Goal: Task Accomplishment & Management: Manage account settings

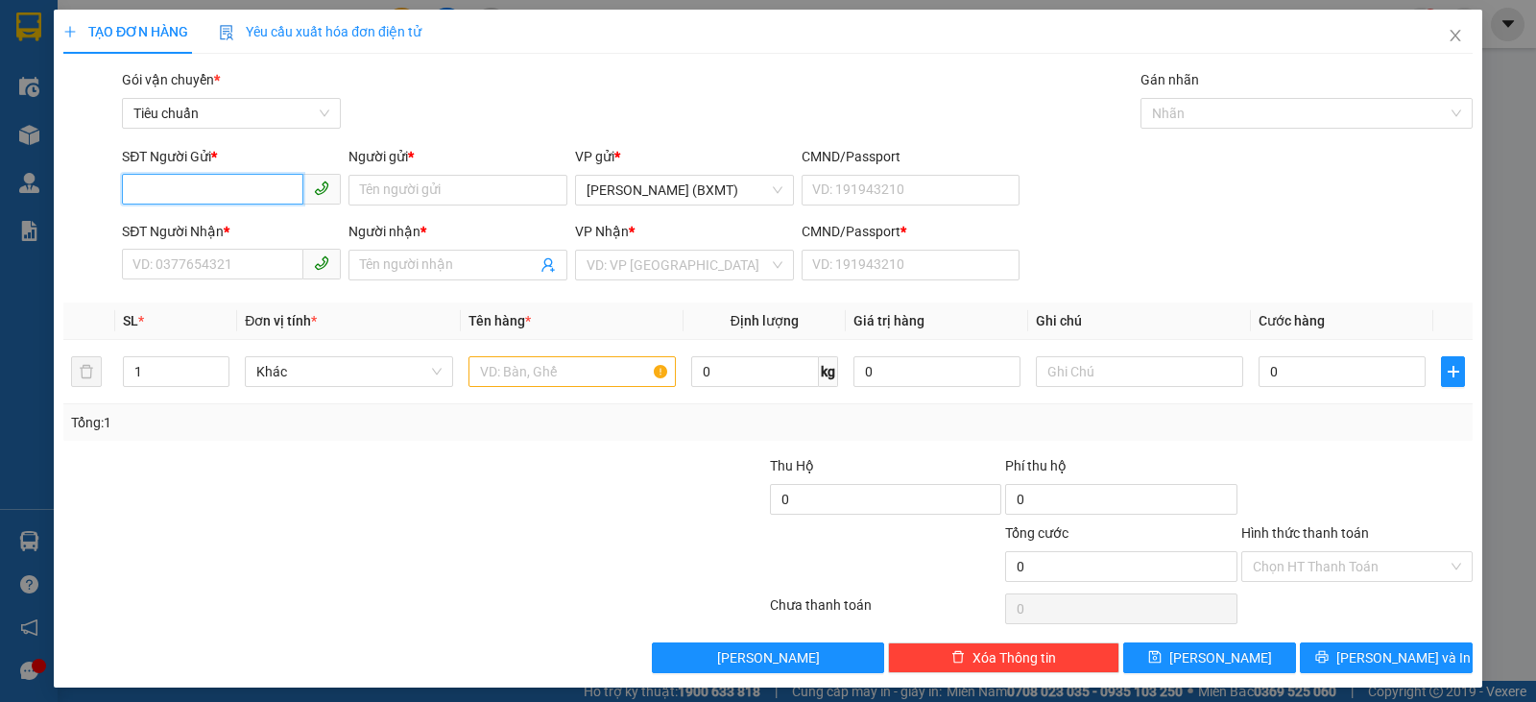
click at [180, 195] on input "SĐT Người Gửi *" at bounding box center [212, 189] width 181 height 31
click at [262, 261] on input "SĐT Người Nhận *" at bounding box center [212, 264] width 181 height 31
type input "0368798246"
click at [415, 267] on input "Người nhận *" at bounding box center [448, 264] width 177 height 21
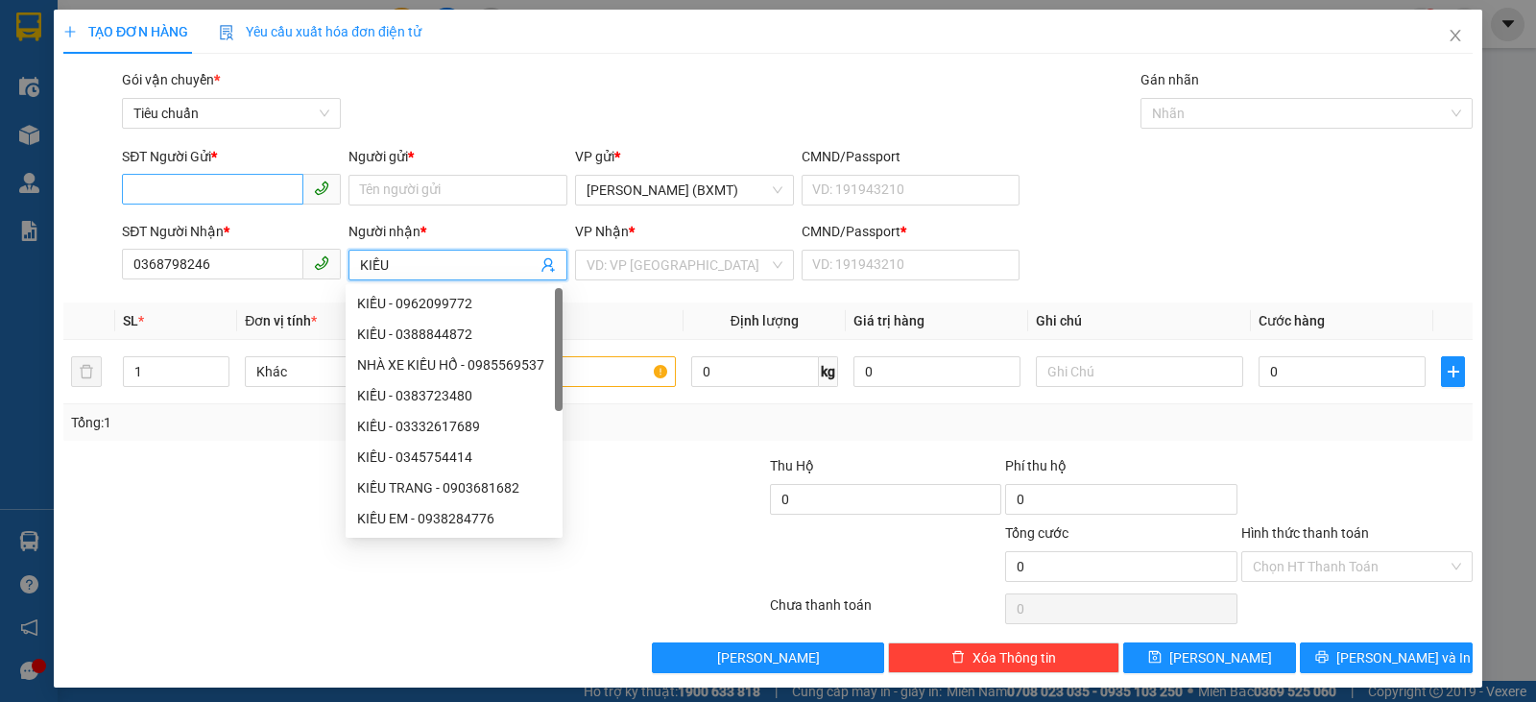
type input "KIỀU"
click at [207, 184] on input "SĐT Người Gửi *" at bounding box center [212, 189] width 181 height 31
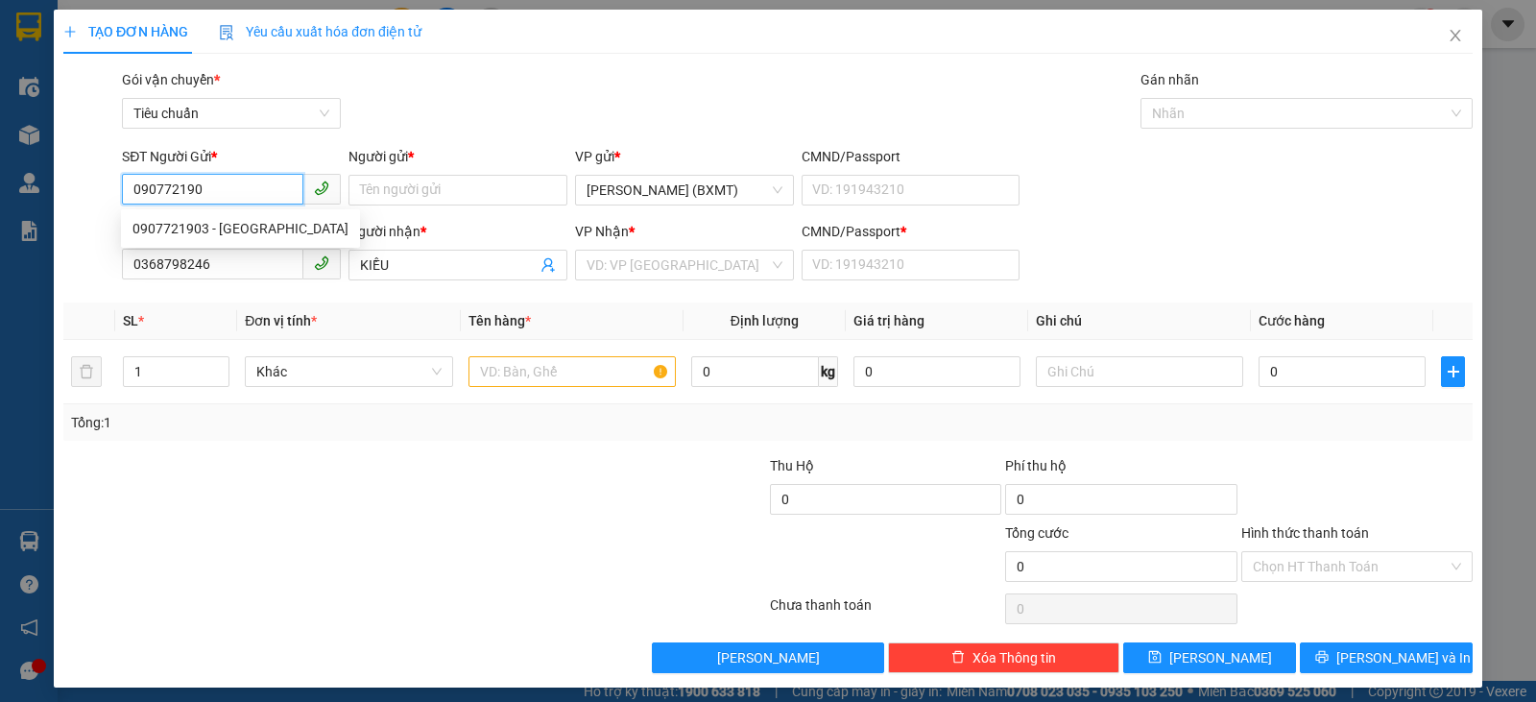
type input "0907721903"
click at [269, 224] on div "0907721903 - Đại Xương Thạnh" at bounding box center [240, 228] width 216 height 21
type input "Đại Xương Thạnh"
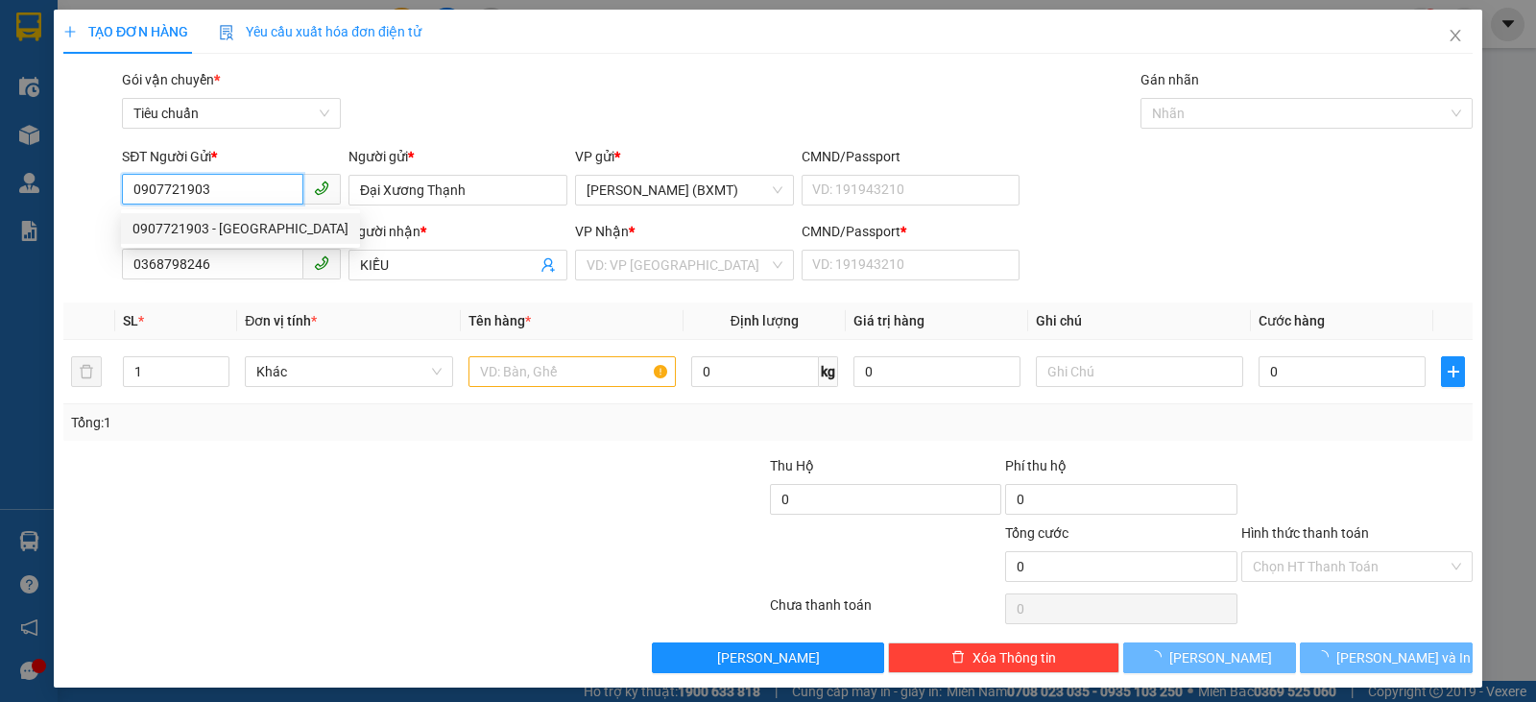
type input "40.000"
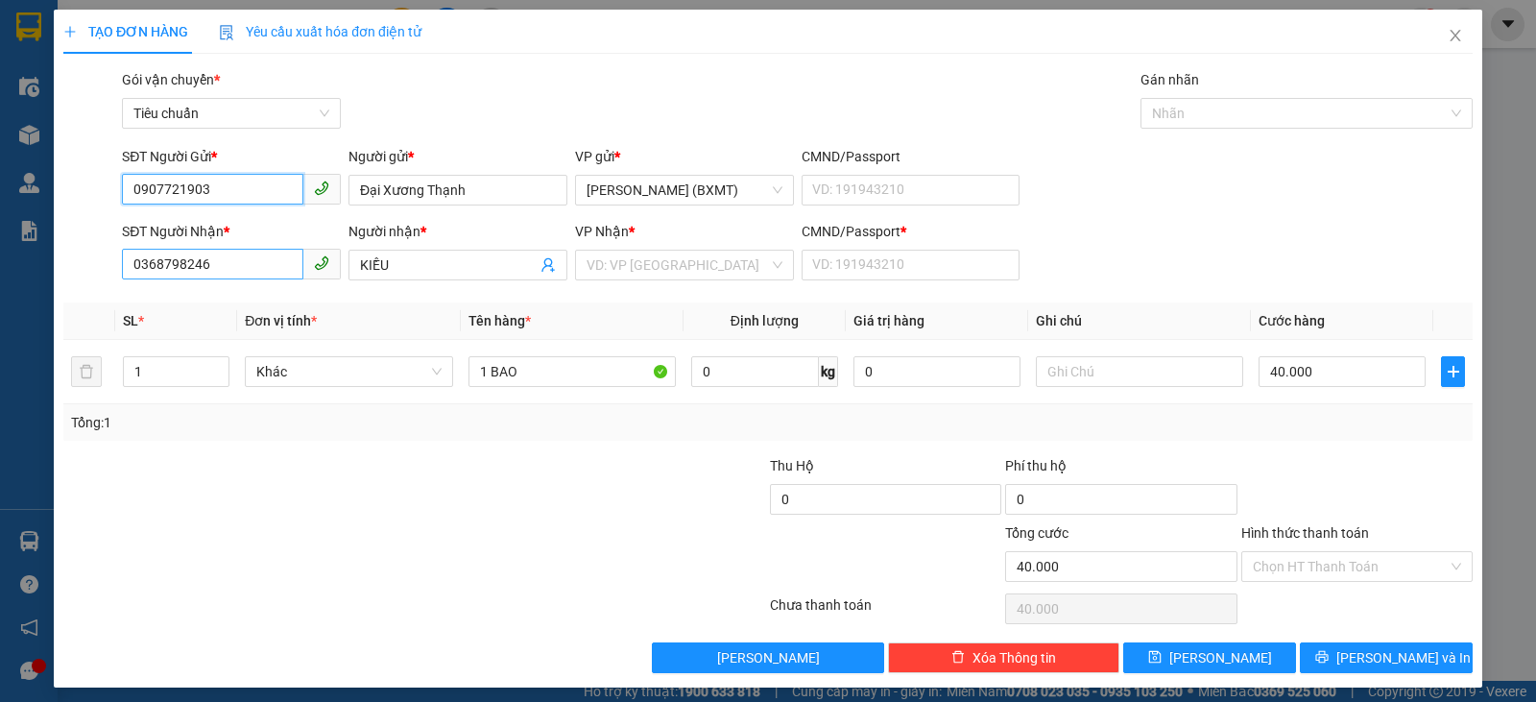
type input "0907721903"
click at [265, 269] on input "0368798246" at bounding box center [212, 264] width 181 height 31
click at [393, 357] on span "Khác" at bounding box center [348, 371] width 184 height 29
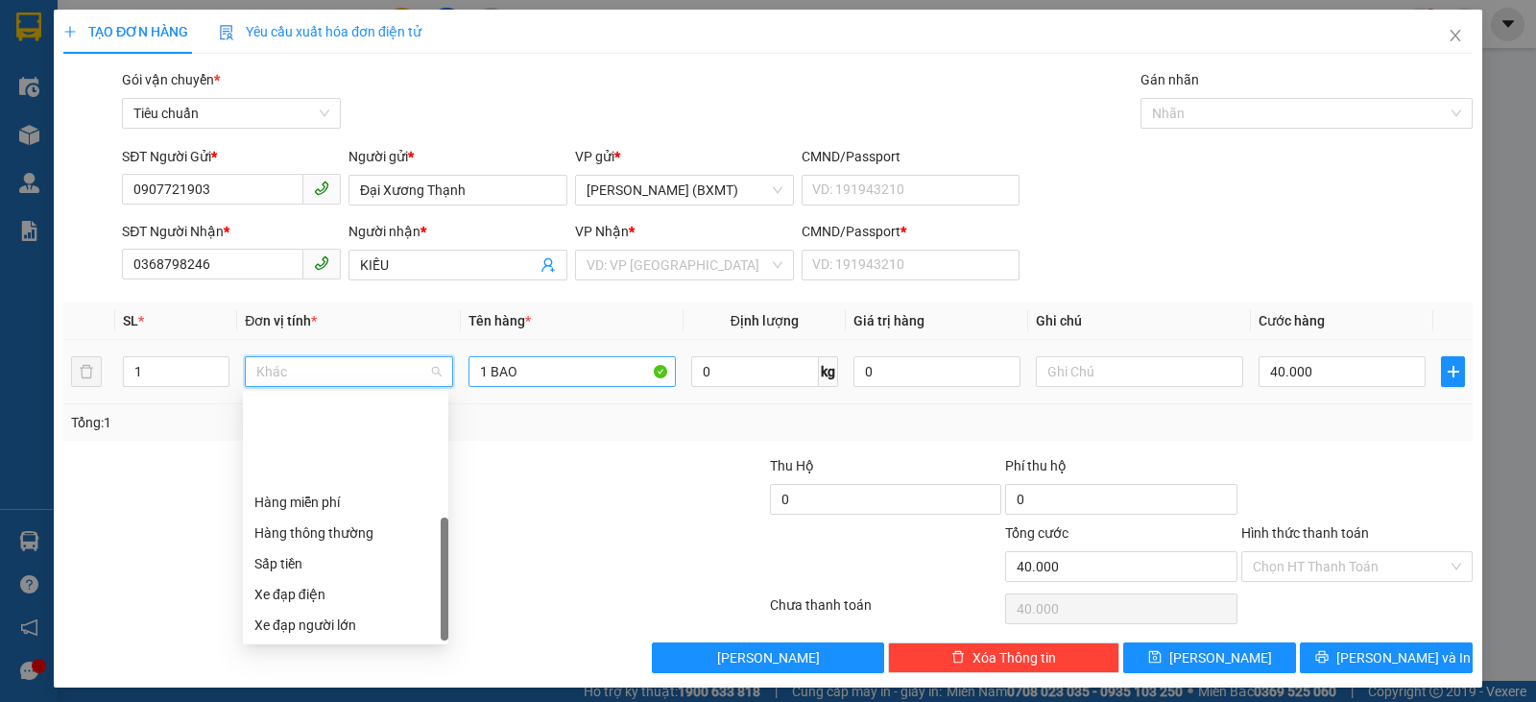
scroll to position [123, 0]
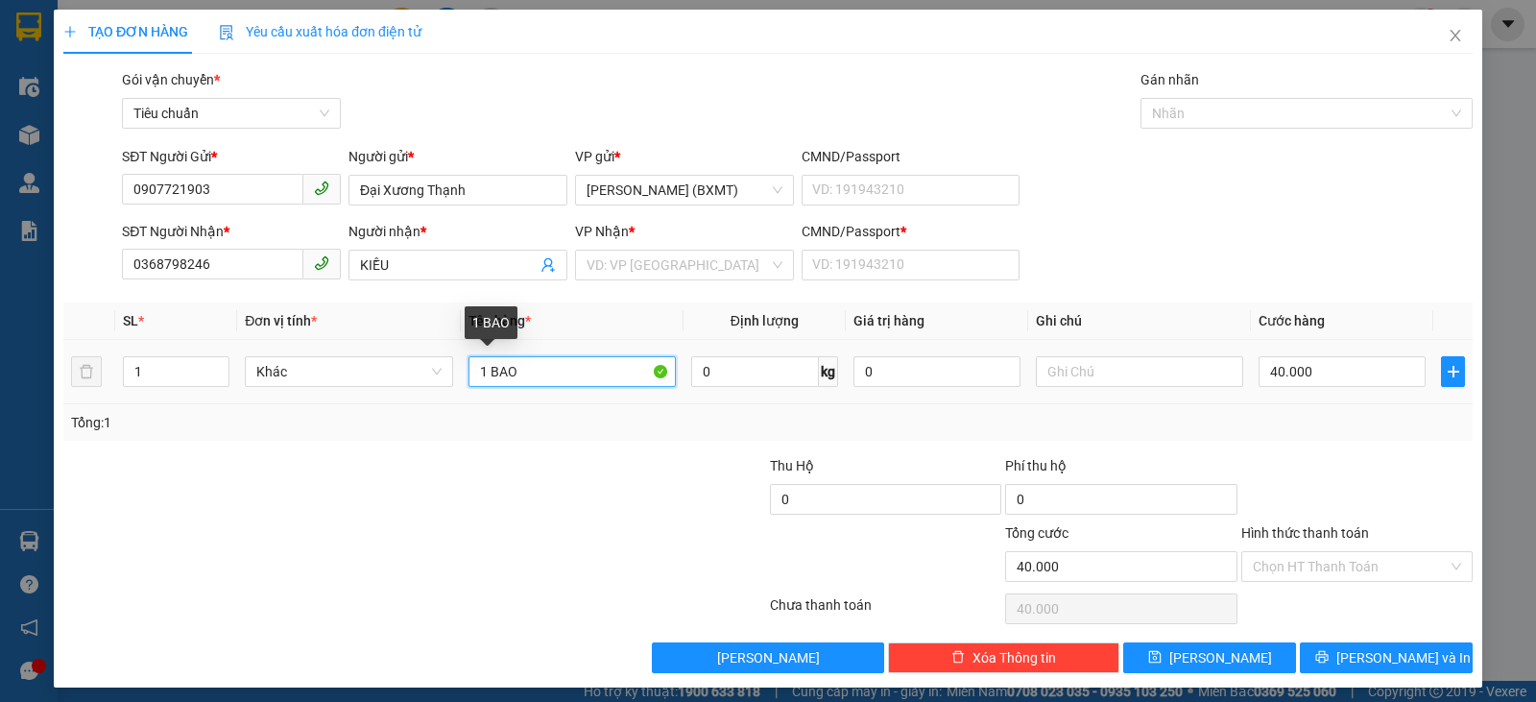
drag, startPoint x: 534, startPoint y: 373, endPoint x: 490, endPoint y: 369, distance: 44.4
click at [490, 369] on input "1 BAO" at bounding box center [571, 371] width 207 height 31
type input "1 THÙNG"
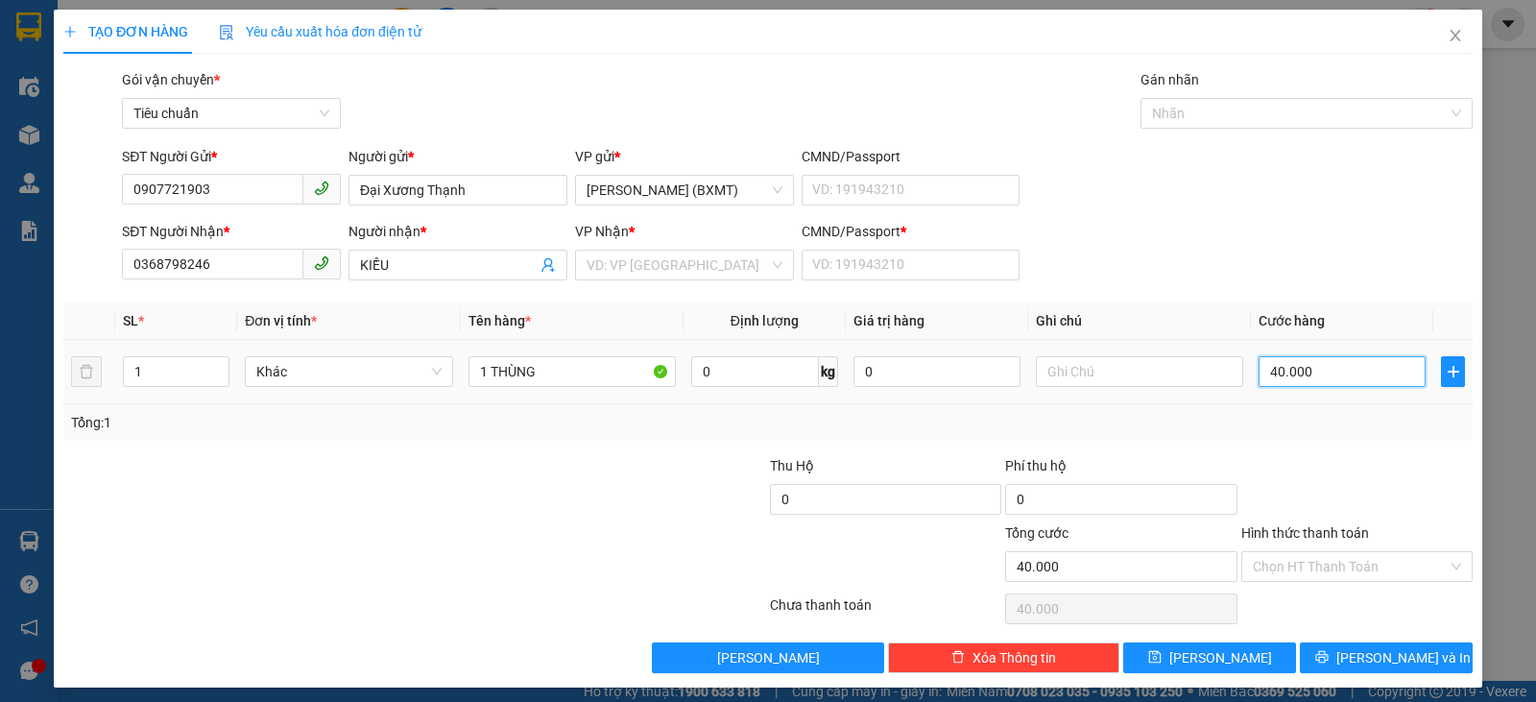
click at [1332, 363] on input "40.000" at bounding box center [1341, 371] width 167 height 31
type input "3"
type input "30"
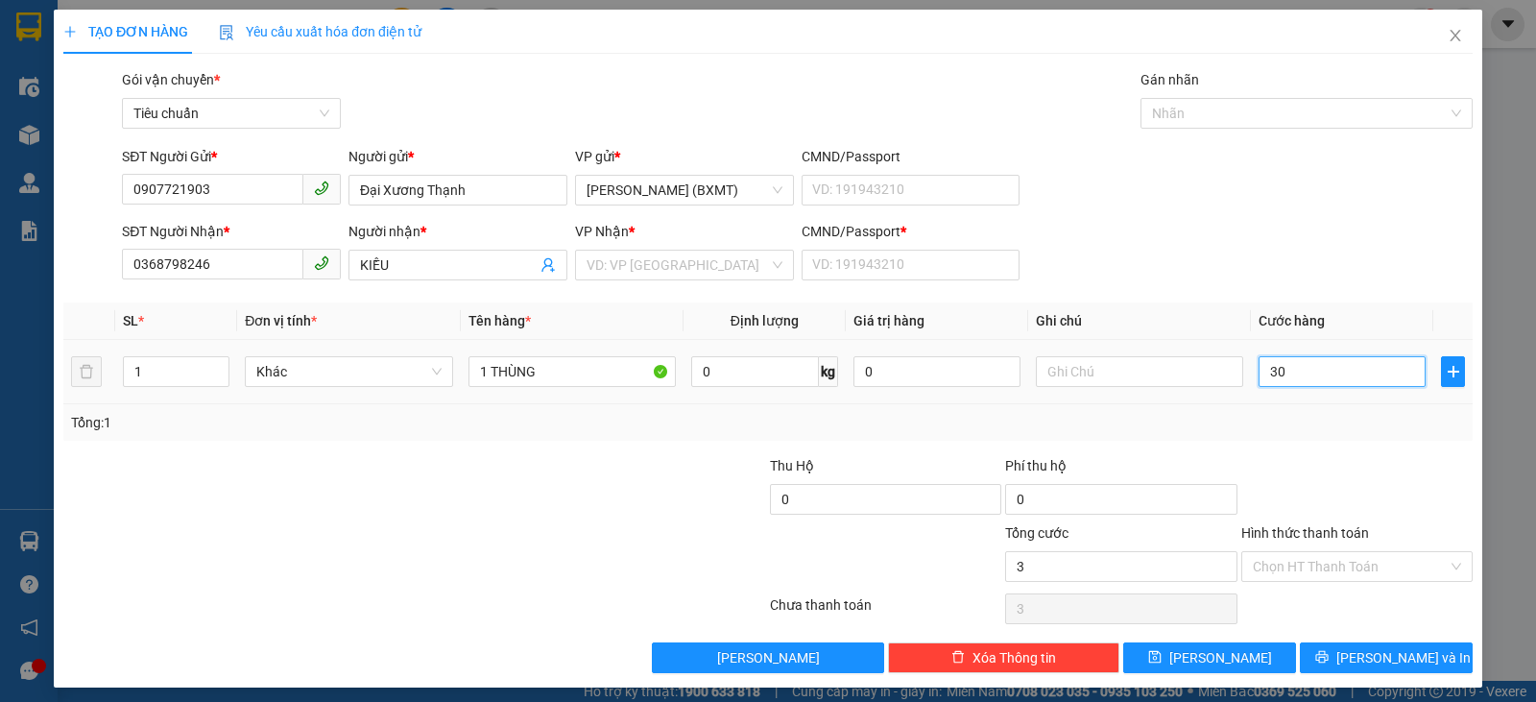
type input "30"
type input "30.000"
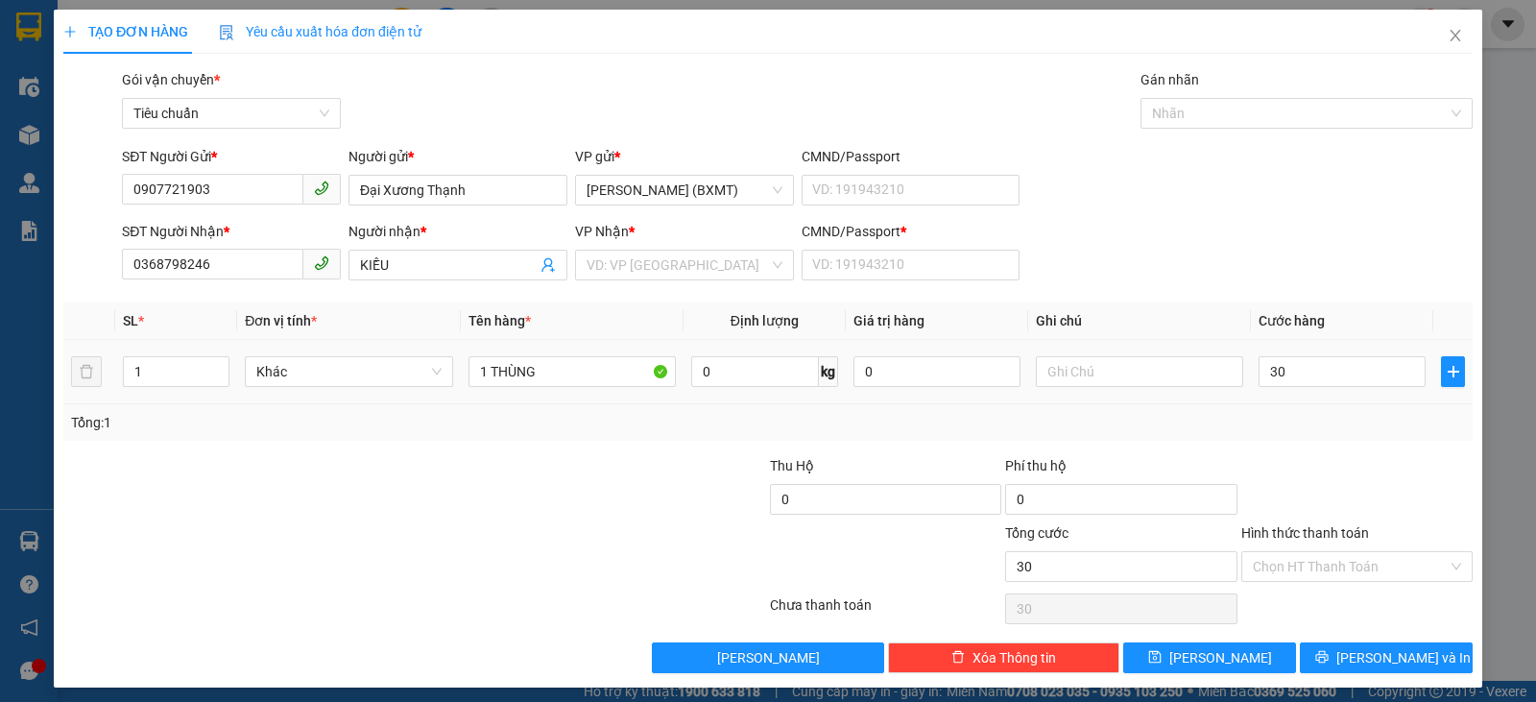
type input "30.000"
click at [1356, 433] on div "Tổng: 1" at bounding box center [767, 422] width 1409 height 36
drag, startPoint x: 1377, startPoint y: 561, endPoint x: 1364, endPoint y: 553, distance: 14.7
click at [1376, 561] on input "Hình thức thanh toán" at bounding box center [1350, 566] width 195 height 29
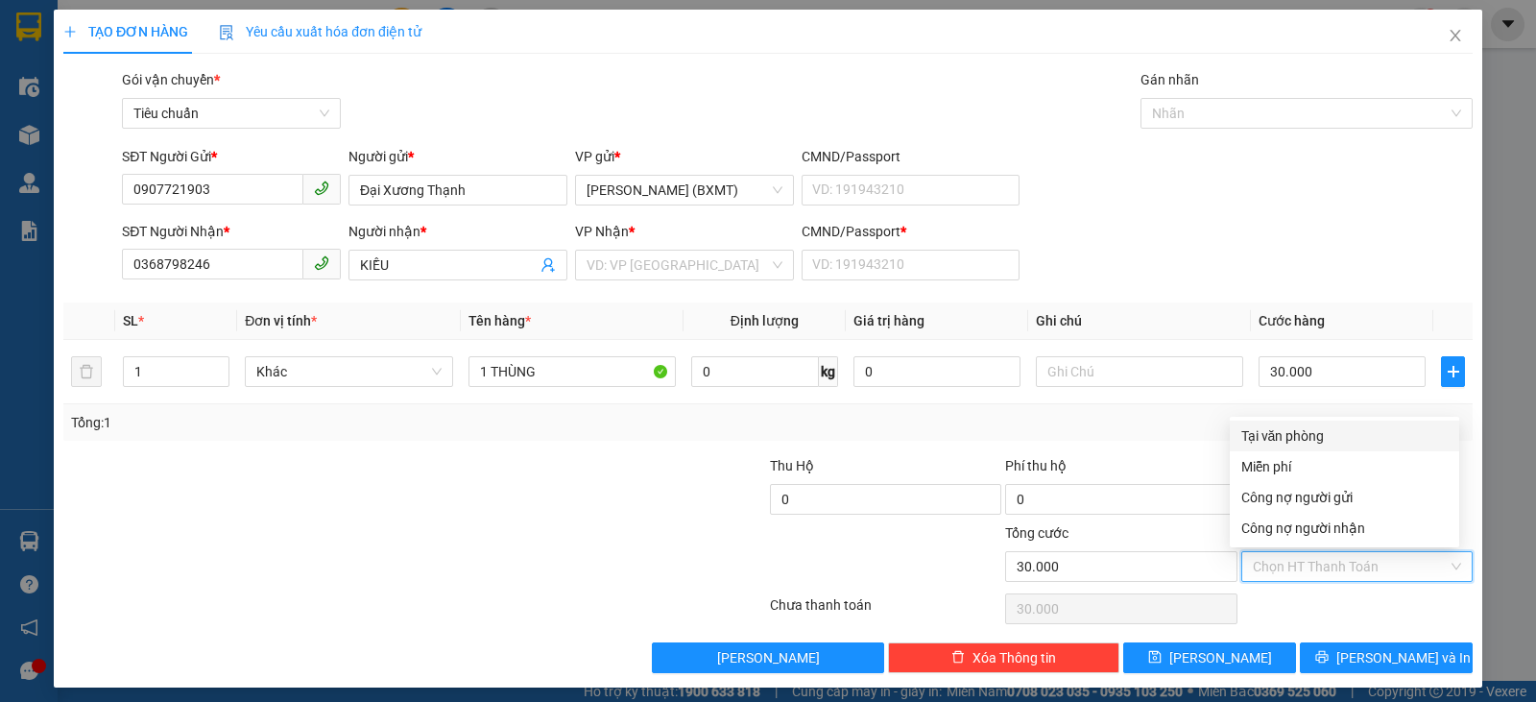
click at [1350, 432] on div "Tại văn phòng" at bounding box center [1344, 435] width 206 height 21
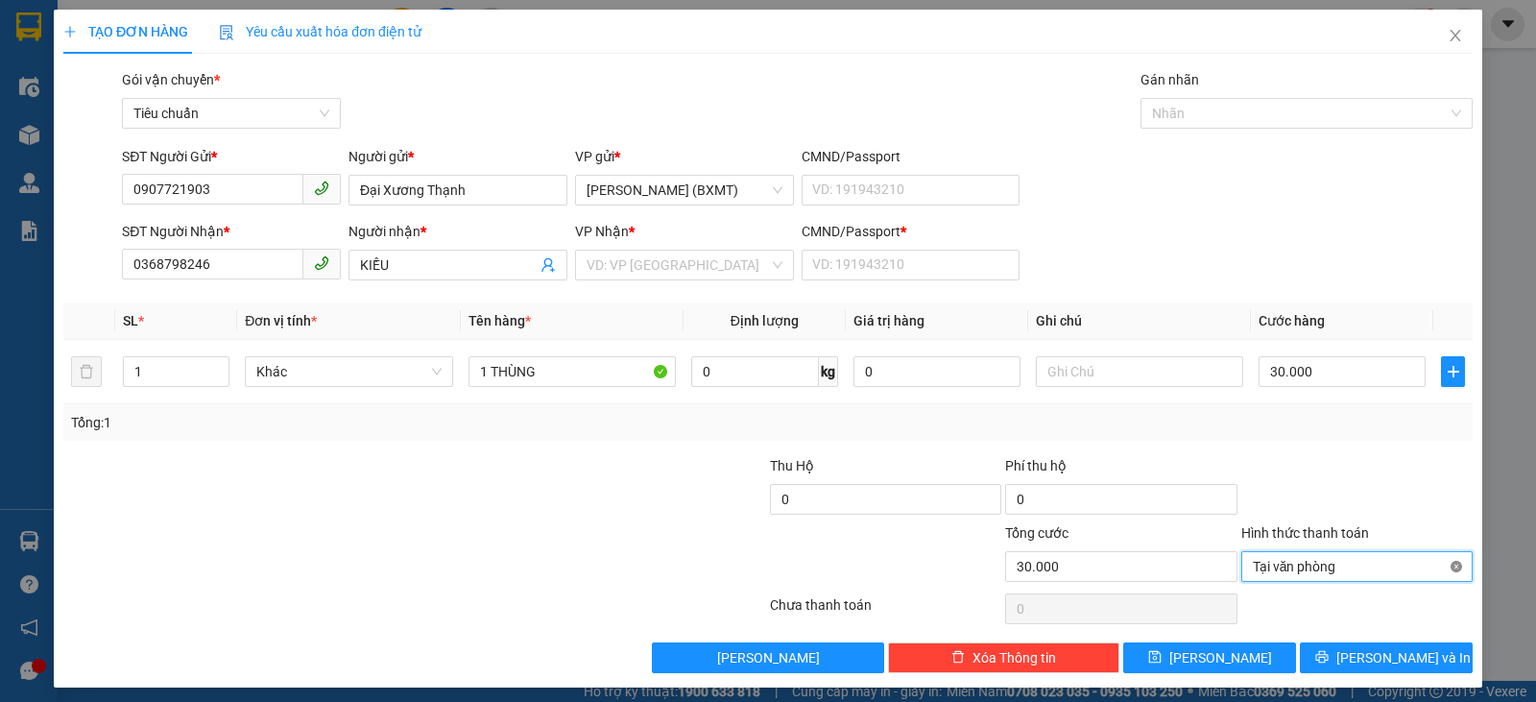
type input "30.000"
click at [1410, 662] on button "[PERSON_NAME] và In" at bounding box center [1386, 657] width 173 height 31
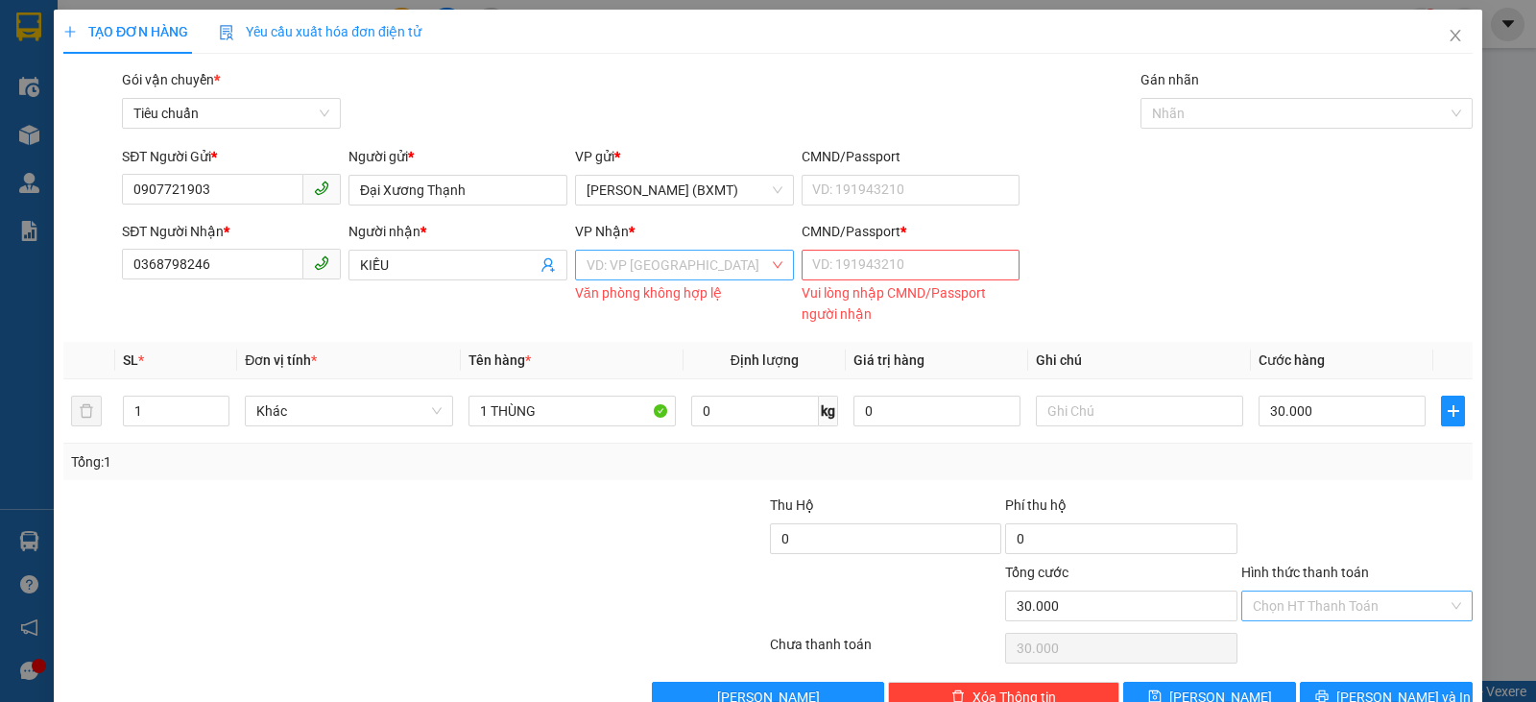
click at [630, 272] on input "search" at bounding box center [678, 265] width 182 height 29
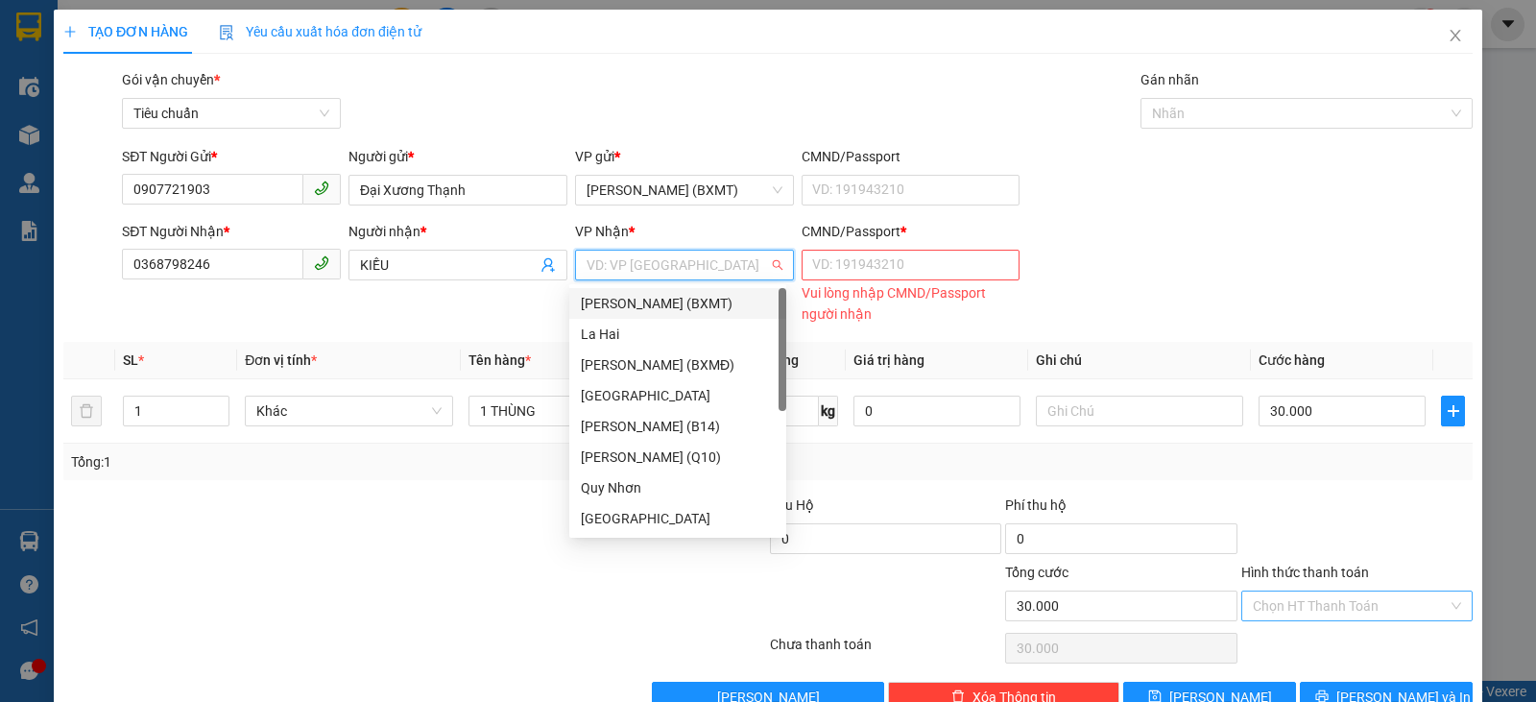
type input "3"
type input "Y"
type input "T"
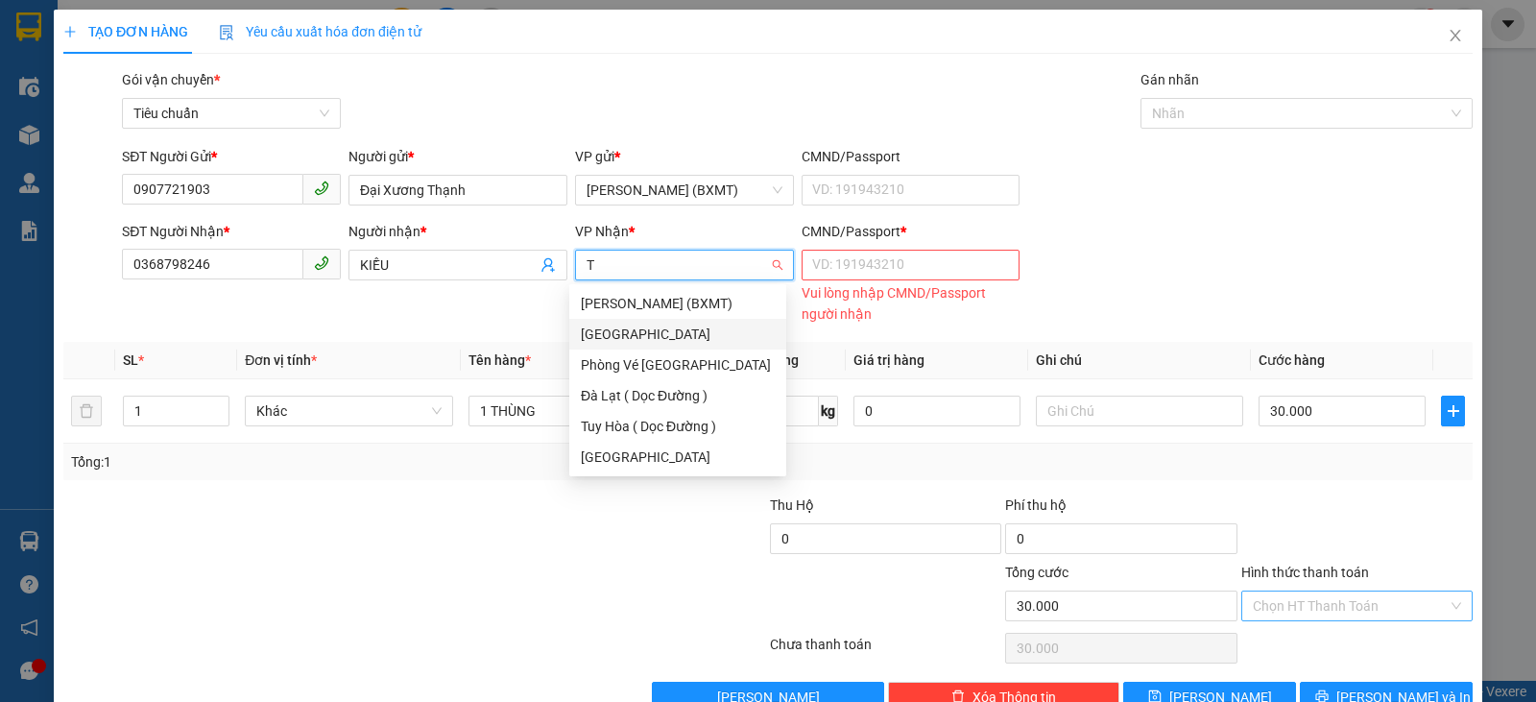
click at [658, 340] on div "[PERSON_NAME]" at bounding box center [678, 333] width 194 height 21
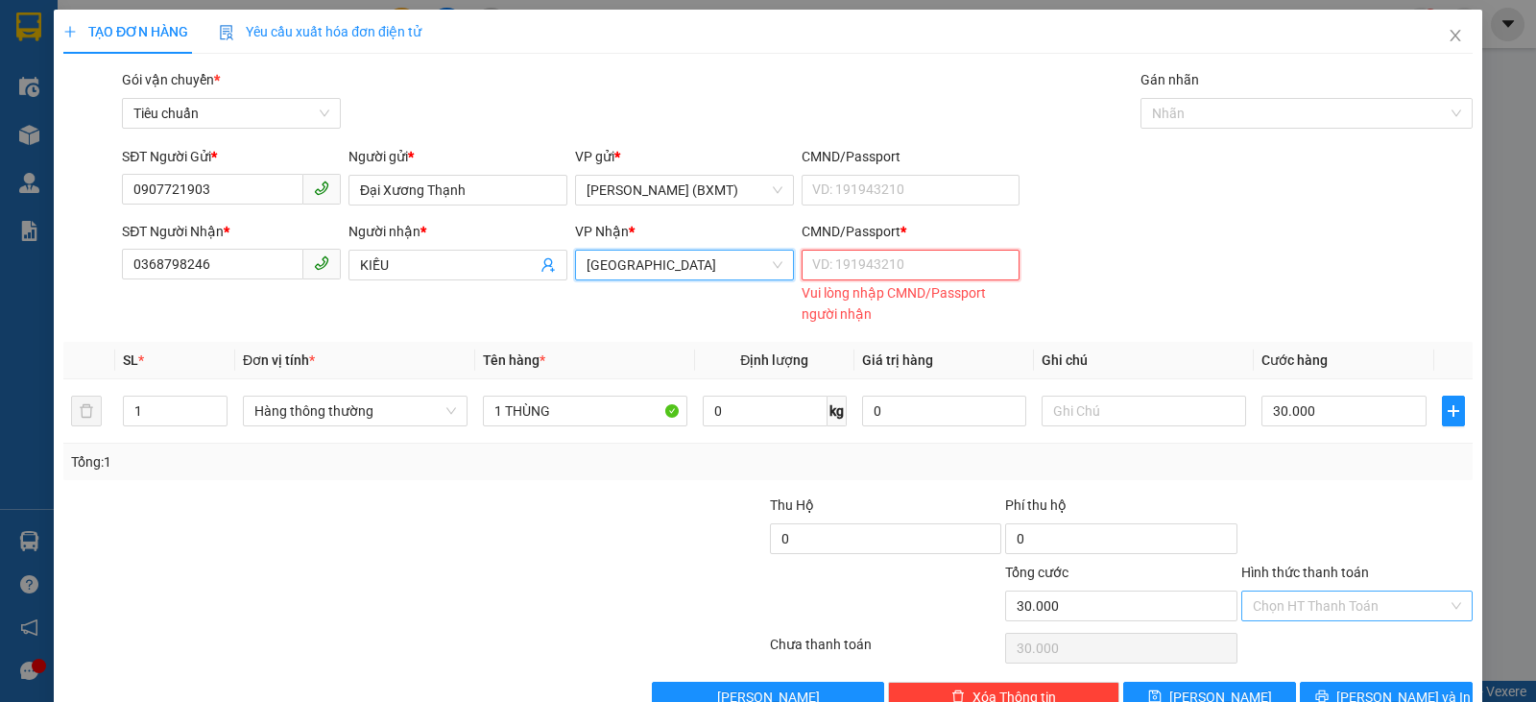
click at [858, 265] on input "CMND/Passport *" at bounding box center [911, 265] width 219 height 31
type input "0"
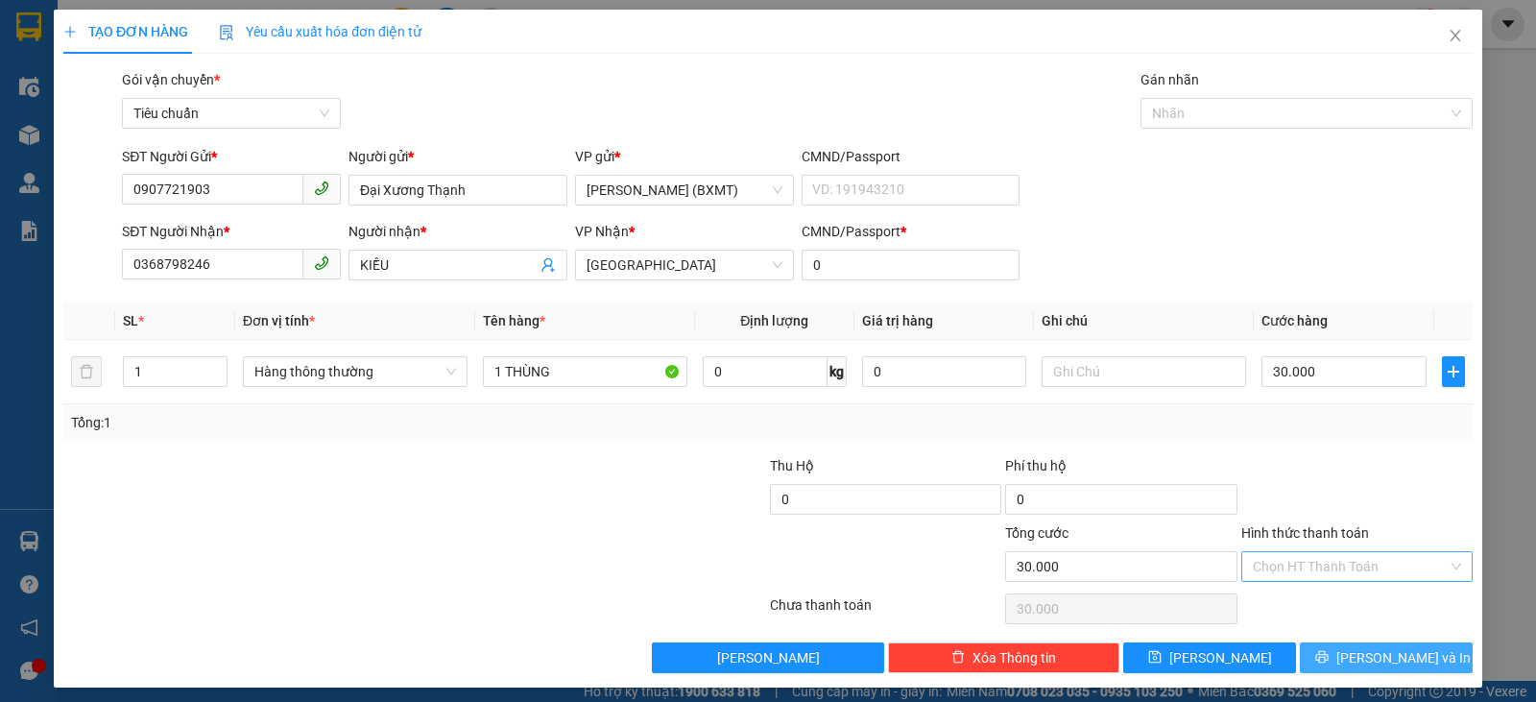
click at [1365, 655] on span "[PERSON_NAME] và In" at bounding box center [1403, 657] width 134 height 21
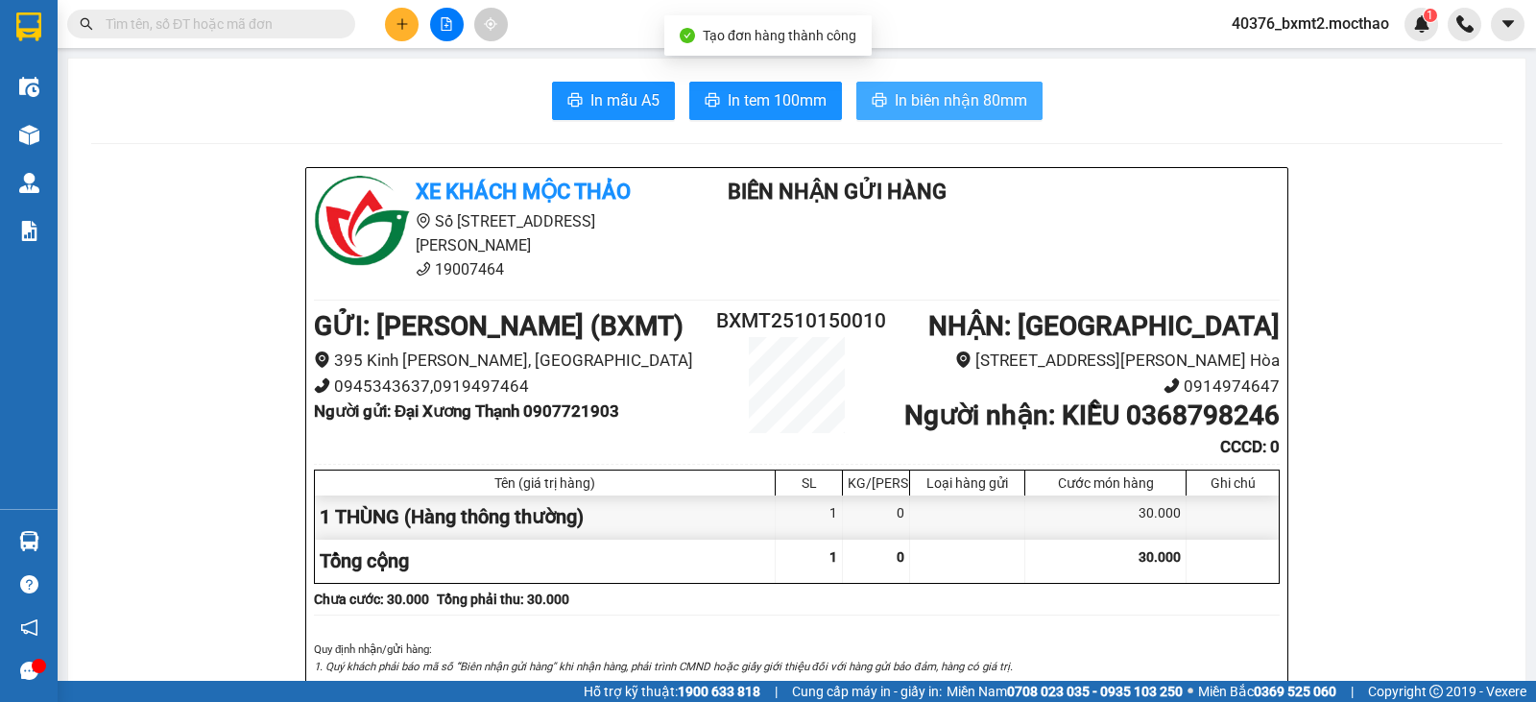
click at [932, 96] on span "In biên nhận 80mm" at bounding box center [961, 100] width 132 height 24
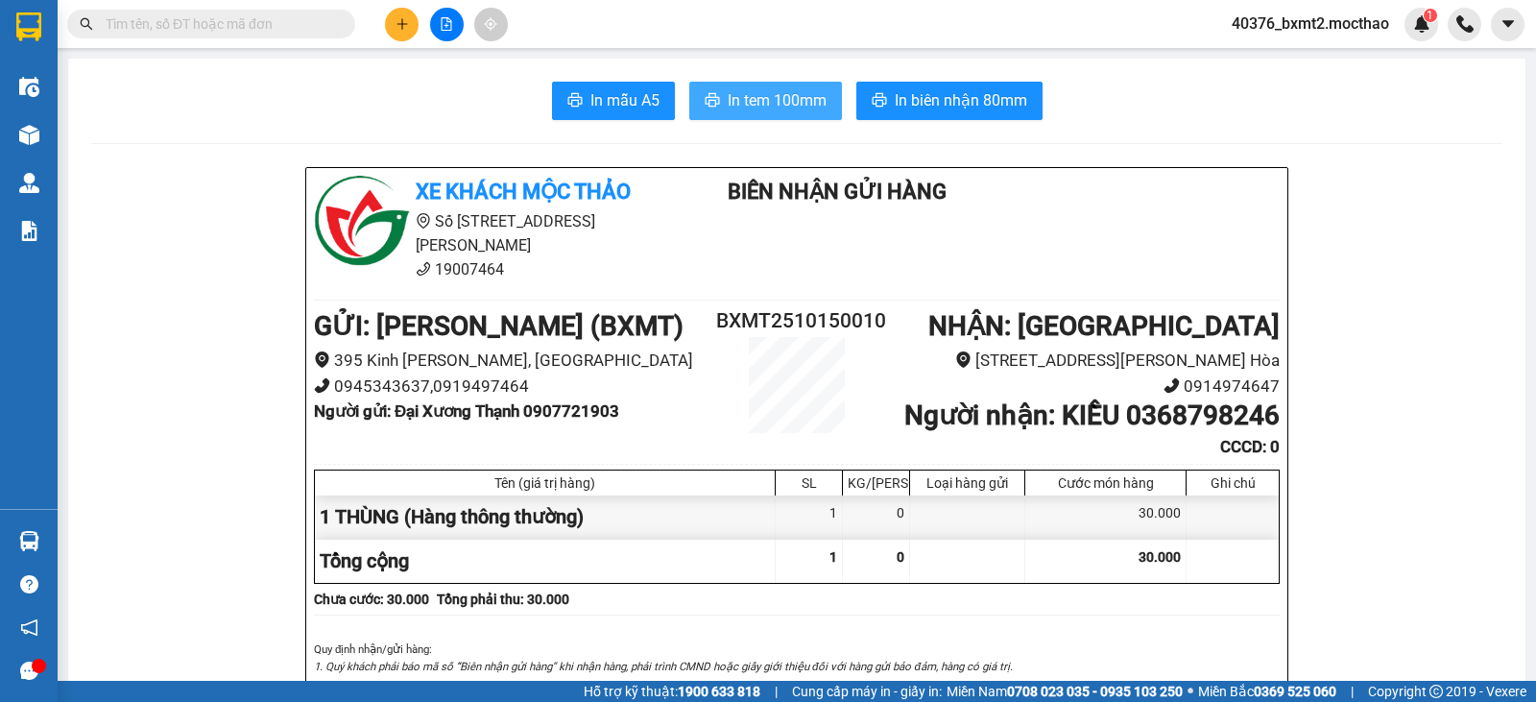
click at [758, 94] on span "In tem 100mm" at bounding box center [777, 100] width 99 height 24
click at [386, 13] on div at bounding box center [446, 25] width 144 height 34
click at [401, 28] on icon "plus" at bounding box center [401, 23] width 13 height 13
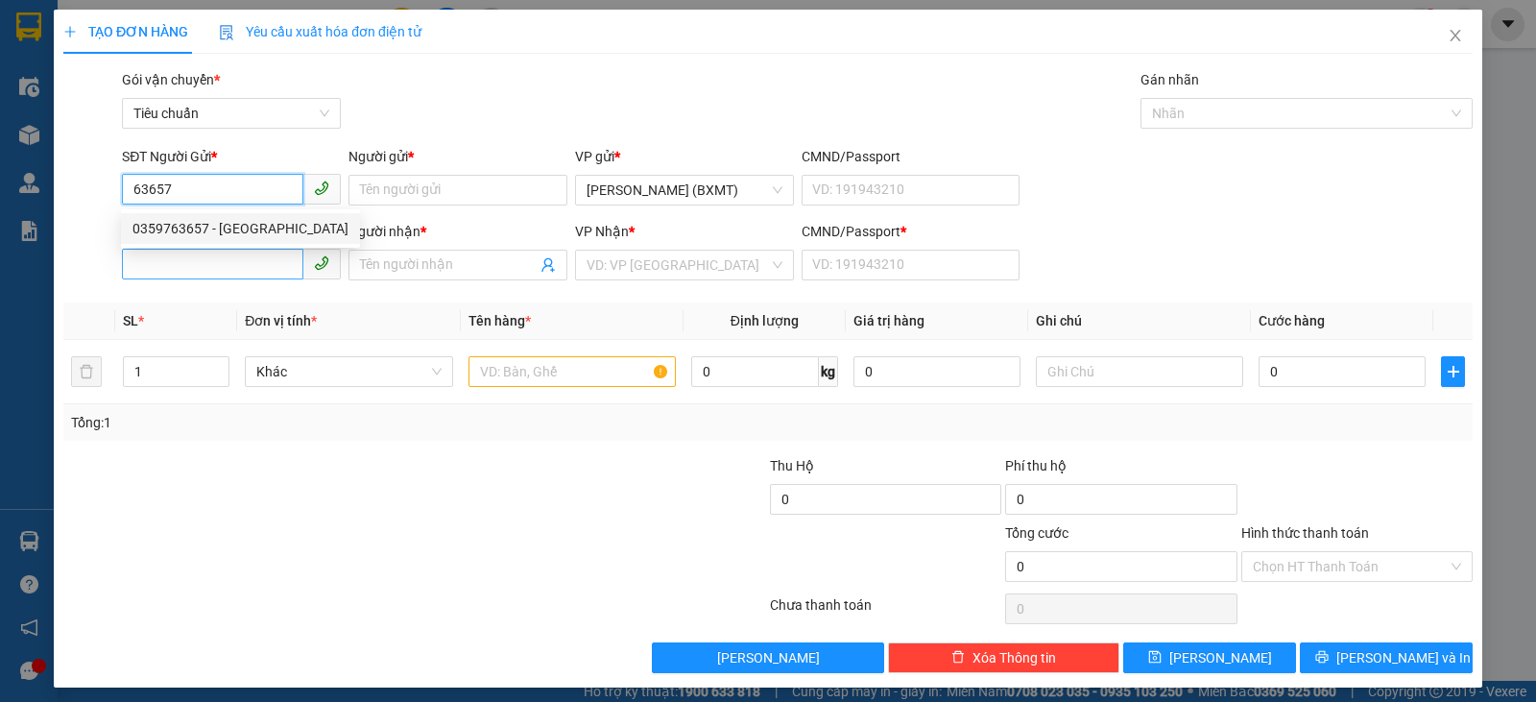
type input "63657"
click at [189, 256] on input "SĐT Người Nhận *" at bounding box center [212, 264] width 181 height 31
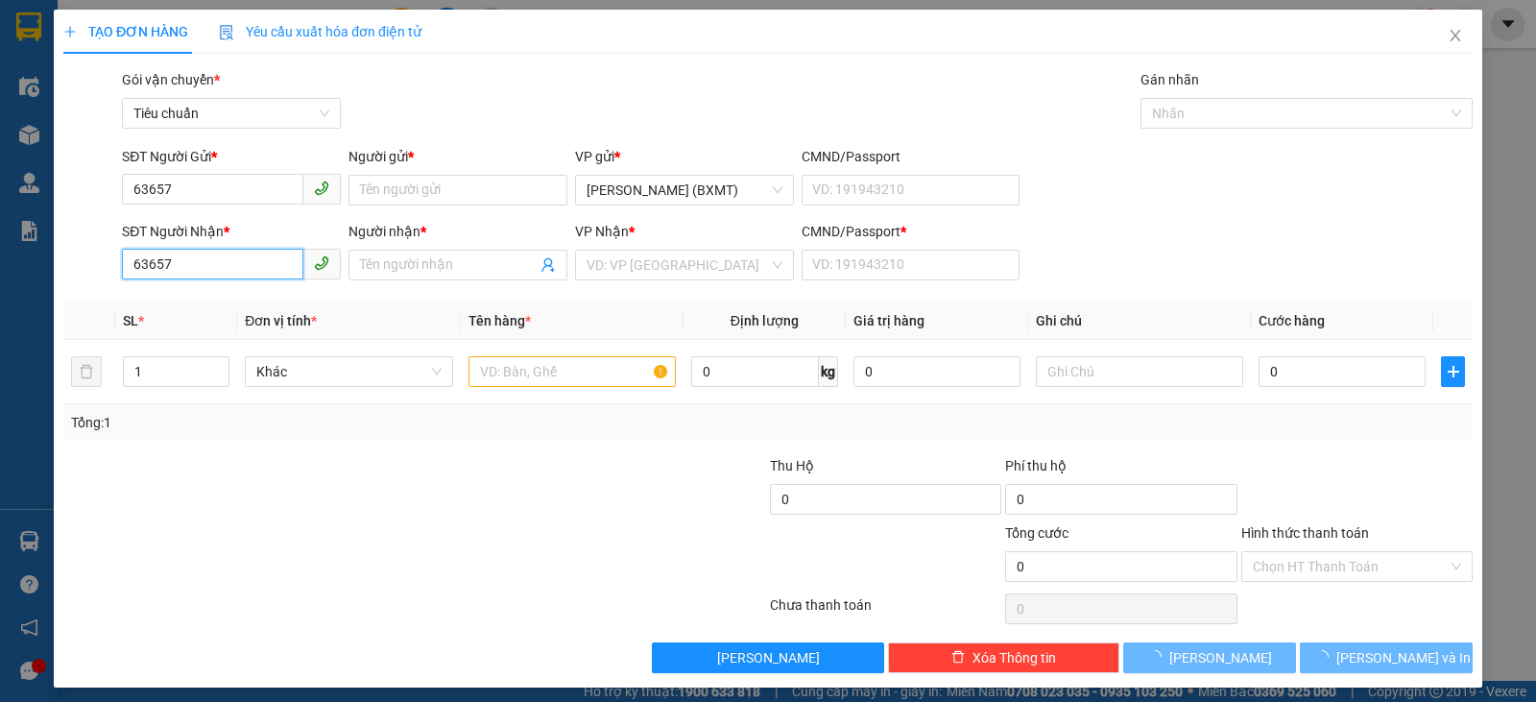
click at [205, 257] on input "63657" at bounding box center [212, 264] width 181 height 31
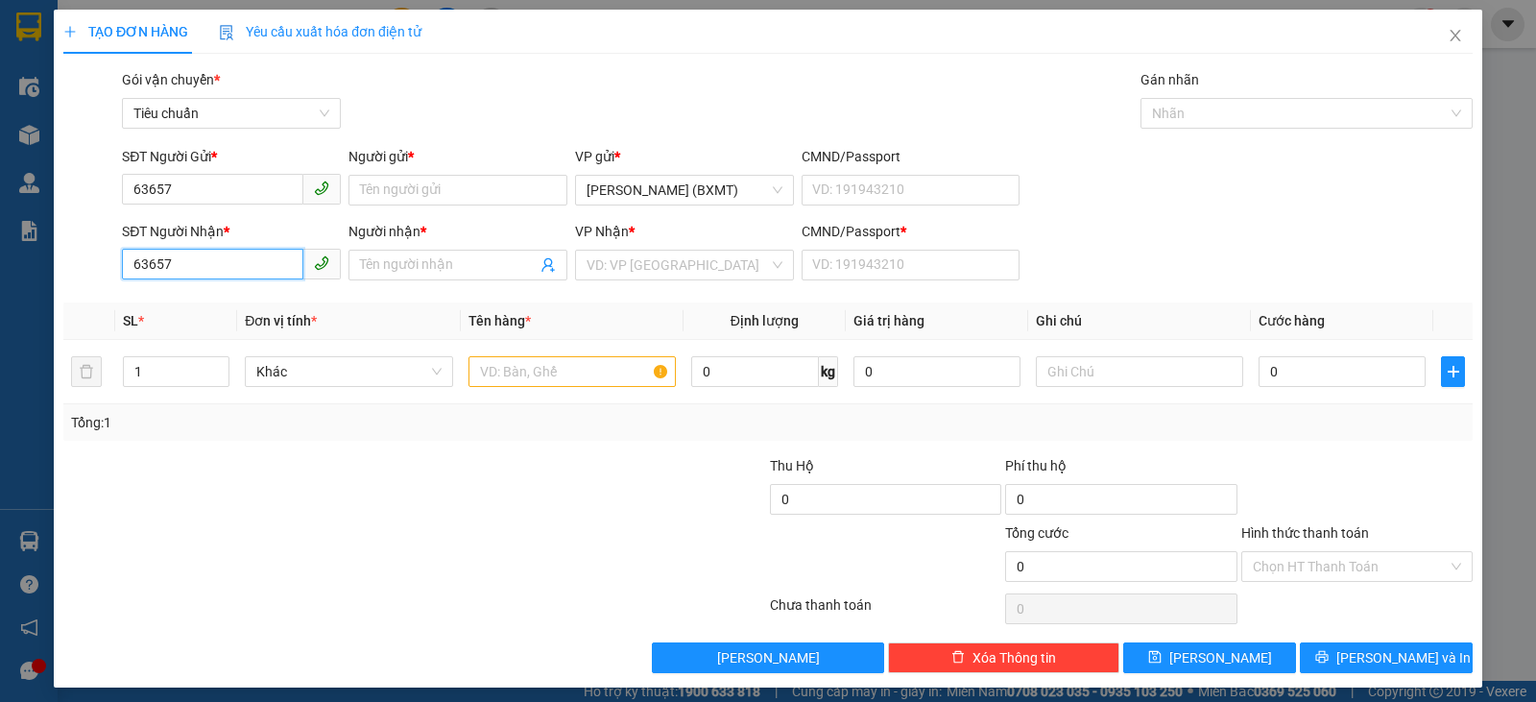
click at [214, 265] on input "63657" at bounding box center [212, 264] width 181 height 31
click at [216, 265] on input "63657" at bounding box center [212, 264] width 181 height 31
type input "63657"
drag, startPoint x: 183, startPoint y: 196, endPoint x: 10, endPoint y: 206, distance: 174.1
click at [10, 206] on div "TẠO ĐƠN HÀNG Yêu cầu xuất hóa đơn điện tử Transit Pickup Surcharge Ids Transit …" at bounding box center [768, 351] width 1536 height 702
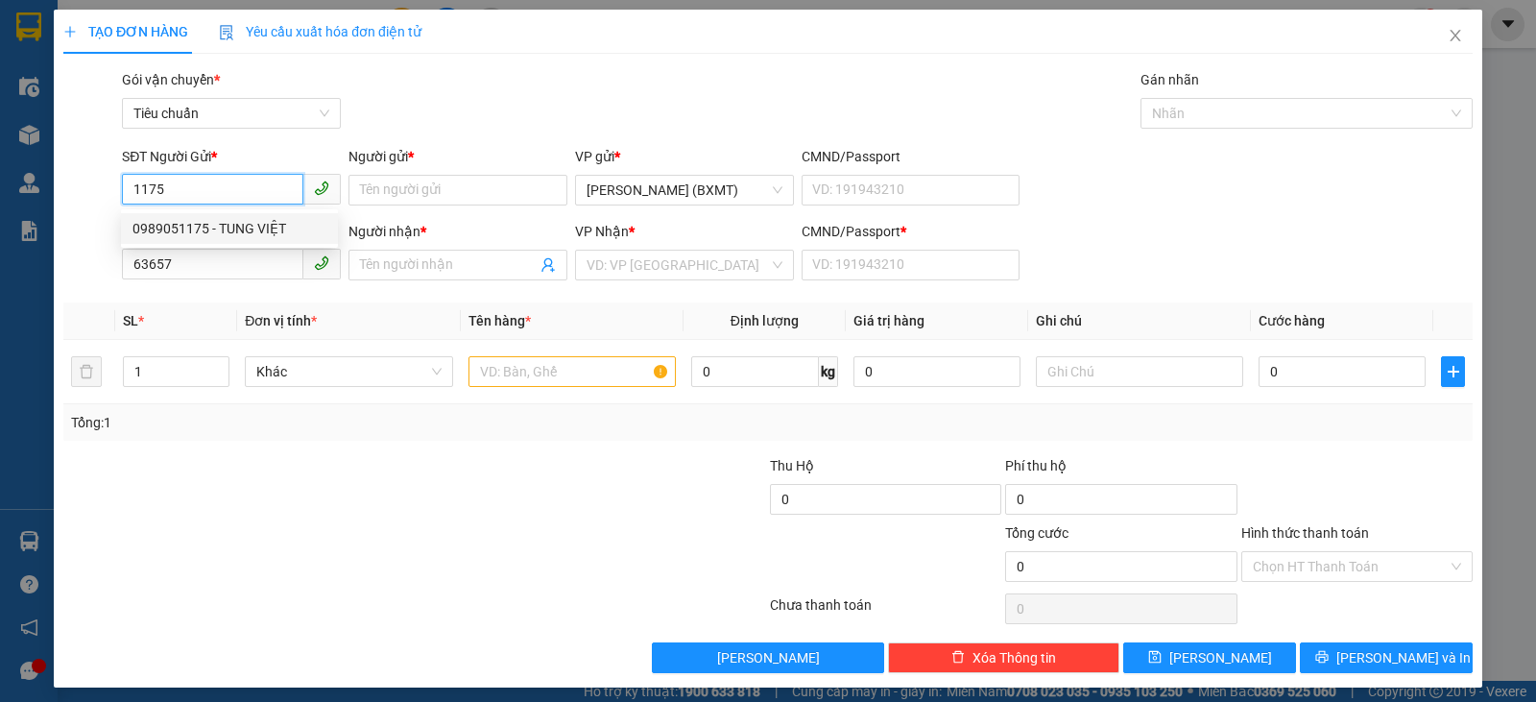
click at [241, 221] on div "0989051175 - TUNG VIỆT" at bounding box center [229, 228] width 194 height 21
type input "0989051175"
type input "TUNG VIỆT"
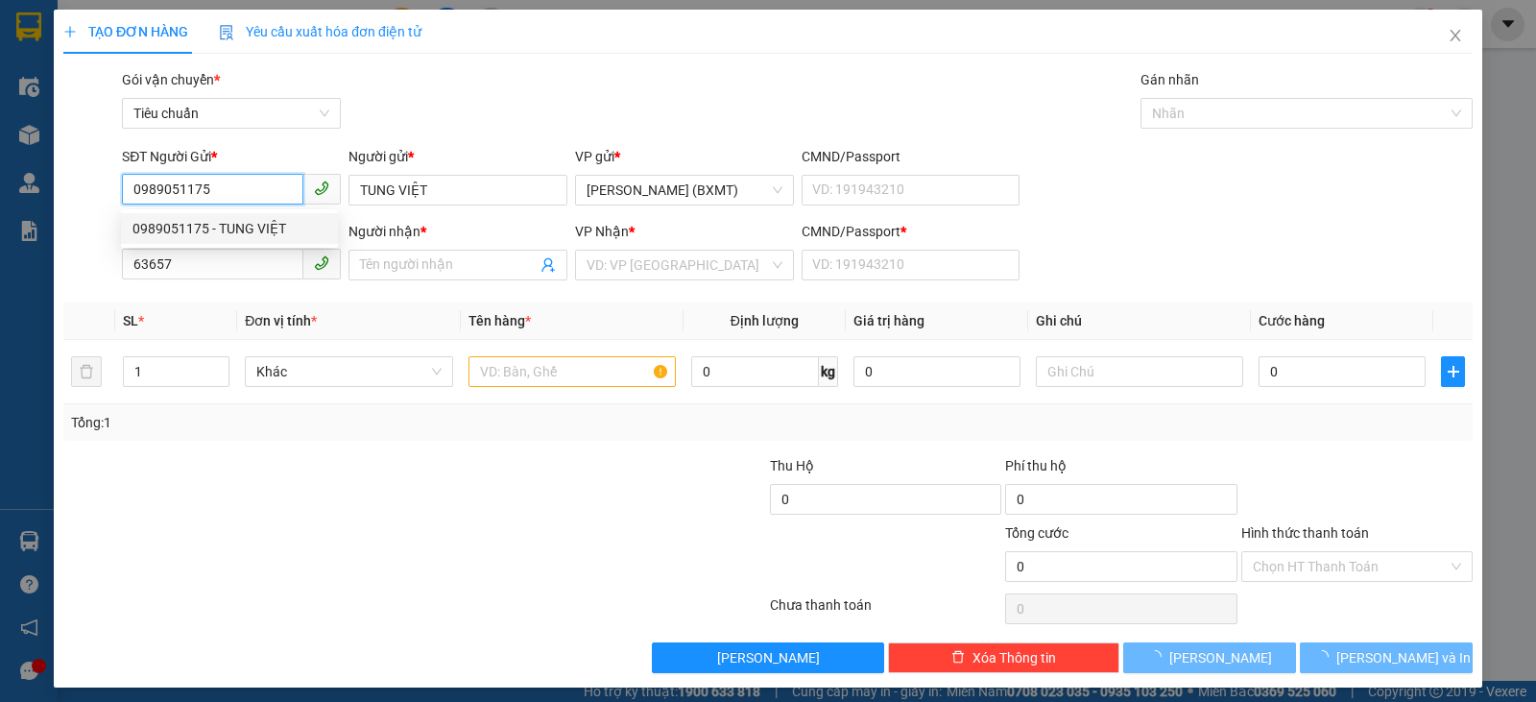
type input "300.000"
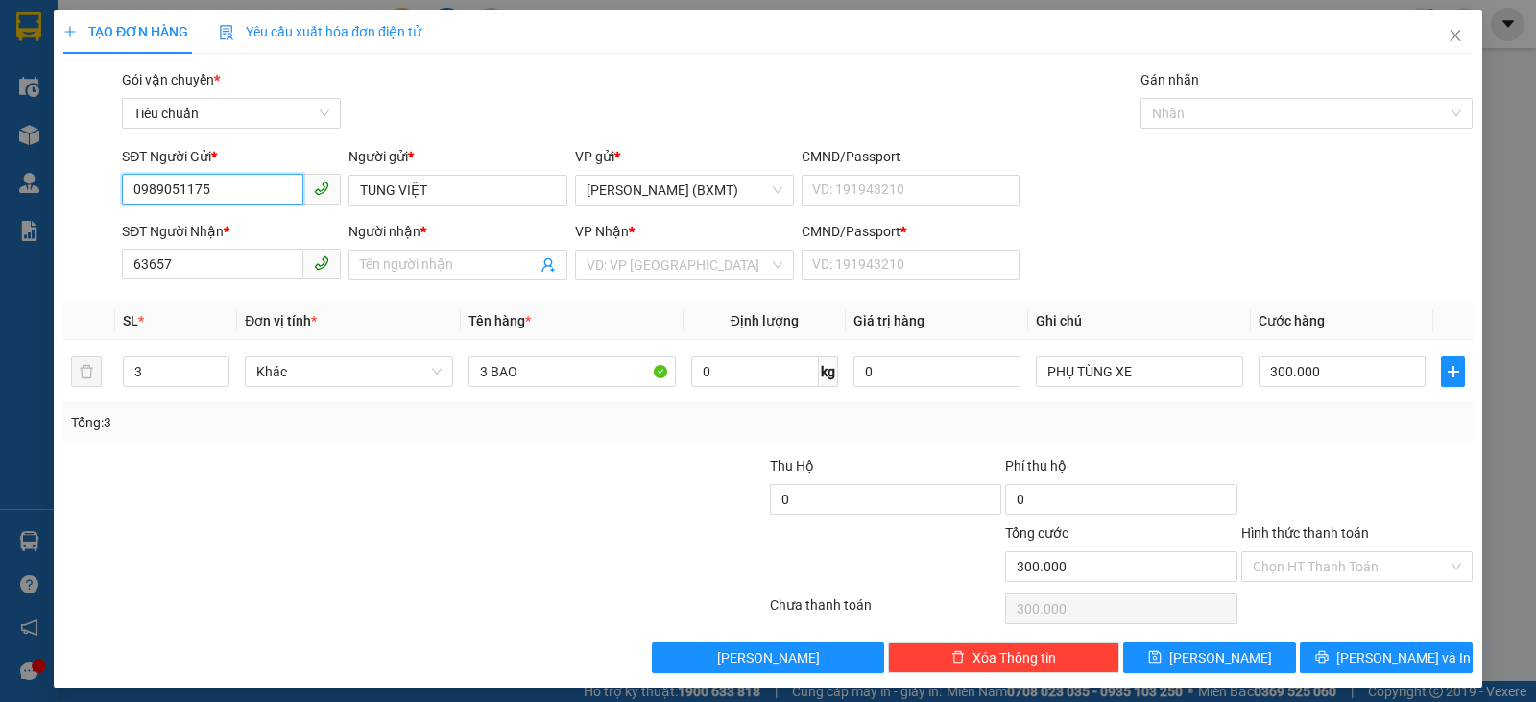
drag, startPoint x: 212, startPoint y: 190, endPoint x: 0, endPoint y: 162, distance: 214.0
click at [0, 162] on div "TẠO ĐƠN HÀNG Yêu cầu xuất hóa đơn điện tử Transit Pickup Surcharge Ids Transit …" at bounding box center [768, 351] width 1536 height 702
type input "09353151175"
drag, startPoint x: 446, startPoint y: 193, endPoint x: 150, endPoint y: 193, distance: 296.6
click at [148, 193] on div "SĐT Người Gửi * 09353151175 Người gửi * TUNG VIỆT TUNG VIỆT VP gửi * Hồ Chí Min…" at bounding box center [797, 179] width 1358 height 67
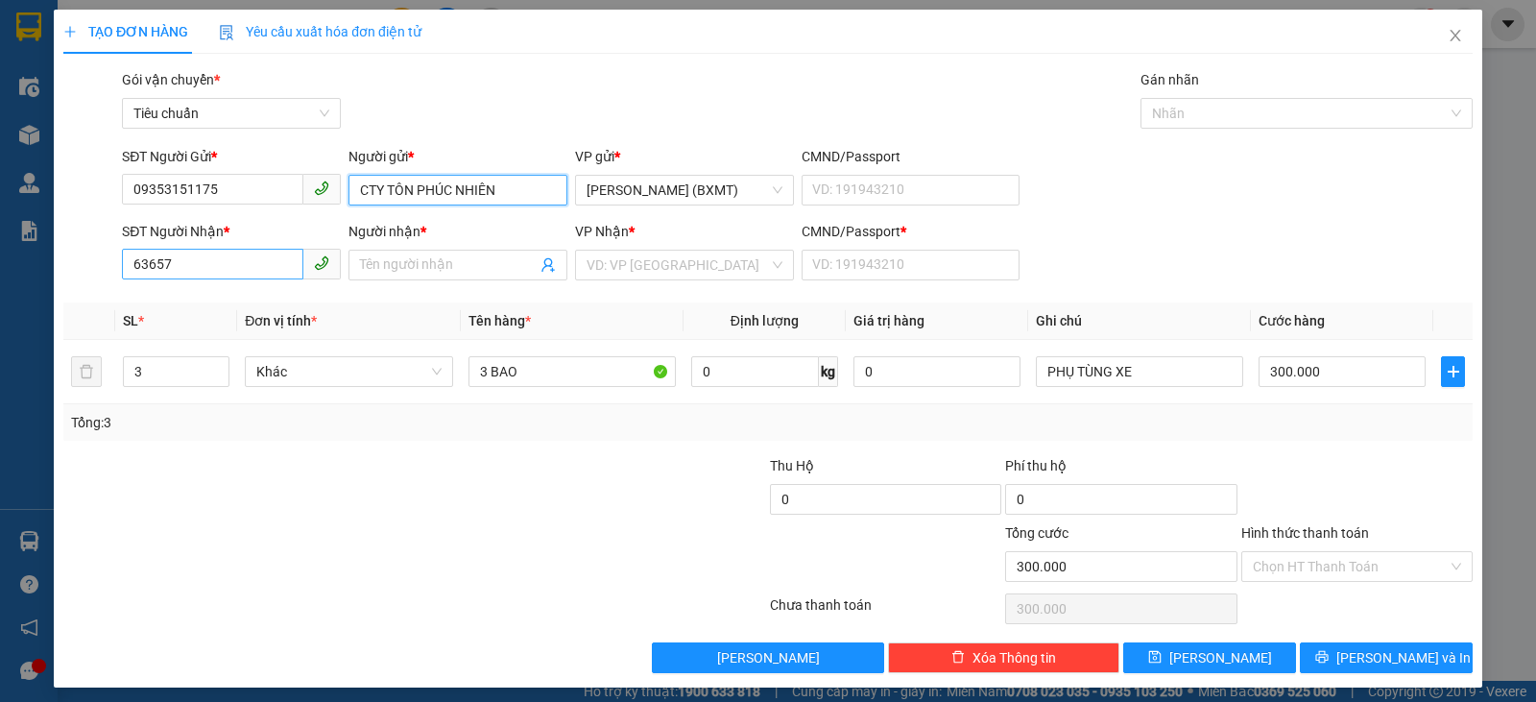
type input "CTY TÔN PHÚC NHIÊN"
drag, startPoint x: 183, startPoint y: 263, endPoint x: 0, endPoint y: 251, distance: 183.8
click at [0, 251] on div "TẠO ĐƠN HÀNG Yêu cầu xuất hóa đơn điện tử Transit Pickup Surcharge Ids Transit …" at bounding box center [768, 351] width 1536 height 702
click at [158, 265] on input "0359763657" at bounding box center [212, 264] width 181 height 31
click at [172, 266] on input "0359763657" at bounding box center [212, 264] width 181 height 31
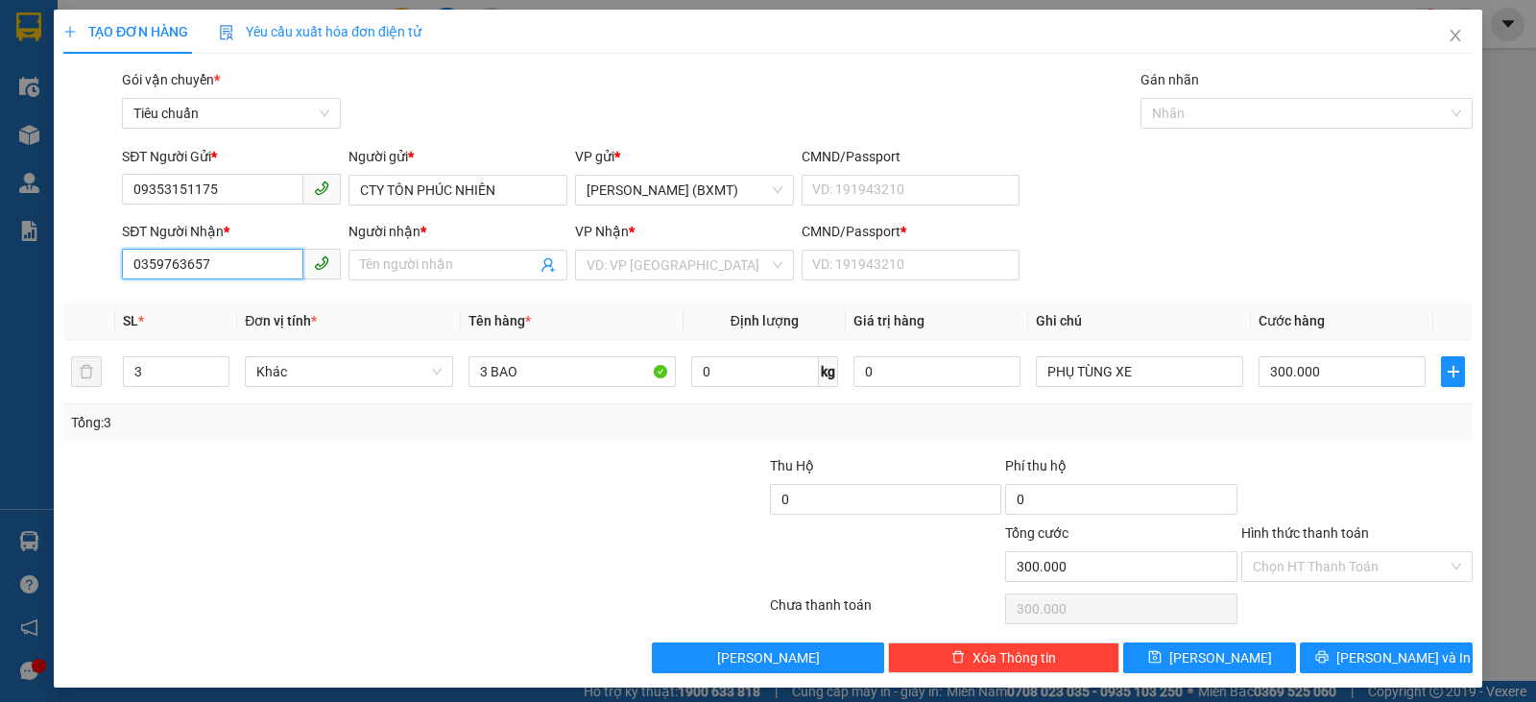
click at [172, 266] on input "0359763657" at bounding box center [212, 264] width 181 height 31
click at [174, 266] on input "0359763657" at bounding box center [212, 264] width 181 height 31
click at [175, 266] on input "0359763657" at bounding box center [212, 264] width 181 height 31
click at [189, 265] on input "0359763657" at bounding box center [212, 264] width 181 height 31
type input "0359763657"
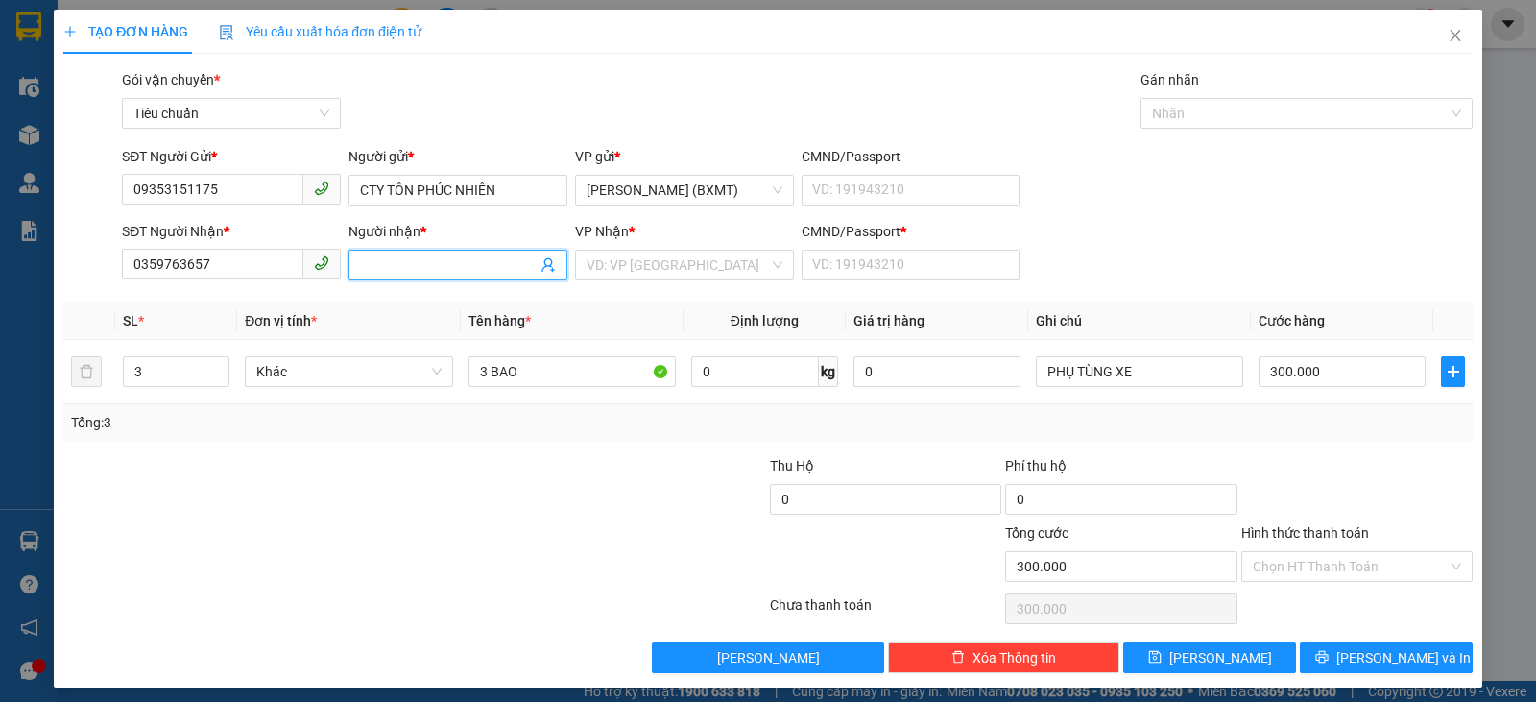
drag, startPoint x: 489, startPoint y: 275, endPoint x: 467, endPoint y: 271, distance: 21.5
click at [482, 272] on input "Người nhận *" at bounding box center [448, 264] width 177 height 21
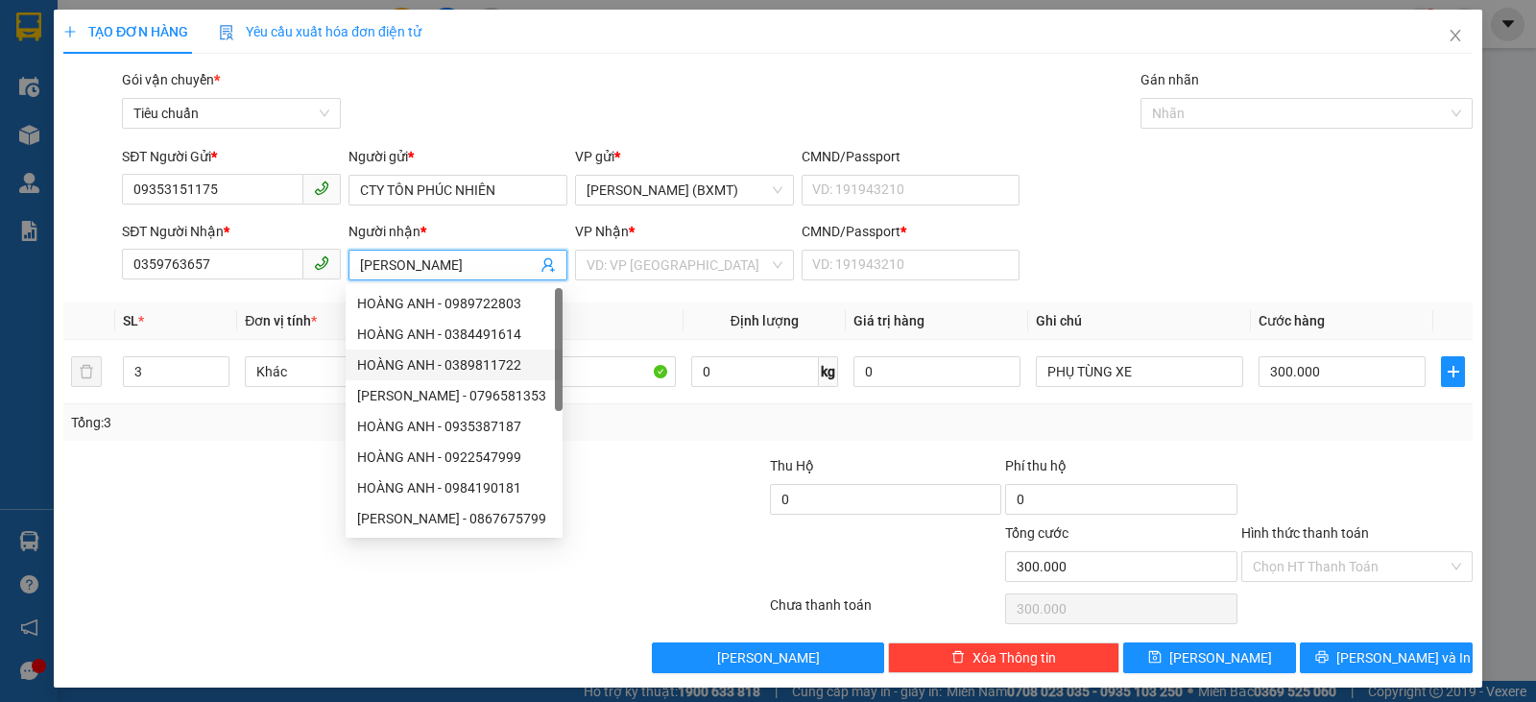
type input "[PERSON_NAME]"
click at [284, 450] on div "Transit Pickup Surcharge Ids Transit Deliver Surcharge Ids Transit Deliver Surc…" at bounding box center [767, 371] width 1409 height 604
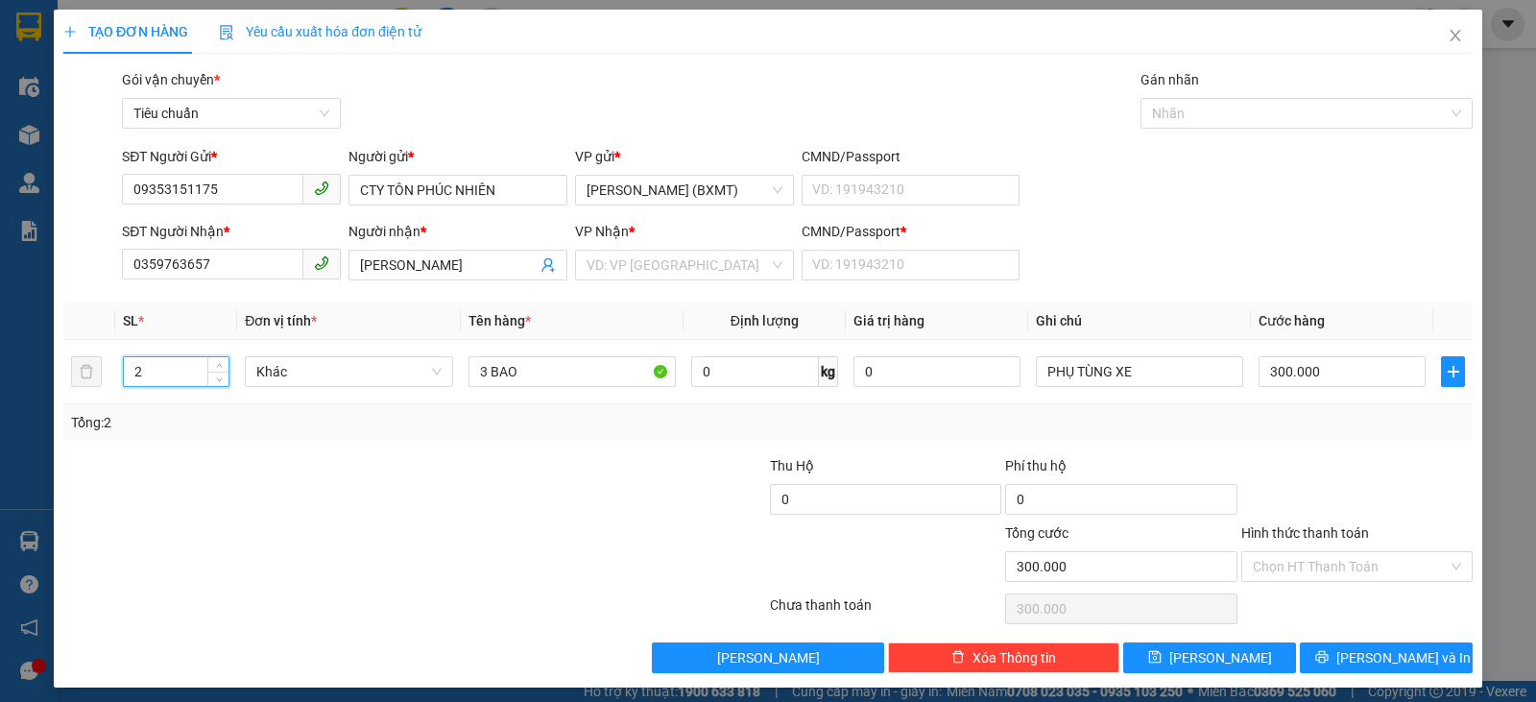
drag, startPoint x: 135, startPoint y: 371, endPoint x: 0, endPoint y: 378, distance: 135.5
click at [0, 379] on div "TẠO ĐƠN HÀNG Yêu cầu xuất hóa đơn điện tử Transit Pickup Surcharge Ids Transit …" at bounding box center [768, 351] width 1536 height 702
click at [82, 358] on tr "2 Khác 3 BAO 0 kg 0 PHỤ TÙNG XE 300.000" at bounding box center [767, 372] width 1409 height 64
type input "1"
click at [473, 374] on input "3 BAO" at bounding box center [571, 371] width 207 height 31
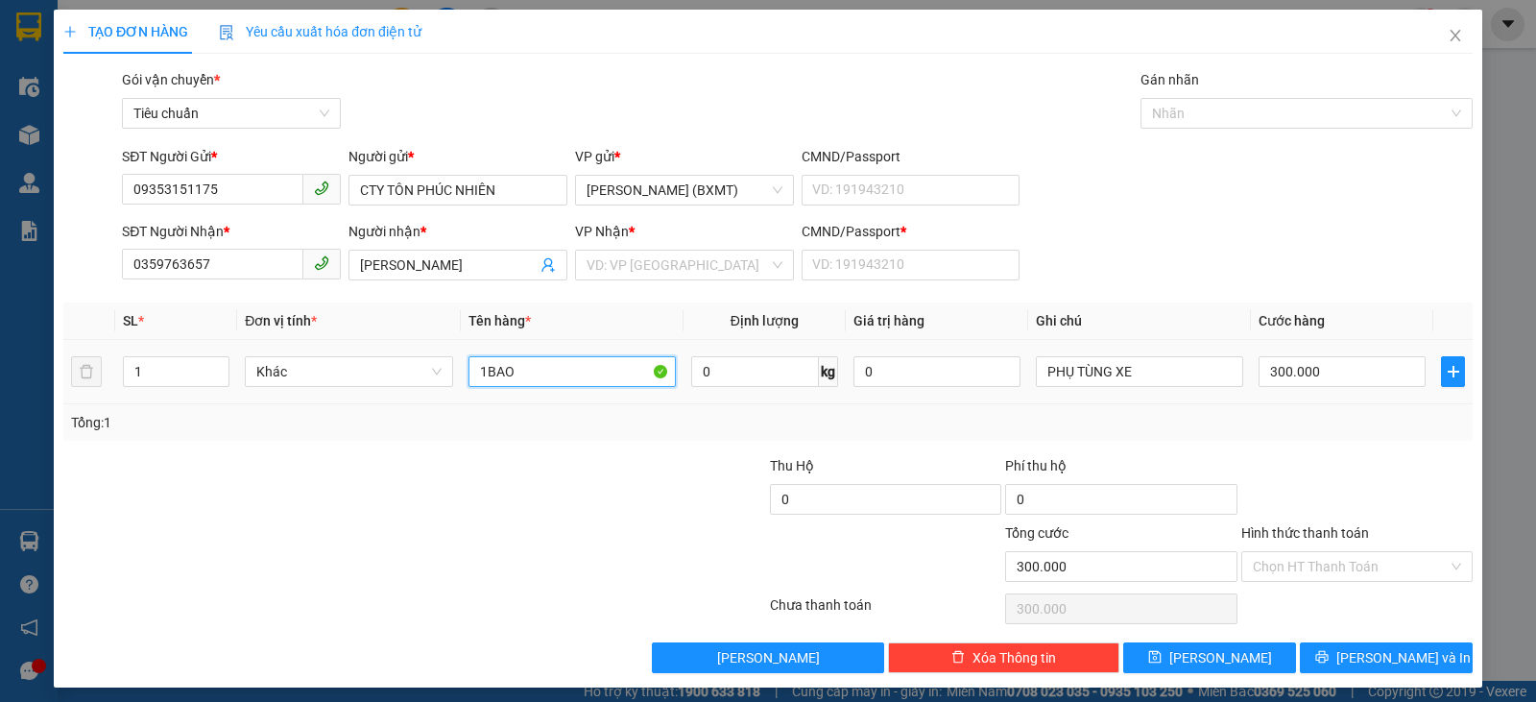
drag, startPoint x: 513, startPoint y: 357, endPoint x: 463, endPoint y: 363, distance: 50.2
click at [463, 363] on td "1BAO" at bounding box center [572, 372] width 223 height 64
type input "1 HỘP"
click at [1331, 376] on input "300.000" at bounding box center [1341, 371] width 167 height 31
type input "3"
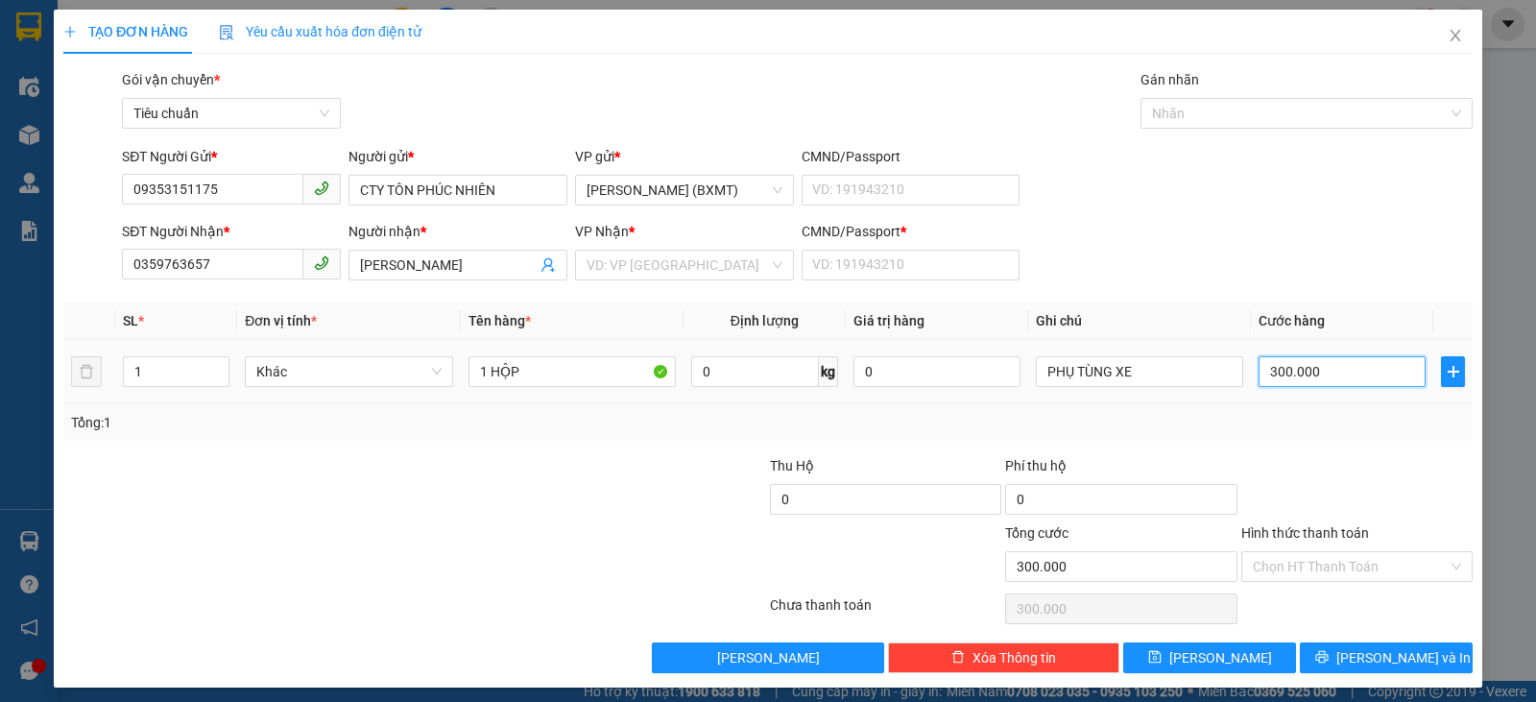
type input "3"
type input "30"
type input "3"
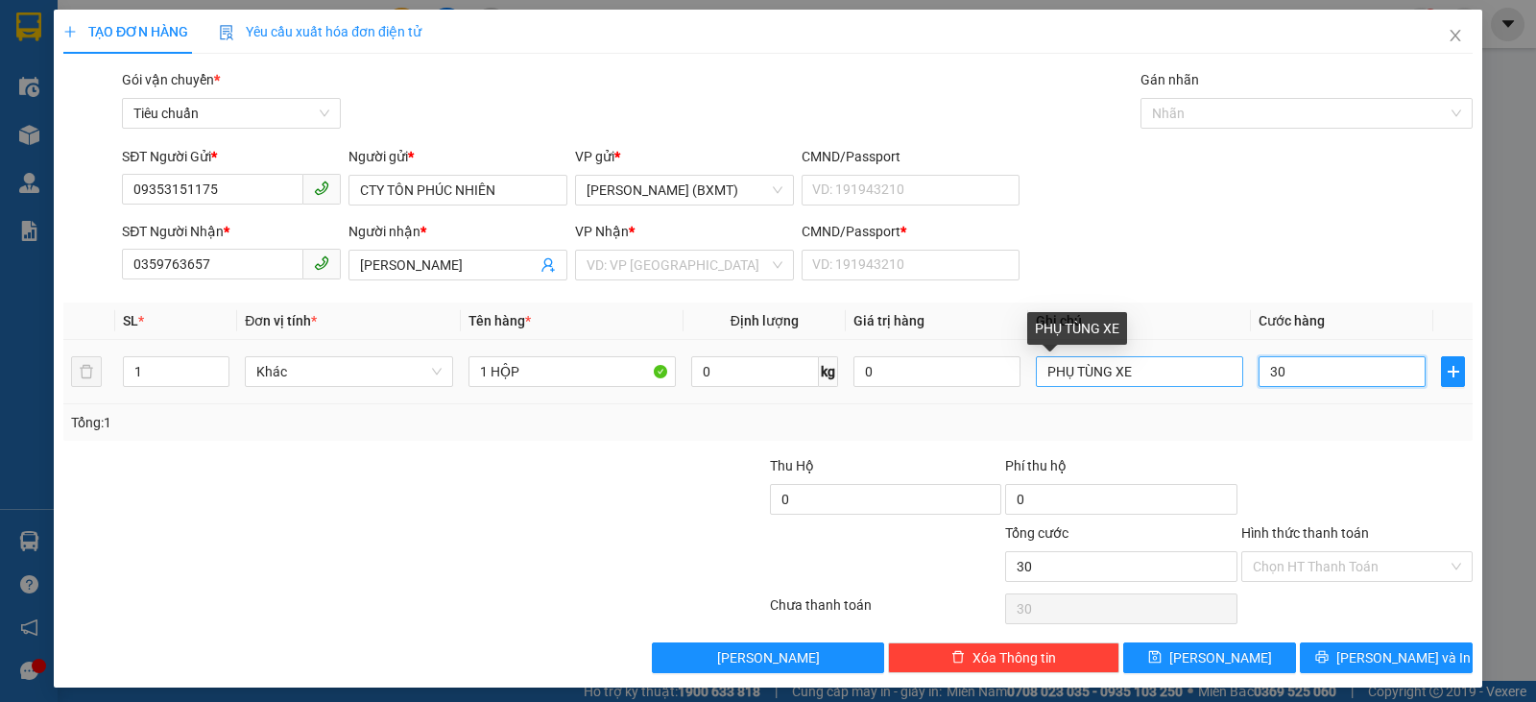
type input "3"
type input "3.000"
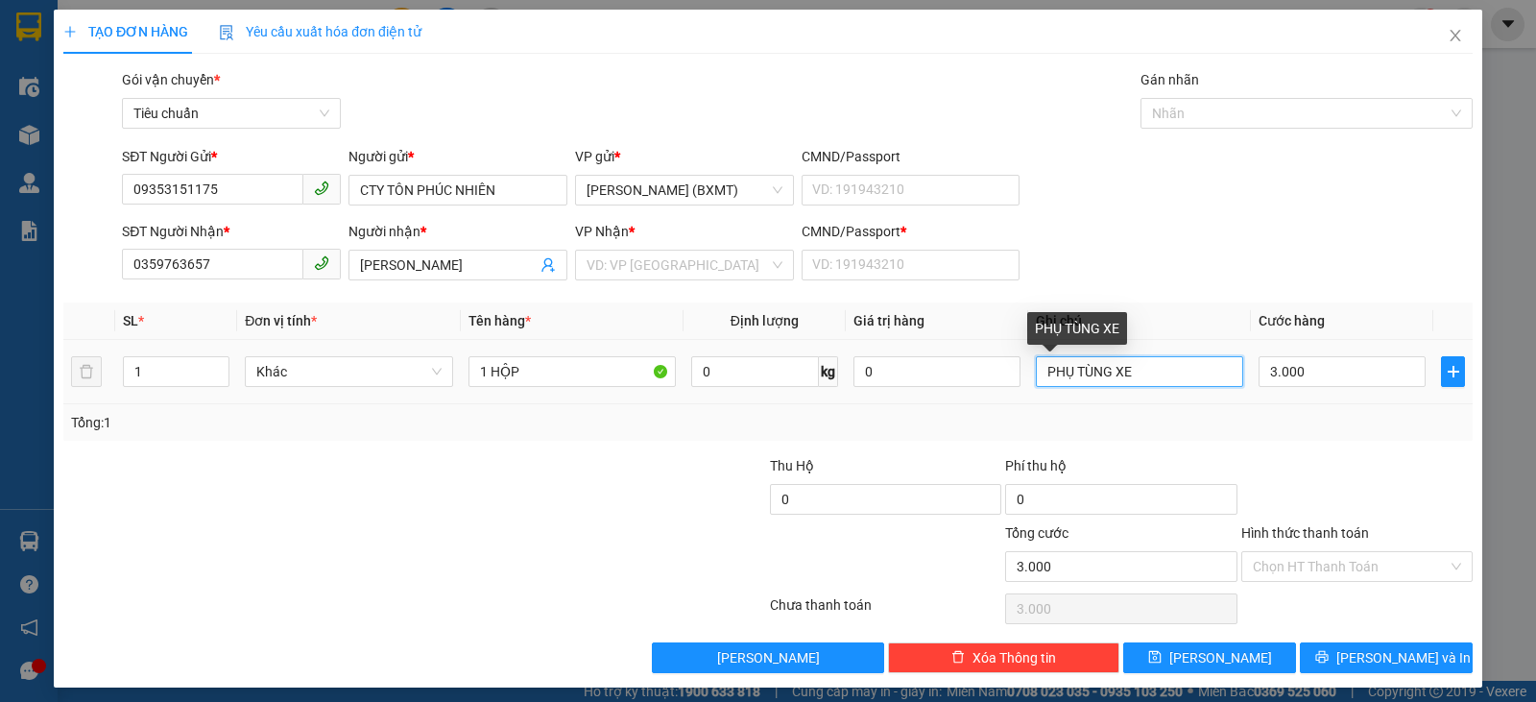
click at [1136, 371] on input "PHỤ TÙNG XE" at bounding box center [1139, 371] width 207 height 31
drag, startPoint x: 1146, startPoint y: 370, endPoint x: 842, endPoint y: 381, distance: 304.5
click at [842, 381] on tr "1 Khác 1 HỘP 0 kg 0 PHỤ TÙNG XE 3.000" at bounding box center [767, 372] width 1409 height 64
type input "T"
type input "D"
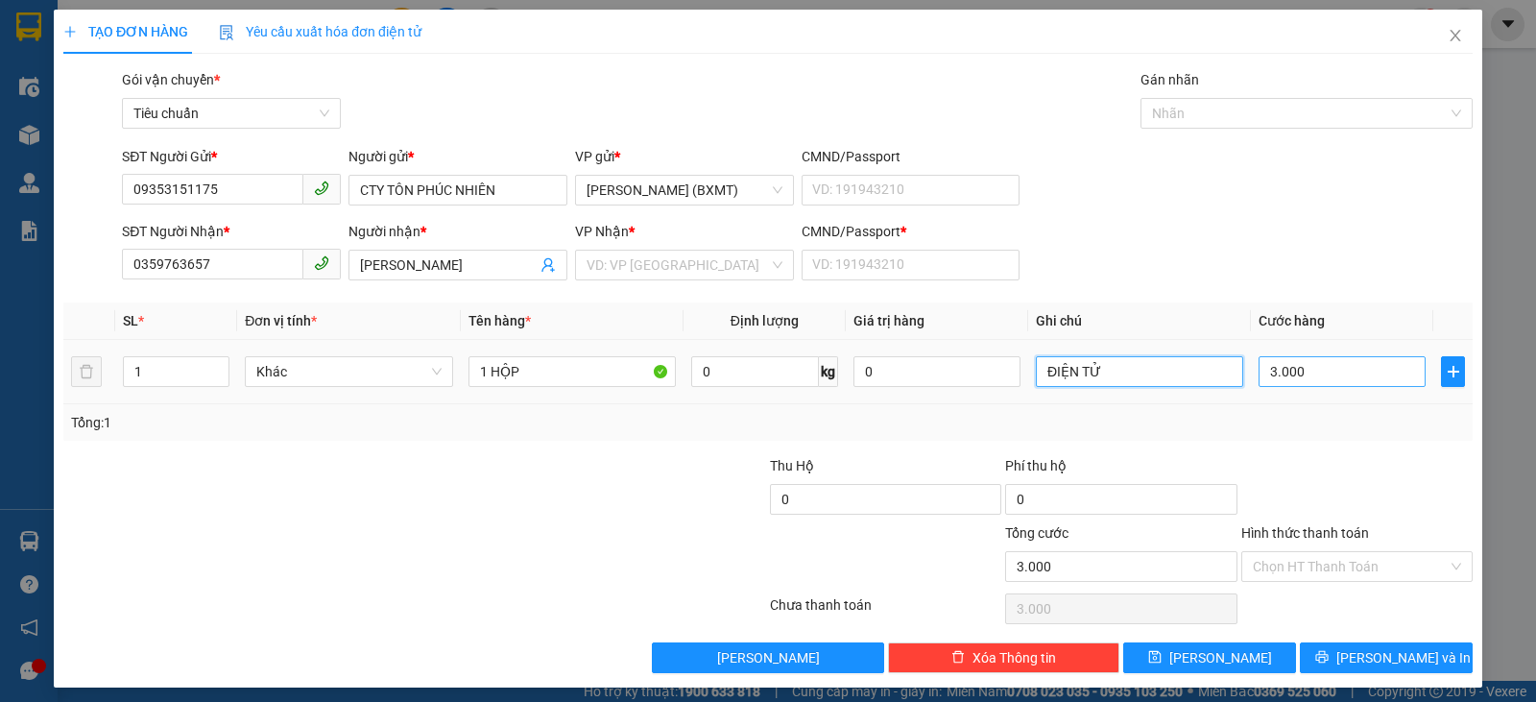
type input "ĐIỆN TỬ"
click at [1349, 371] on input "3.000" at bounding box center [1341, 371] width 167 height 31
type input "3"
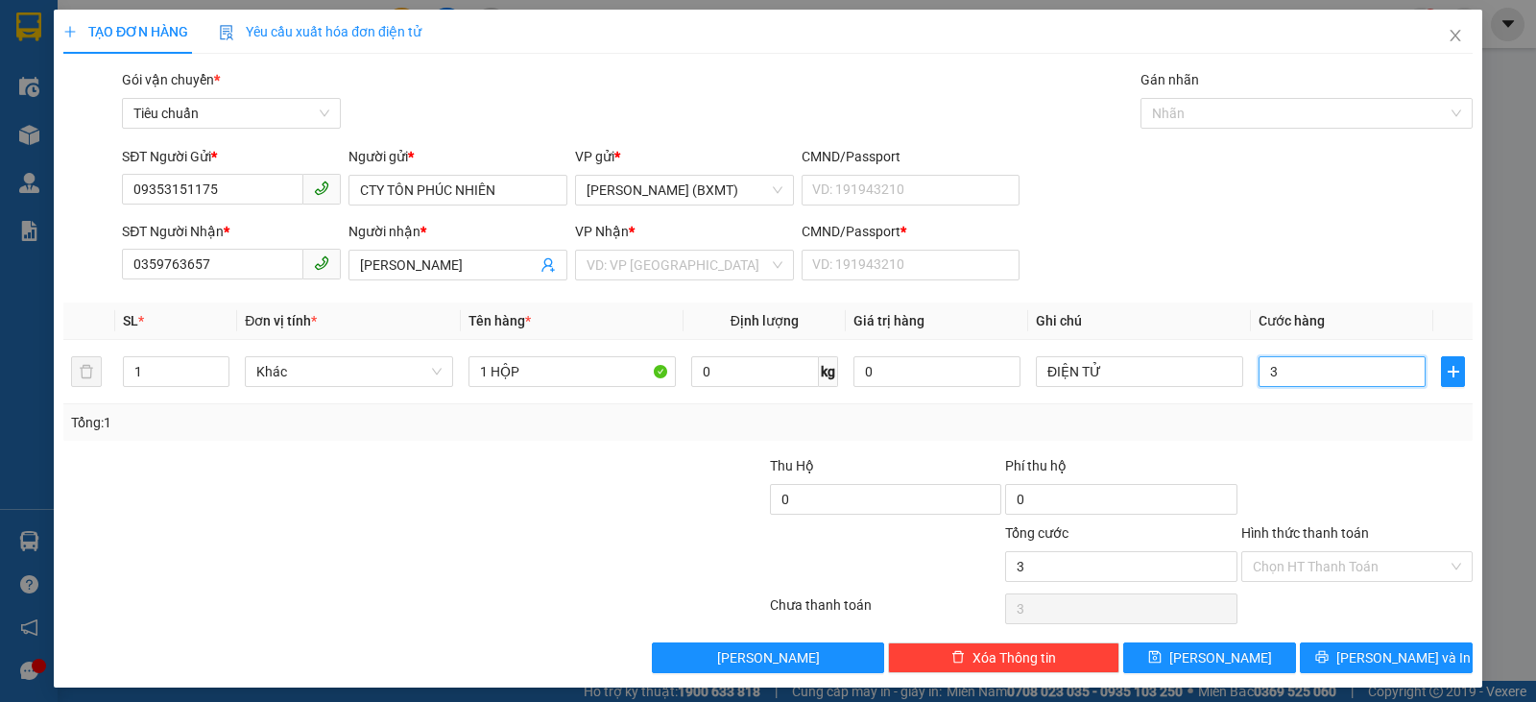
type input "30"
type input "30.000"
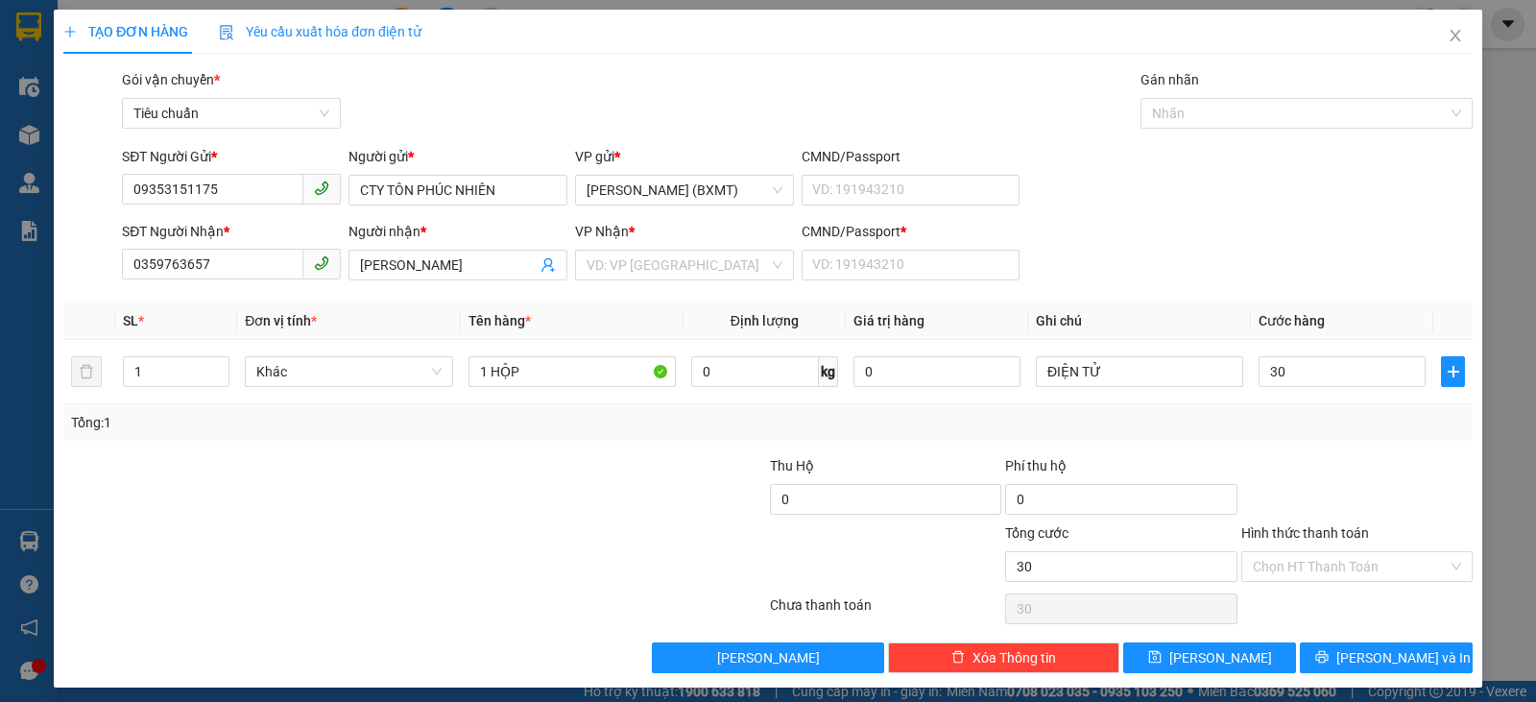
type input "30.000"
click at [1324, 480] on div at bounding box center [1356, 488] width 235 height 67
click at [1330, 653] on button "[PERSON_NAME] và In" at bounding box center [1386, 657] width 173 height 31
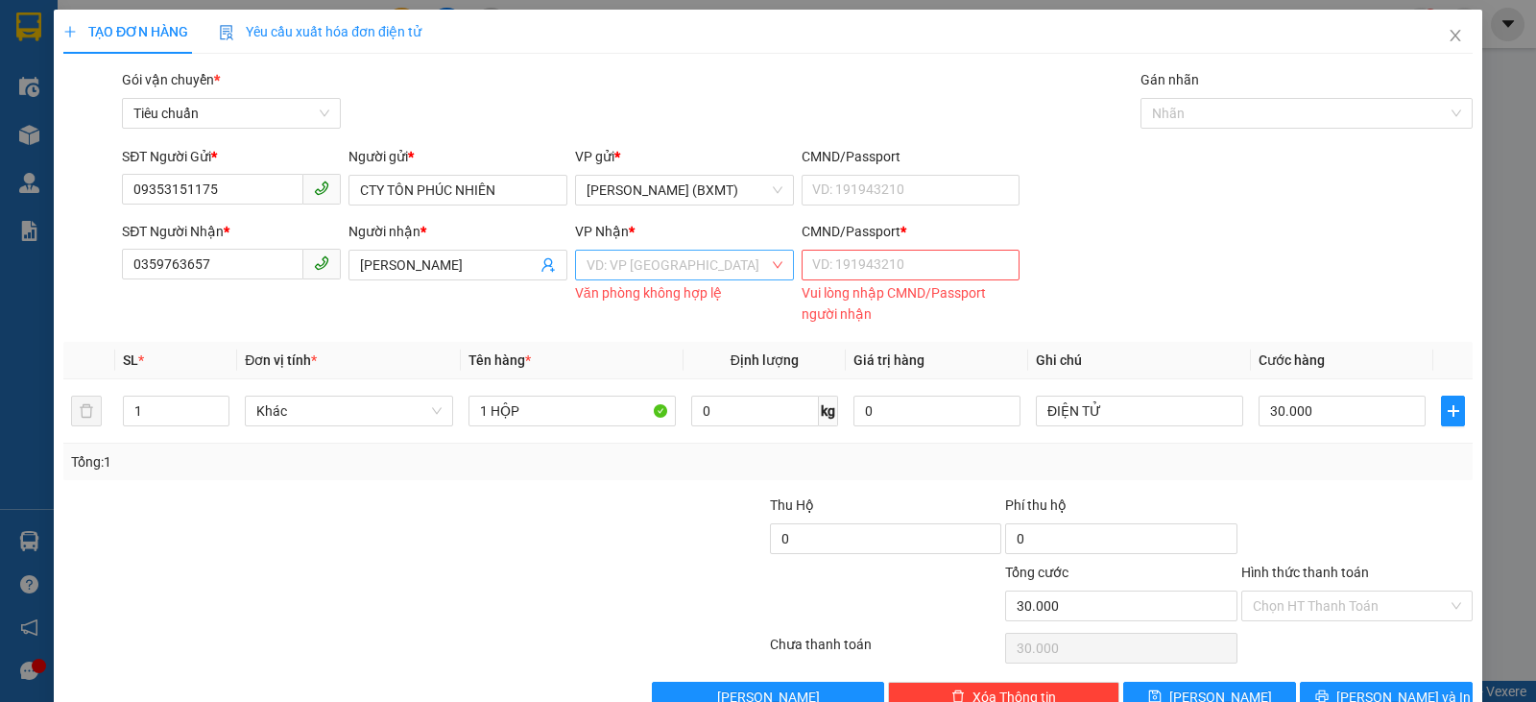
click at [660, 267] on input "search" at bounding box center [678, 265] width 182 height 29
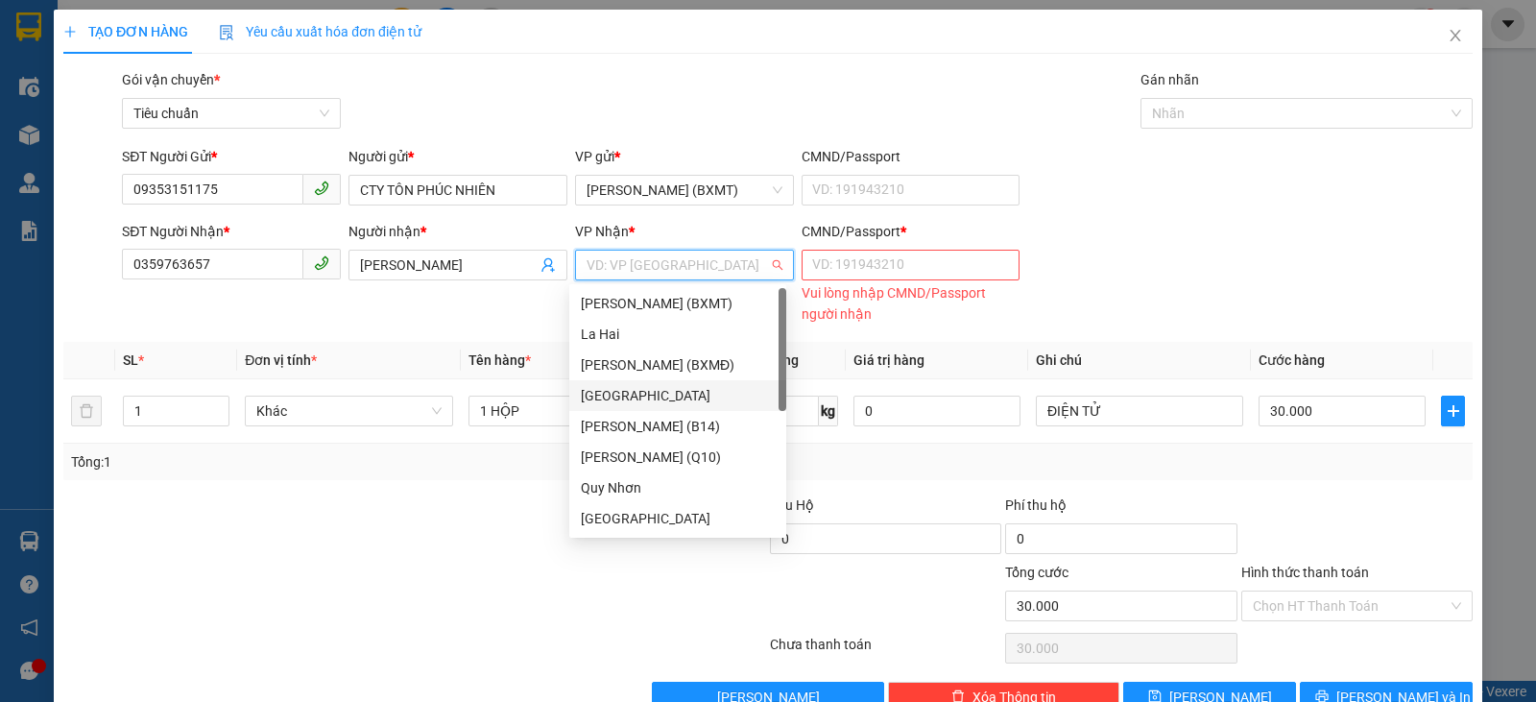
click at [646, 390] on div "[PERSON_NAME]" at bounding box center [678, 395] width 194 height 21
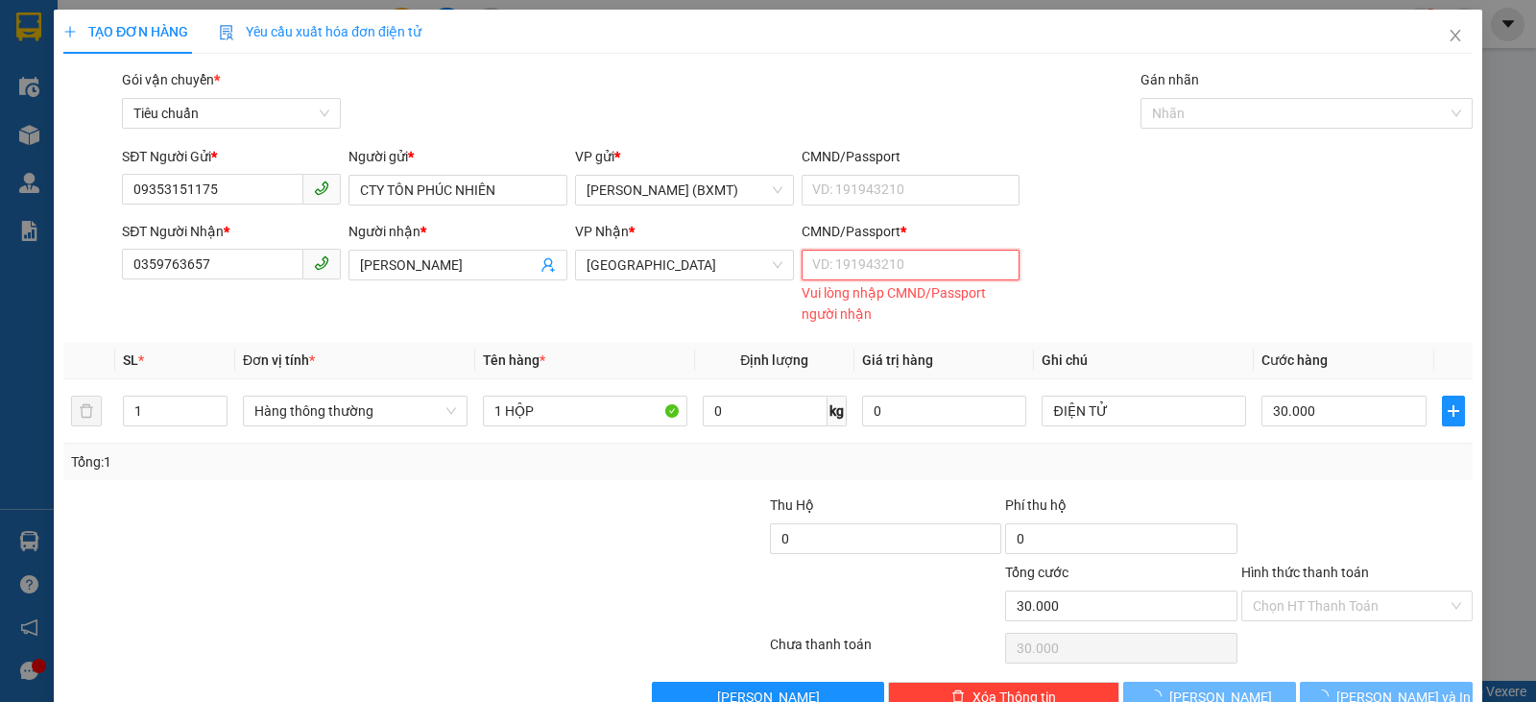
click at [867, 260] on input "CMND/Passport *" at bounding box center [911, 265] width 219 height 31
type input "0"
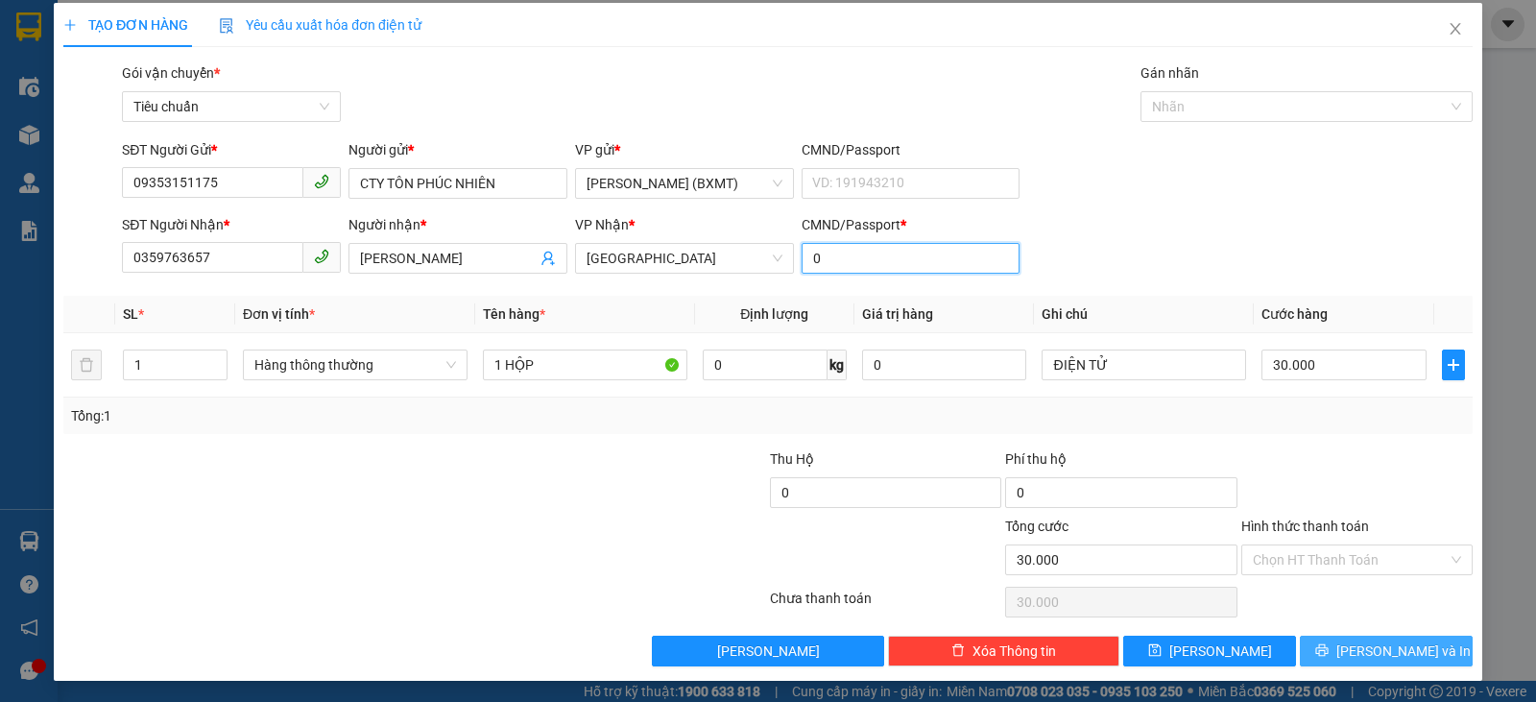
scroll to position [9, 0]
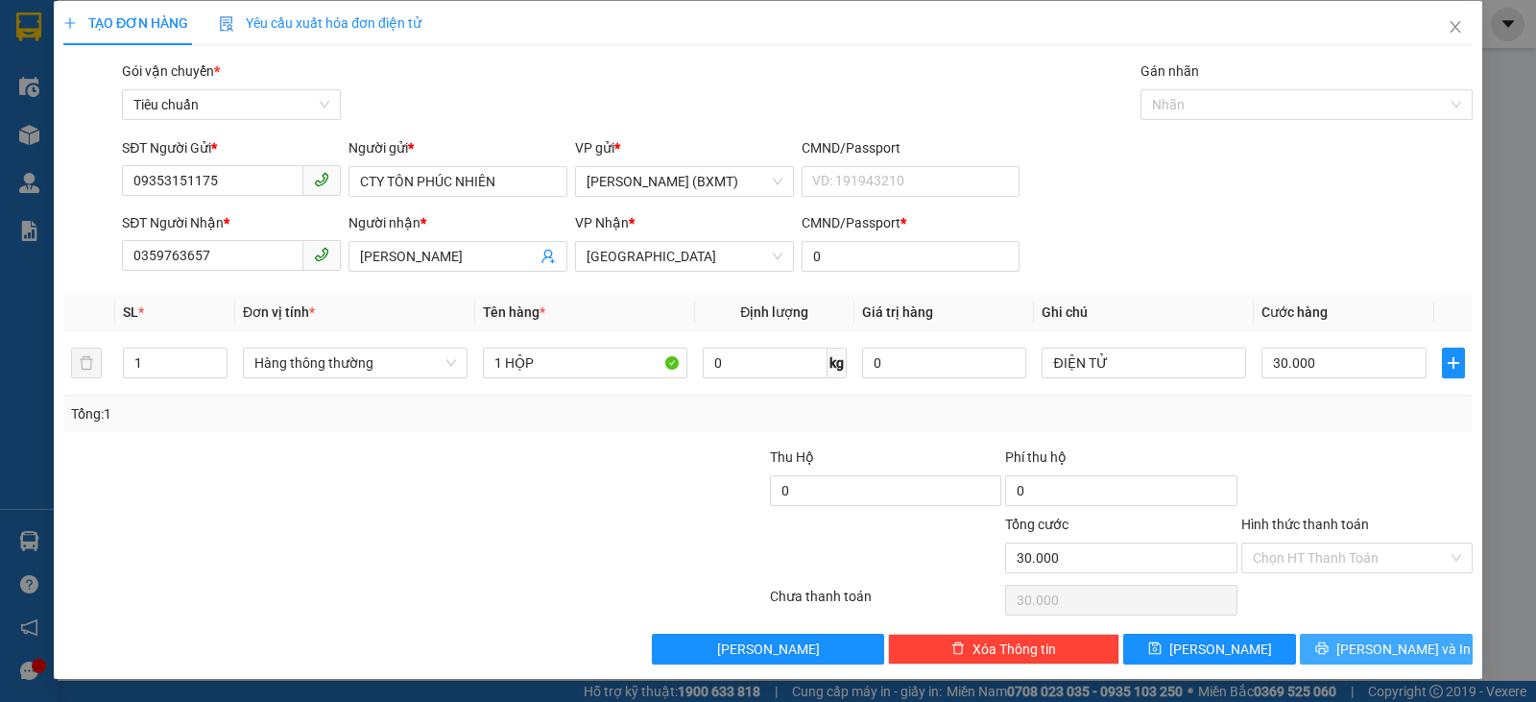
drag, startPoint x: 1336, startPoint y: 655, endPoint x: 1320, endPoint y: 653, distance: 16.4
click at [1329, 655] on icon "printer" at bounding box center [1321, 647] width 13 height 13
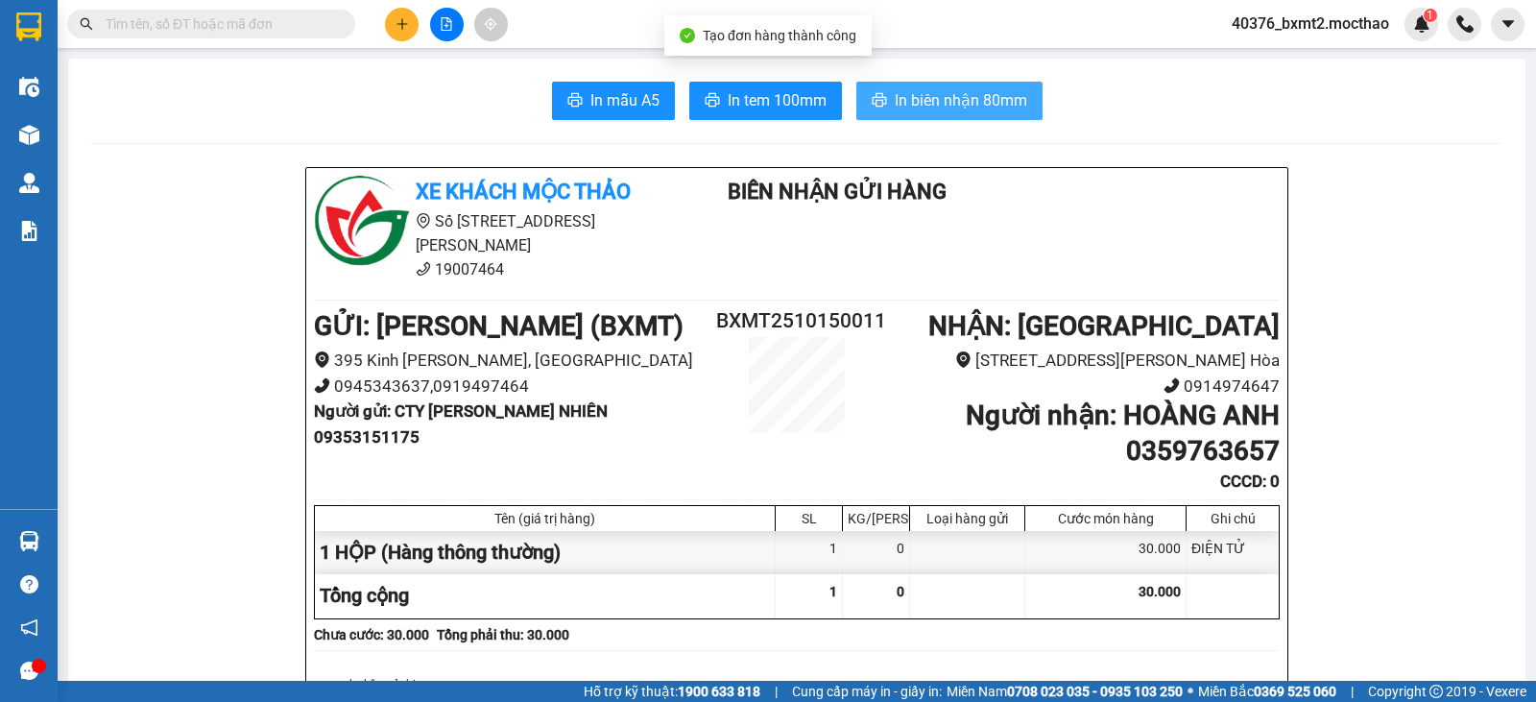
click at [880, 90] on button "In biên nhận 80mm" at bounding box center [949, 101] width 186 height 38
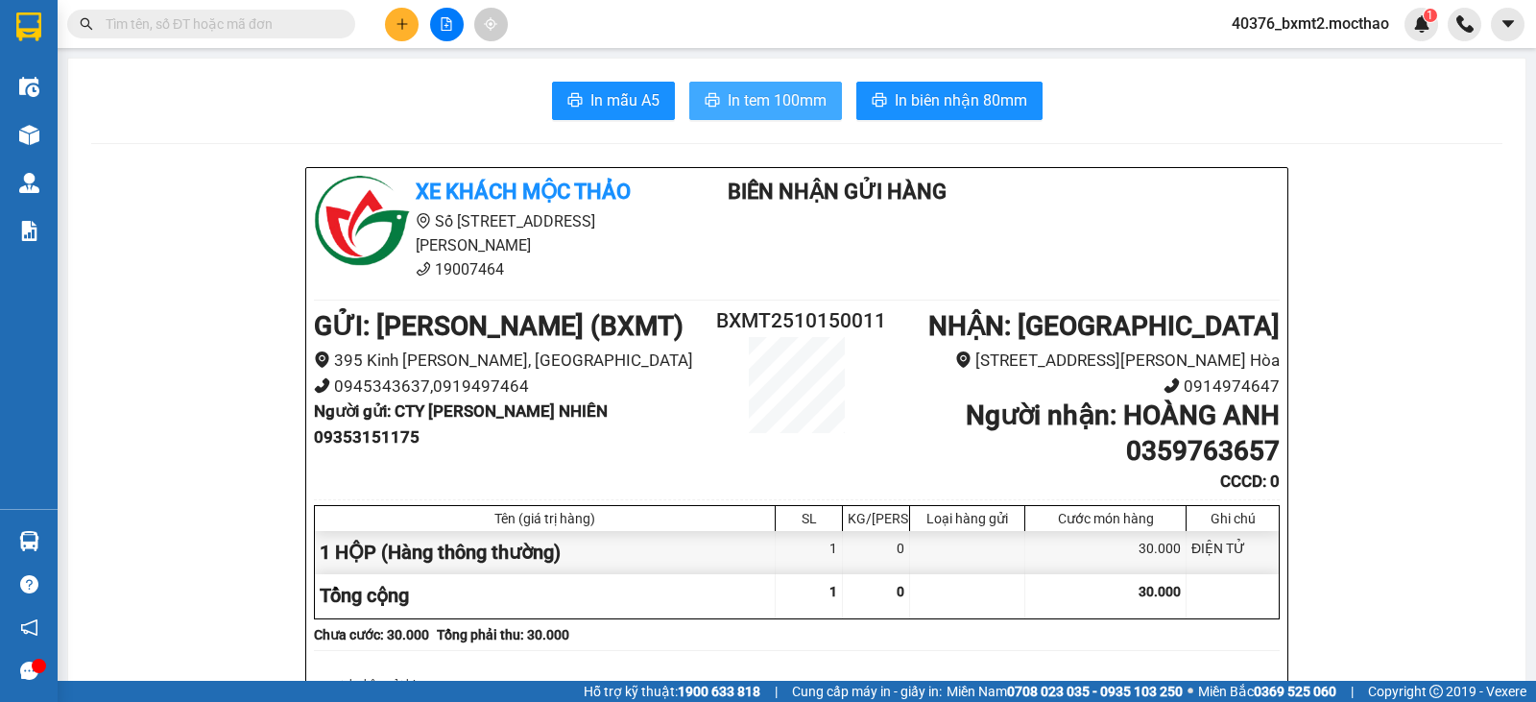
drag, startPoint x: 749, startPoint y: 98, endPoint x: 805, endPoint y: 99, distance: 56.6
click at [751, 98] on span "In tem 100mm" at bounding box center [777, 100] width 99 height 24
click at [400, 29] on icon "plus" at bounding box center [401, 23] width 13 height 13
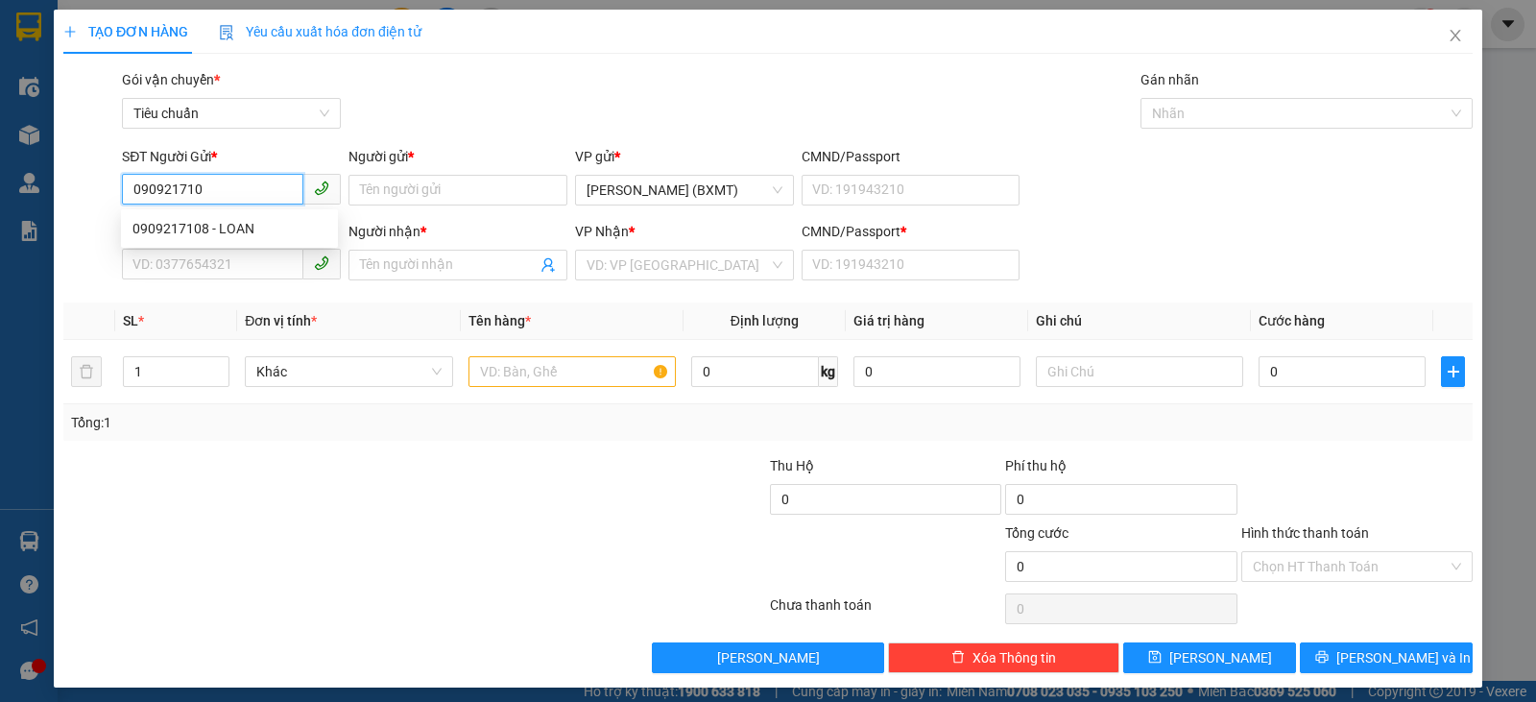
type input "0909217108"
click at [237, 228] on div "0909217108 - LOAN" at bounding box center [229, 228] width 194 height 21
type input "LOAN"
type input "0905827115"
type input "QUỐC"
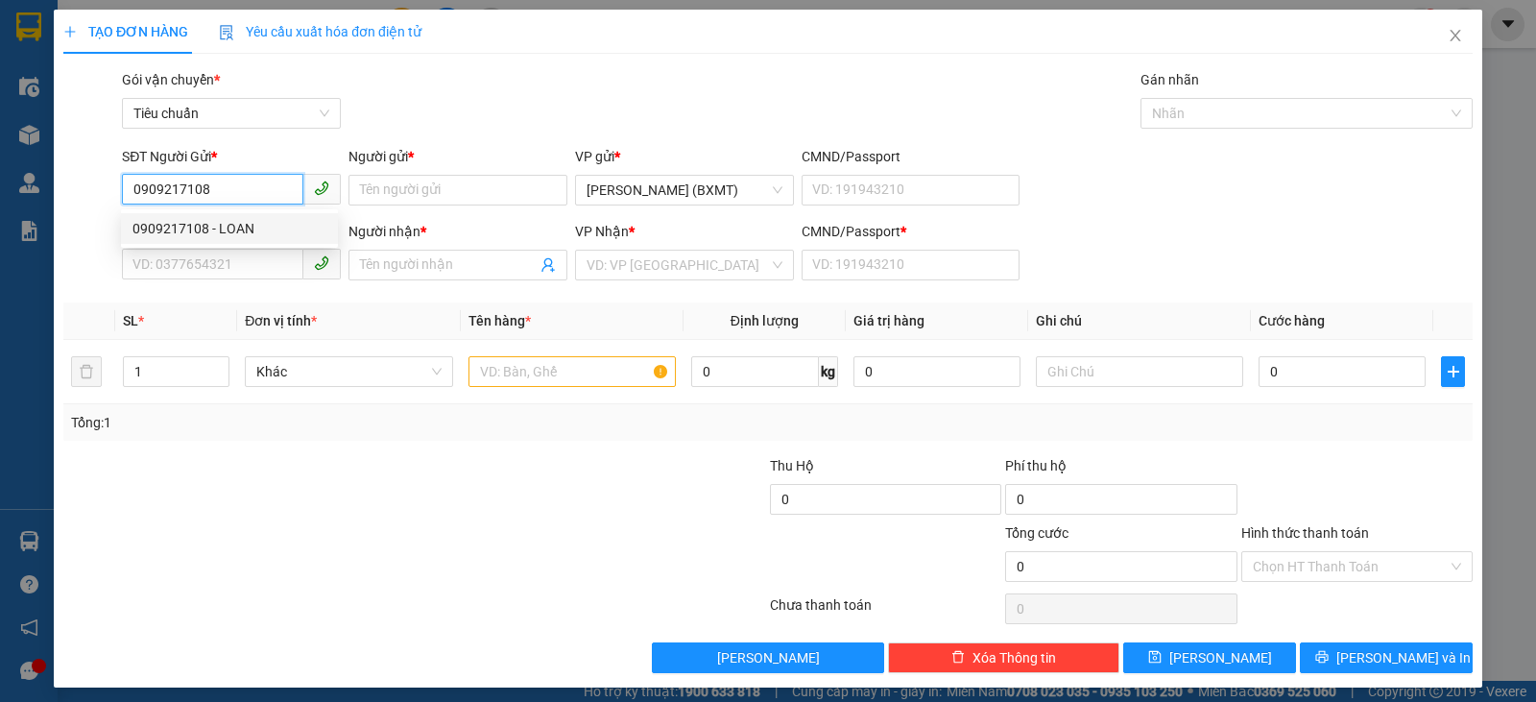
type input "0"
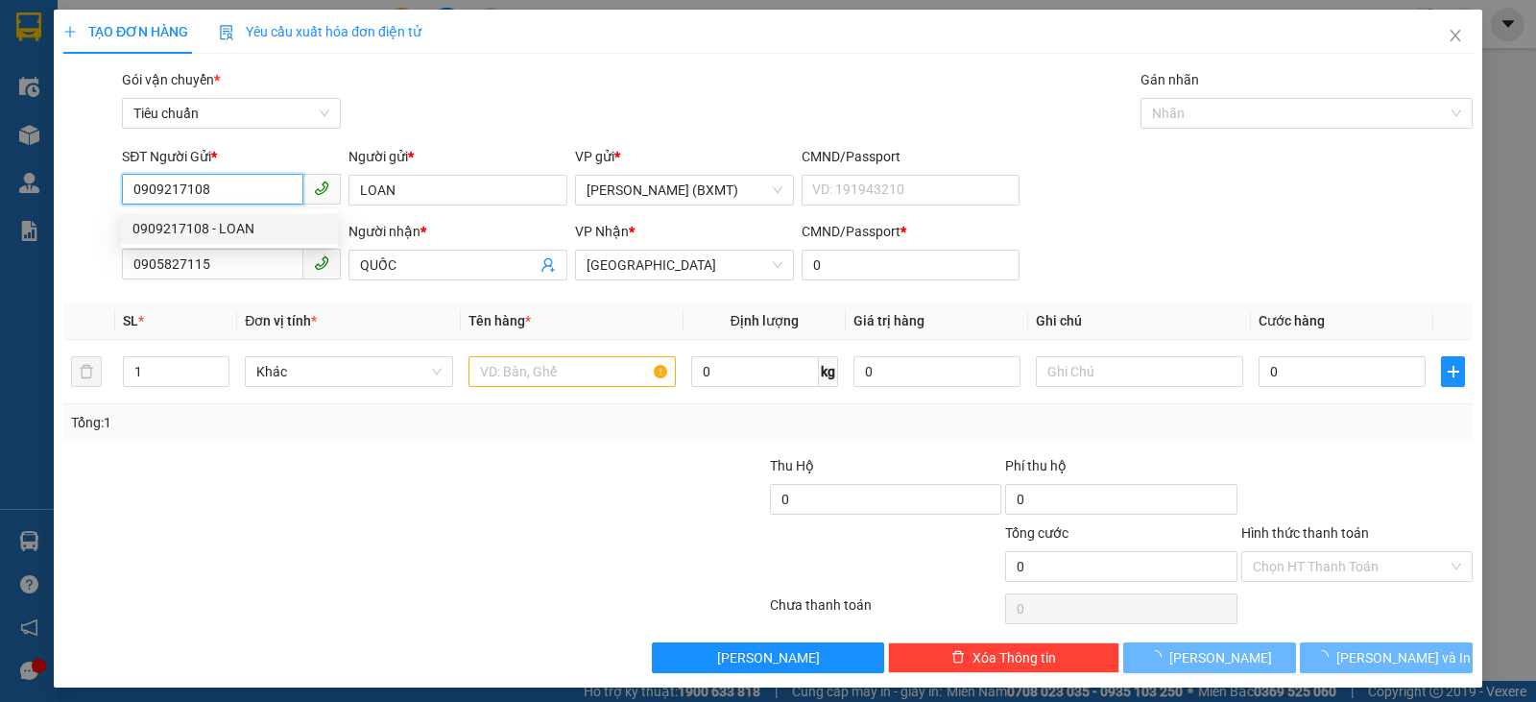
type input "50.000"
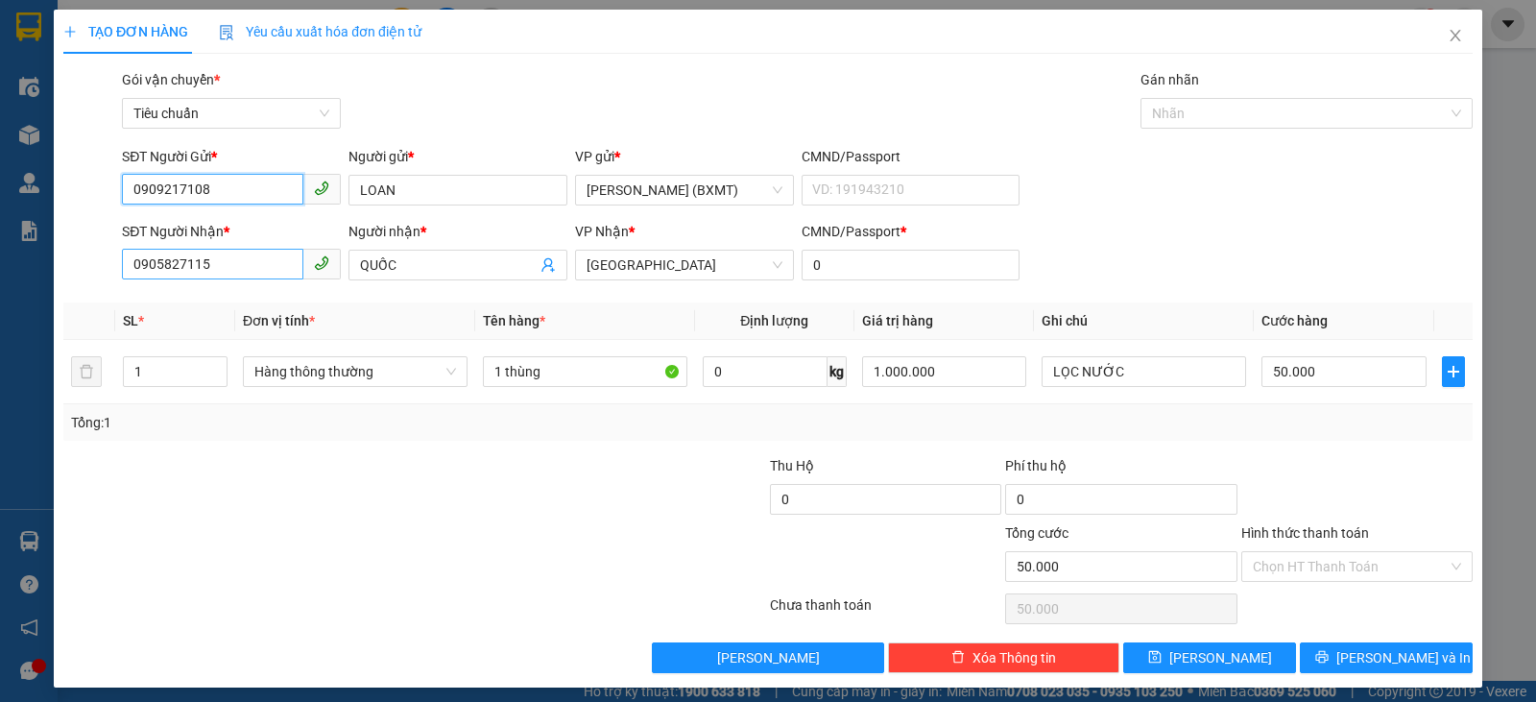
type input "0909217108"
drag, startPoint x: 220, startPoint y: 261, endPoint x: 0, endPoint y: 223, distance: 223.2
click at [0, 231] on div "TẠO ĐƠN HÀNG Yêu cầu xuất hóa đơn điện tử Transit Pickup Surcharge Ids Transit …" at bounding box center [768, 351] width 1536 height 702
drag, startPoint x: 421, startPoint y: 257, endPoint x: 206, endPoint y: 274, distance: 215.6
click at [195, 275] on div "SĐT Người Nhận * VD: 0377654321 Người nhận * QUỐC VP Nhận * Tuy Hòa CMND/Passpo…" at bounding box center [797, 254] width 1358 height 67
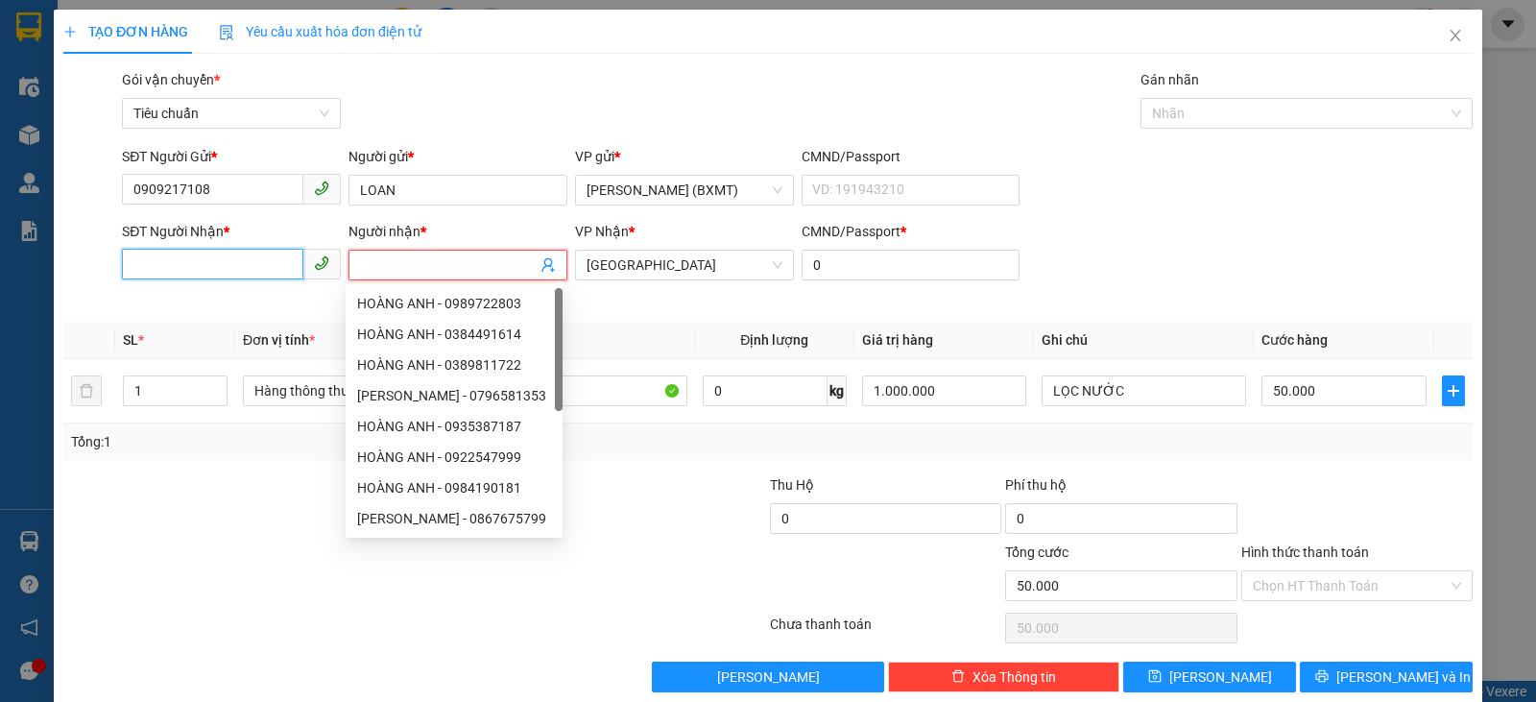
click at [205, 267] on input "SĐT Người Nhận *" at bounding box center [212, 264] width 181 height 31
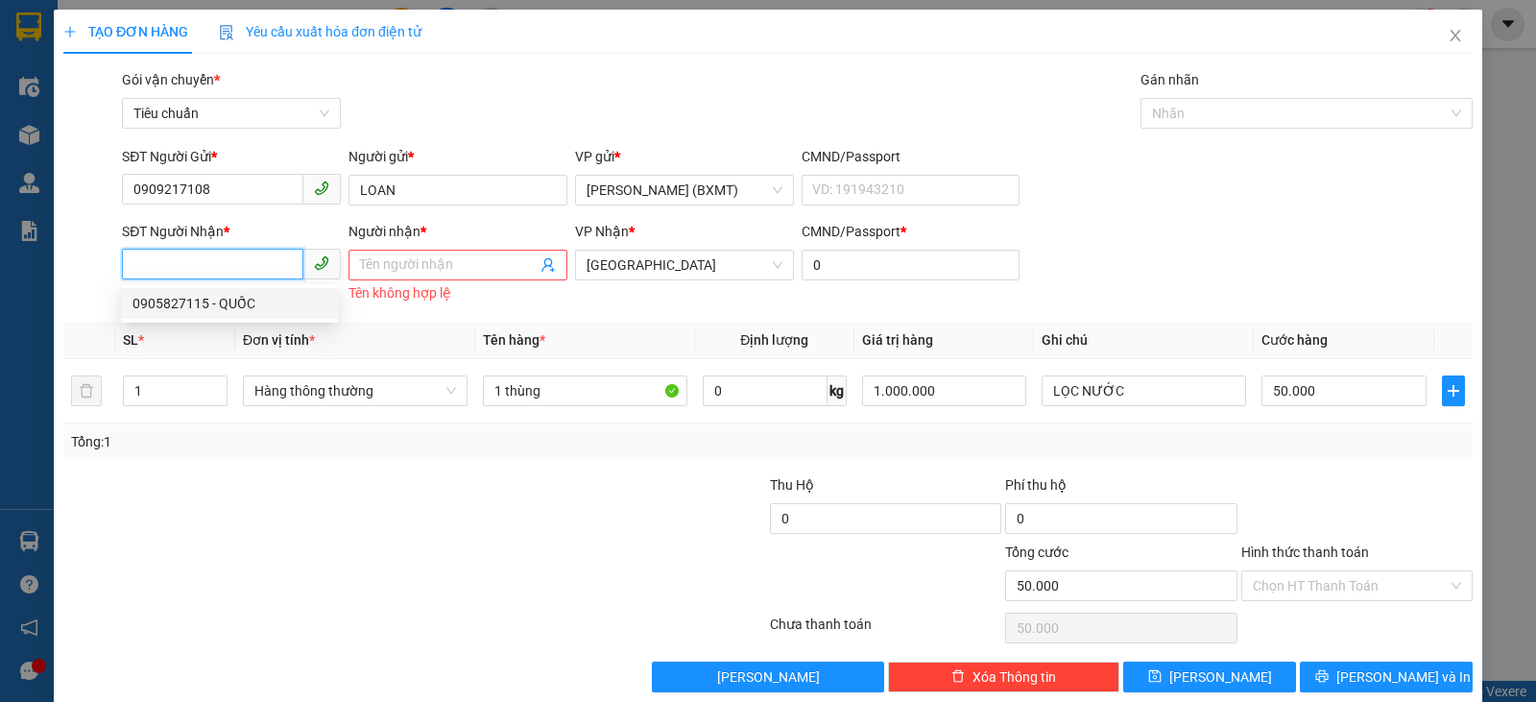
click at [223, 303] on div "0905827115 - QUỐC" at bounding box center [229, 303] width 194 height 21
type input "0905827115"
type input "QUỐC"
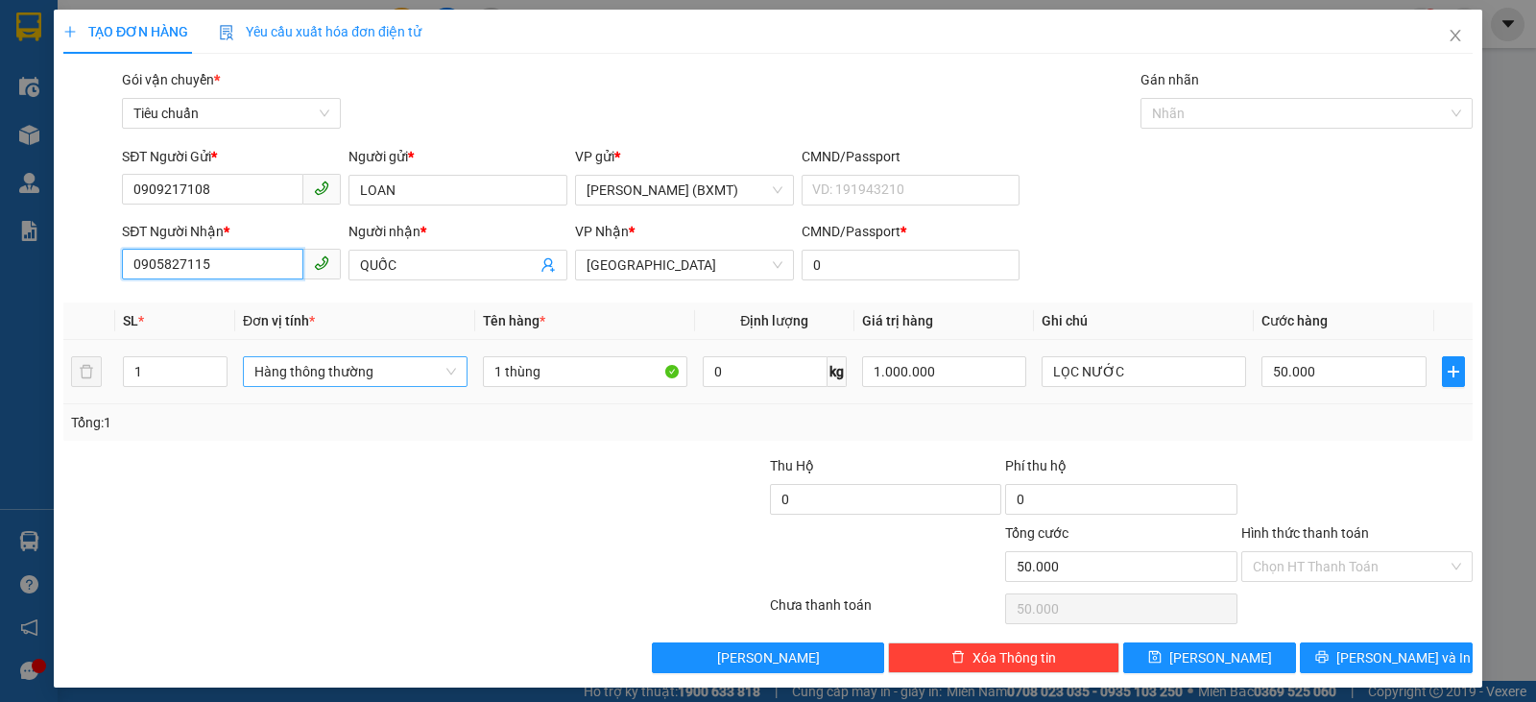
click at [337, 371] on span "Hàng thông thường" at bounding box center [355, 371] width 202 height 29
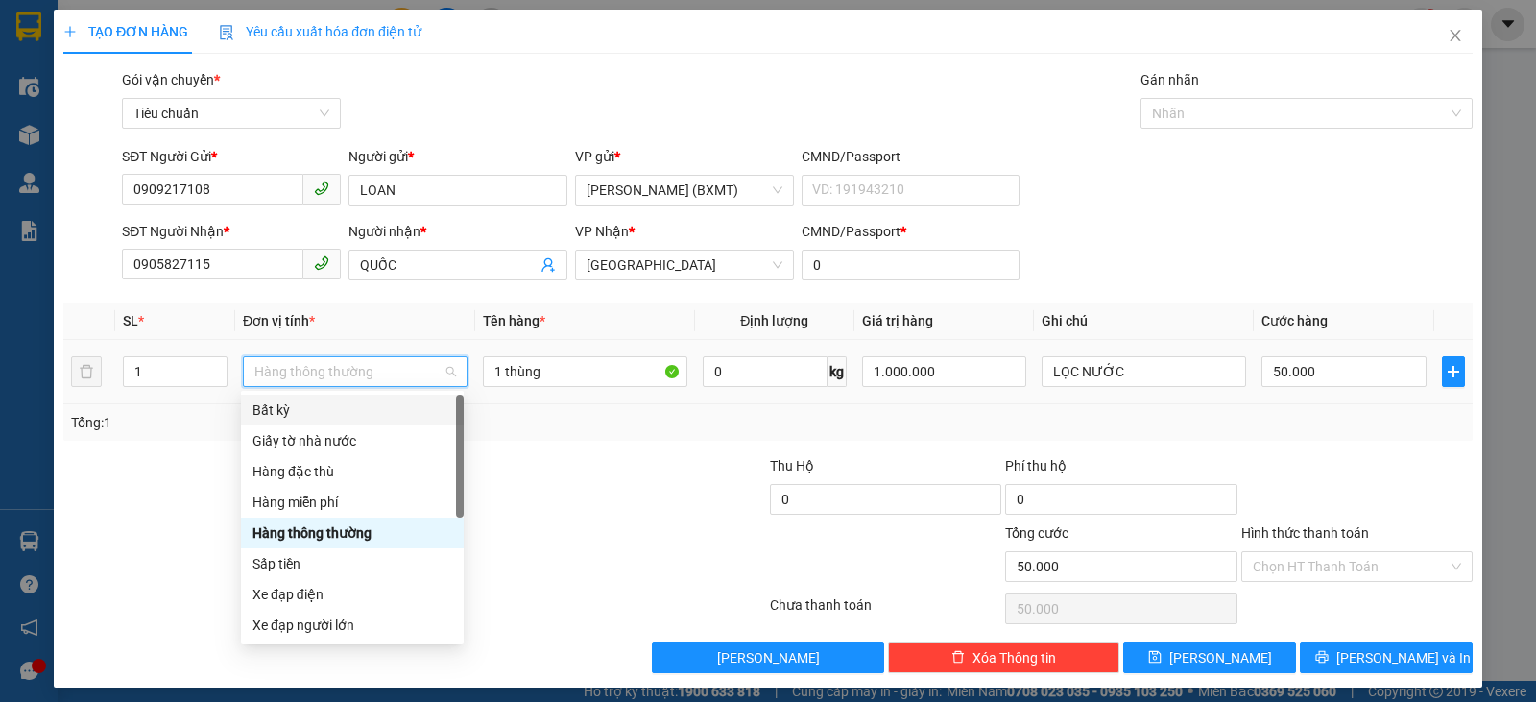
scroll to position [123, 0]
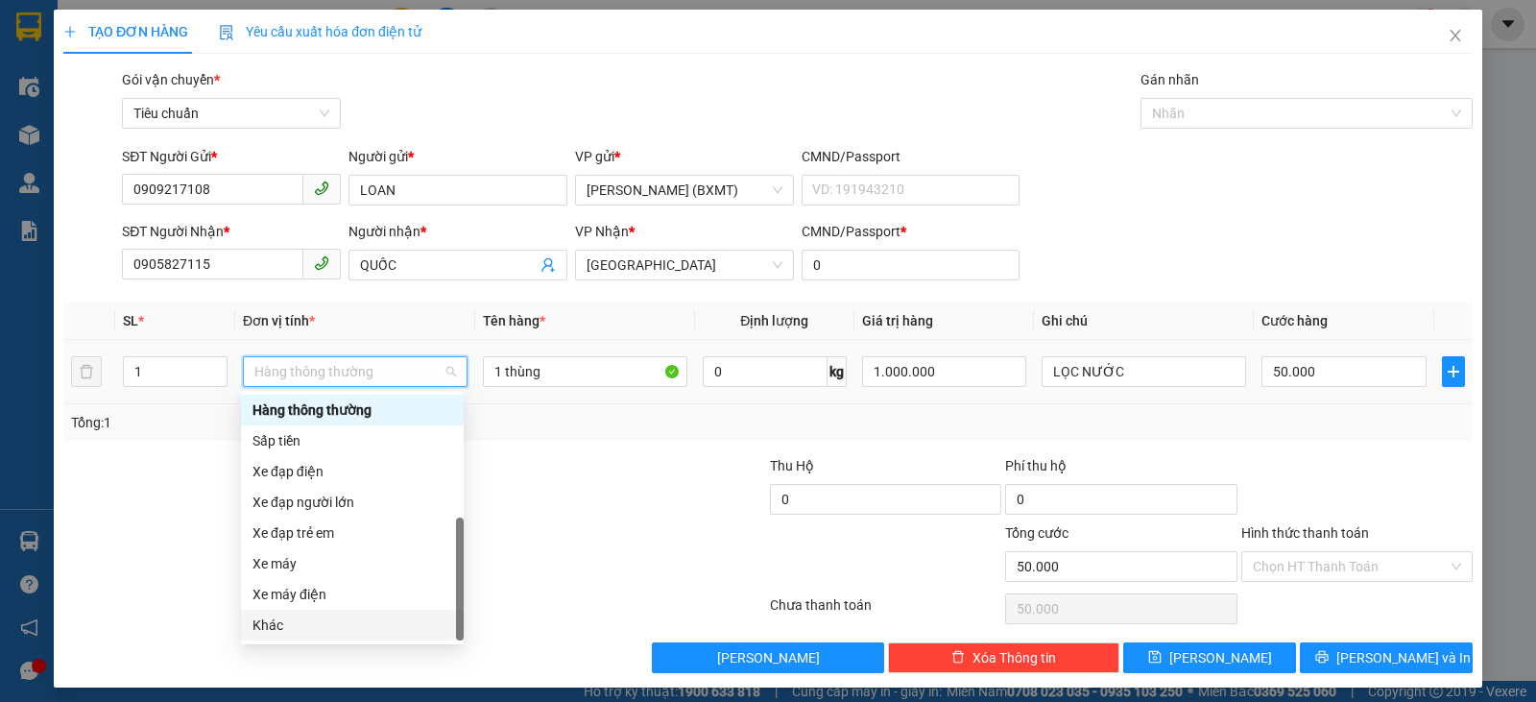
drag, startPoint x: 299, startPoint y: 626, endPoint x: 365, endPoint y: 518, distance: 126.3
click at [299, 625] on div "Khác" at bounding box center [352, 624] width 200 height 21
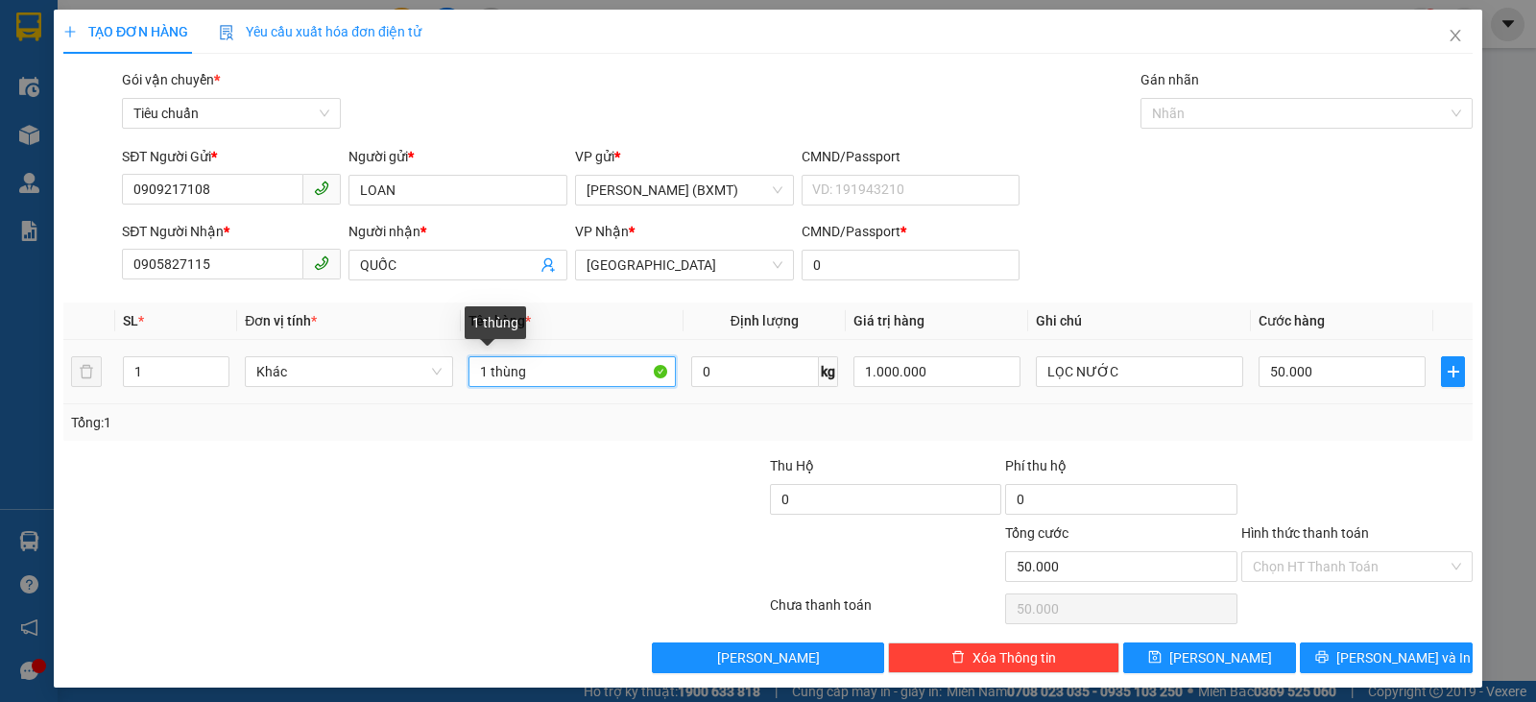
drag, startPoint x: 538, startPoint y: 374, endPoint x: 488, endPoint y: 378, distance: 50.1
click at [488, 378] on input "1 thùng" at bounding box center [571, 371] width 207 height 31
type input "1 KIỆN"
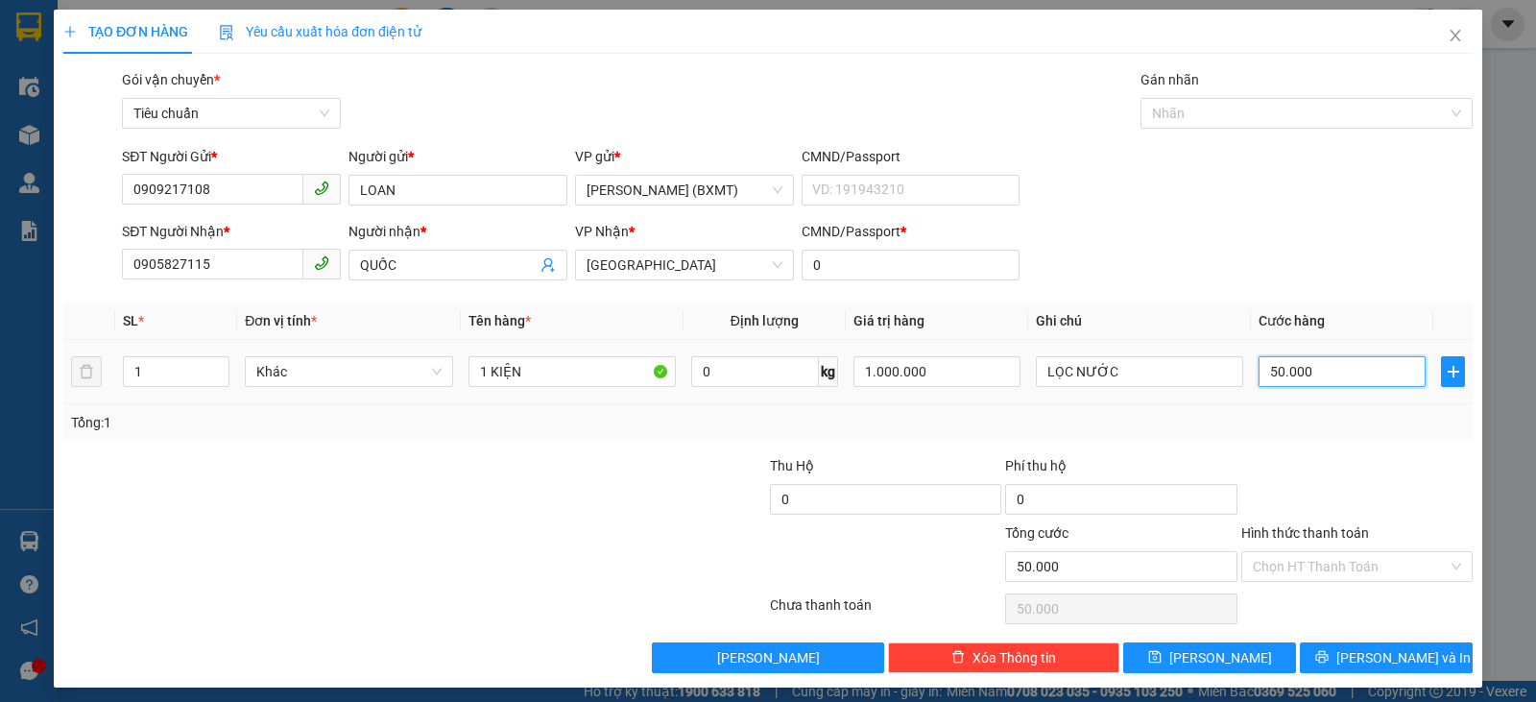
click at [1336, 386] on input "50.000" at bounding box center [1341, 371] width 167 height 31
type input "3"
type input "30"
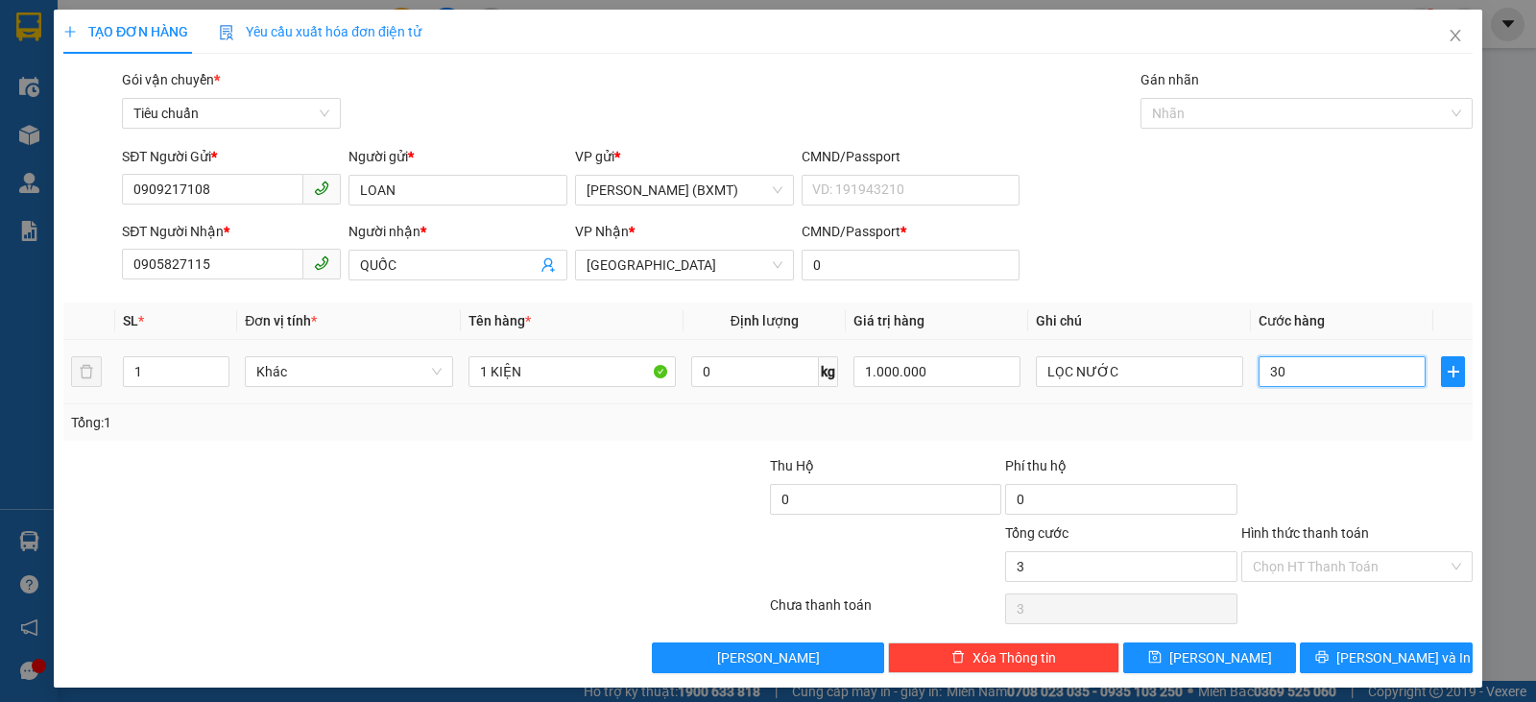
type input "30"
type input "30.000"
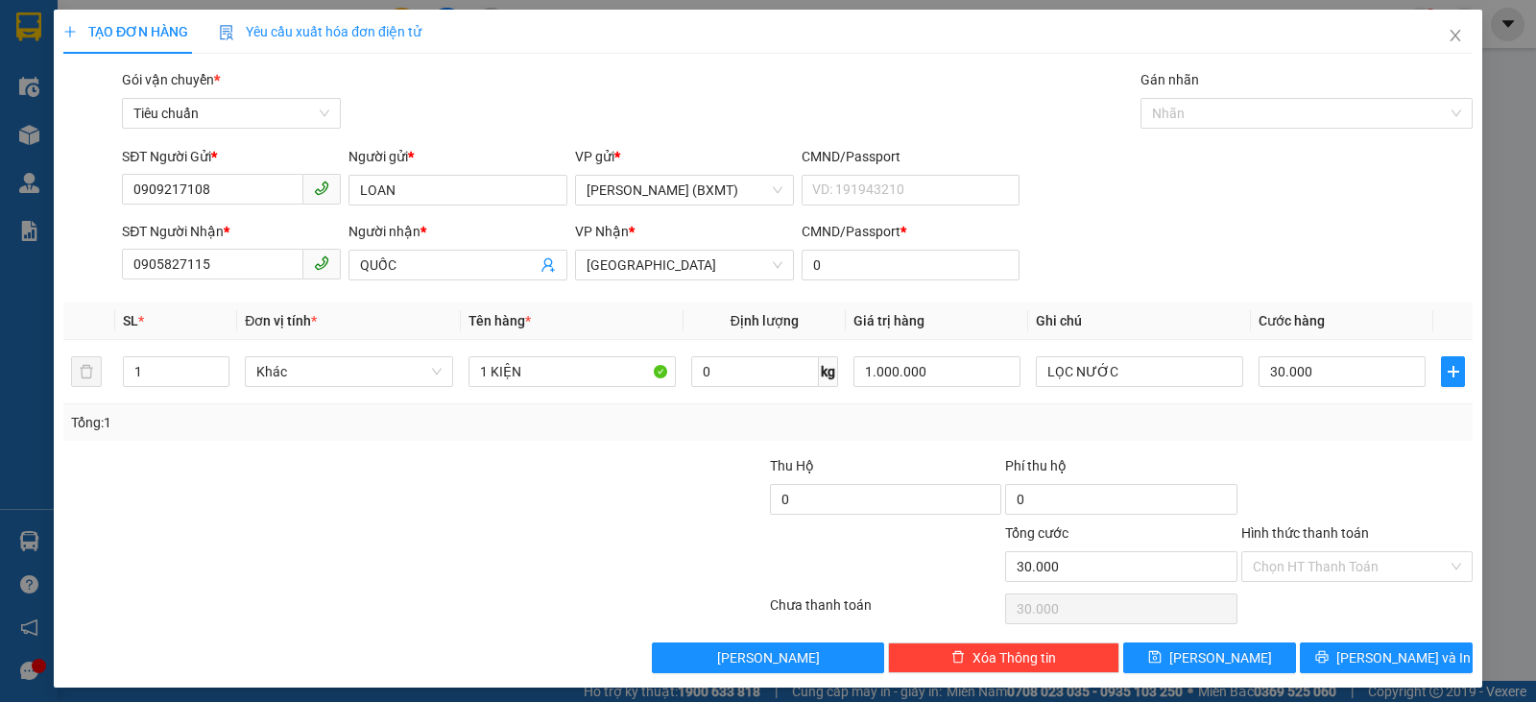
click at [1310, 453] on div "Transit Pickup Surcharge Ids Transit Deliver Surcharge Ids Transit Deliver Surc…" at bounding box center [767, 371] width 1409 height 604
click at [1359, 654] on span "[PERSON_NAME] và In" at bounding box center [1403, 657] width 134 height 21
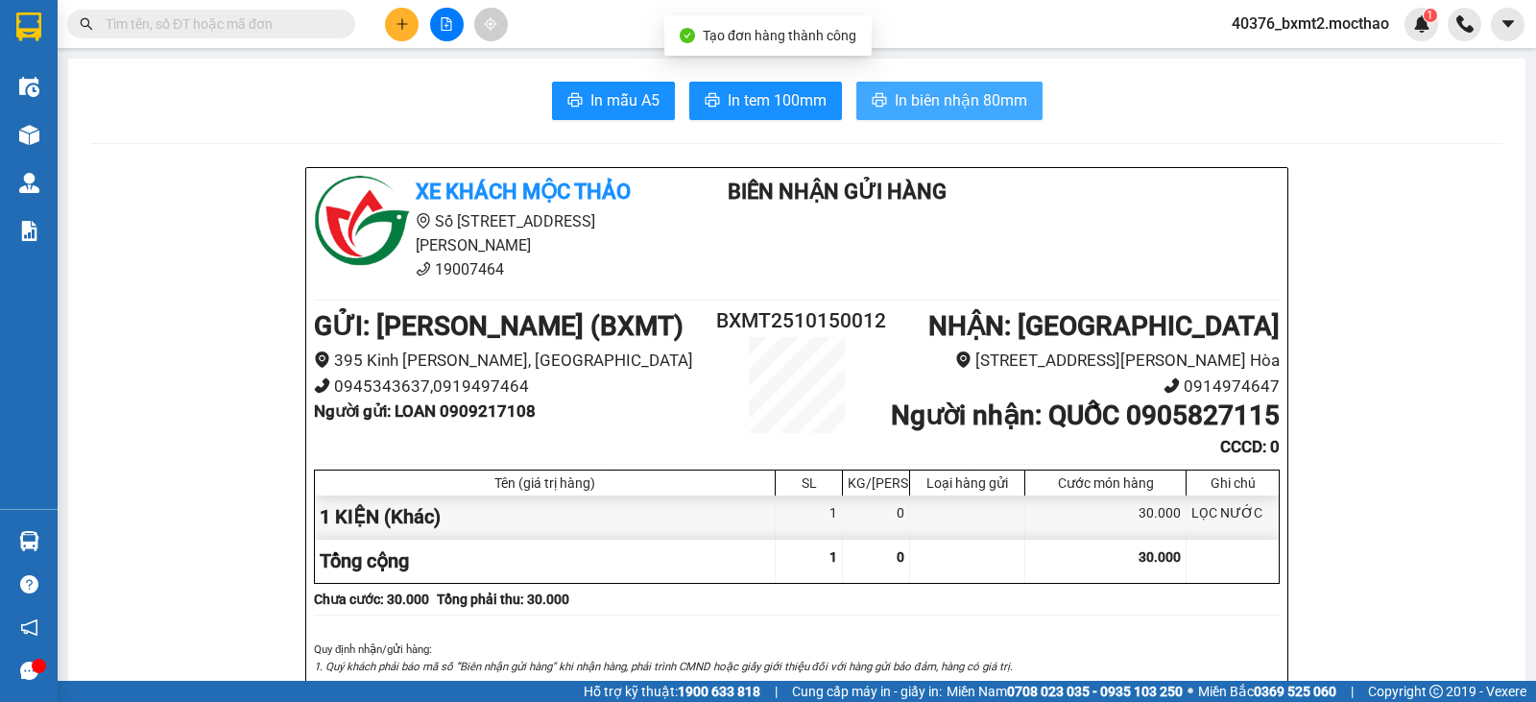
click at [980, 108] on span "In biên nhận 80mm" at bounding box center [961, 100] width 132 height 24
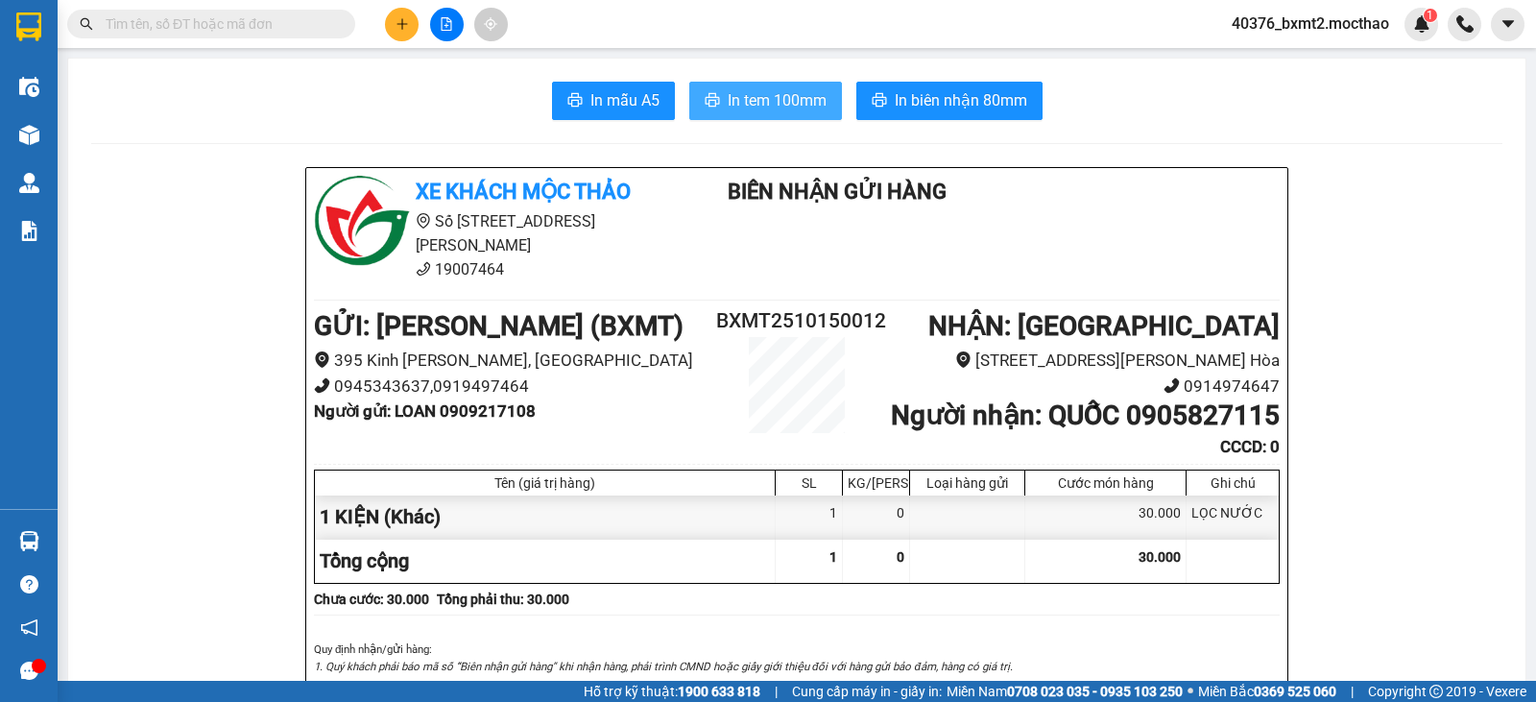
click at [745, 96] on span "In tem 100mm" at bounding box center [777, 100] width 99 height 24
click at [396, 27] on icon "plus" at bounding box center [401, 23] width 13 height 13
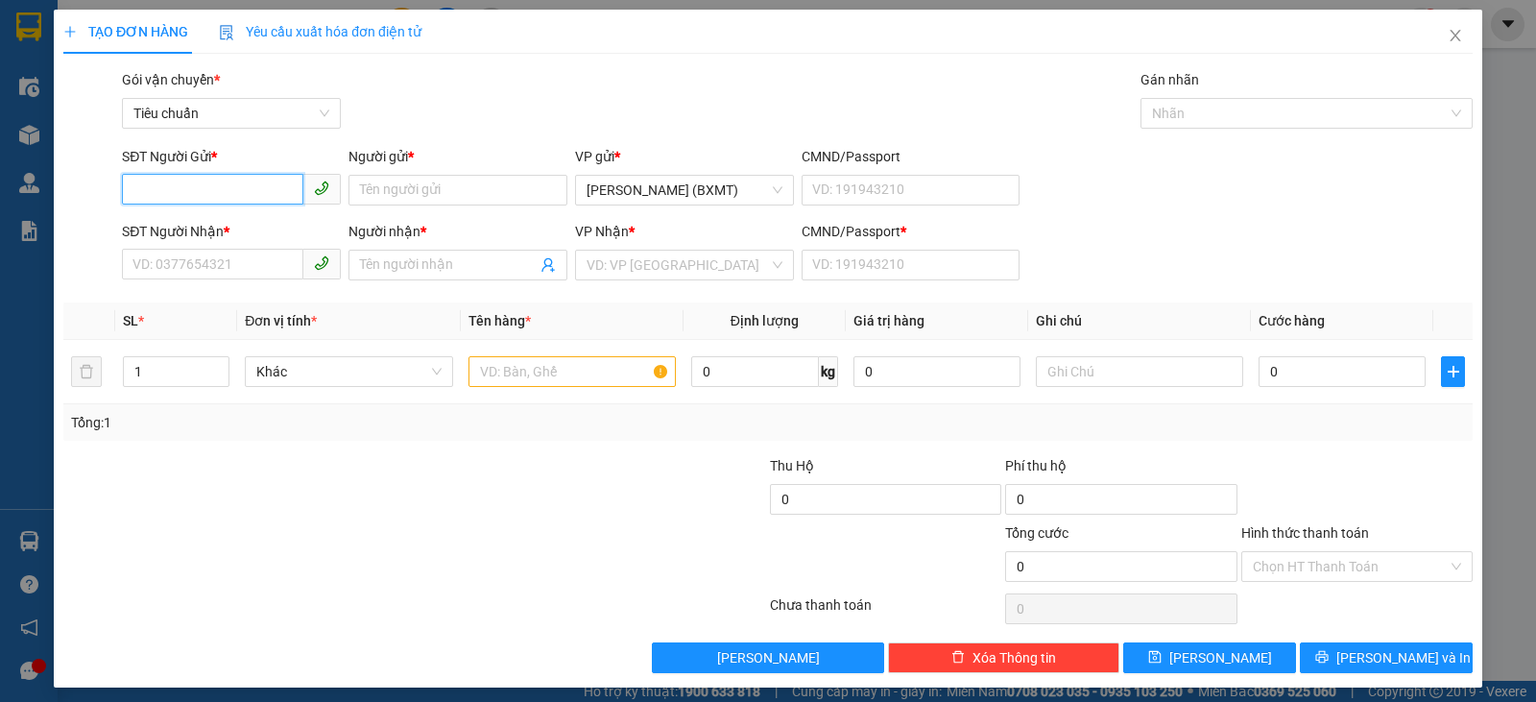
click at [243, 183] on input "SĐT Người Gửi *" at bounding box center [212, 189] width 181 height 31
click at [226, 231] on div "0901472714 - Cty Hoàng Vũ" at bounding box center [229, 228] width 194 height 21
type input "0901472714"
type input "[PERSON_NAME]"
type input "0903501147"
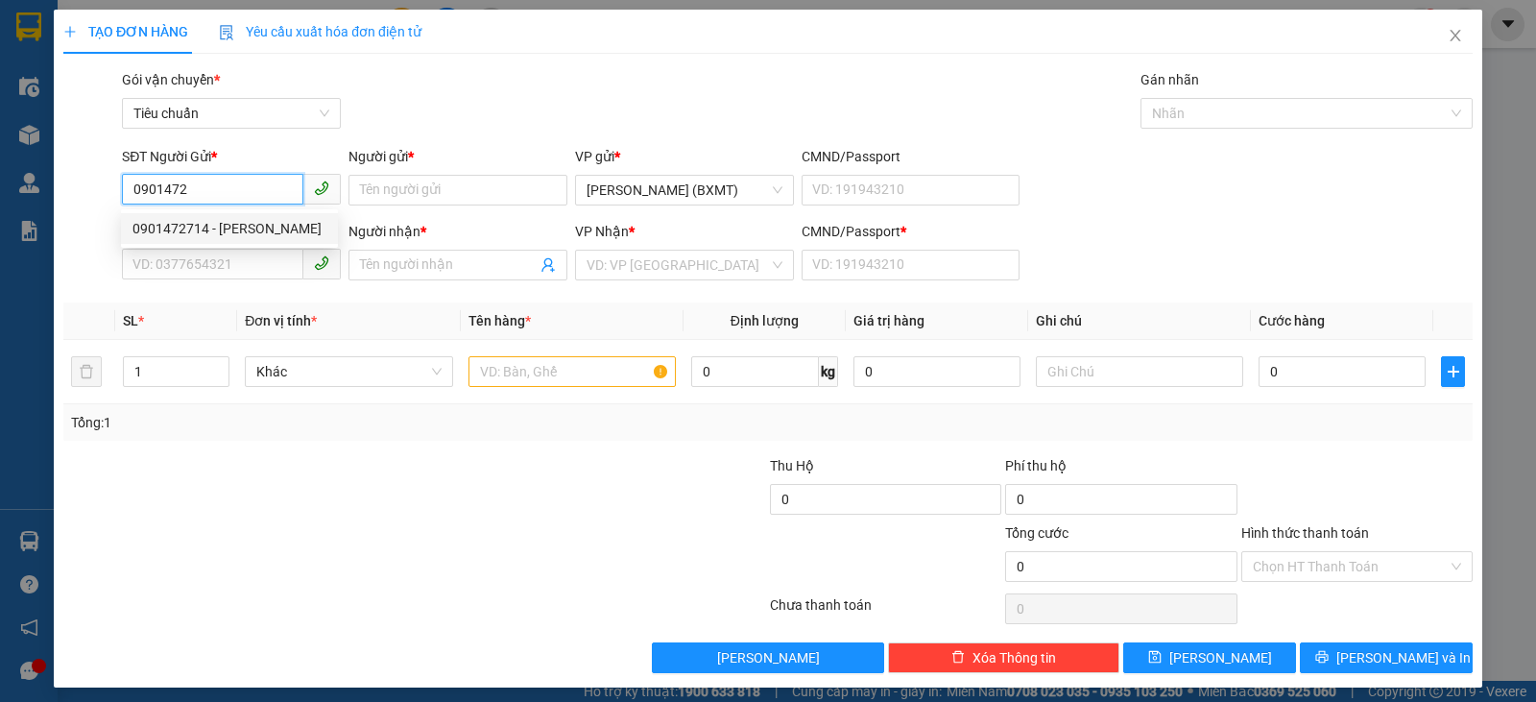
type input "TUYỀN"
type input "0"
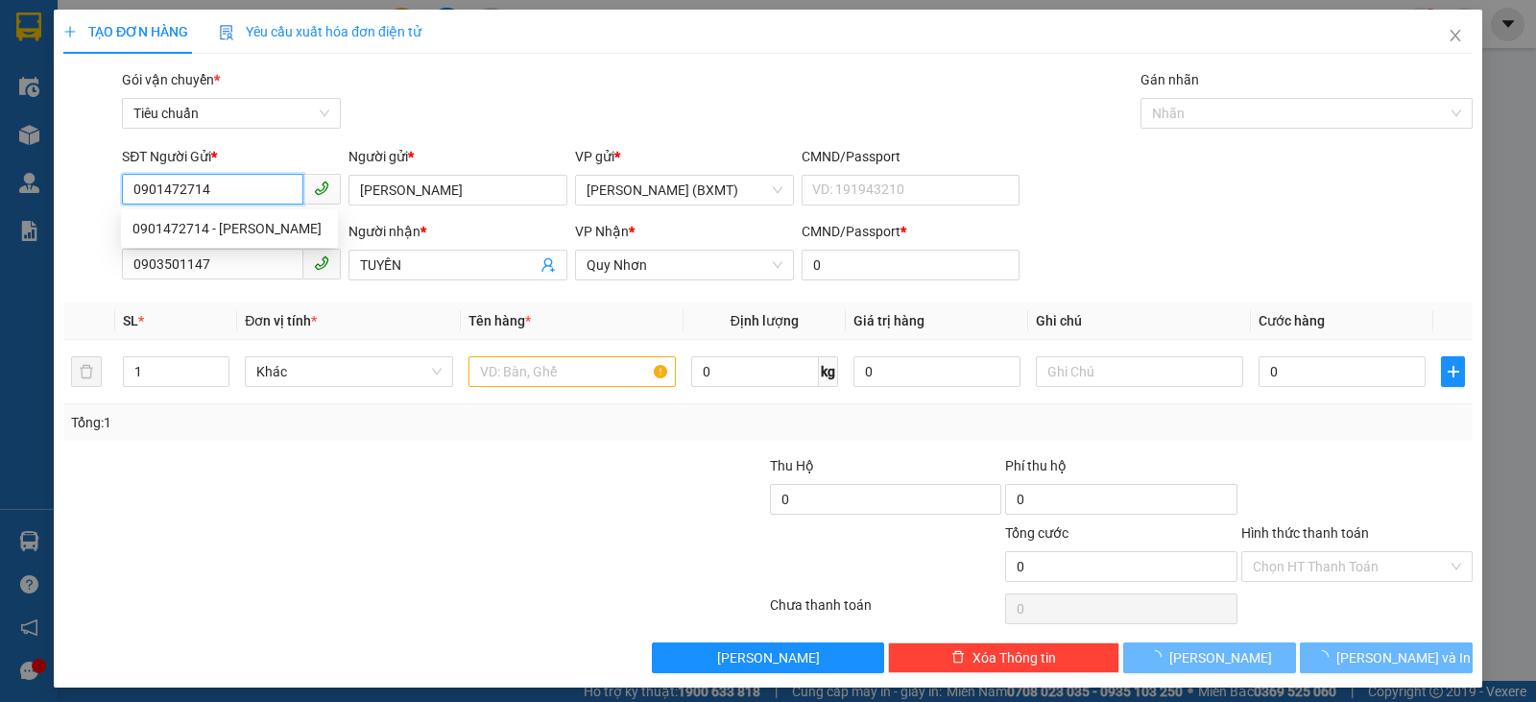
type input "40.000"
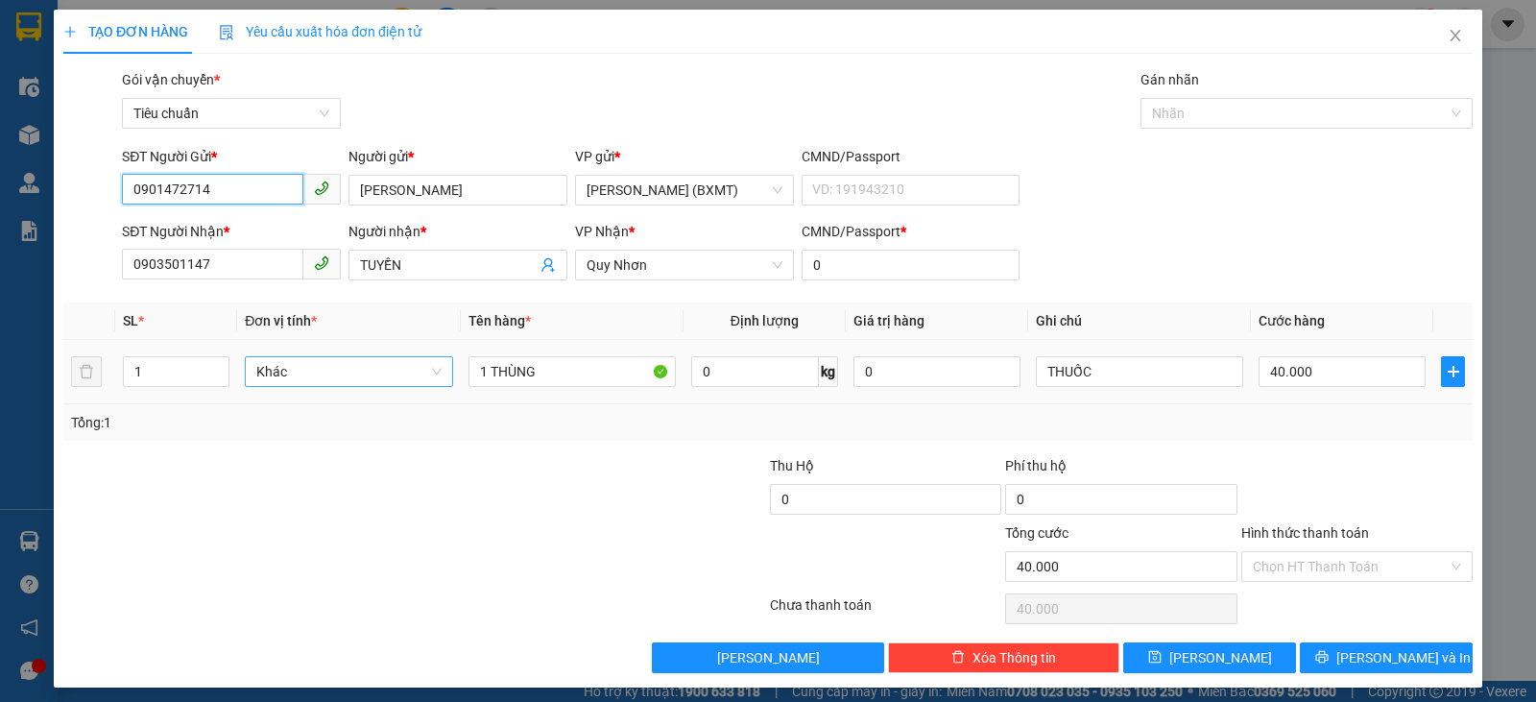
click at [290, 374] on span "Khác" at bounding box center [348, 371] width 184 height 29
type input "0901472714"
type input "6"
type input "60"
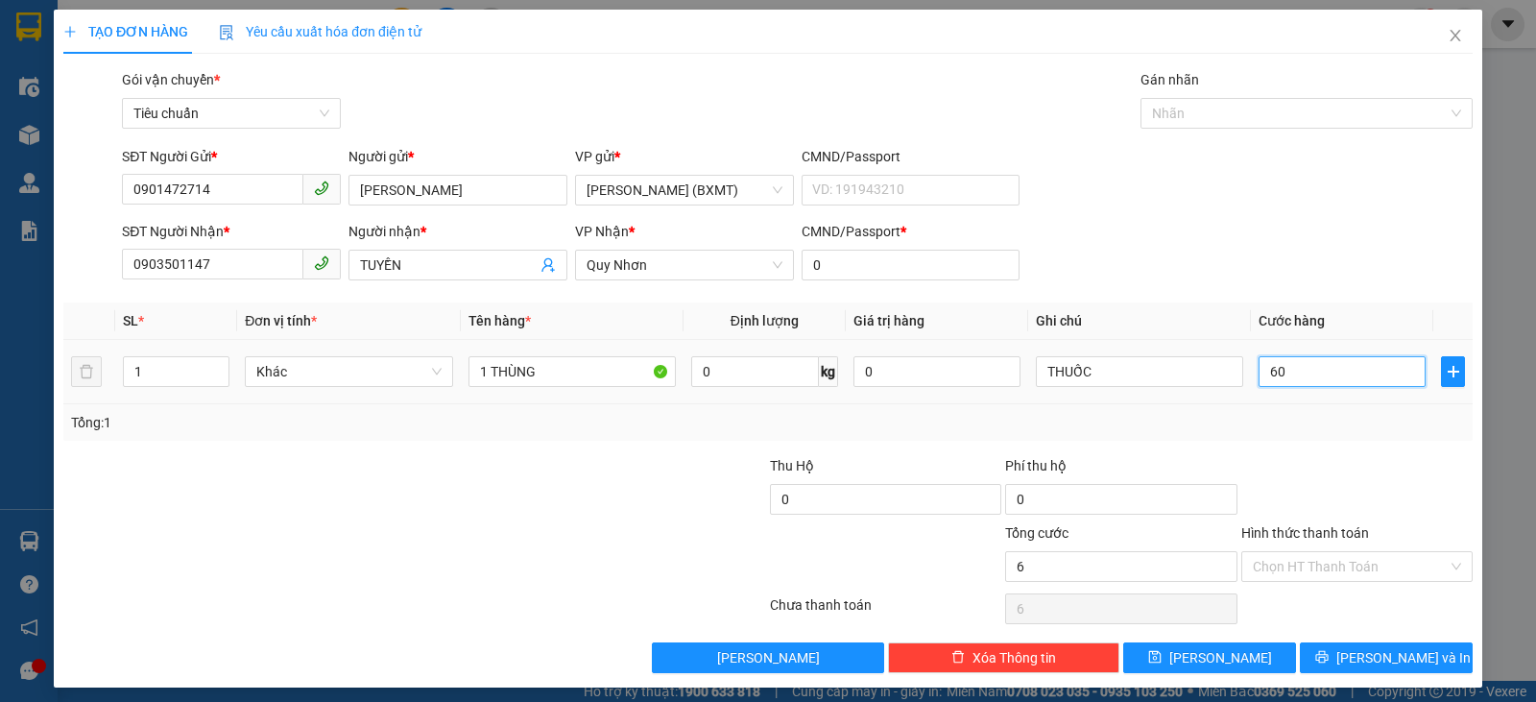
type input "60"
type input "60.000"
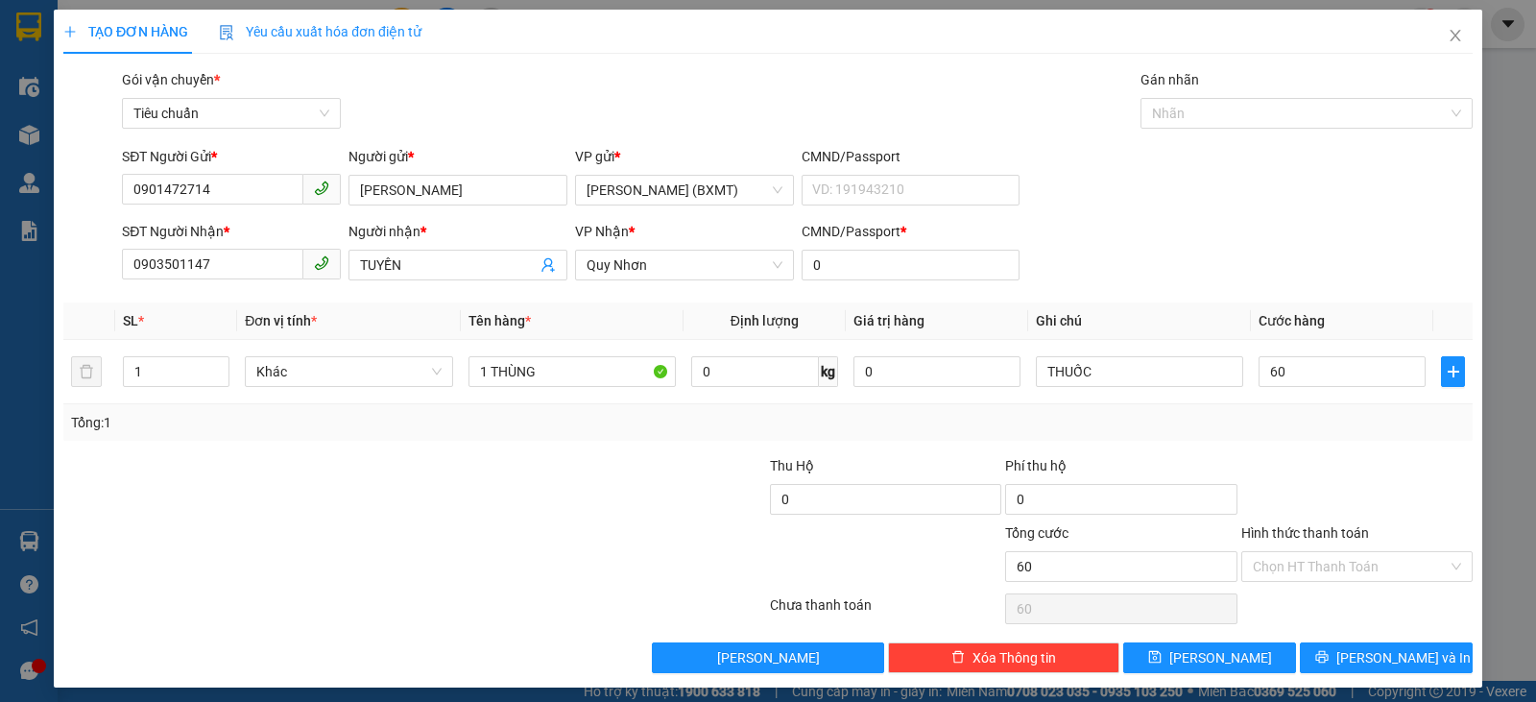
type input "60.000"
click at [1319, 431] on div "Tổng: 1" at bounding box center [768, 422] width 1394 height 21
click at [1372, 557] on input "Hình thức thanh toán" at bounding box center [1350, 566] width 195 height 29
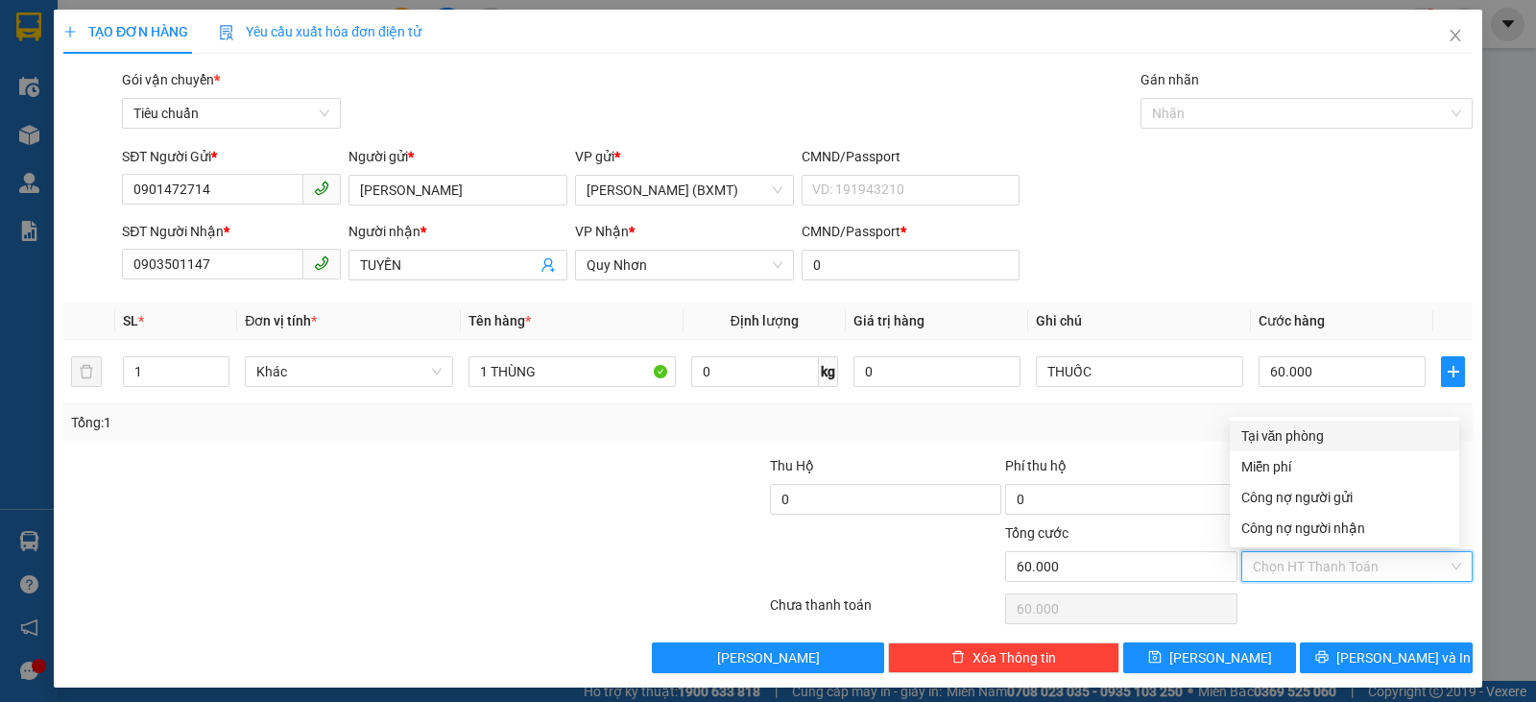
click at [1289, 431] on div "Tại văn phòng" at bounding box center [1344, 435] width 206 height 21
type input "0"
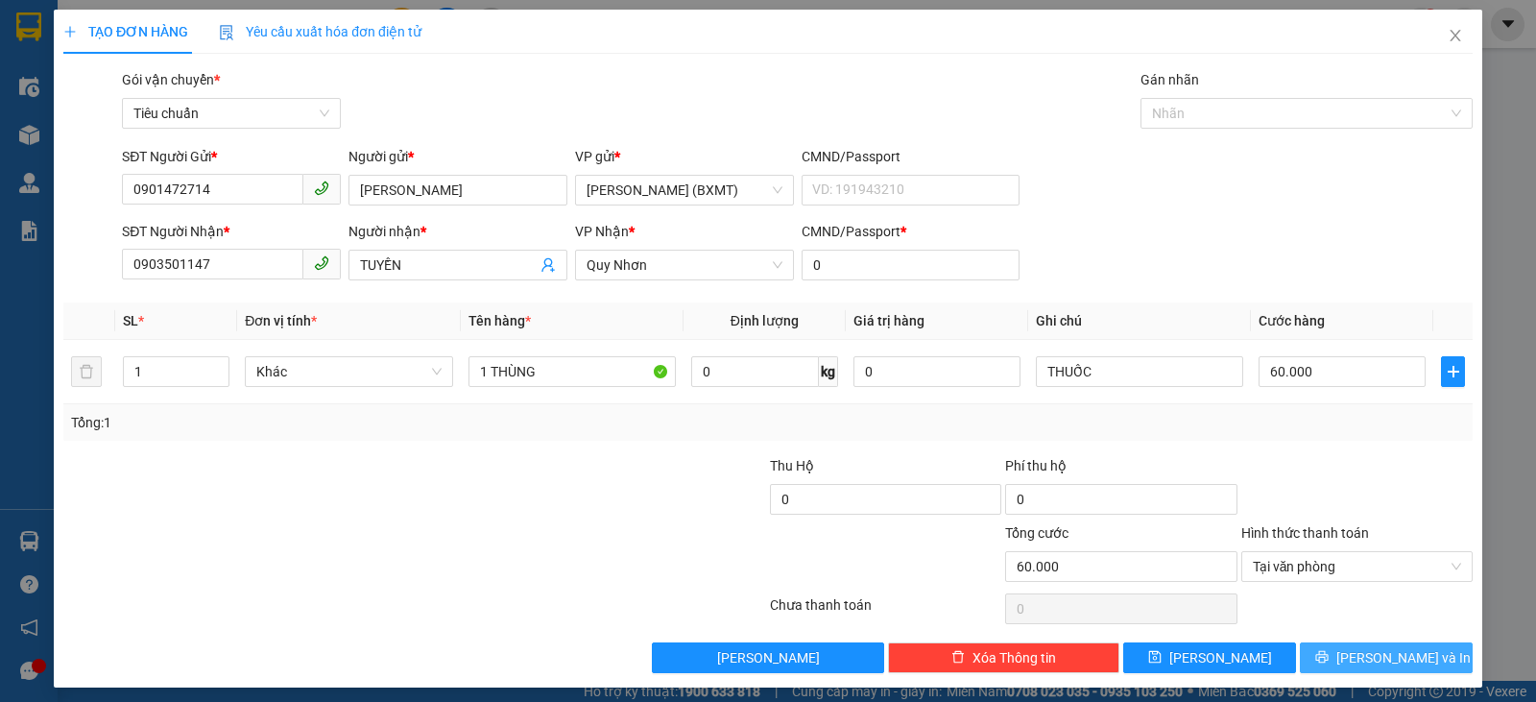
click at [1371, 655] on span "[PERSON_NAME] và In" at bounding box center [1403, 657] width 134 height 21
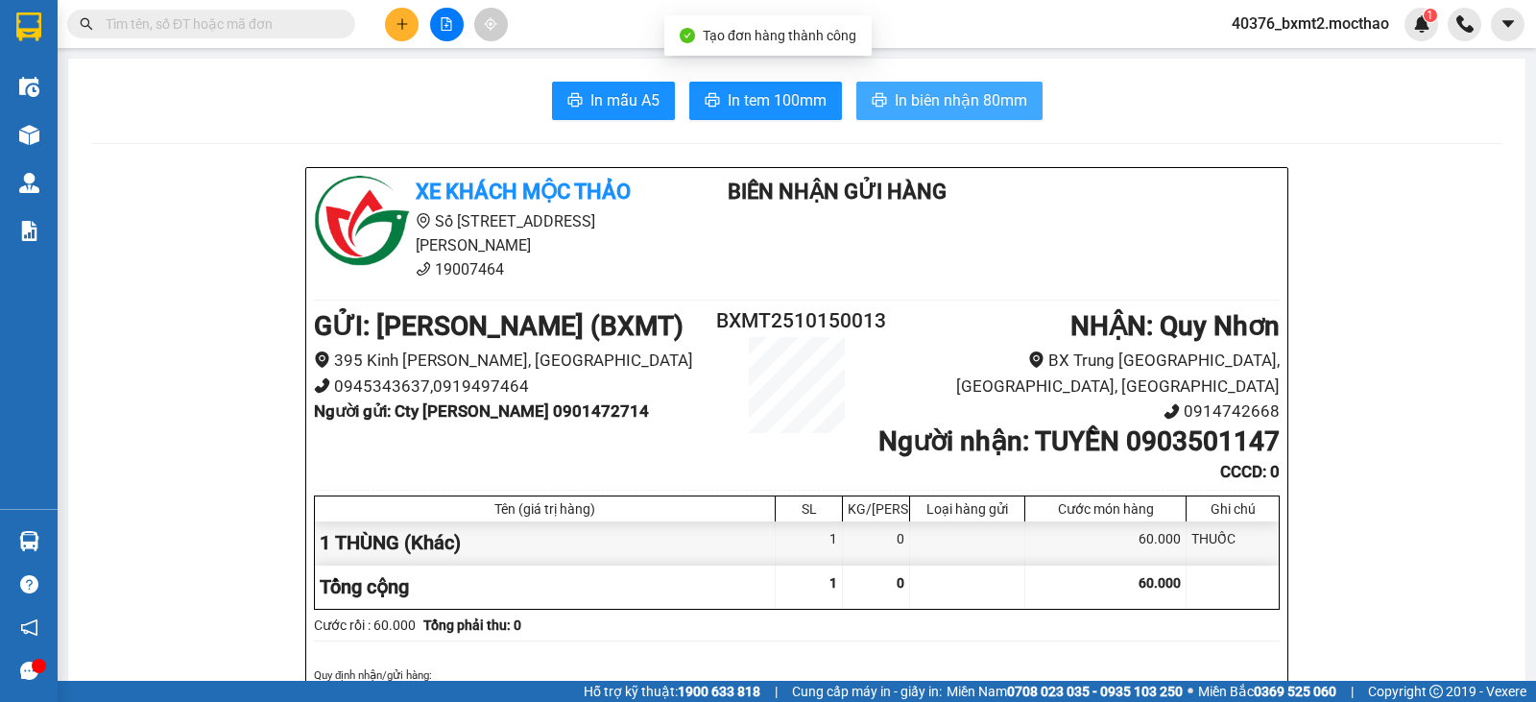
click at [930, 98] on span "In biên nhận 80mm" at bounding box center [961, 100] width 132 height 24
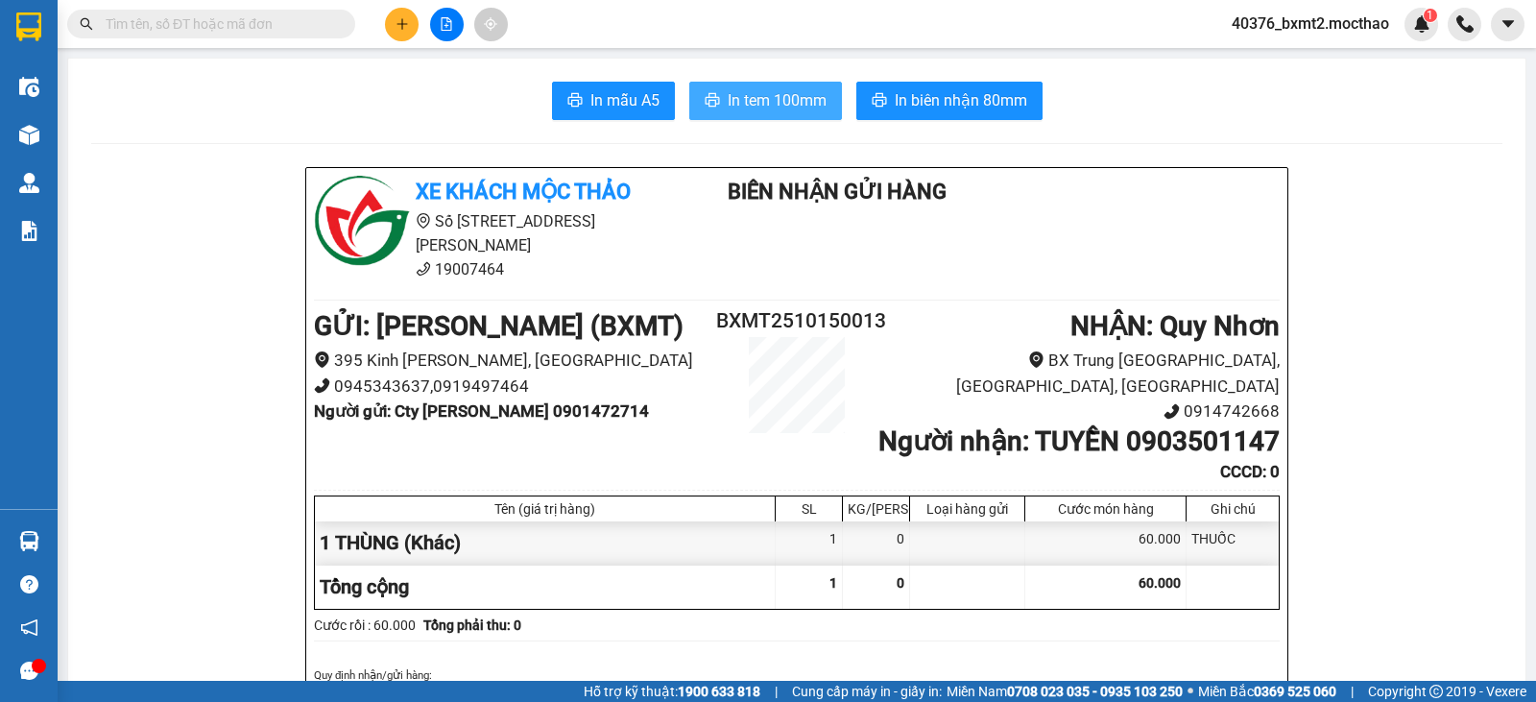
click at [728, 88] on span "In tem 100mm" at bounding box center [777, 100] width 99 height 24
click at [395, 13] on button at bounding box center [402, 25] width 34 height 34
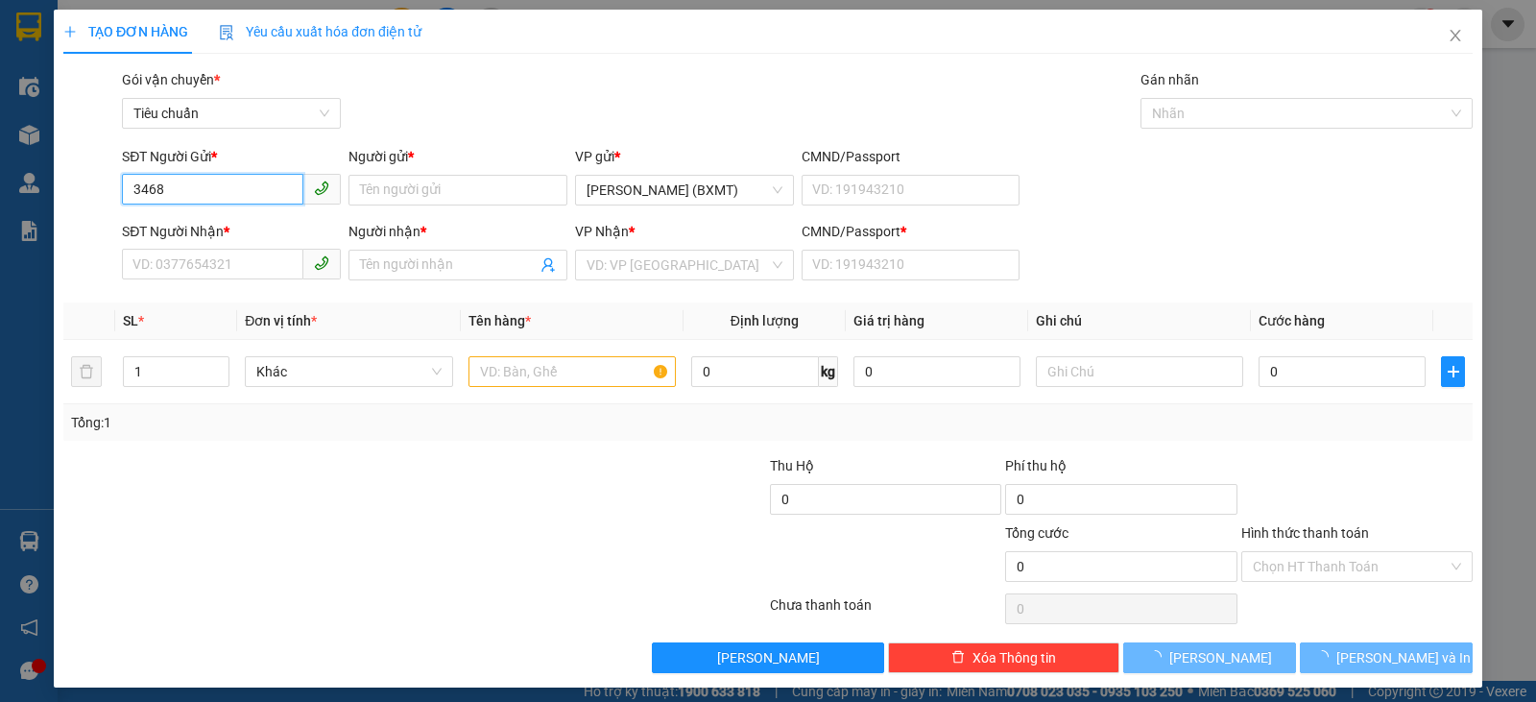
click at [240, 180] on input "3468" at bounding box center [212, 189] width 181 height 31
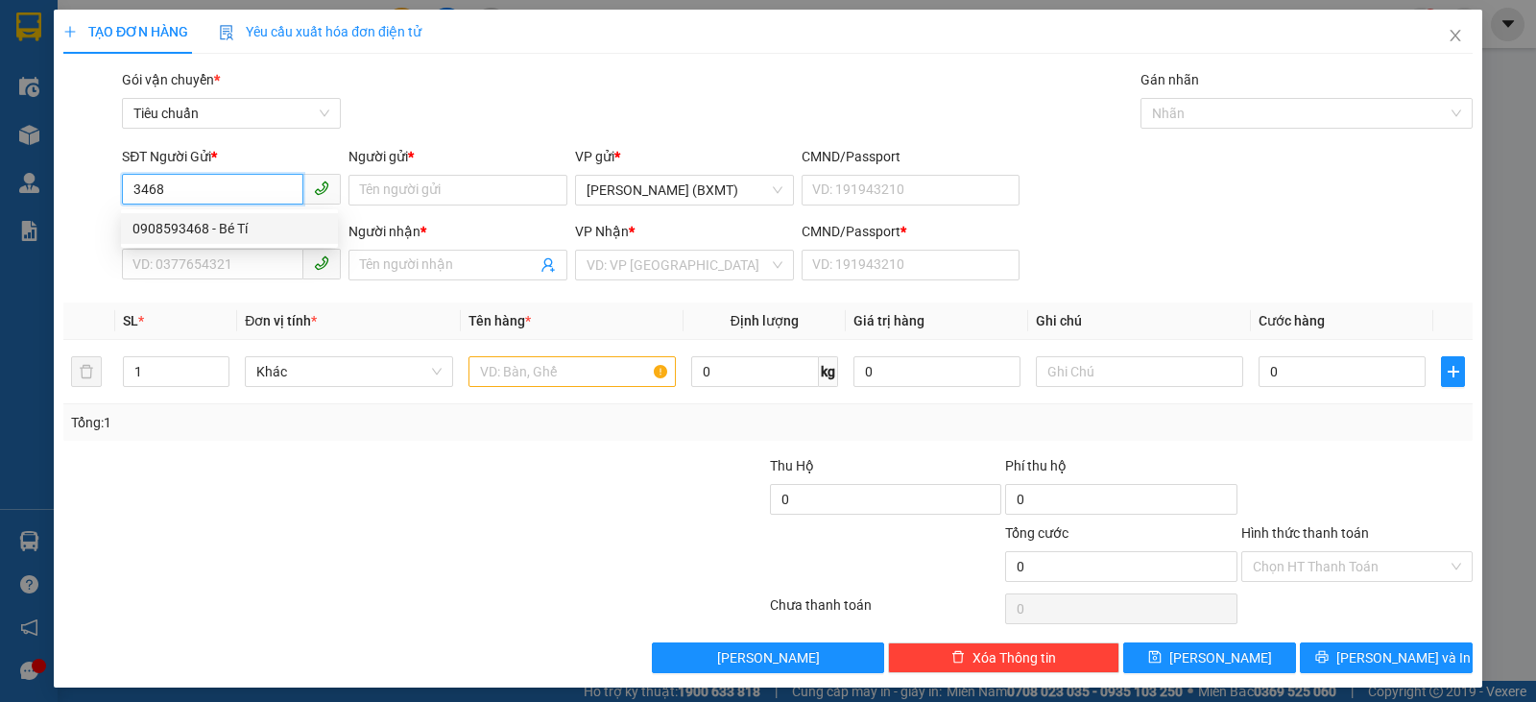
click at [227, 228] on div "0908593468 - Bé Tí" at bounding box center [229, 228] width 194 height 21
type input "0908593468"
type input "Bé Tí"
type input "0973608761"
type input "Vị Thuỷ"
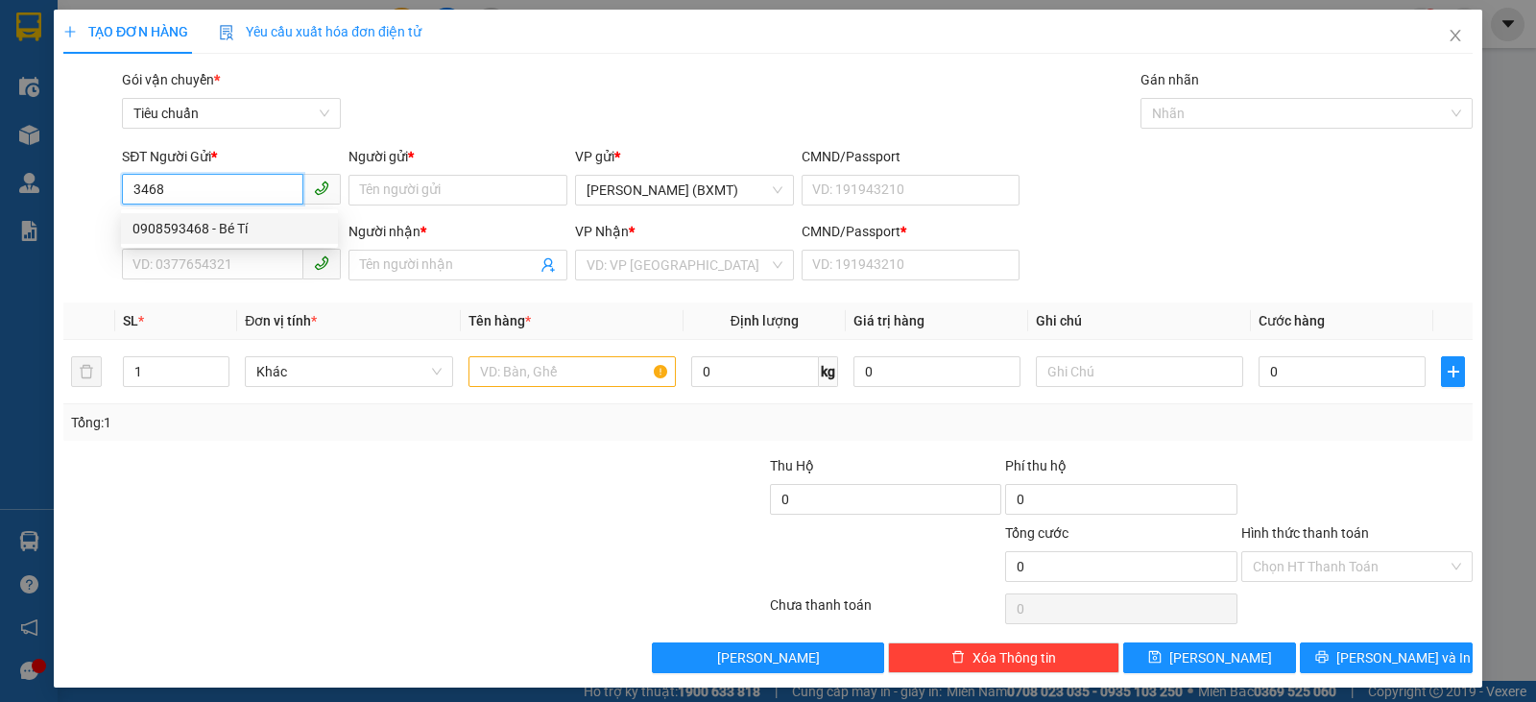
type input "0"
type input "50.000"
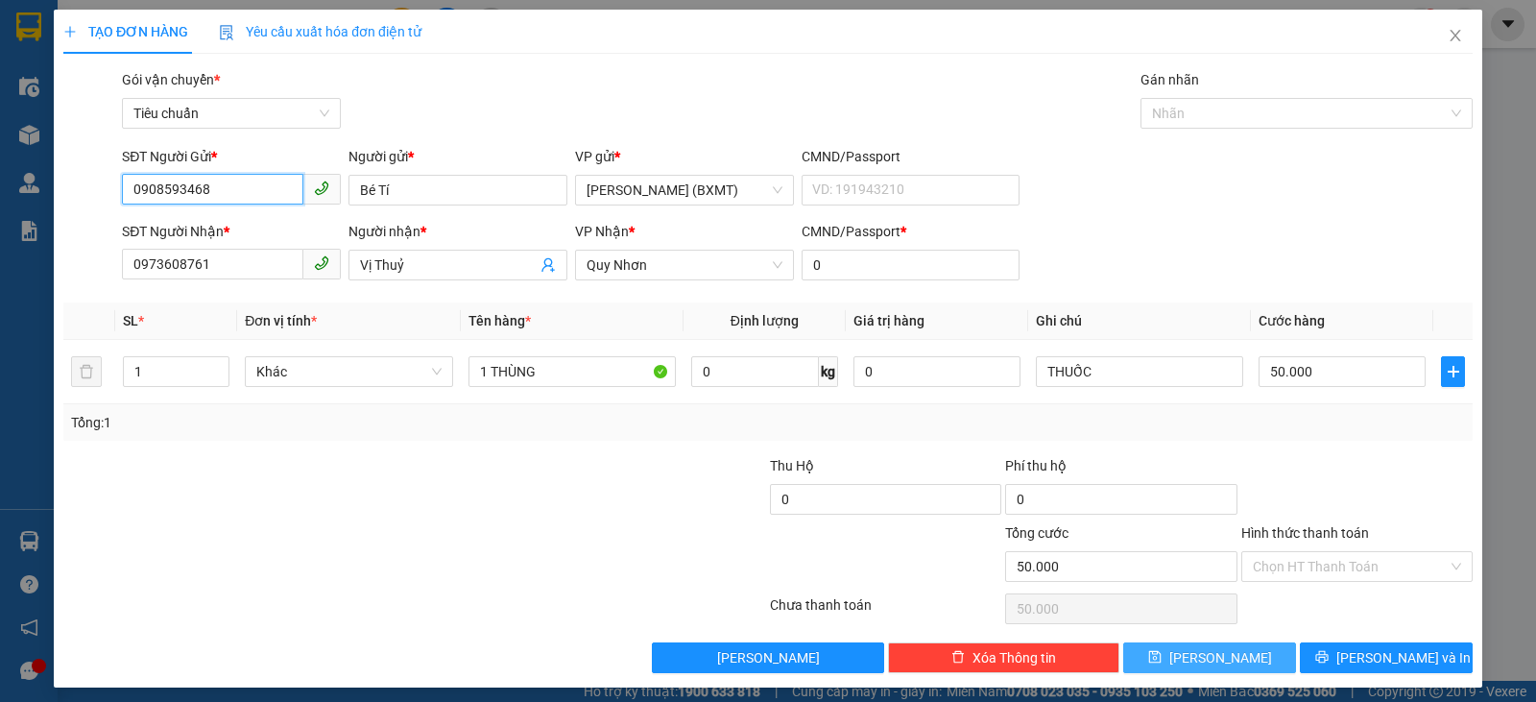
type input "0908593468"
click at [1329, 651] on button "[PERSON_NAME] và In" at bounding box center [1386, 657] width 173 height 31
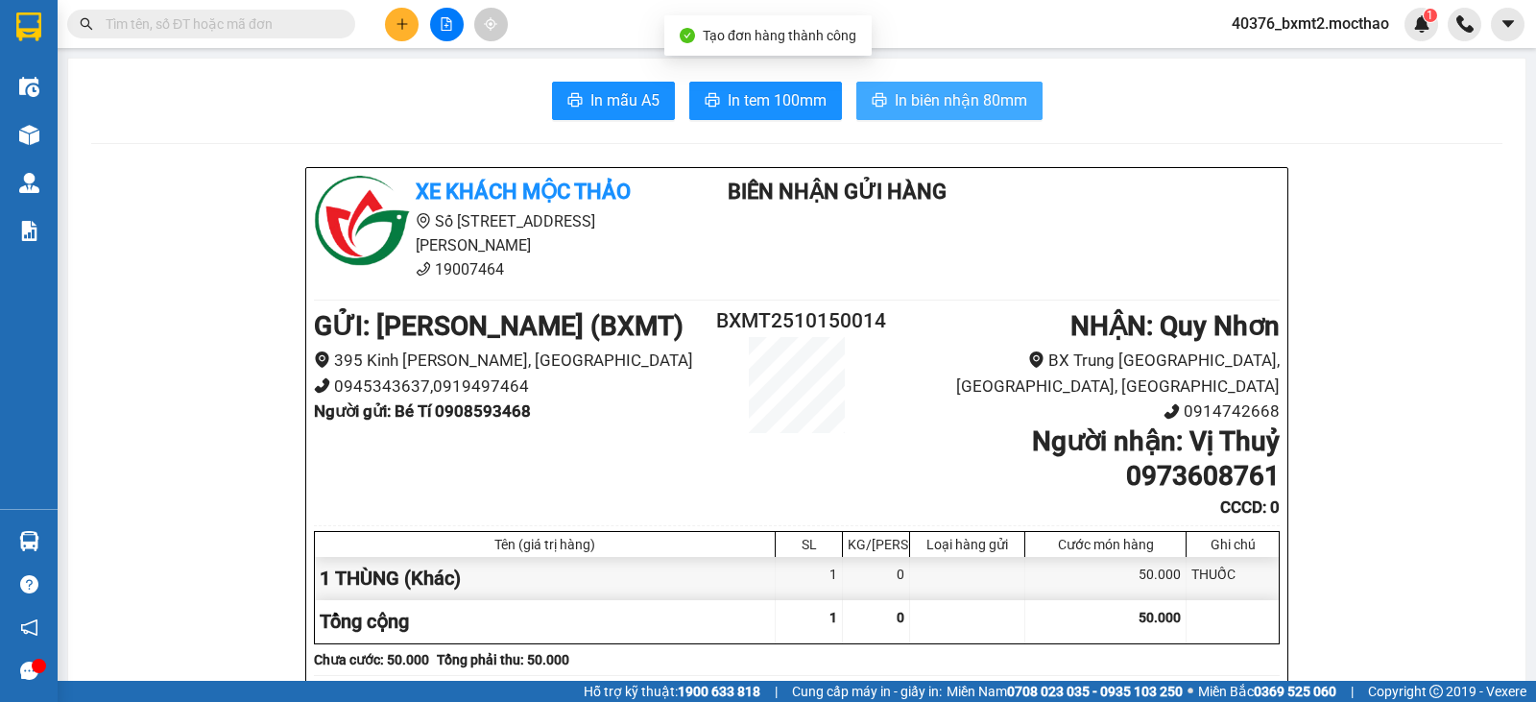
drag, startPoint x: 925, startPoint y: 82, endPoint x: 905, endPoint y: 94, distance: 23.7
click at [925, 83] on button "In biên nhận 80mm" at bounding box center [949, 101] width 186 height 38
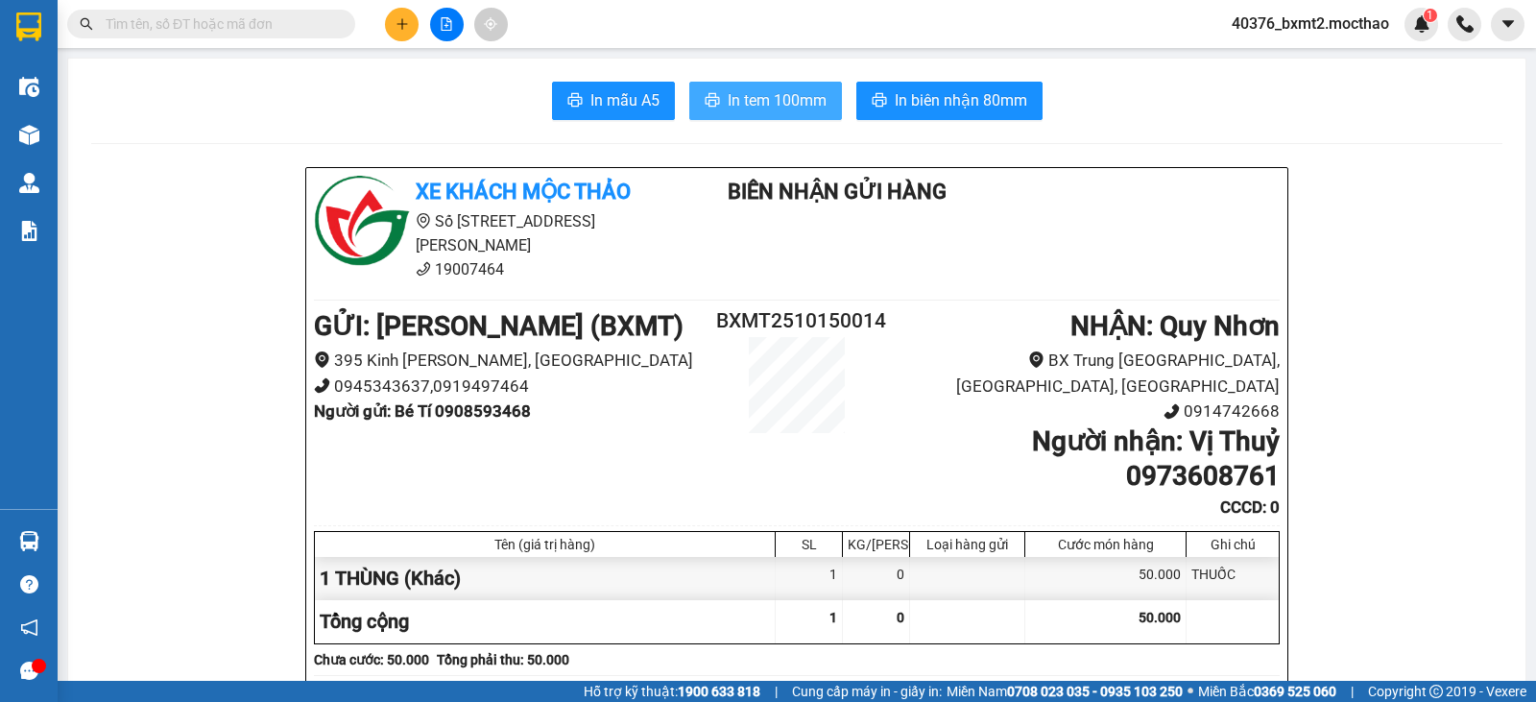
click at [767, 96] on span "In tem 100mm" at bounding box center [777, 100] width 99 height 24
click at [392, 8] on div at bounding box center [446, 25] width 144 height 34
click at [396, 24] on icon "plus" at bounding box center [401, 23] width 13 height 13
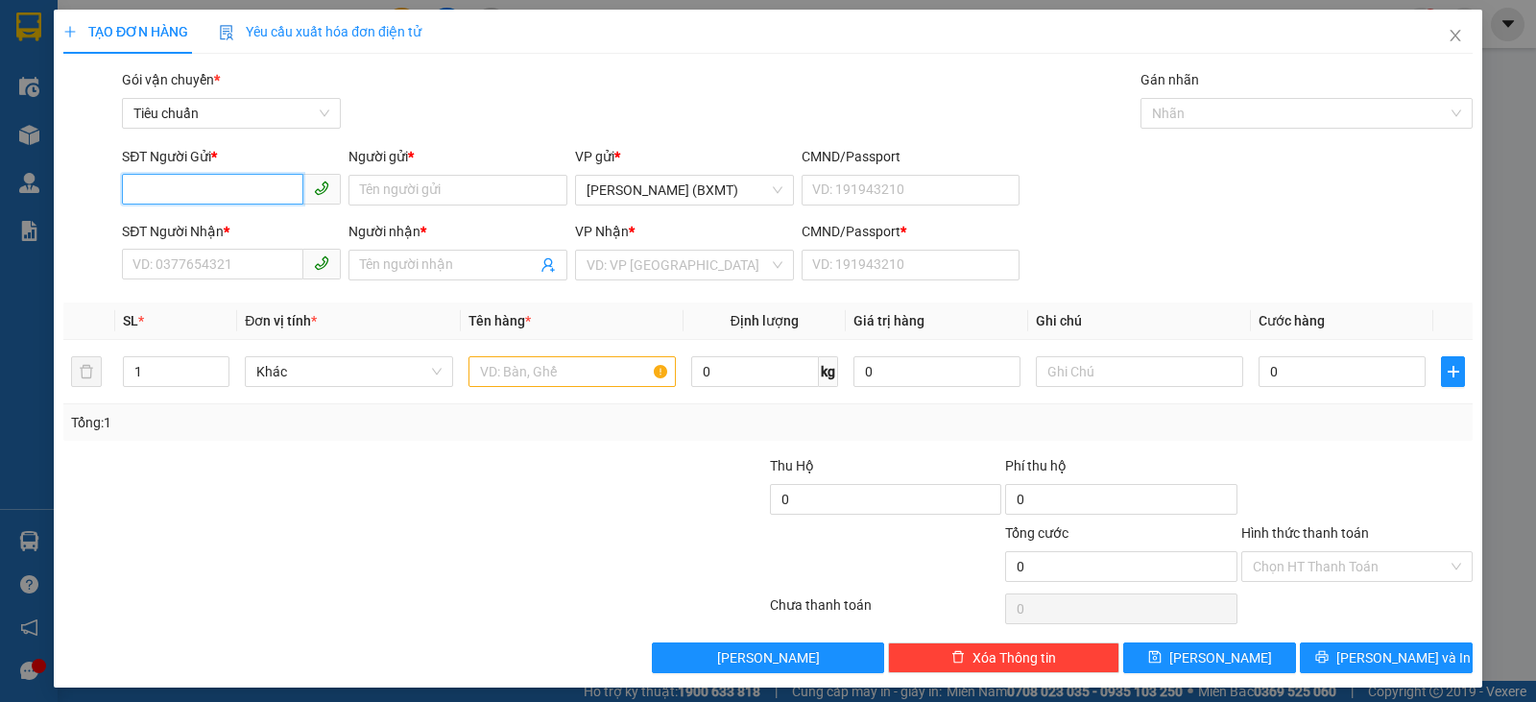
click at [235, 180] on input "SĐT Người Gửi *" at bounding box center [212, 189] width 181 height 31
click at [243, 271] on input "SĐT Người Nhận *" at bounding box center [212, 264] width 181 height 31
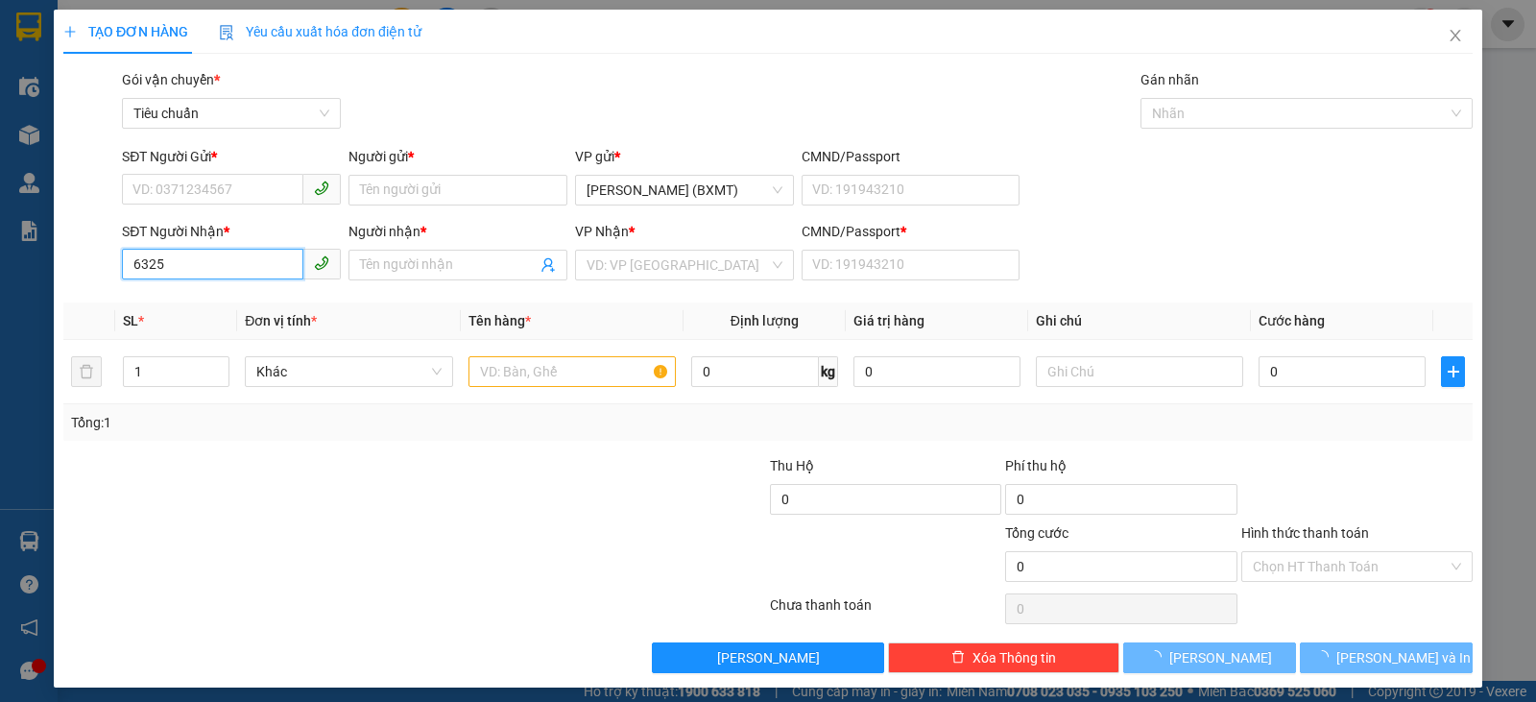
click at [224, 259] on input "6325" at bounding box center [212, 264] width 181 height 31
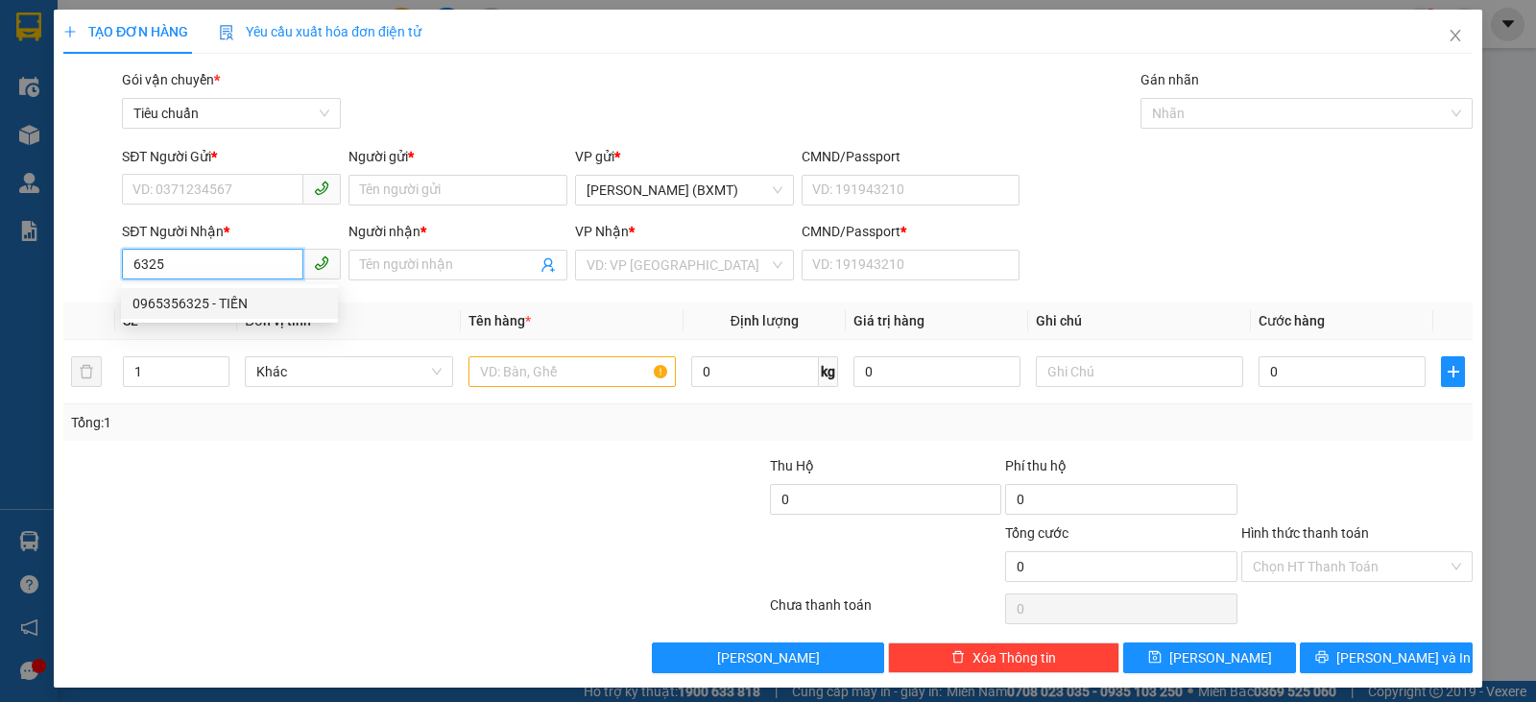
click at [210, 298] on div "0965356325 - TIẾN" at bounding box center [229, 303] width 194 height 21
type input "0965356325"
type input "TIẾN"
type input "0"
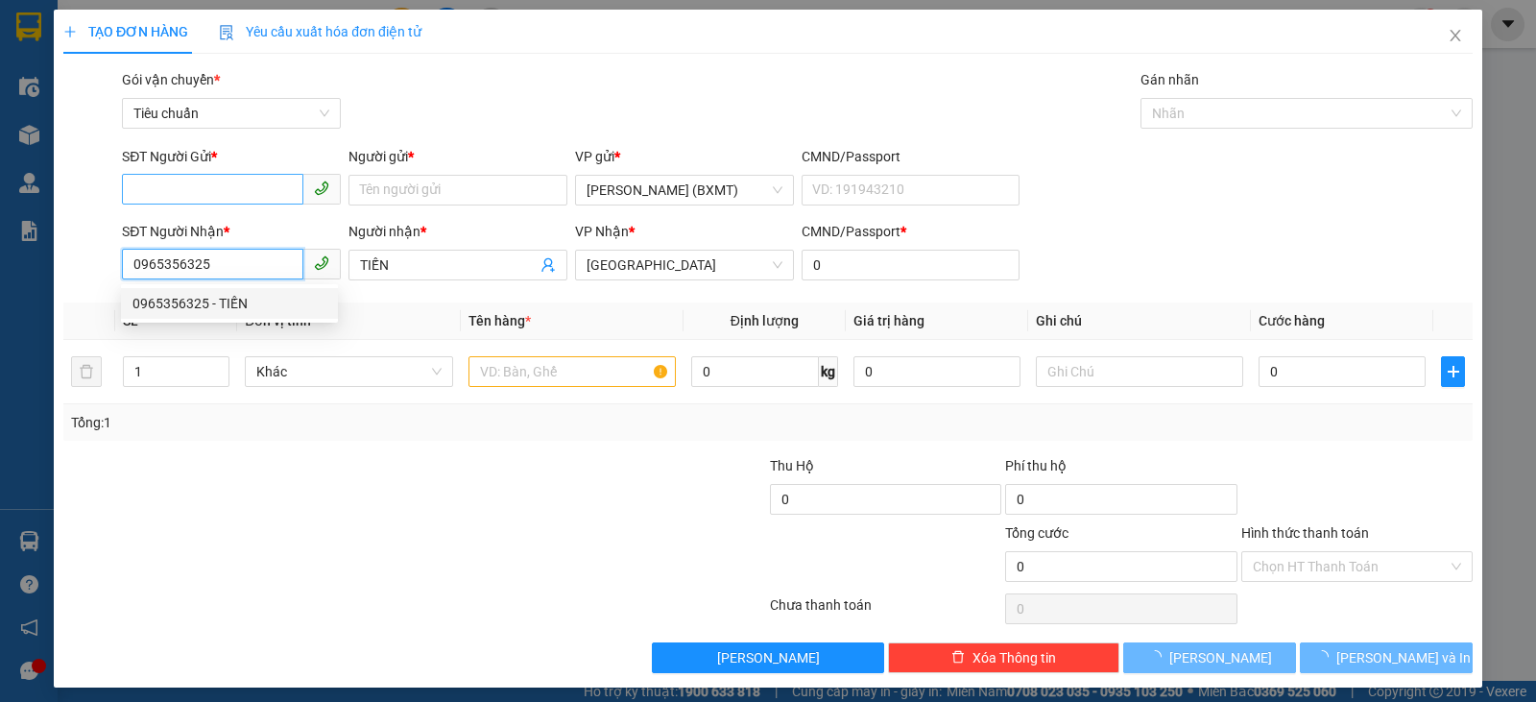
type input "300.000"
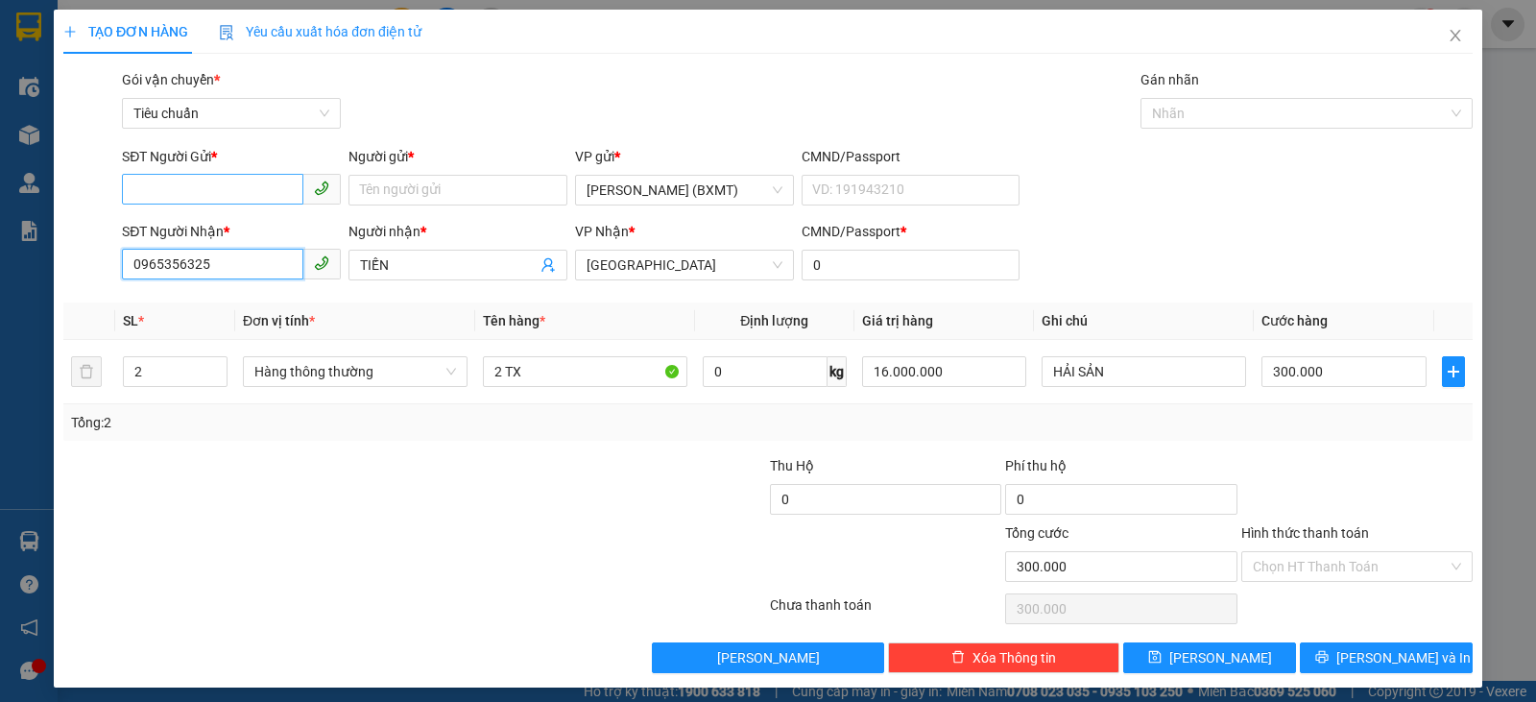
type input "0965356325"
click at [192, 200] on input "SĐT Người Gửi *" at bounding box center [212, 189] width 181 height 31
click at [243, 223] on div "0975992998 - VIỆT TÍN FOODS" at bounding box center [229, 228] width 194 height 21
type input "0975992998"
type input "VIỆT TÍN FOODS"
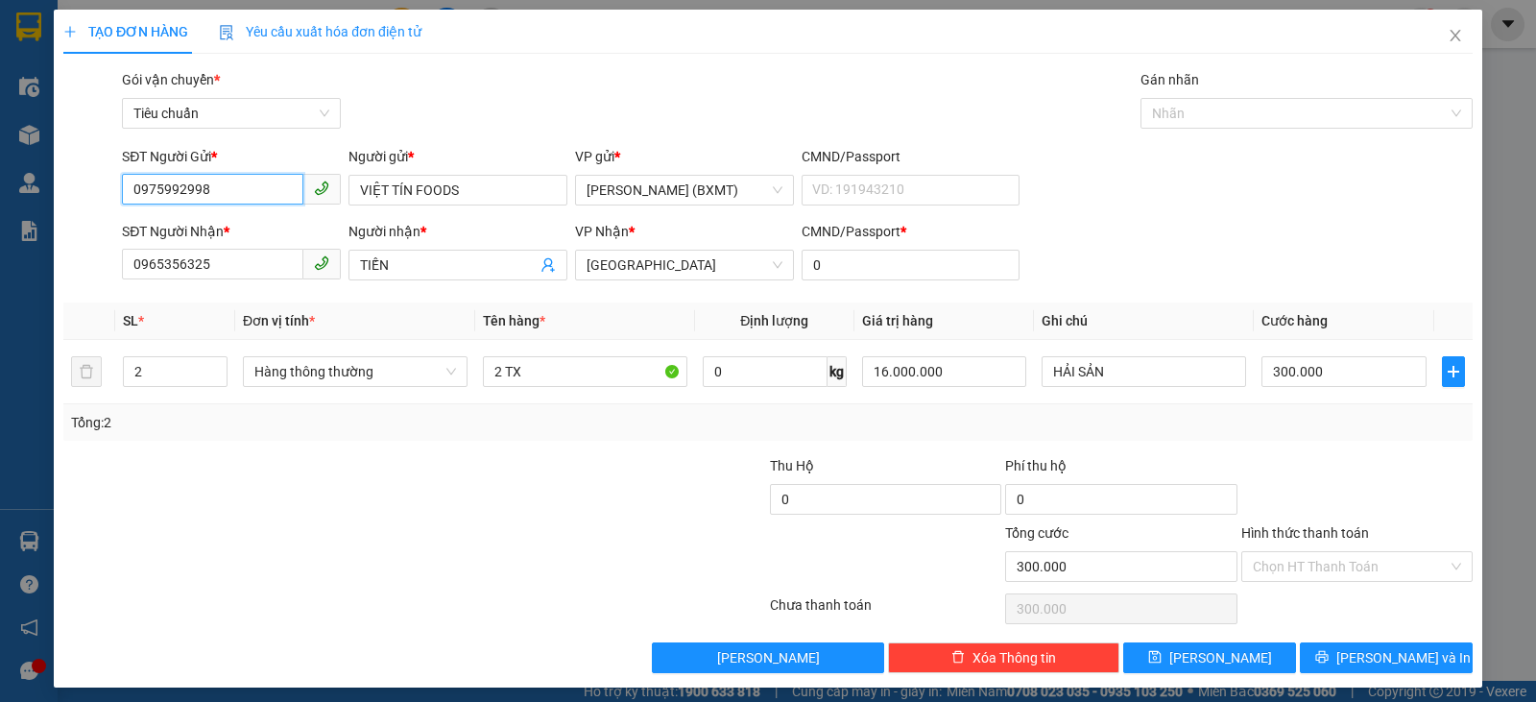
drag, startPoint x: 232, startPoint y: 189, endPoint x: 54, endPoint y: 194, distance: 178.6
click at [56, 194] on div "TẠO ĐƠN HÀNG Yêu cầu xuất hóa đơn điện tử Transit Pickup Surcharge Ids Transit …" at bounding box center [768, 349] width 1428 height 678
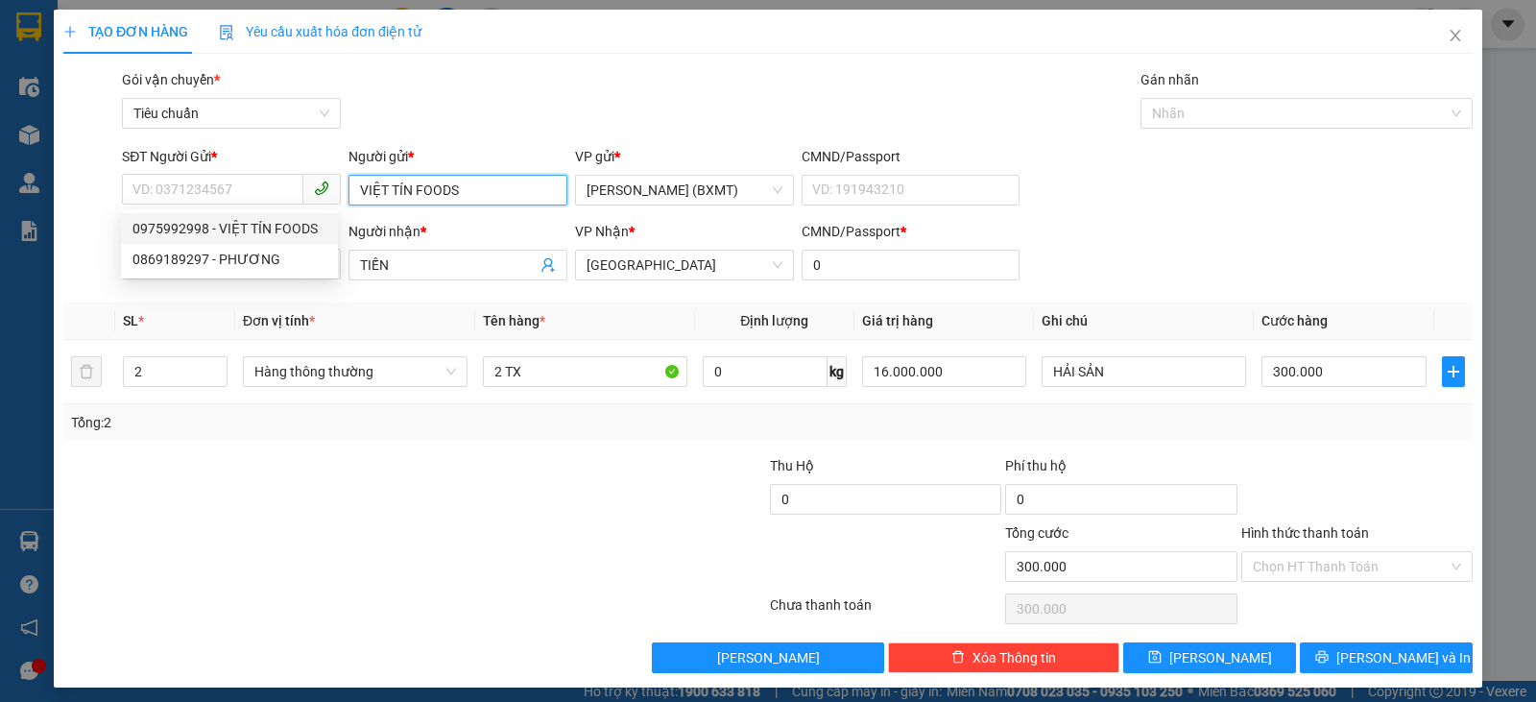
drag, startPoint x: 520, startPoint y: 188, endPoint x: 313, endPoint y: 185, distance: 207.4
click at [313, 185] on div "SĐT Người Gửi * VD: 0371234567 Người gửi * VIỆT TÍN FOODS VIỆT TÍN FOODS VP gửi…" at bounding box center [797, 179] width 1358 height 67
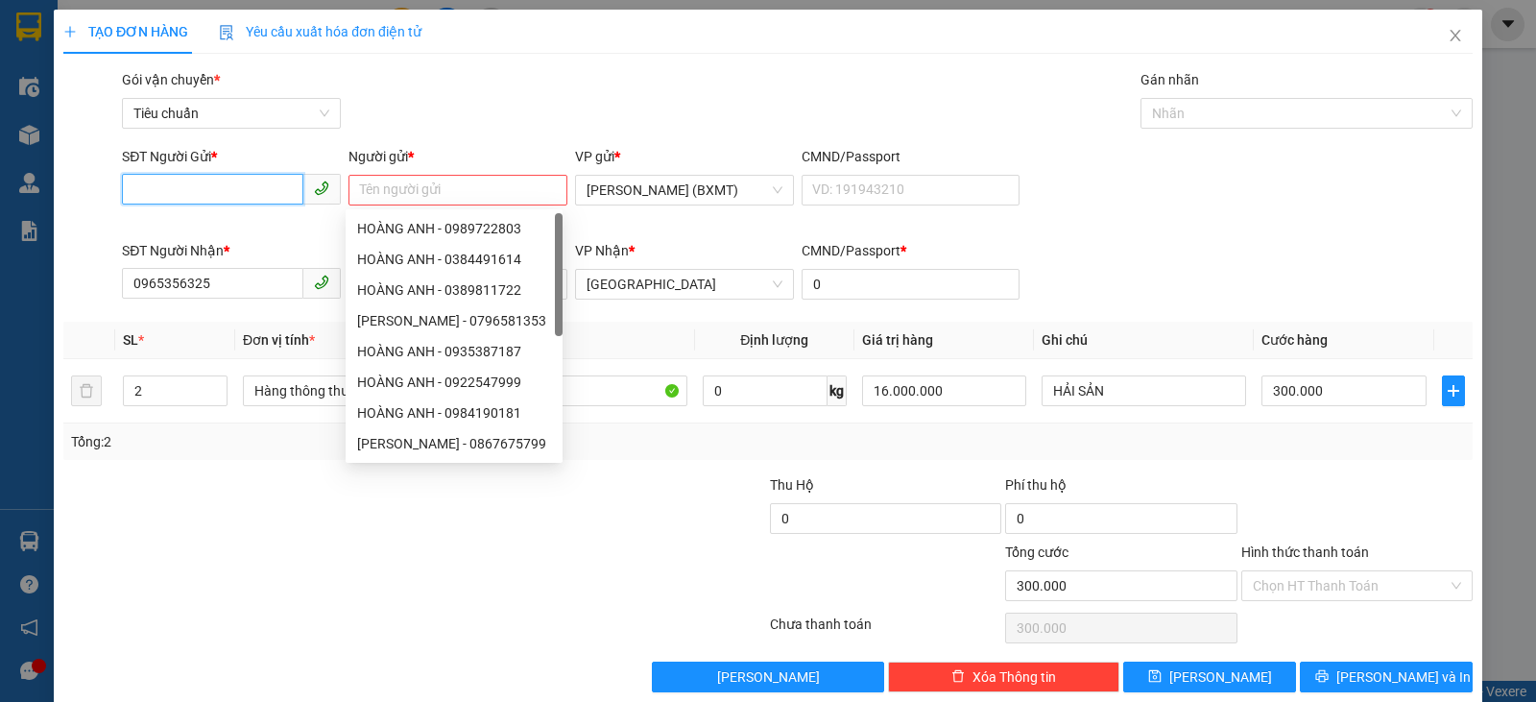
click at [221, 182] on input "SĐT Người Gửi *" at bounding box center [212, 189] width 181 height 31
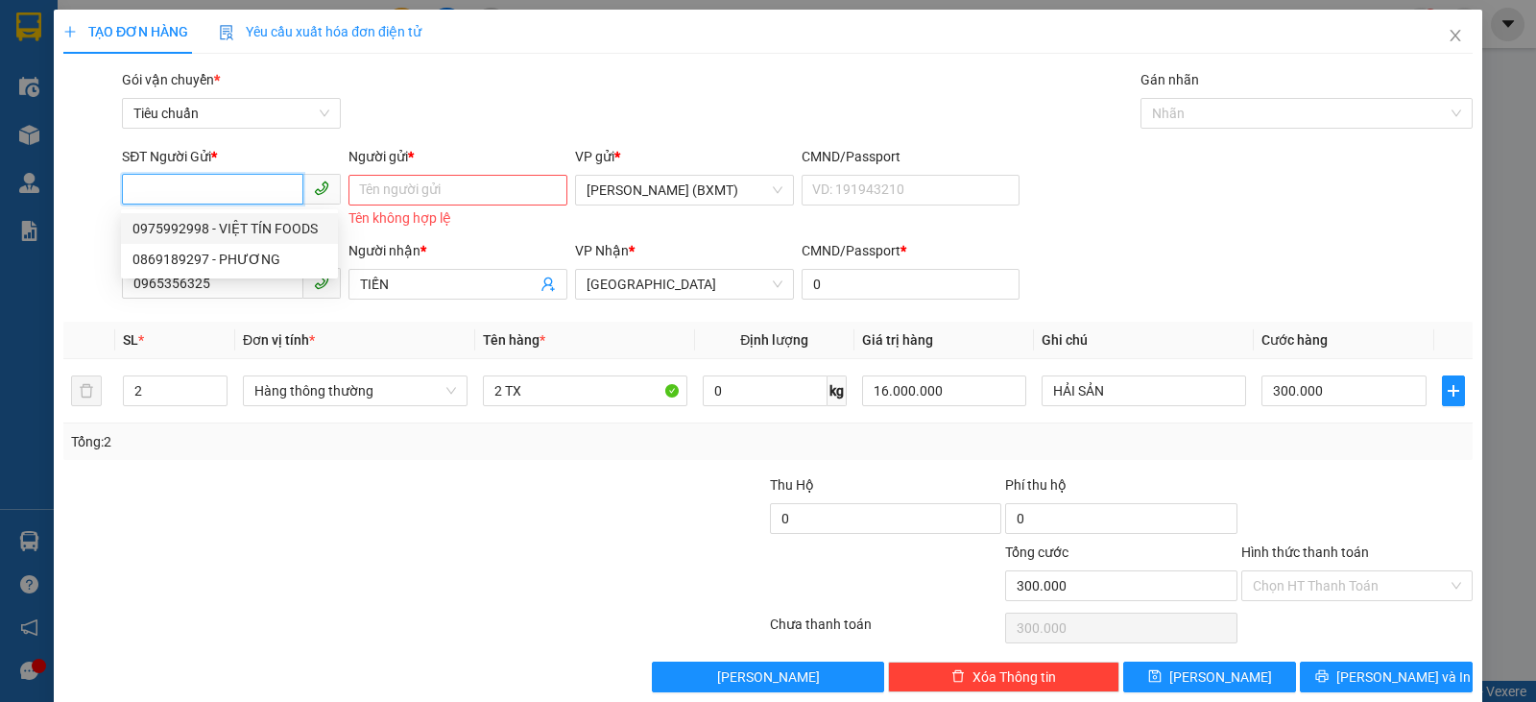
click at [227, 185] on input "SĐT Người Gửi *" at bounding box center [212, 189] width 181 height 31
click at [214, 293] on input "0965356325" at bounding box center [212, 283] width 181 height 31
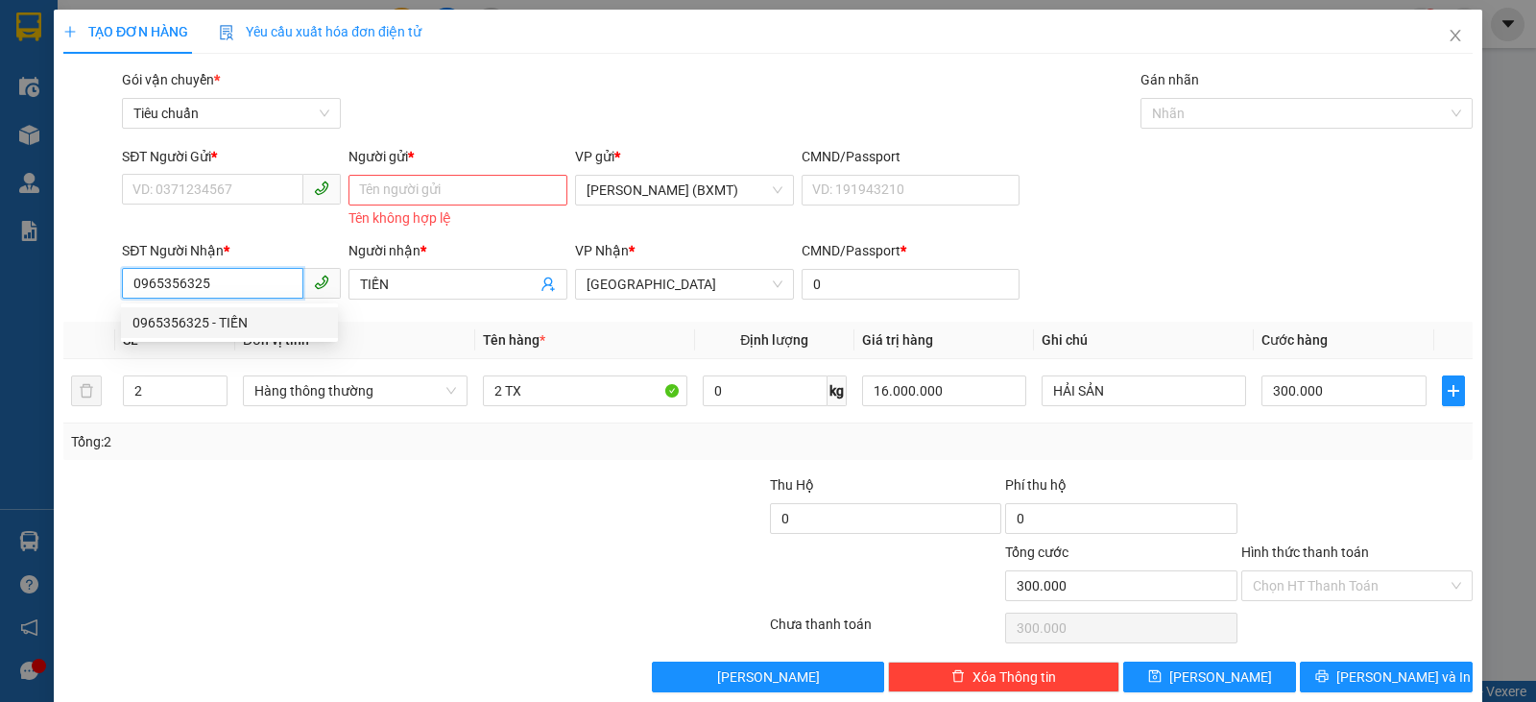
drag, startPoint x: 212, startPoint y: 276, endPoint x: 112, endPoint y: 267, distance: 100.3
click at [112, 267] on div "SĐT Người Nhận * 0965356325 Người nhận * TIẾN VP Nhận * Tuy Hòa CMND/Passport *…" at bounding box center [767, 273] width 1413 height 67
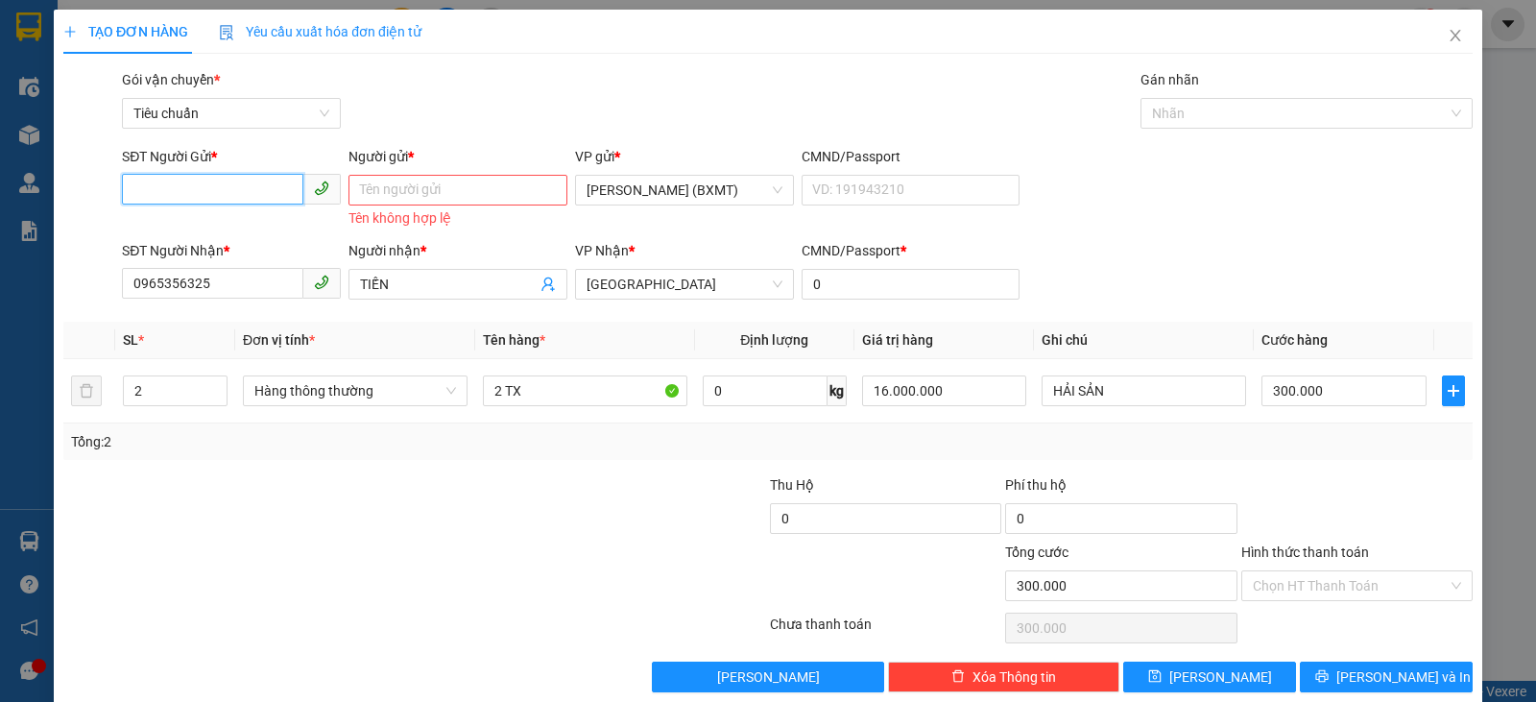
click at [231, 187] on input "SĐT Người Gửi *" at bounding box center [212, 189] width 181 height 31
paste input "0783333938"
type input "0783333938"
click at [223, 181] on input "0783333938" at bounding box center [212, 189] width 181 height 31
click at [239, 224] on div "0783333938 - CƯỜNG" at bounding box center [229, 228] width 194 height 21
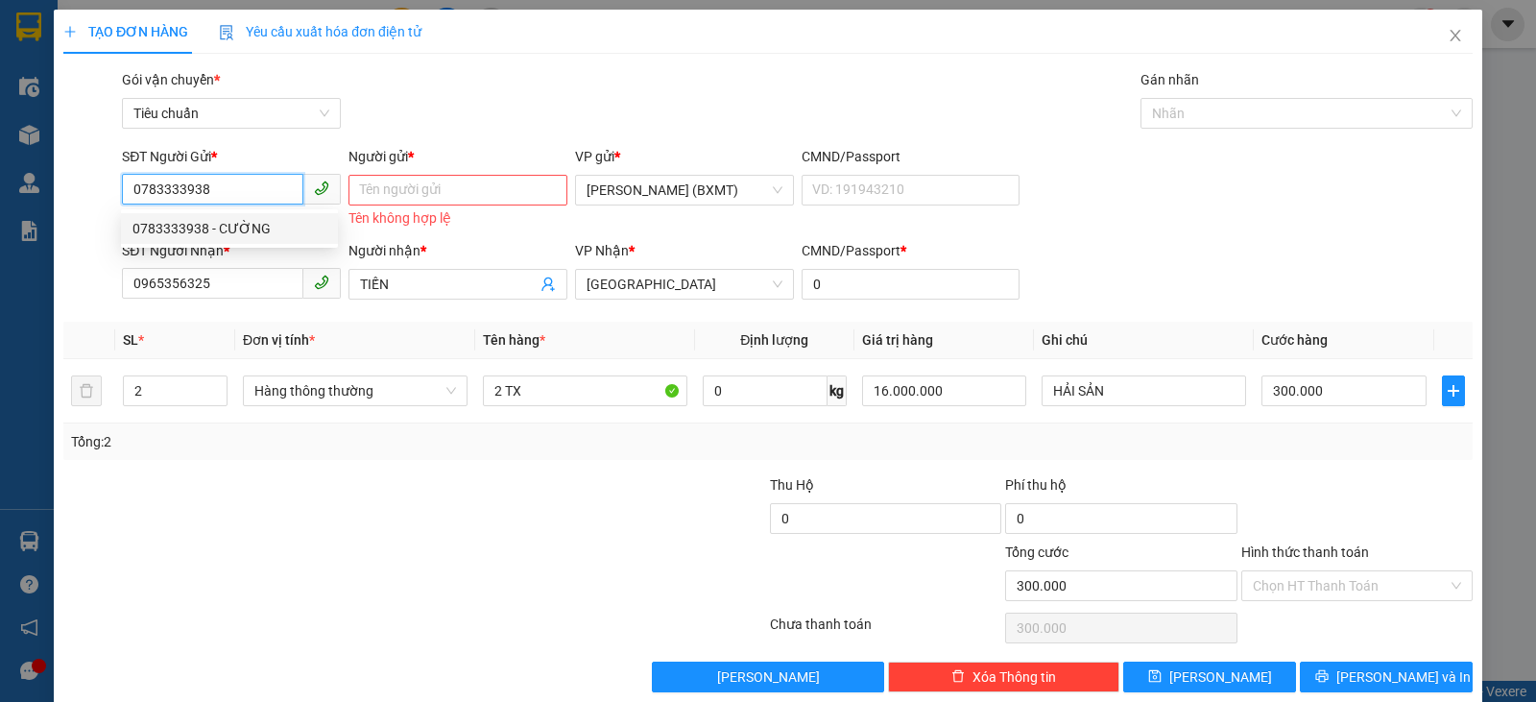
type input "CƯỜNG"
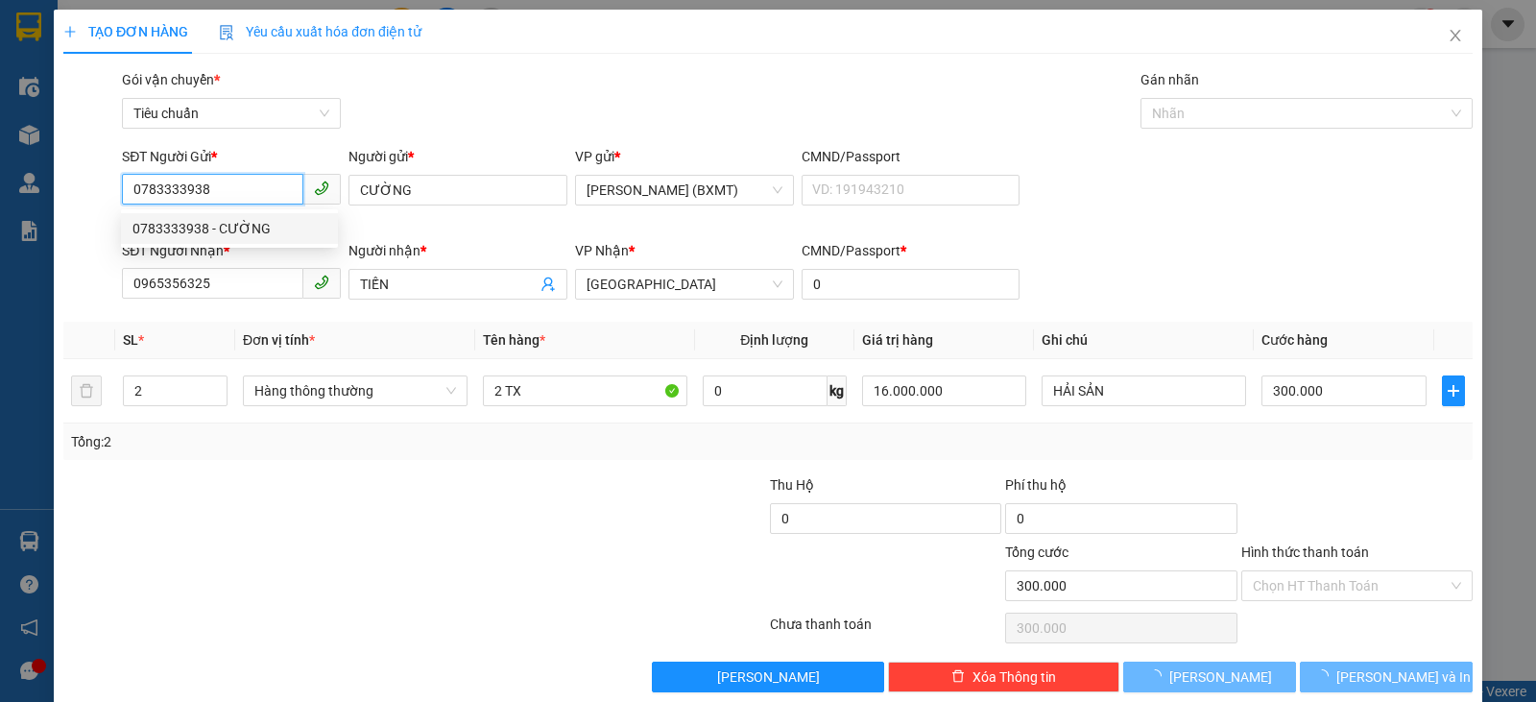
type input "550.000"
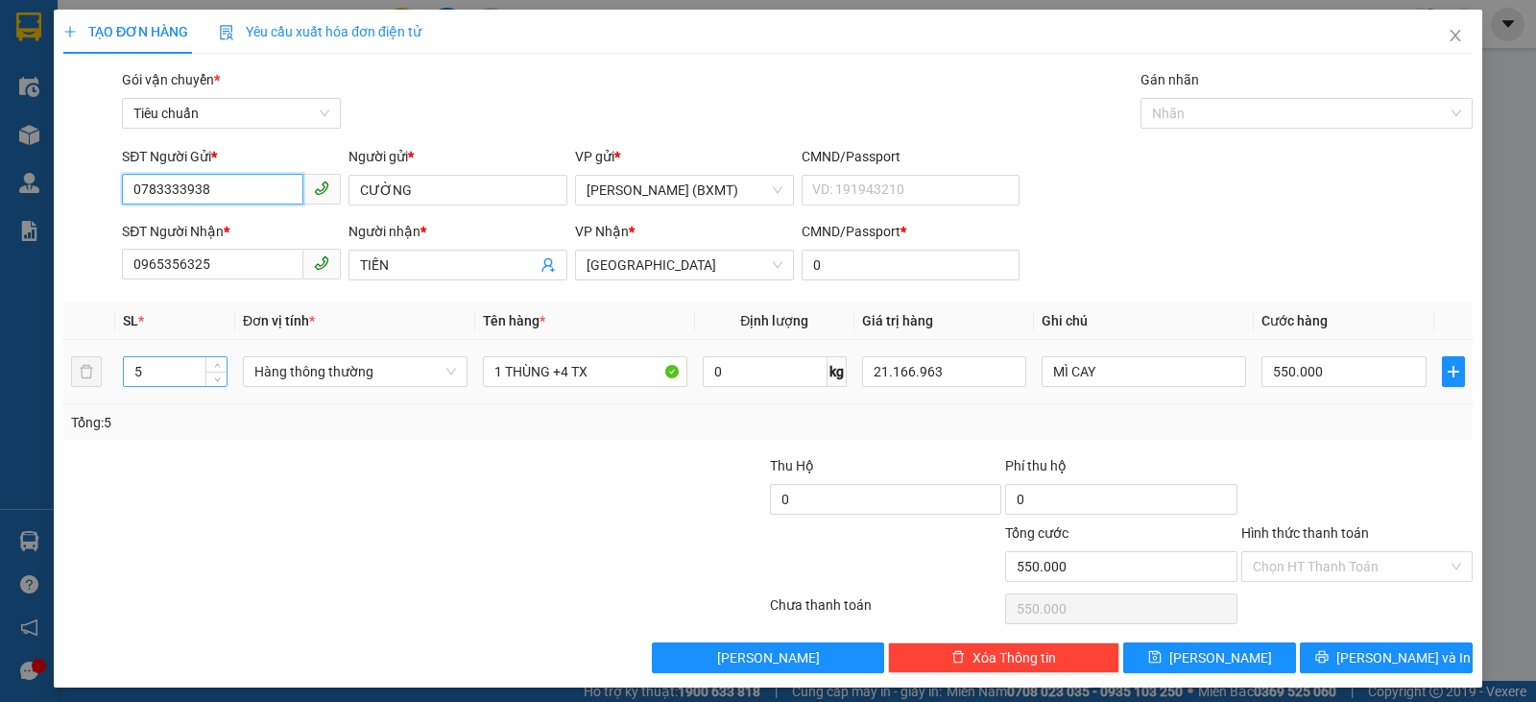
type input "0783333938"
drag, startPoint x: 174, startPoint y: 380, endPoint x: 37, endPoint y: 371, distance: 136.6
click at [37, 371] on div "TẠO ĐƠN HÀNG Yêu cầu xuất hóa đơn điện tử Transit Pickup Surcharge Ids Transit …" at bounding box center [768, 351] width 1536 height 702
type input "6"
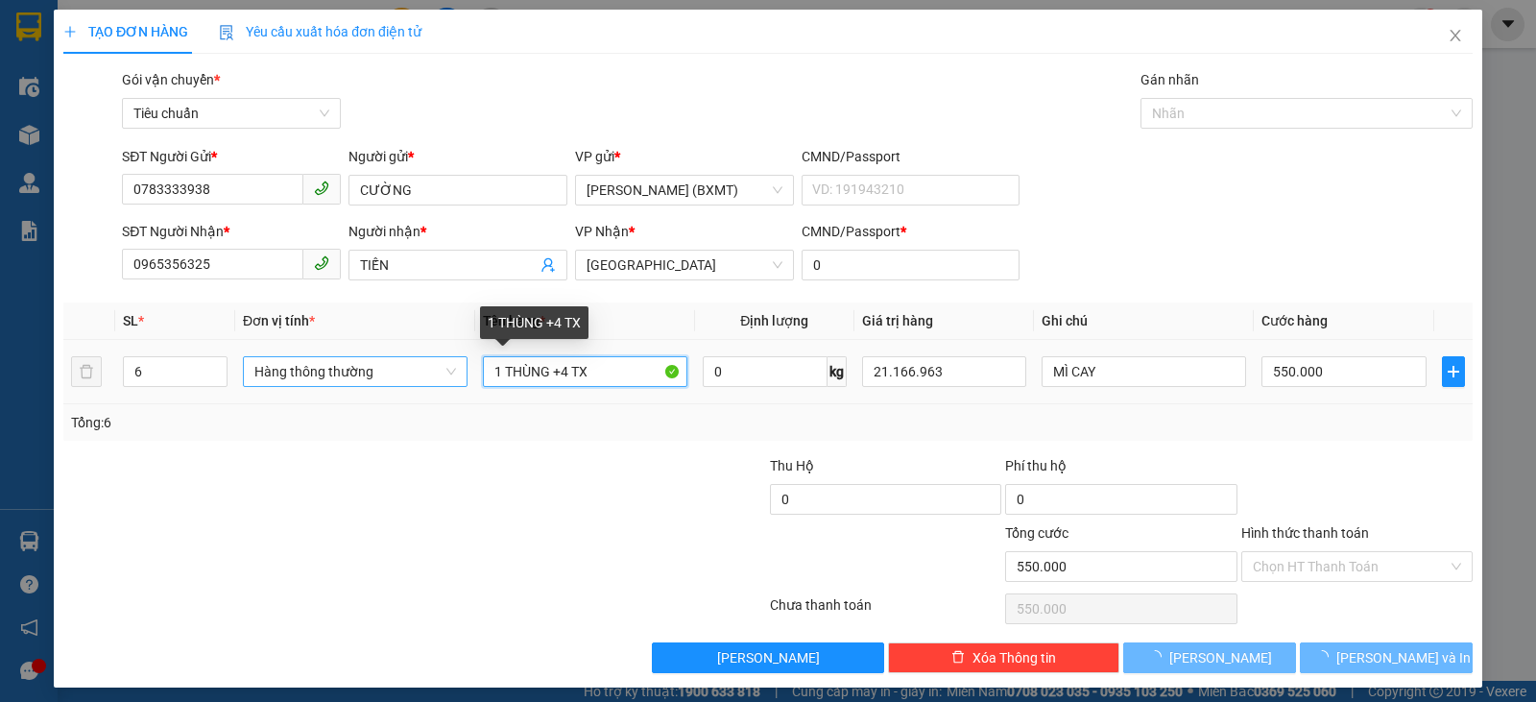
drag, startPoint x: 500, startPoint y: 374, endPoint x: 457, endPoint y: 366, distance: 44.1
click at [468, 366] on tr "6 Hàng thông thường 1 THÙNG +4 TX 0 kg 21.166.963 MÌ CAY 550.000" at bounding box center [767, 372] width 1409 height 64
type input "0"
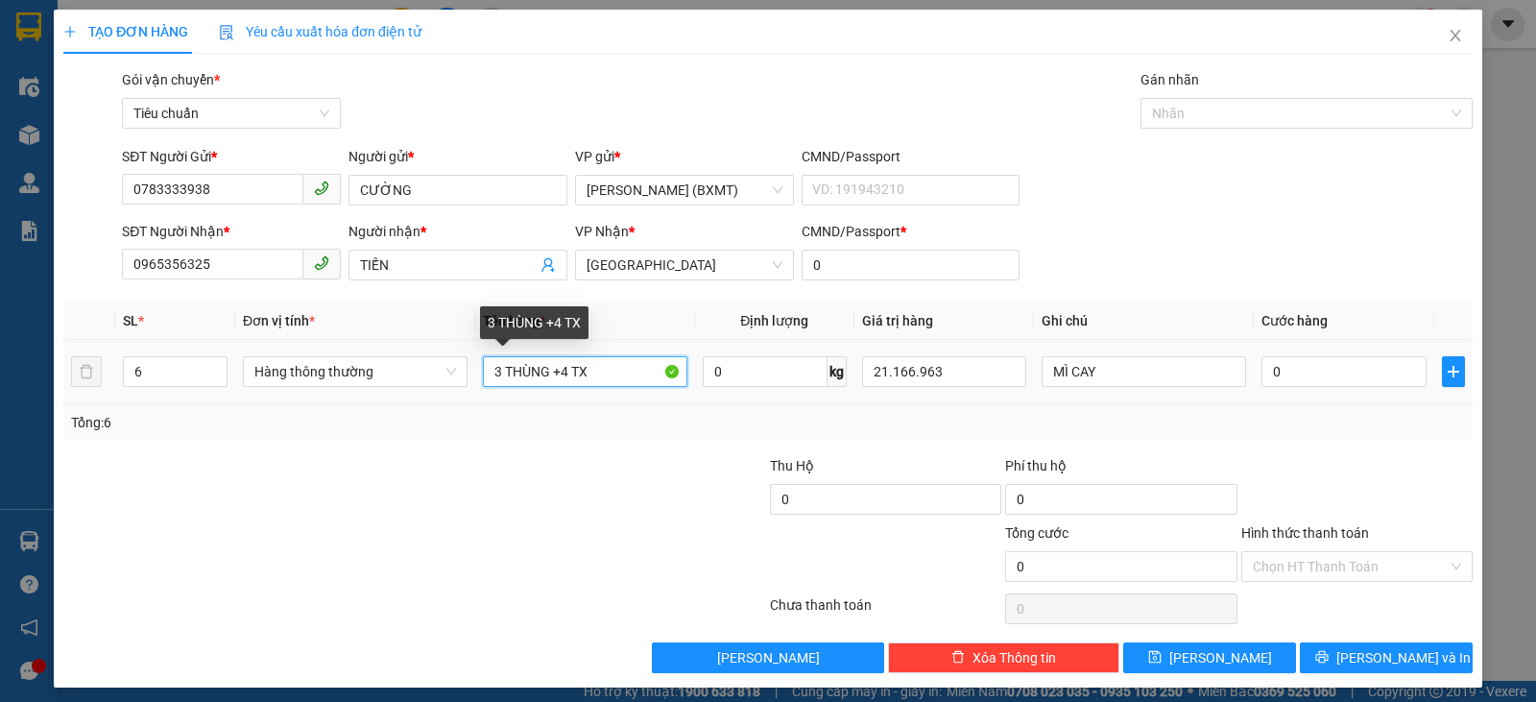
click at [561, 375] on input "3 THÙNG +4 TX" at bounding box center [585, 371] width 204 height 31
type input "3 THÙNG +5 TX"
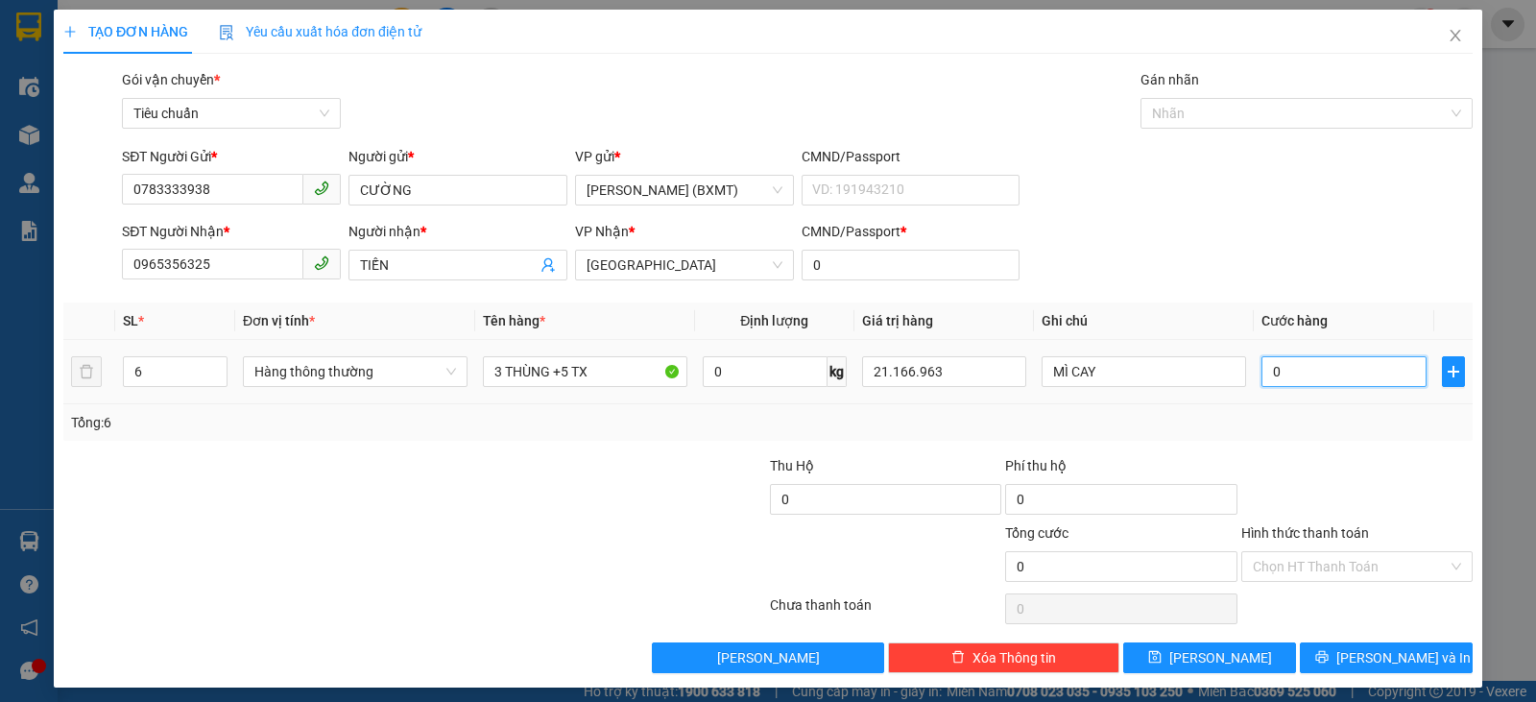
click at [1311, 372] on input "0" at bounding box center [1343, 371] width 164 height 31
type input "5"
type input "55"
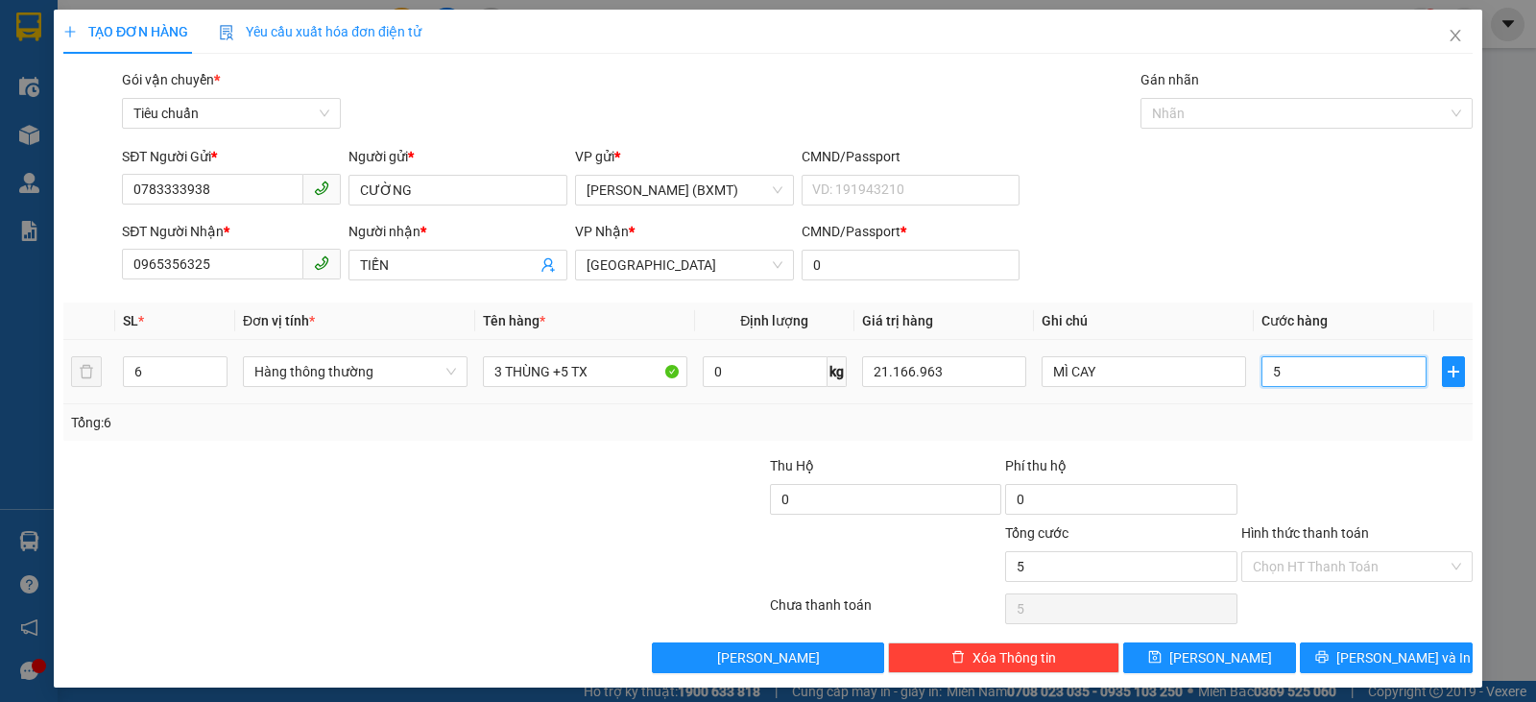
type input "55"
type input "550"
type input "5.500"
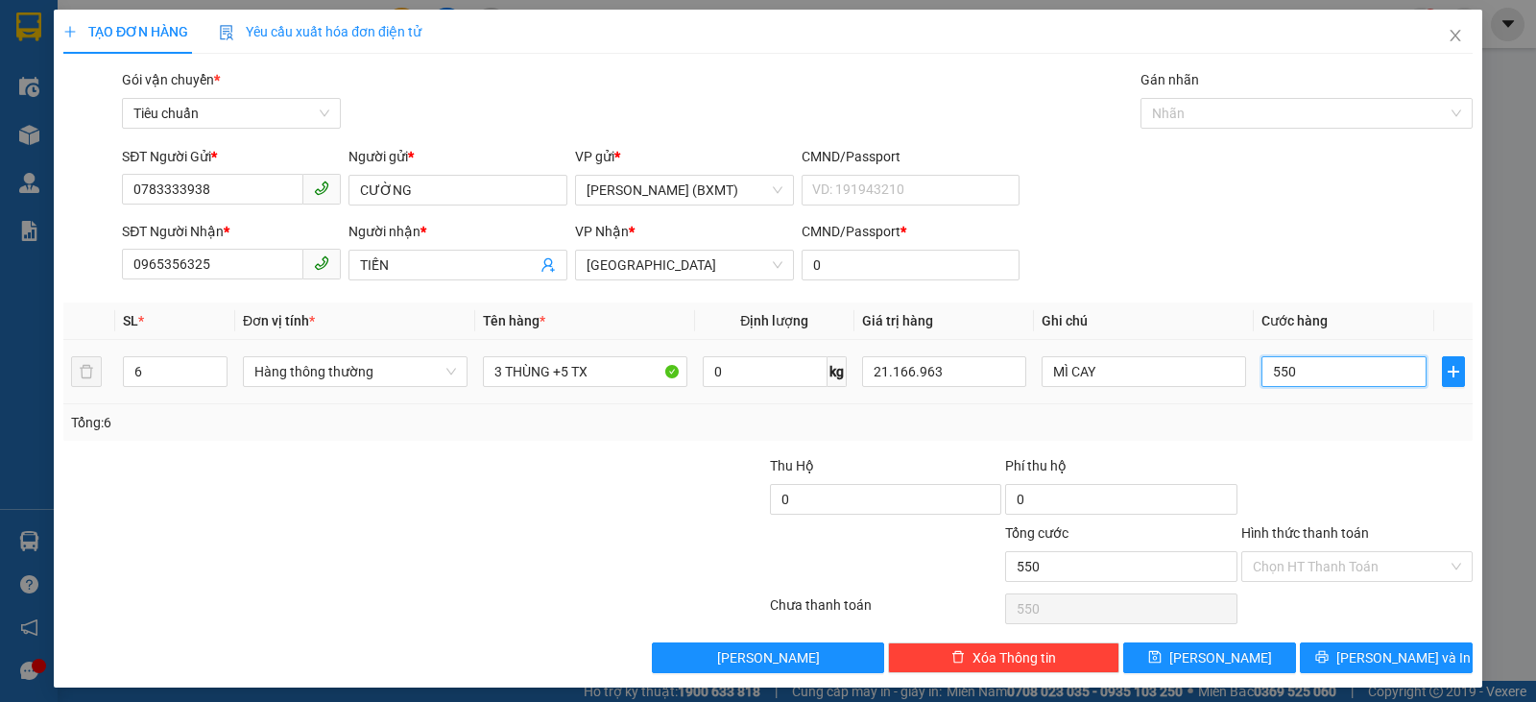
type input "5.500"
type input "55.000"
type input "550.000"
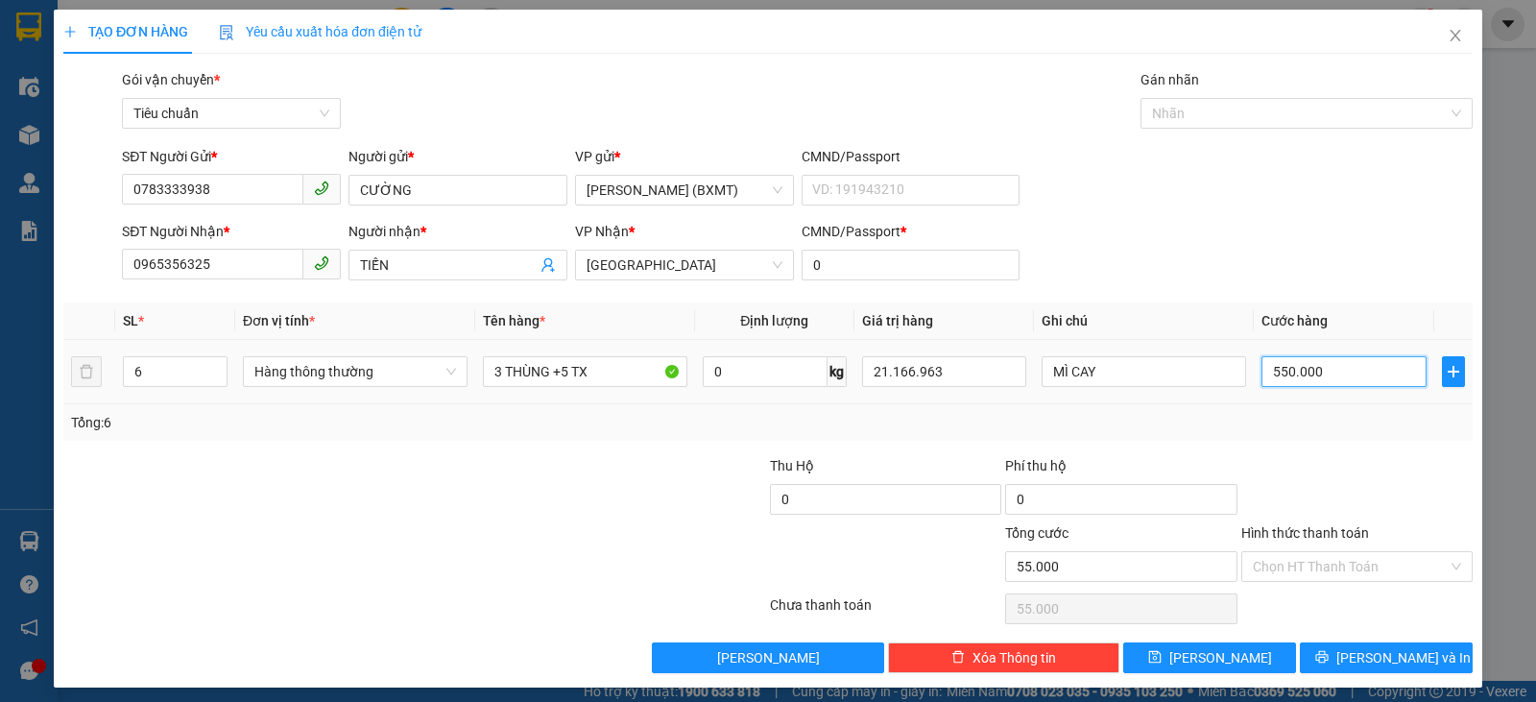
type input "550.000"
drag, startPoint x: 958, startPoint y: 378, endPoint x: 838, endPoint y: 368, distance: 120.5
click at [838, 368] on tr "6 Hàng thông thường 3 THÙNG +5 TX 0 kg 21.166.963 MÌ CAY 550.000" at bounding box center [767, 372] width 1409 height 64
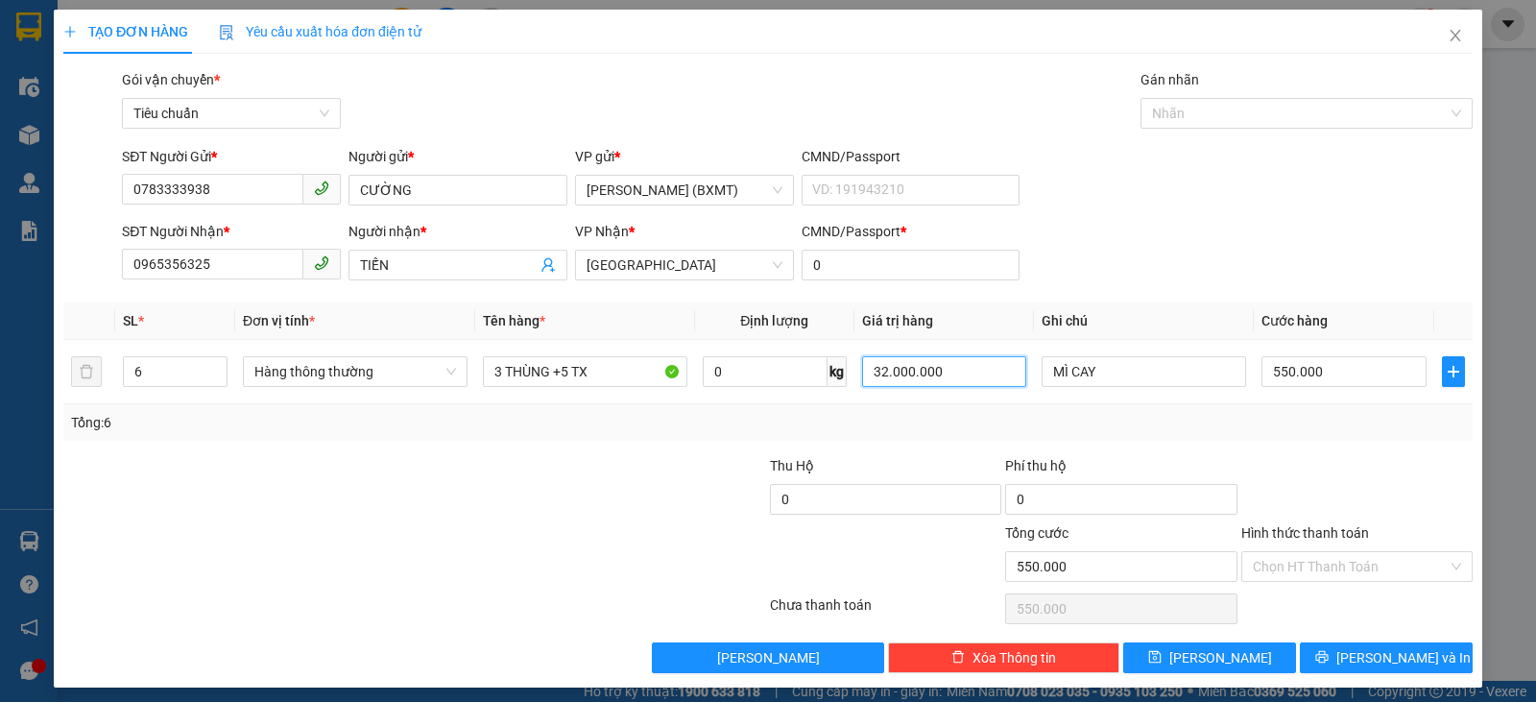
type input "32.000.000"
click at [1422, 464] on div at bounding box center [1356, 488] width 235 height 67
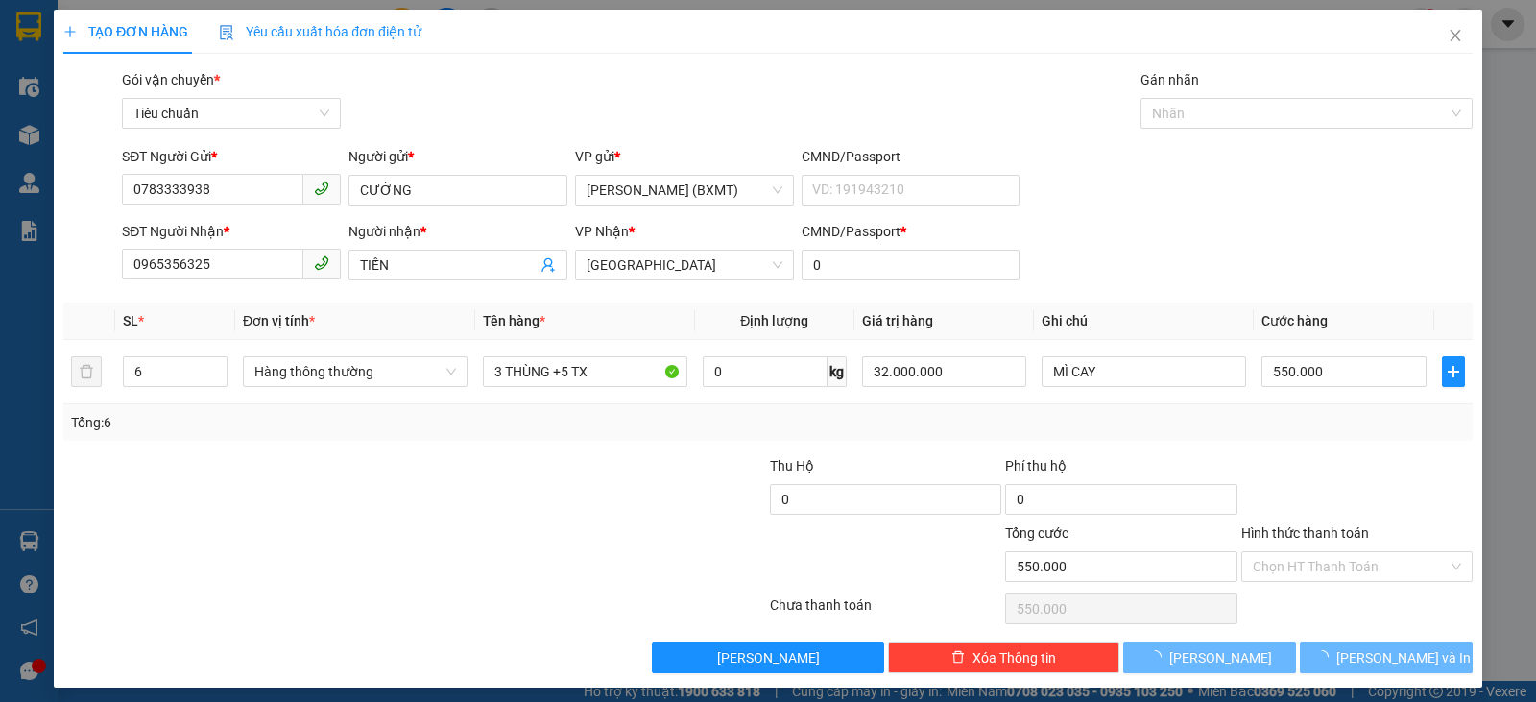
type input "0"
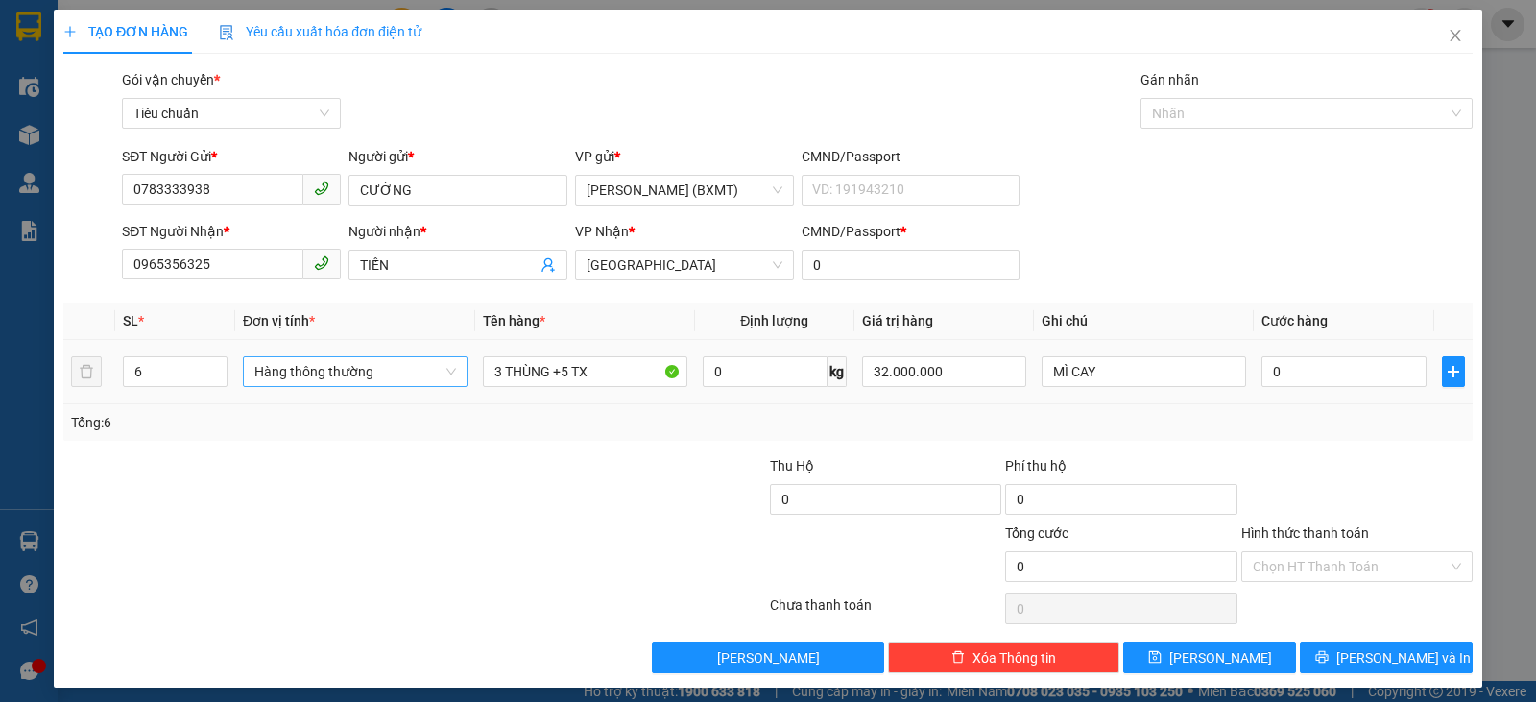
click at [364, 381] on span "Hàng thông thường" at bounding box center [355, 371] width 202 height 29
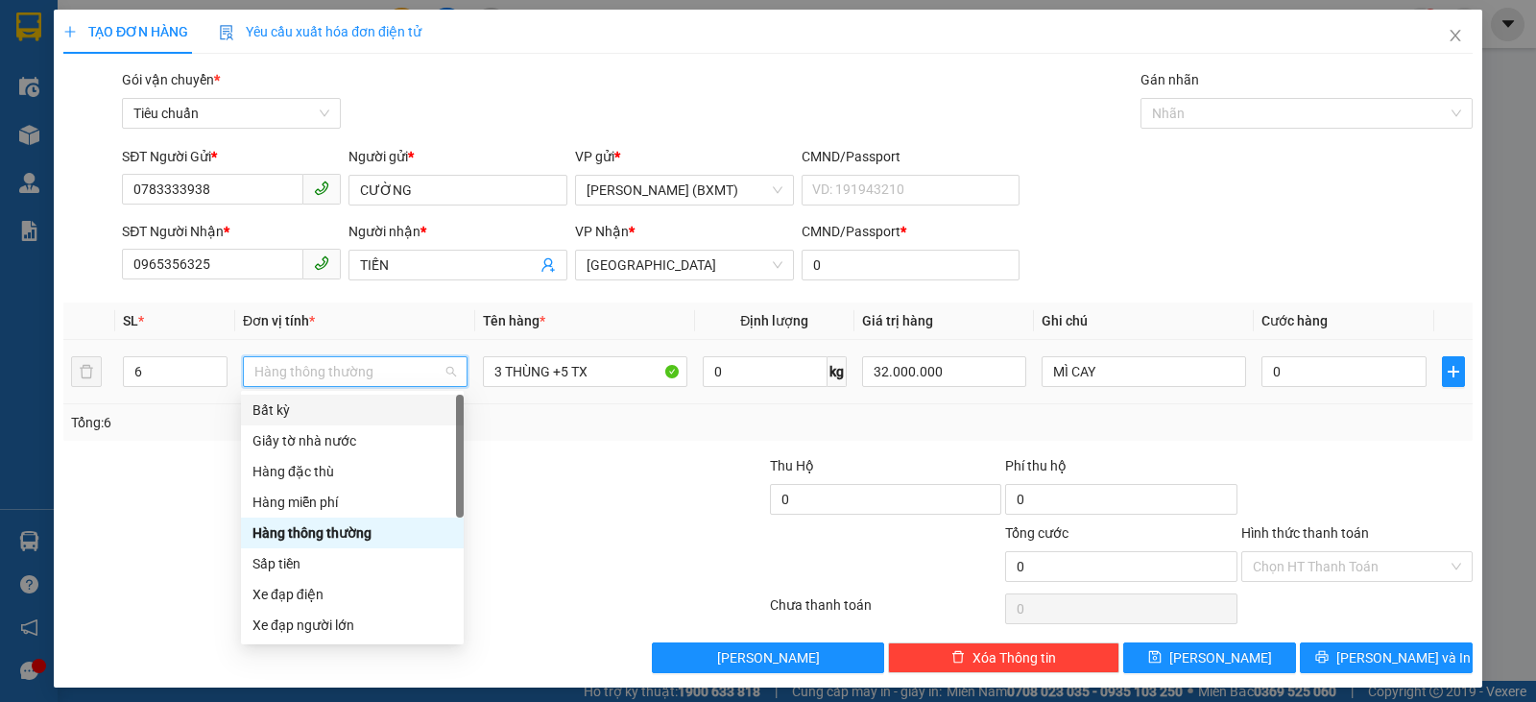
scroll to position [123, 0]
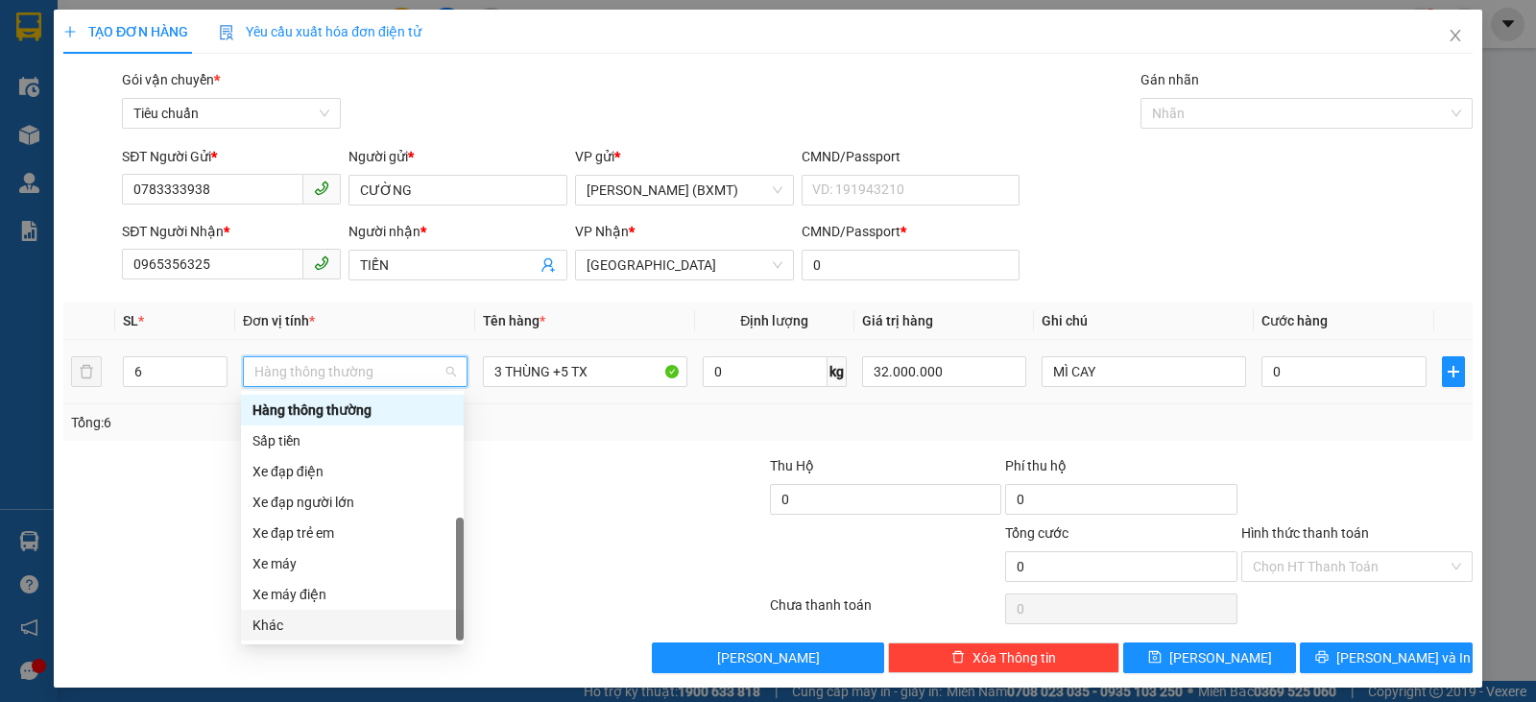
click at [286, 624] on div "Khác" at bounding box center [352, 624] width 200 height 21
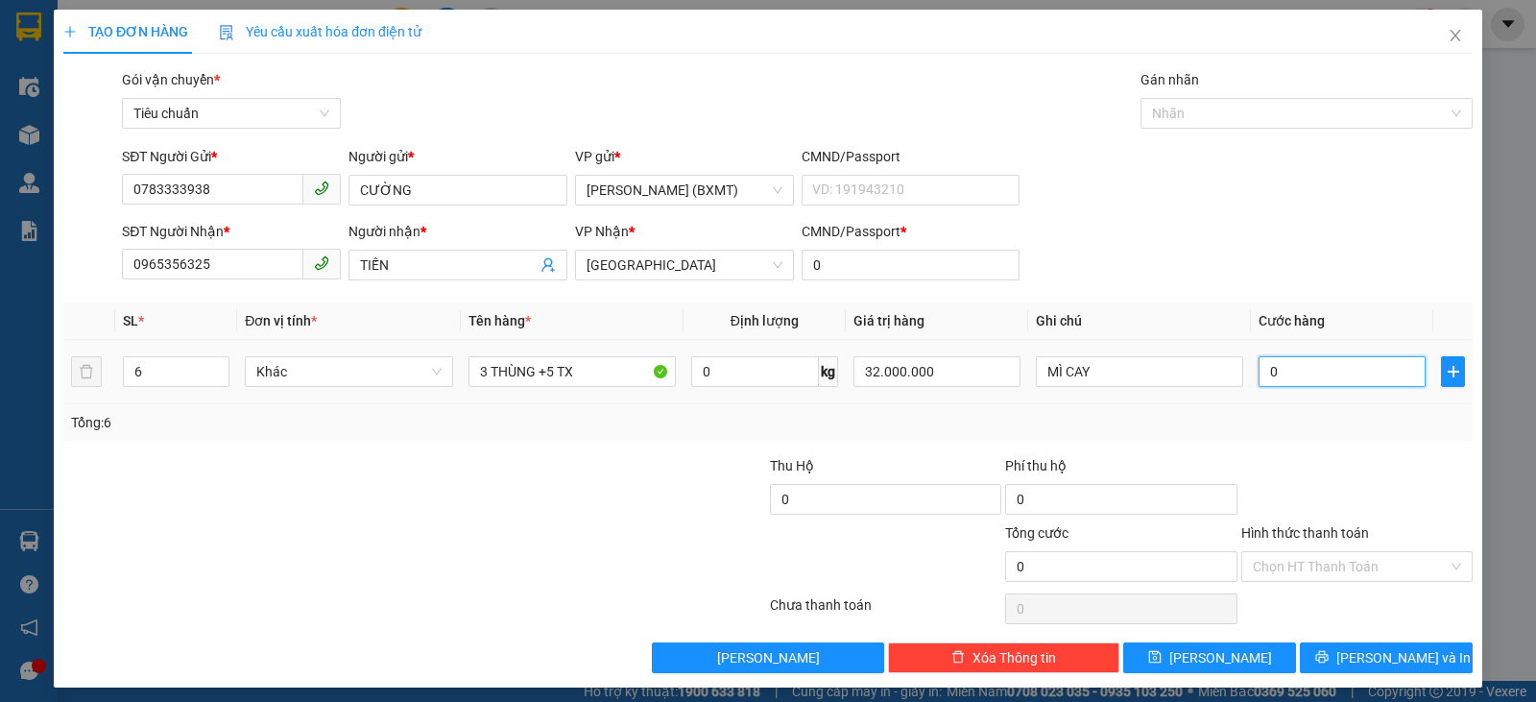
click at [1345, 373] on input "0" at bounding box center [1341, 371] width 167 height 31
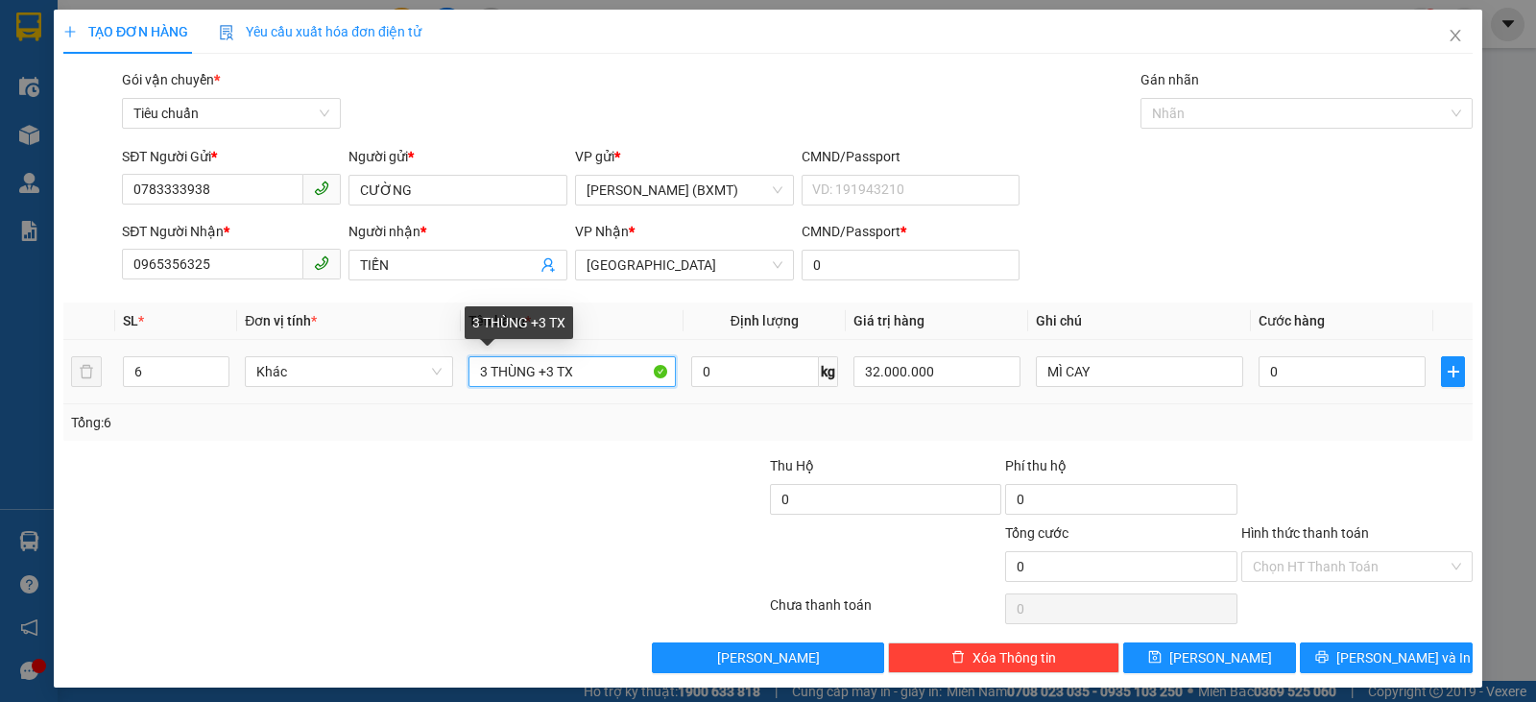
drag, startPoint x: 553, startPoint y: 371, endPoint x: 541, endPoint y: 368, distance: 11.9
click at [541, 368] on input "3 THÙNG +3 TX" at bounding box center [571, 371] width 207 height 31
type input "3 THÙNG + 3 TX"
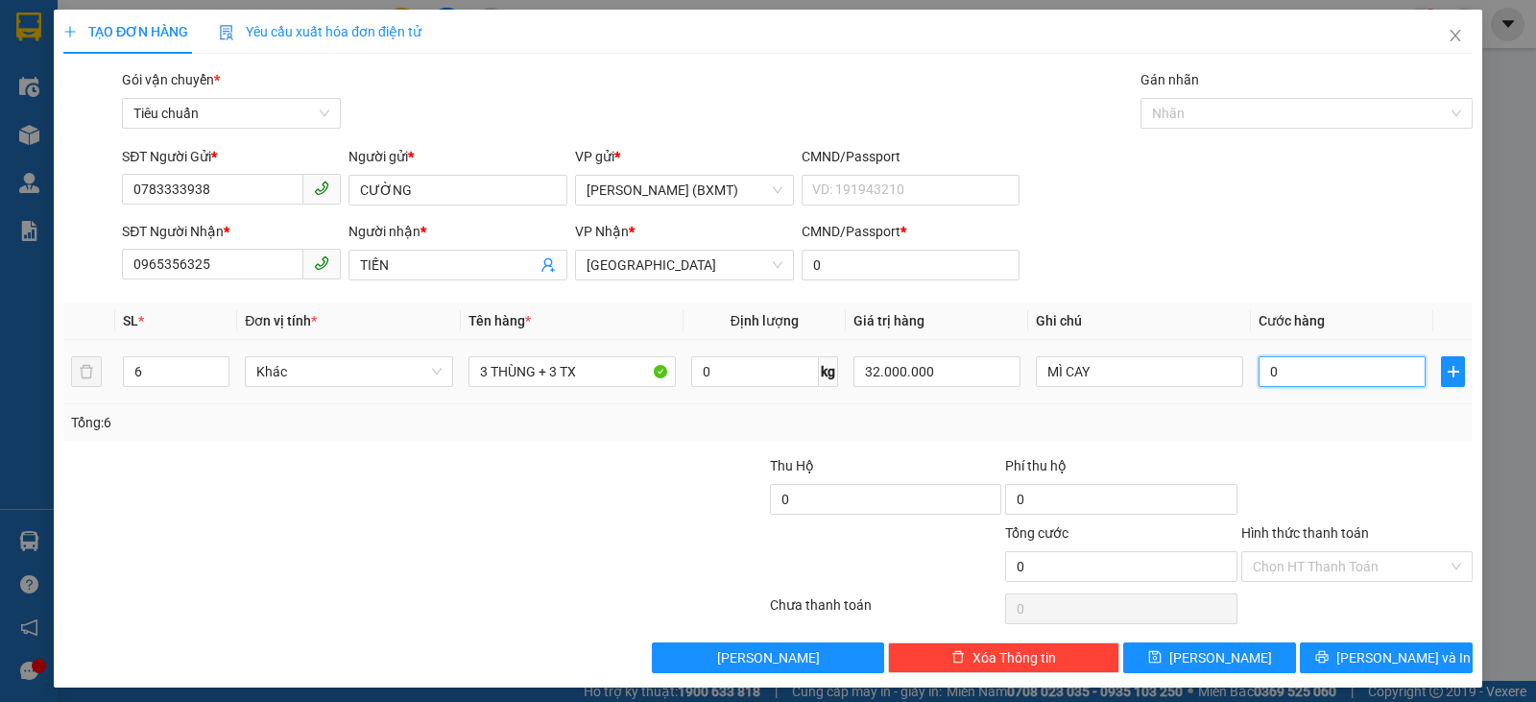
click at [1373, 359] on input "0" at bounding box center [1341, 371] width 167 height 31
type input "5"
type input "55"
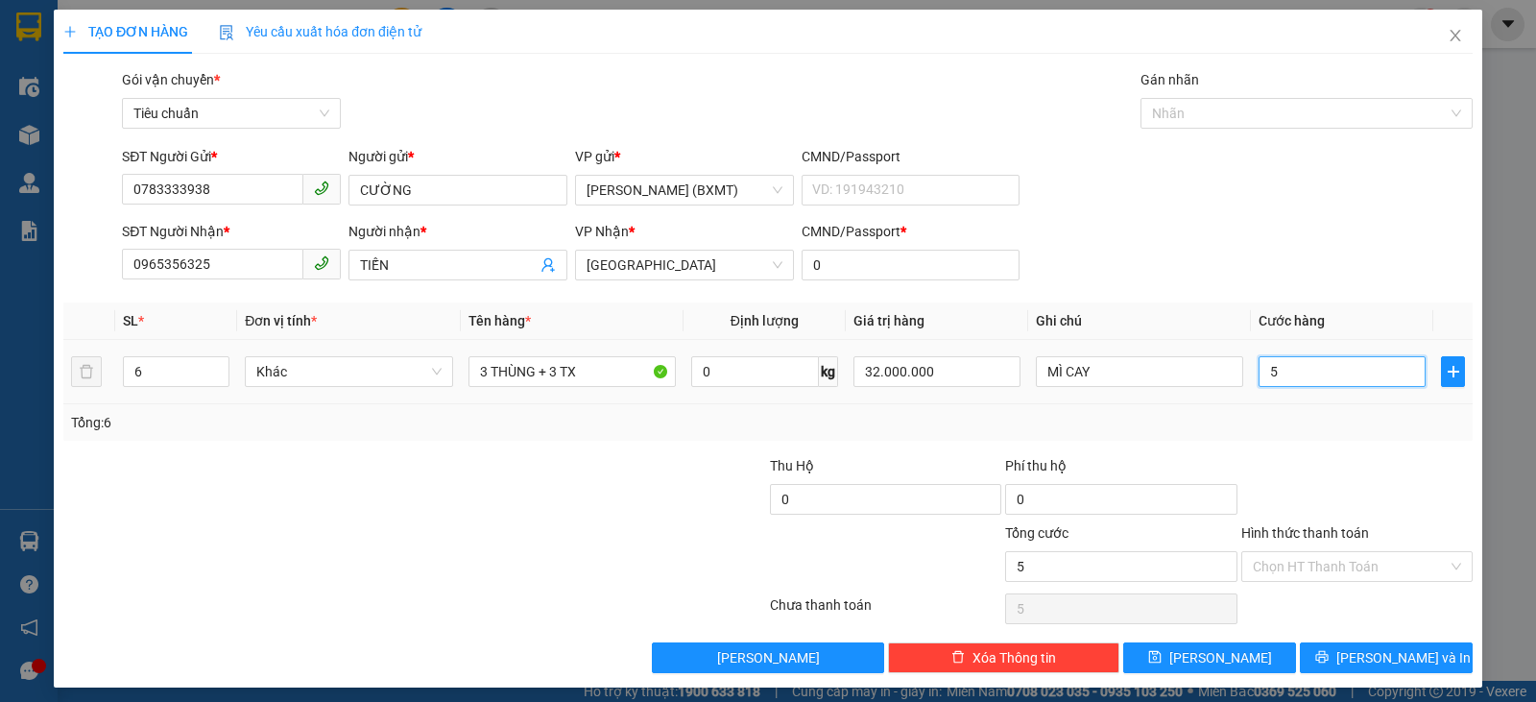
type input "55"
type input "550"
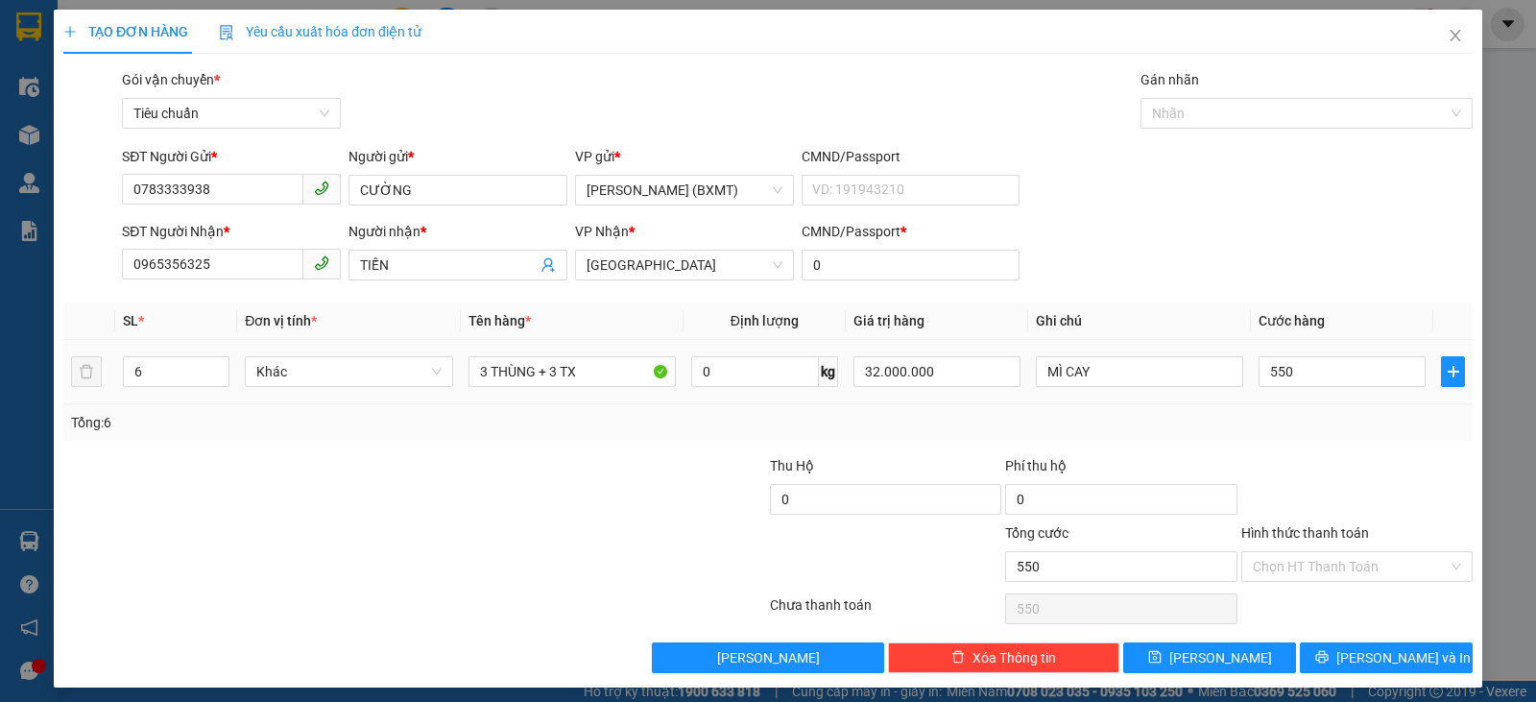
type input "550.000"
drag, startPoint x: 1416, startPoint y: 428, endPoint x: 1405, endPoint y: 416, distance: 16.3
click at [1416, 426] on div "Tổng: 6" at bounding box center [768, 422] width 1394 height 21
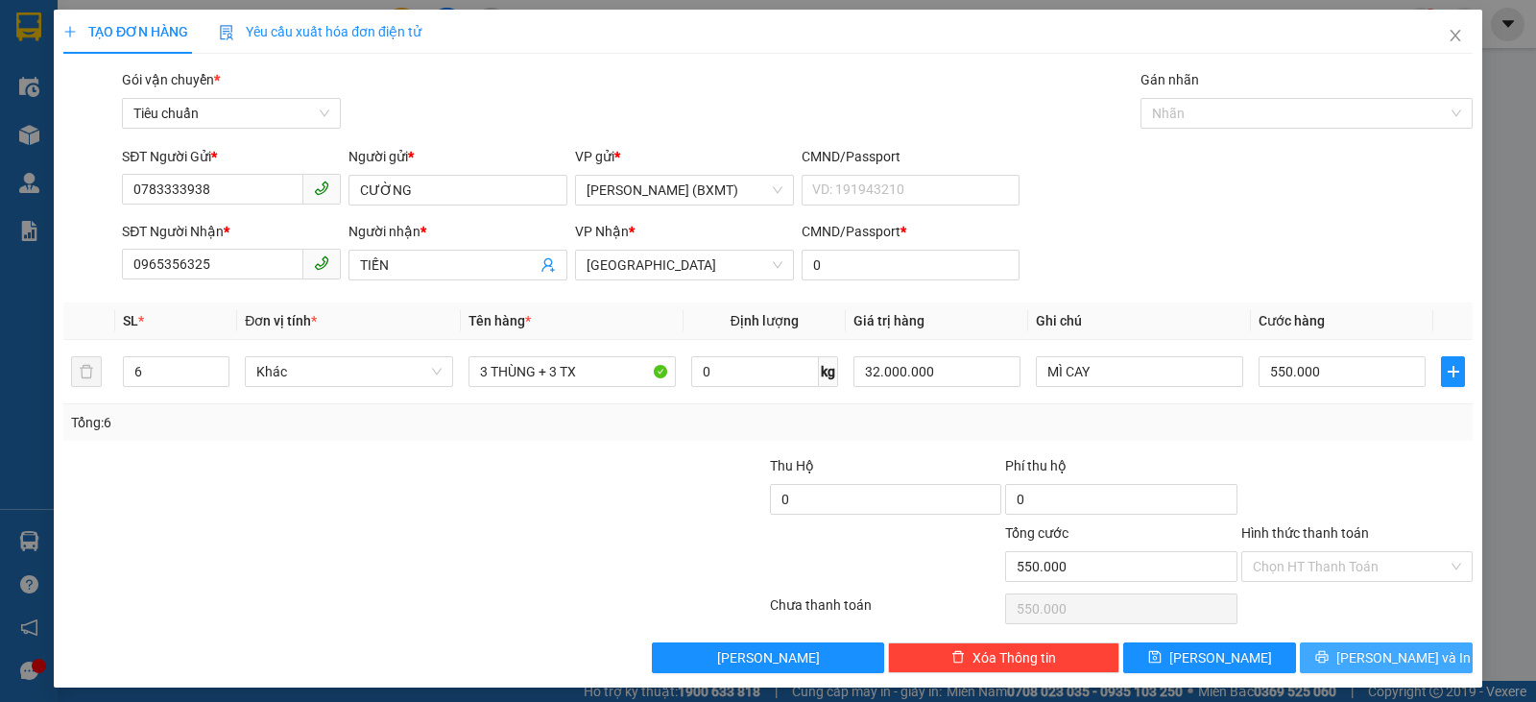
click at [1421, 644] on button "[PERSON_NAME] và In" at bounding box center [1386, 657] width 173 height 31
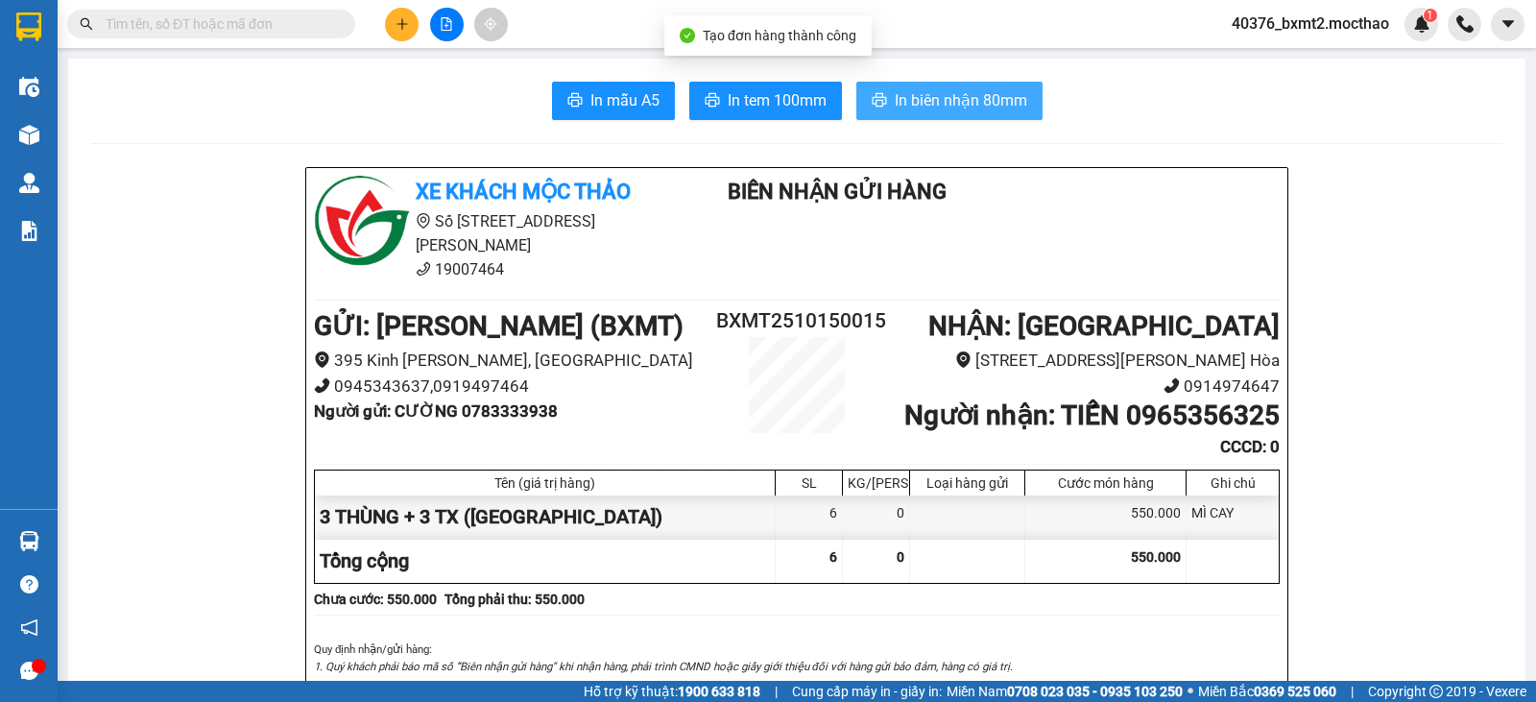
click at [976, 100] on span "In biên nhận 80mm" at bounding box center [961, 100] width 132 height 24
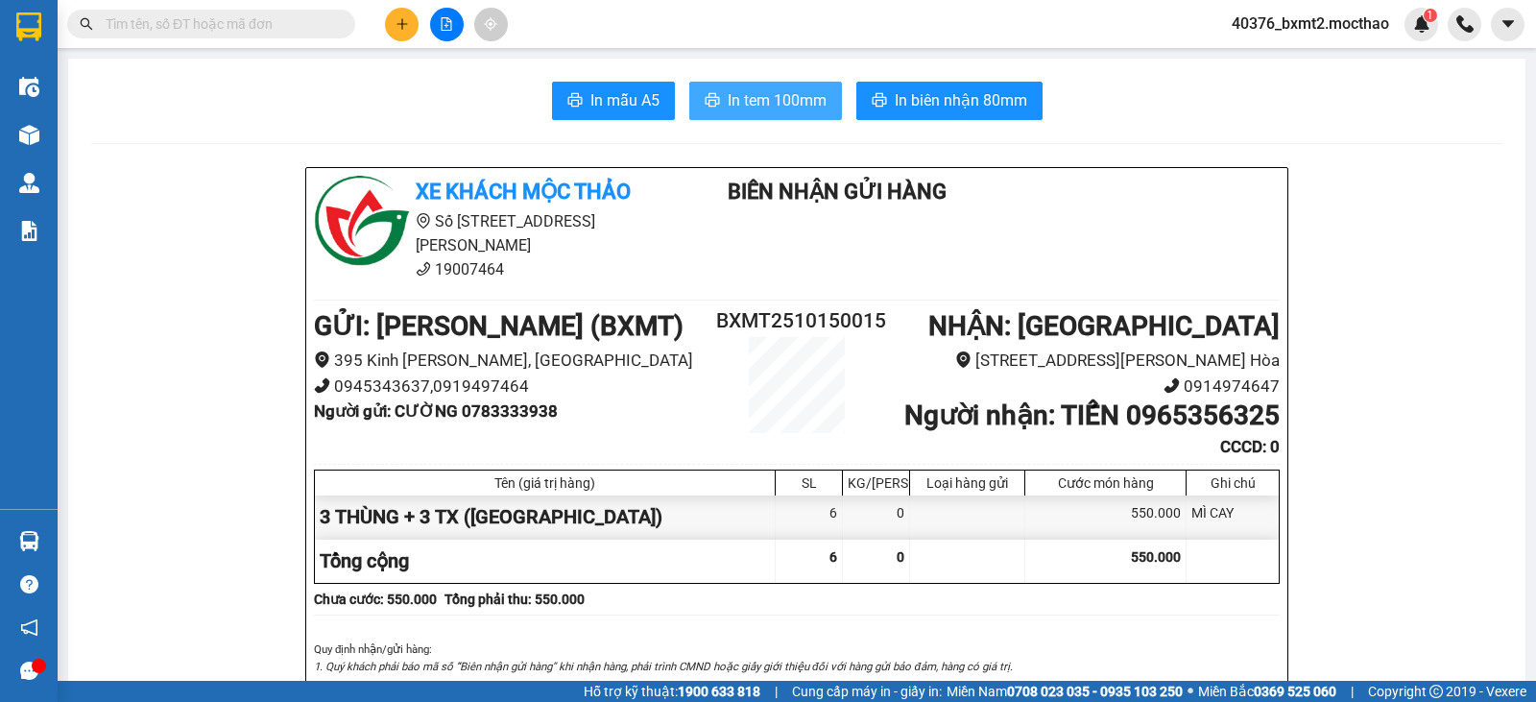
click at [786, 90] on span "In tem 100mm" at bounding box center [777, 100] width 99 height 24
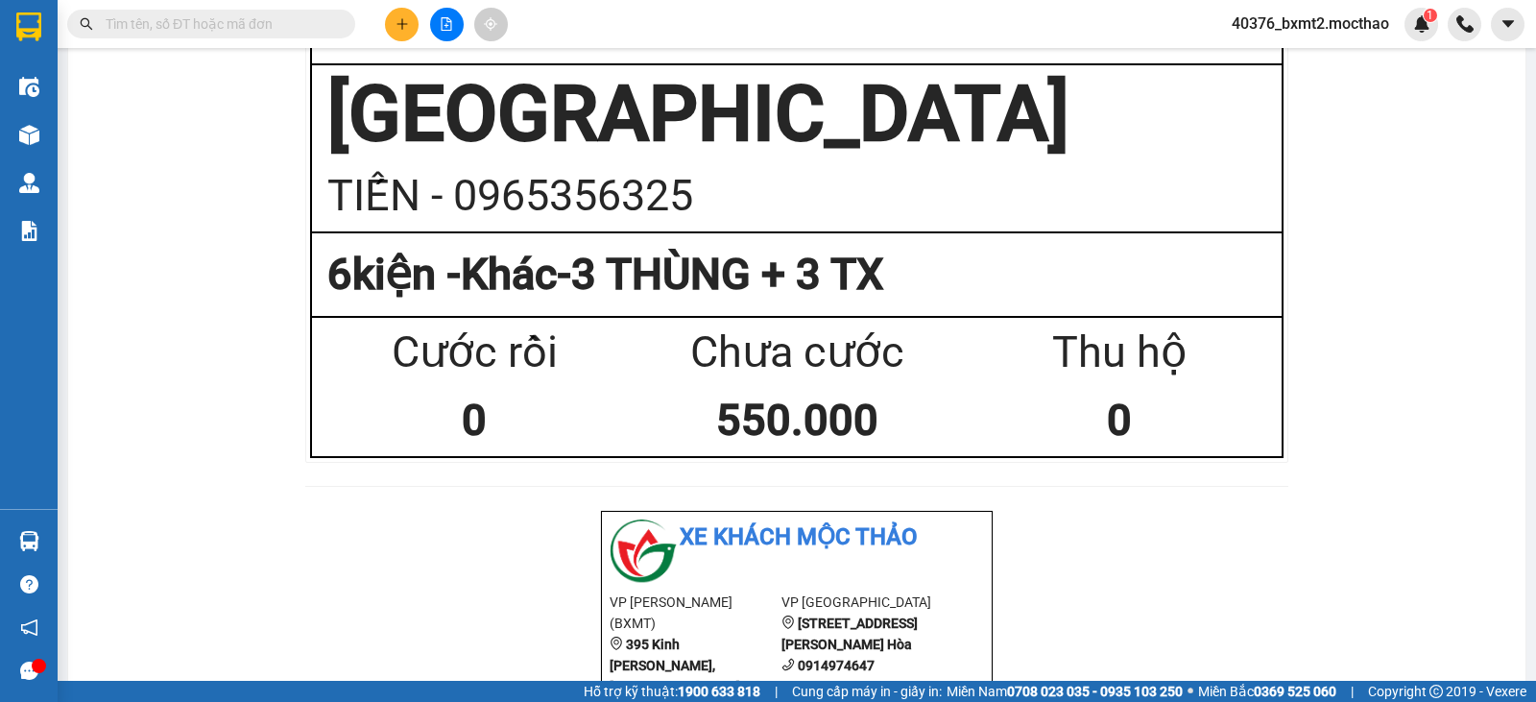
scroll to position [1174, 0]
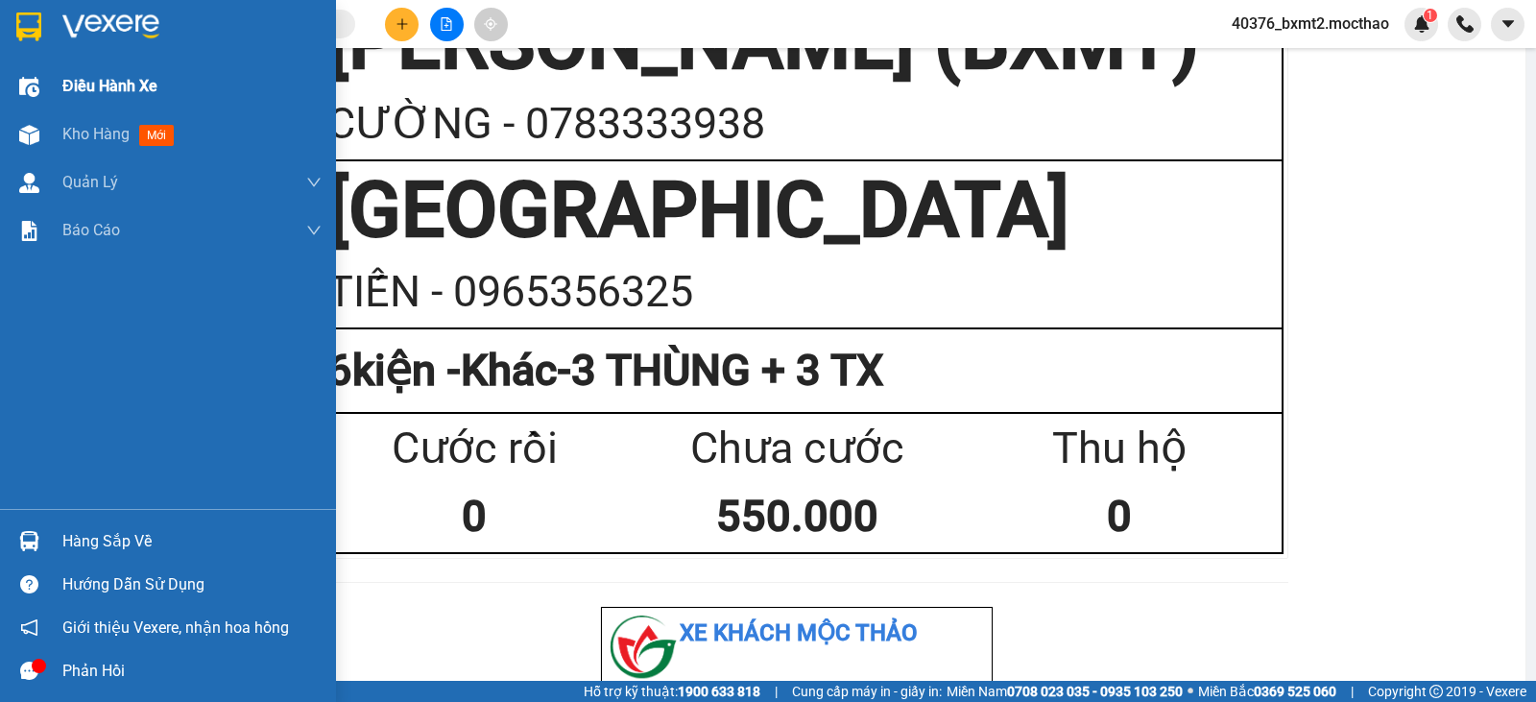
click at [73, 89] on span "Điều hành xe" at bounding box center [109, 86] width 95 height 24
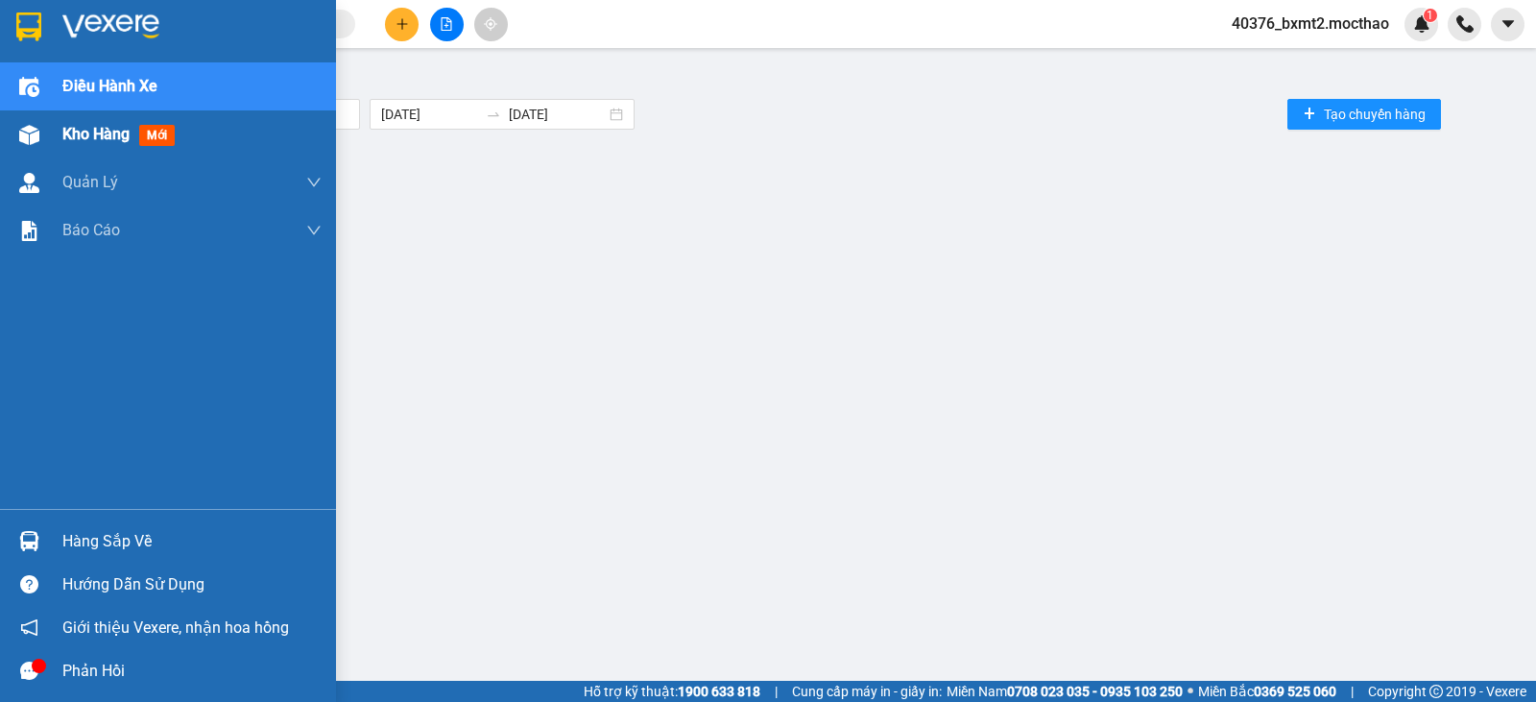
click at [86, 133] on span "Kho hàng" at bounding box center [95, 134] width 67 height 18
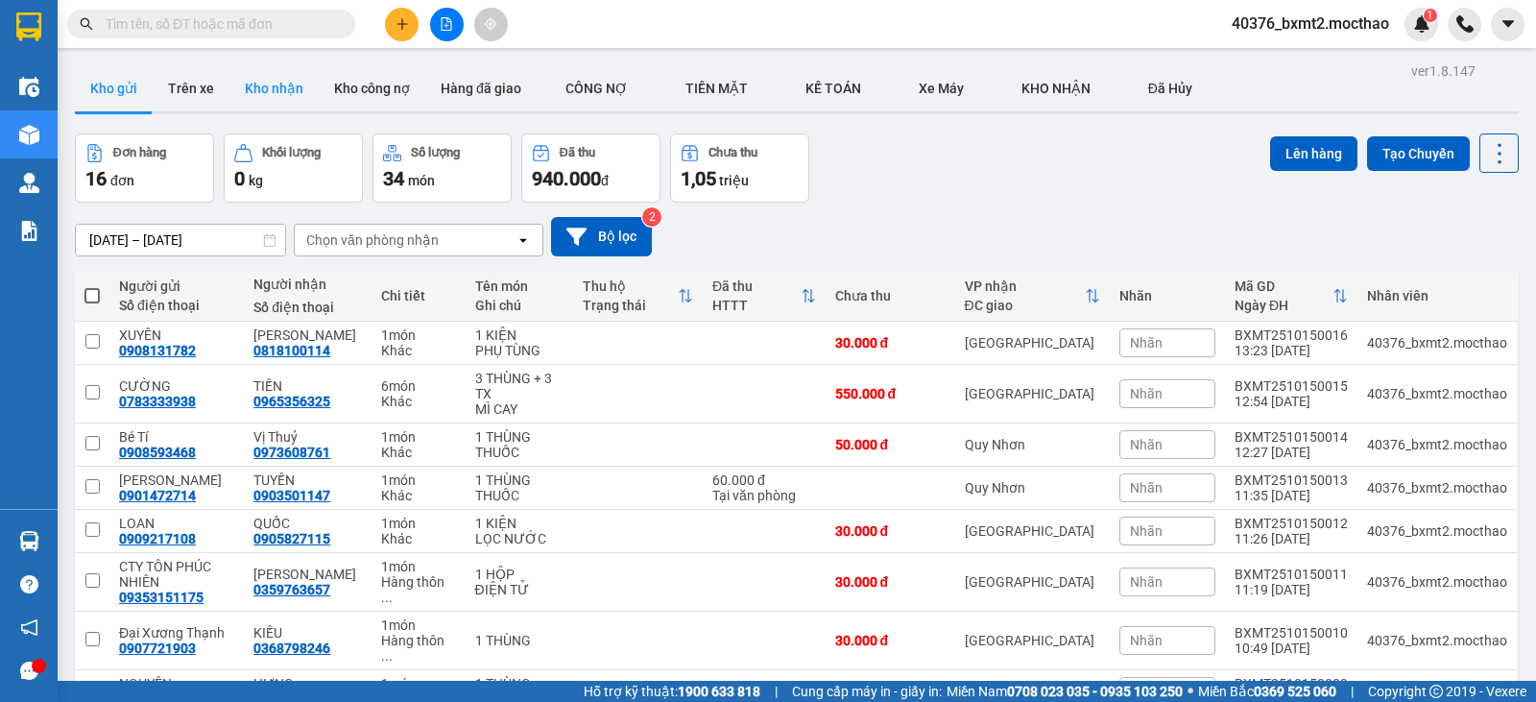
click at [265, 93] on button "Kho nhận" at bounding box center [273, 88] width 89 height 46
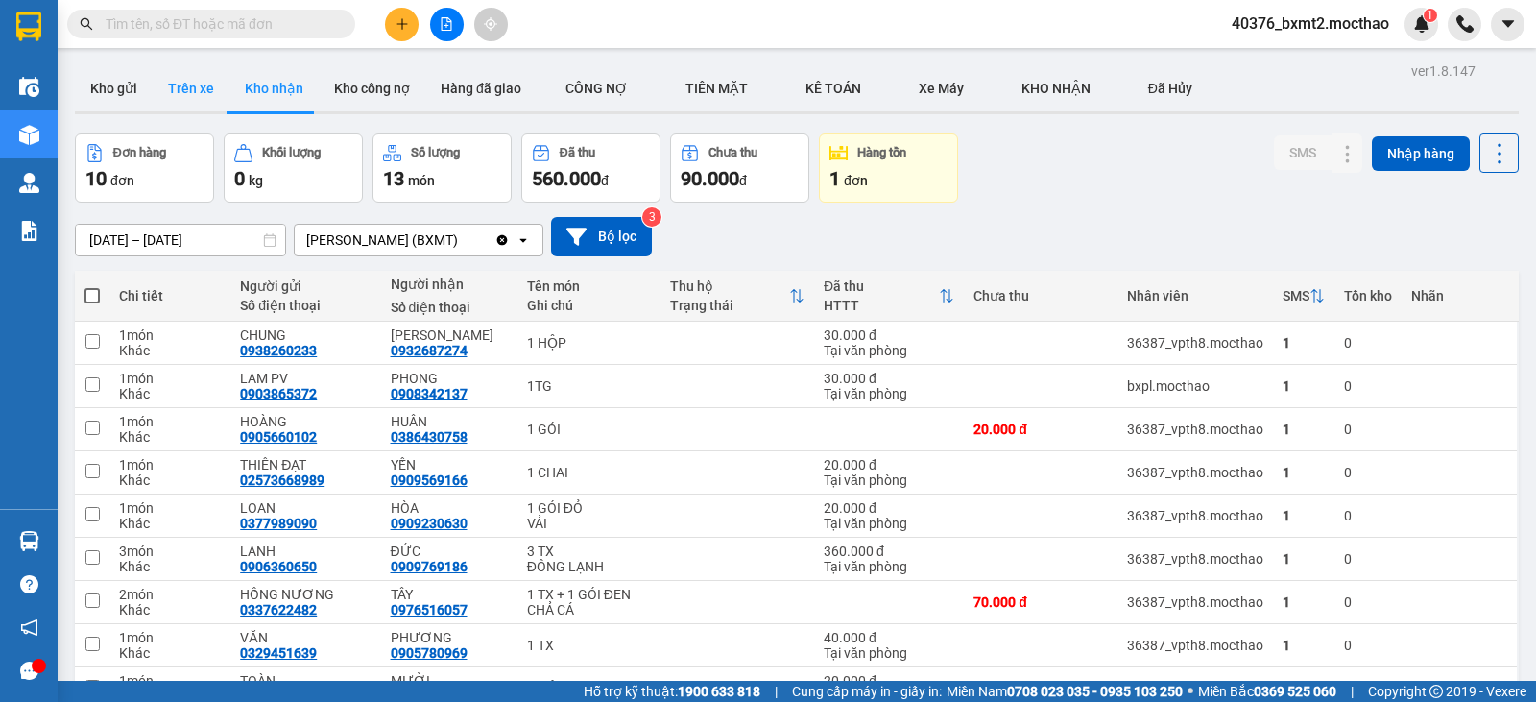
click at [198, 101] on button "Trên xe" at bounding box center [191, 88] width 77 height 46
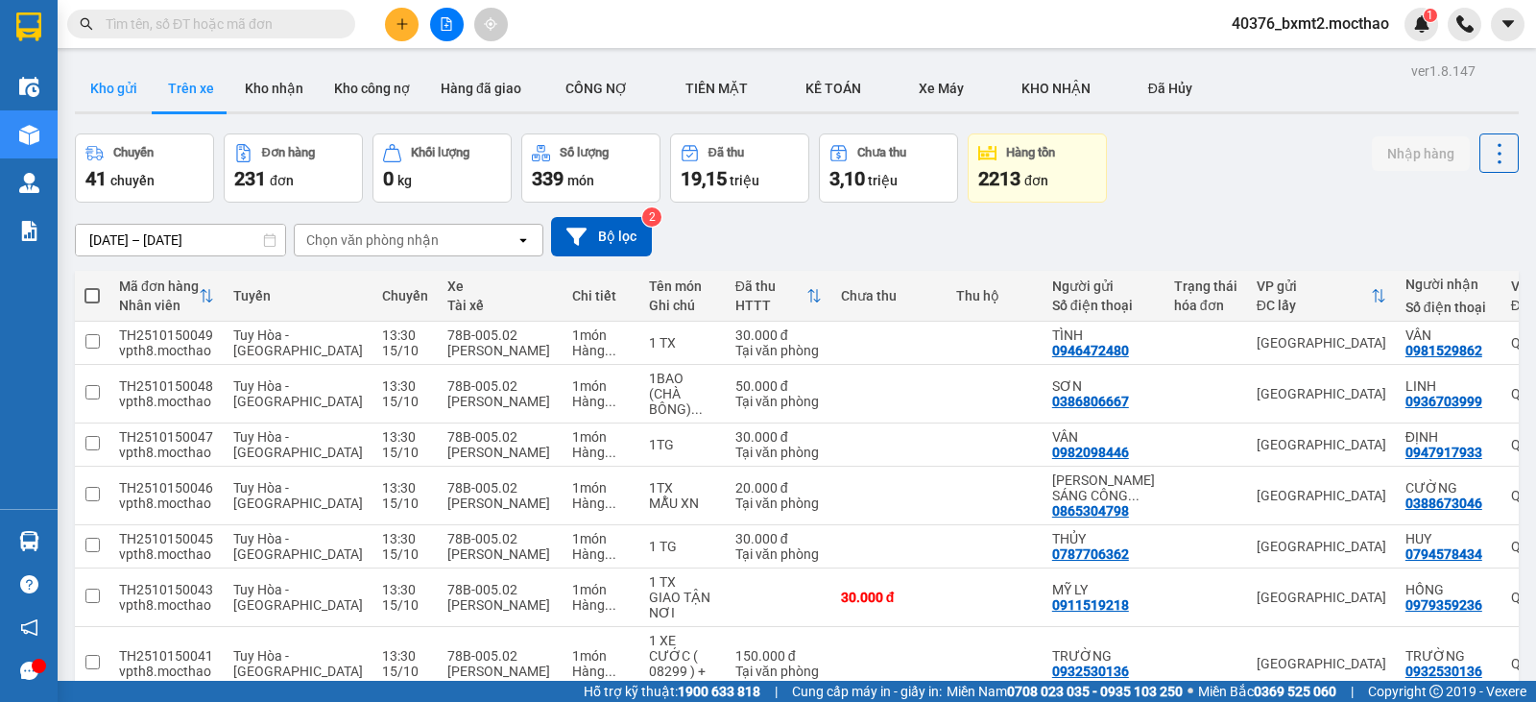
click at [134, 92] on button "Kho gửi" at bounding box center [114, 88] width 78 height 46
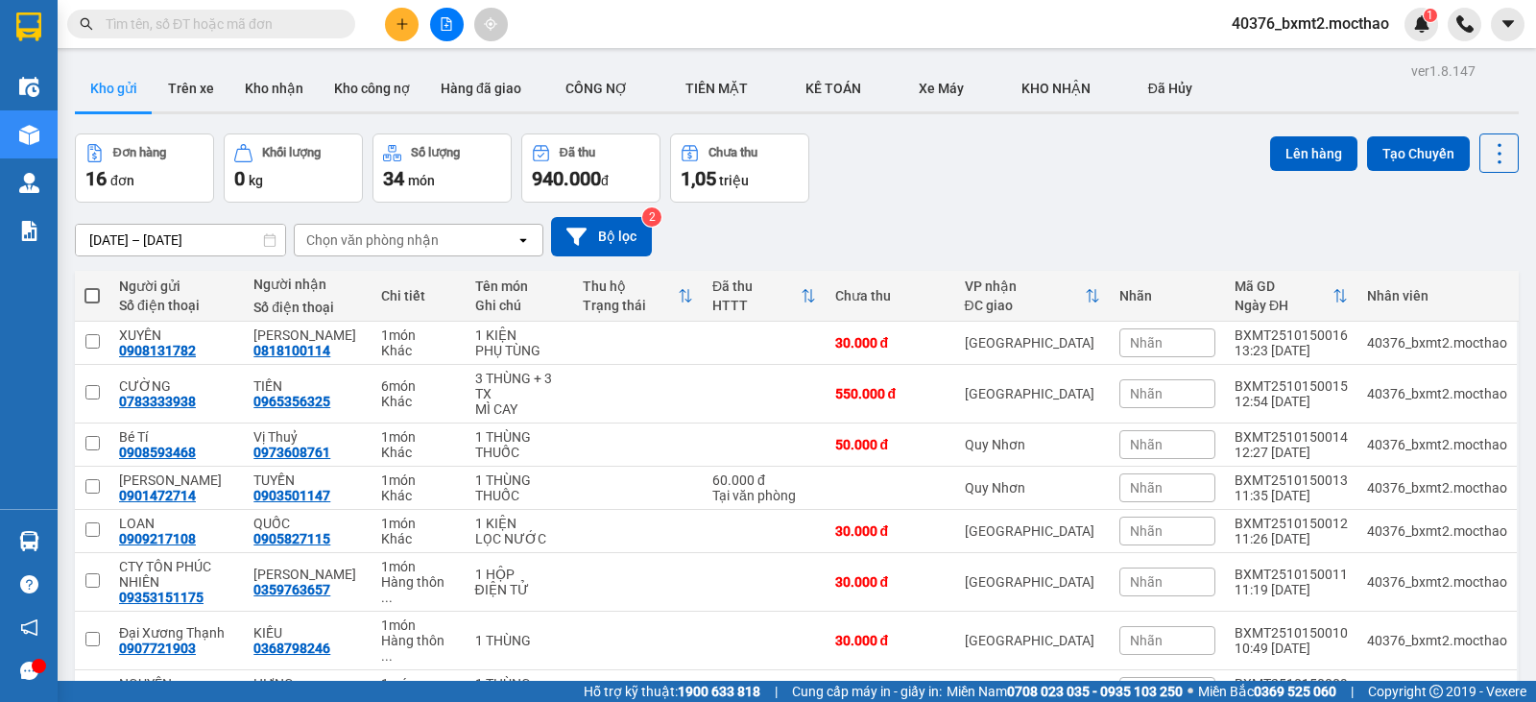
drag, startPoint x: 363, startPoint y: 0, endPoint x: 372, endPoint y: 10, distance: 13.6
click at [367, 5] on div "Kết quả tìm kiếm ( 0 ) Bộ lọc No Data 40376_bxmt2.mocthao 1" at bounding box center [768, 24] width 1536 height 48
click at [402, 25] on icon "plus" at bounding box center [401, 23] width 13 height 13
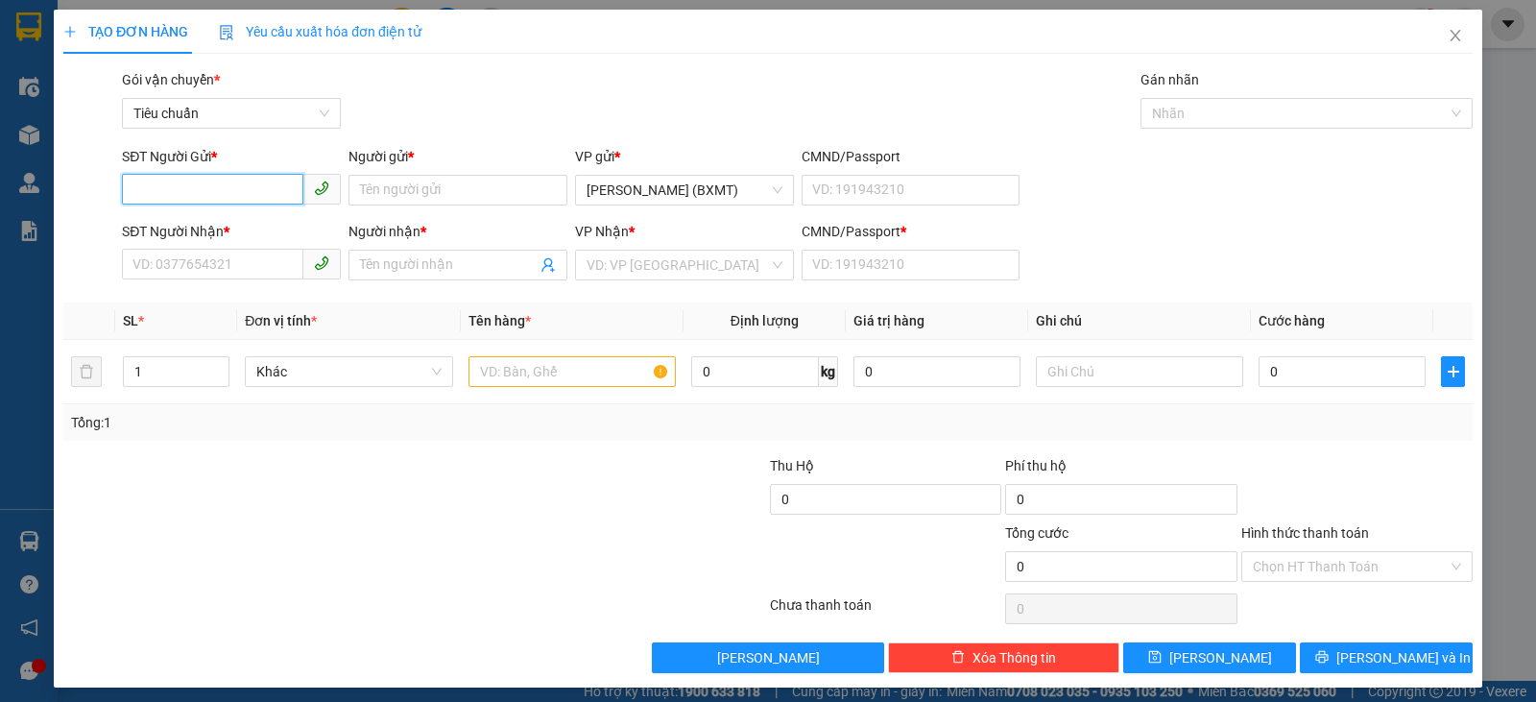
click at [233, 192] on input "SĐT Người Gửi *" at bounding box center [212, 189] width 181 height 31
click at [237, 228] on div "0938932039 - HIỀN" at bounding box center [229, 228] width 194 height 21
type input "0938932039"
type input "HIỀN"
type input "0906646079"
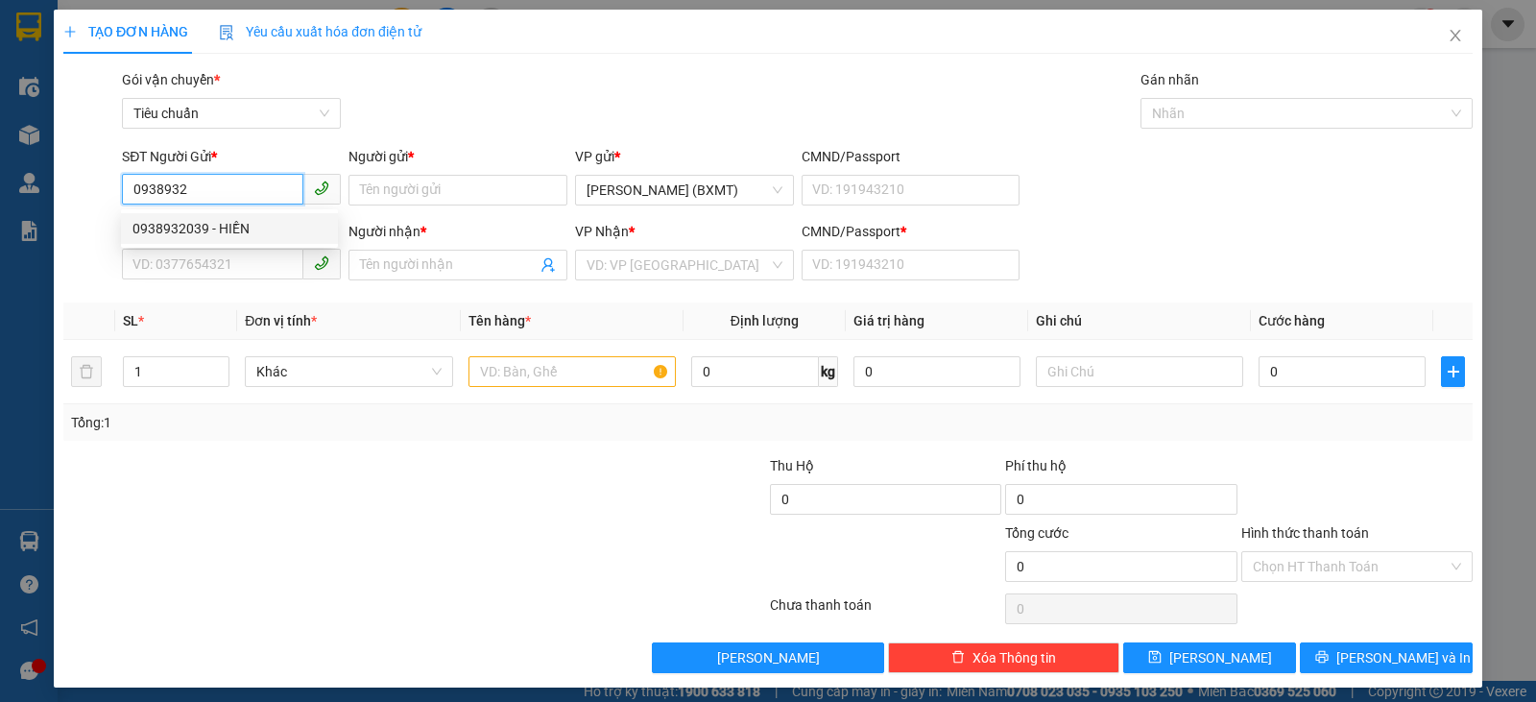
type input "HẢO"
type input "0"
type input "20.000"
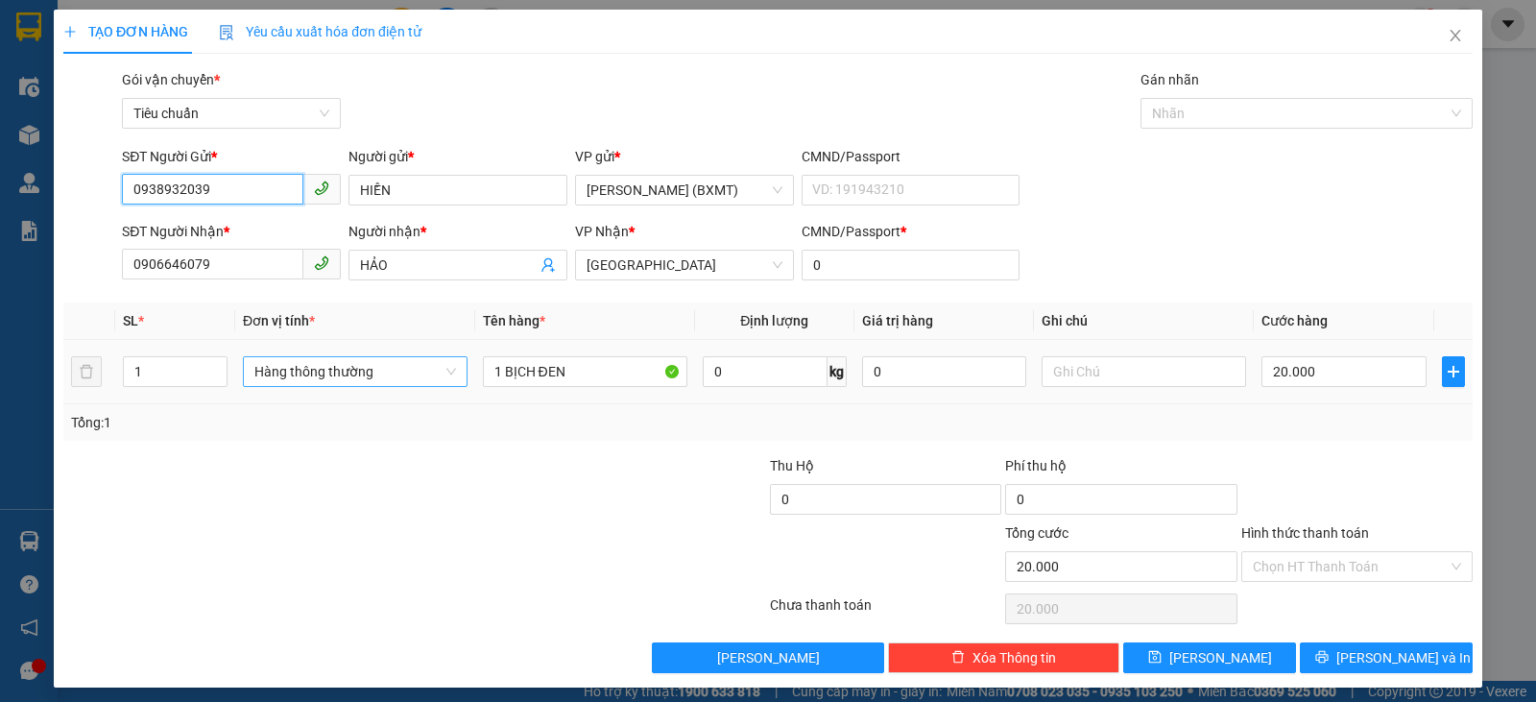
click at [371, 384] on span "Hàng thông thường" at bounding box center [355, 371] width 202 height 29
type input "0938932039"
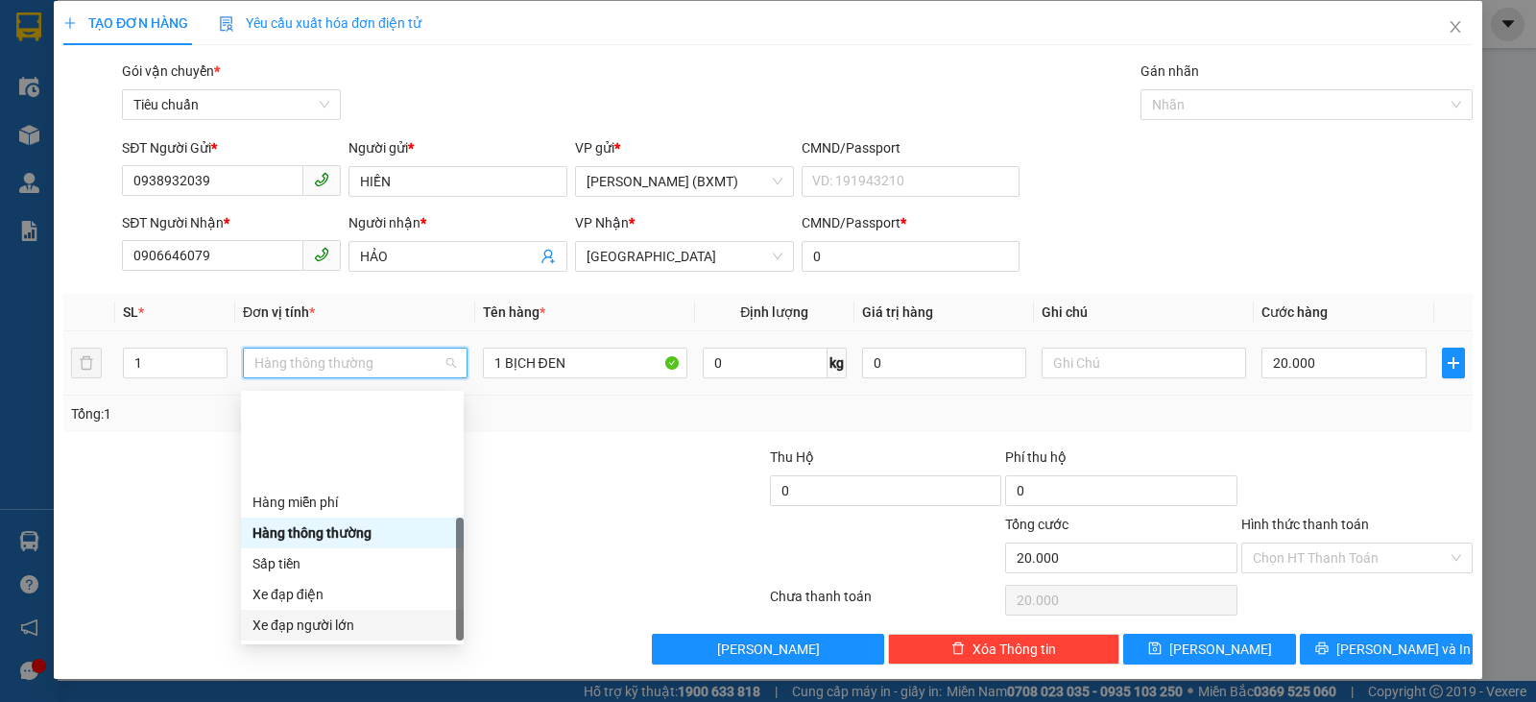
scroll to position [123, 0]
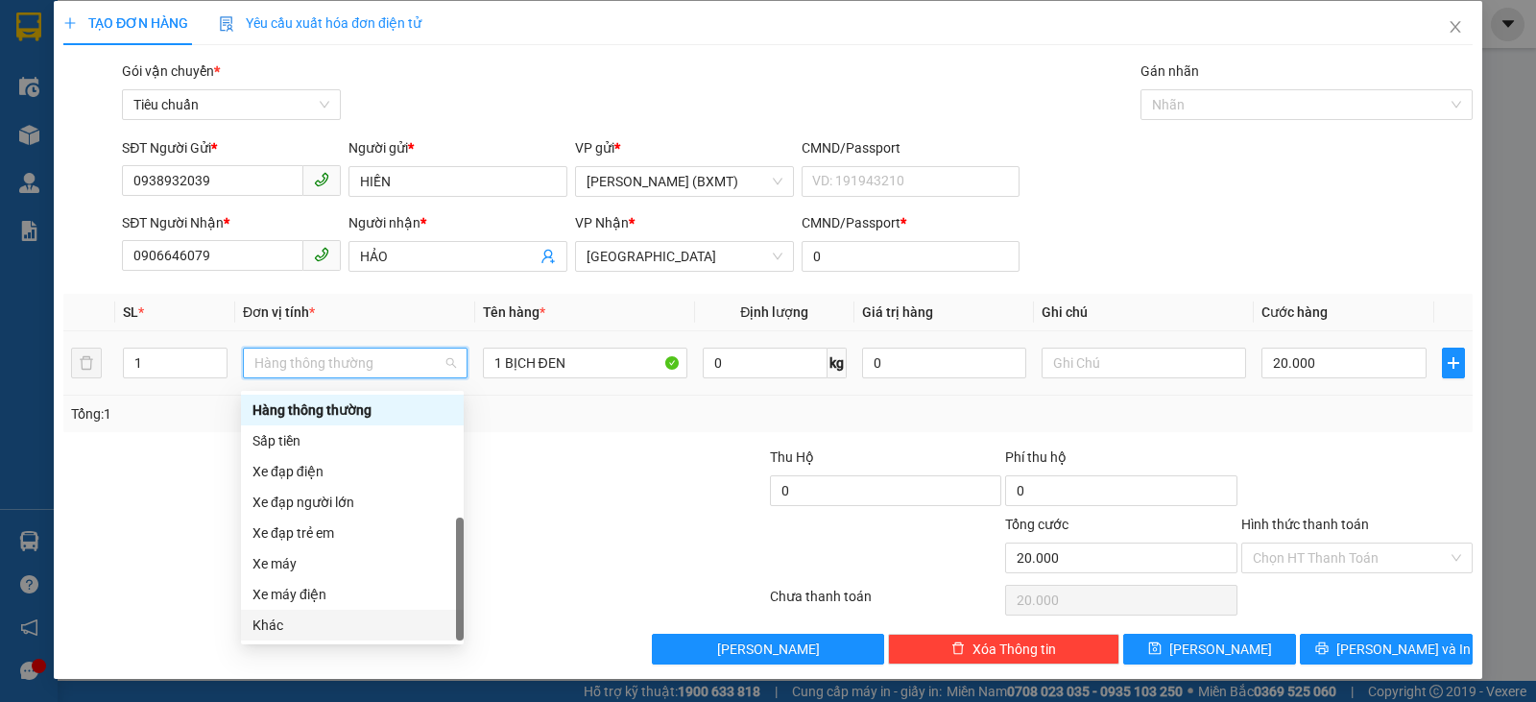
click at [326, 624] on div "Khác" at bounding box center [352, 624] width 200 height 21
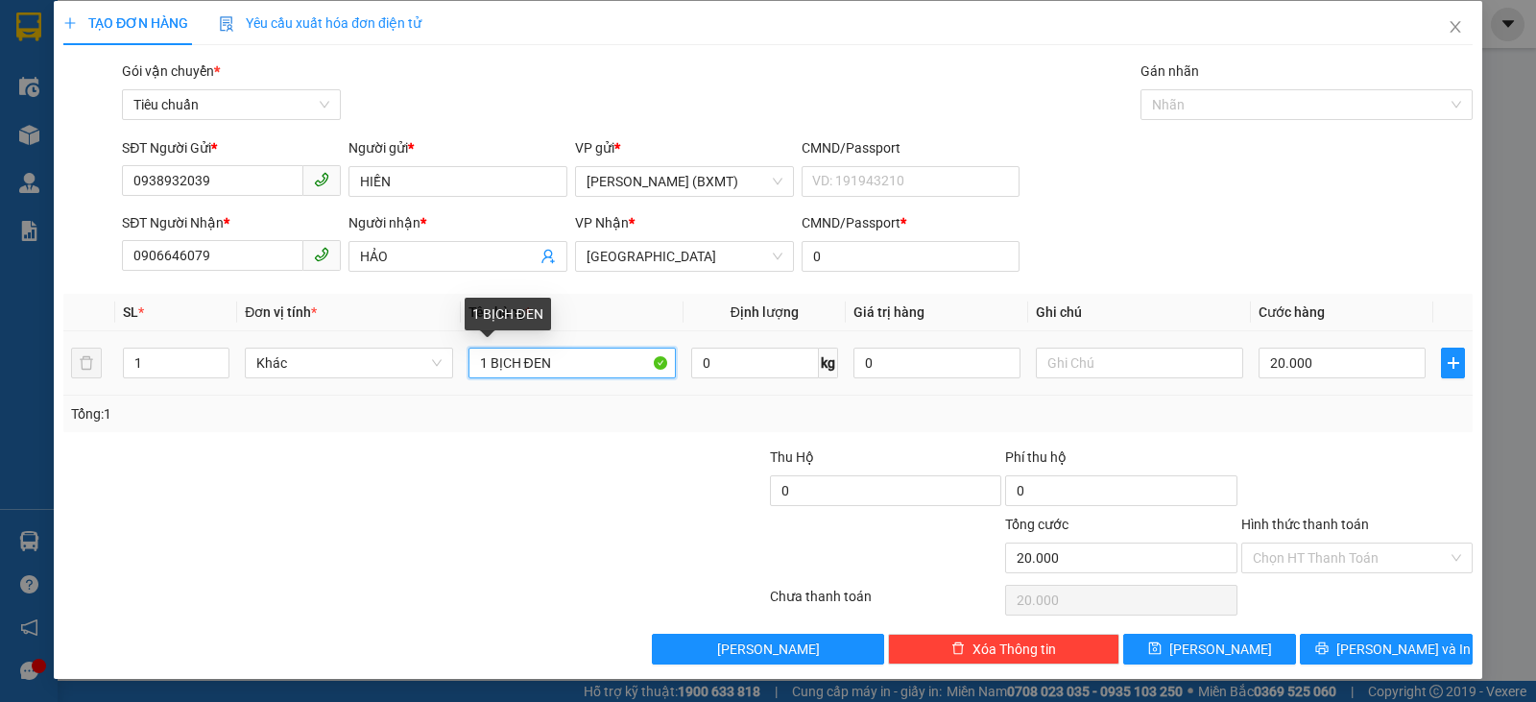
drag, startPoint x: 556, startPoint y: 369, endPoint x: 482, endPoint y: 361, distance: 74.3
click at [489, 360] on input "1 BỊCH ĐEN" at bounding box center [571, 362] width 207 height 31
type input "1 TG"
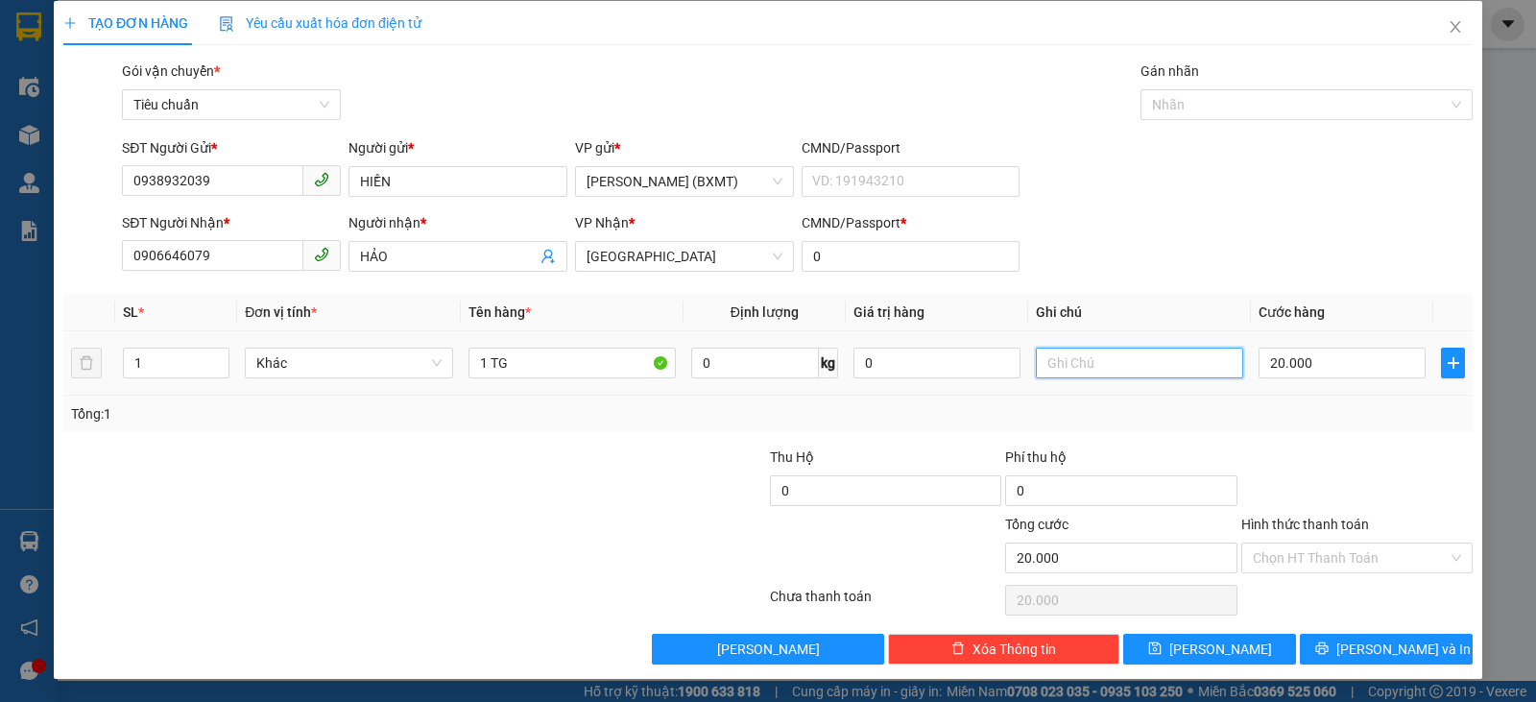
click at [1085, 366] on input "text" at bounding box center [1139, 362] width 207 height 31
type input "PHỤ TÙNG"
click at [1329, 376] on input "20.000" at bounding box center [1341, 362] width 167 height 31
type input "6"
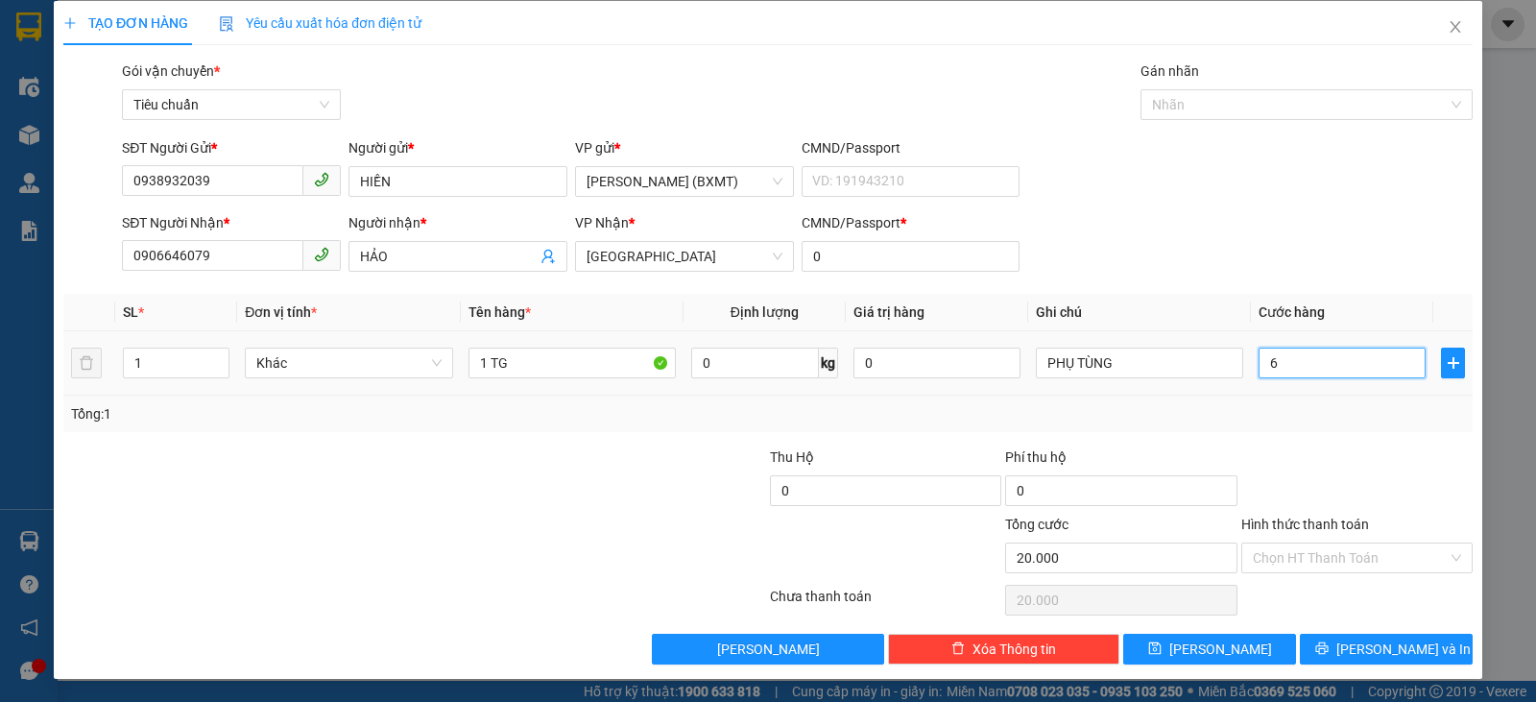
type input "6"
type input "60"
type input "60.000"
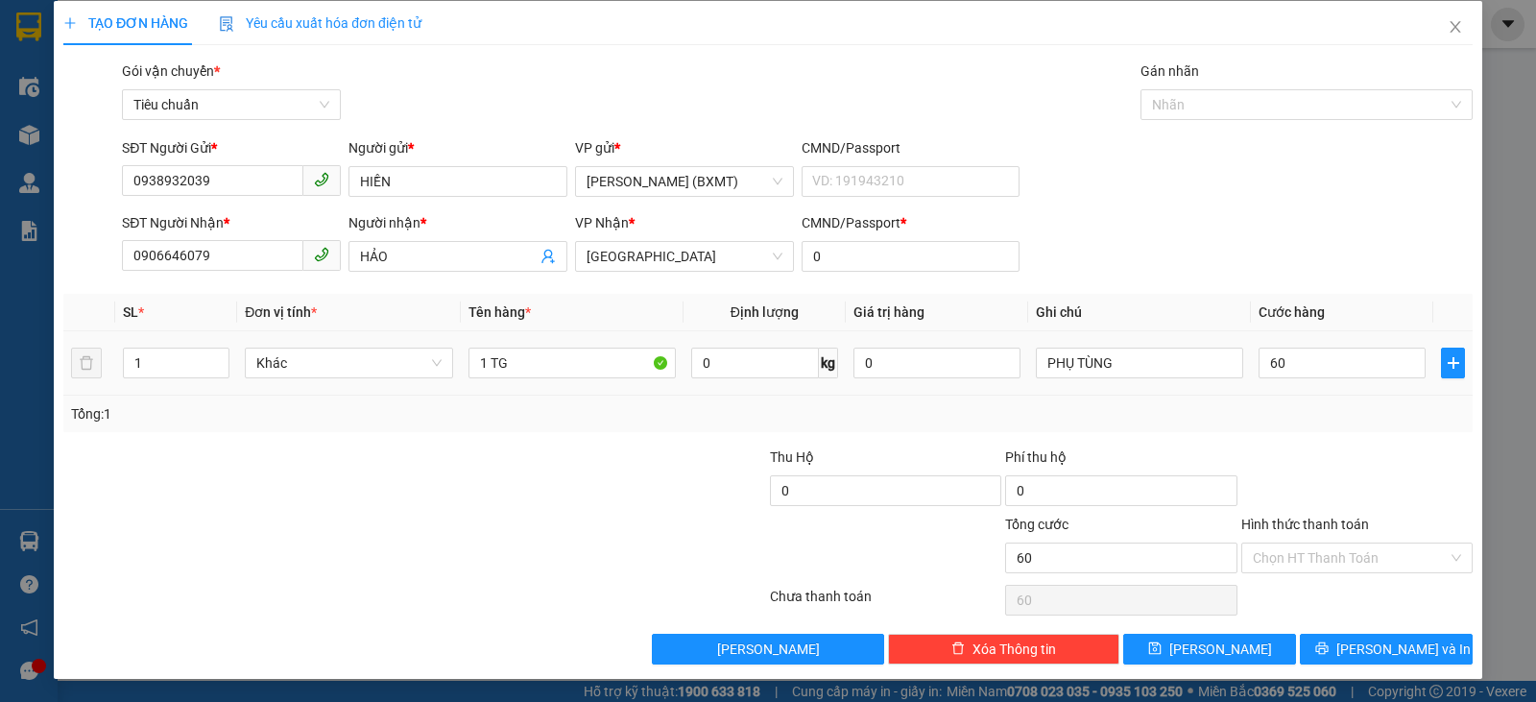
type input "60.000"
click at [1385, 444] on div "Transit Pickup Surcharge Ids Transit Deliver Surcharge Ids Transit Deliver Surc…" at bounding box center [767, 362] width 1409 height 604
click at [1423, 651] on button "[PERSON_NAME] và In" at bounding box center [1386, 649] width 173 height 31
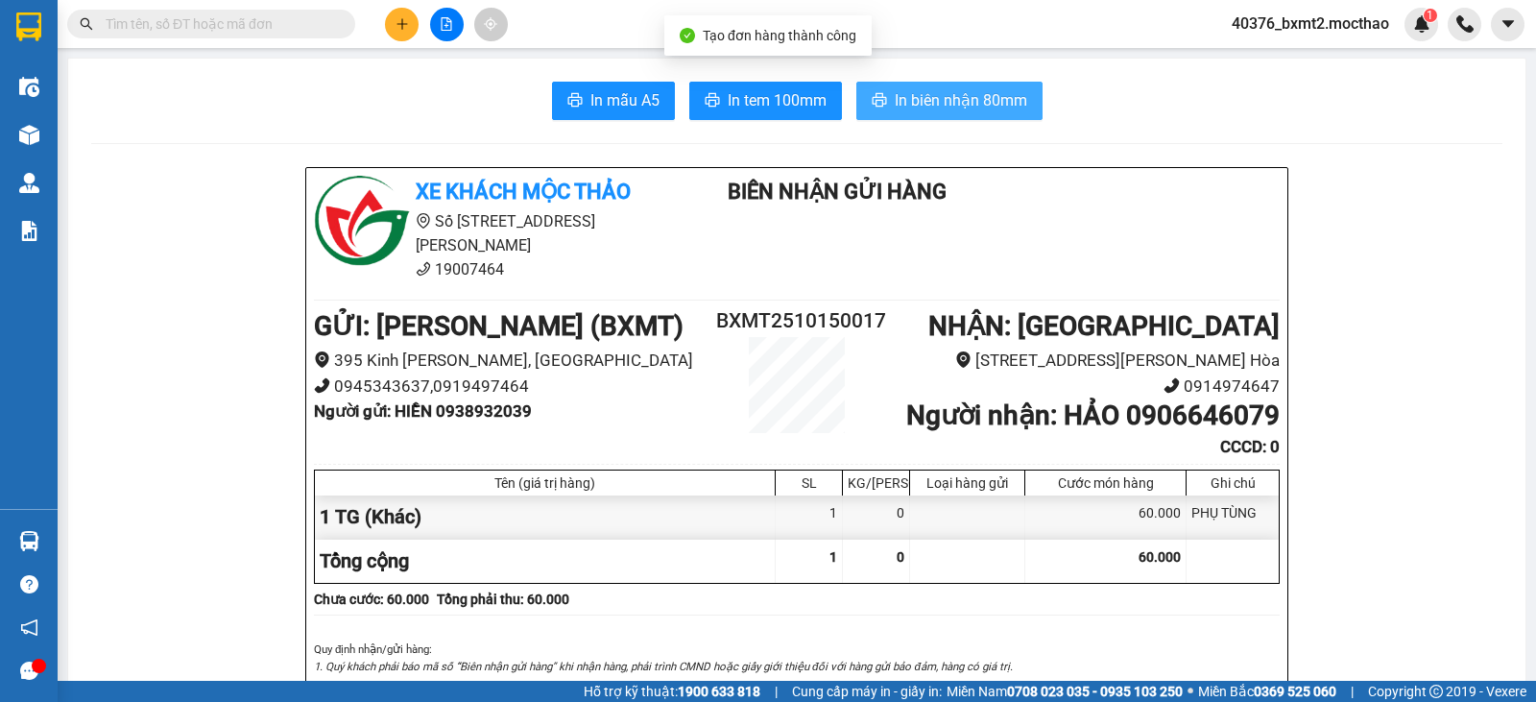
drag, startPoint x: 930, startPoint y: 82, endPoint x: 915, endPoint y: 91, distance: 18.1
click at [901, 98] on span "In biên nhận 80mm" at bounding box center [961, 100] width 132 height 24
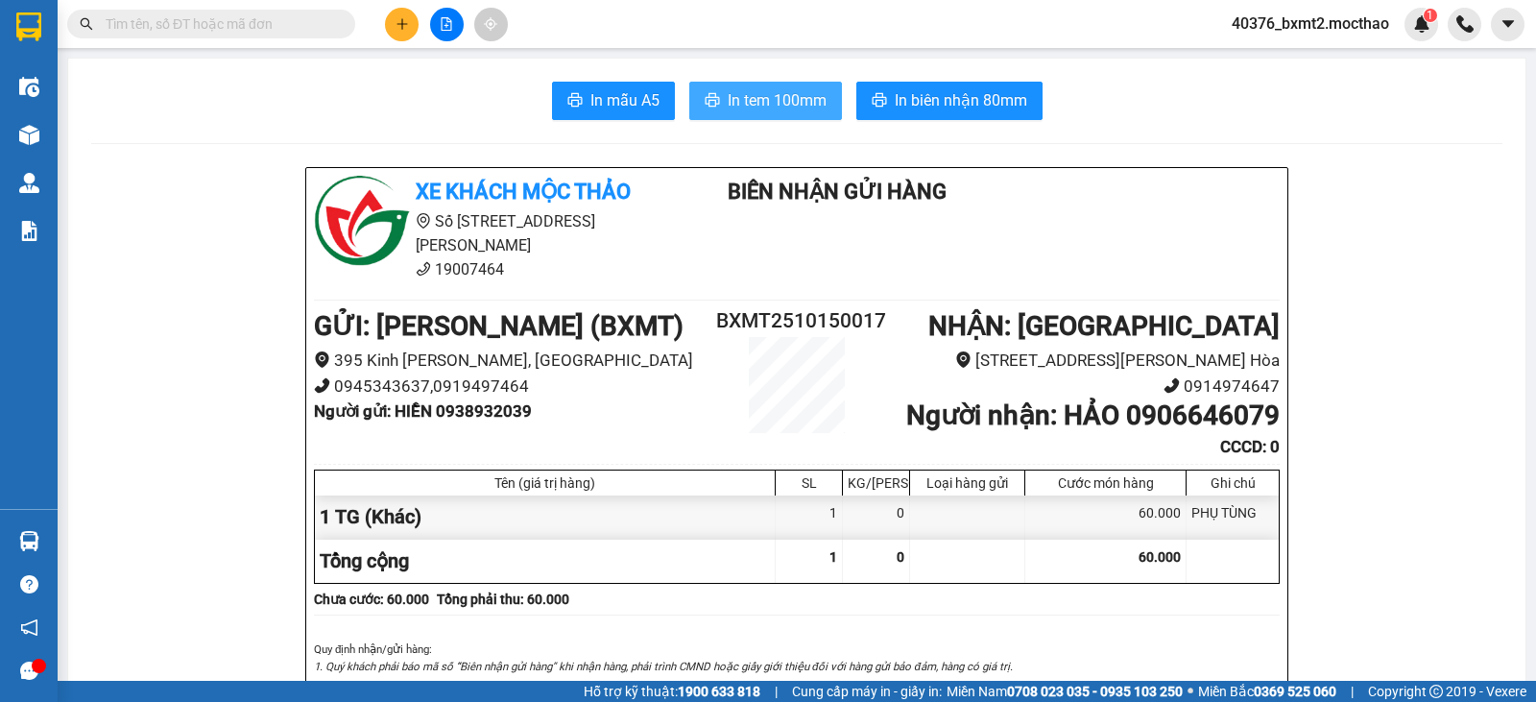
click at [792, 100] on span "In tem 100mm" at bounding box center [777, 100] width 99 height 24
click at [400, 17] on icon "plus" at bounding box center [401, 23] width 13 height 13
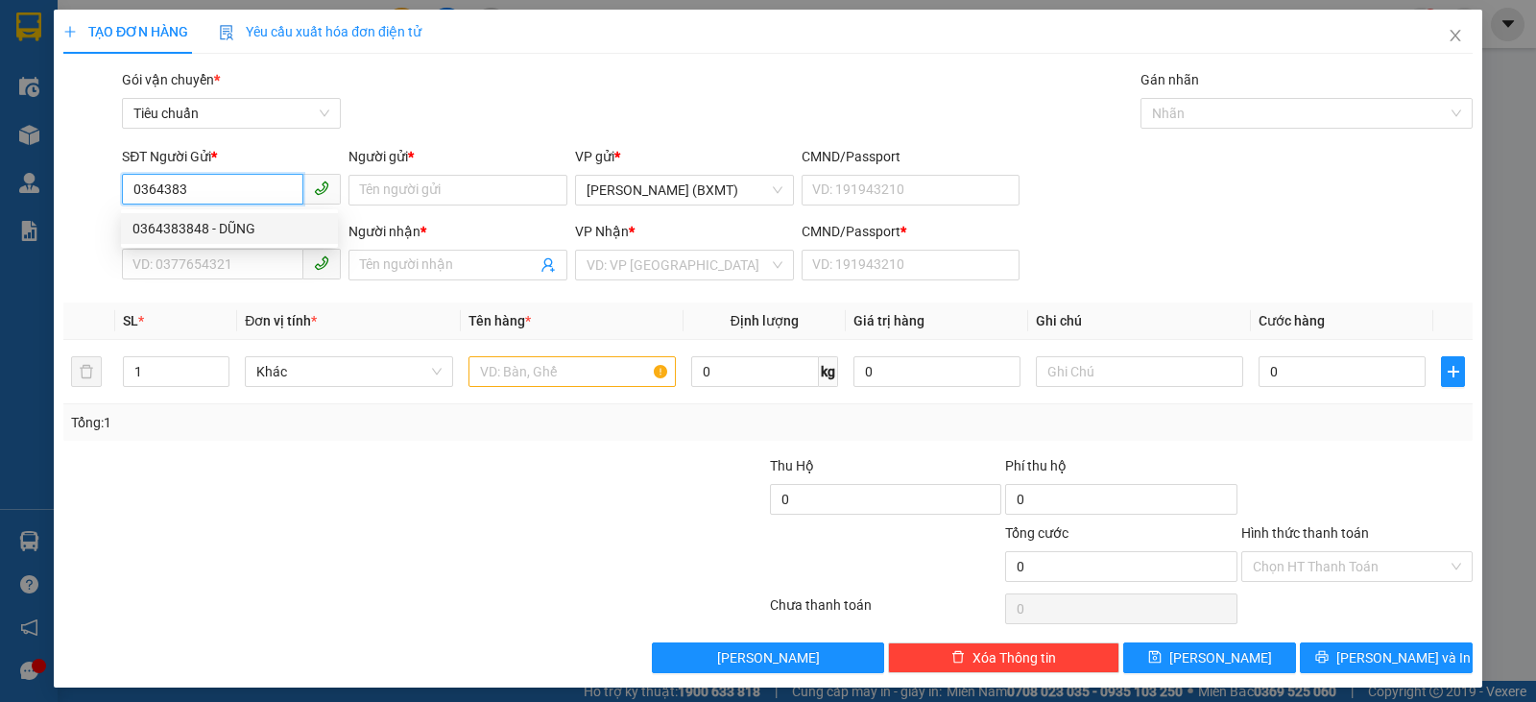
click at [239, 226] on div "0364383848 - DŨNG" at bounding box center [229, 228] width 194 height 21
type input "0364383848"
type input "DŨNG"
type input "0934678191"
type input "DƯƠNG"
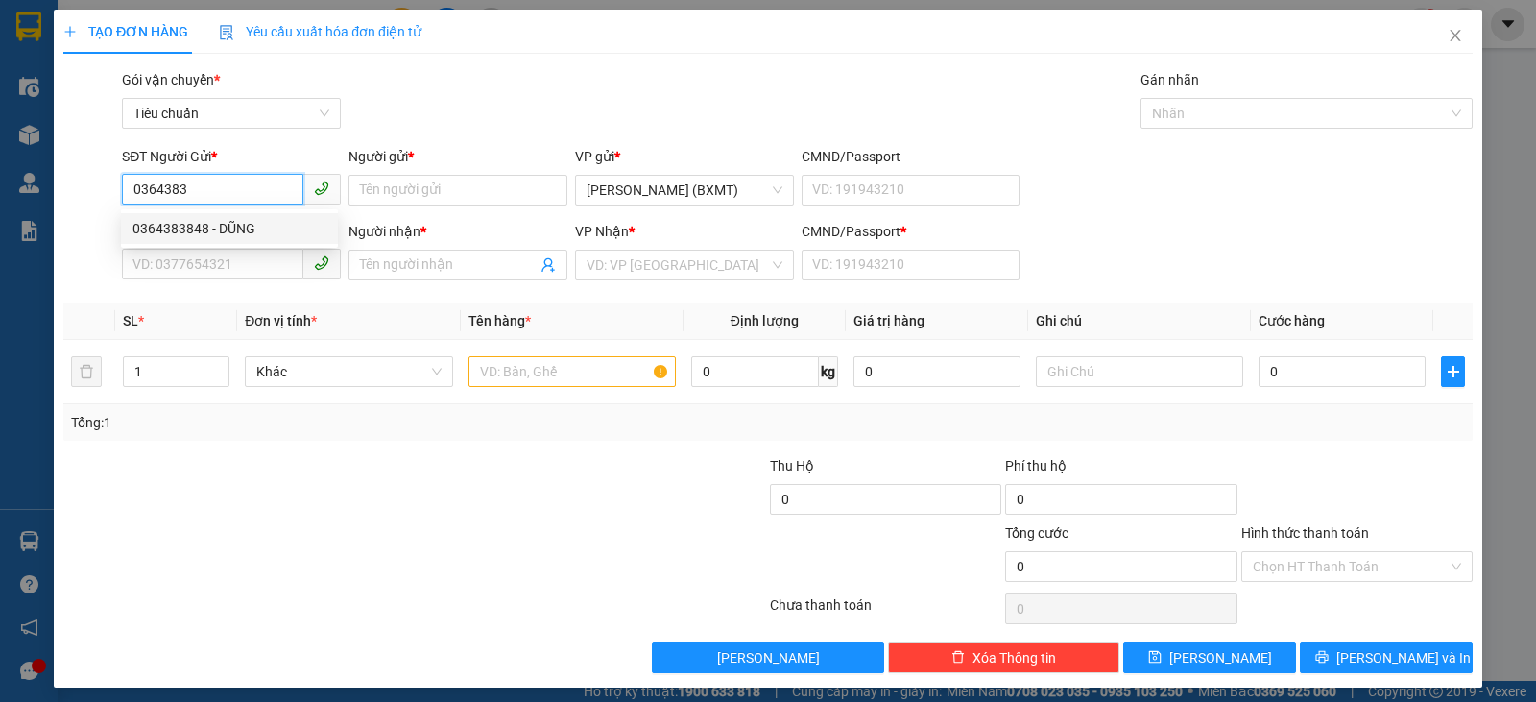
type input "0"
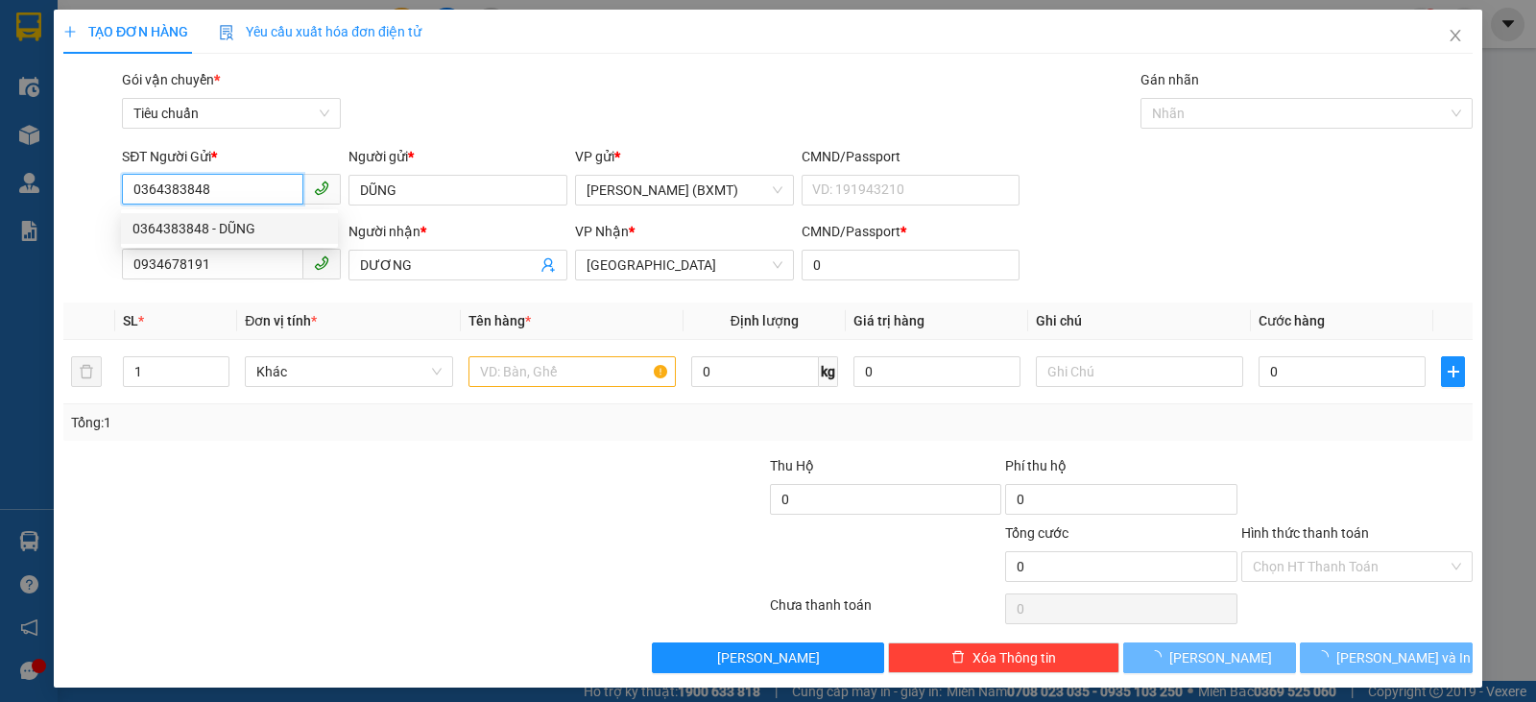
type input "30.000"
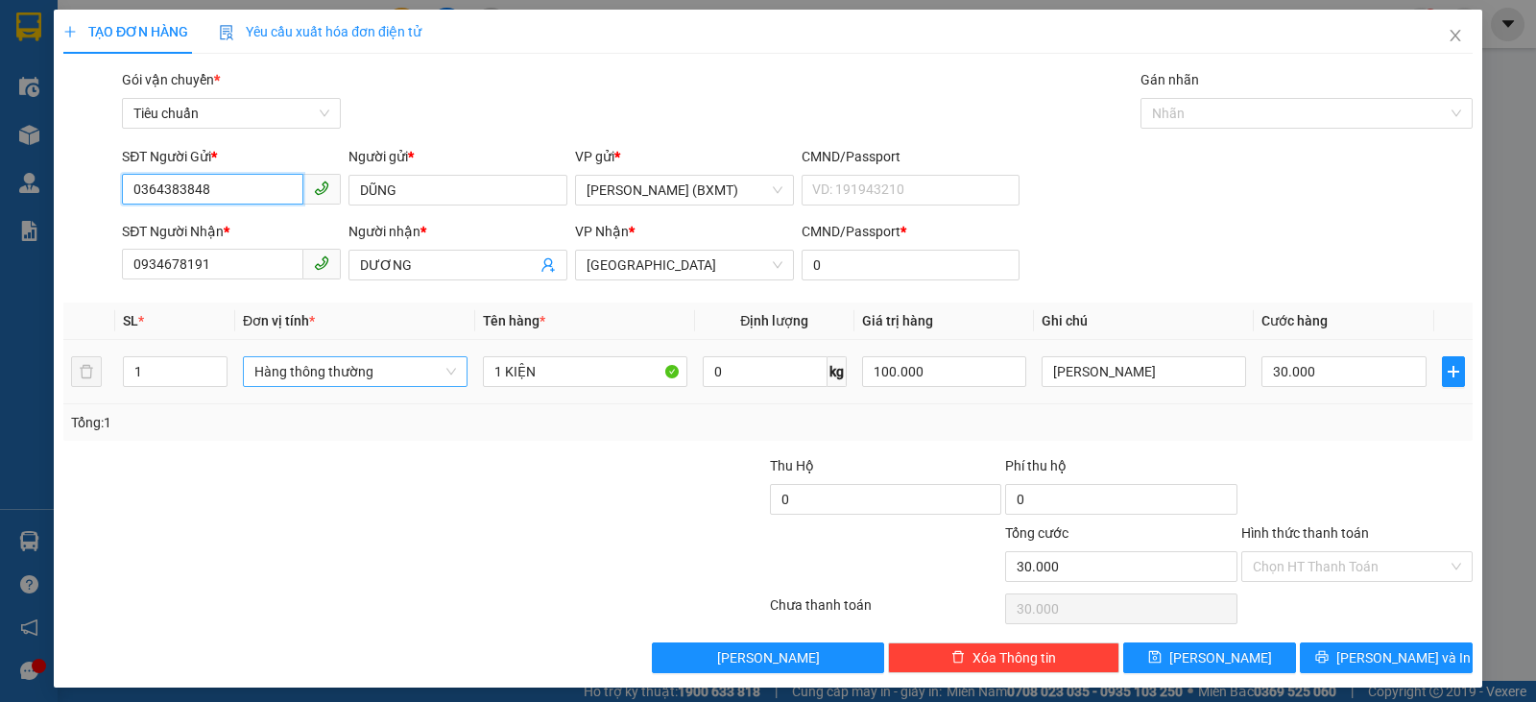
click at [404, 362] on span "Hàng thông thường" at bounding box center [355, 371] width 202 height 29
type input "0364383848"
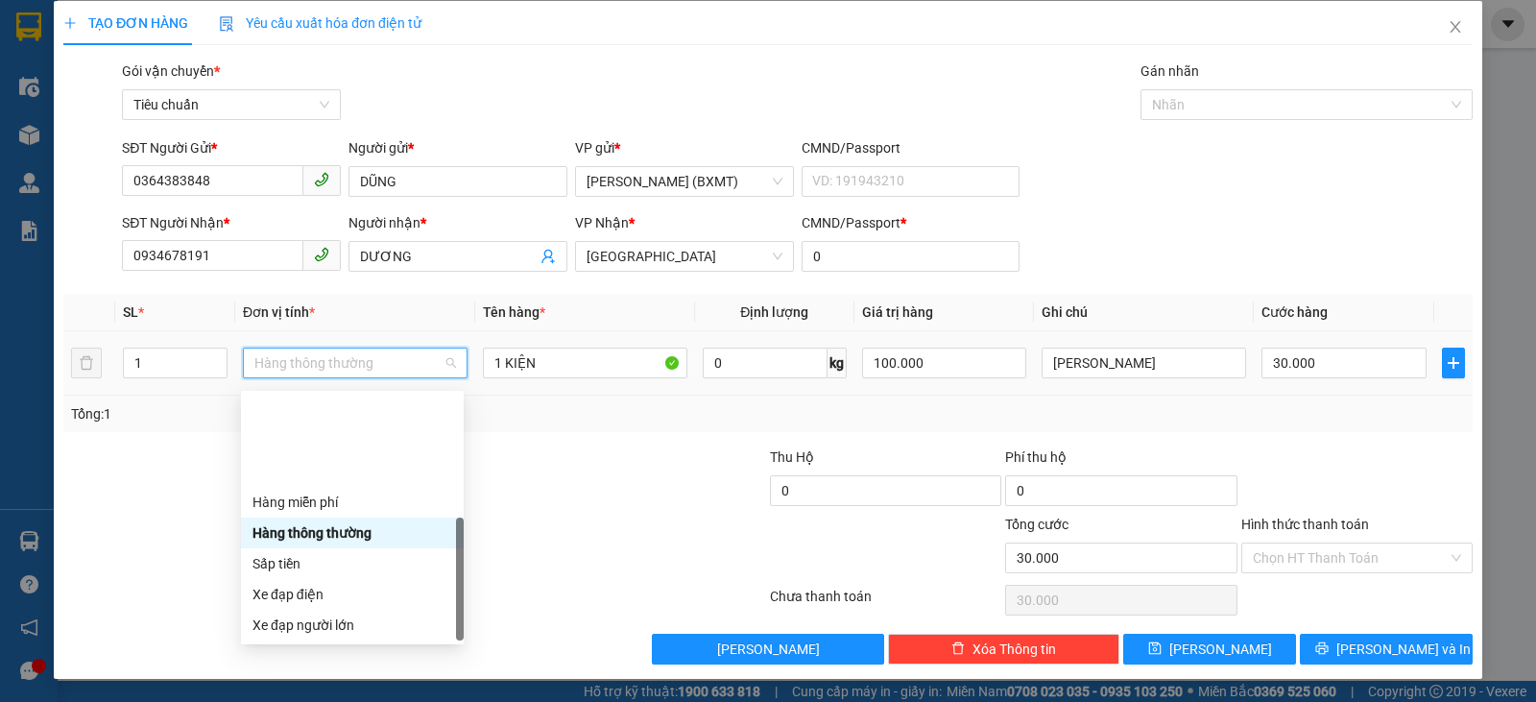
scroll to position [123, 0]
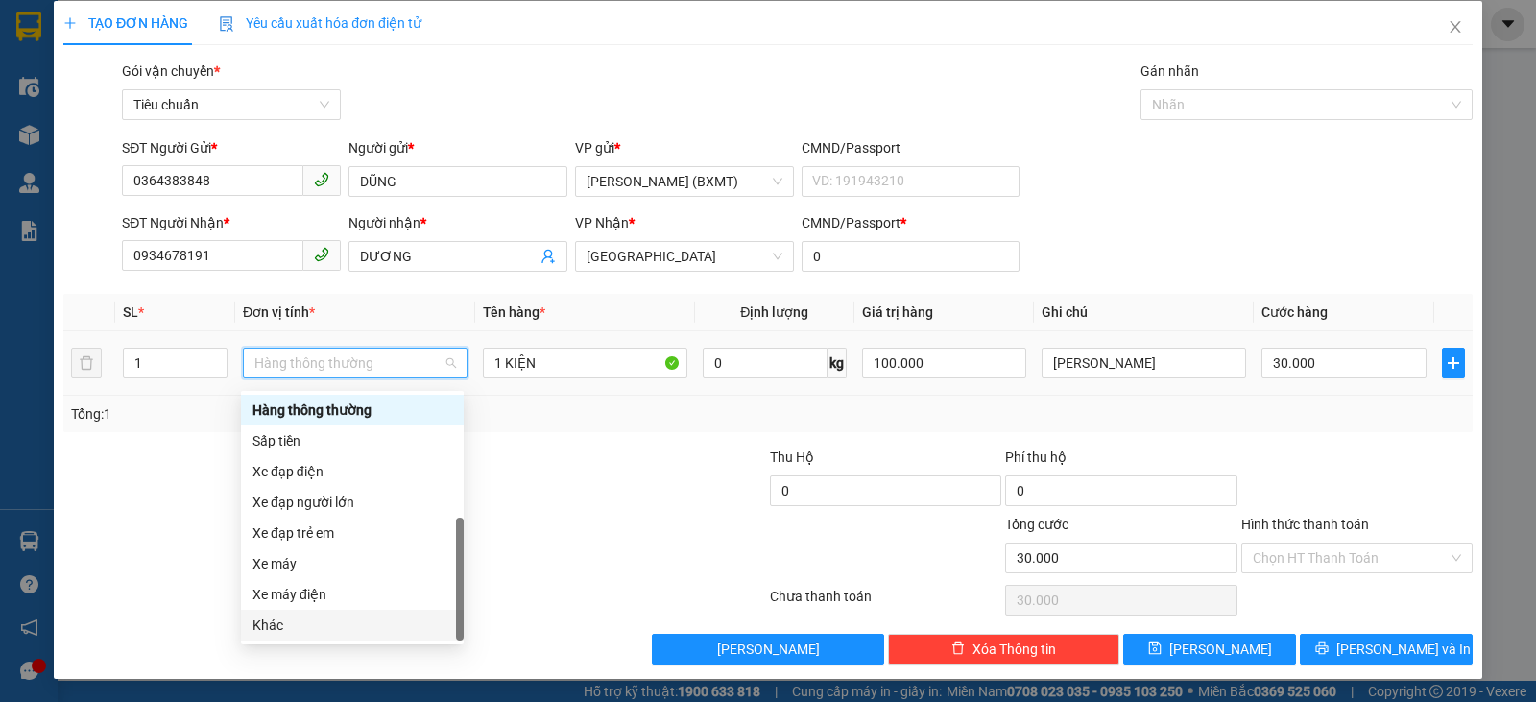
click at [328, 620] on div "Khác" at bounding box center [352, 624] width 200 height 21
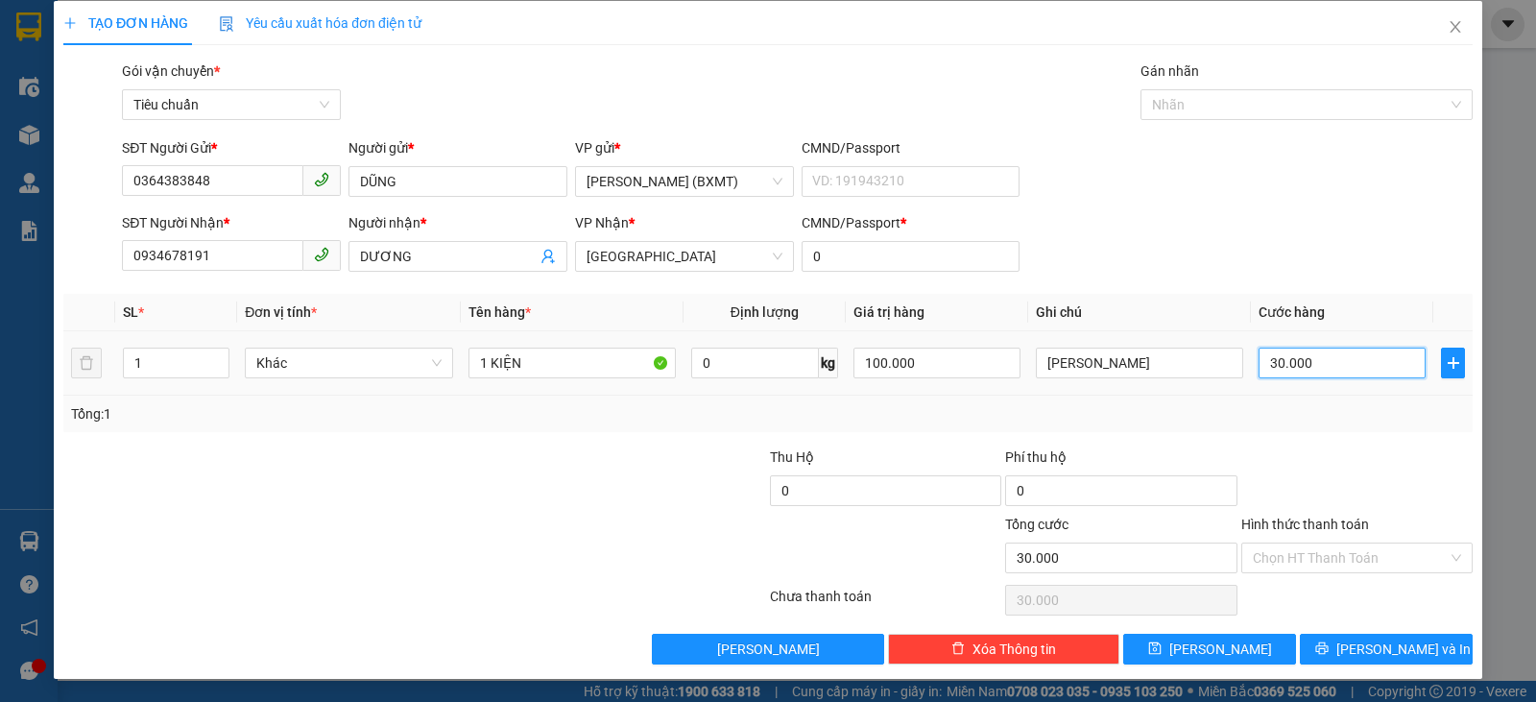
click at [1306, 361] on input "30.000" at bounding box center [1341, 362] width 167 height 31
type input "2"
type input "20"
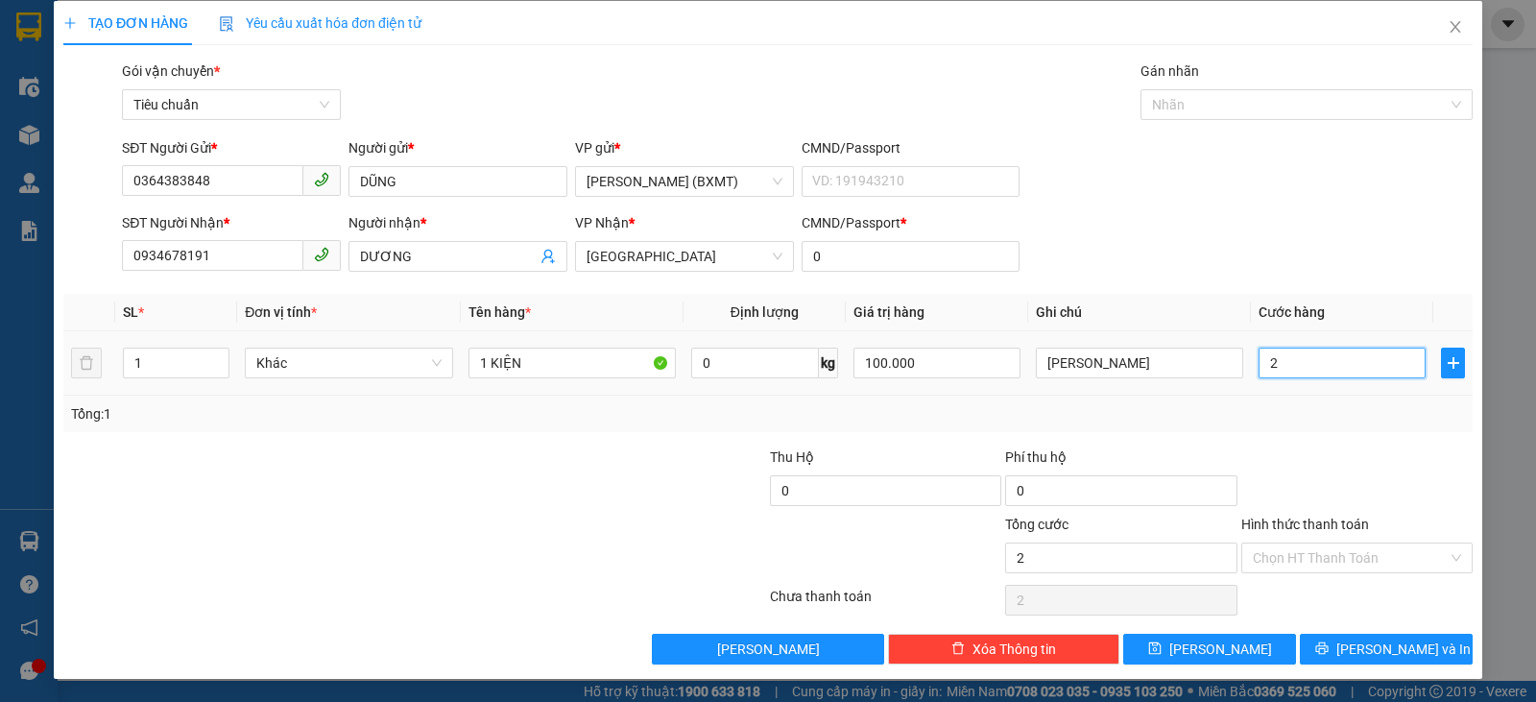
type input "20"
click at [1304, 427] on div "Transit Pickup Surcharge Ids Transit Deliver Surcharge Ids Transit Deliver Surc…" at bounding box center [767, 362] width 1409 height 604
type input "20.000"
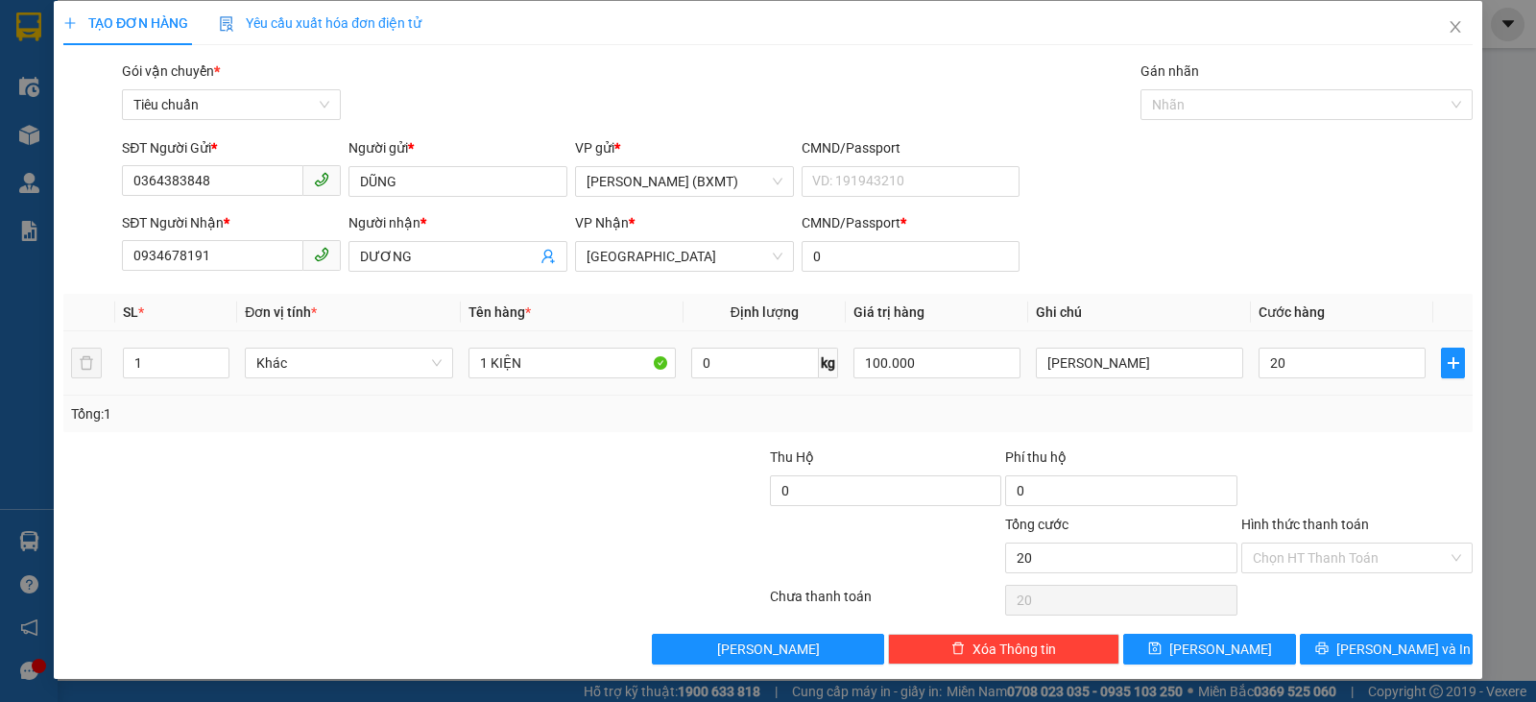
type input "20.000"
click at [1378, 646] on span "[PERSON_NAME] và In" at bounding box center [1403, 648] width 134 height 21
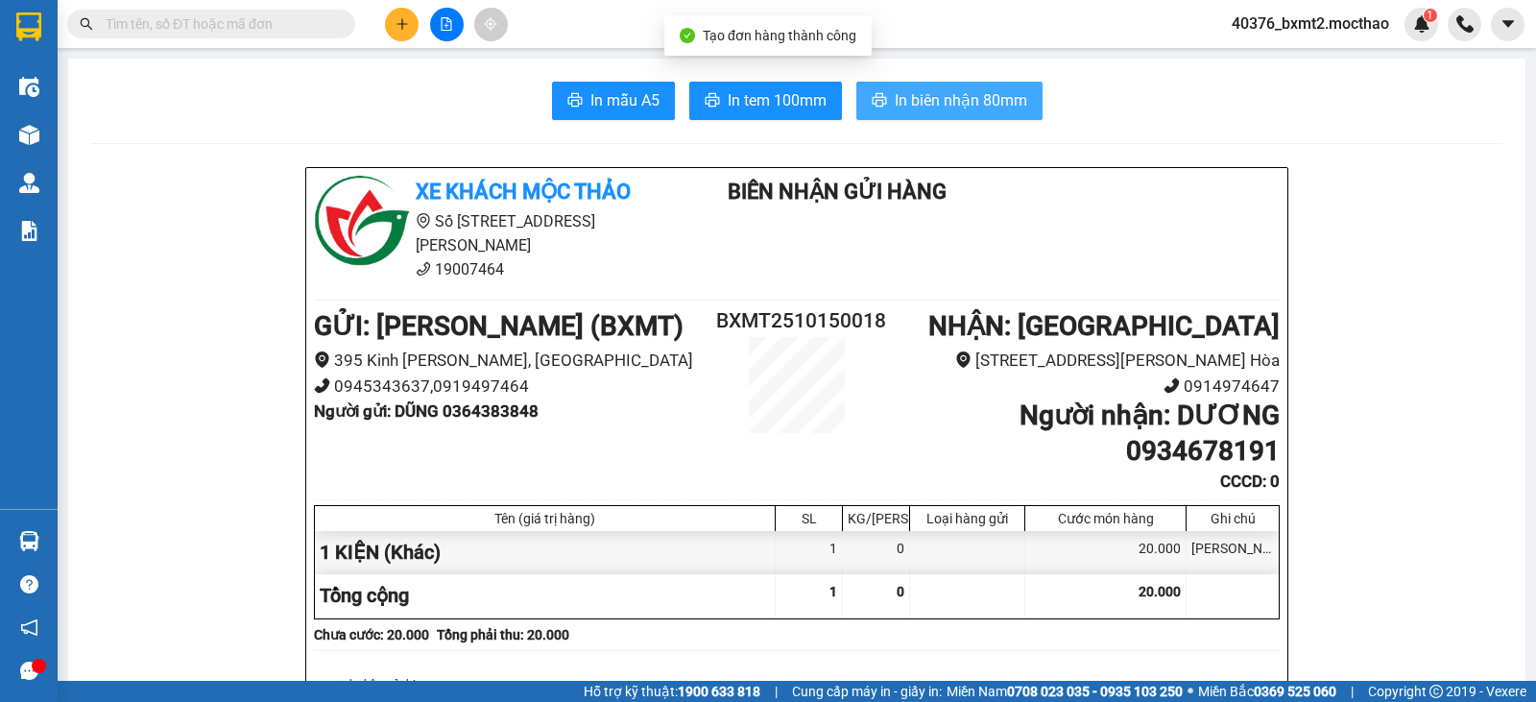
click at [901, 98] on span "In biên nhận 80mm" at bounding box center [961, 100] width 132 height 24
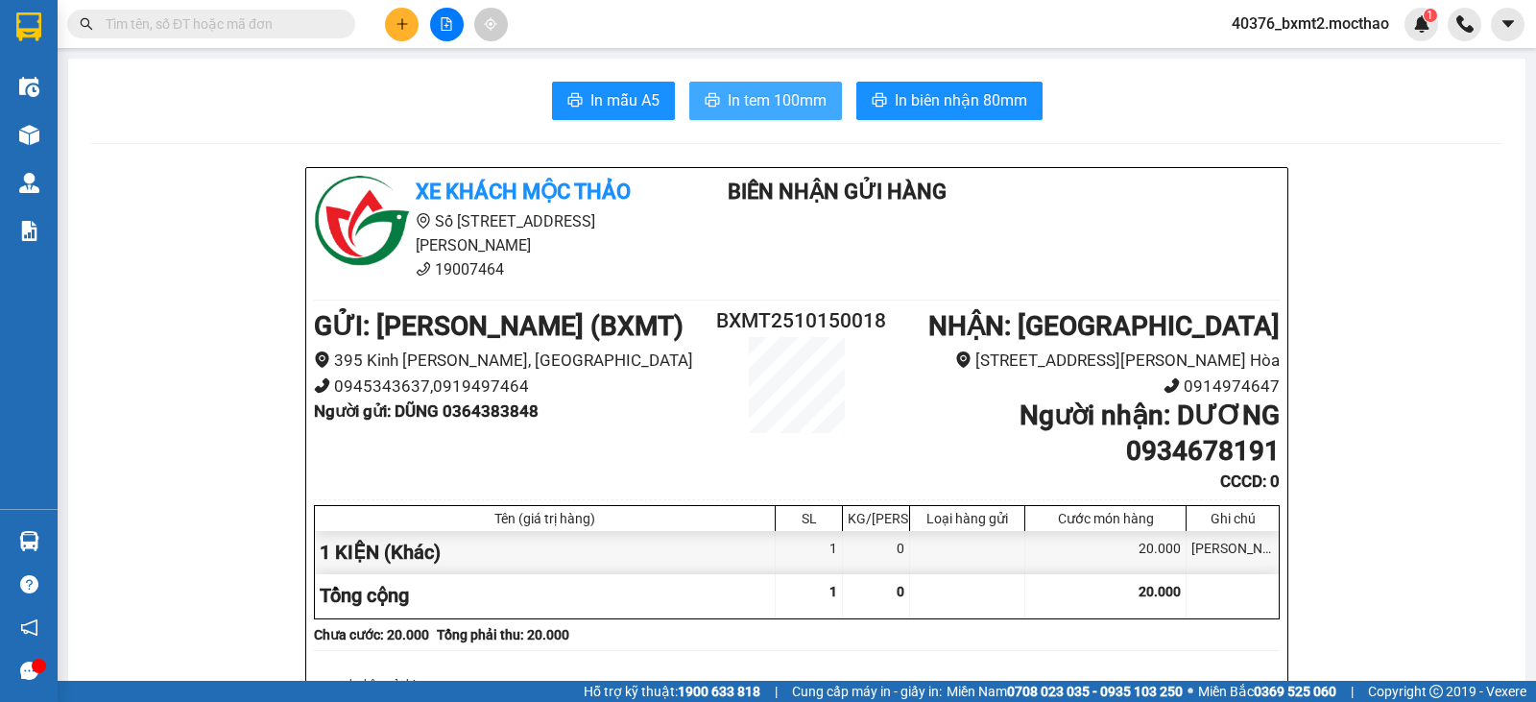
click at [757, 115] on button "In tem 100mm" at bounding box center [765, 101] width 153 height 38
click at [392, 15] on button at bounding box center [402, 25] width 34 height 34
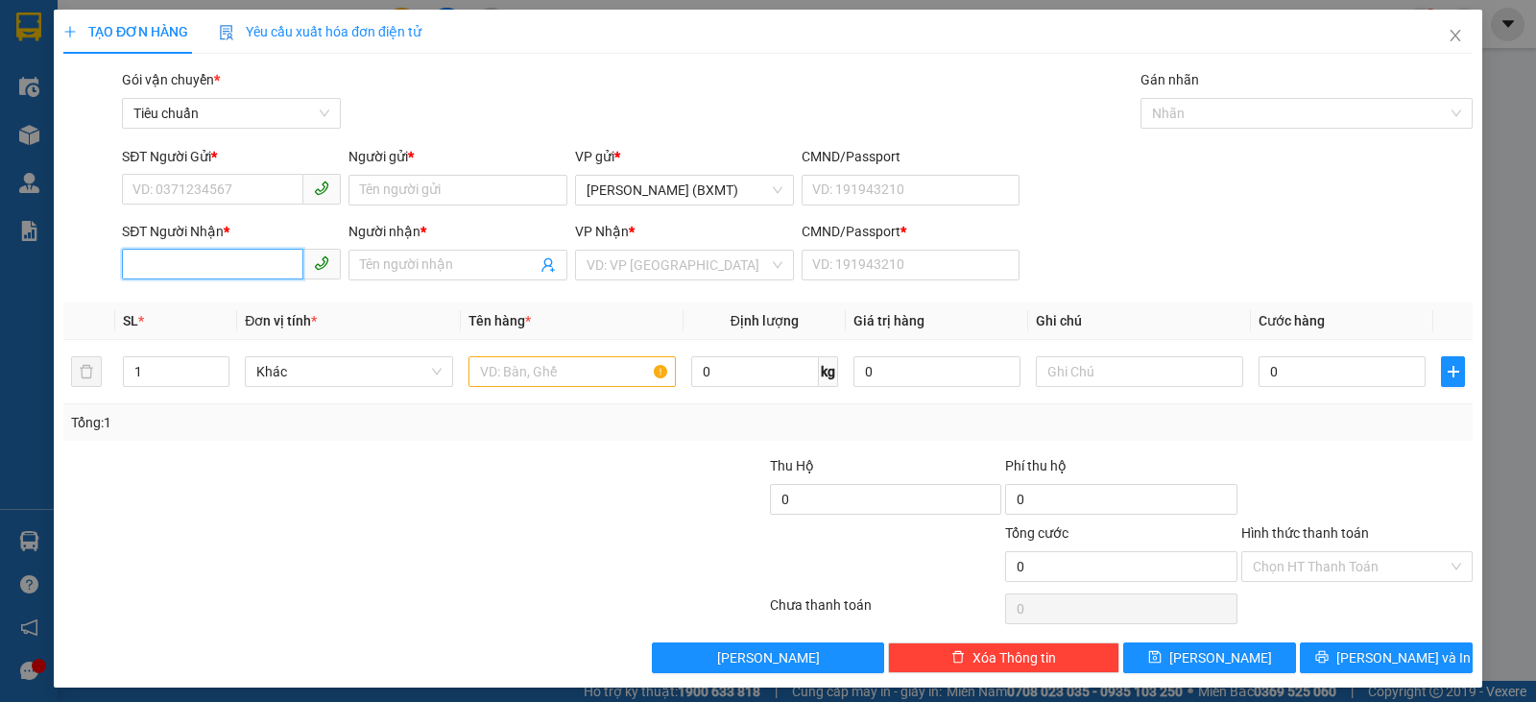
click at [217, 267] on input "SĐT Người Nhận *" at bounding box center [212, 264] width 181 height 31
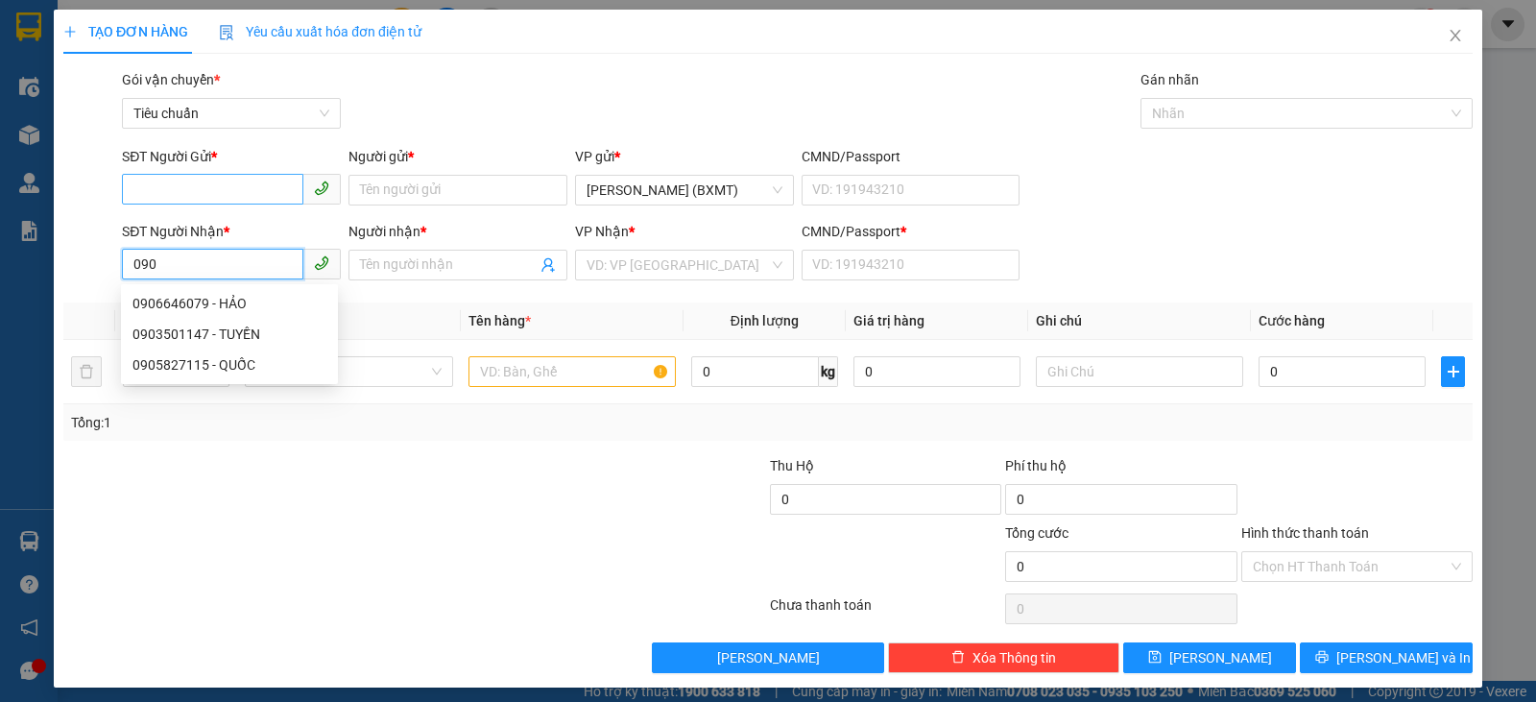
type input "090"
click at [250, 183] on input "SĐT Người Gửi *" at bounding box center [212, 189] width 181 height 31
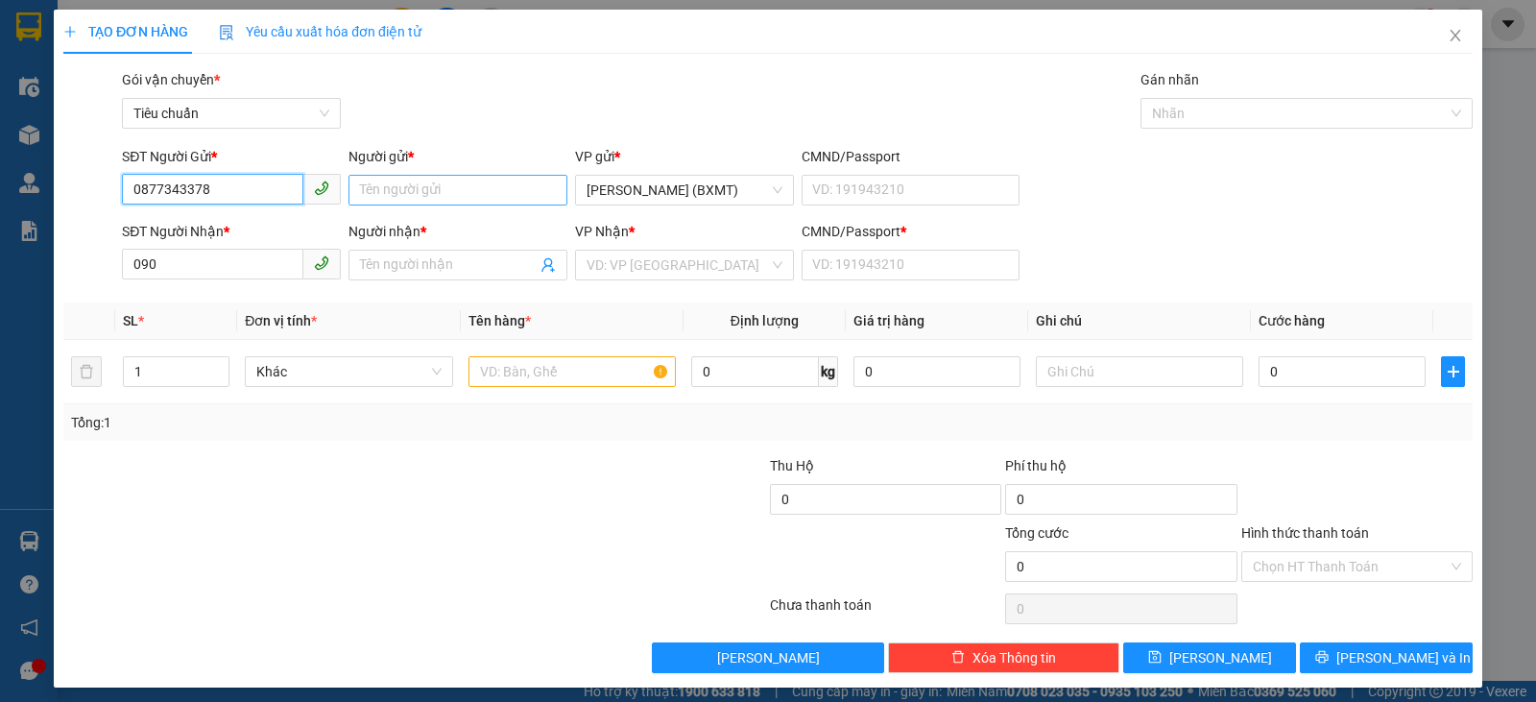
type input "0877343378"
click at [470, 198] on input "Người gửi *" at bounding box center [457, 190] width 219 height 31
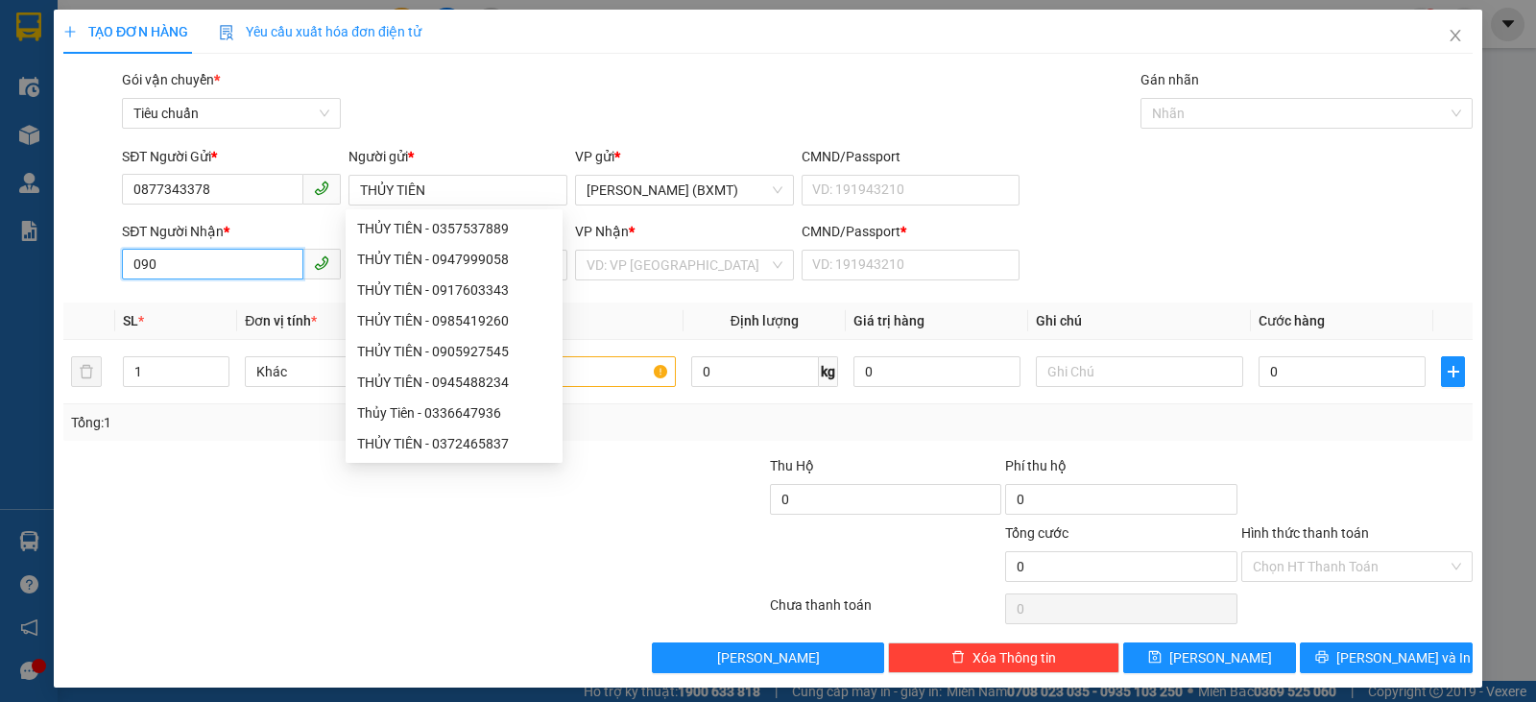
click at [255, 271] on input "090" at bounding box center [212, 264] width 181 height 31
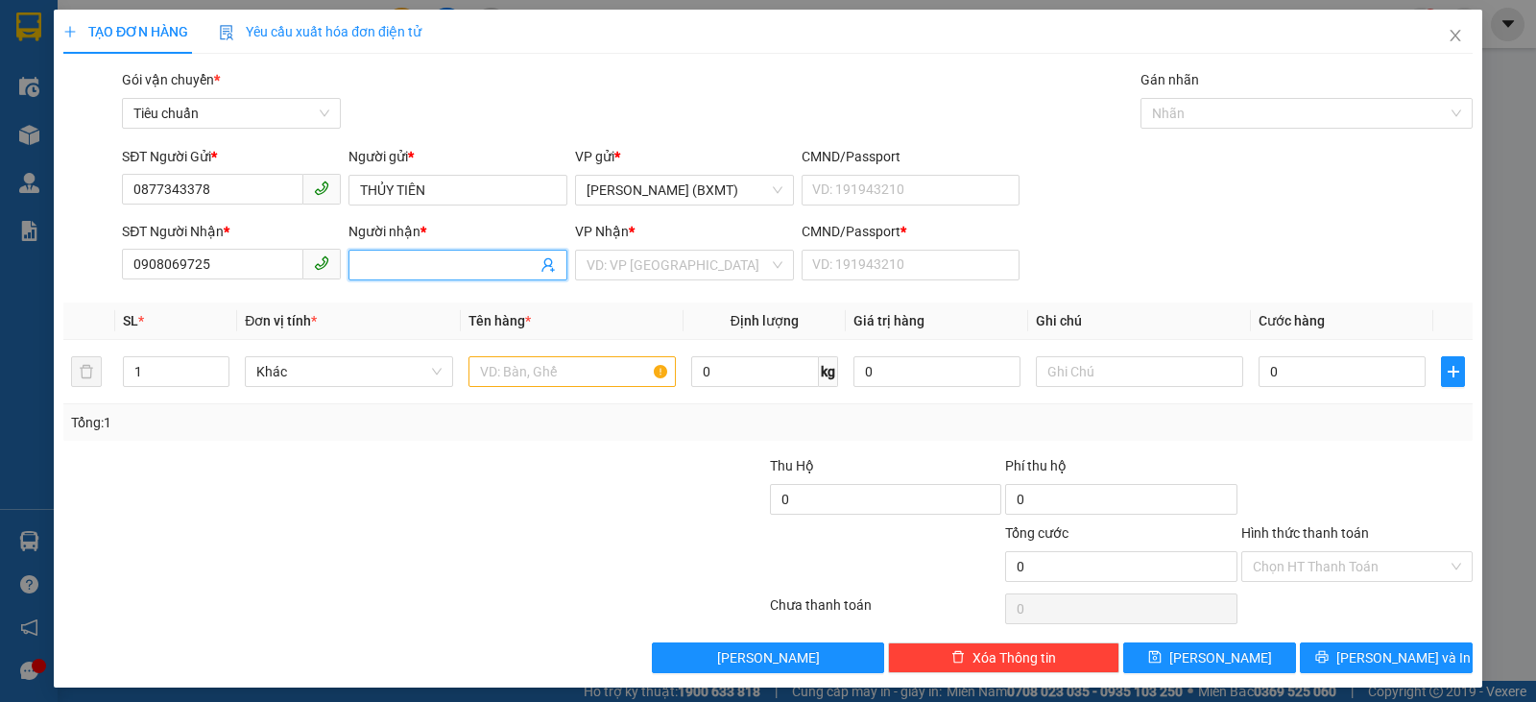
click at [406, 262] on input "Người nhận *" at bounding box center [448, 264] width 177 height 21
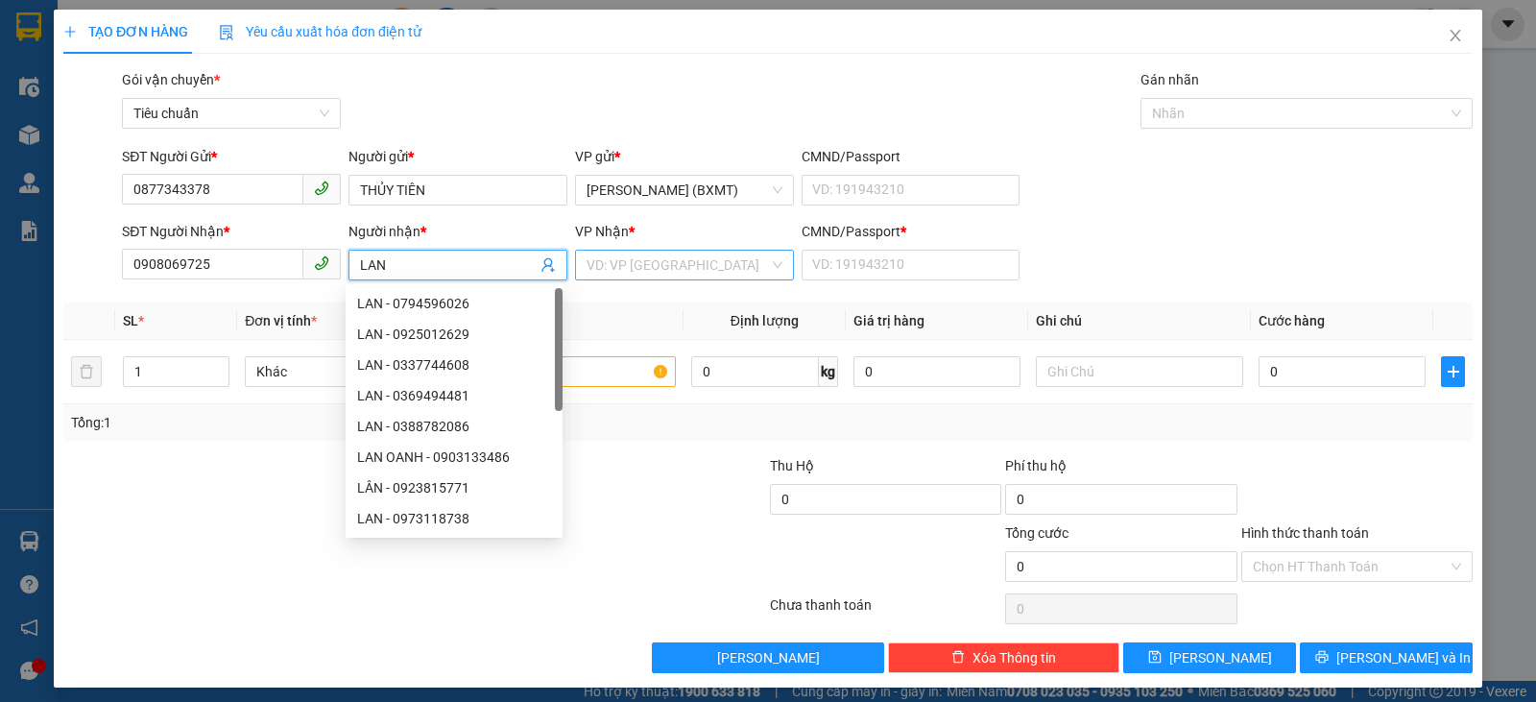
click at [660, 252] on input "search" at bounding box center [678, 265] width 182 height 29
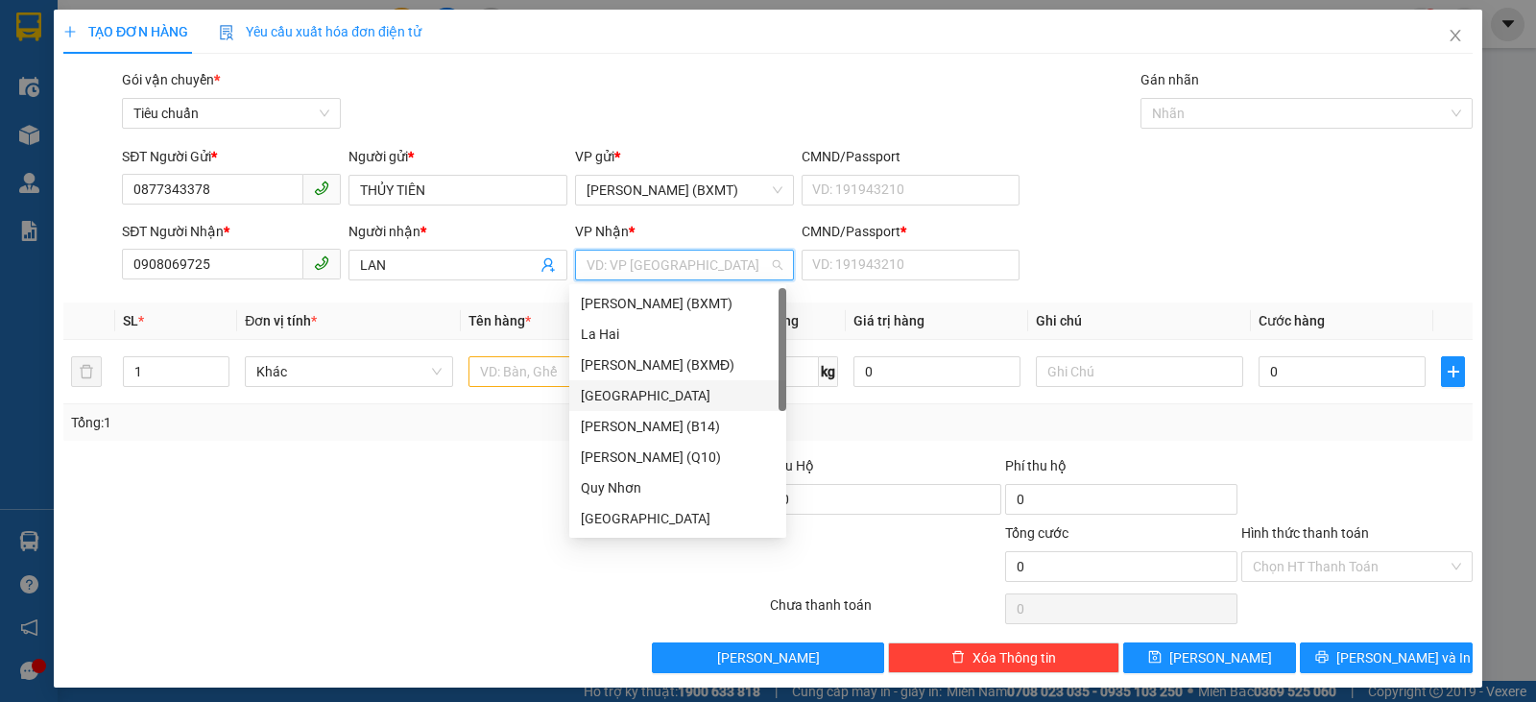
click at [649, 393] on div "[PERSON_NAME]" at bounding box center [678, 395] width 194 height 21
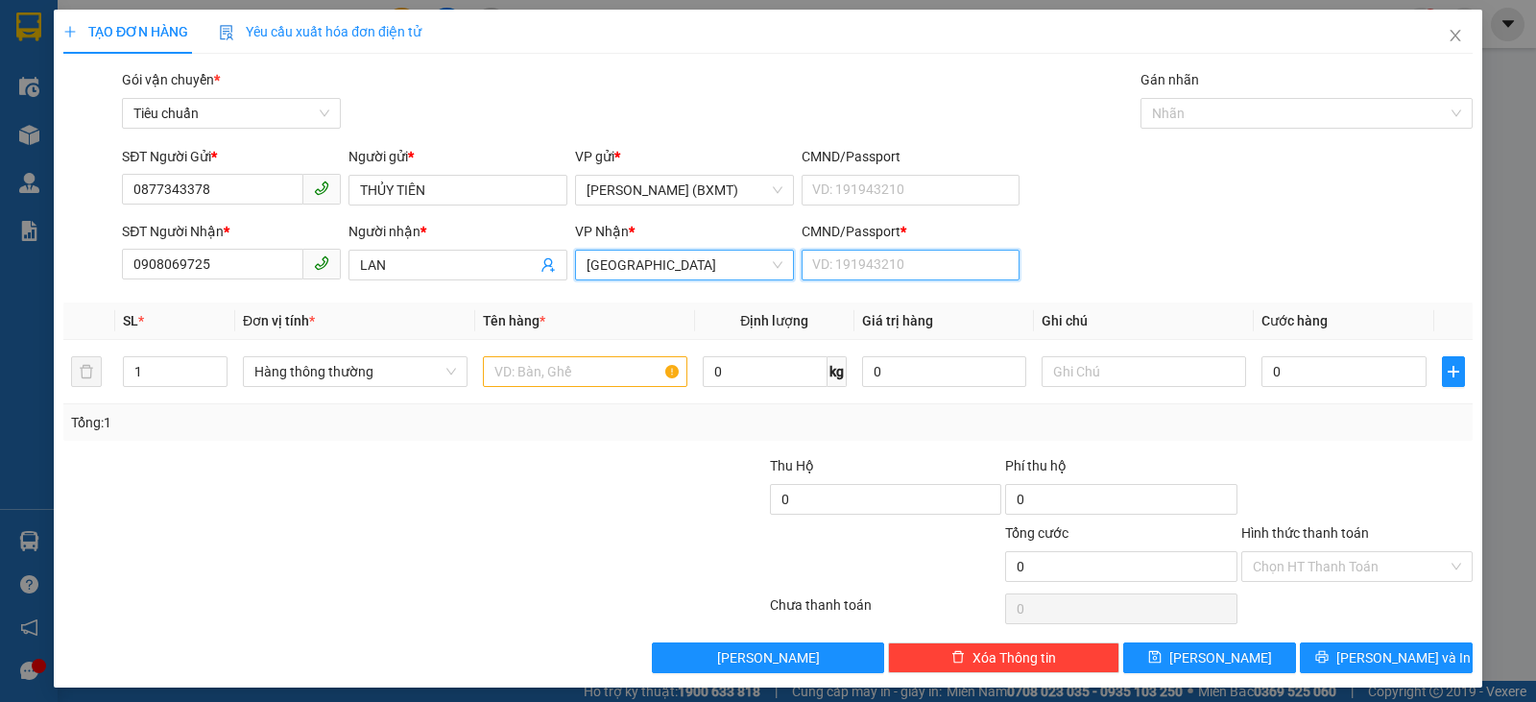
click at [875, 257] on input "CMND/Passport *" at bounding box center [911, 265] width 219 height 31
click at [358, 371] on span "Hàng thông thường" at bounding box center [355, 371] width 202 height 29
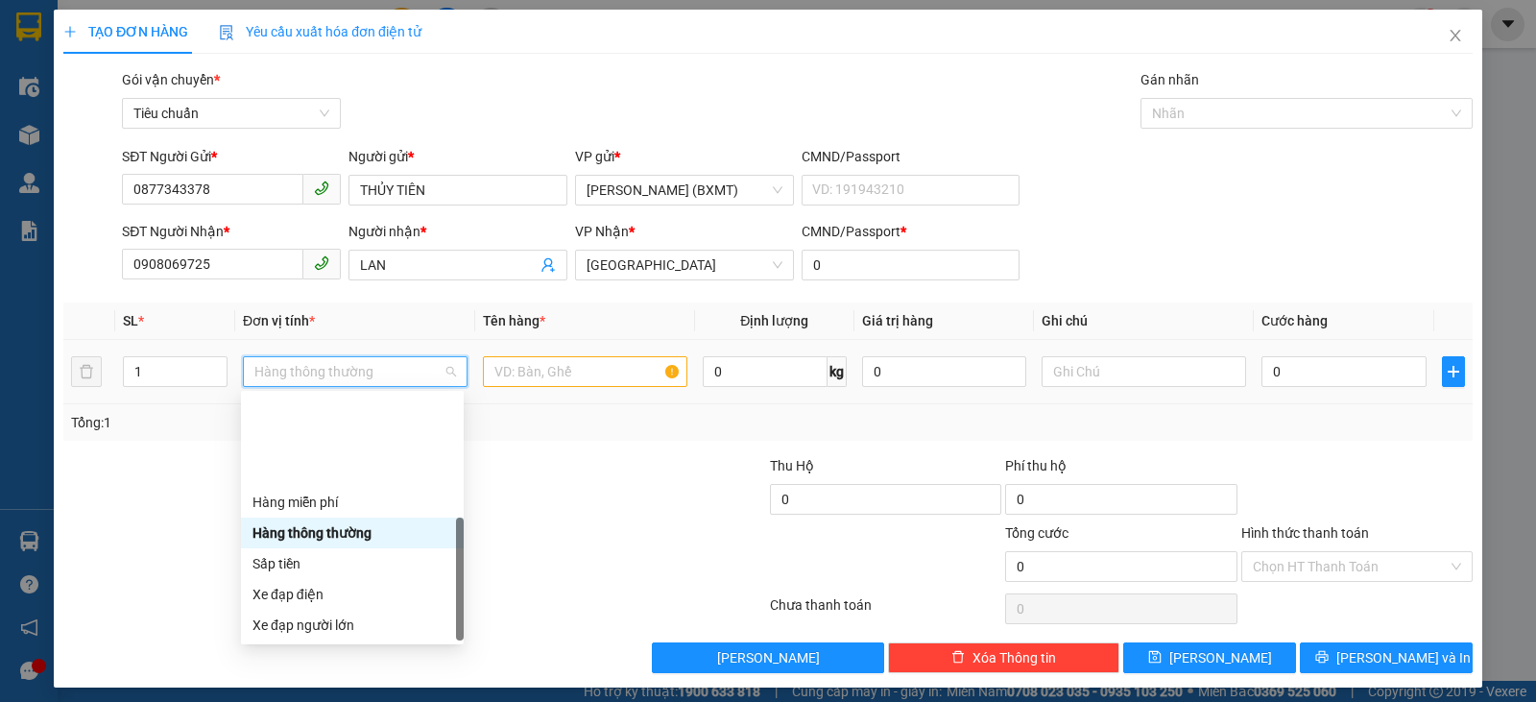
scroll to position [123, 0]
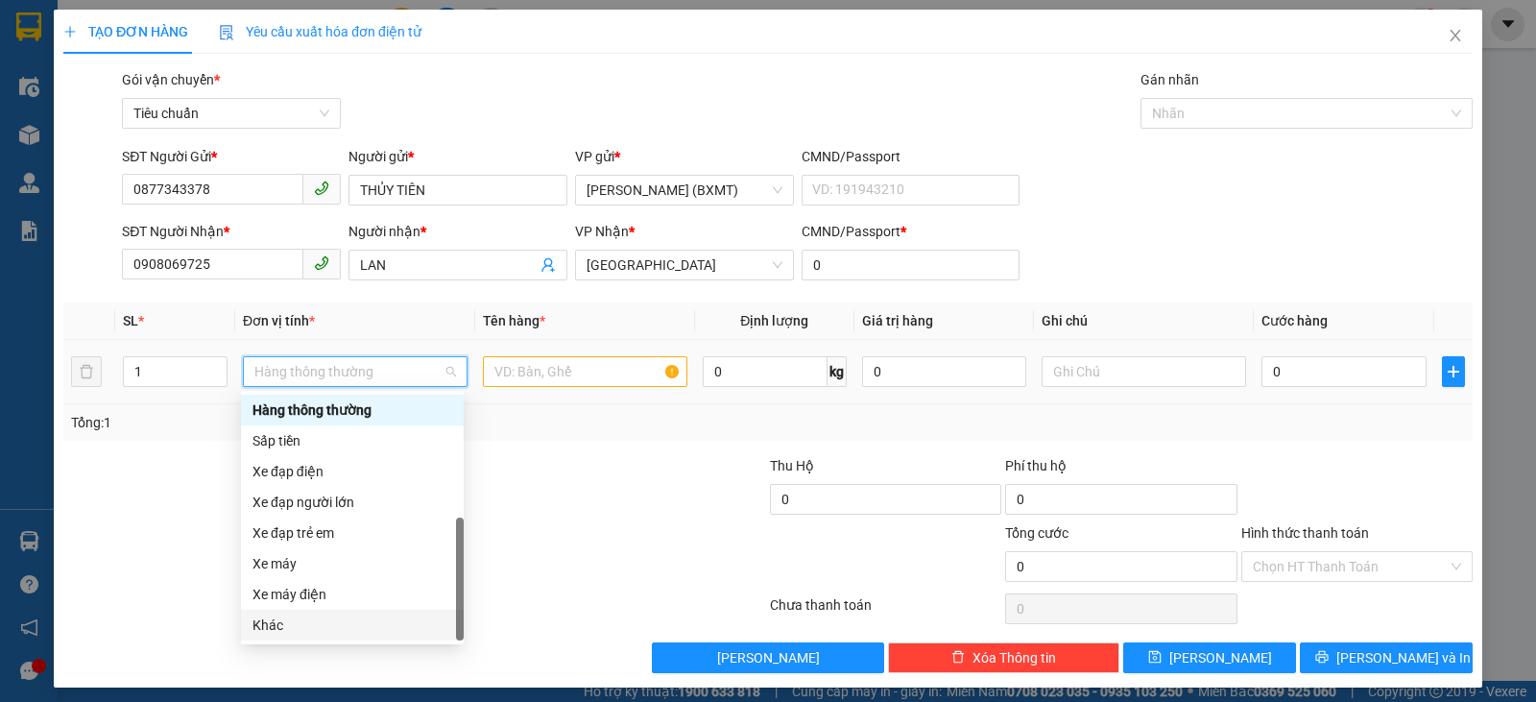
drag, startPoint x: 305, startPoint y: 627, endPoint x: 316, endPoint y: 567, distance: 60.4
click at [305, 626] on div "Khác" at bounding box center [352, 624] width 200 height 21
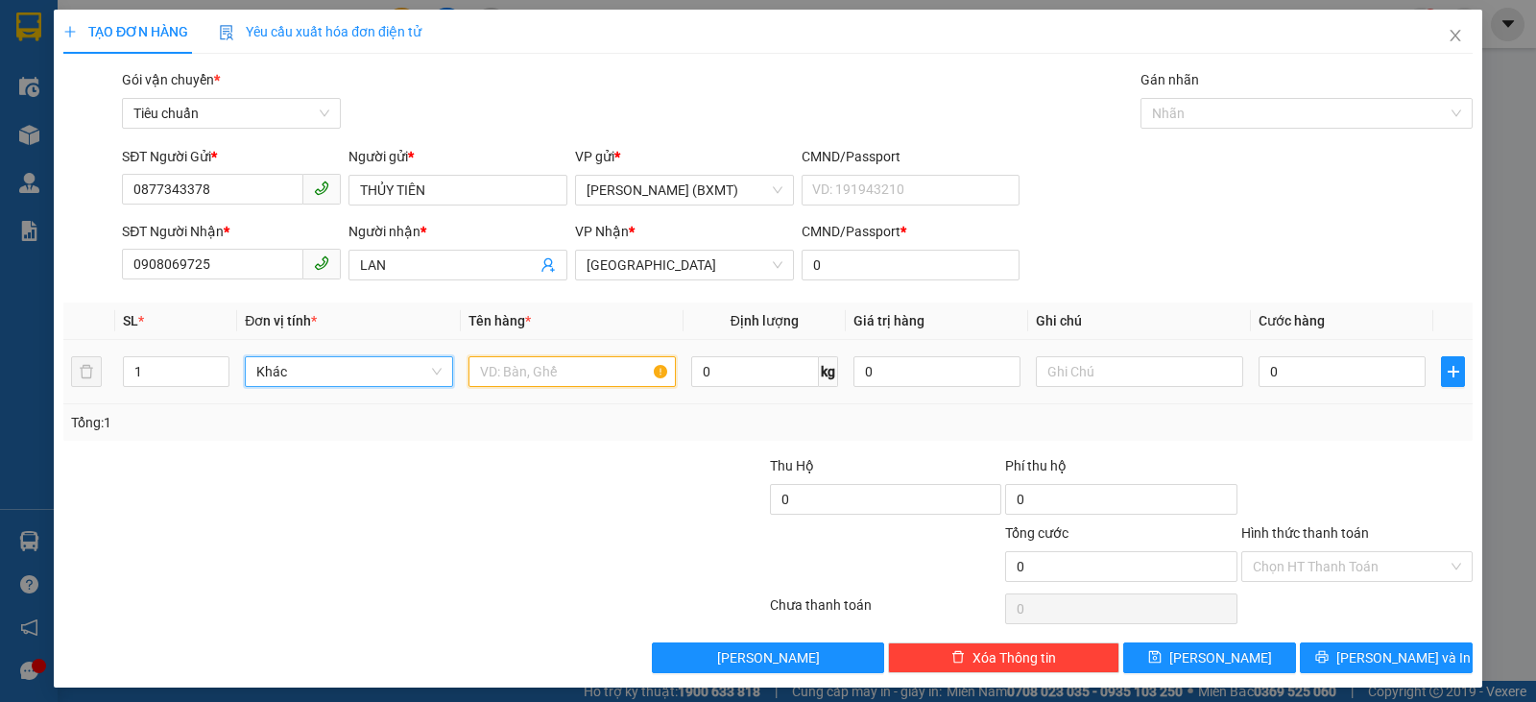
click at [580, 361] on input "text" at bounding box center [571, 371] width 207 height 31
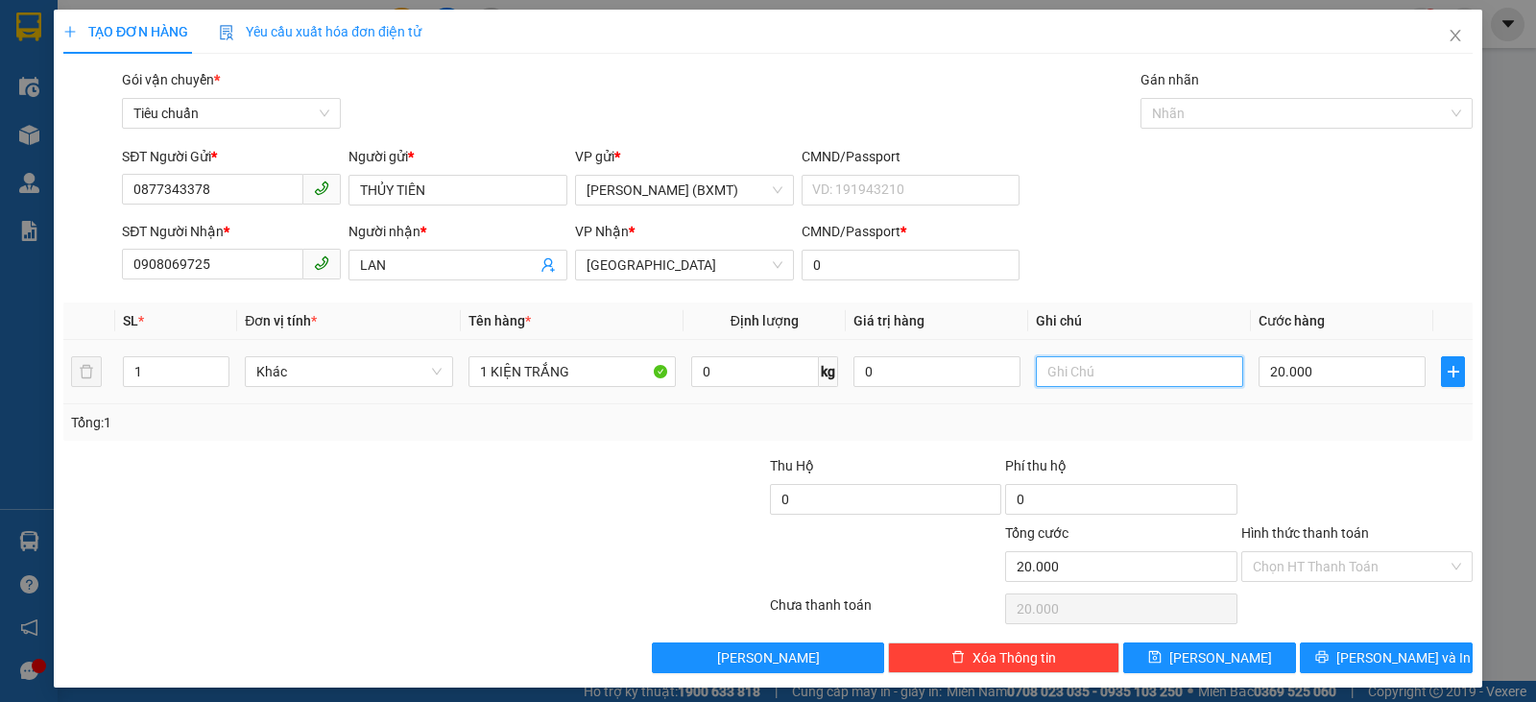
click at [1186, 358] on input "text" at bounding box center [1139, 371] width 207 height 31
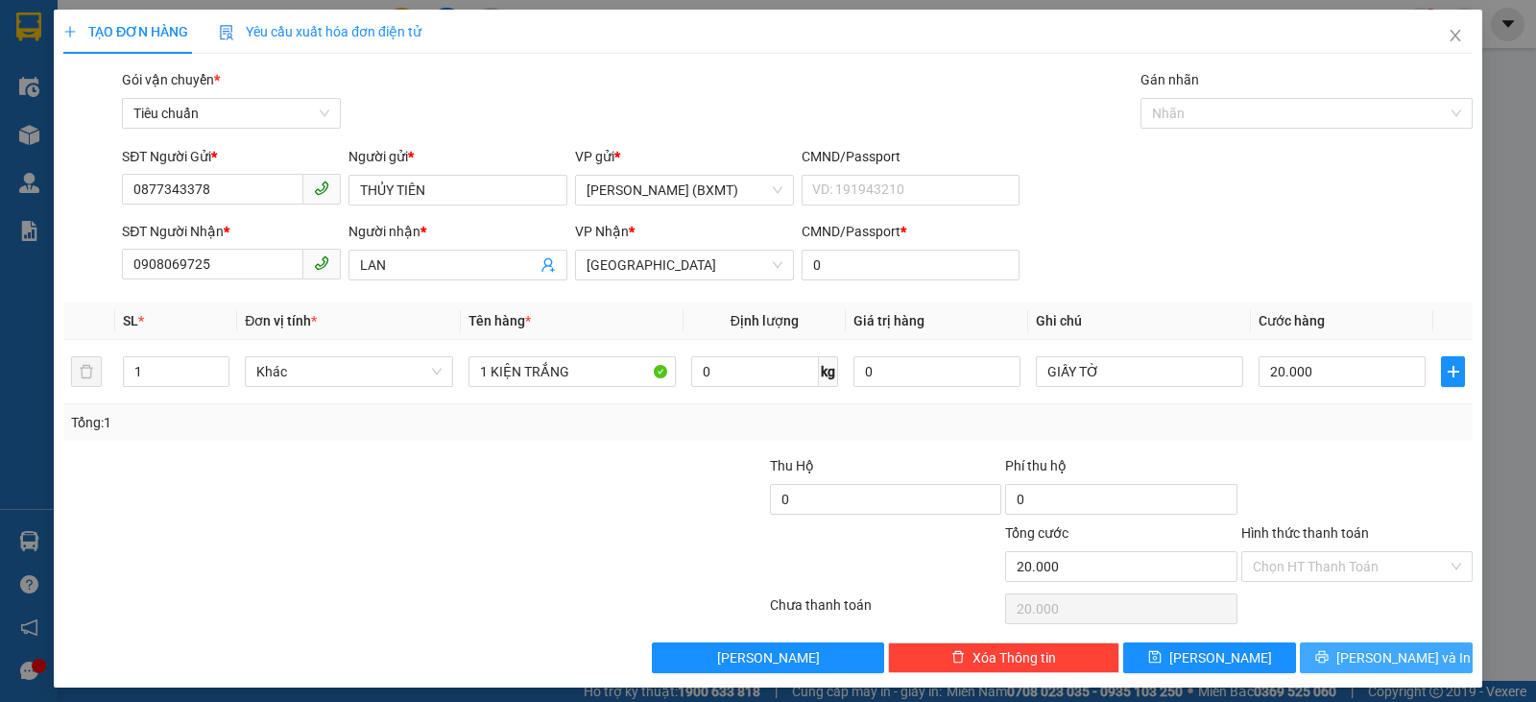
click at [1392, 663] on span "[PERSON_NAME] và In" at bounding box center [1403, 657] width 134 height 21
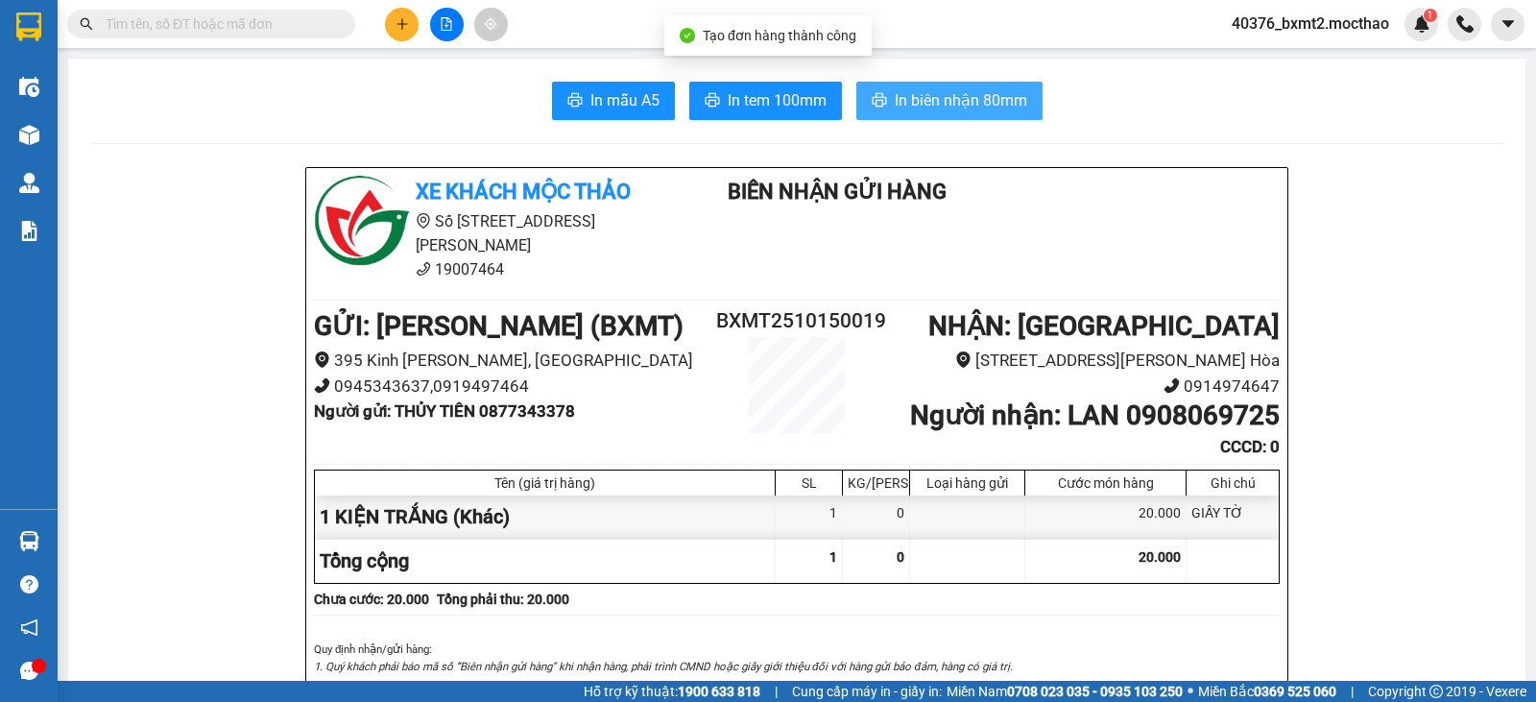
drag, startPoint x: 922, startPoint y: 100, endPoint x: 888, endPoint y: 60, distance: 52.4
click at [923, 100] on span "In biên nhận 80mm" at bounding box center [961, 100] width 132 height 24
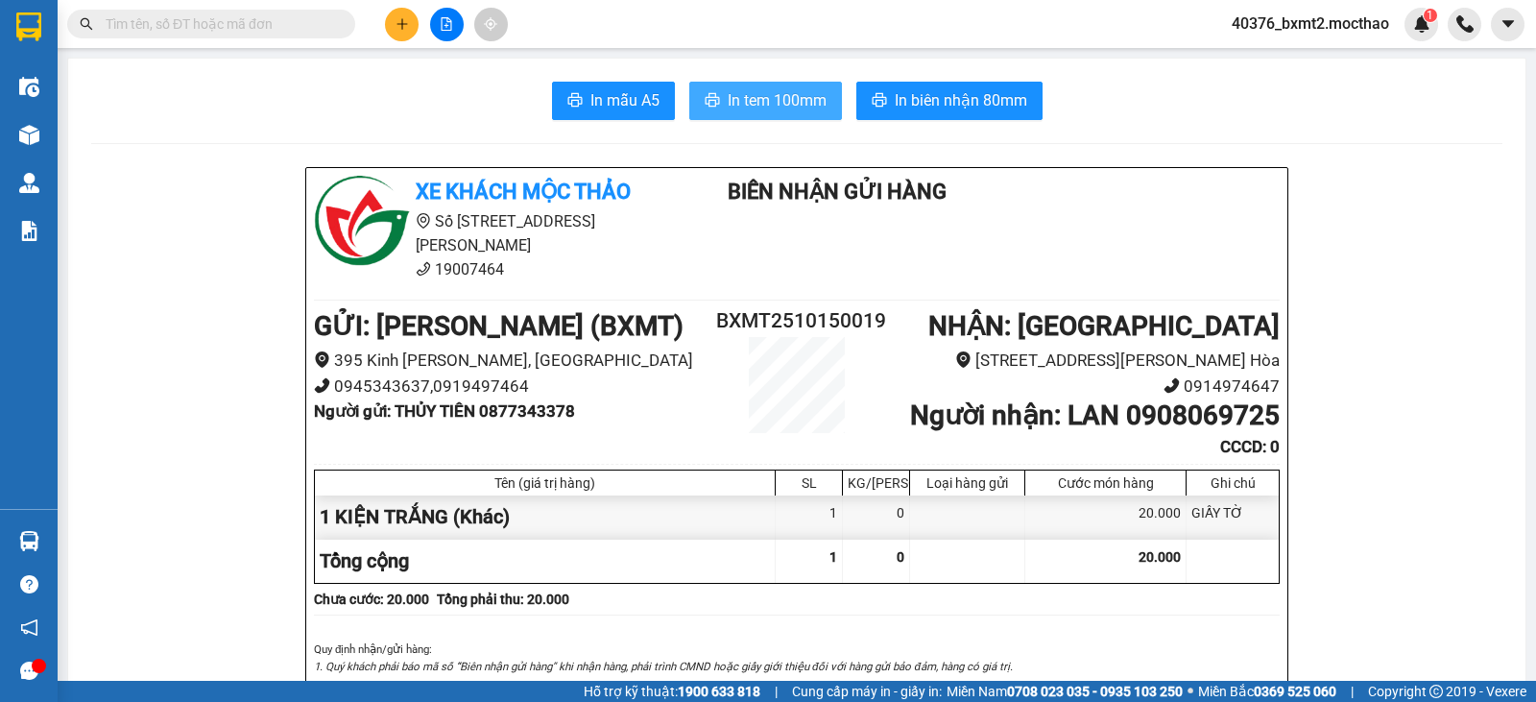
click at [786, 106] on span "In tem 100mm" at bounding box center [777, 100] width 99 height 24
click at [391, 21] on button at bounding box center [402, 25] width 34 height 34
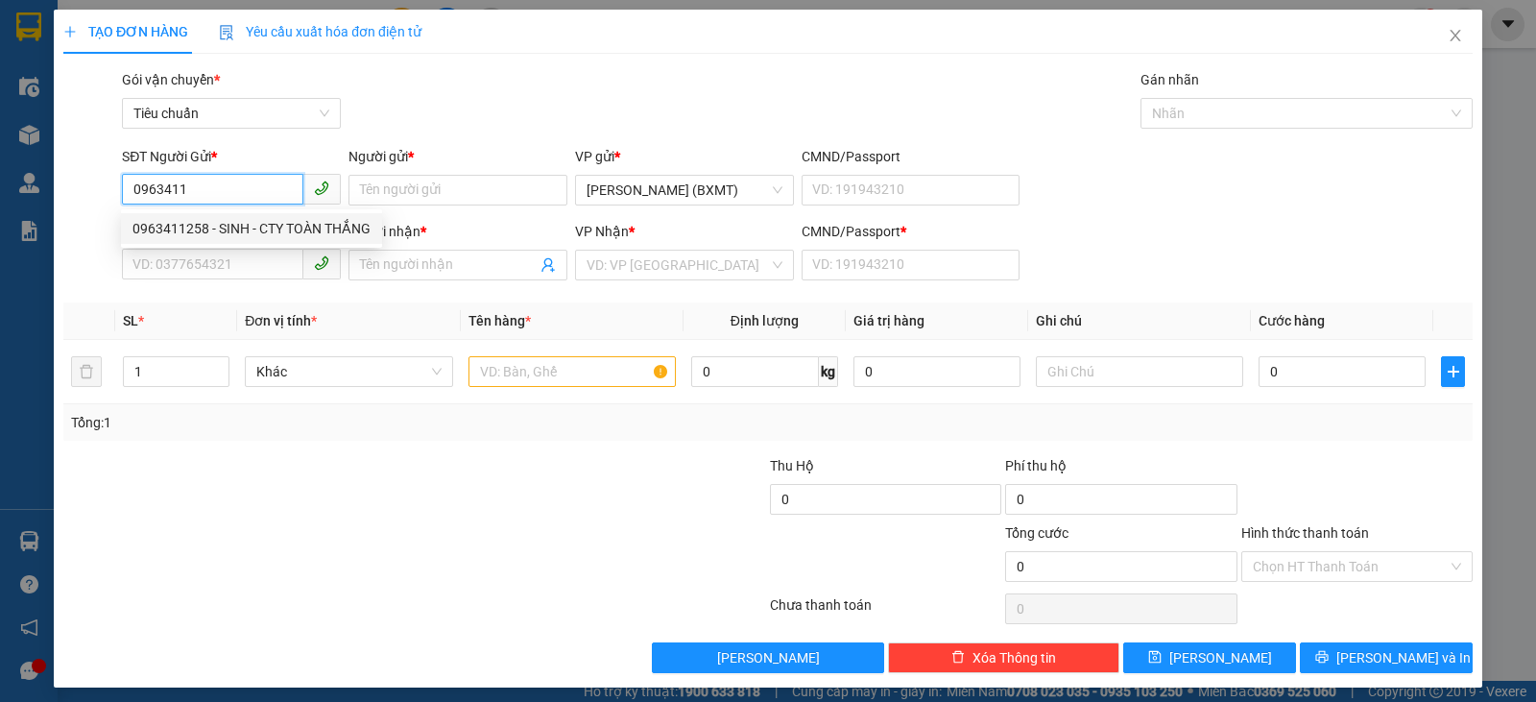
click at [239, 224] on div "0963411258 - SINH - CTY TOÀN THẮNG" at bounding box center [251, 228] width 238 height 21
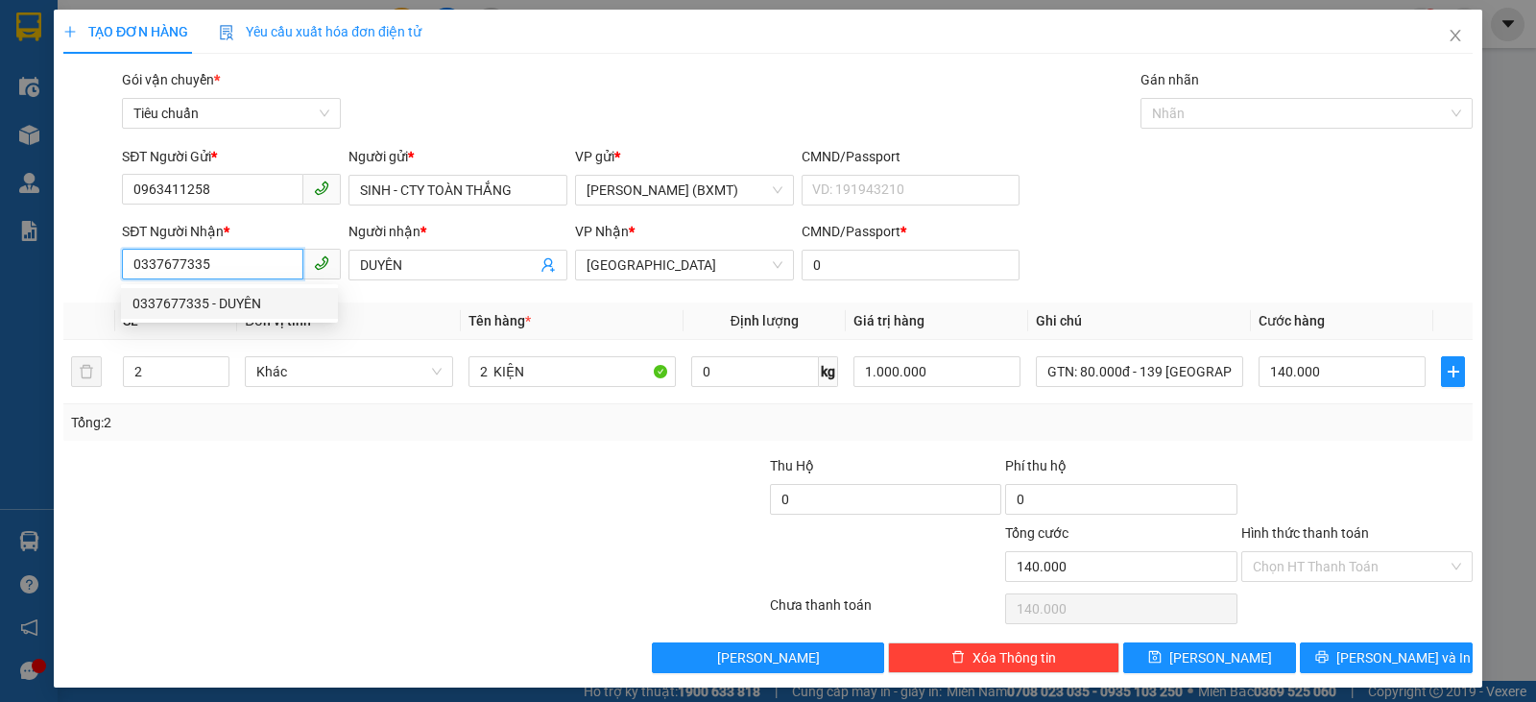
drag, startPoint x: 265, startPoint y: 265, endPoint x: 0, endPoint y: 226, distance: 267.8
click at [0, 234] on div "TẠO ĐƠN HÀNG Yêu cầu xuất hóa đơn điện tử Transit Pickup Surcharge Ids Transit …" at bounding box center [768, 351] width 1536 height 702
drag, startPoint x: 317, startPoint y: 475, endPoint x: 36, endPoint y: 376, distance: 297.2
click at [308, 471] on div at bounding box center [296, 488] width 471 height 67
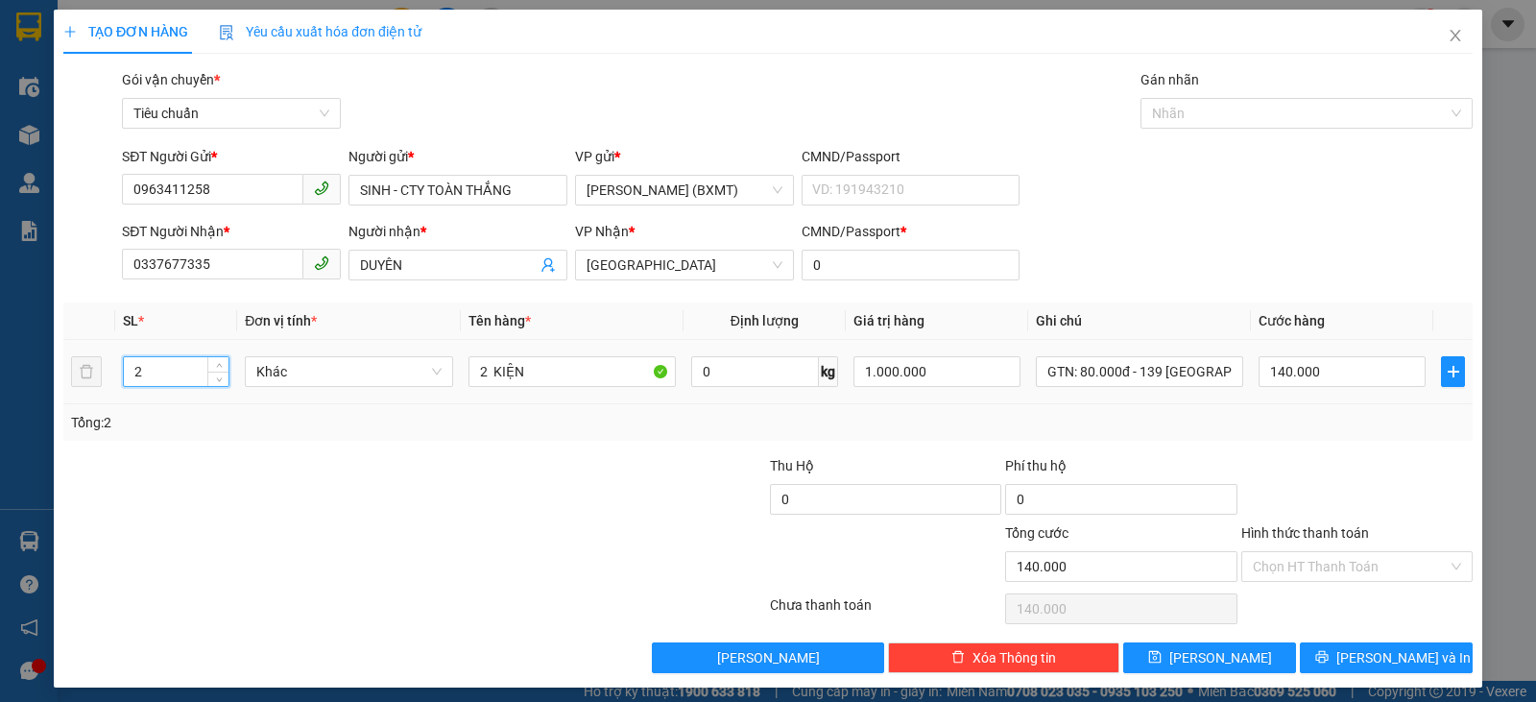
drag, startPoint x: 146, startPoint y: 371, endPoint x: 67, endPoint y: 377, distance: 79.0
click at [67, 377] on tr "2 Khác 2 KIỆN 0 kg 1.000.000 GTN: 80.000đ - 139 ĐIỆN BIÊN PHỦ 140.000" at bounding box center [767, 372] width 1409 height 64
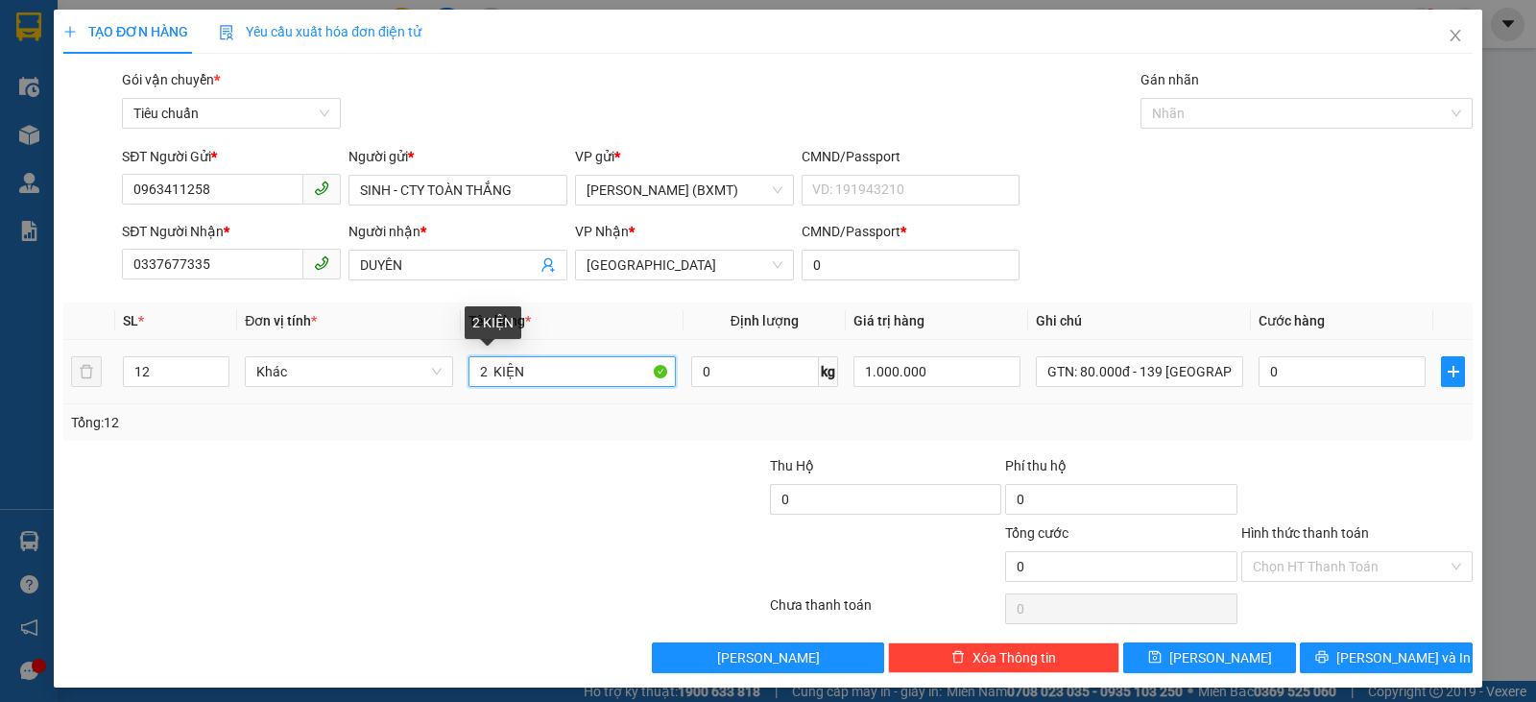
click at [483, 375] on input "2 KIỆN" at bounding box center [571, 371] width 207 height 31
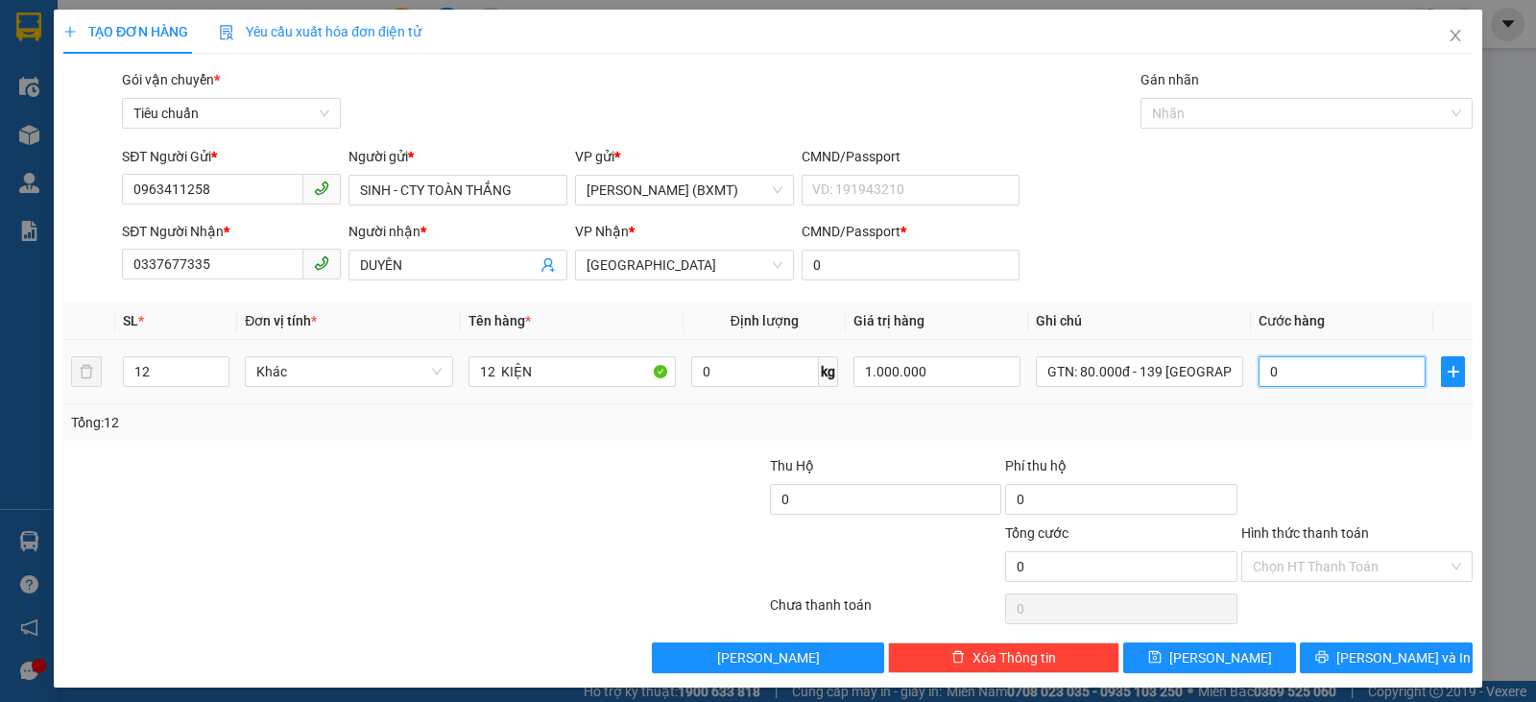
click at [1324, 373] on input "0" at bounding box center [1341, 371] width 167 height 31
drag, startPoint x: 1114, startPoint y: 287, endPoint x: 1265, endPoint y: 367, distance: 171.3
click at [1114, 287] on div "SĐT Người Nhận * 0337677335 Người nhận * DUYÊN VP Nhận * Đà Nẵng CMND/Passport …" at bounding box center [797, 254] width 1358 height 67
click at [1287, 378] on input "0" at bounding box center [1341, 371] width 167 height 31
click at [1301, 416] on div "Tổng: 12" at bounding box center [768, 422] width 1394 height 21
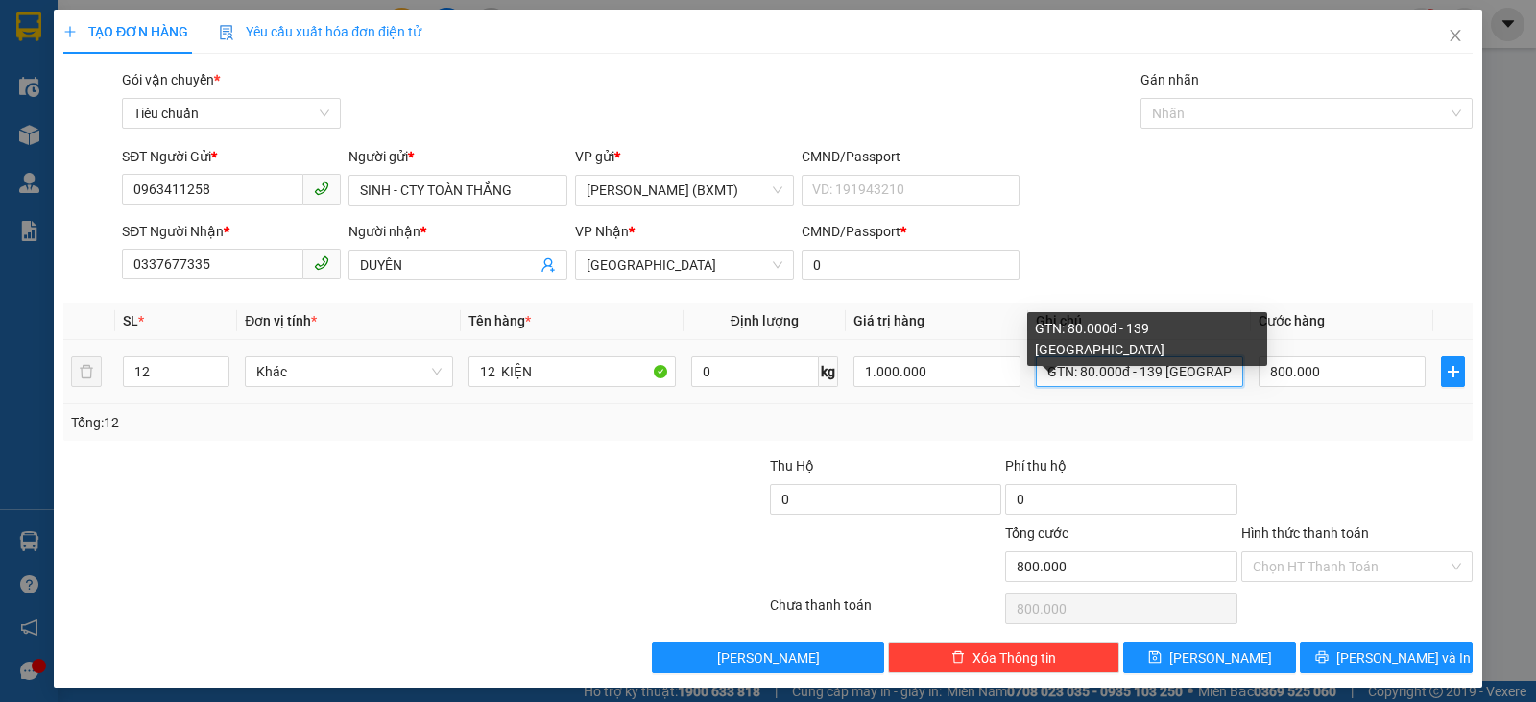
click at [1073, 380] on input "GTN: 80.000đ - 139 ĐIỆN BIÊN PHỦ" at bounding box center [1139, 371] width 207 height 31
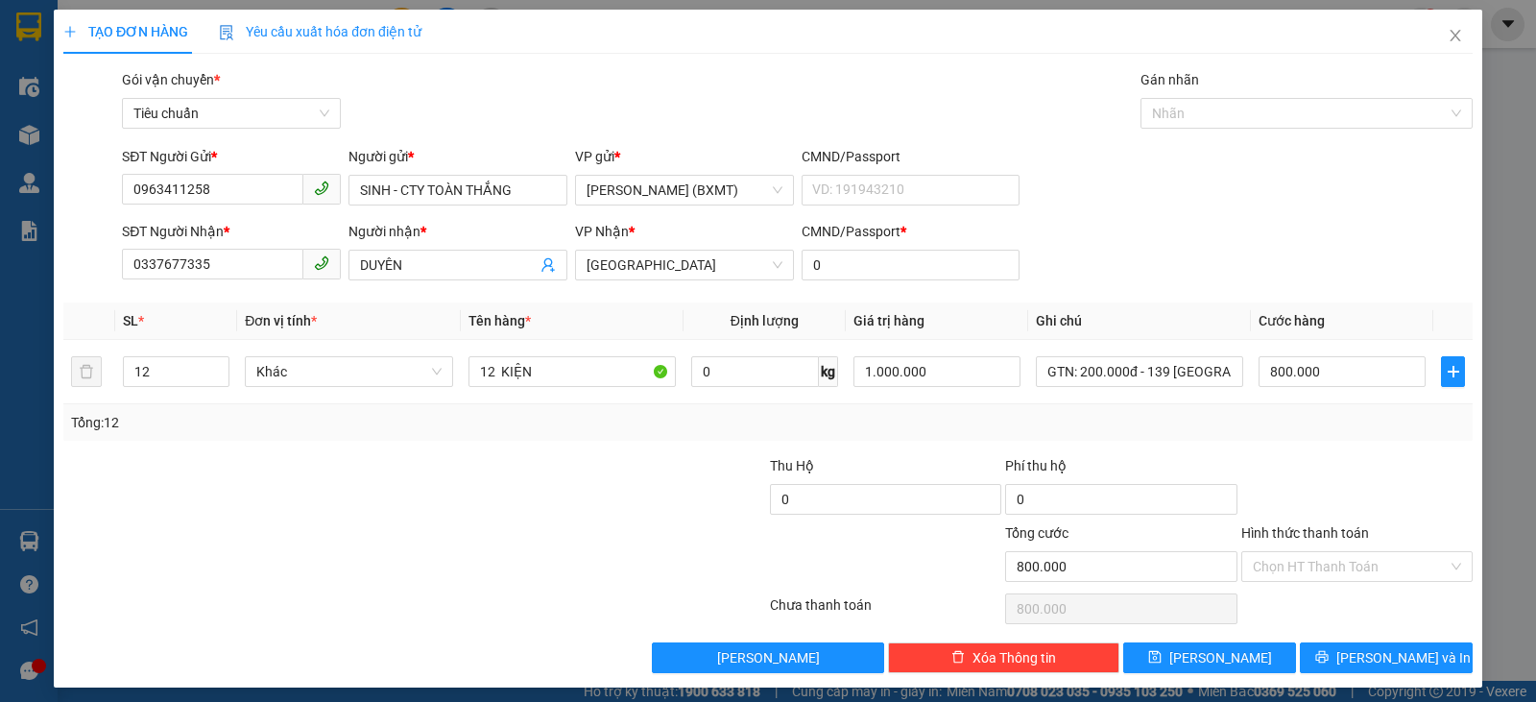
click at [1399, 446] on div "Transit Pickup Surcharge Ids Transit Deliver Surcharge Ids Transit Deliver Surc…" at bounding box center [767, 371] width 1409 height 604
click at [1348, 565] on input "Hình thức thanh toán" at bounding box center [1350, 566] width 195 height 29
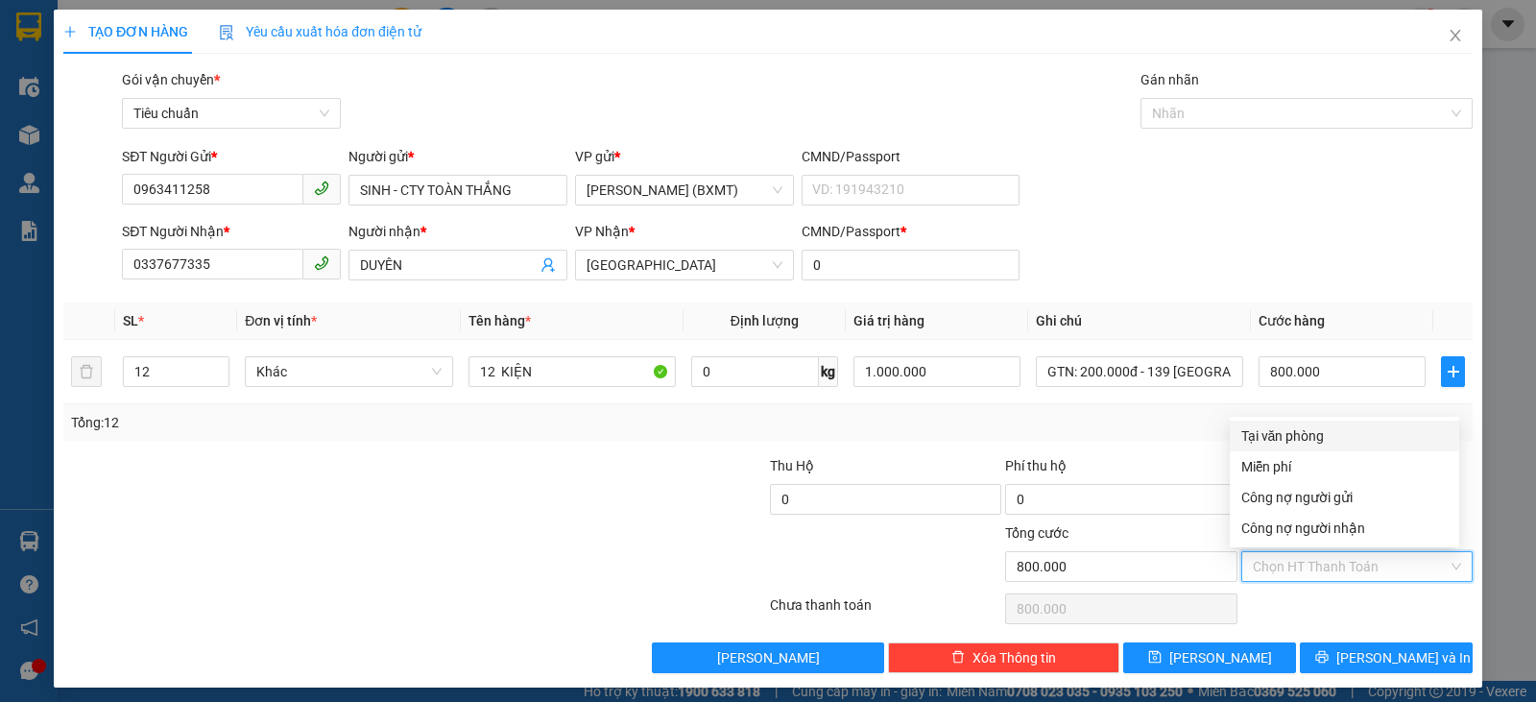
click at [1287, 421] on div "Tại văn phòng" at bounding box center [1344, 435] width 229 height 31
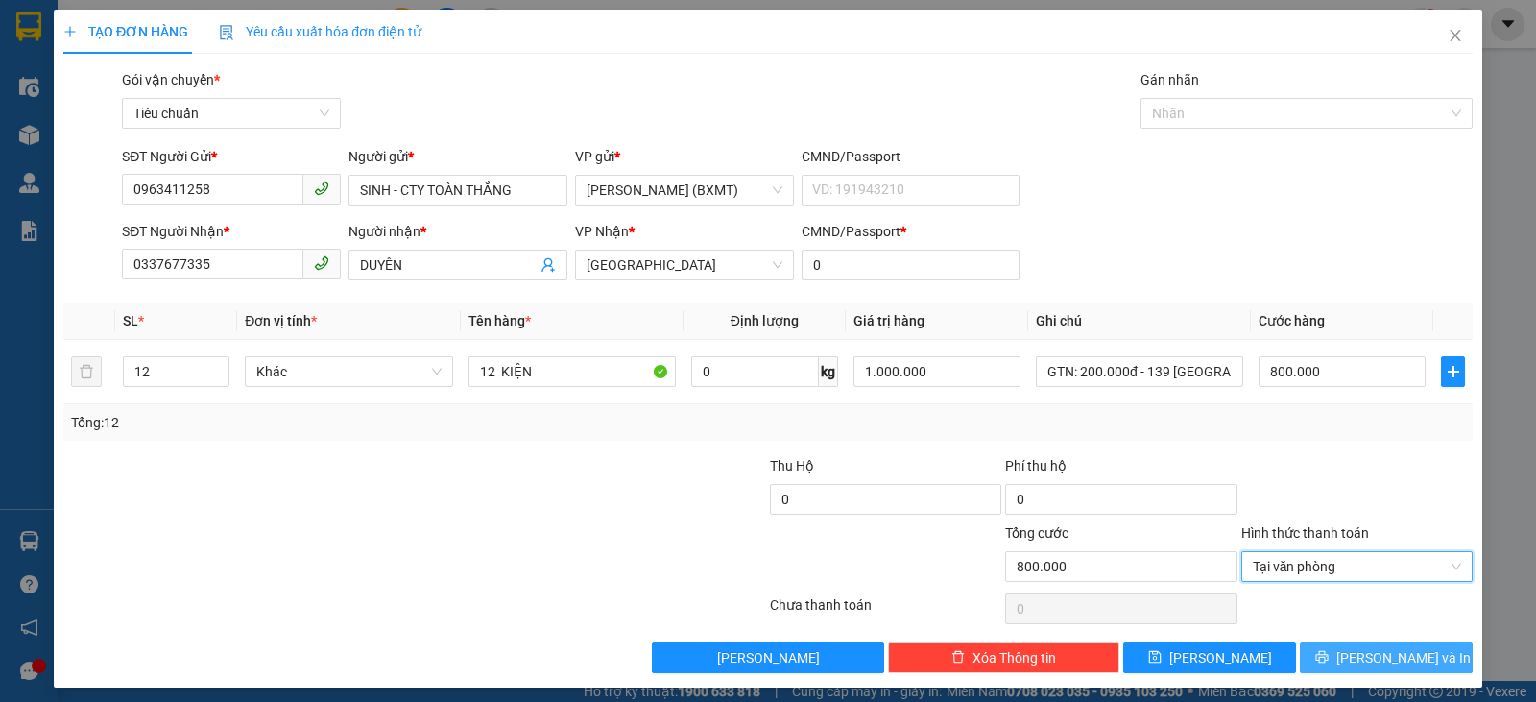
click at [1351, 656] on button "[PERSON_NAME] và In" at bounding box center [1386, 657] width 173 height 31
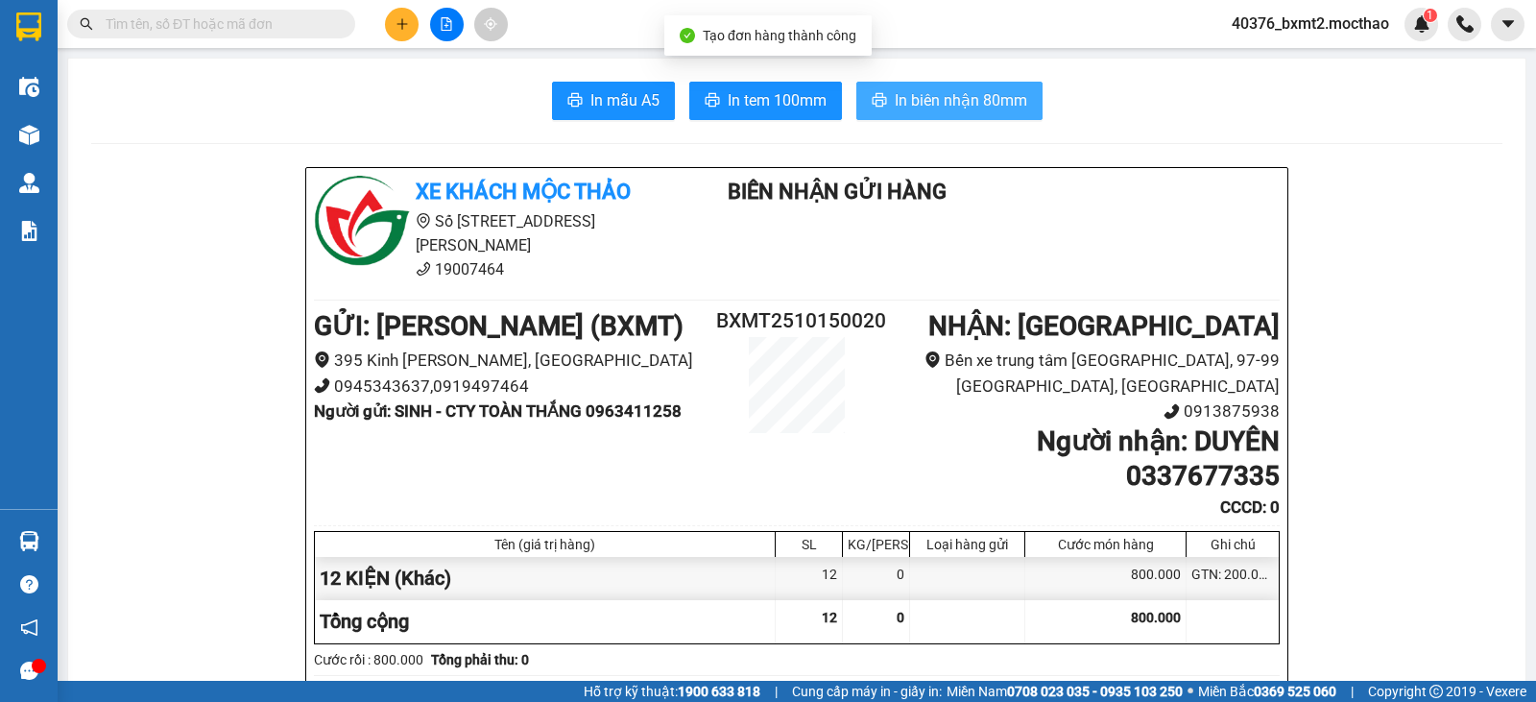
drag, startPoint x: 920, startPoint y: 101, endPoint x: 936, endPoint y: 155, distance: 56.2
click at [921, 100] on span "In biên nhận 80mm" at bounding box center [961, 100] width 132 height 24
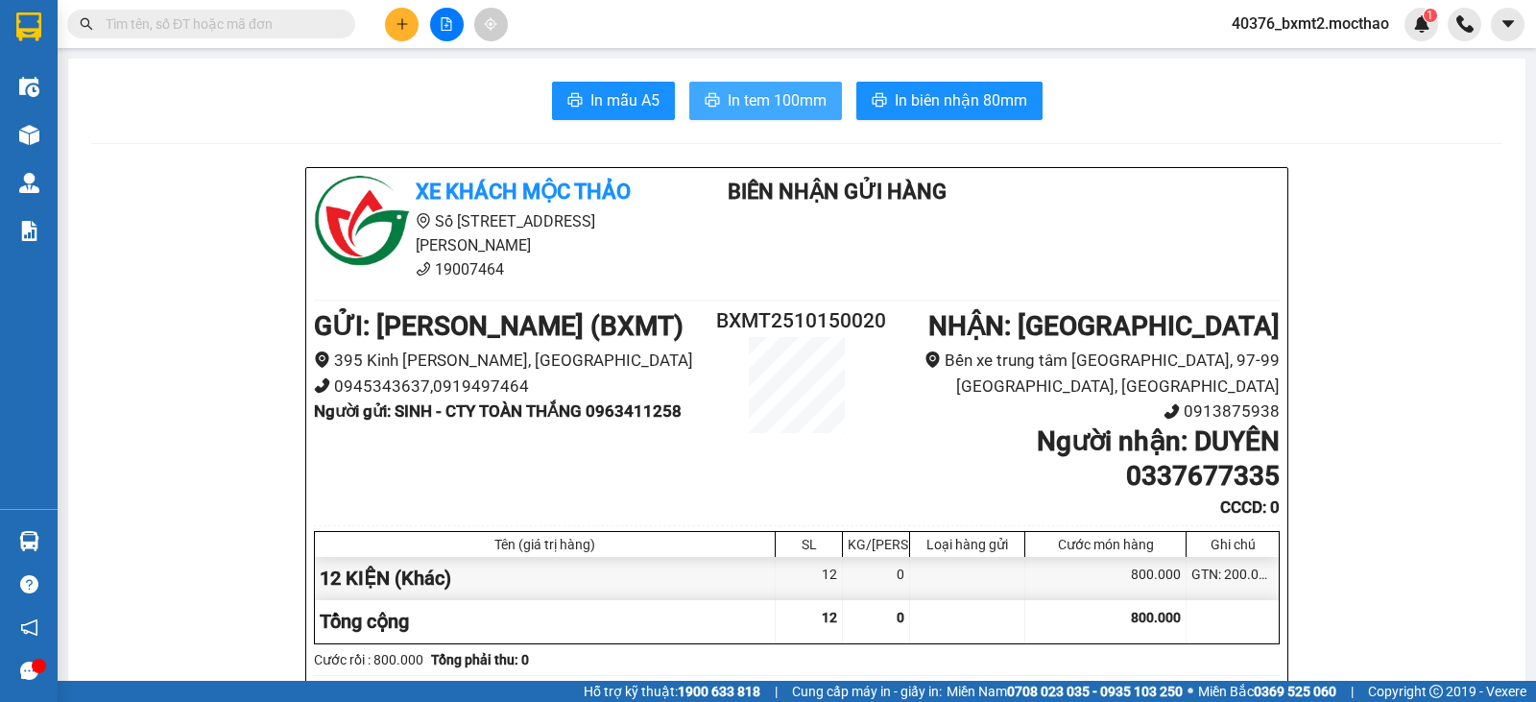
click at [785, 89] on span "In tem 100mm" at bounding box center [777, 100] width 99 height 24
click at [395, 23] on icon "plus" at bounding box center [401, 23] width 13 height 13
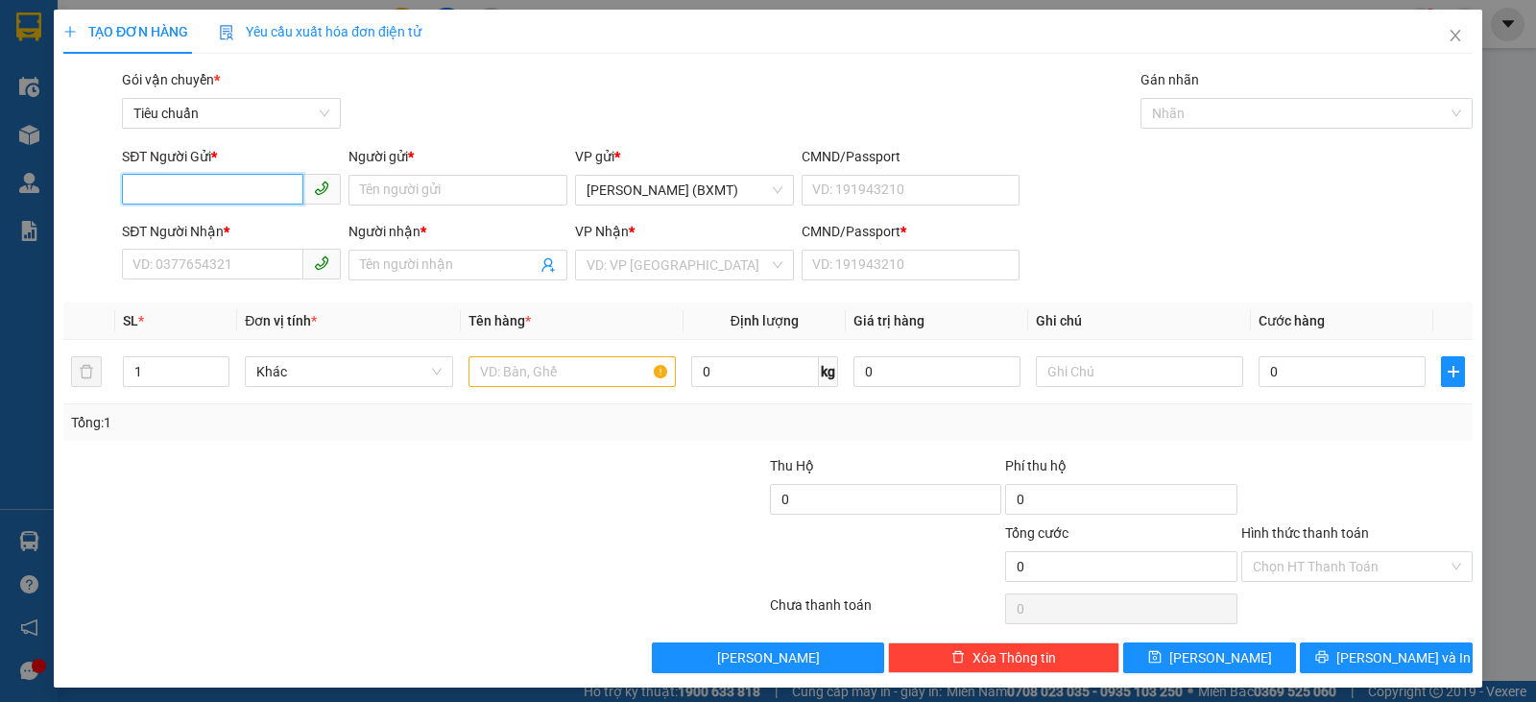
click at [244, 184] on input "SĐT Người Gửi *" at bounding box center [212, 189] width 181 height 31
click at [266, 224] on div "0918558646 - BÁ THÀNH" at bounding box center [240, 228] width 216 height 21
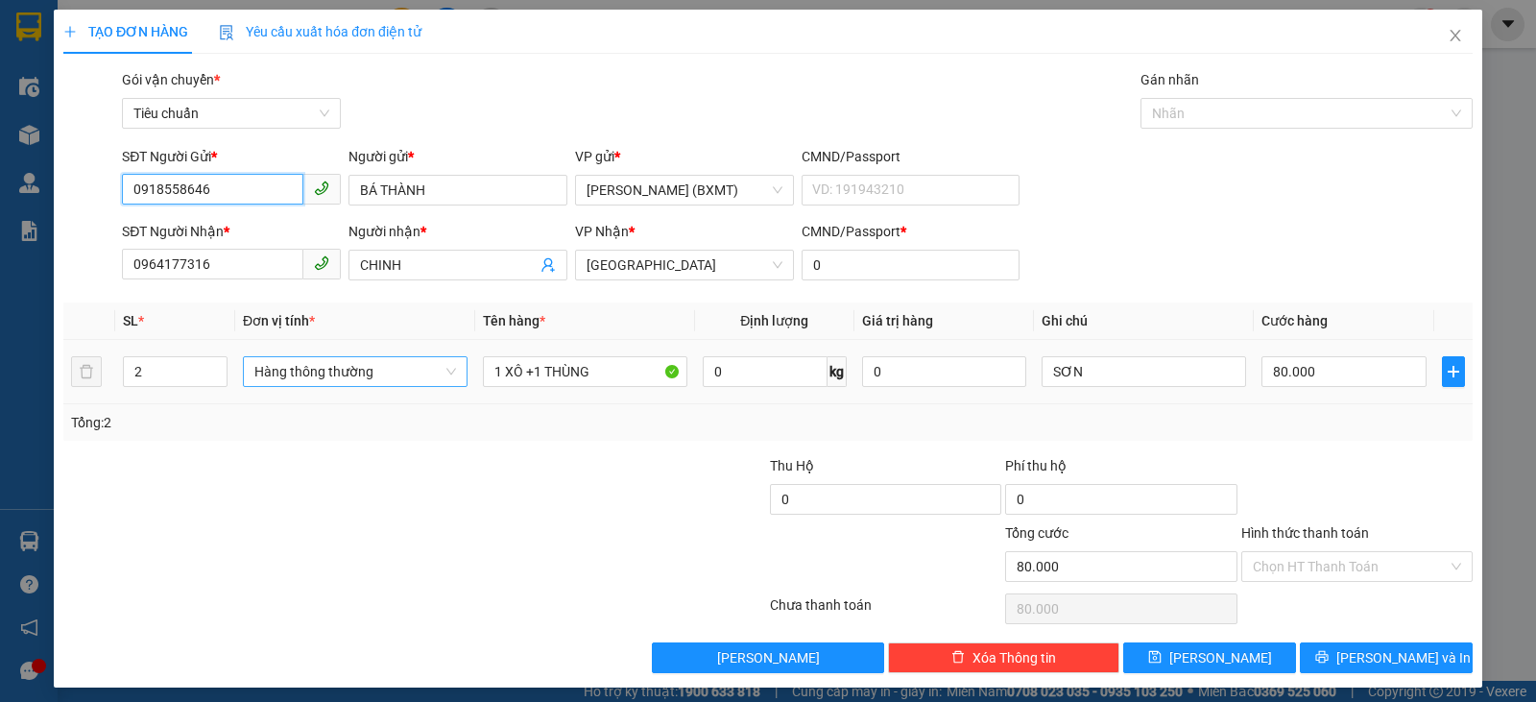
click at [334, 371] on span "Hàng thông thường" at bounding box center [355, 371] width 202 height 29
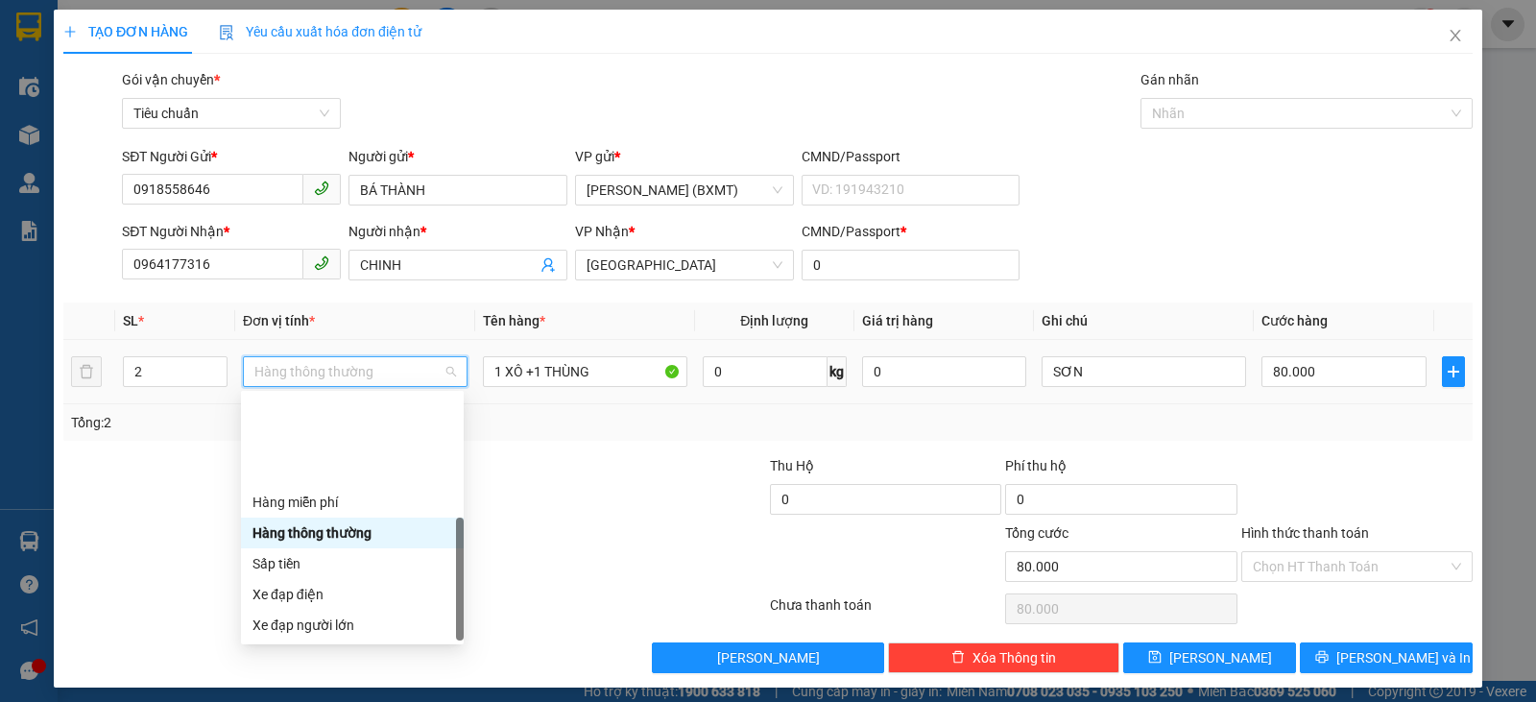
scroll to position [123, 0]
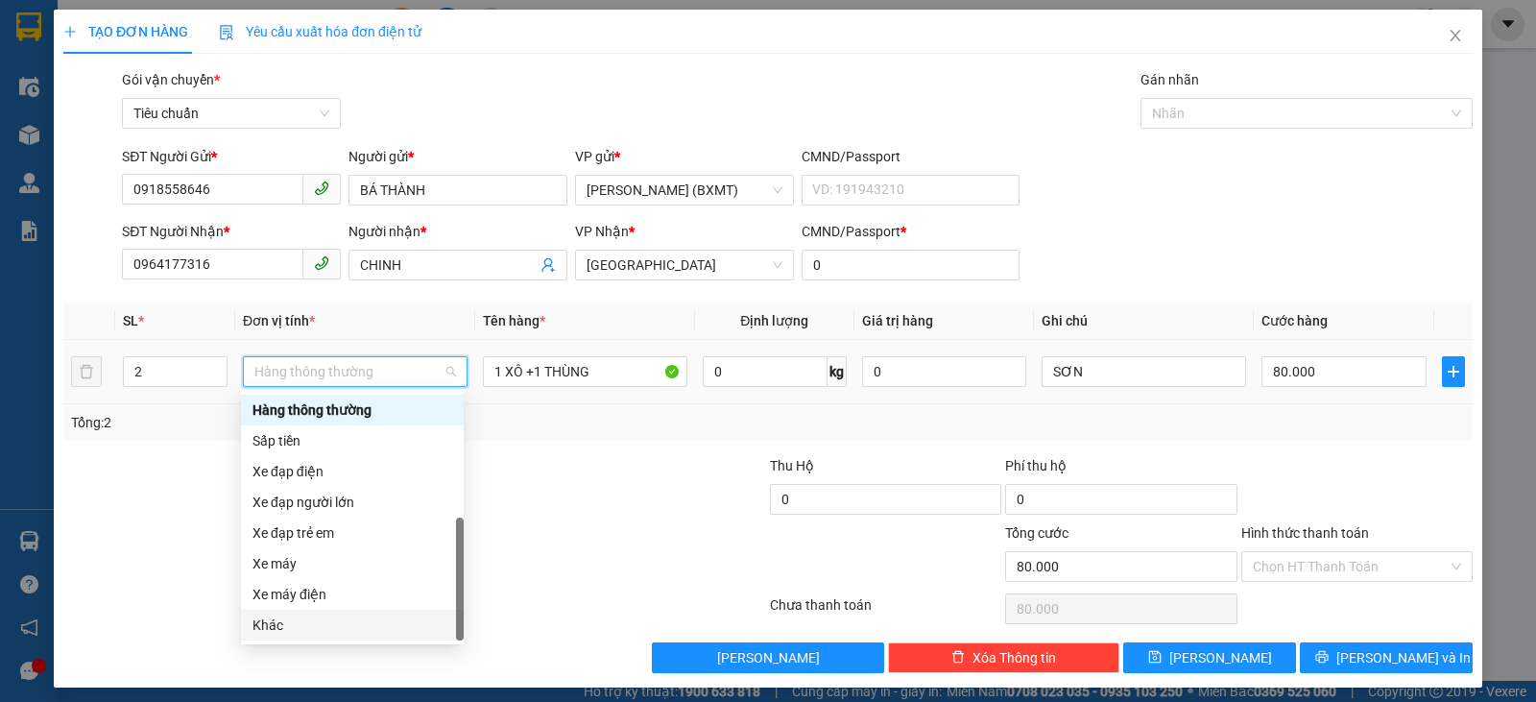
drag, startPoint x: 281, startPoint y: 632, endPoint x: 288, endPoint y: 612, distance: 20.3
click at [282, 630] on div "Khác" at bounding box center [352, 624] width 200 height 21
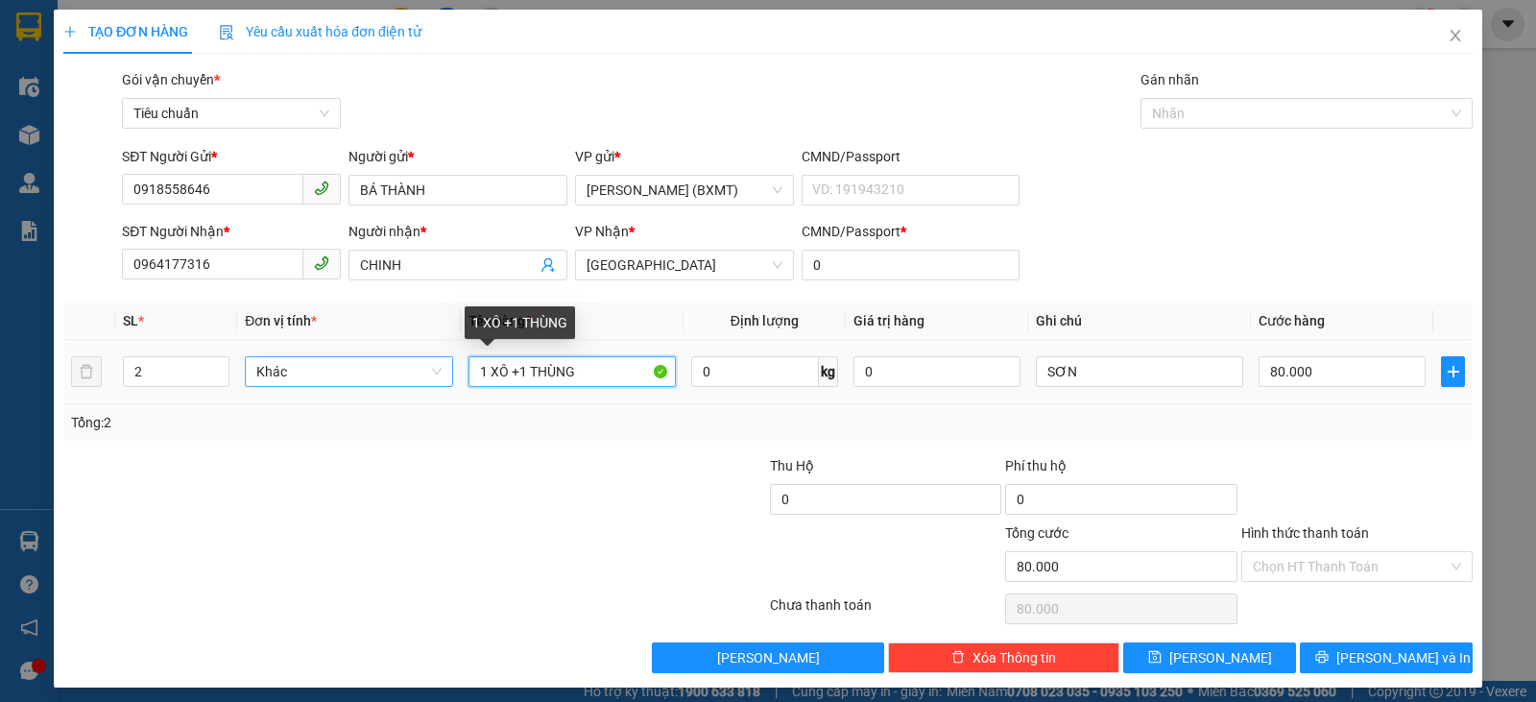
drag, startPoint x: 515, startPoint y: 372, endPoint x: 433, endPoint y: 370, distance: 81.6
click at [434, 370] on tr "2 Khác 1 XÔ +1 THÙNG 0 kg 0 SƠN 80.000" at bounding box center [767, 372] width 1409 height 64
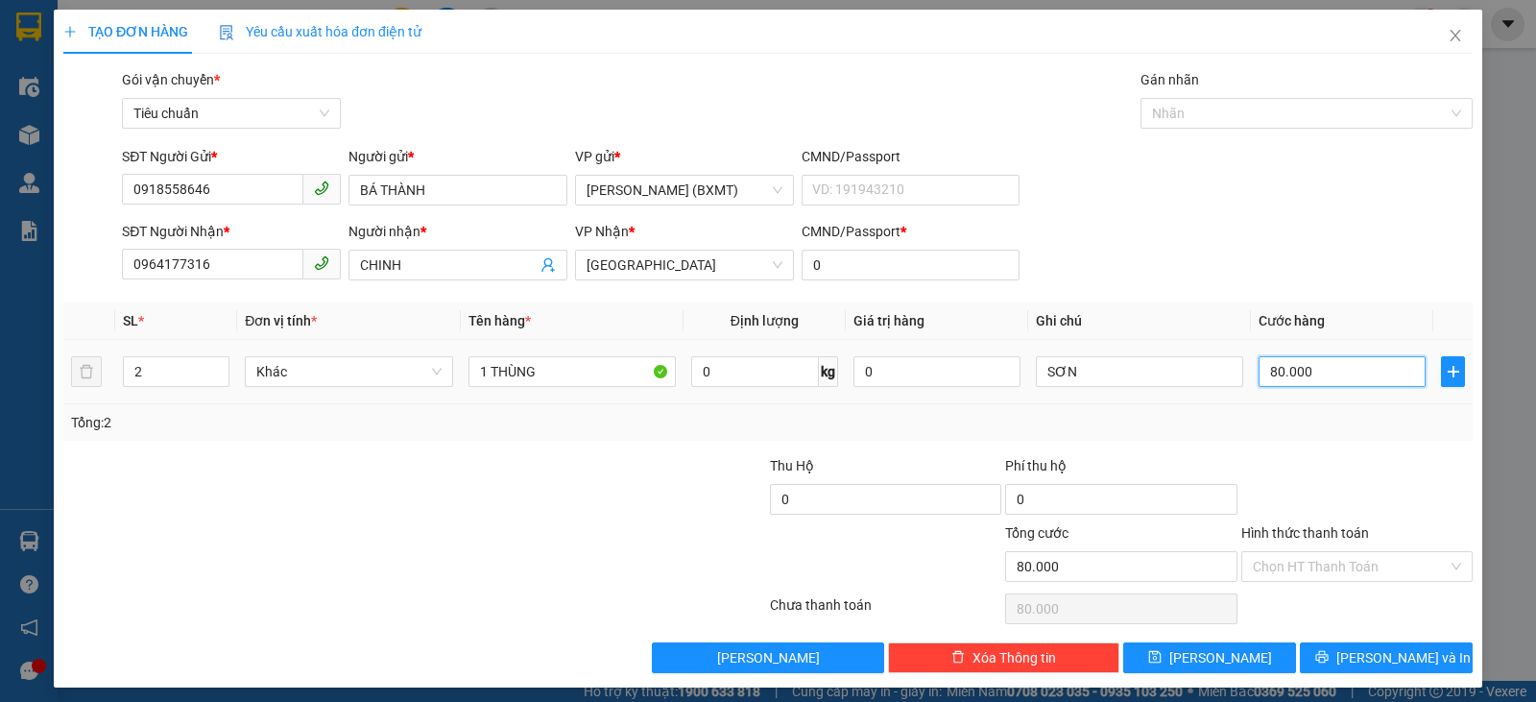
click at [1354, 366] on input "80.000" at bounding box center [1341, 371] width 167 height 31
click at [1343, 491] on div at bounding box center [1356, 488] width 235 height 67
click at [1377, 658] on span "[PERSON_NAME] và In" at bounding box center [1403, 657] width 134 height 21
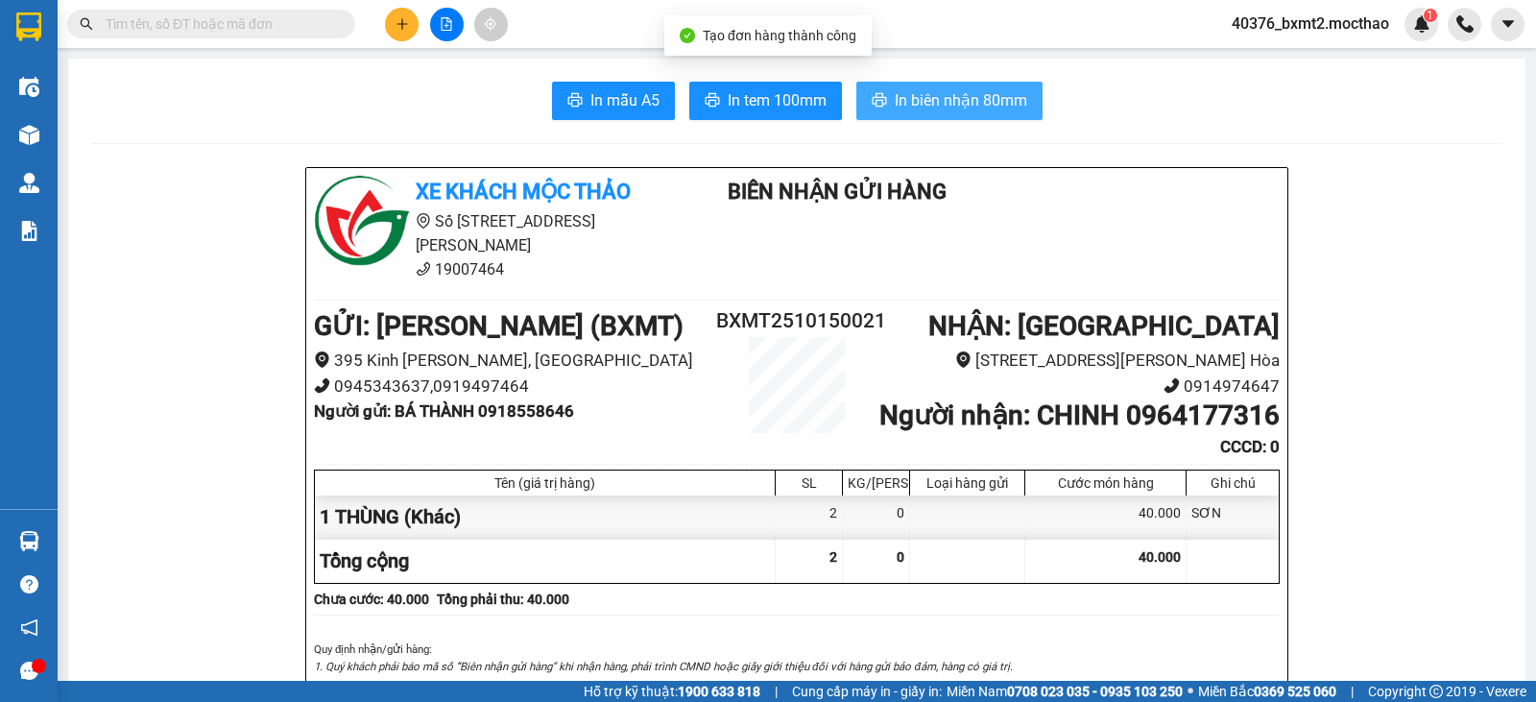
click at [986, 96] on span "In biên nhận 80mm" at bounding box center [961, 100] width 132 height 24
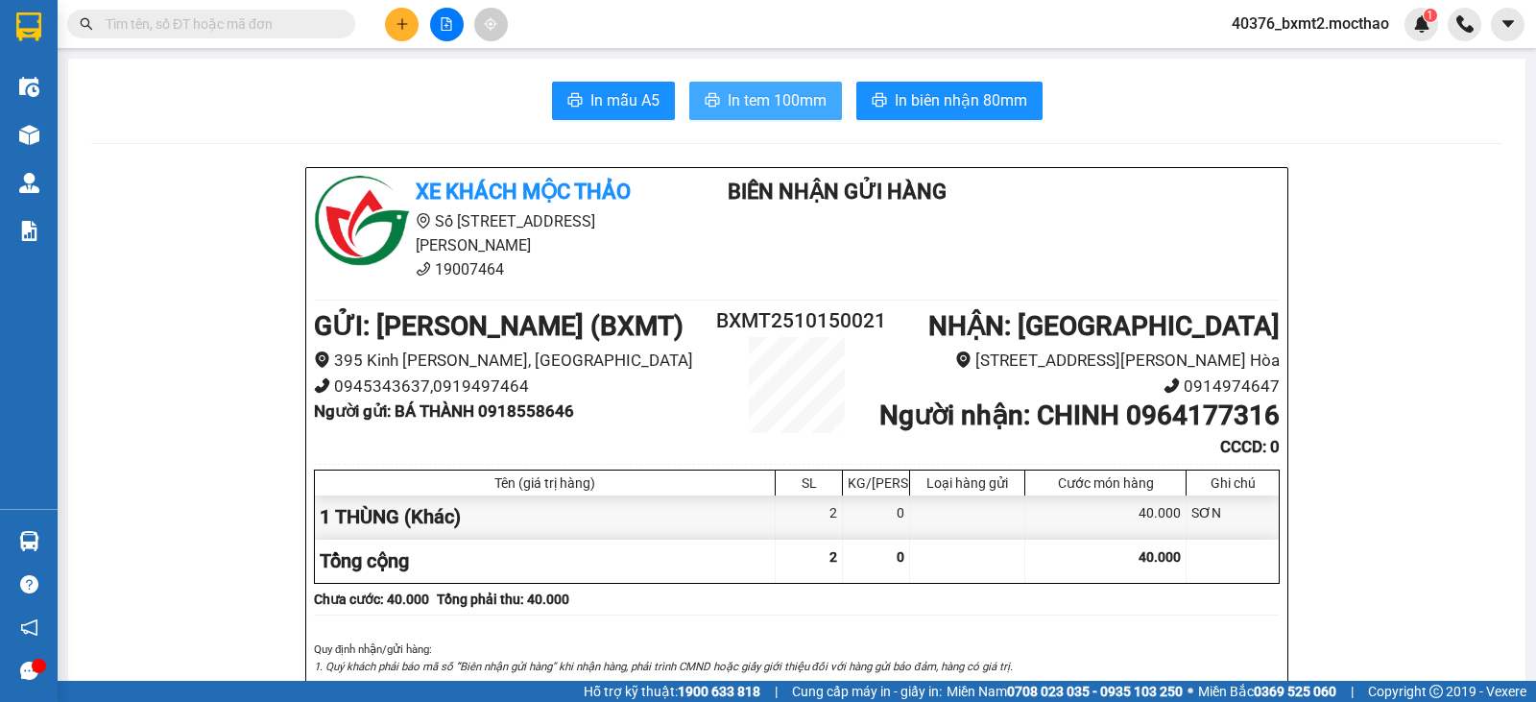
click at [794, 94] on span "In tem 100mm" at bounding box center [777, 100] width 99 height 24
click at [410, 20] on button at bounding box center [402, 25] width 34 height 34
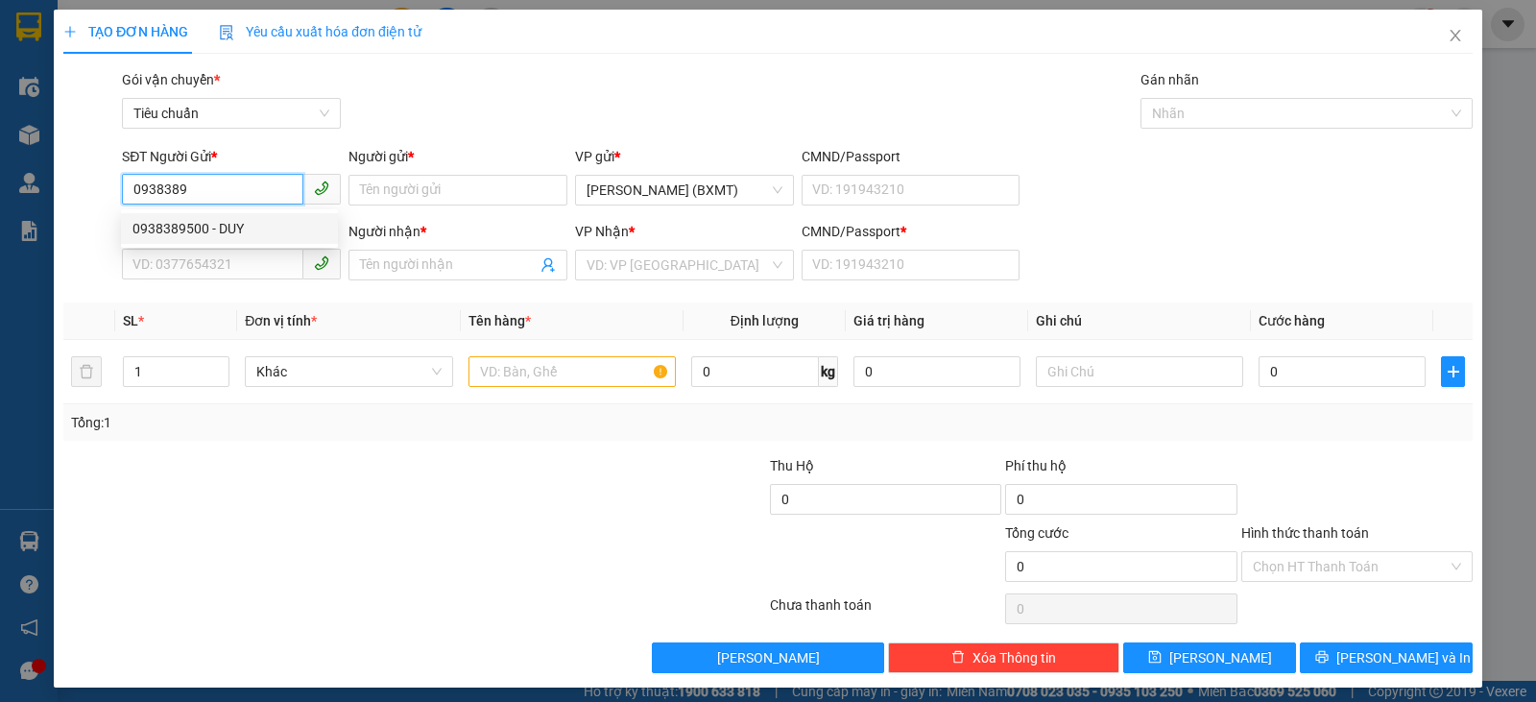
click at [282, 223] on div "0938389500 - DUY" at bounding box center [229, 228] width 194 height 21
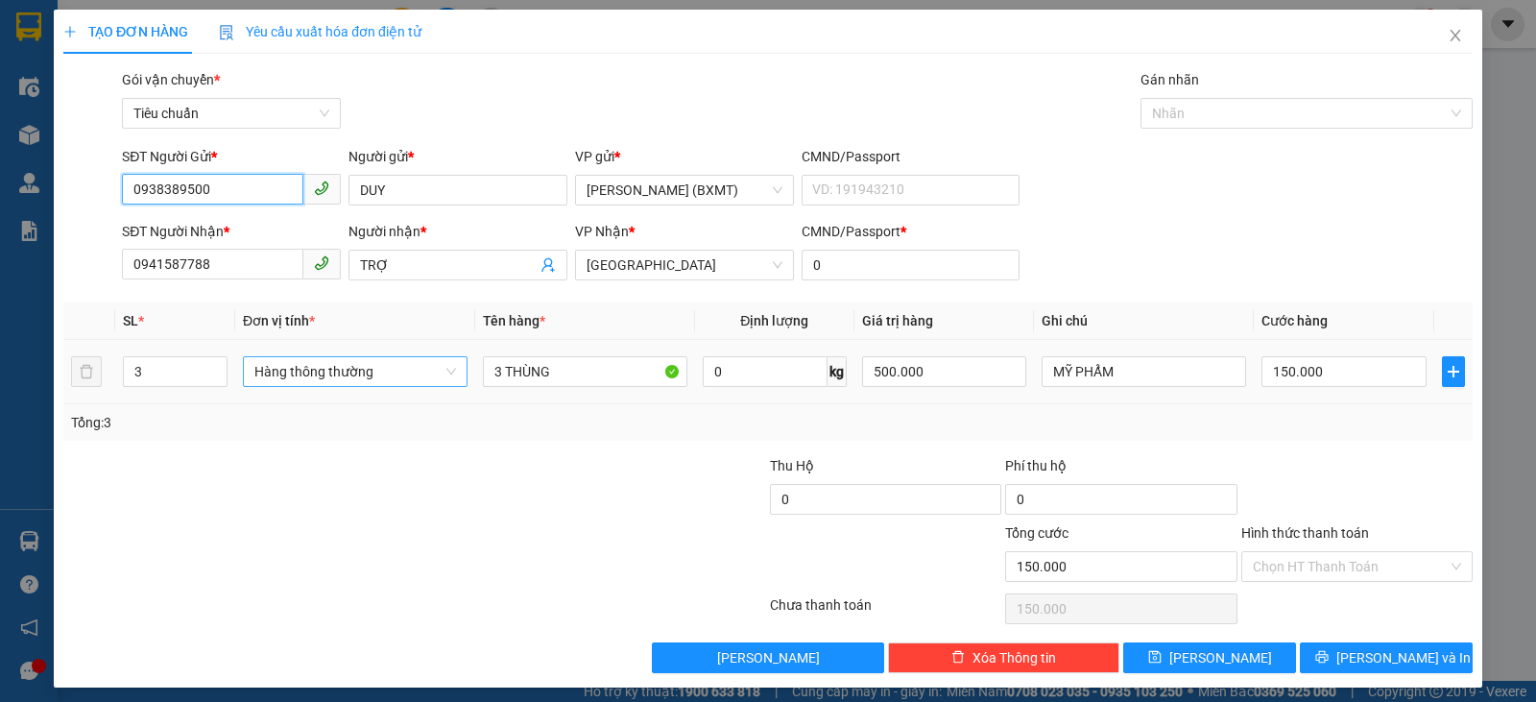
click at [336, 371] on span "Hàng thông thường" at bounding box center [355, 371] width 202 height 29
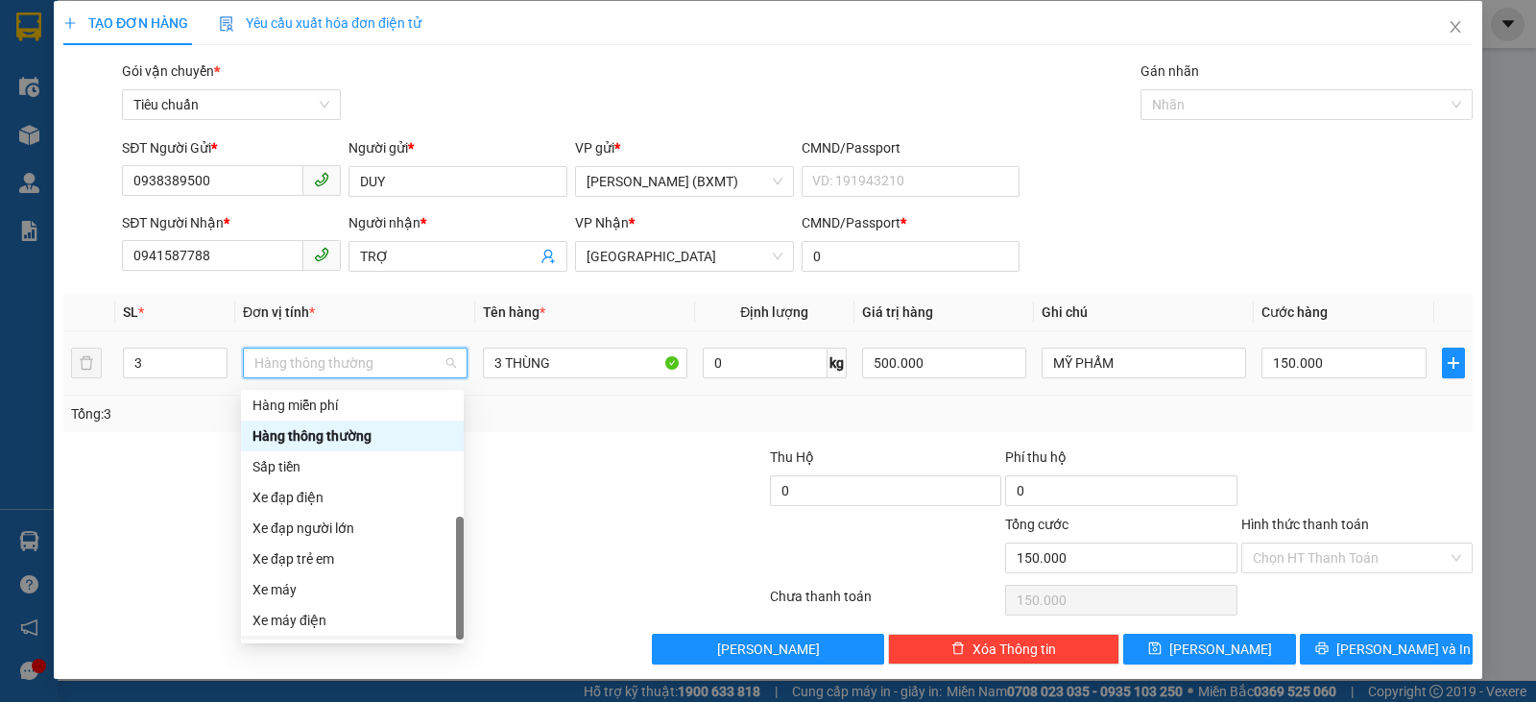
scroll to position [123, 0]
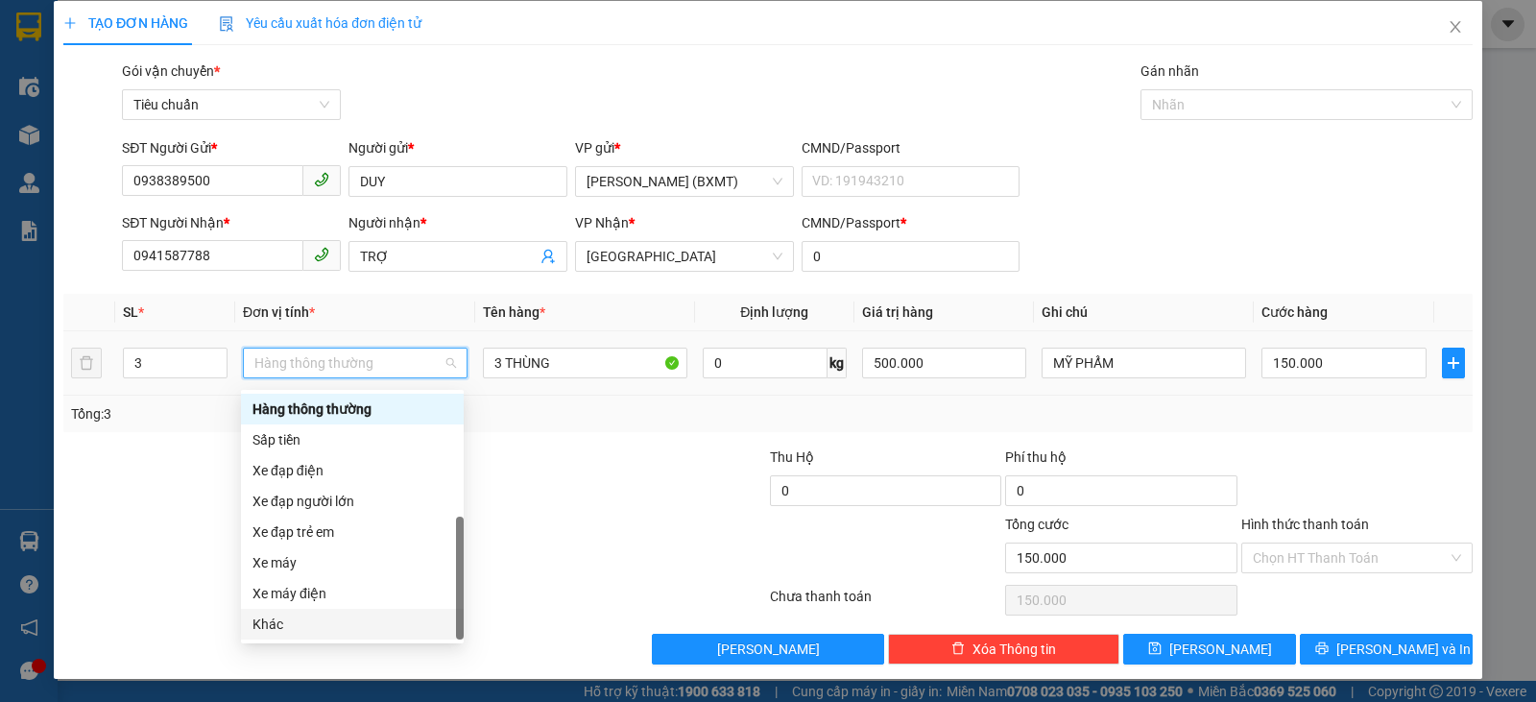
click at [310, 618] on div "Khác" at bounding box center [352, 623] width 200 height 21
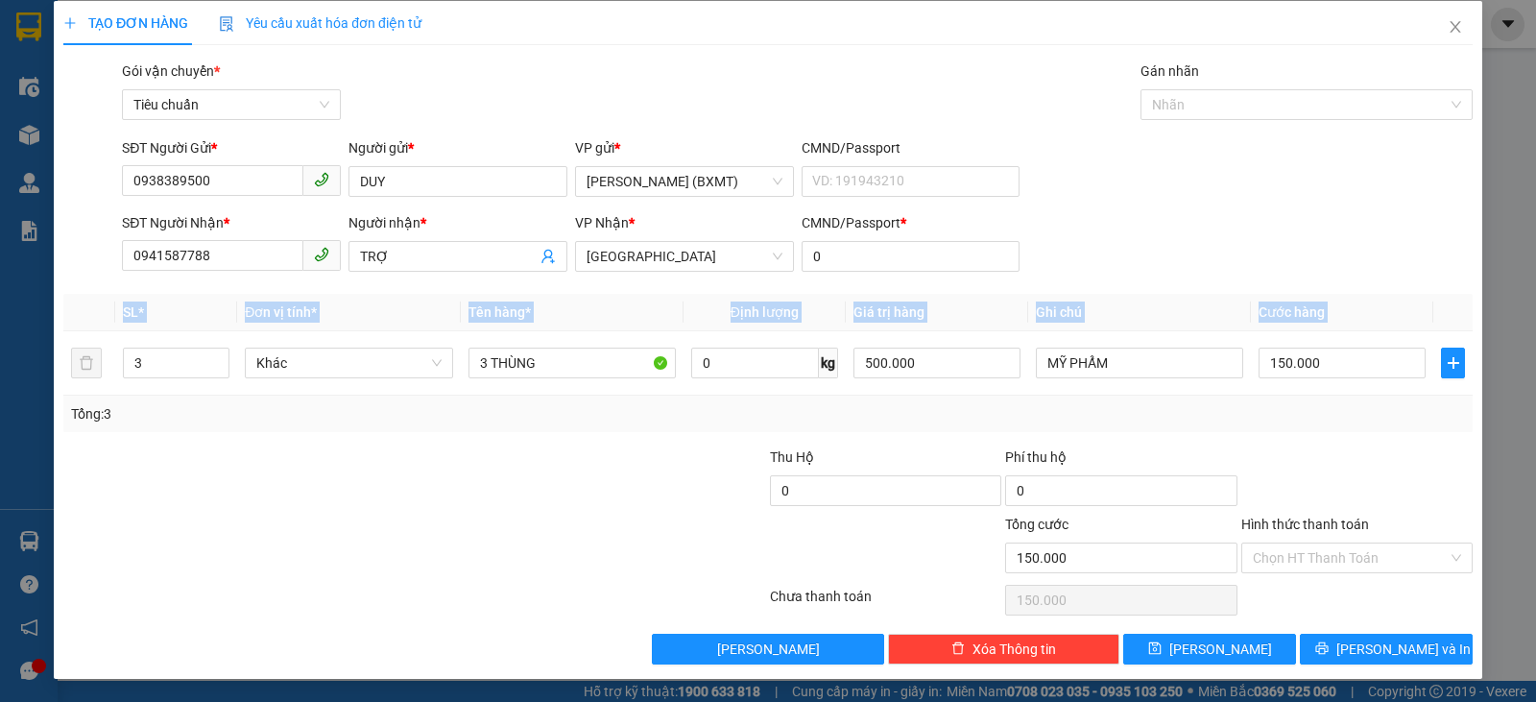
drag, startPoint x: 196, startPoint y: 379, endPoint x: 0, endPoint y: 323, distance: 203.8
click at [0, 327] on div "TẠO ĐƠN HÀNG Yêu cầu xuất hóa đơn điện tử Transit Pickup Surcharge Ids Transit …" at bounding box center [768, 351] width 1536 height 702
click at [145, 368] on input "3" at bounding box center [176, 362] width 105 height 29
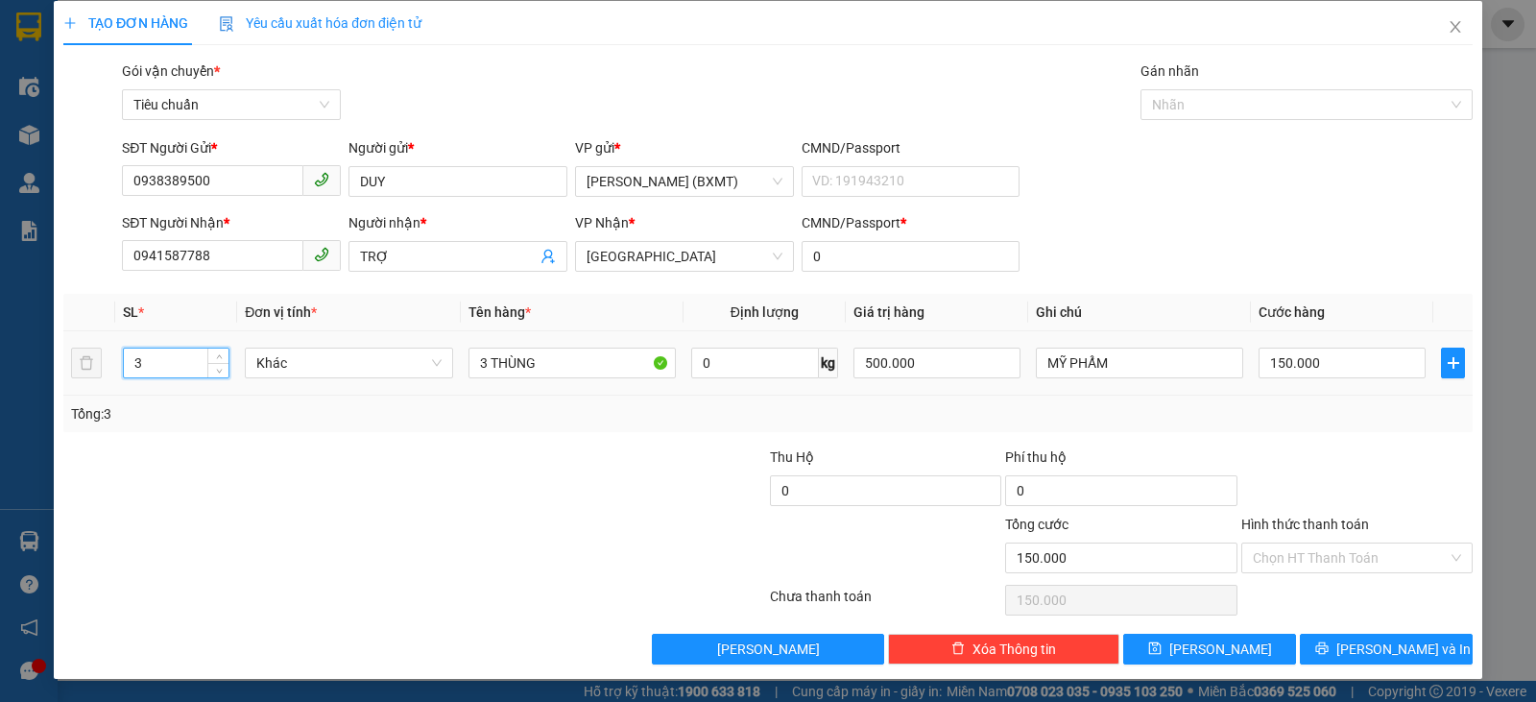
drag, startPoint x: 143, startPoint y: 367, endPoint x: 275, endPoint y: 359, distance: 132.7
click at [113, 359] on tr "3 Khác 3 THÙNG 0 kg 500.000 MỸ PHẨM 150.000" at bounding box center [767, 363] width 1409 height 64
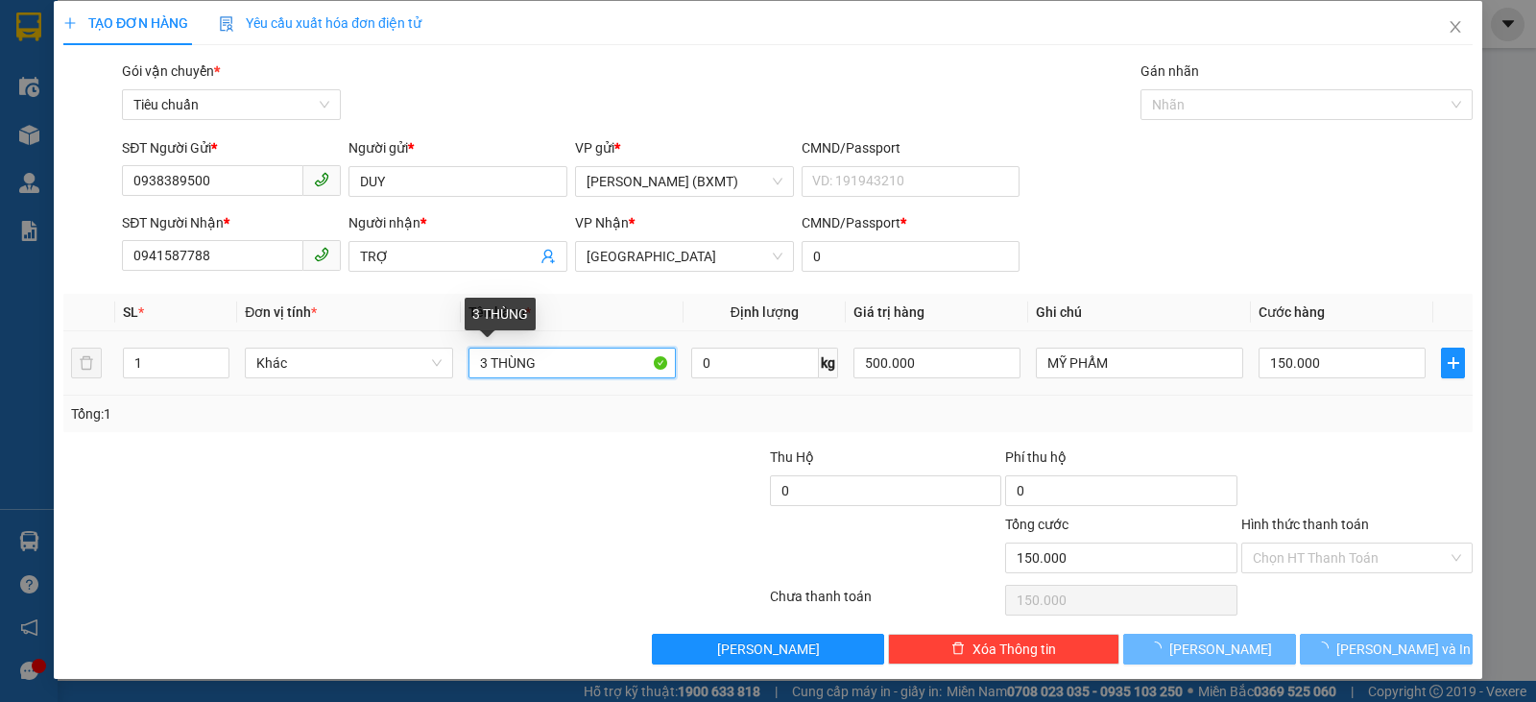
drag, startPoint x: 483, startPoint y: 360, endPoint x: 460, endPoint y: 358, distance: 23.1
click at [461, 358] on td "3 THÙNG" at bounding box center [572, 363] width 223 height 64
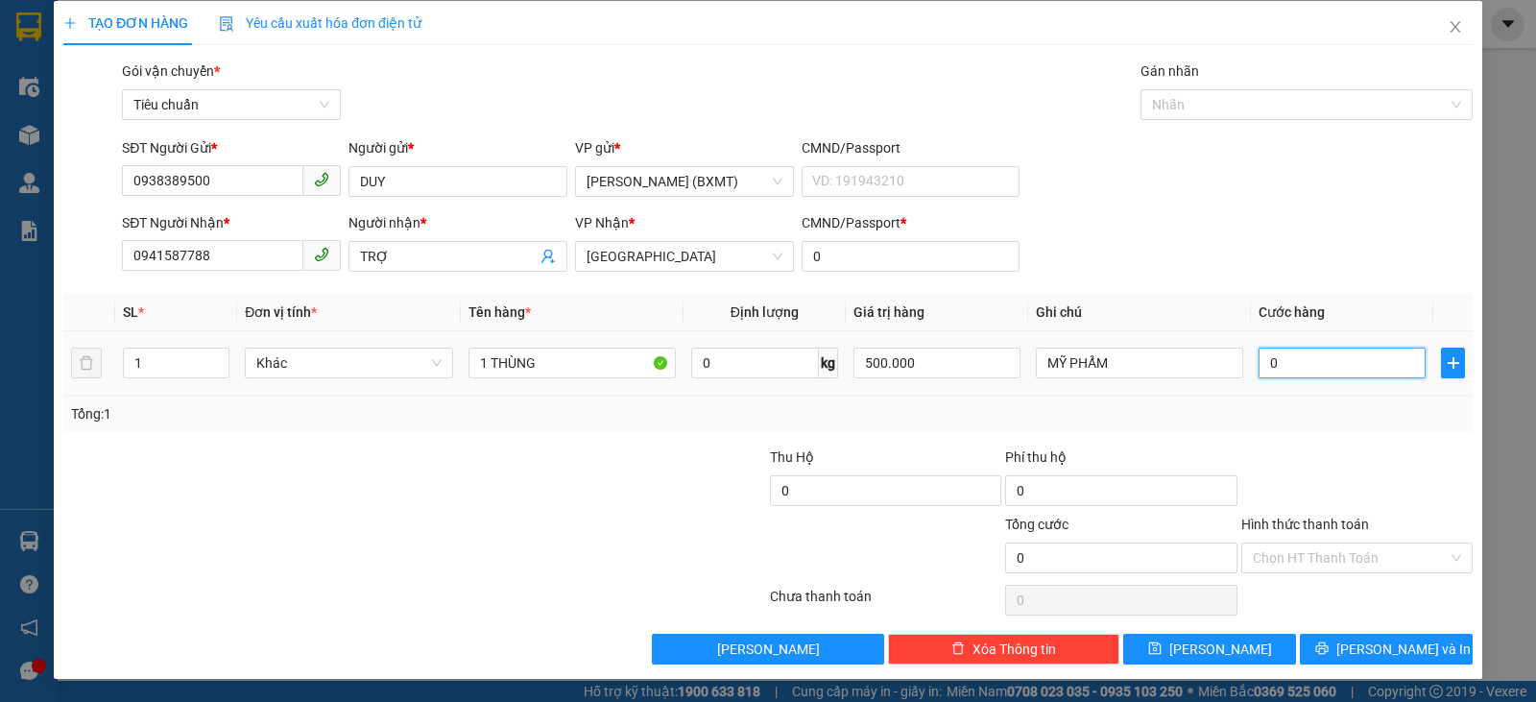
click at [1322, 356] on input "0" at bounding box center [1341, 362] width 167 height 31
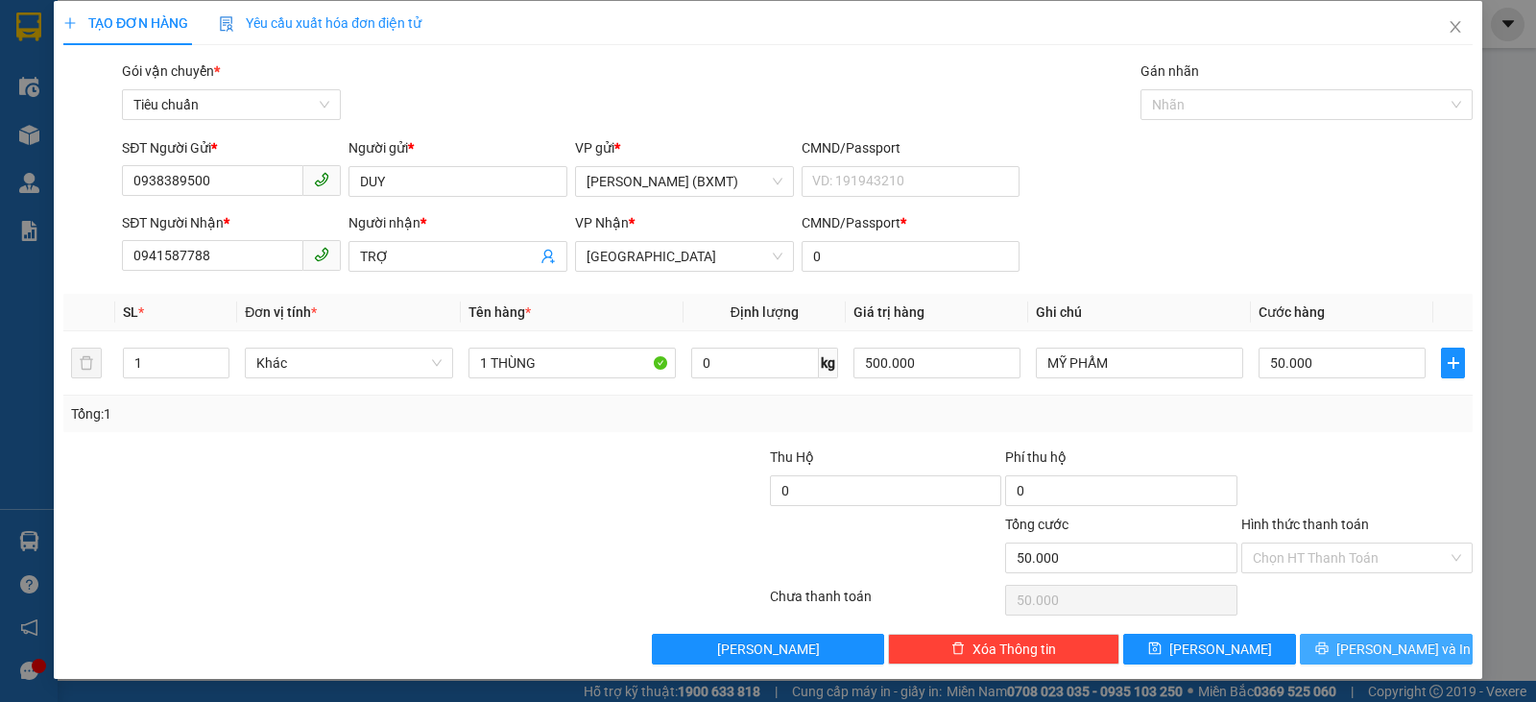
drag, startPoint x: 1358, startPoint y: 645, endPoint x: 1277, endPoint y: 591, distance: 97.7
click at [1356, 645] on span "[PERSON_NAME] và In" at bounding box center [1403, 648] width 134 height 21
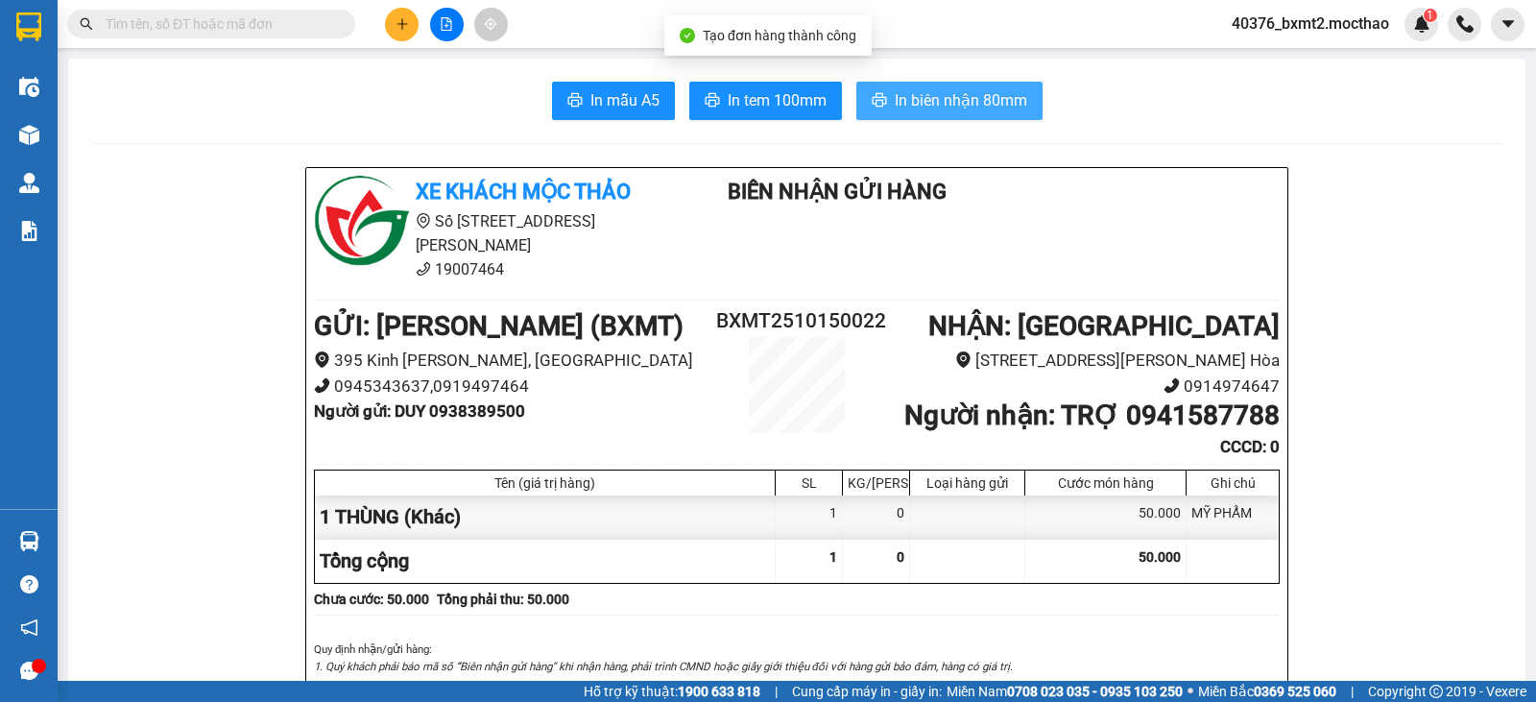
click at [909, 96] on span "In biên nhận 80mm" at bounding box center [961, 100] width 132 height 24
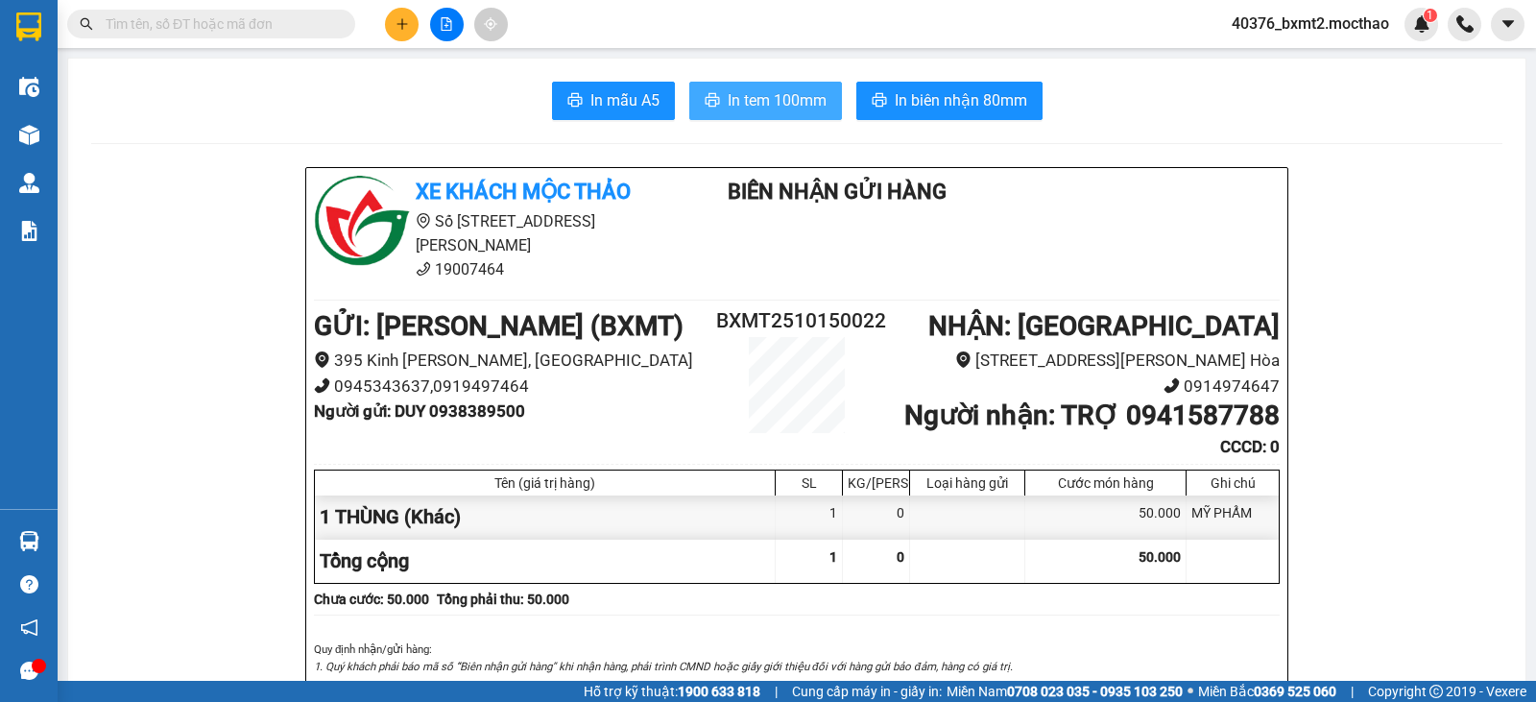
click at [767, 93] on span "In tem 100mm" at bounding box center [777, 100] width 99 height 24
click at [408, 34] on button at bounding box center [402, 25] width 34 height 34
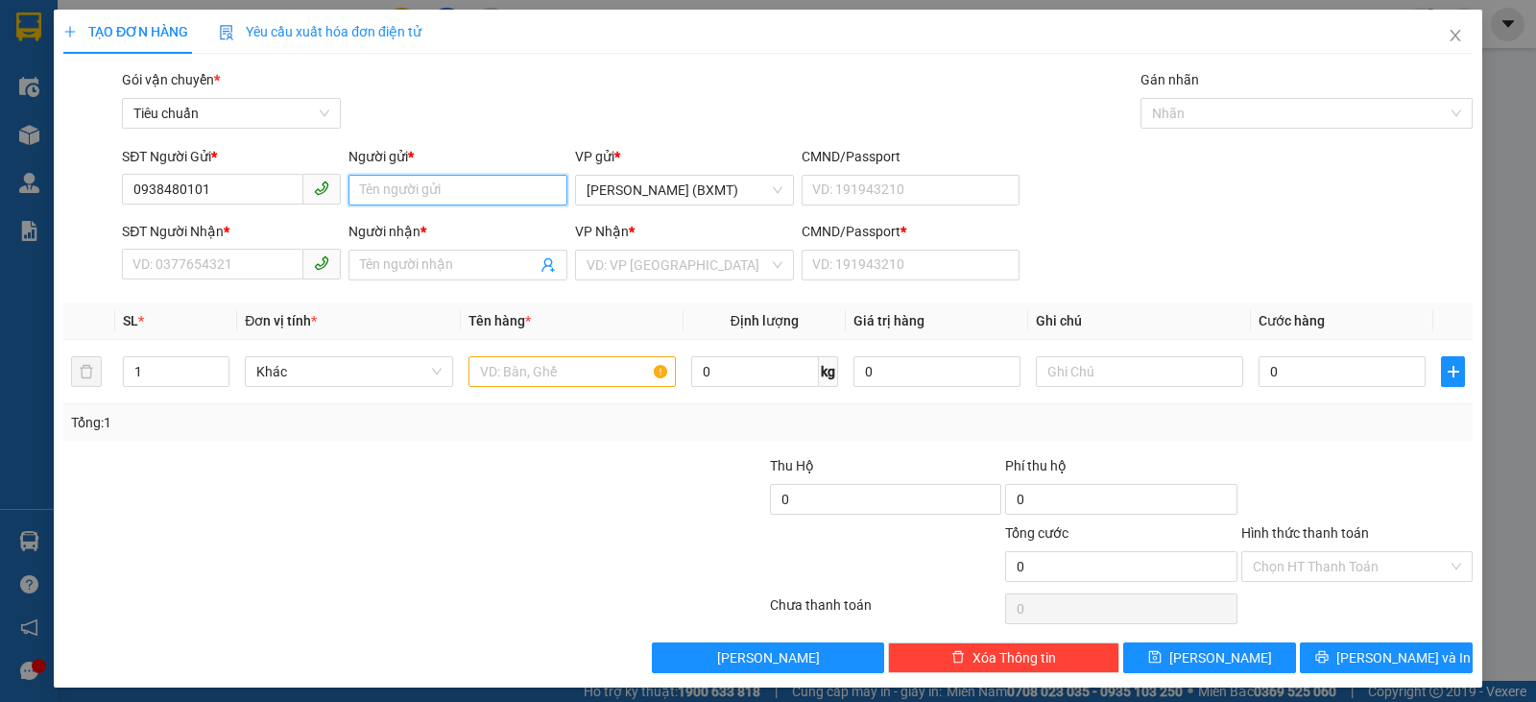
click at [441, 191] on input "Người gửi *" at bounding box center [457, 190] width 219 height 31
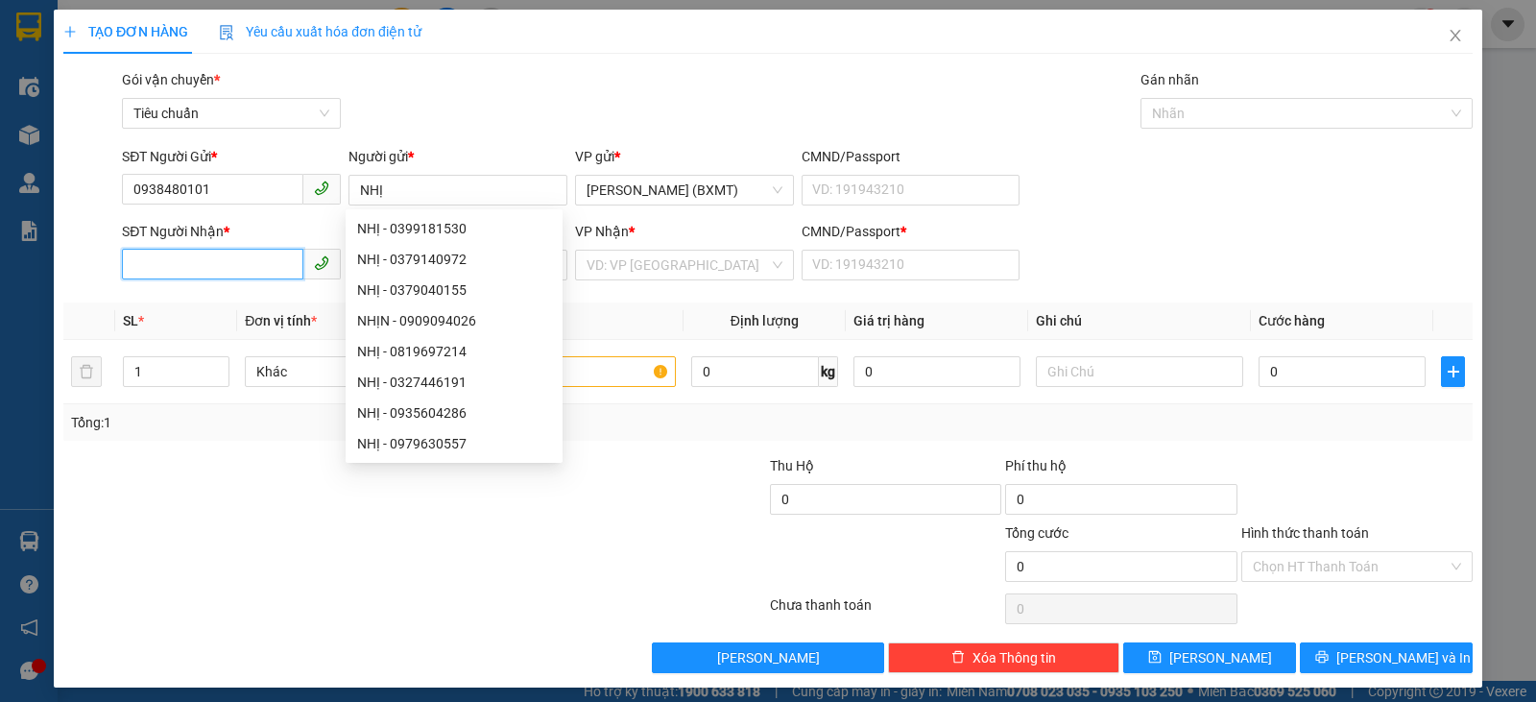
click at [219, 267] on input "SĐT Người Nhận *" at bounding box center [212, 264] width 181 height 31
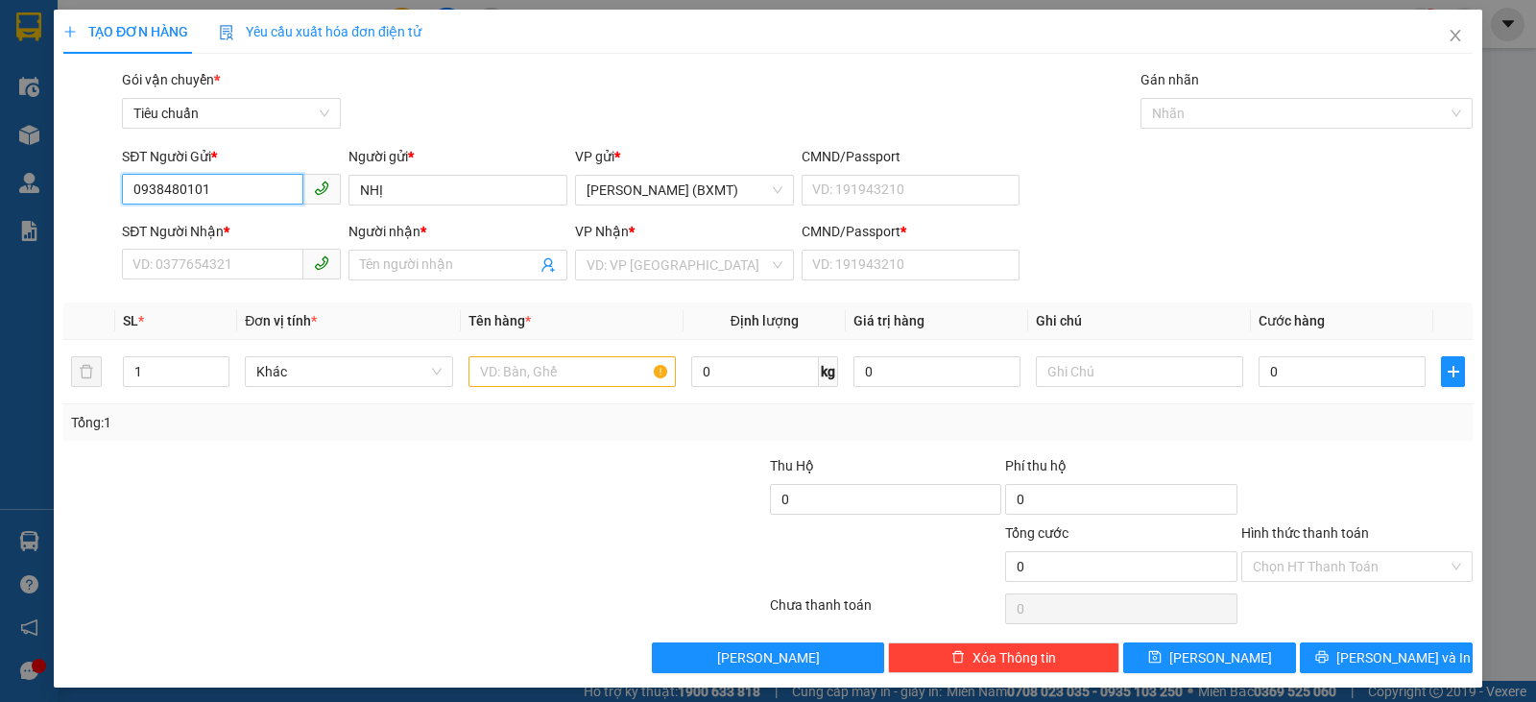
drag, startPoint x: 213, startPoint y: 185, endPoint x: 118, endPoint y: 180, distance: 95.2
click at [118, 180] on div "SĐT Người Gửi * 0938480101 0938480101" at bounding box center [231, 179] width 227 height 67
click at [233, 270] on input "SĐT Người Nhận *" at bounding box center [212, 264] width 181 height 31
paste input "0938480101"
click at [269, 273] on input "0938480101" at bounding box center [212, 264] width 181 height 31
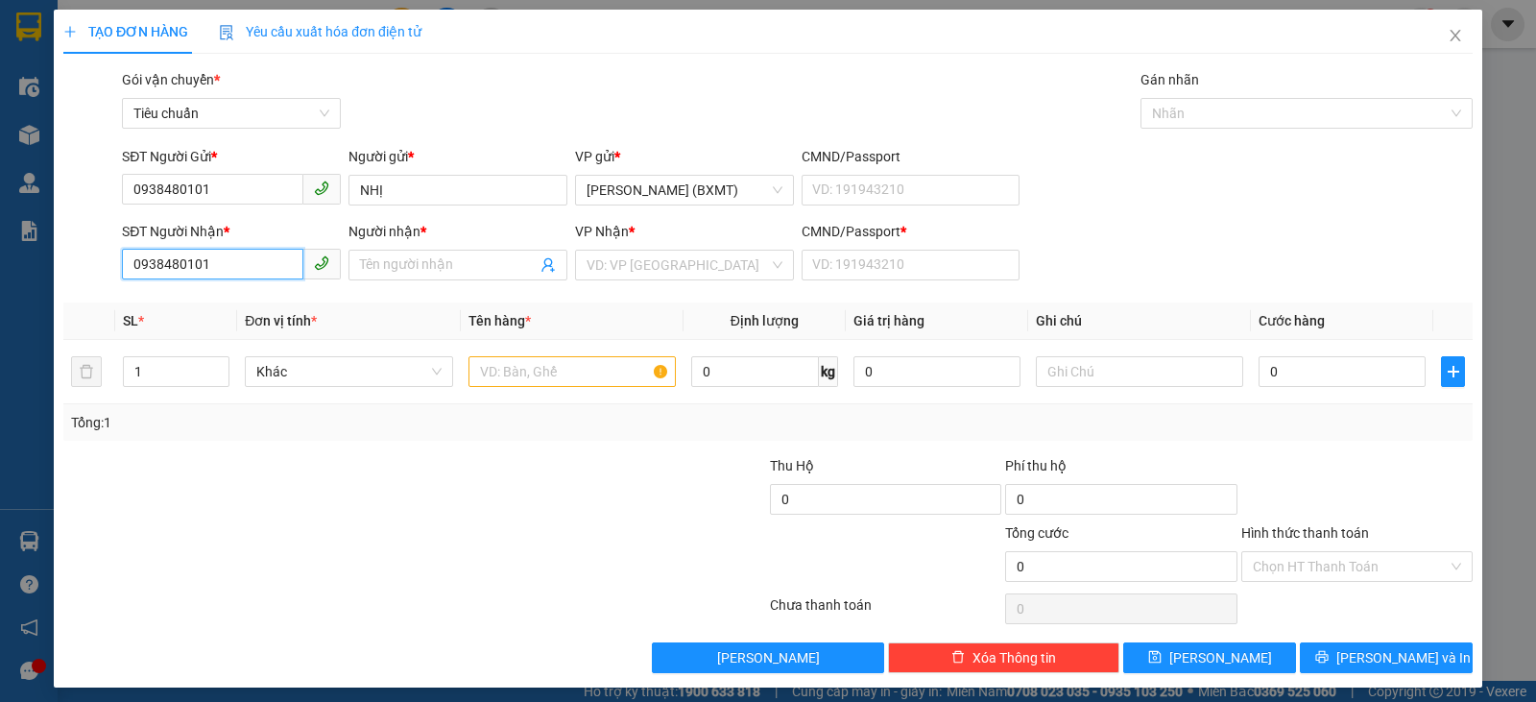
click at [259, 264] on input "0938480101" at bounding box center [212, 264] width 181 height 31
click at [227, 181] on input "0938480101" at bounding box center [212, 189] width 181 height 31
drag, startPoint x: 228, startPoint y: 181, endPoint x: 0, endPoint y: 204, distance: 229.5
click at [0, 204] on div "TẠO ĐƠN HÀNG Yêu cầu xuất hóa đơn điện tử Transit Pickup Surcharge Ids Transit …" at bounding box center [768, 351] width 1536 height 702
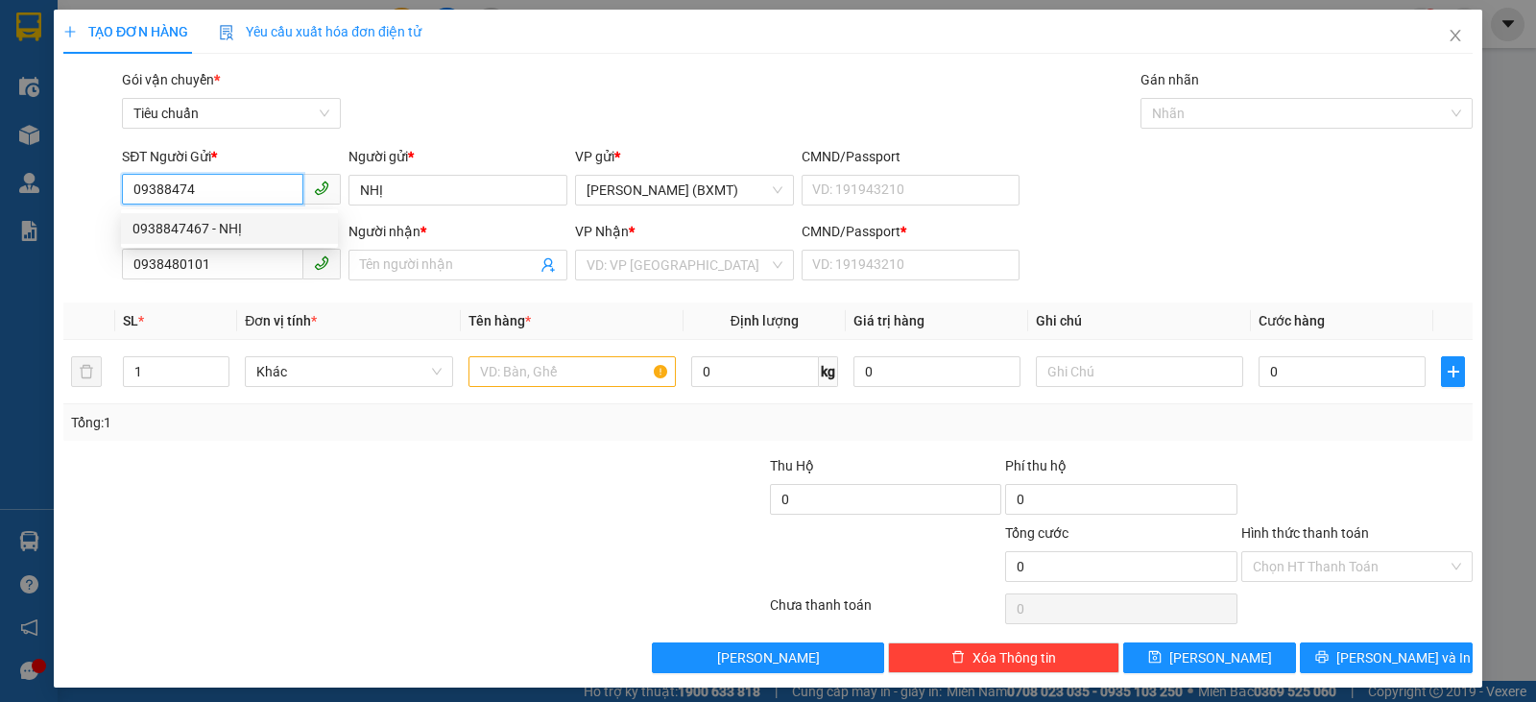
click at [228, 232] on div "0938847467 - NHỊ" at bounding box center [229, 228] width 194 height 21
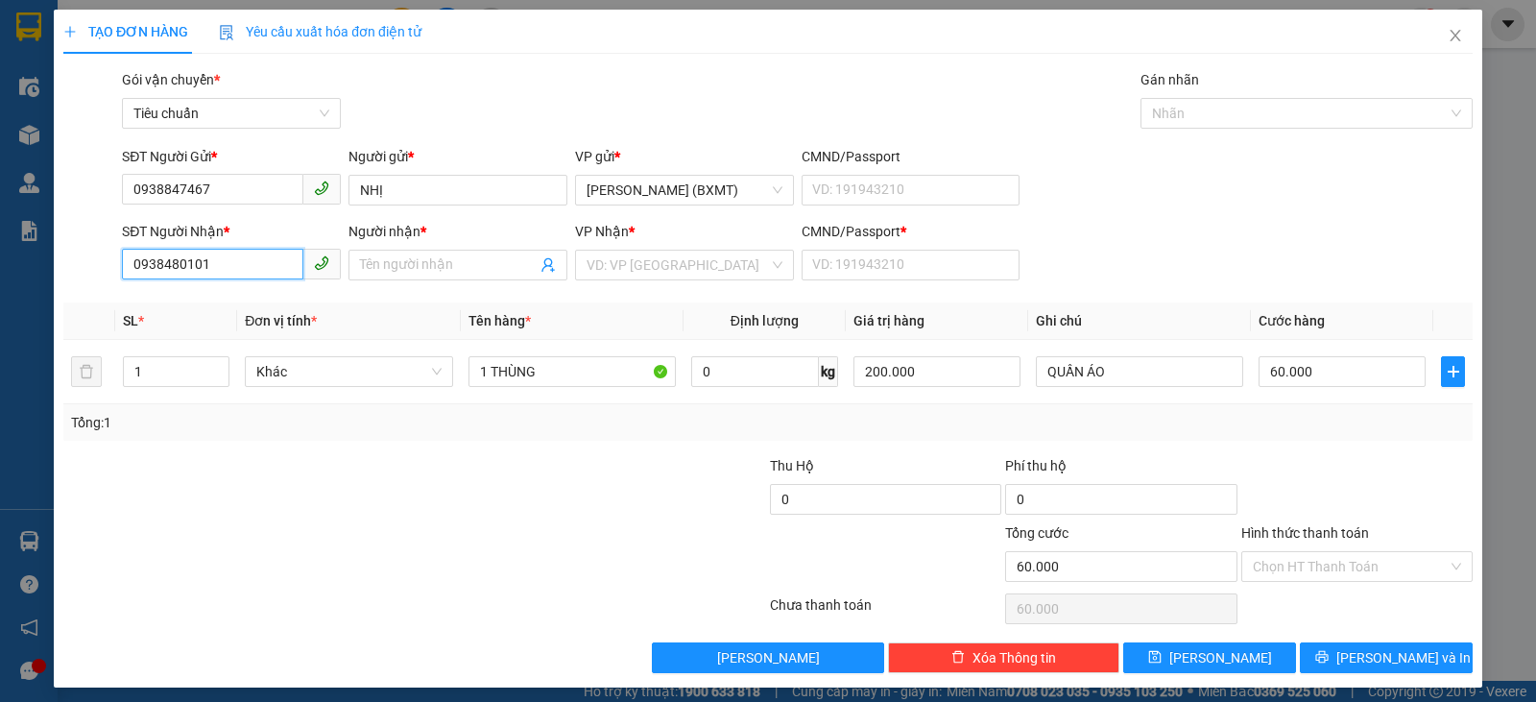
drag, startPoint x: 245, startPoint y: 265, endPoint x: 1, endPoint y: 213, distance: 249.3
click at [0, 225] on div "TẠO ĐƠN HÀNG Yêu cầu xuất hóa đơn điện tử Transit Pickup Surcharge Ids Transit …" at bounding box center [768, 351] width 1536 height 702
click at [262, 306] on div "0967893971 - CHI" at bounding box center [229, 303] width 194 height 21
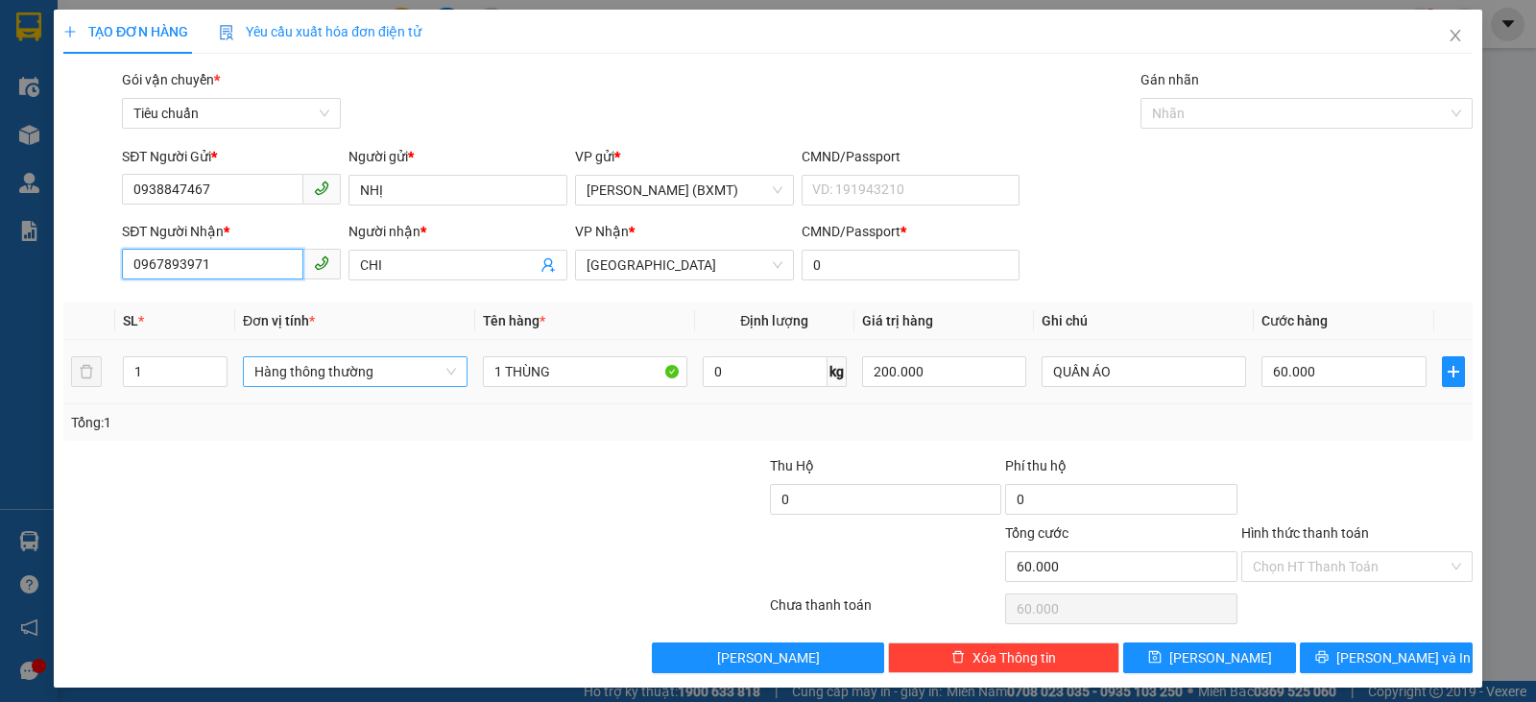
click at [374, 370] on span "Hàng thông thường" at bounding box center [355, 371] width 202 height 29
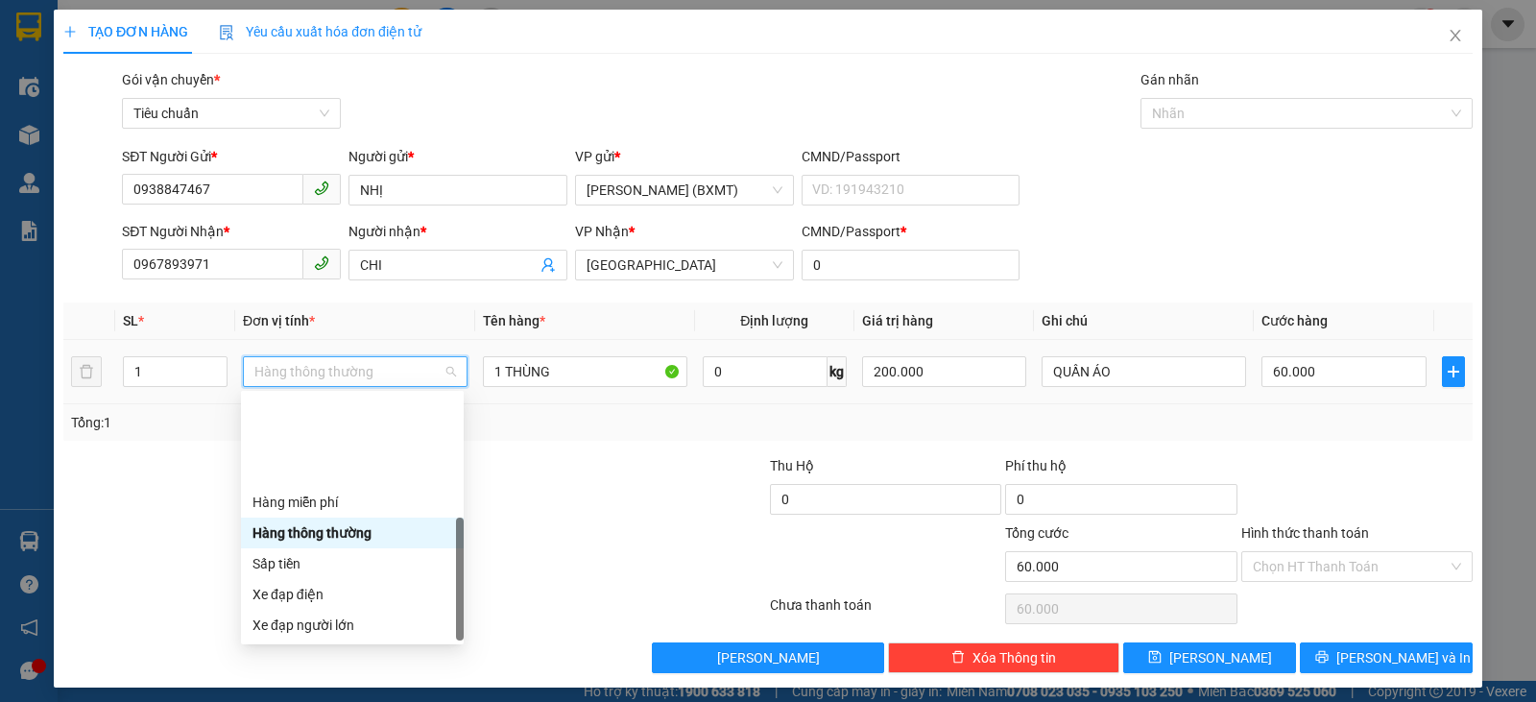
scroll to position [123, 0]
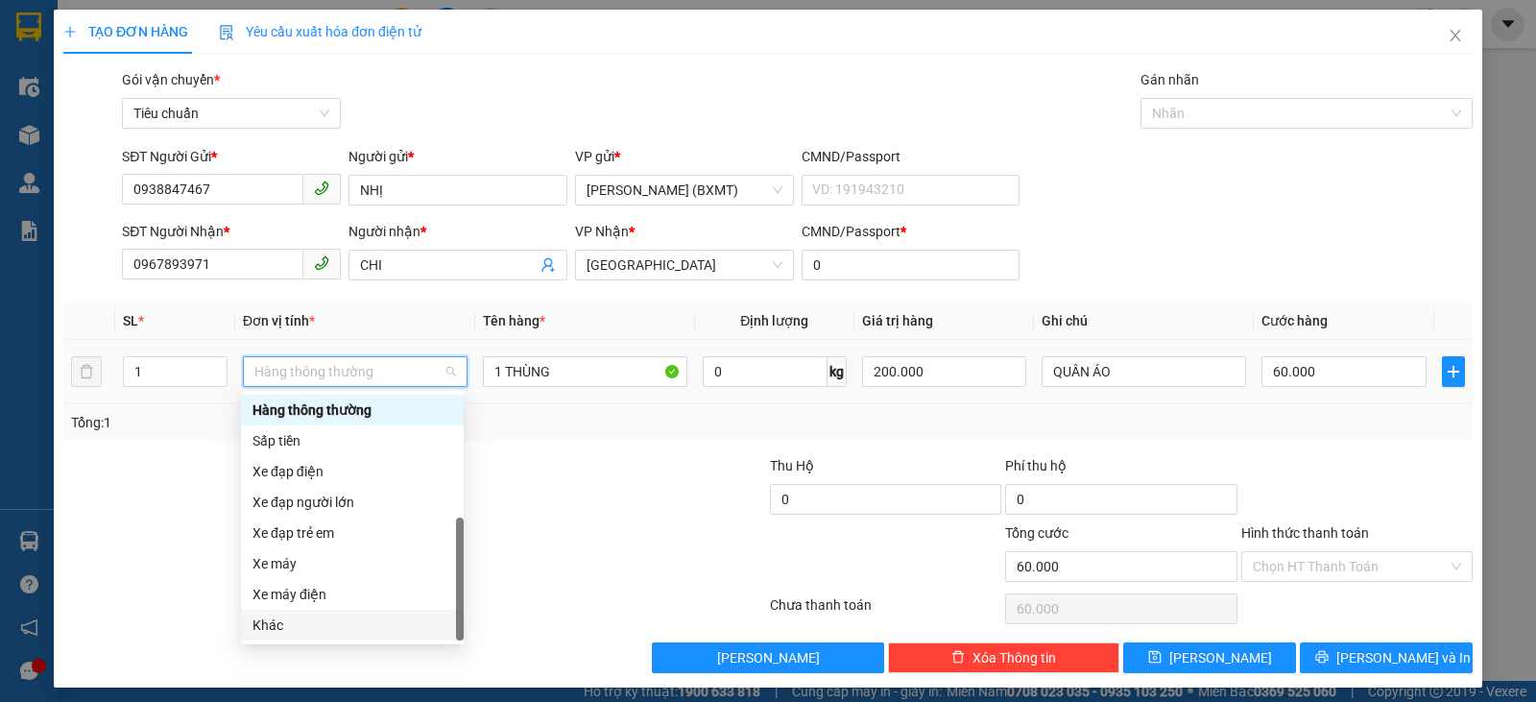
click at [282, 624] on div "Khác" at bounding box center [352, 624] width 200 height 21
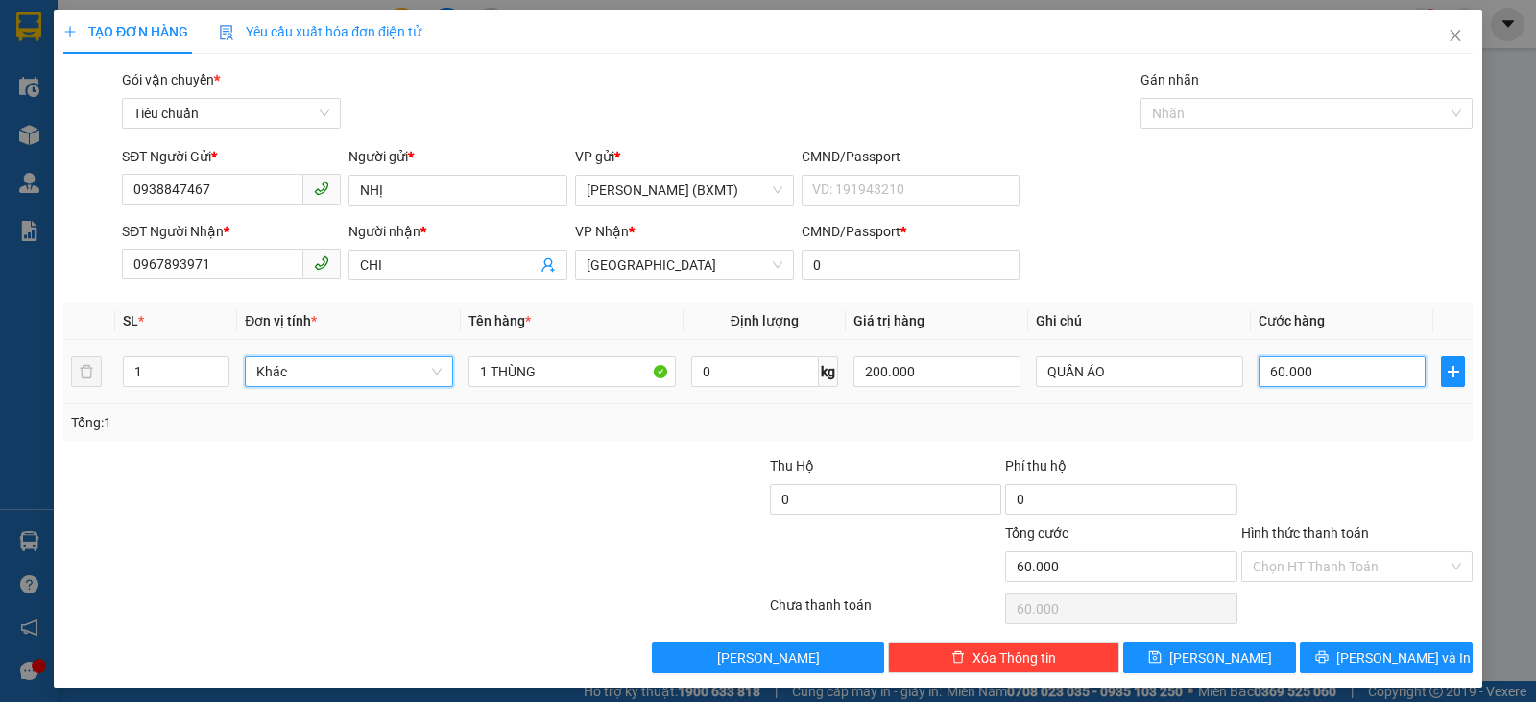
click at [1332, 370] on input "60.000" at bounding box center [1341, 371] width 167 height 31
click at [1345, 489] on div at bounding box center [1356, 488] width 235 height 67
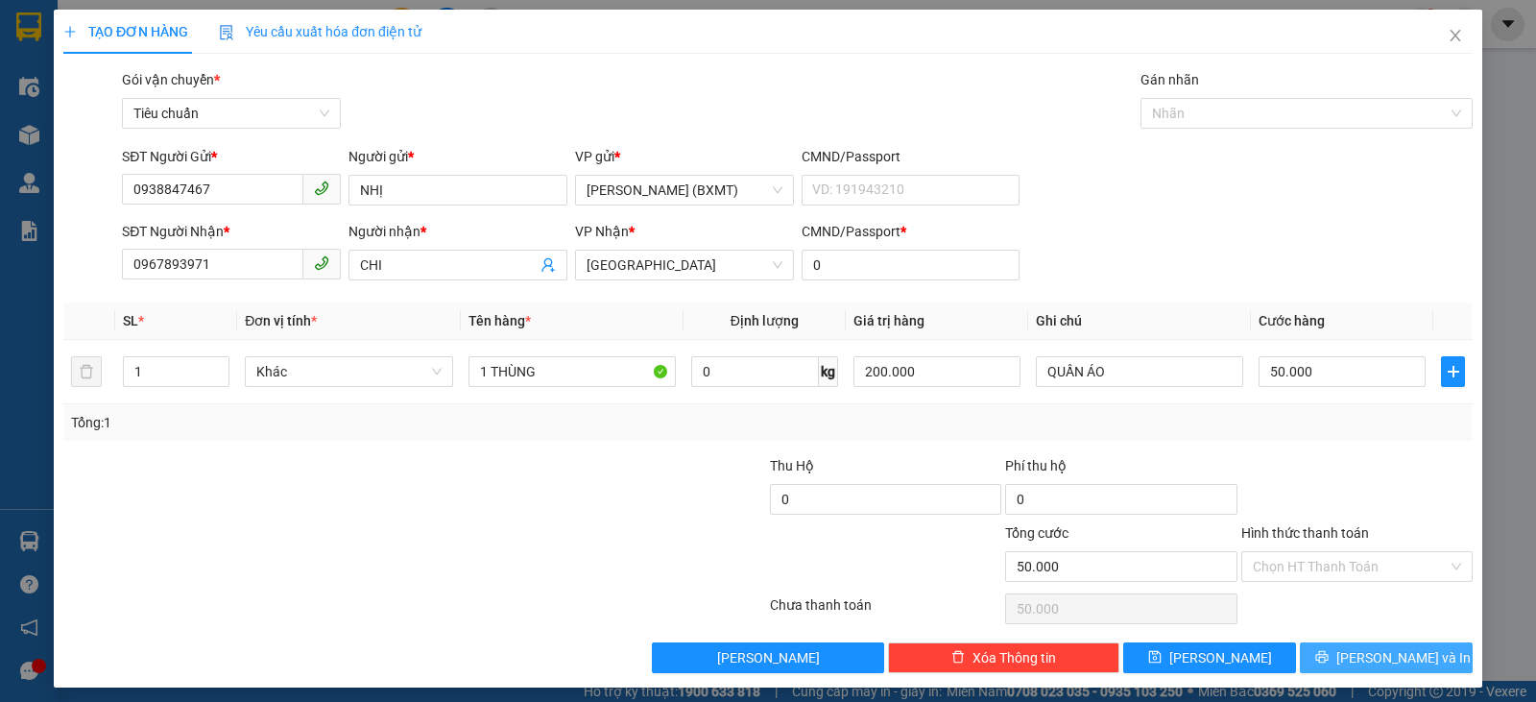
click at [1366, 653] on span "[PERSON_NAME] và In" at bounding box center [1403, 657] width 134 height 21
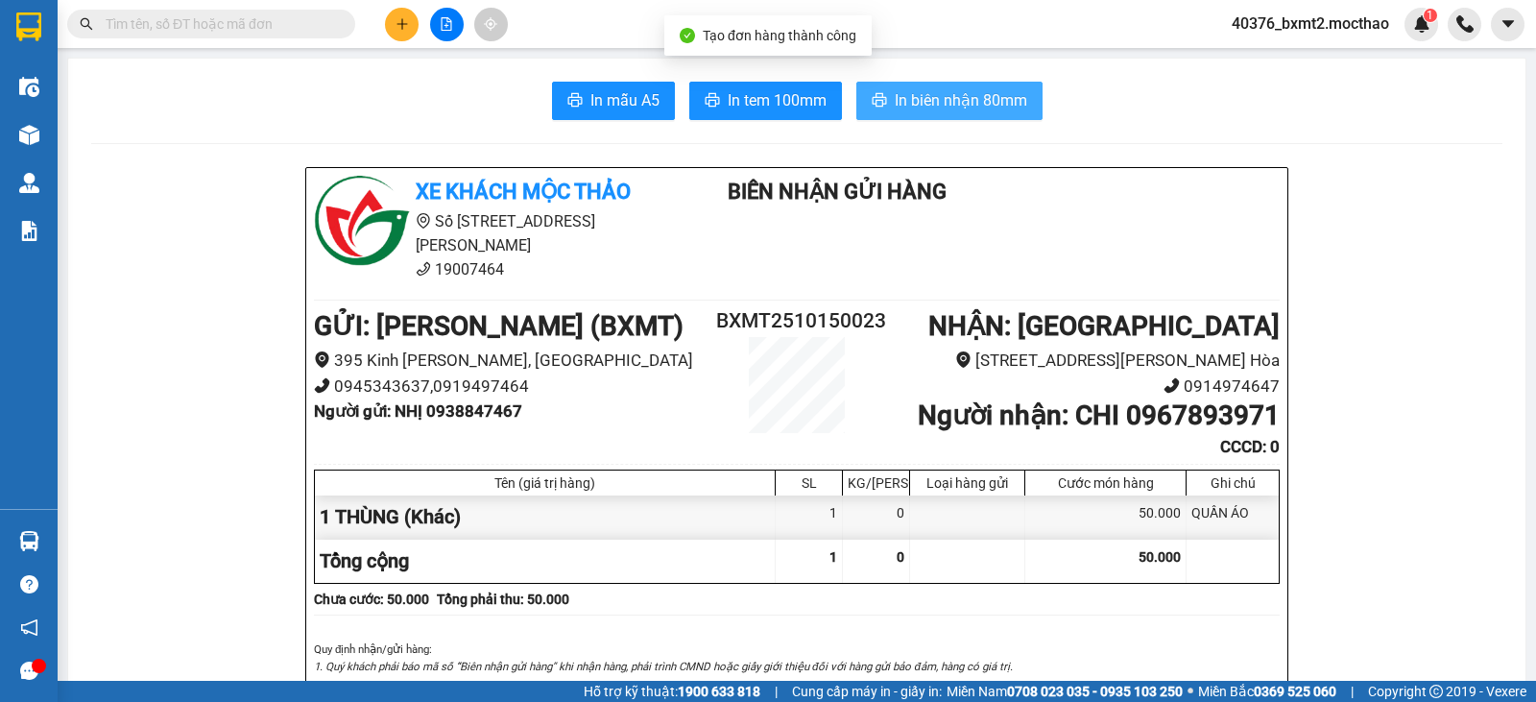
click at [995, 94] on span "In biên nhận 80mm" at bounding box center [961, 100] width 132 height 24
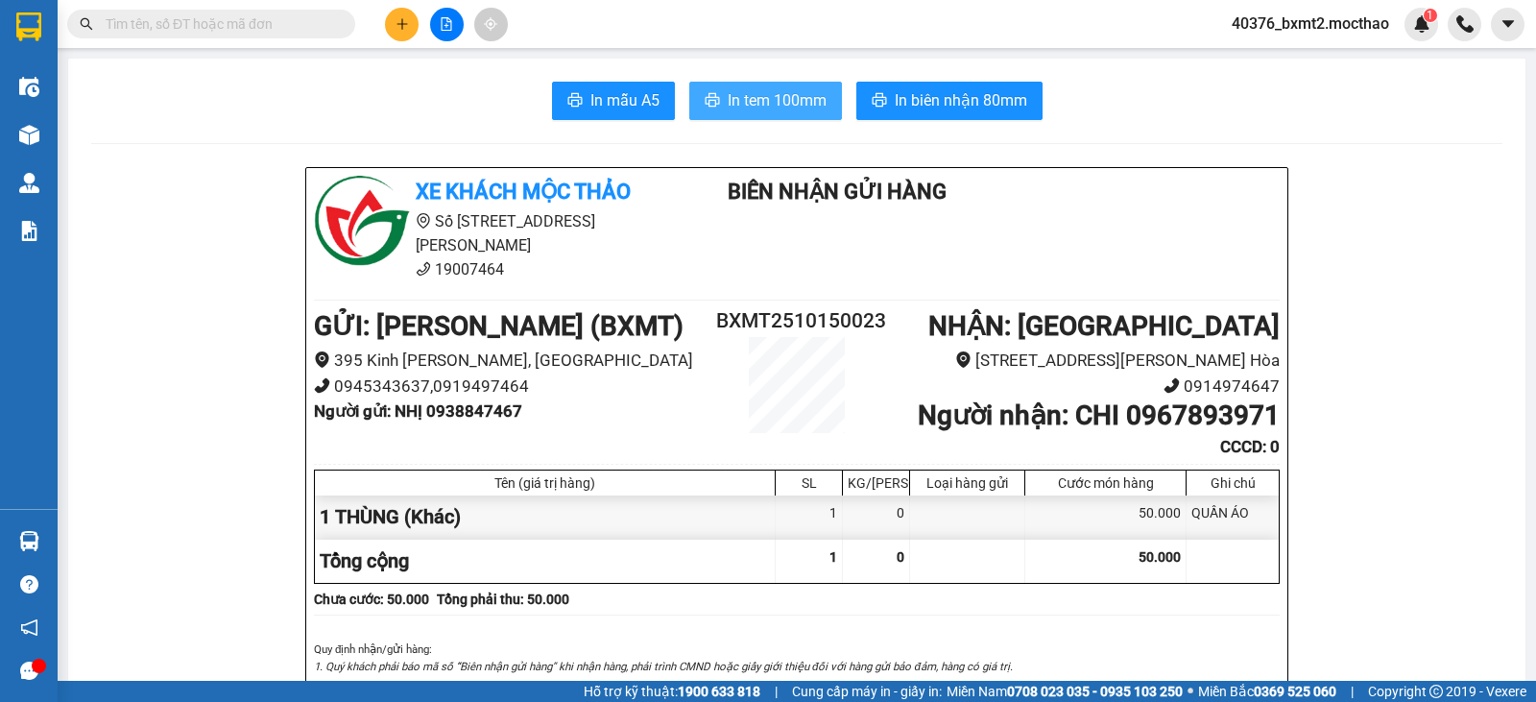
click at [716, 101] on button "In tem 100mm" at bounding box center [765, 101] width 153 height 38
click at [393, 24] on button at bounding box center [402, 25] width 34 height 34
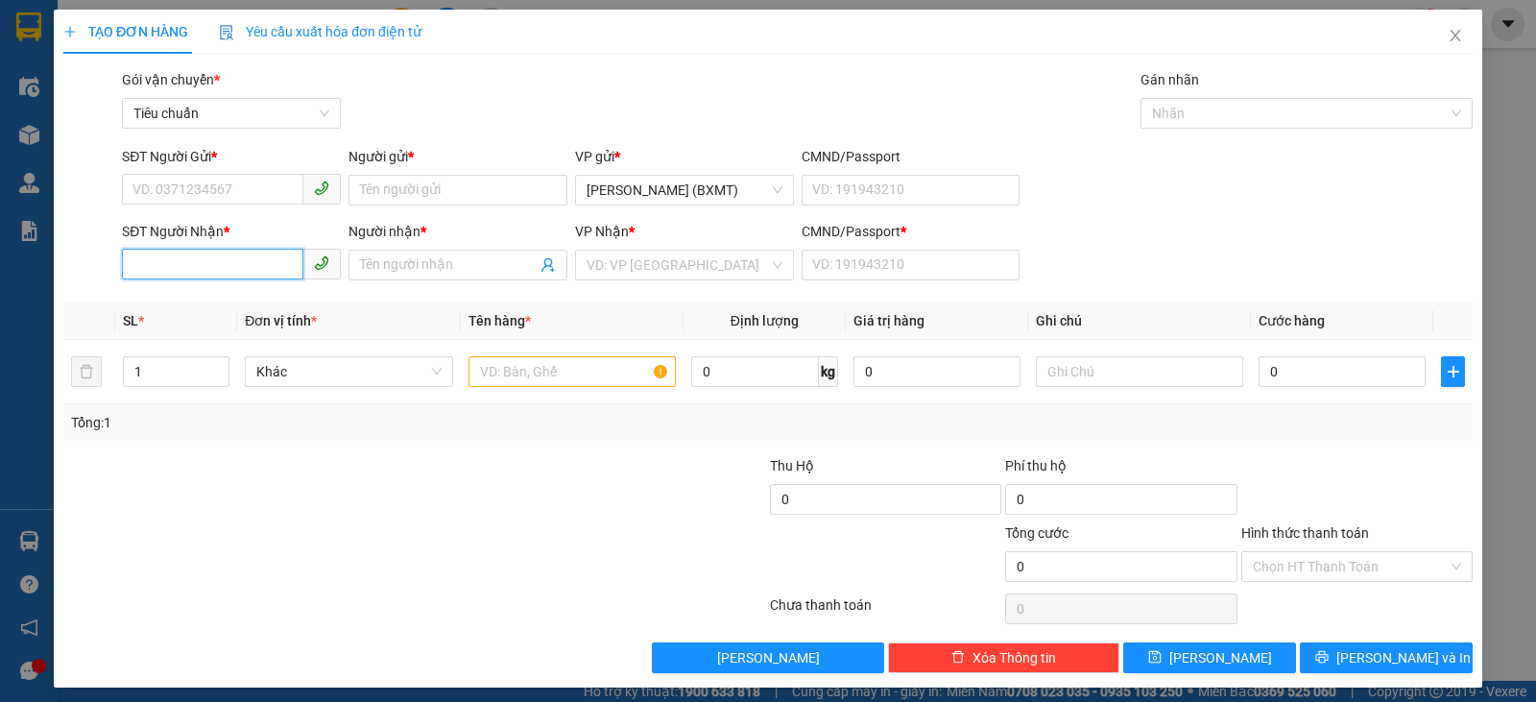
click at [208, 275] on input "SĐT Người Nhận *" at bounding box center [212, 264] width 181 height 31
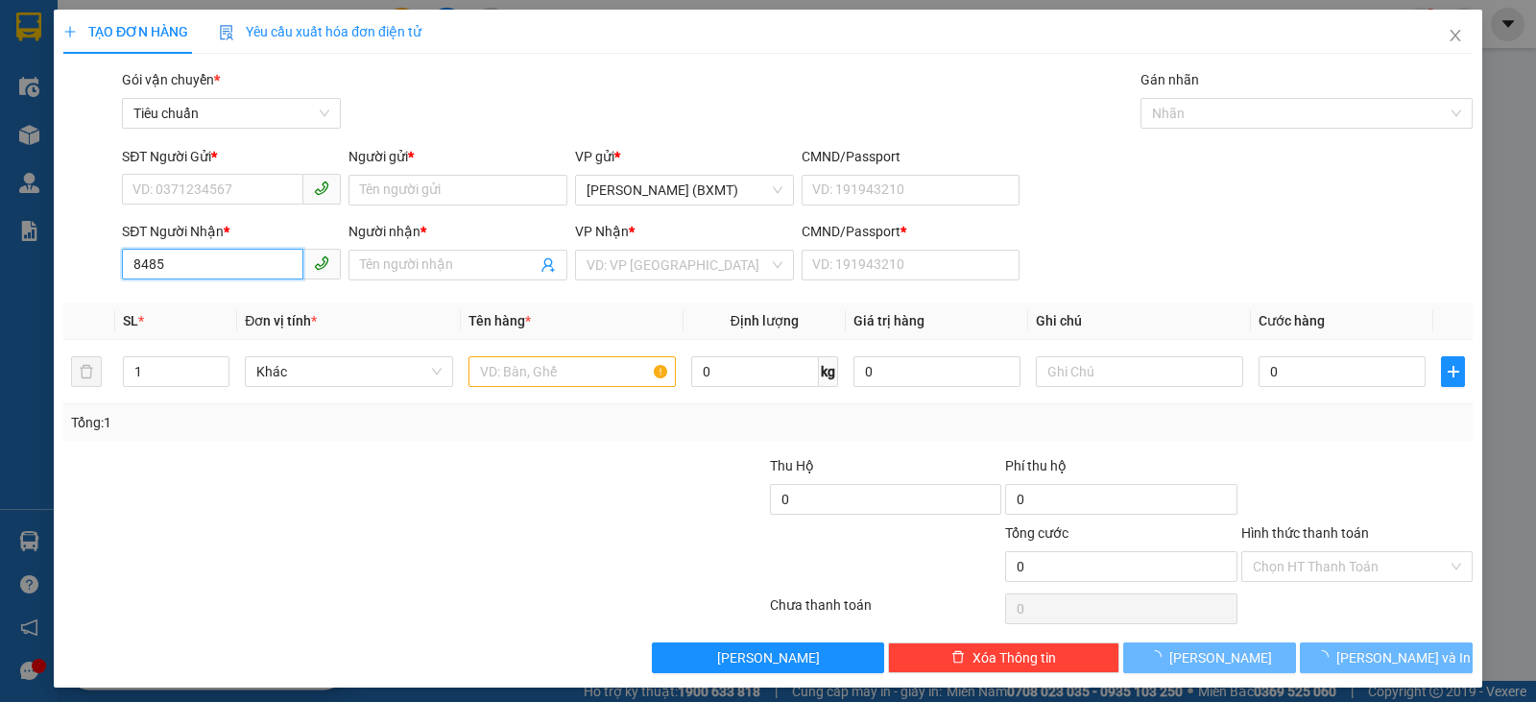
click at [210, 275] on input "8485" at bounding box center [212, 264] width 181 height 31
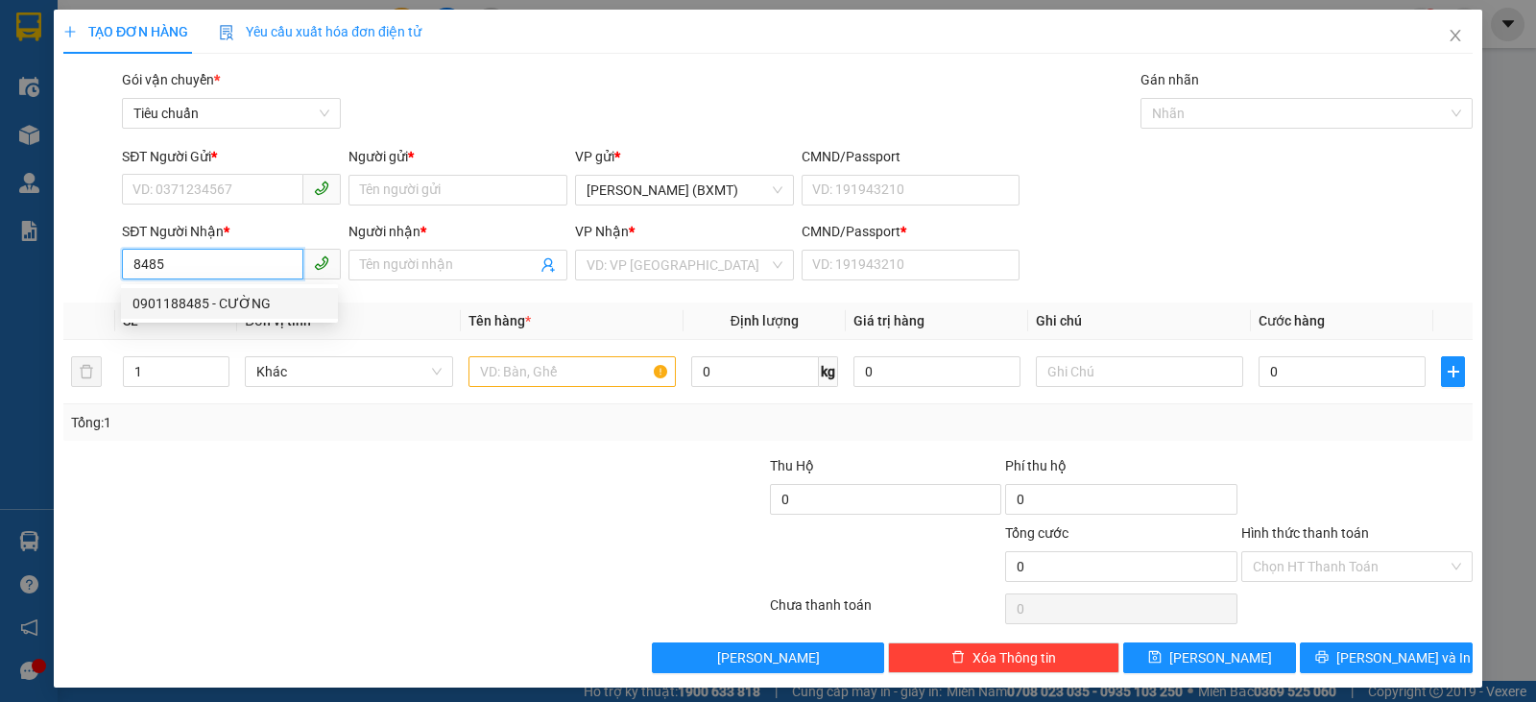
click at [232, 306] on div "0901188485 - CƯỜNG" at bounding box center [229, 303] width 194 height 21
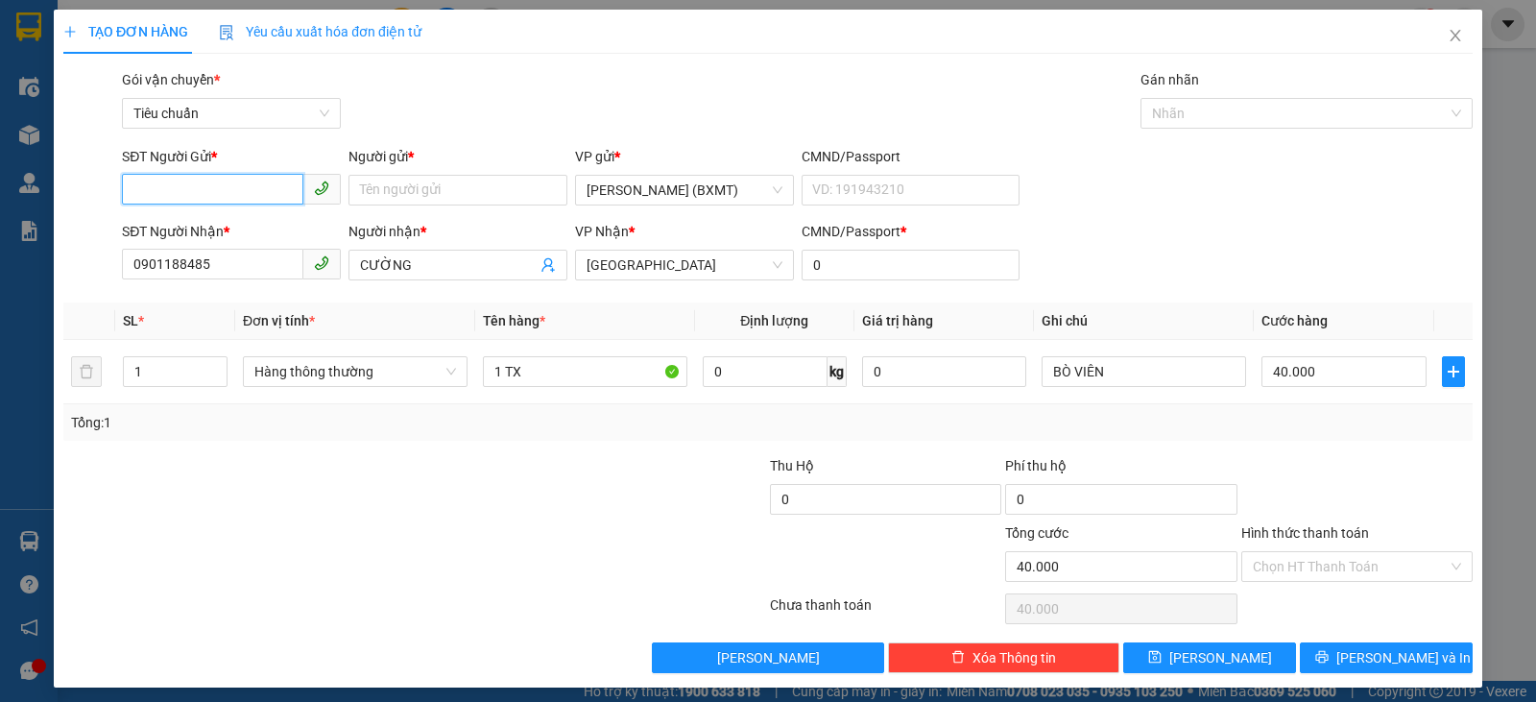
click at [241, 187] on input "SĐT Người Gửi *" at bounding box center [212, 189] width 181 height 31
click at [249, 277] on div "0901188485 - CƯỜNG" at bounding box center [229, 290] width 217 height 31
drag, startPoint x: 245, startPoint y: 187, endPoint x: 0, endPoint y: 212, distance: 246.0
click at [0, 212] on div "TẠO ĐƠN HÀNG Yêu cầu xuất hóa đơn điện tử Transit Pickup Surcharge Ids Transit …" at bounding box center [768, 351] width 1536 height 702
click at [253, 231] on div "0705706033 - CÔNG" at bounding box center [229, 228] width 194 height 21
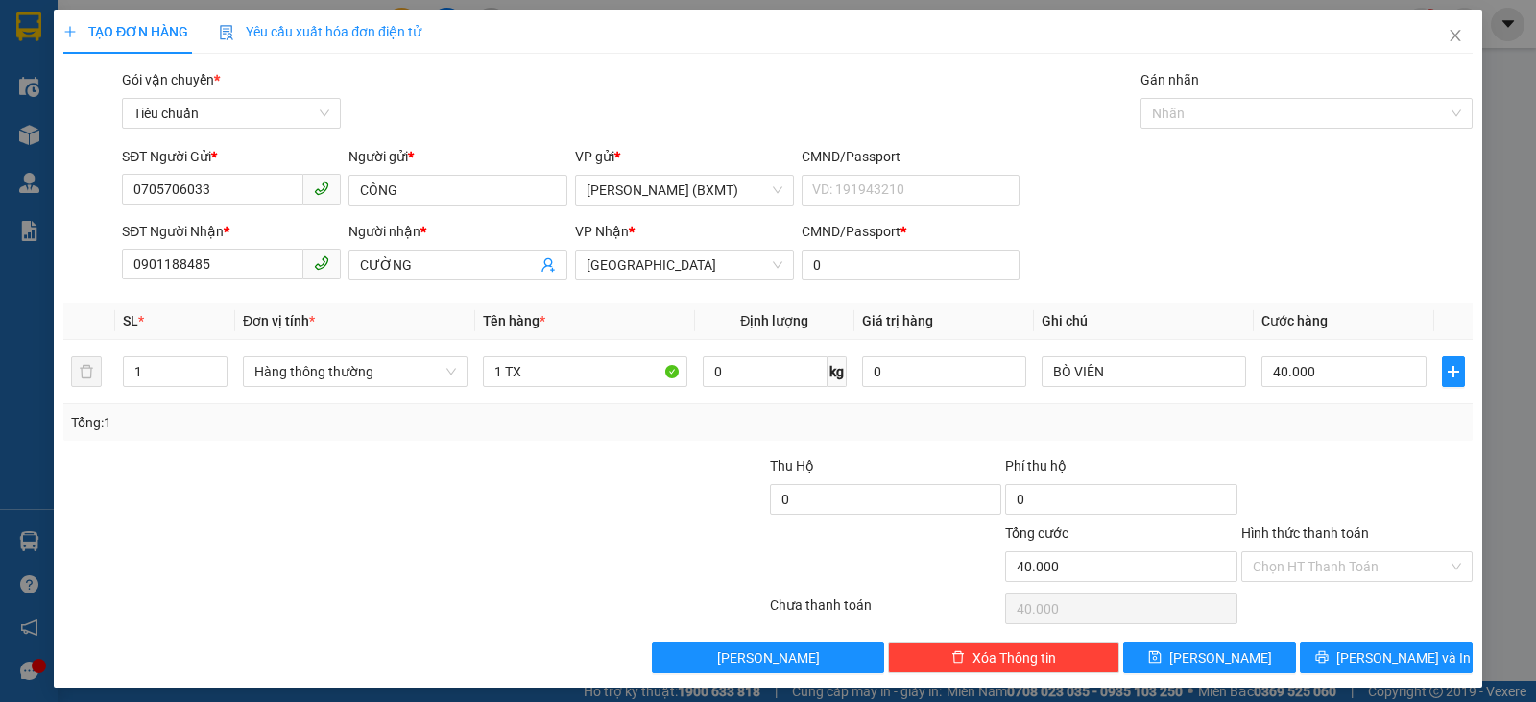
drag, startPoint x: 246, startPoint y: 173, endPoint x: 0, endPoint y: 181, distance: 245.9
click at [0, 181] on div "TẠO ĐƠN HÀNG Yêu cầu xuất hóa đơn điện tử Transit Pickup Surcharge Ids Transit …" at bounding box center [768, 351] width 1536 height 702
click at [247, 194] on input "0705706033" at bounding box center [212, 189] width 181 height 31
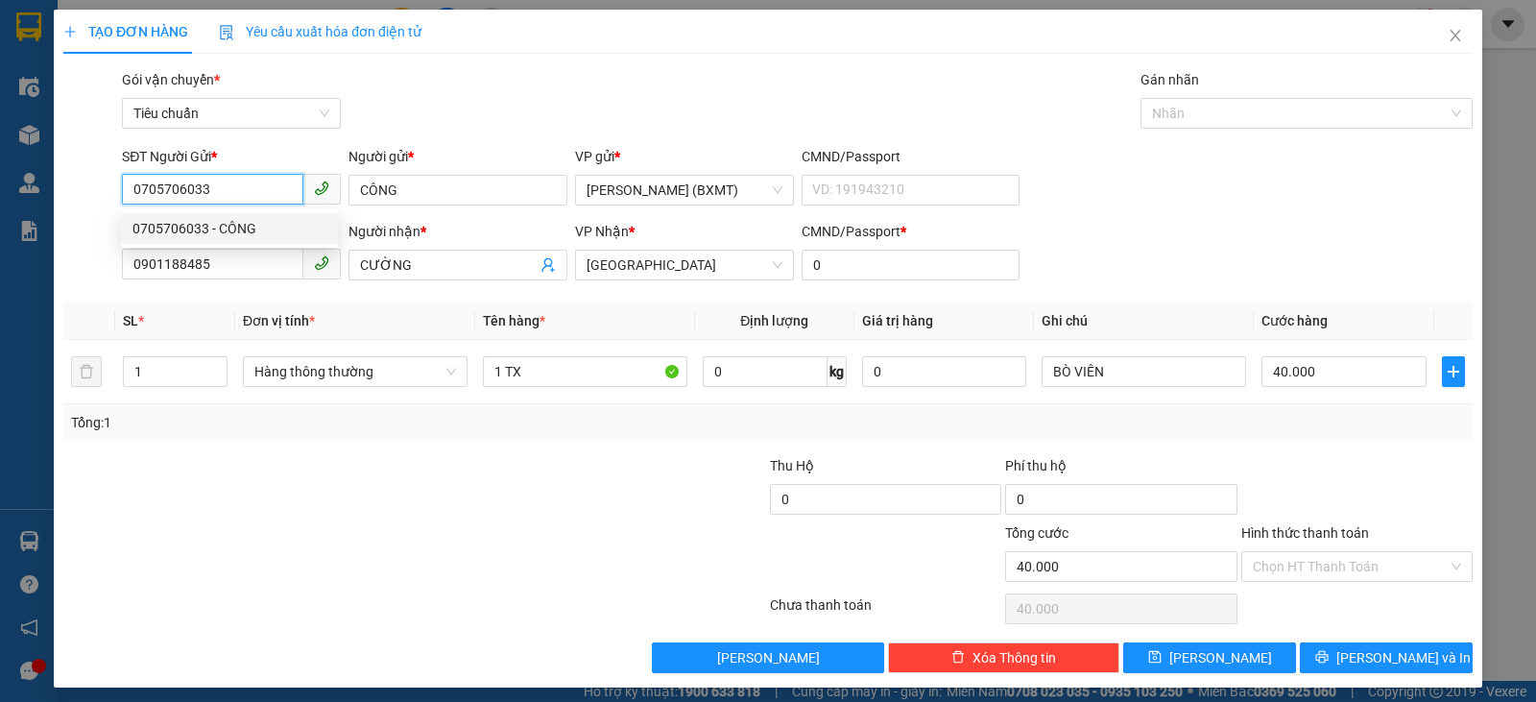
drag, startPoint x: 247, startPoint y: 194, endPoint x: 0, endPoint y: 192, distance: 246.7
click at [0, 194] on div "TẠO ĐƠN HÀNG Yêu cầu xuất hóa đơn điện tử Transit Pickup Surcharge Ids Transit …" at bounding box center [768, 351] width 1536 height 702
click at [257, 251] on div "02822416916 - Bình" at bounding box center [229, 259] width 194 height 21
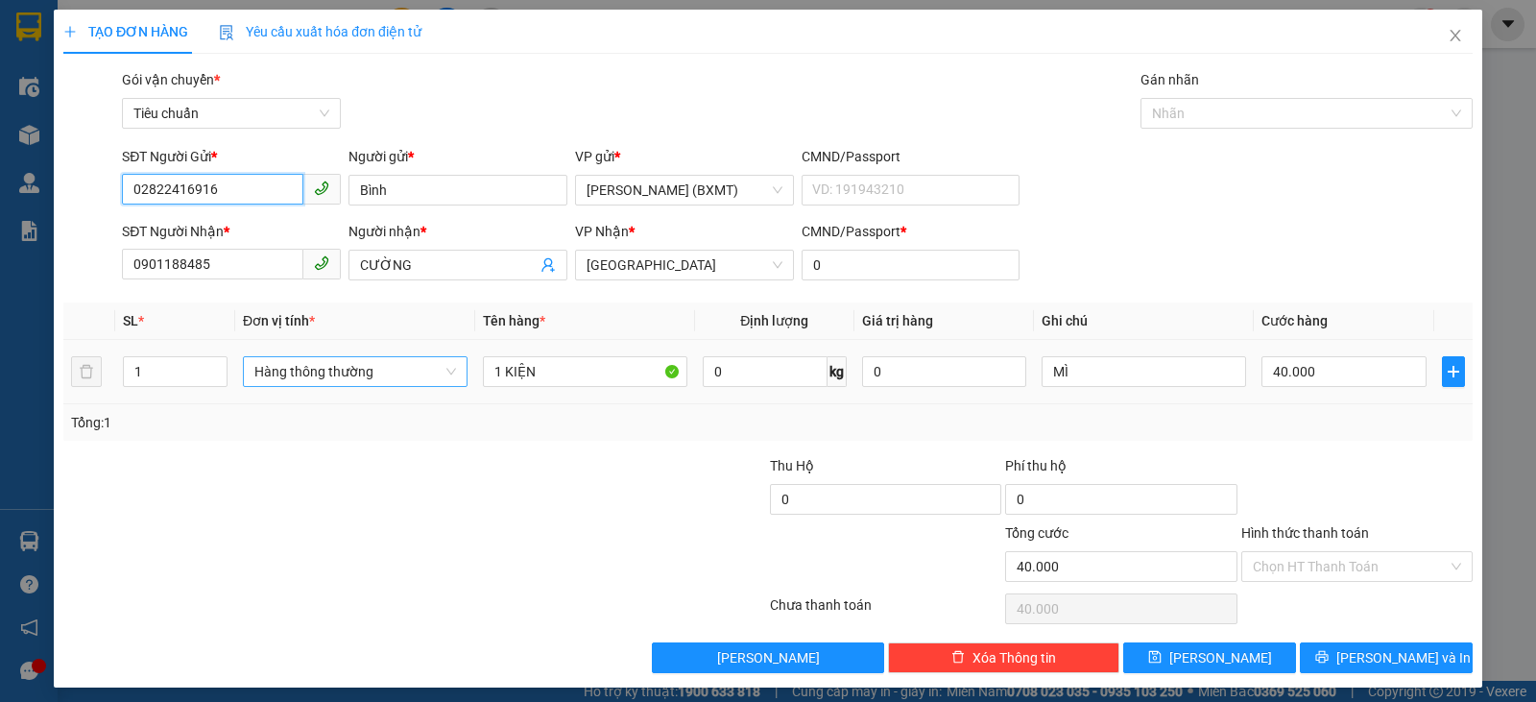
click at [420, 377] on span "Hàng thông thường" at bounding box center [355, 371] width 202 height 29
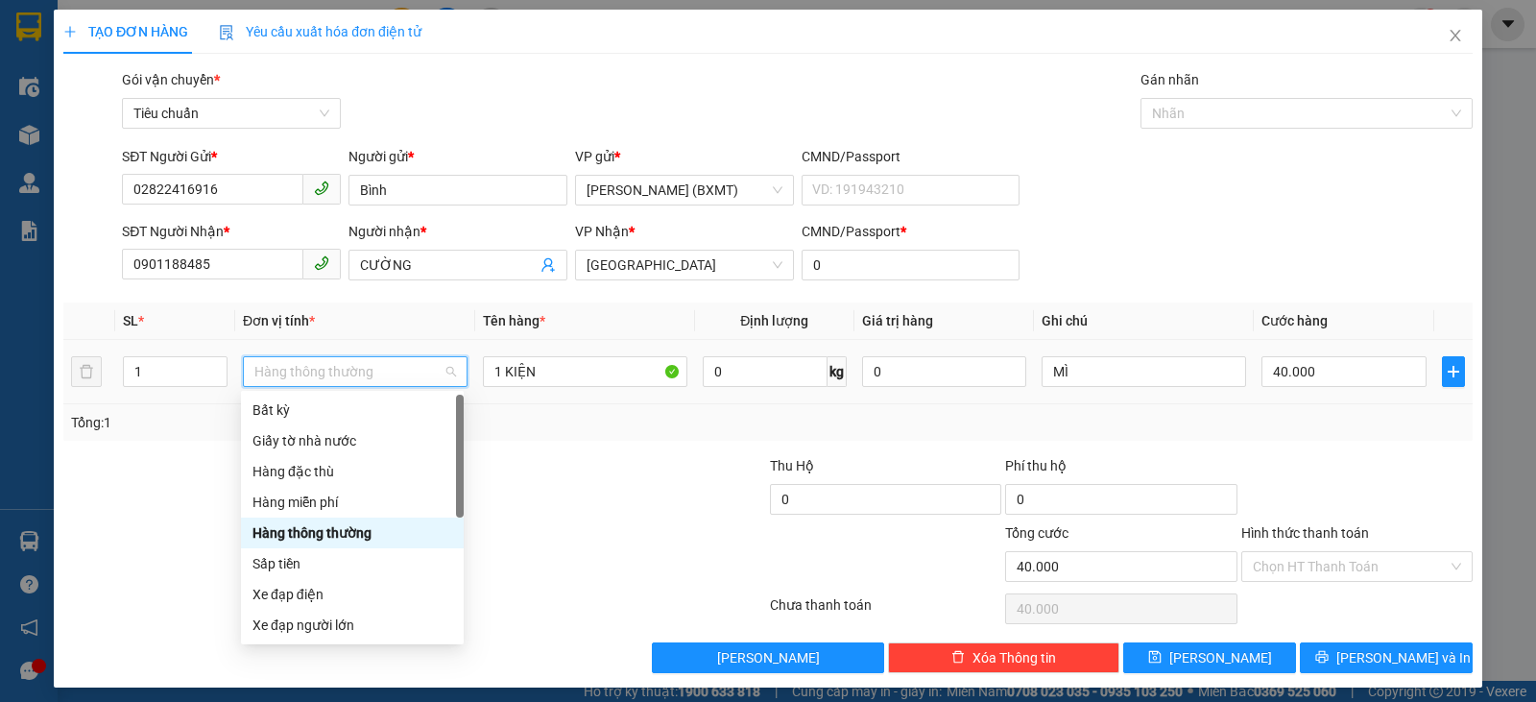
scroll to position [123, 0]
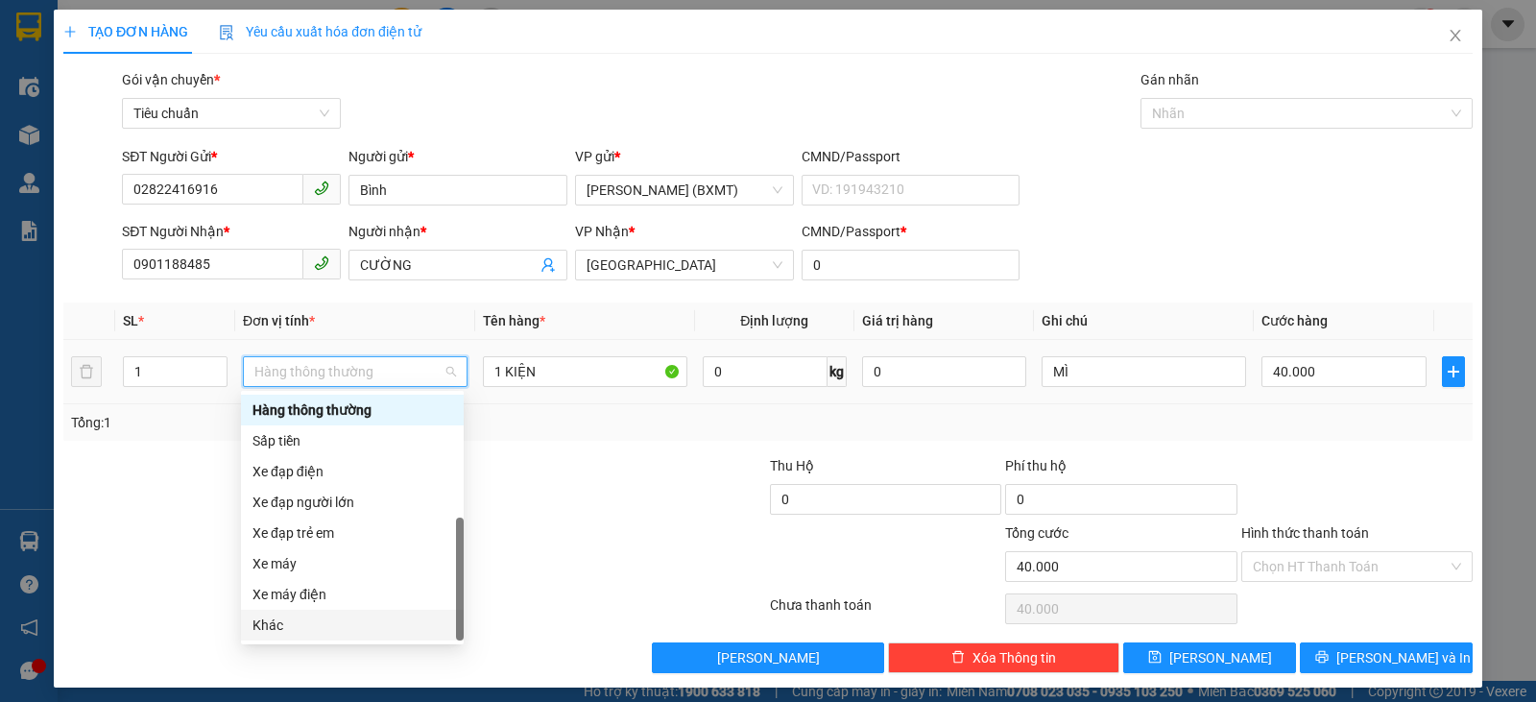
drag, startPoint x: 262, startPoint y: 627, endPoint x: 1160, endPoint y: 491, distance: 907.8
click at [264, 626] on div "Khác" at bounding box center [352, 624] width 200 height 21
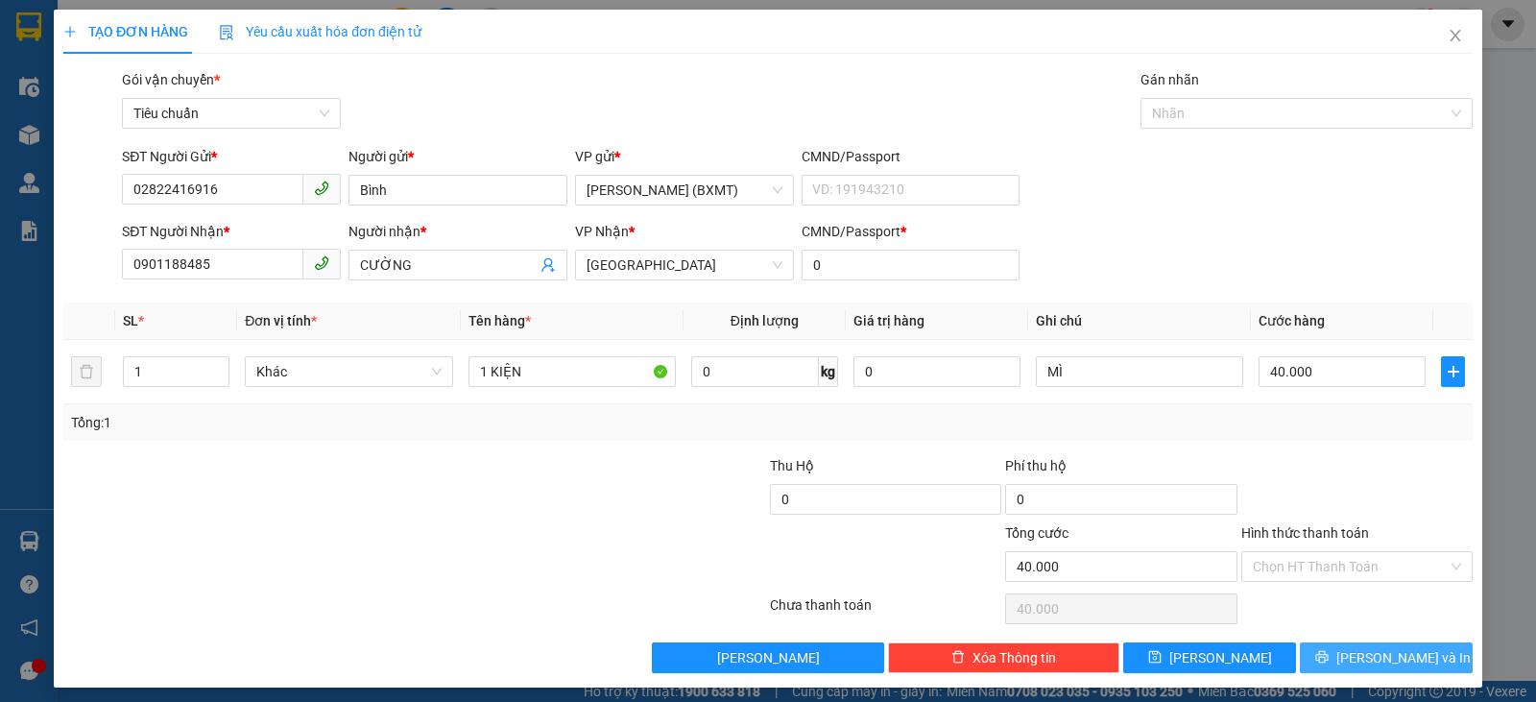
click at [1373, 661] on span "[PERSON_NAME] và In" at bounding box center [1403, 657] width 134 height 21
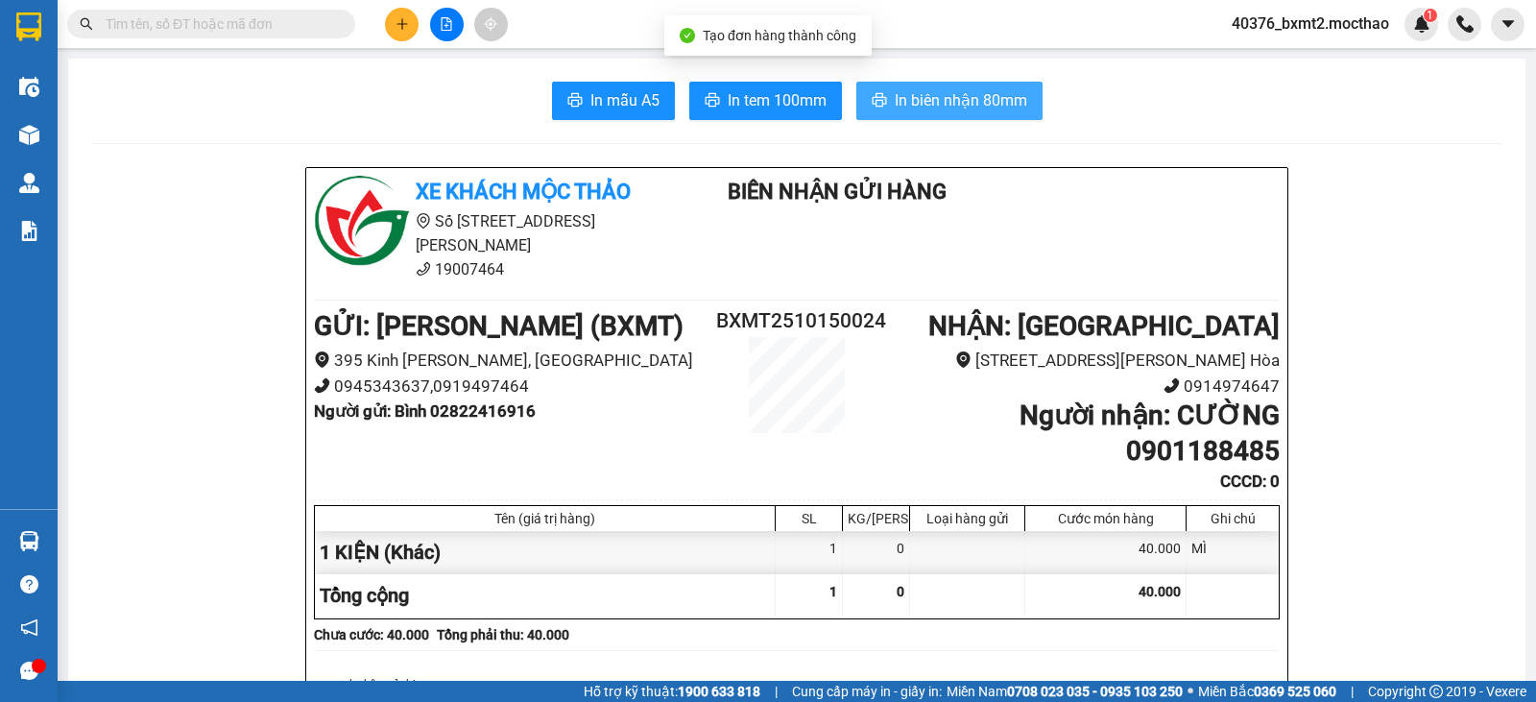
click at [963, 103] on span "In biên nhận 80mm" at bounding box center [961, 100] width 132 height 24
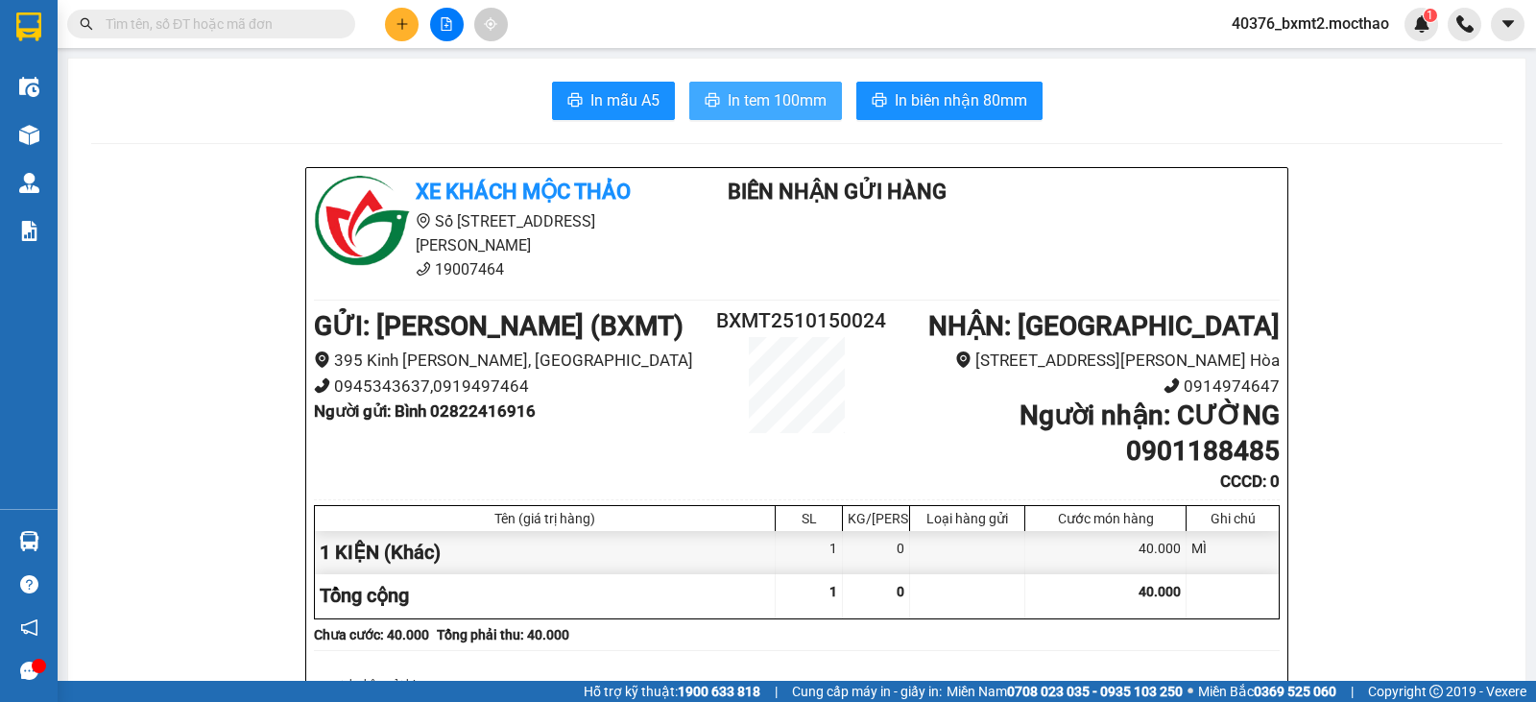
click at [742, 110] on span "In tem 100mm" at bounding box center [777, 100] width 99 height 24
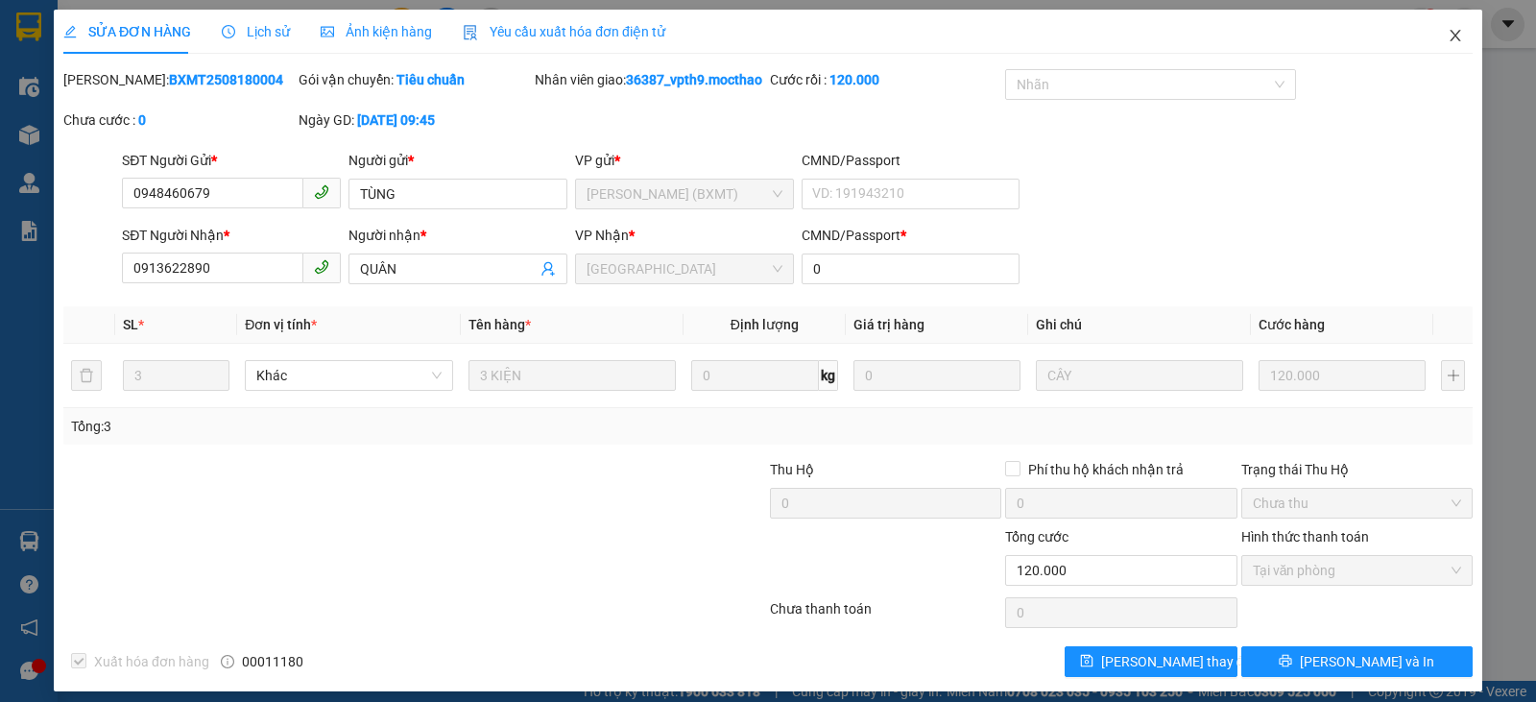
click at [1448, 34] on icon "close" at bounding box center [1455, 35] width 15 height 15
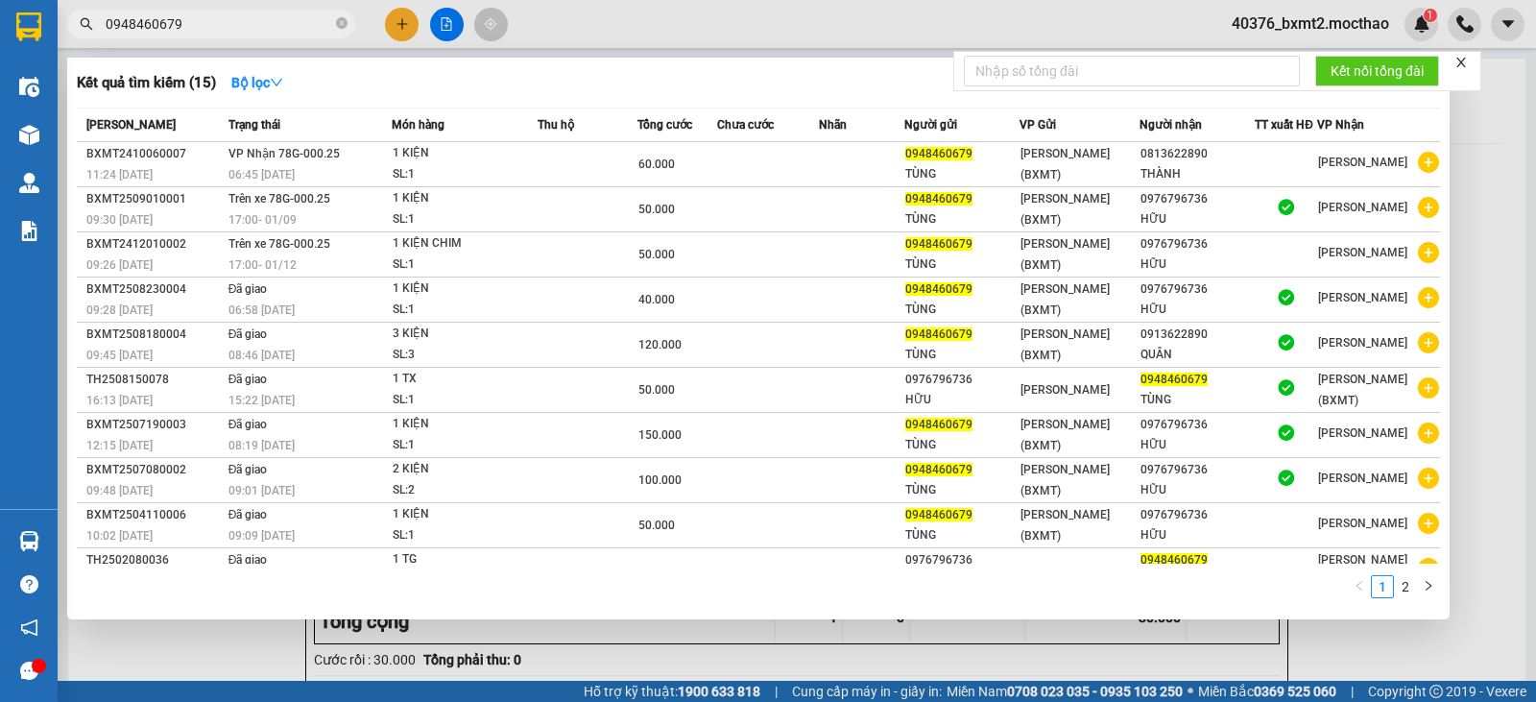
scroll to position [30, 0]
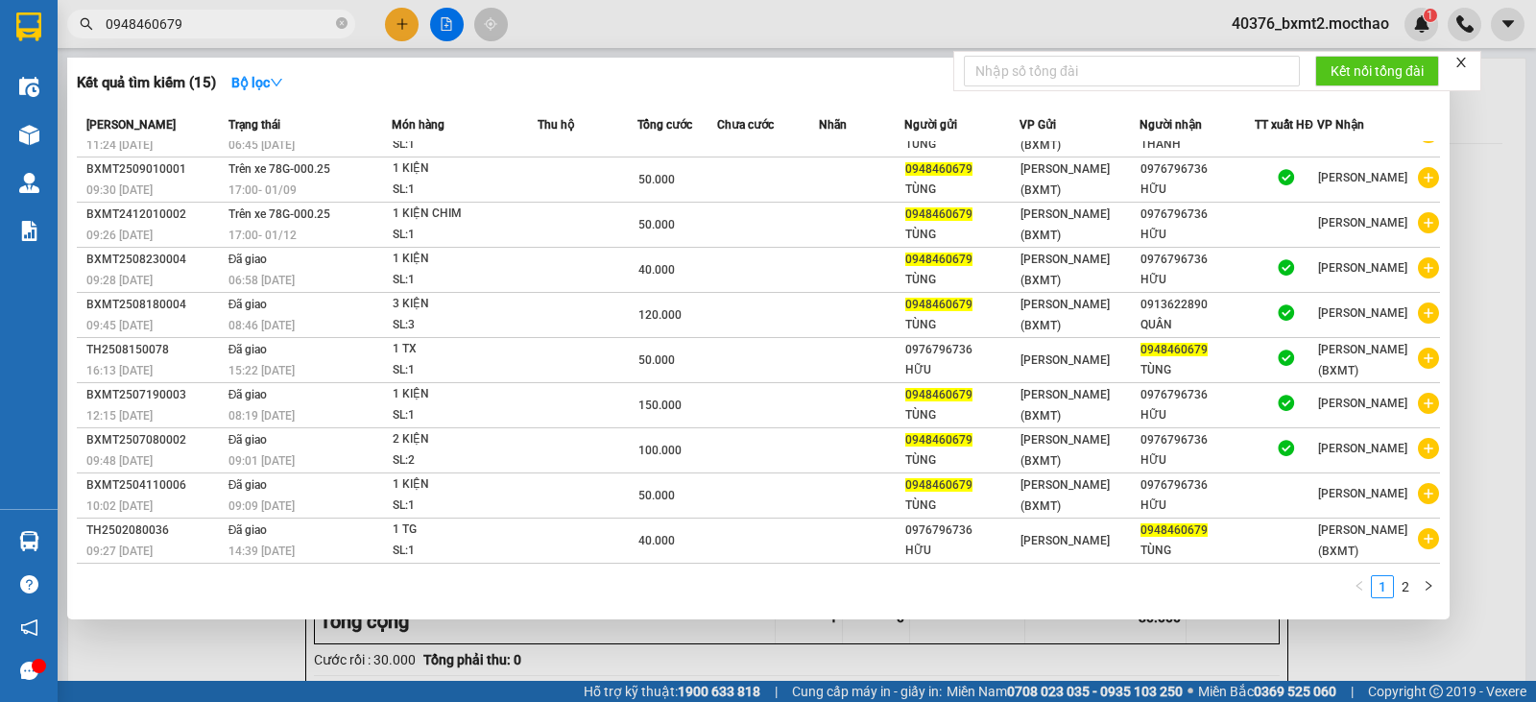
drag, startPoint x: 210, startPoint y: 19, endPoint x: 26, endPoint y: 38, distance: 185.3
click at [24, 38] on section "Kết quả [PERSON_NAME] ( 15 ) Bộ lọc Mã ĐH Trạng thái Món hàng Thu hộ Tổng [PERS…" at bounding box center [768, 351] width 1536 height 702
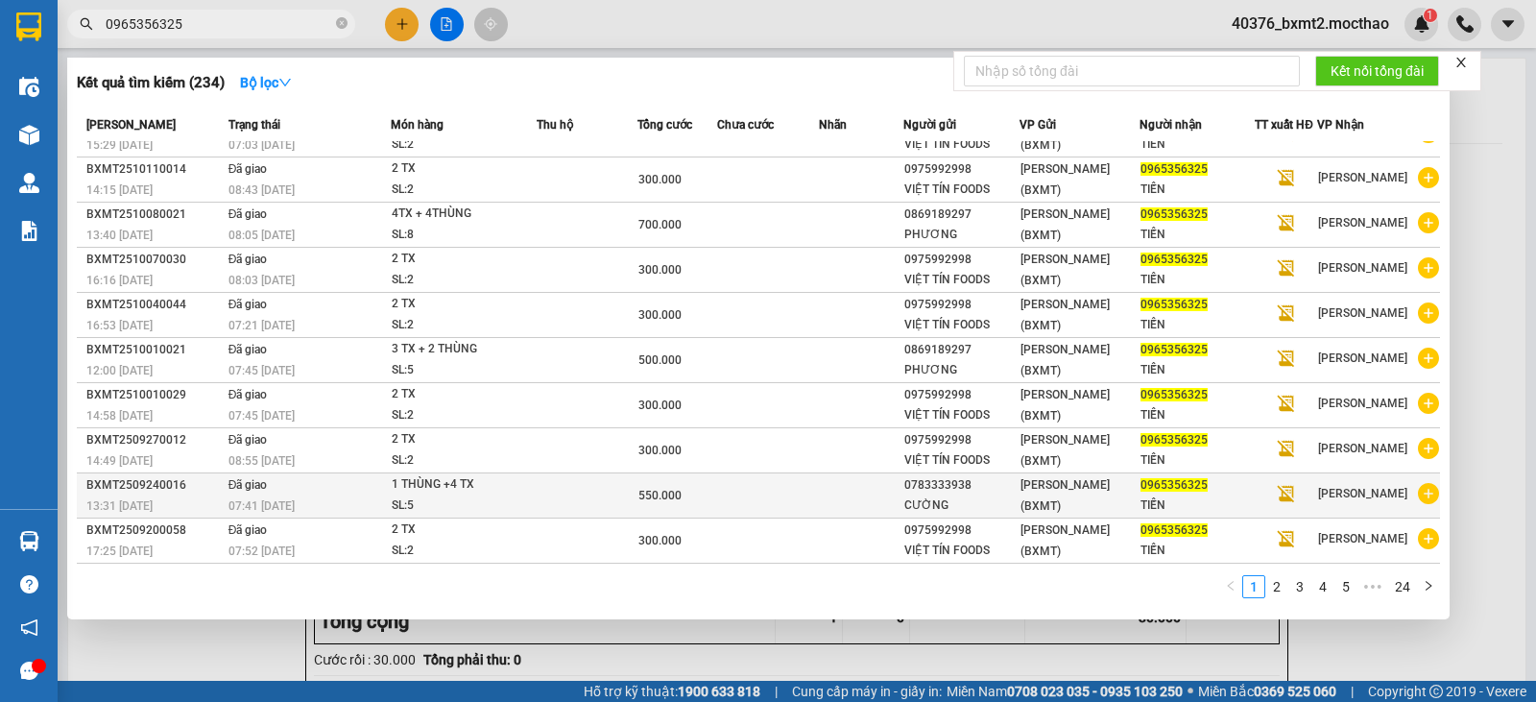
type input "0965356325"
click at [939, 500] on div "CƯỜNG" at bounding box center [961, 505] width 114 height 20
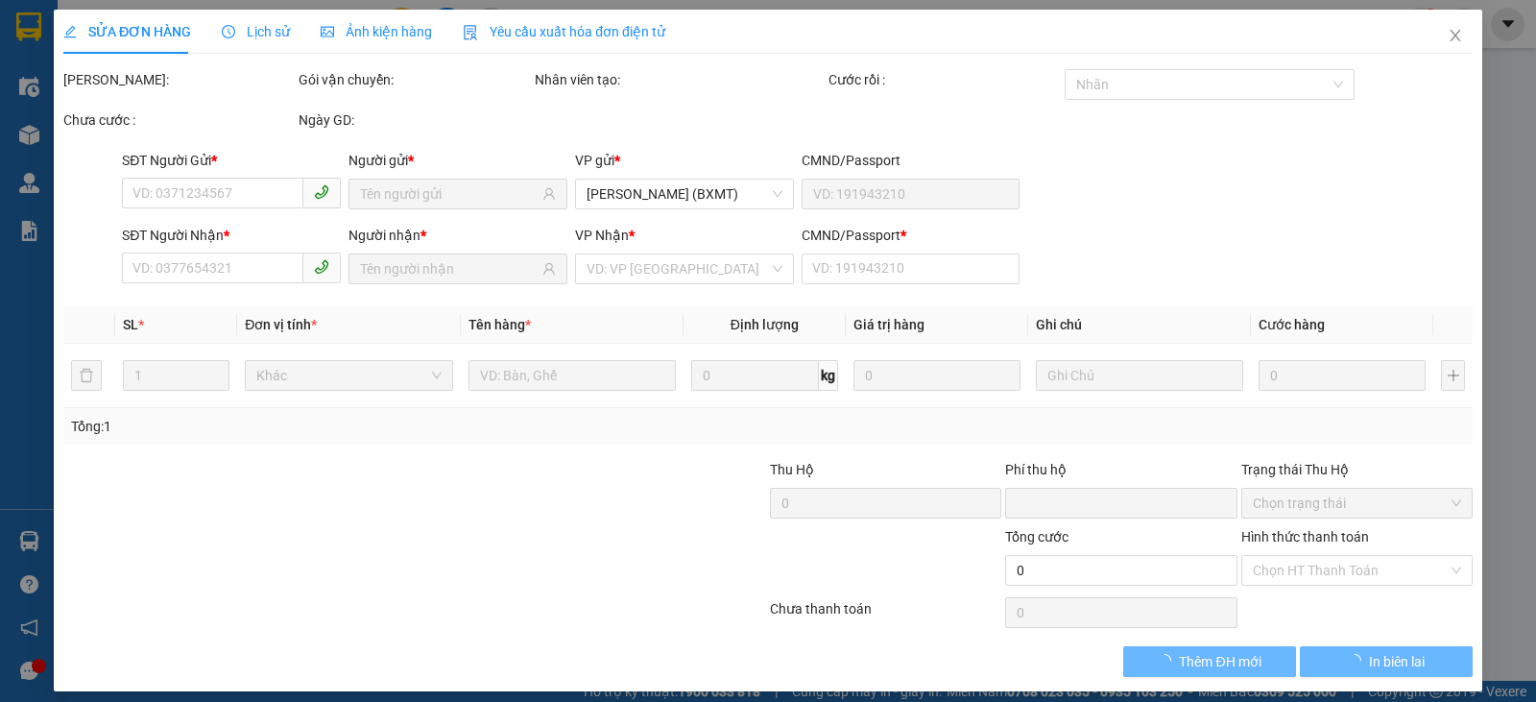
type input "0783333938"
type input "0965356325"
type input "0"
type input "550.000"
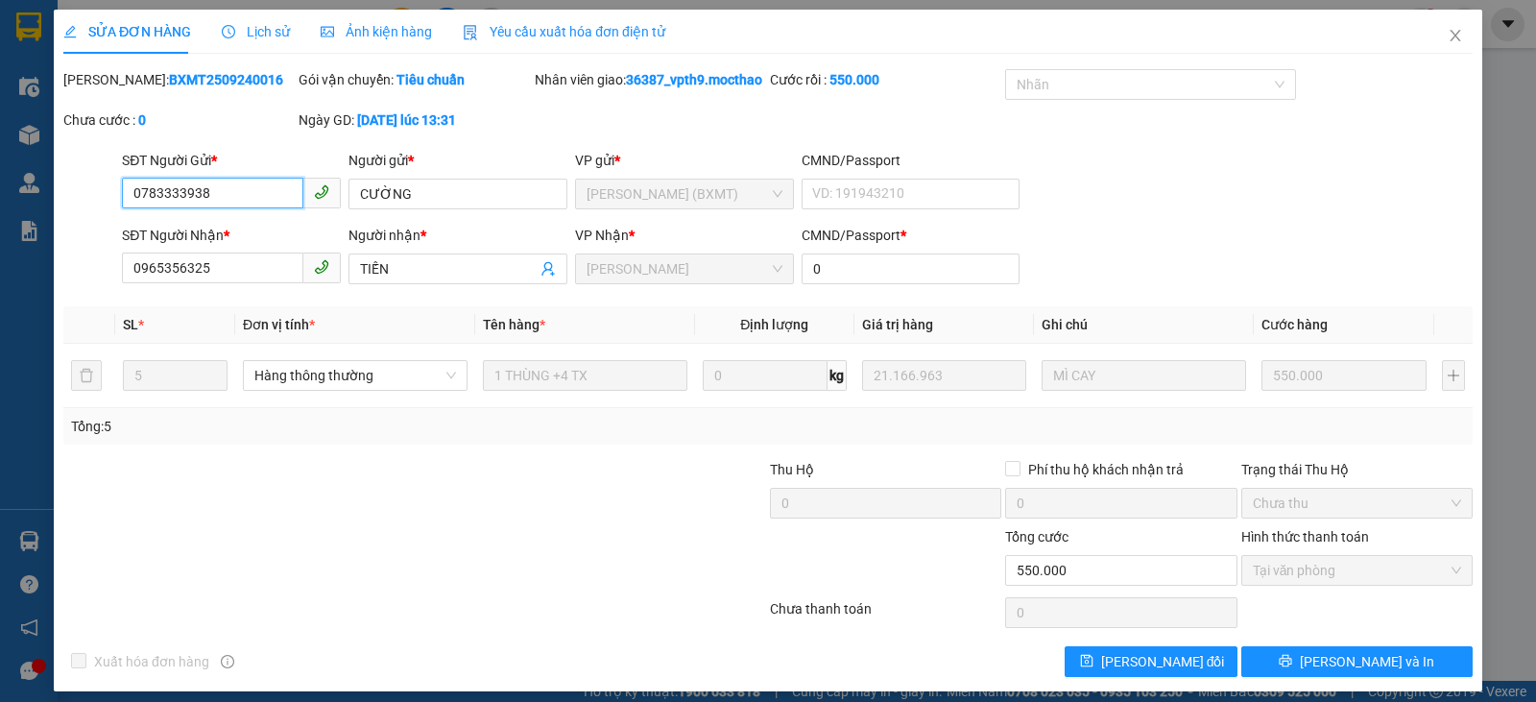
drag, startPoint x: 223, startPoint y: 210, endPoint x: 0, endPoint y: 222, distance: 223.0
click at [0, 222] on div "SỬA ĐƠN HÀNG Lịch sử [PERSON_NAME] hàng Yêu cầu xuất [PERSON_NAME] điện tử Tota…" at bounding box center [768, 351] width 1536 height 702
drag, startPoint x: 1433, startPoint y: 36, endPoint x: 1424, endPoint y: 38, distance: 9.8
click at [1448, 38] on icon "close" at bounding box center [1455, 35] width 15 height 15
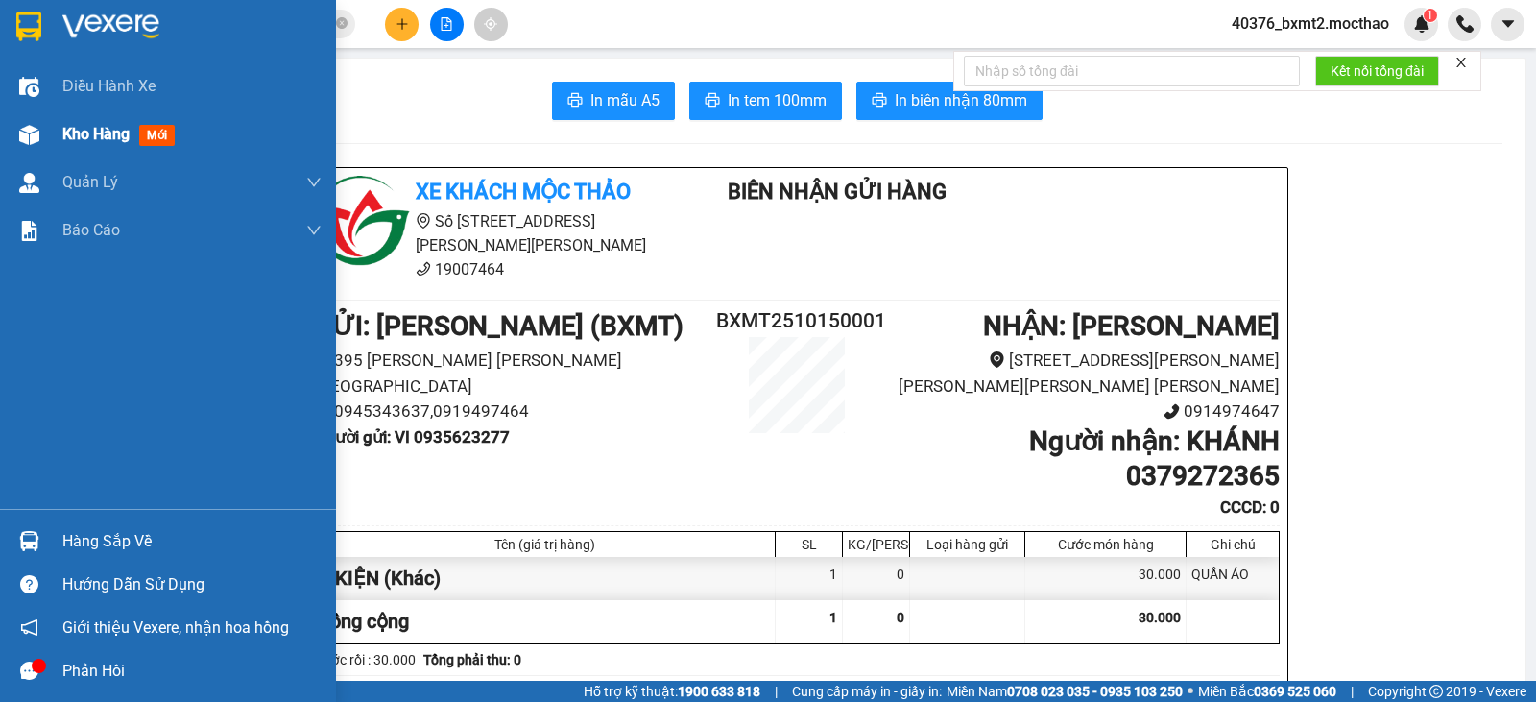
click at [63, 130] on span "Kho hàng" at bounding box center [95, 134] width 67 height 18
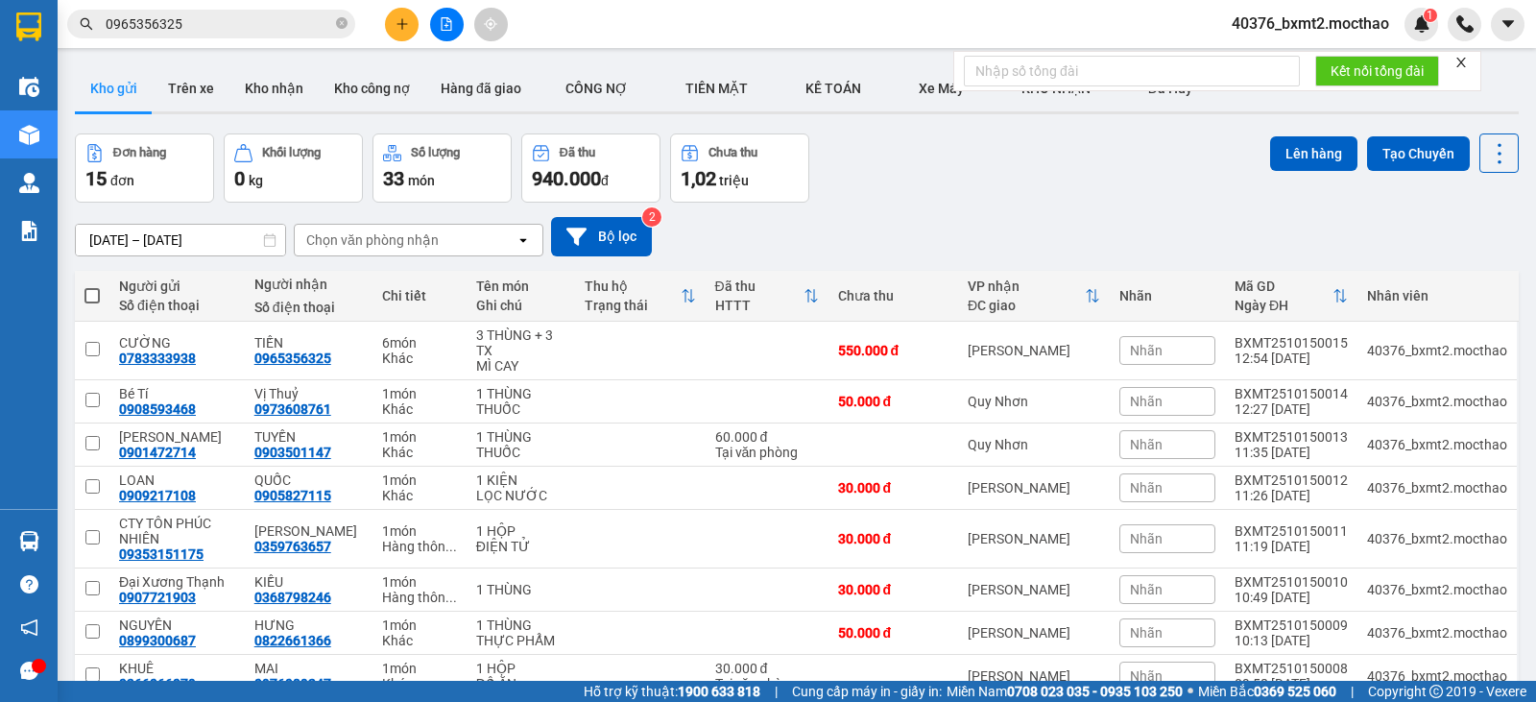
click at [402, 35] on button at bounding box center [402, 25] width 34 height 34
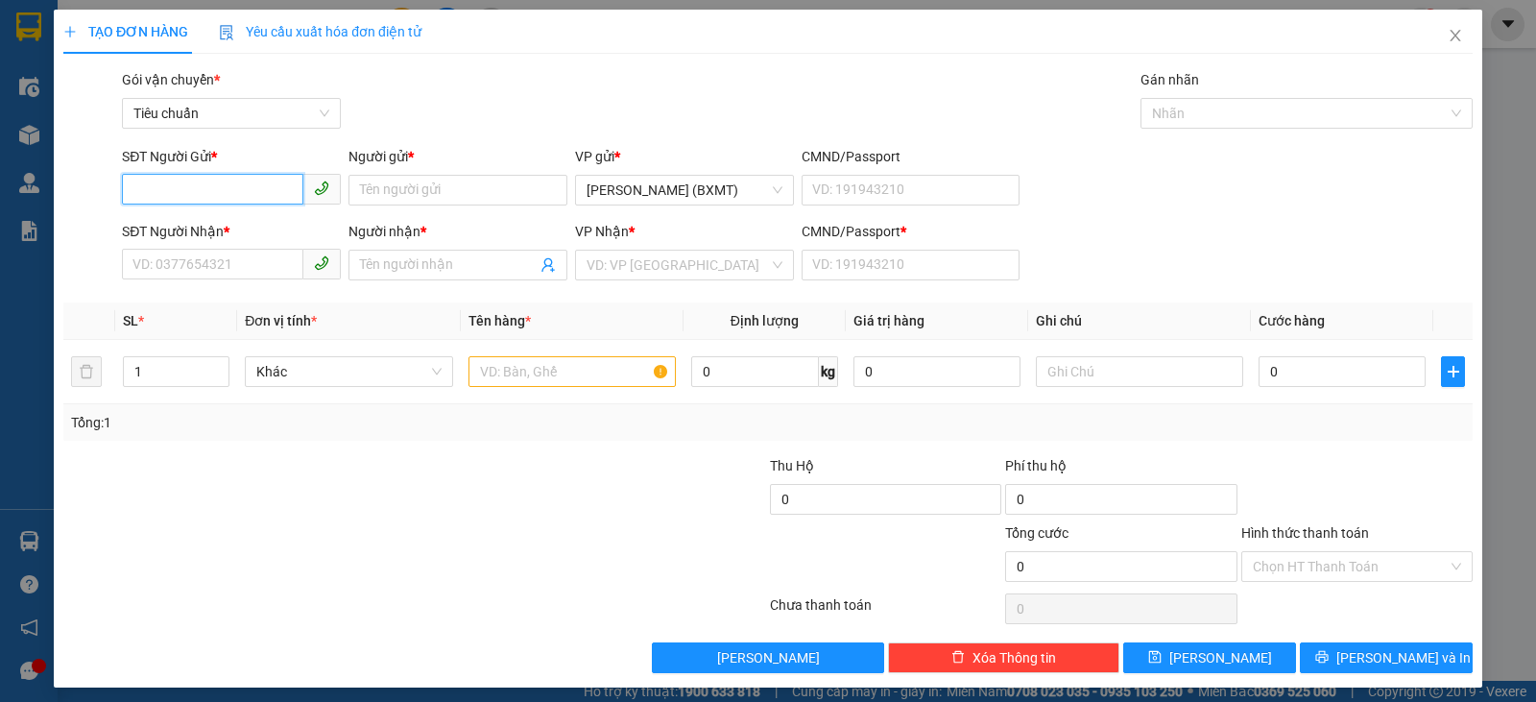
click at [271, 184] on input "SĐT Người Gửi *" at bounding box center [212, 189] width 181 height 31
type input "0908131782"
click at [242, 221] on div "0908131782 - XUYÊN" at bounding box center [229, 228] width 194 height 21
type input "XUYÊN"
type input "0968811539"
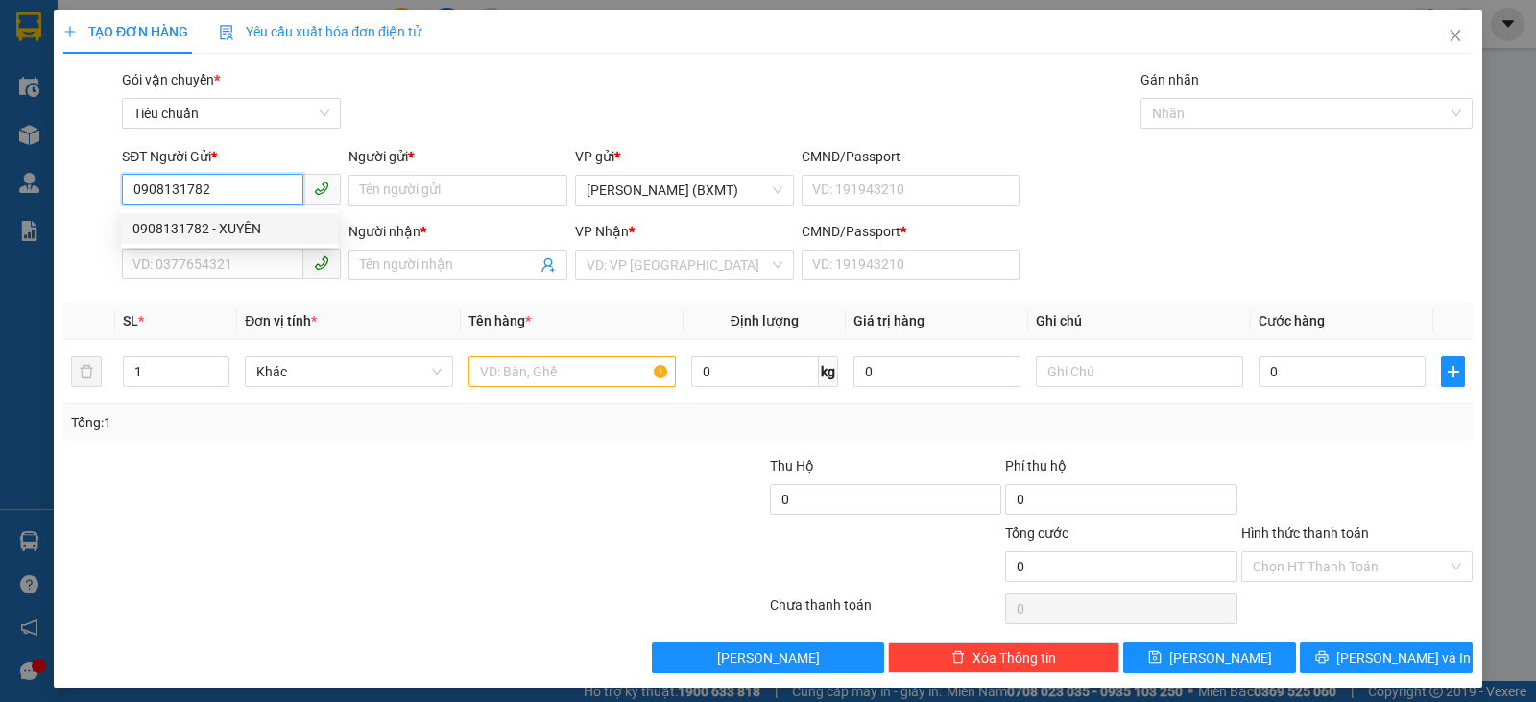
type input "QUÝ"
type input "0"
type input "30.000"
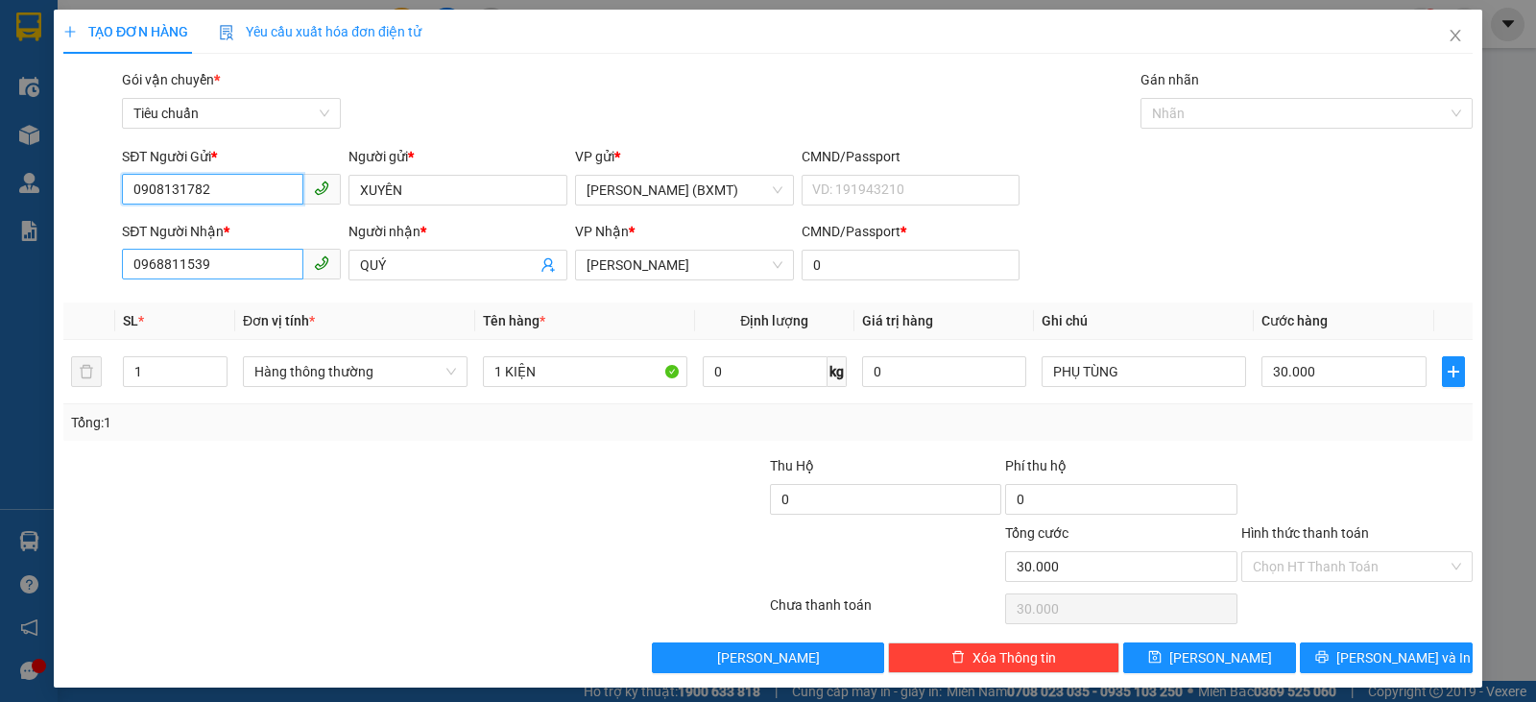
type input "0908131782"
drag, startPoint x: 244, startPoint y: 266, endPoint x: 0, endPoint y: 248, distance: 244.5
click at [0, 271] on div "TẠO ĐƠN HÀNG Yêu cầu xuất [PERSON_NAME] điện tử Transit Pickup Surcharge Ids Tr…" at bounding box center [768, 351] width 1536 height 702
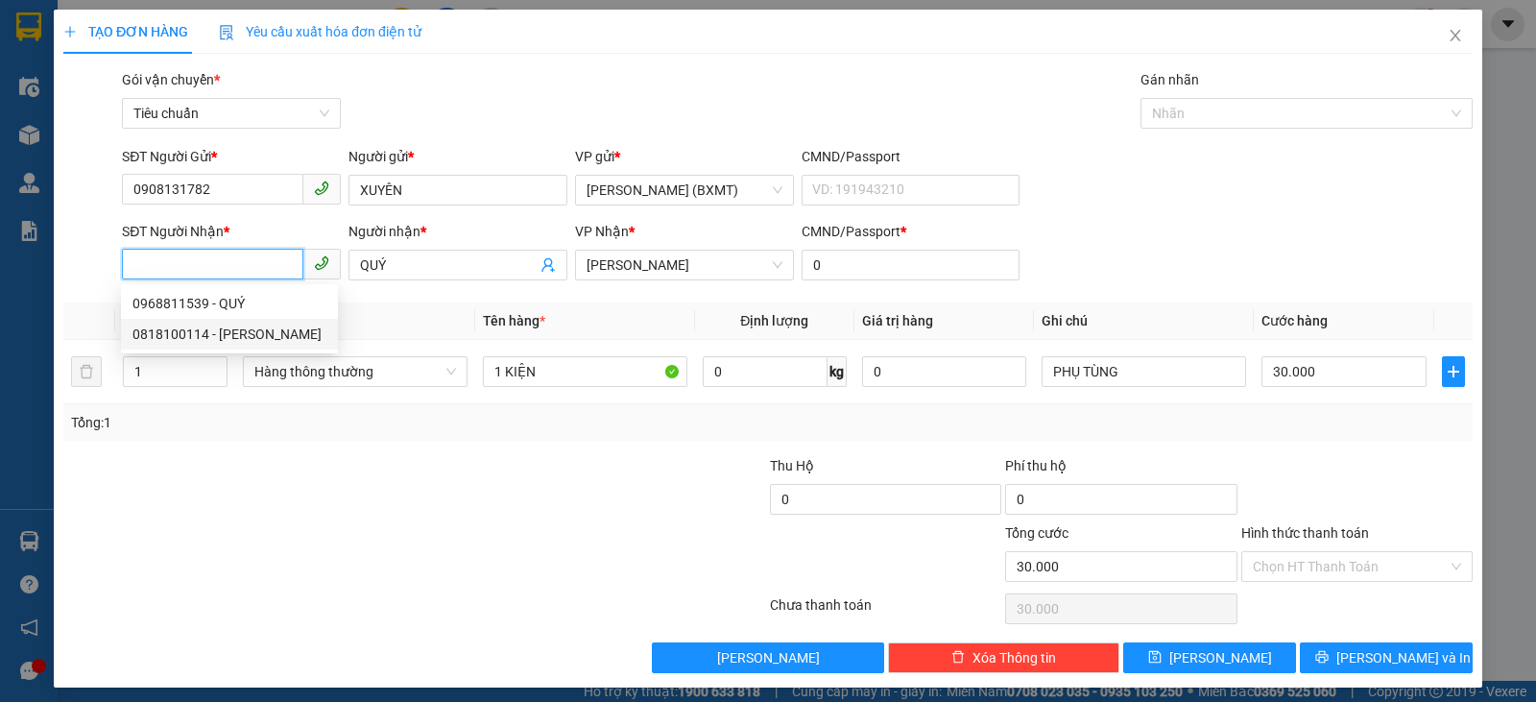
click at [297, 327] on div "0818100114 - [PERSON_NAME]" at bounding box center [229, 333] width 194 height 21
type input "0818100114"
type input "[PERSON_NAME]"
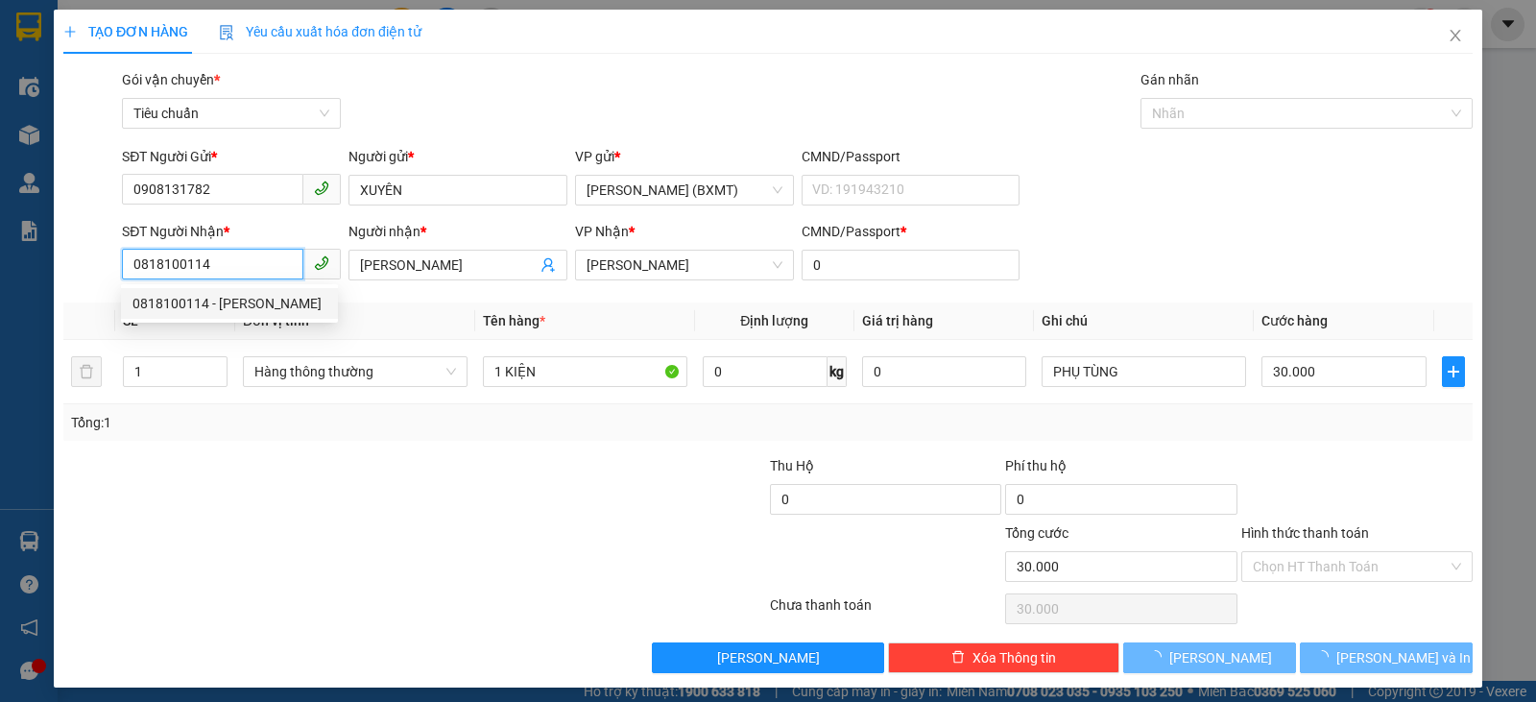
type input "40.000"
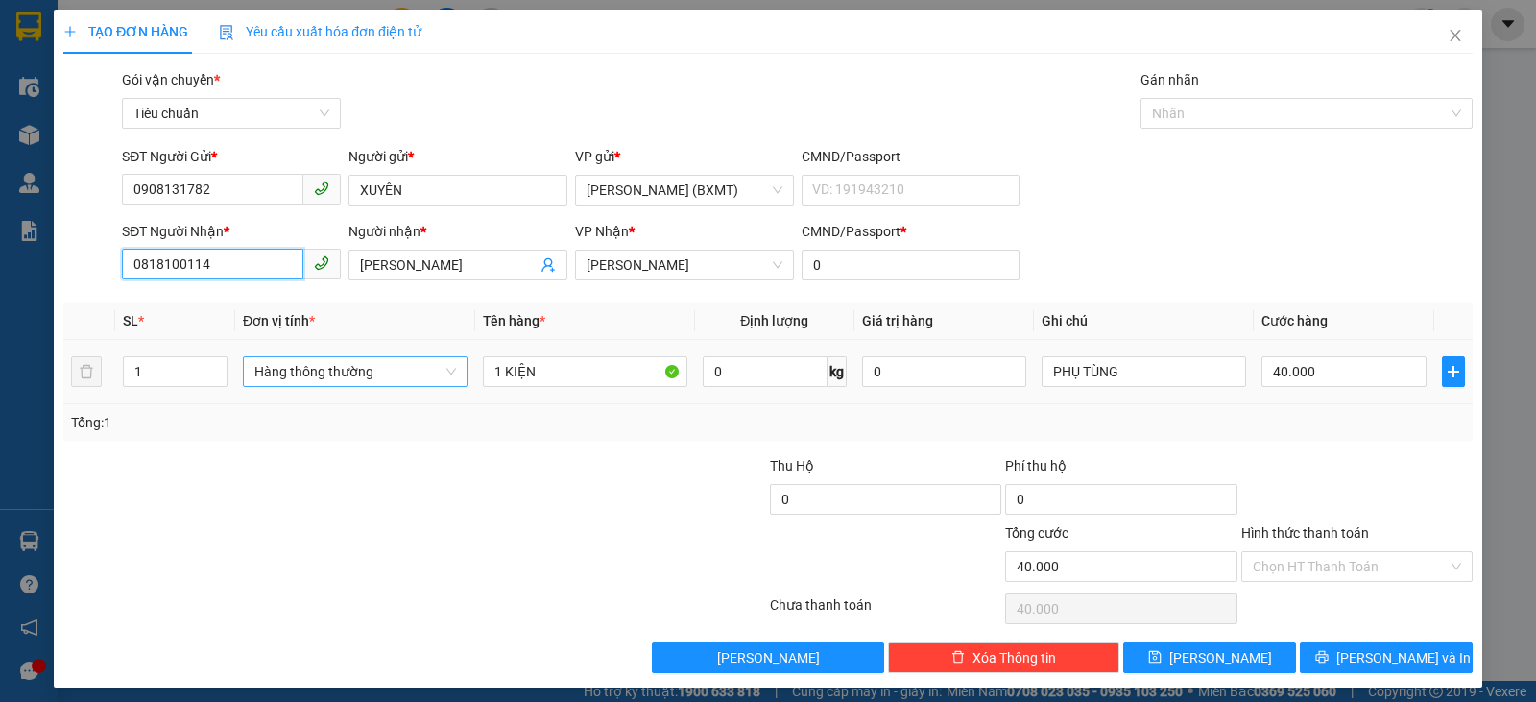
click at [370, 377] on span "Hàng thông thường" at bounding box center [355, 371] width 202 height 29
type input "0818100114"
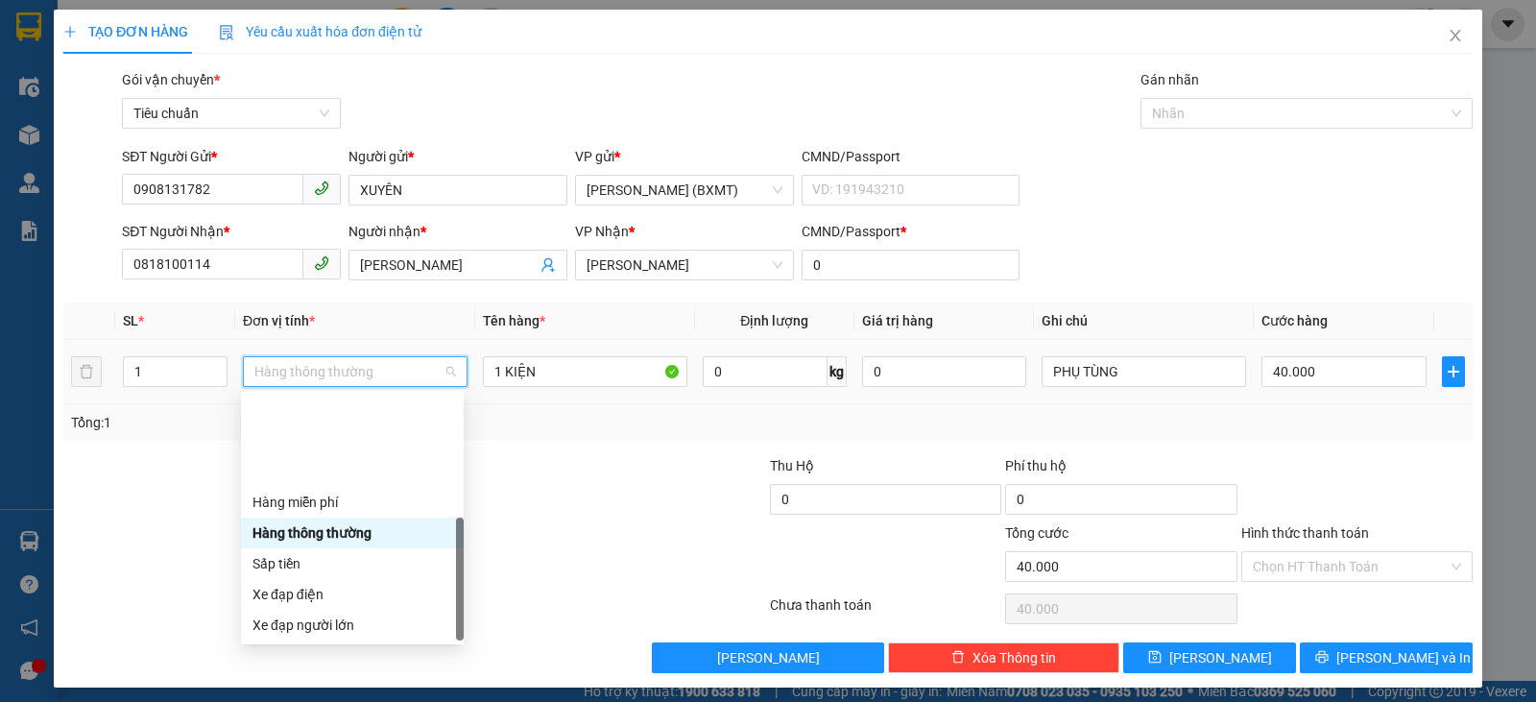
scroll to position [123, 0]
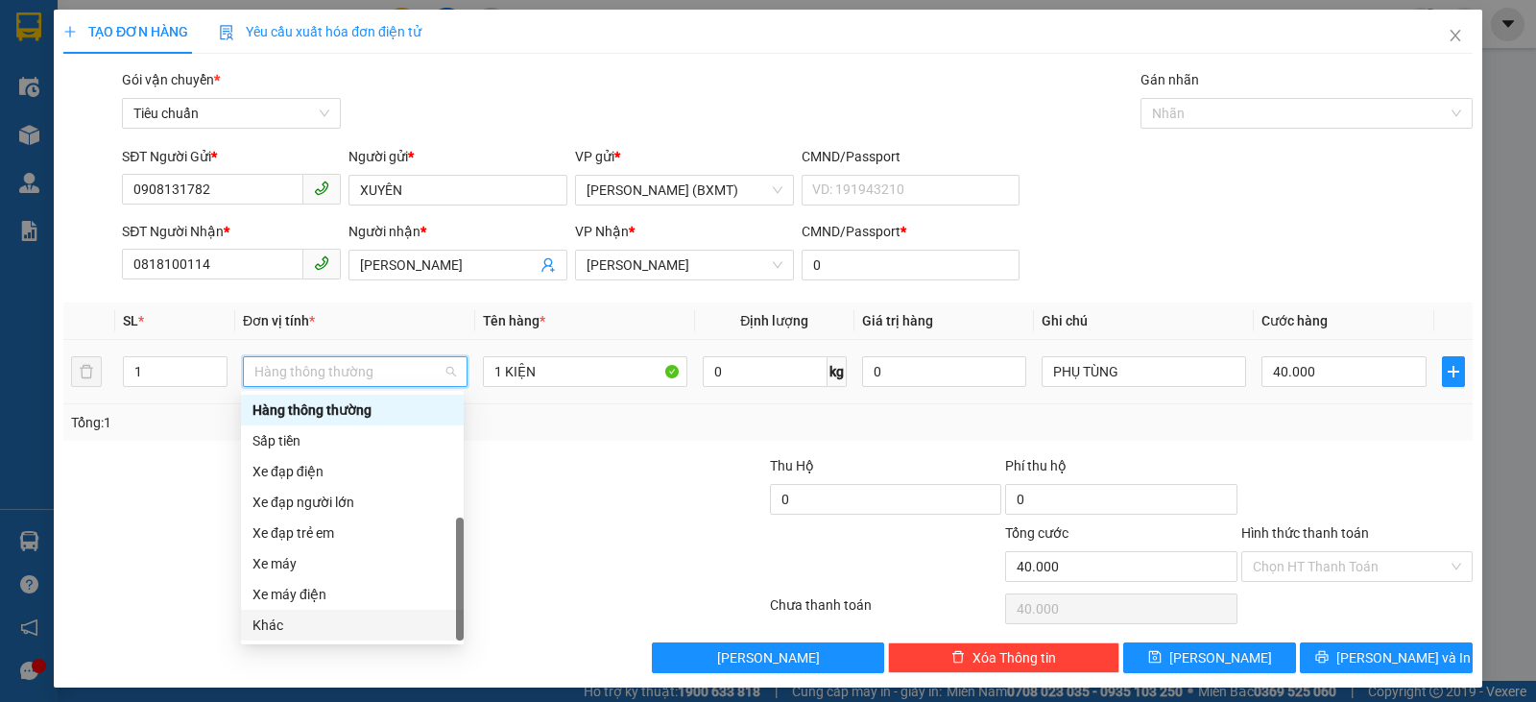
drag, startPoint x: 321, startPoint y: 623, endPoint x: 381, endPoint y: 534, distance: 107.8
click at [323, 619] on div "Khác" at bounding box center [352, 624] width 200 height 21
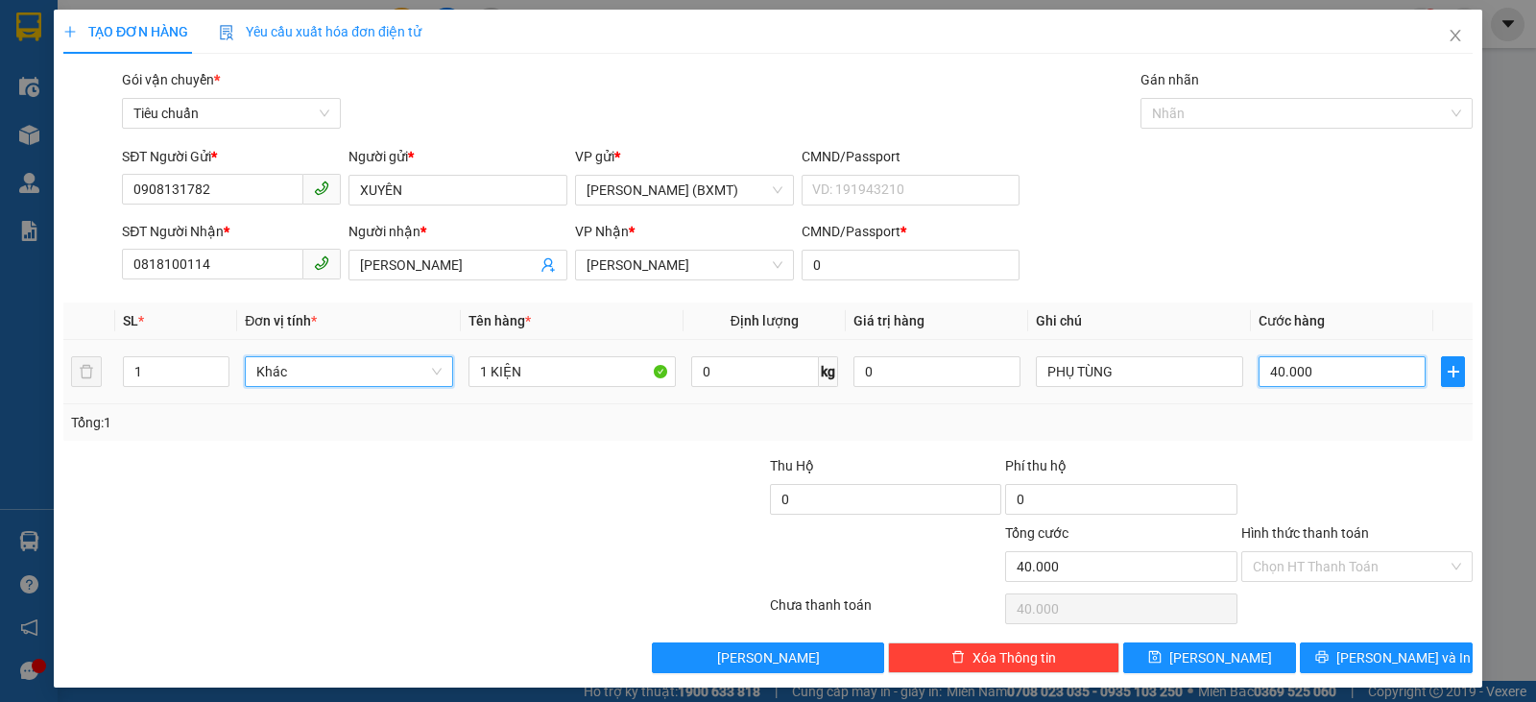
drag, startPoint x: 1349, startPoint y: 372, endPoint x: 1323, endPoint y: 370, distance: 26.1
click at [1348, 372] on input "40.000" at bounding box center [1341, 371] width 167 height 31
type input "3"
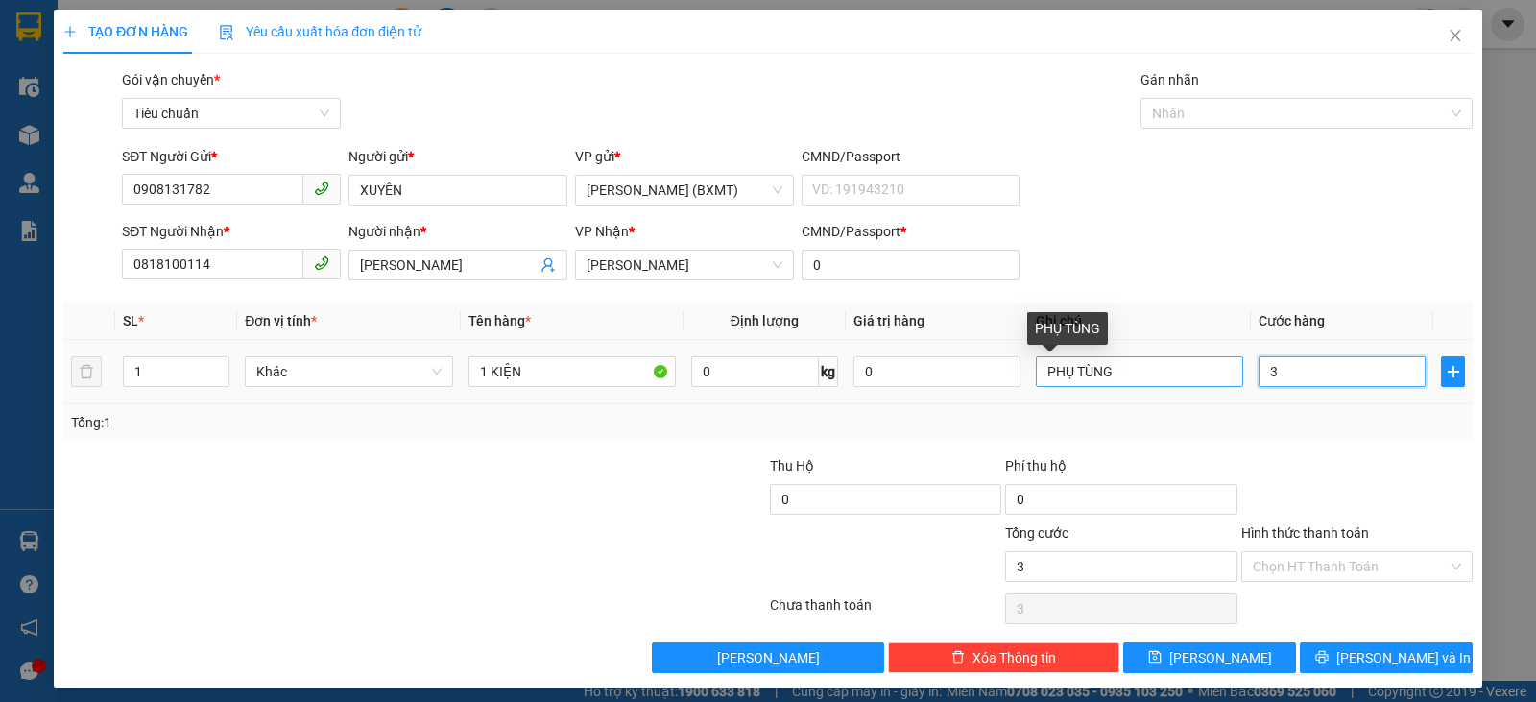
type input "30"
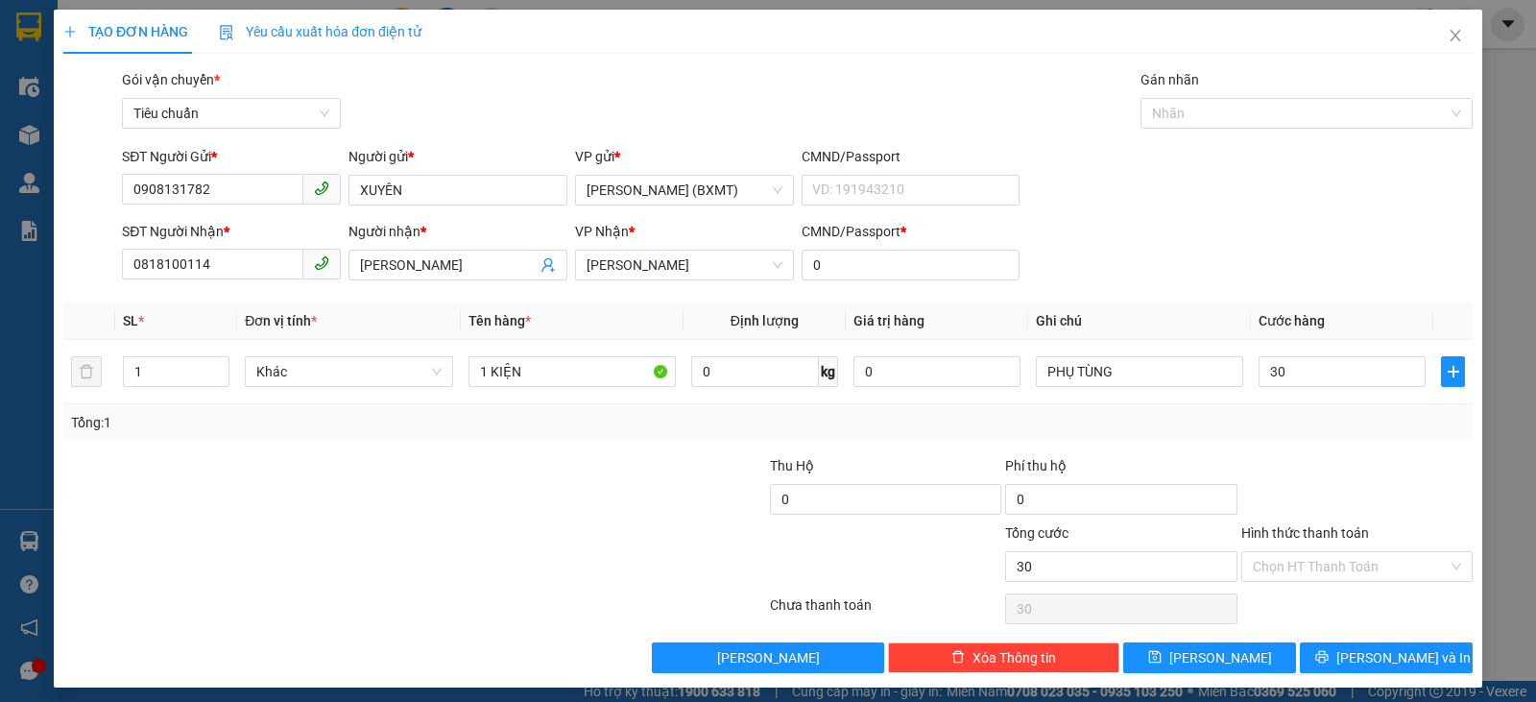
type input "30.000"
click at [1417, 527] on div "Hình thức thanh toán" at bounding box center [1356, 536] width 231 height 29
click at [1395, 656] on span "[PERSON_NAME] và In" at bounding box center [1403, 657] width 134 height 21
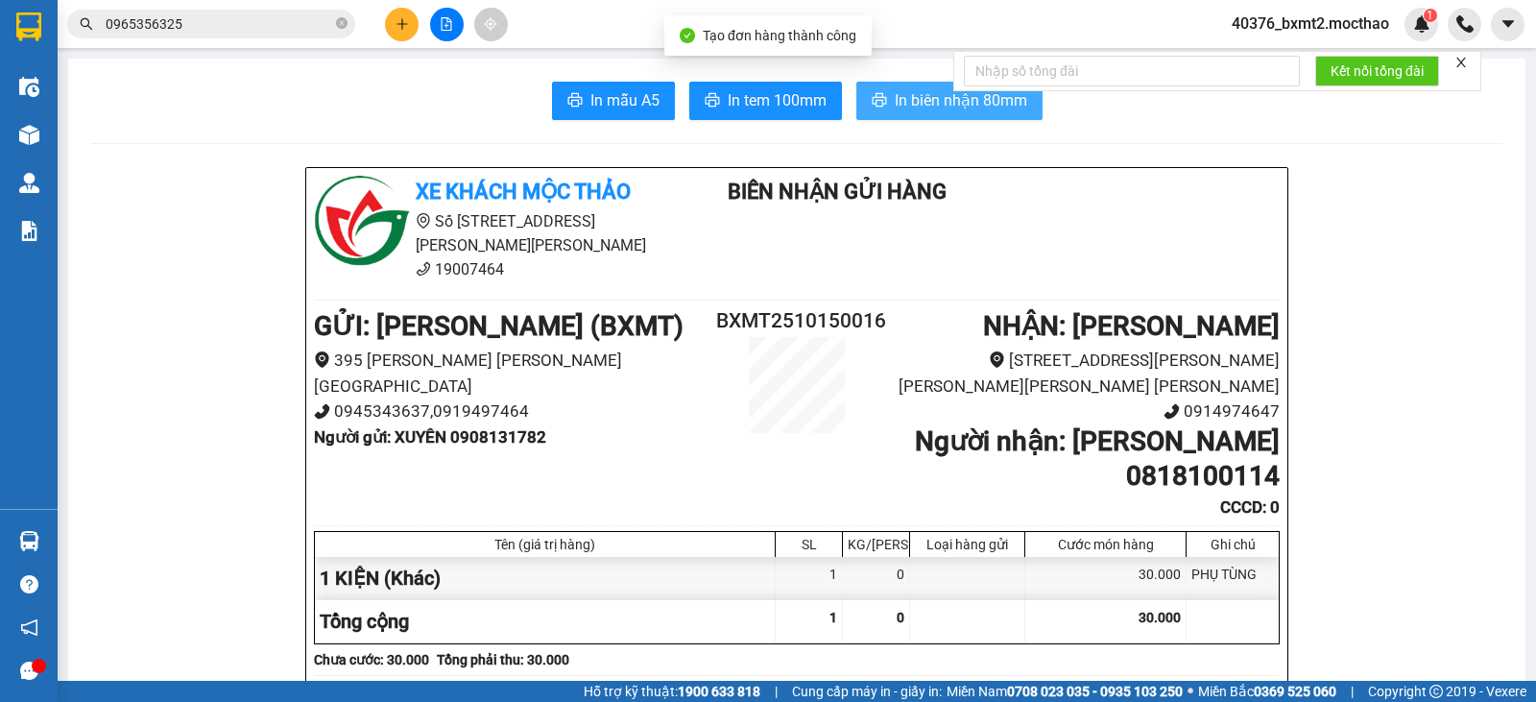
click at [929, 100] on span "In biên nhận 80mm" at bounding box center [961, 100] width 132 height 24
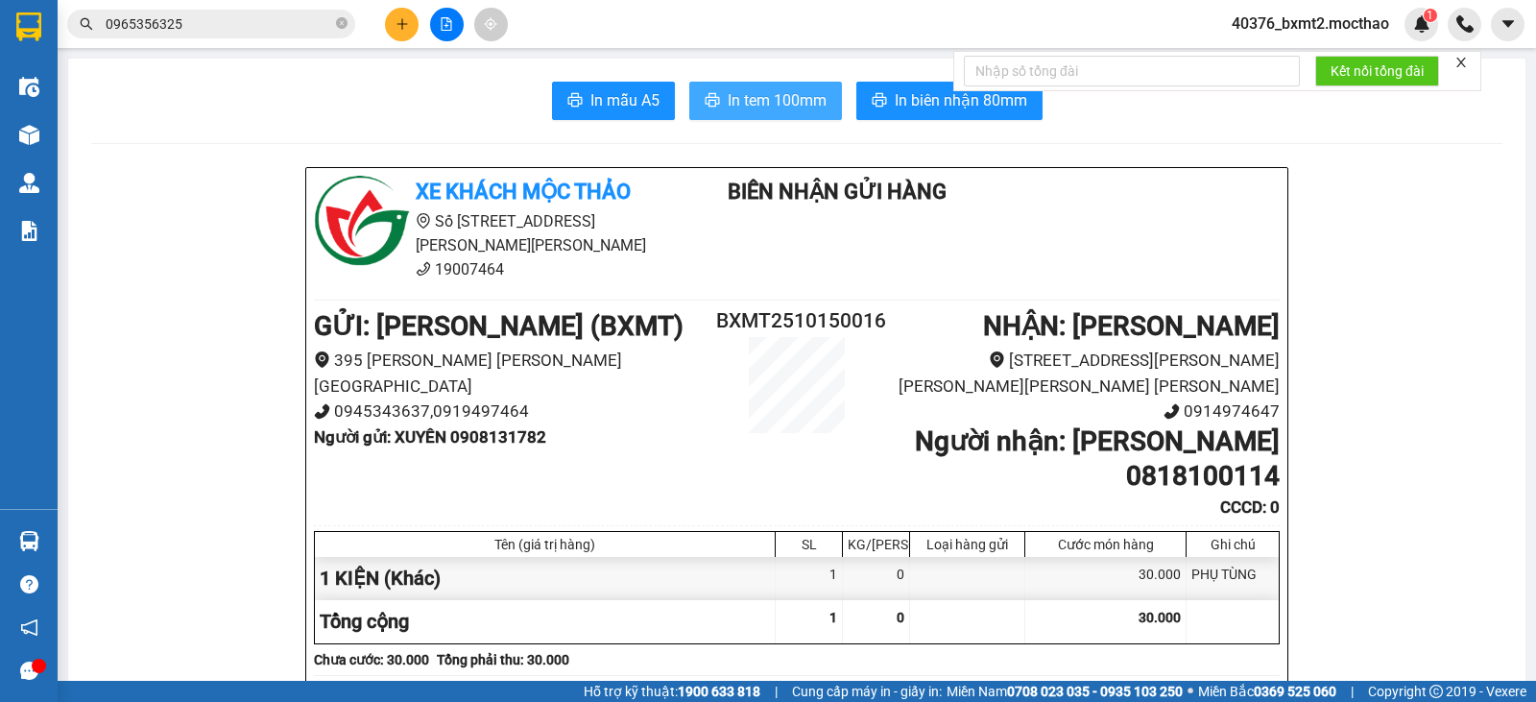
click at [751, 90] on span "In tem 100mm" at bounding box center [777, 100] width 99 height 24
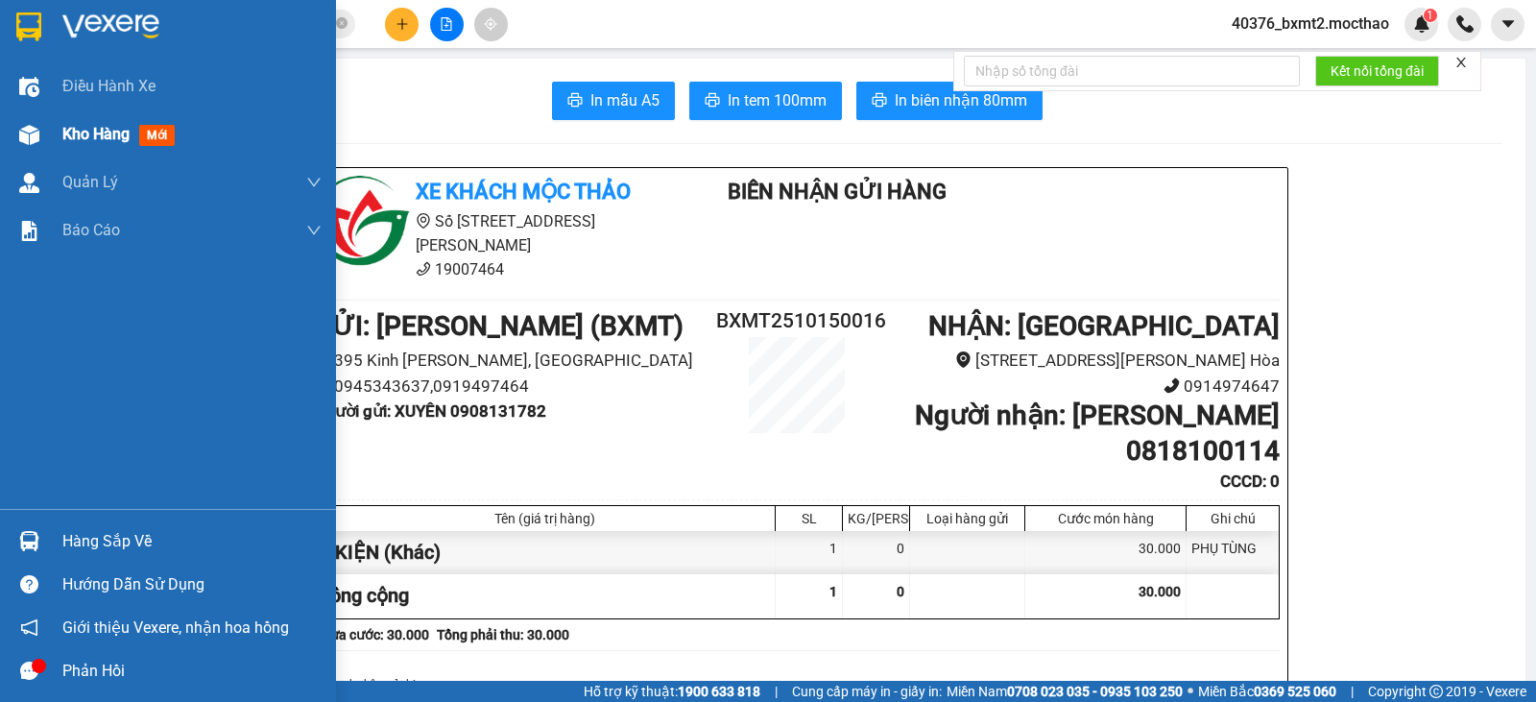
click at [46, 128] on div "Kho hàng mới" at bounding box center [168, 134] width 336 height 48
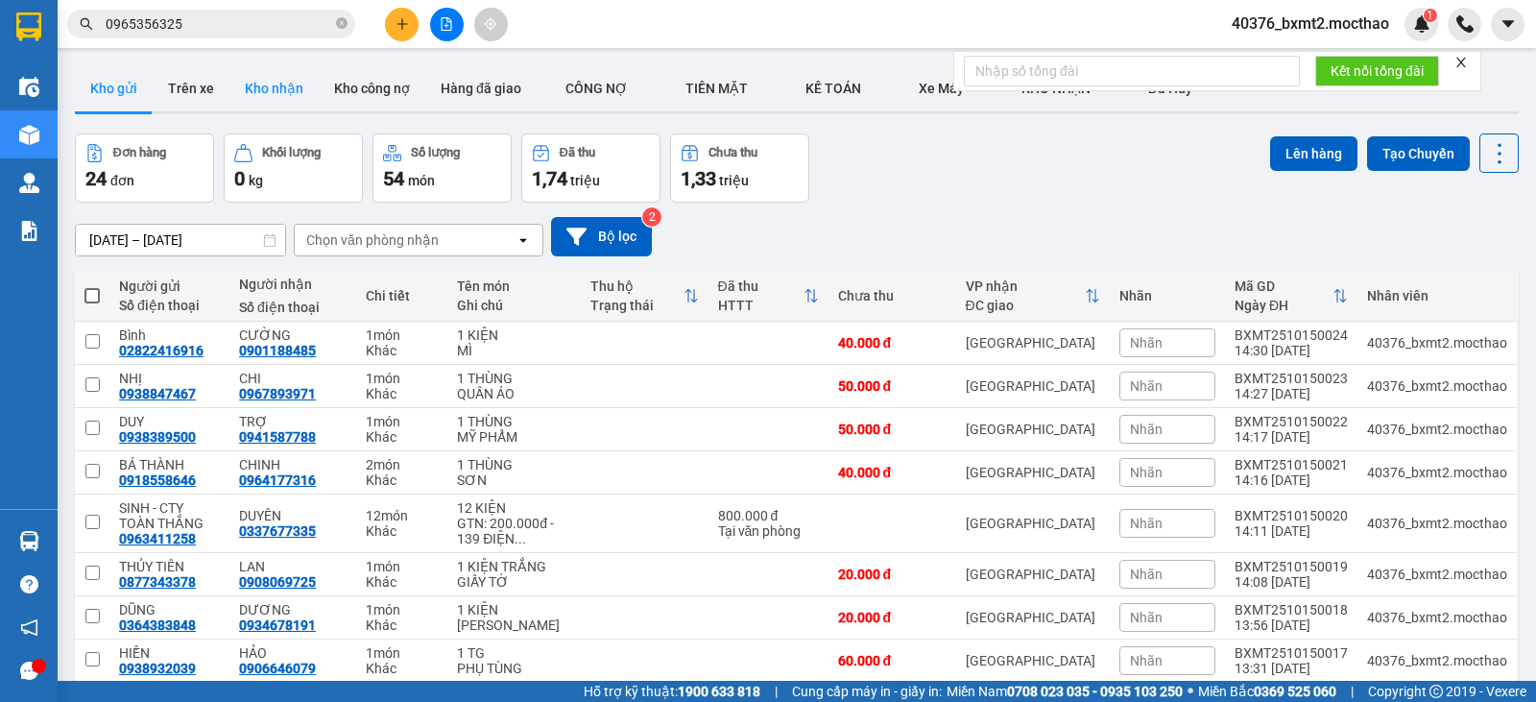
drag, startPoint x: 269, startPoint y: 93, endPoint x: 283, endPoint y: 91, distance: 14.5
click at [269, 91] on button "Kho nhận" at bounding box center [273, 88] width 89 height 46
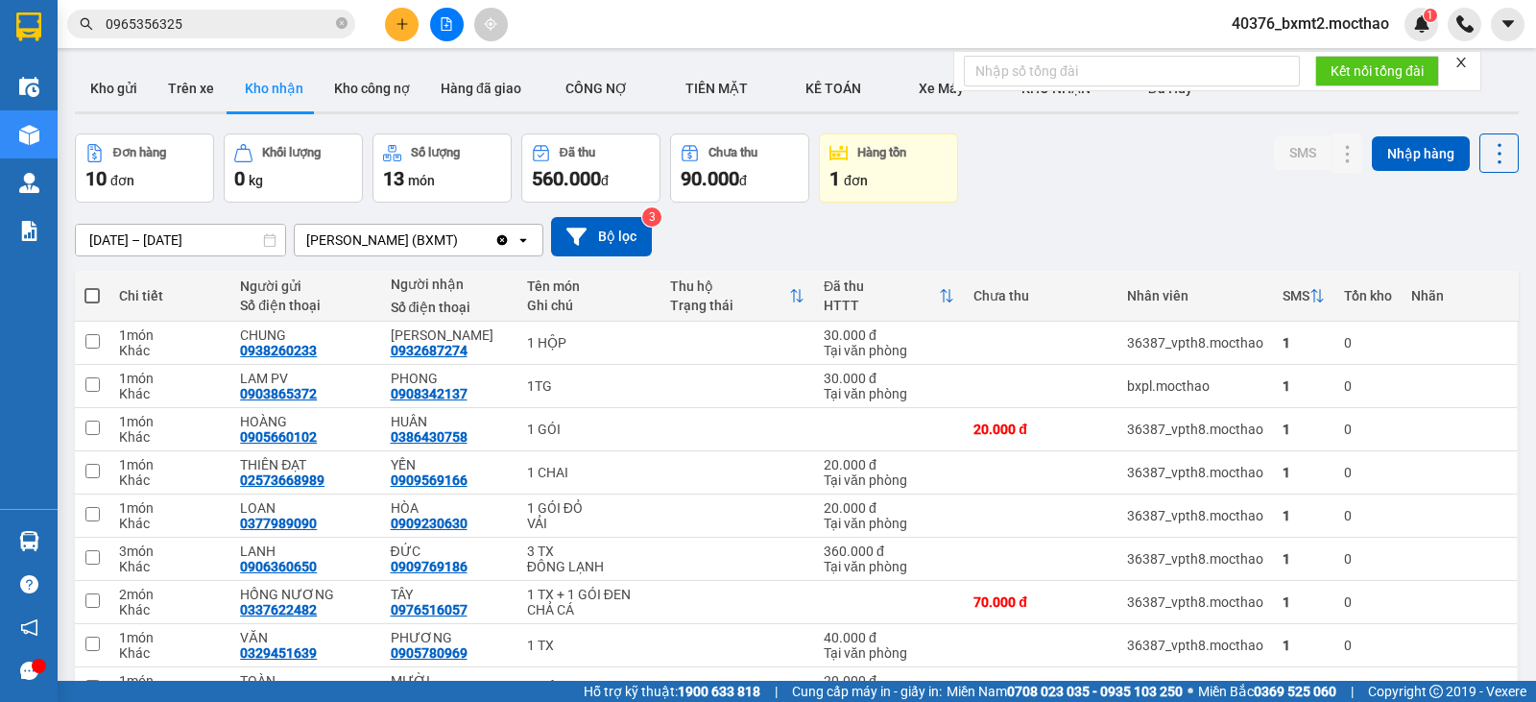
click at [168, 251] on div "ver 1.8.147 Kho gửi Trên xe Kho nhận Kho công nợ Hàng đã giao CÔNG NỢ TIỀN MĂ…" at bounding box center [796, 440] width 1459 height 765
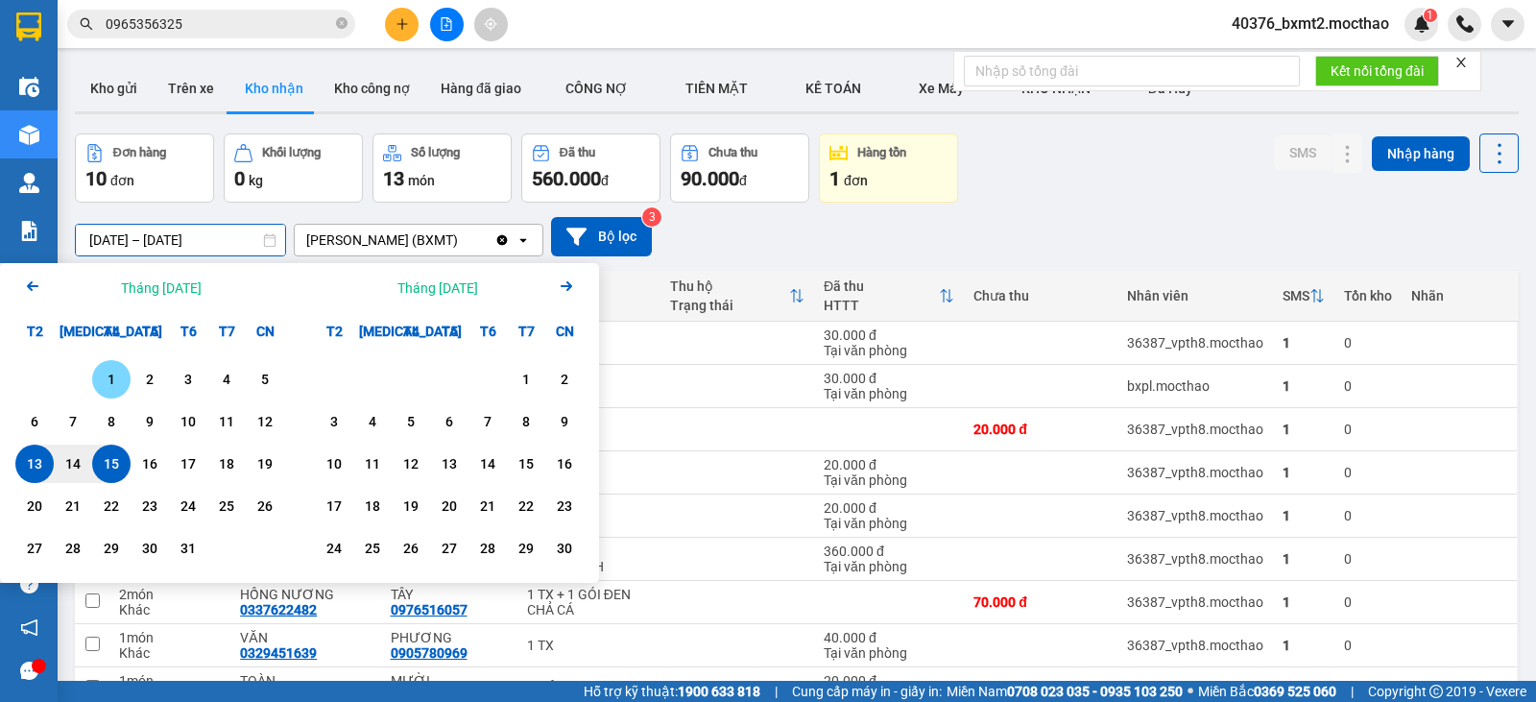
click at [115, 393] on div "1" at bounding box center [111, 379] width 38 height 38
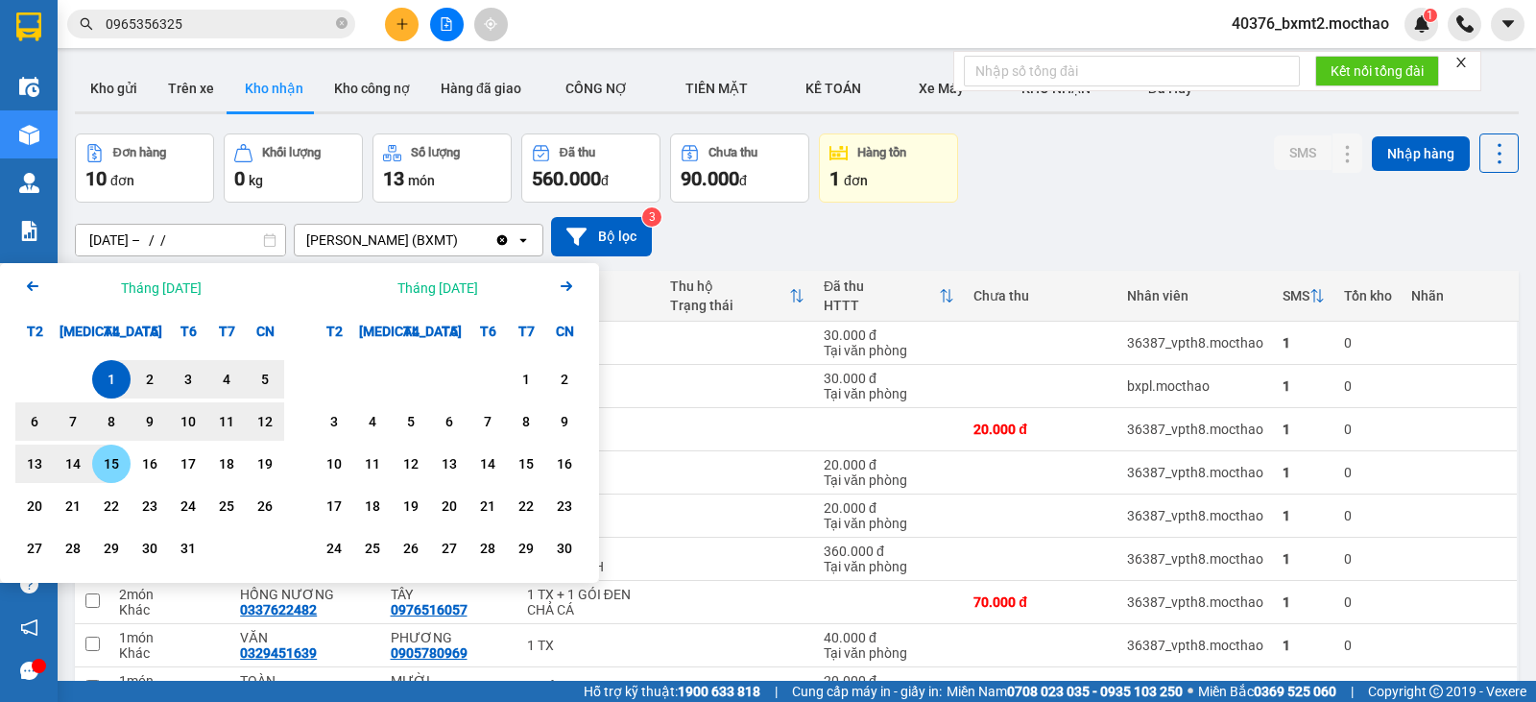
click at [102, 466] on div "15" at bounding box center [111, 463] width 27 height 23
type input "01/10/2025 – 15/10/2025"
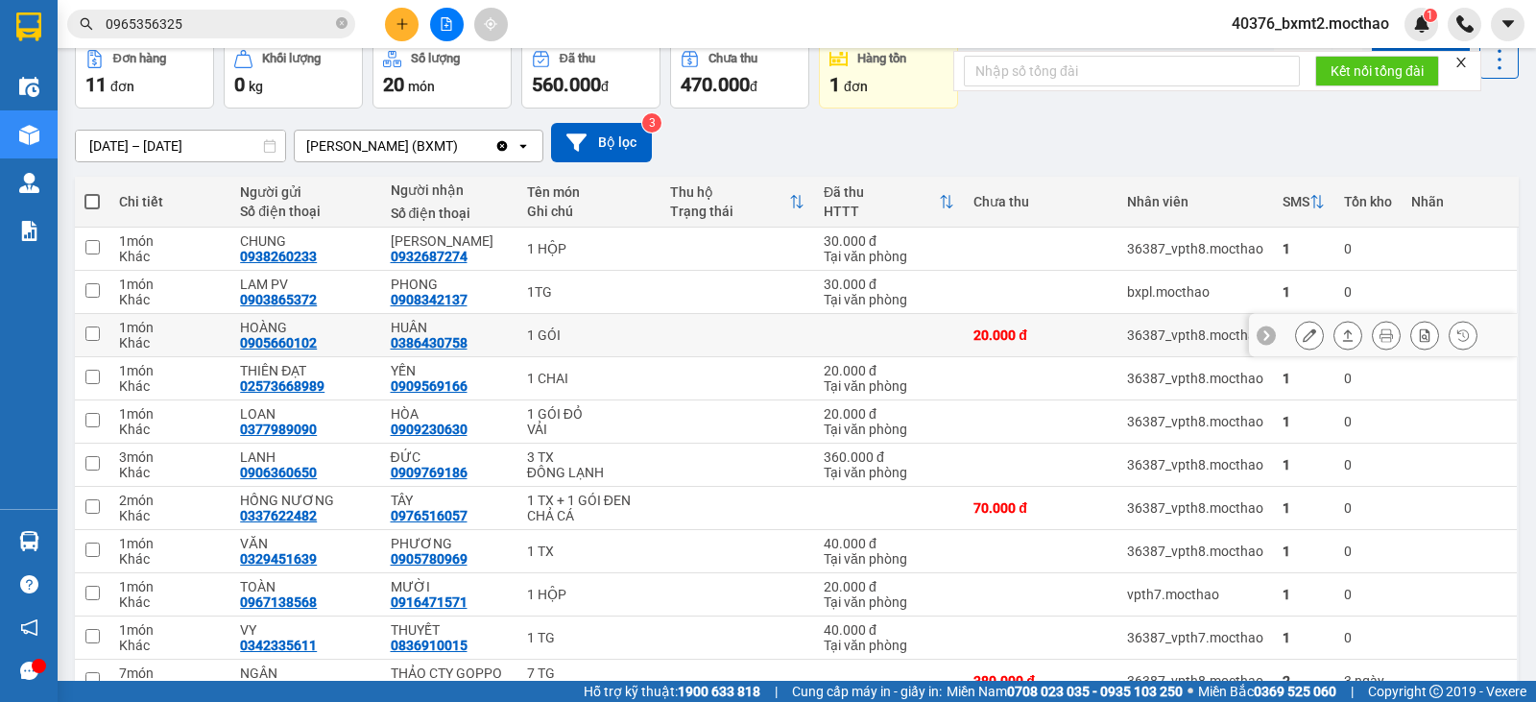
scroll to position [195, 0]
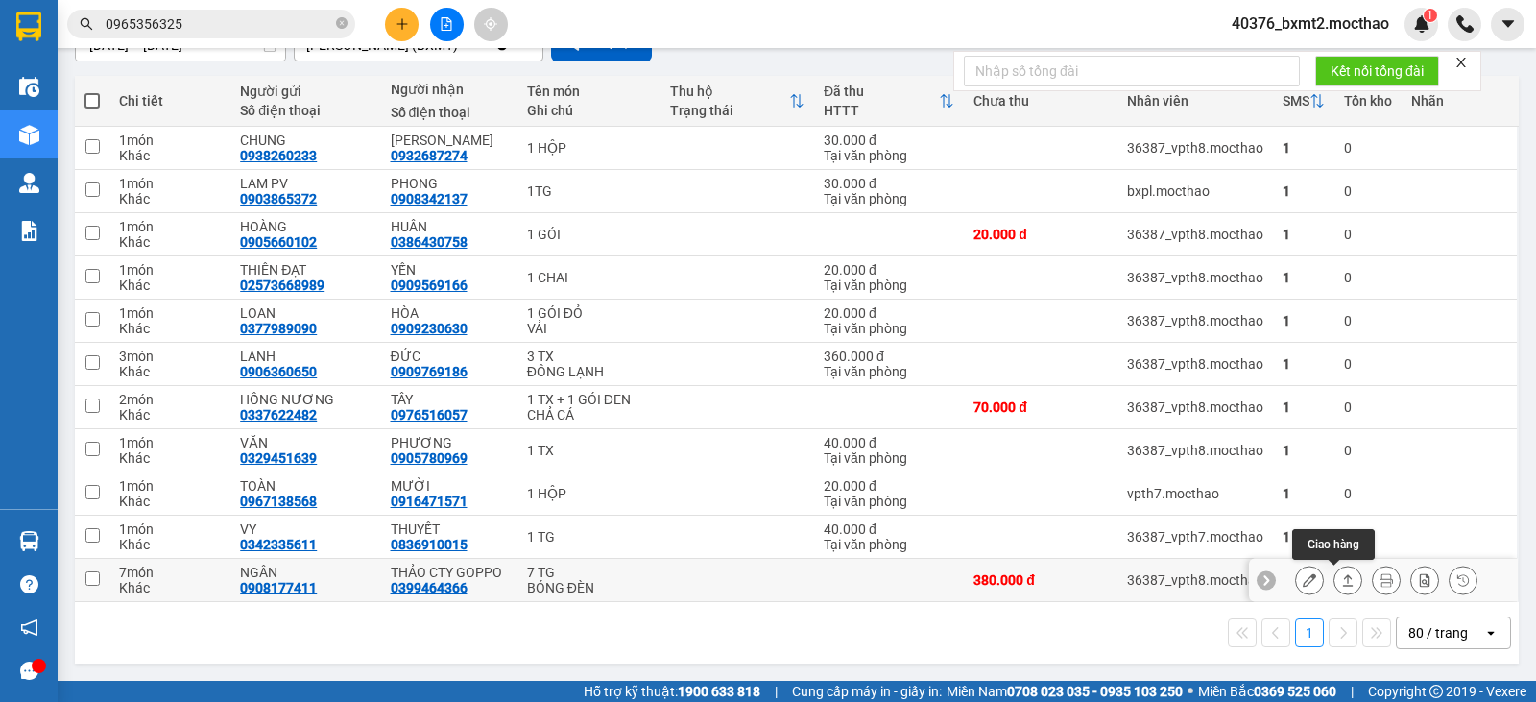
click at [1338, 588] on button at bounding box center [1347, 580] width 27 height 34
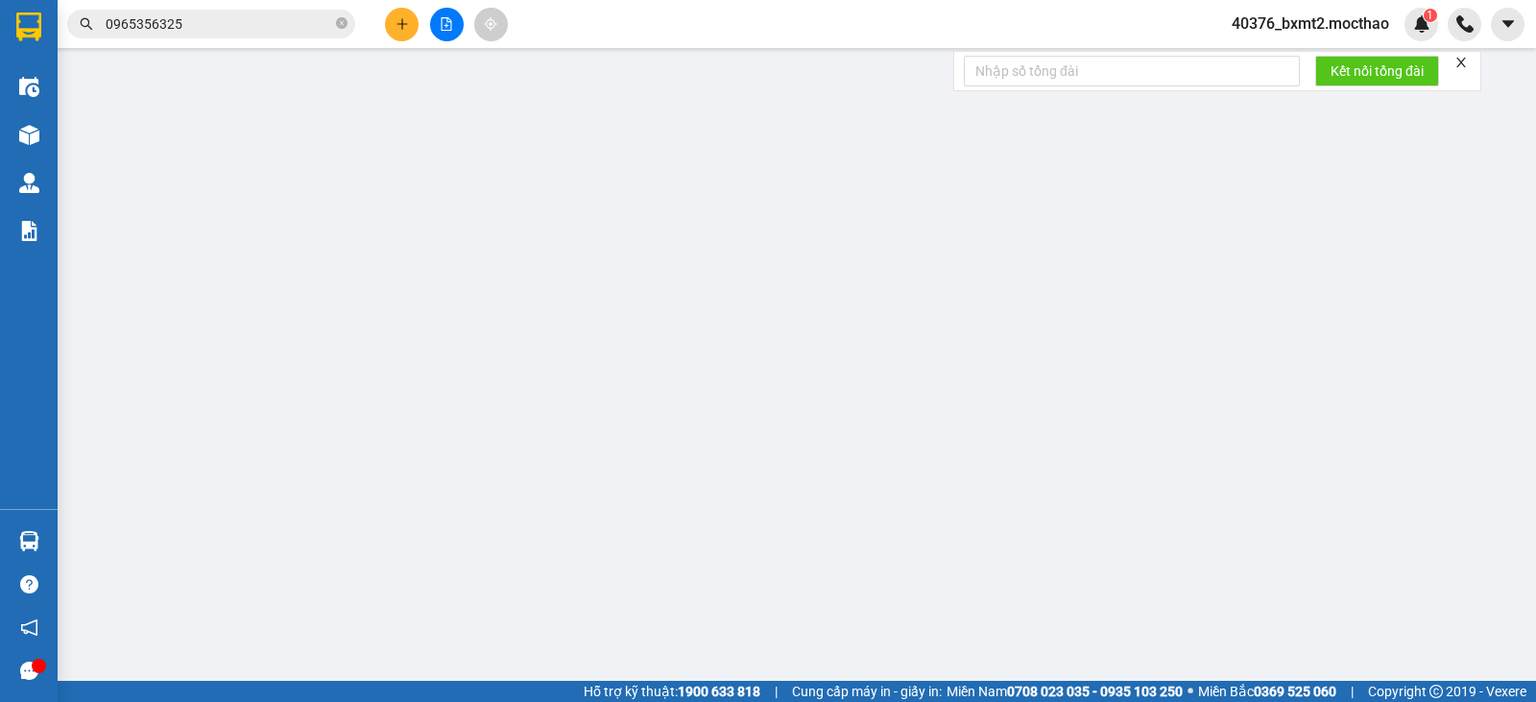
type input "0908177411"
type input "NGÂN"
type input "0399464366"
type input "THẢO CTY GOPPO"
type input "1"
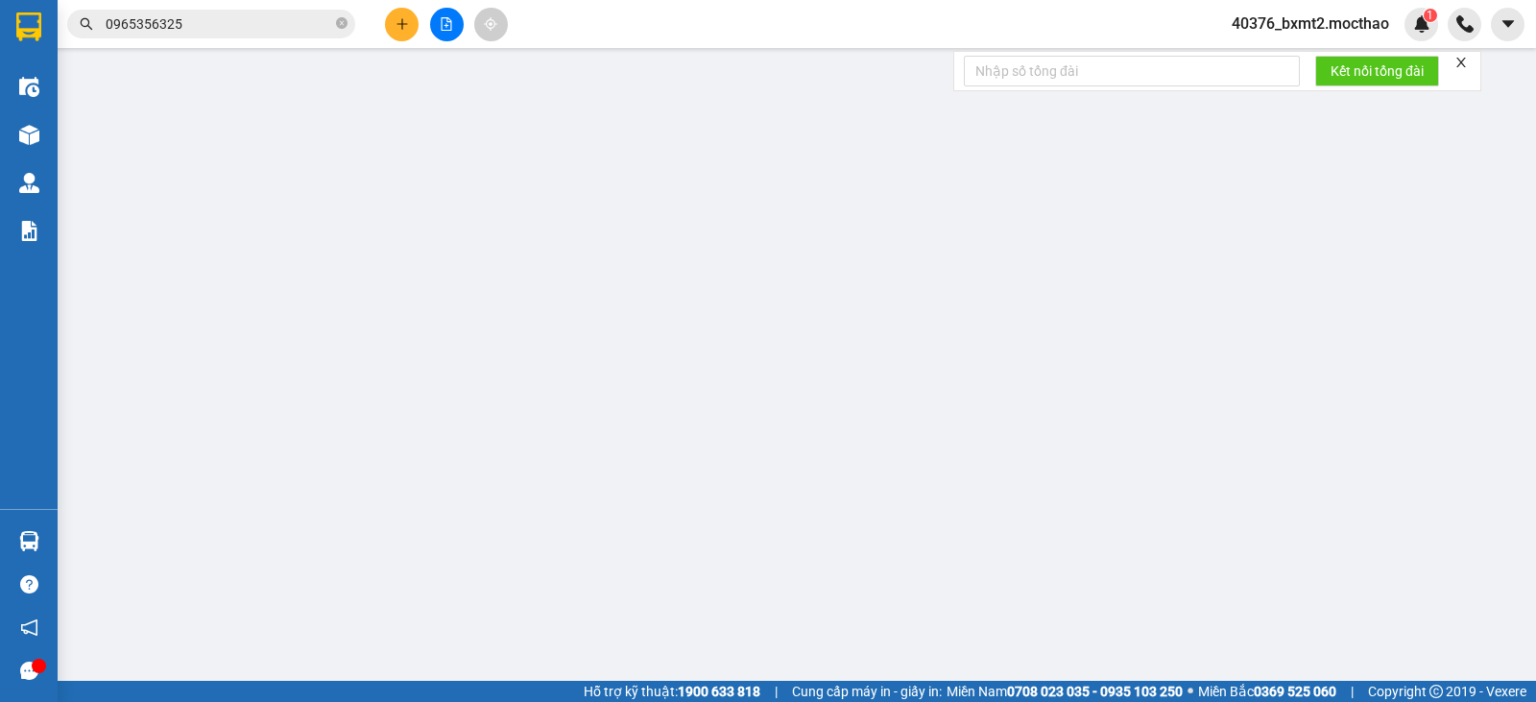
type input "0"
type input "380.000"
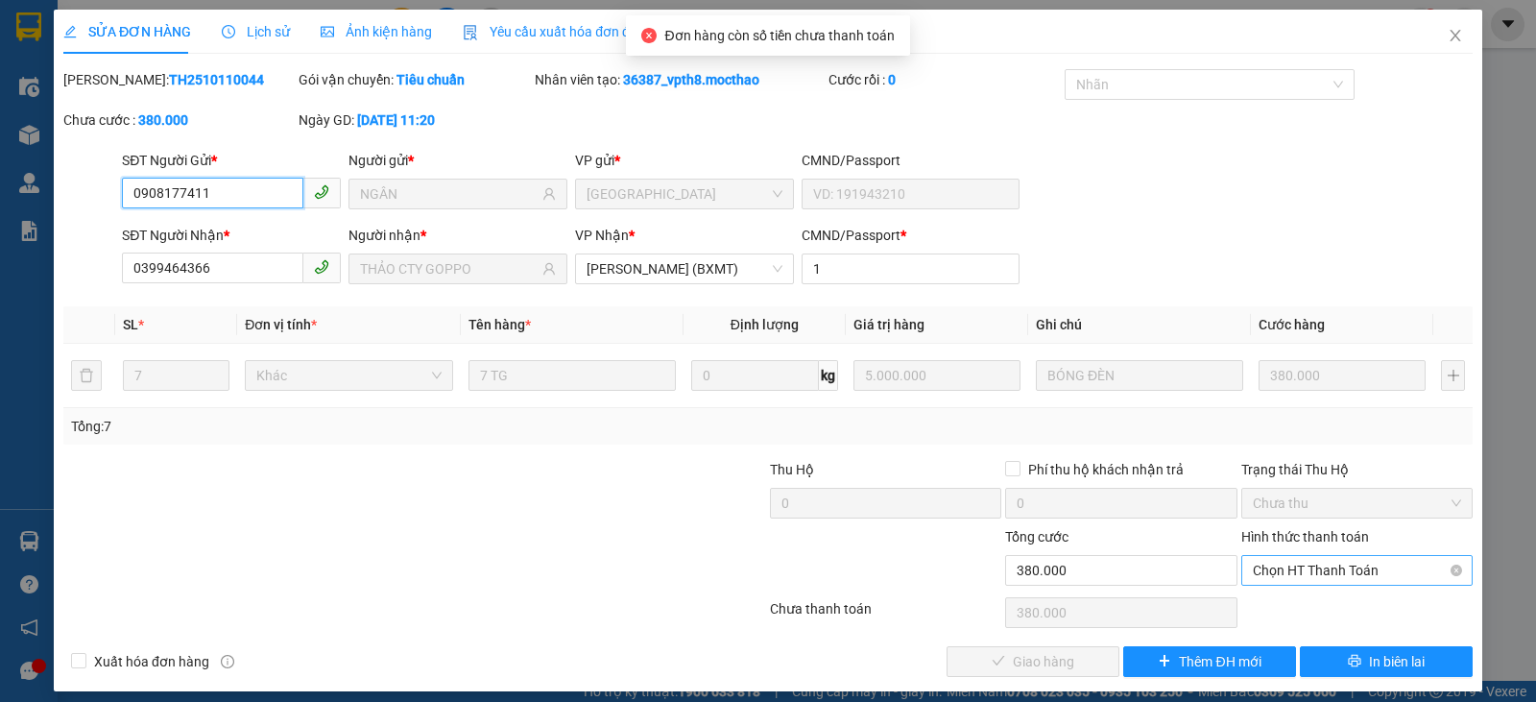
drag, startPoint x: 1305, startPoint y: 563, endPoint x: 1304, endPoint y: 573, distance: 9.6
click at [1305, 563] on span "Chọn HT Thanh Toán" at bounding box center [1357, 570] width 208 height 29
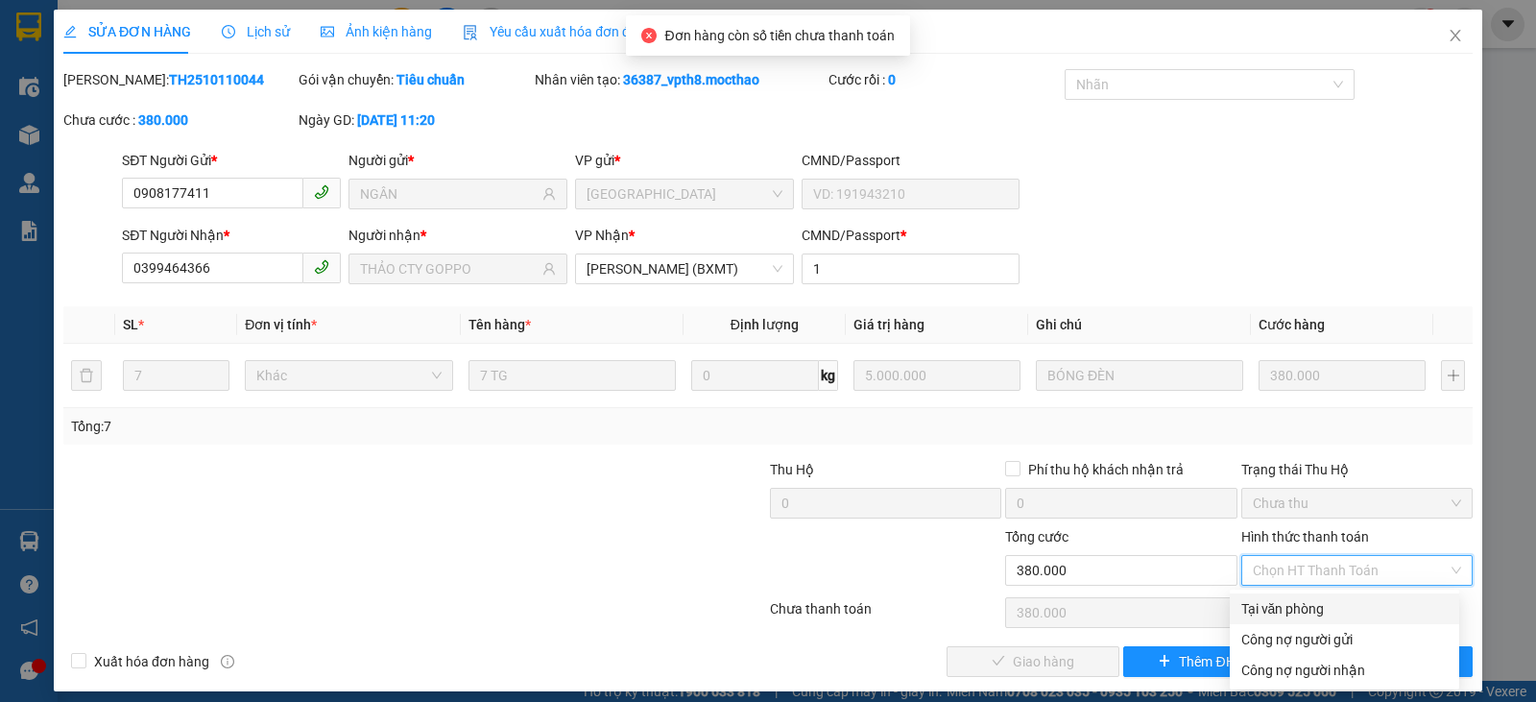
click at [1281, 598] on div "Tại văn phòng" at bounding box center [1344, 608] width 206 height 21
type input "0"
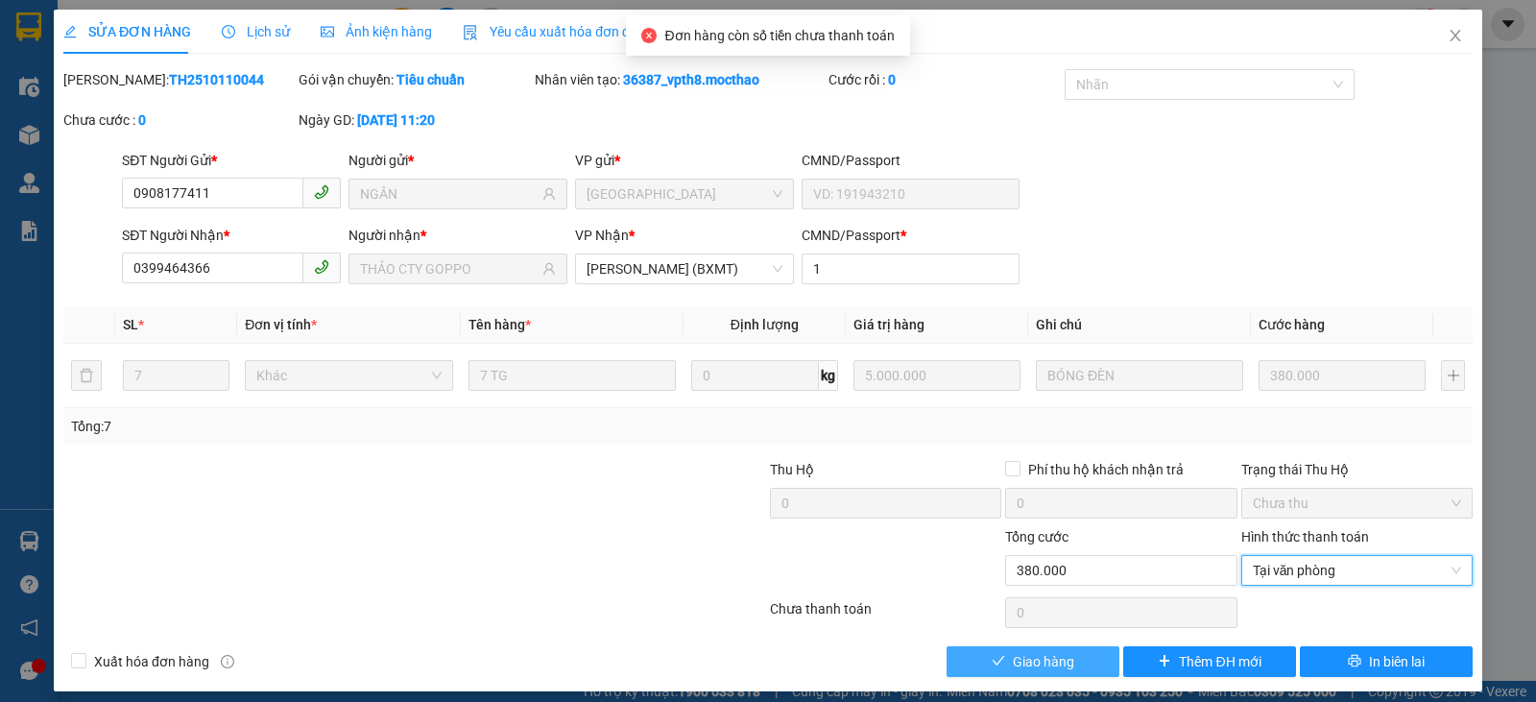
click at [1025, 654] on span "Giao hàng" at bounding box center [1043, 661] width 61 height 21
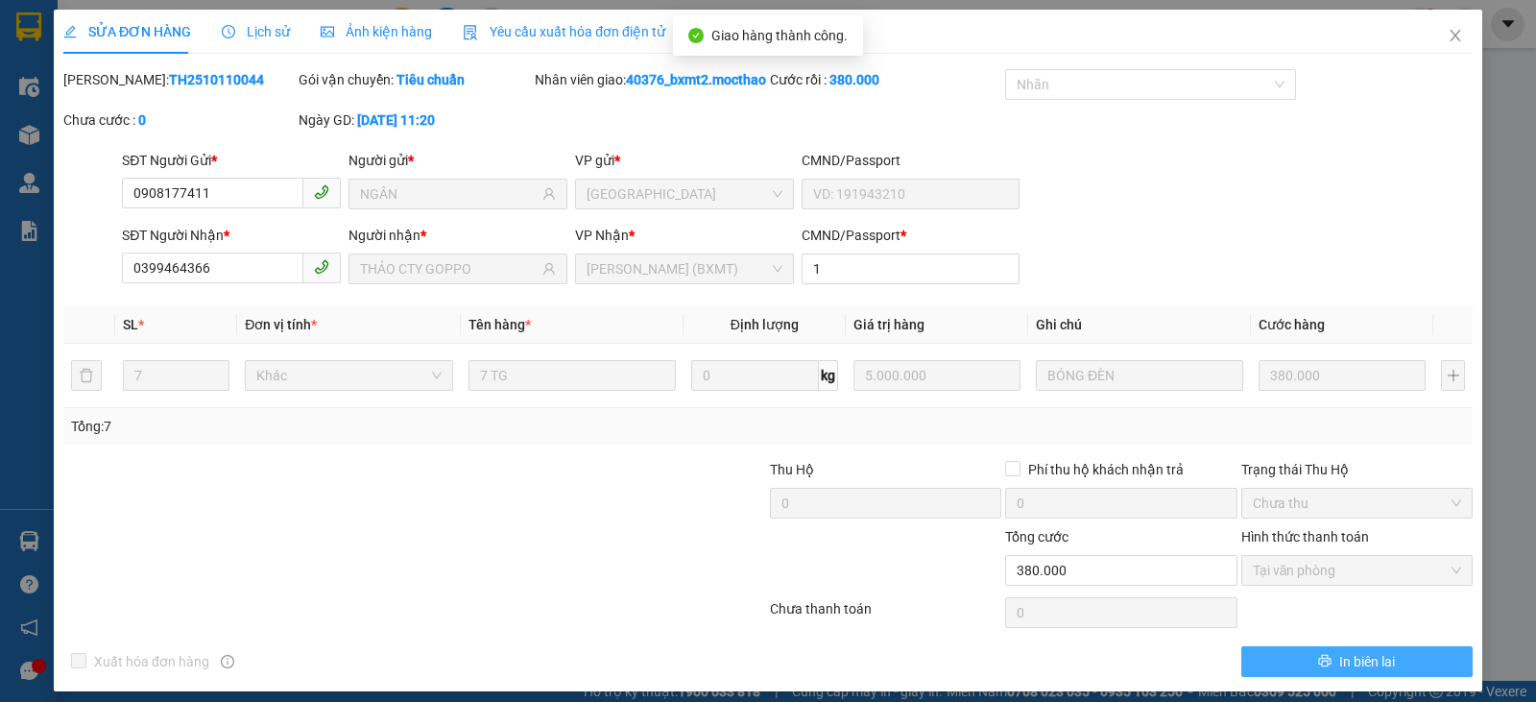
click at [1366, 672] on span "In biên lai" at bounding box center [1367, 661] width 56 height 21
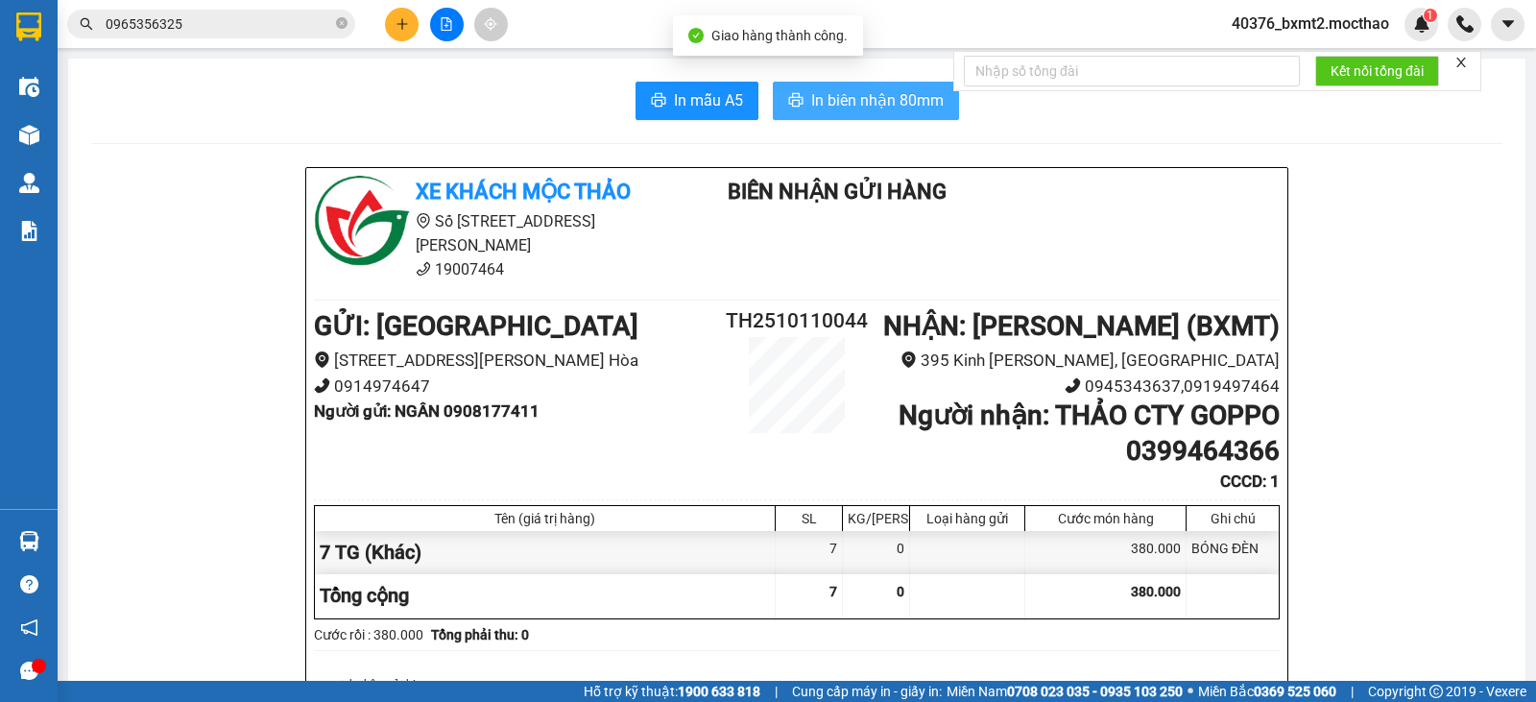
click at [890, 111] on span "In biên nhận 80mm" at bounding box center [877, 100] width 132 height 24
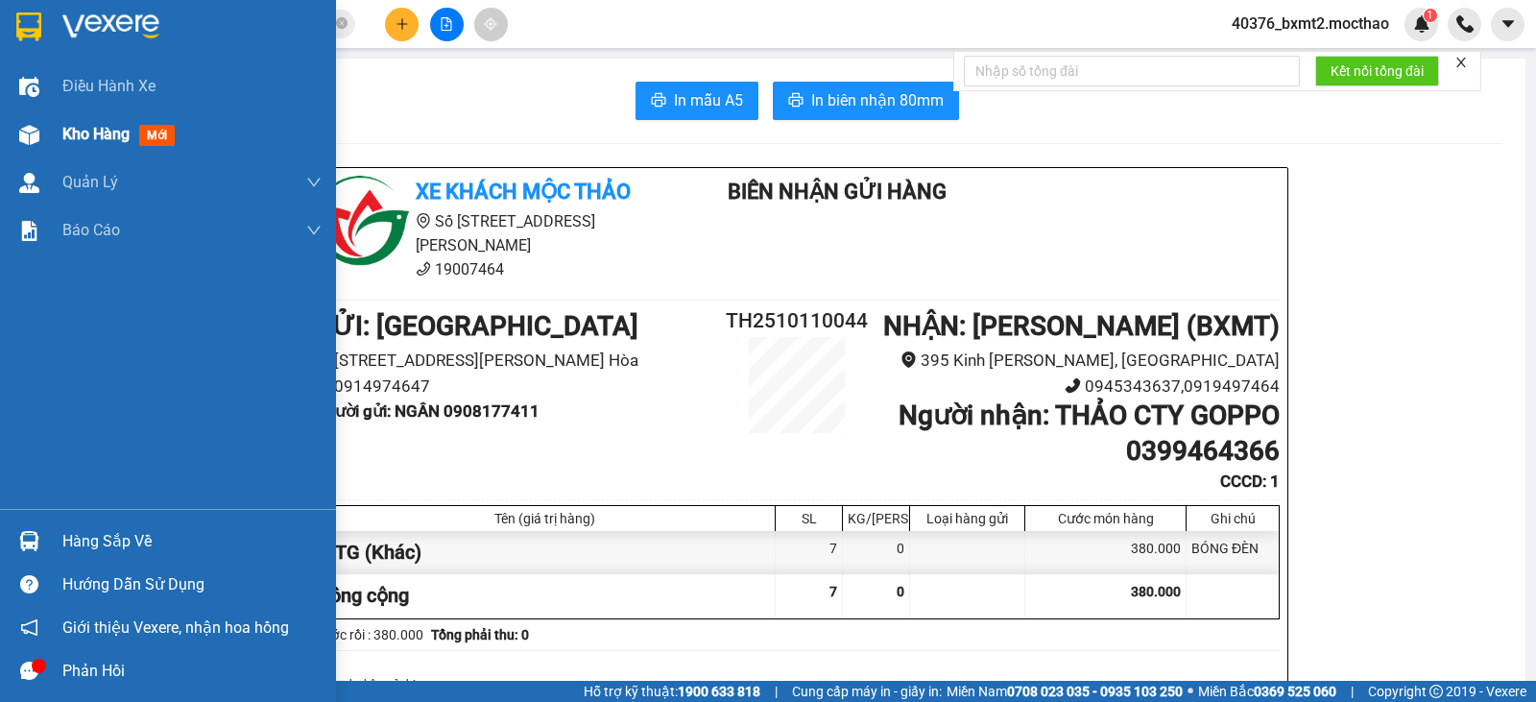
click at [69, 139] on span "Kho hàng" at bounding box center [95, 134] width 67 height 18
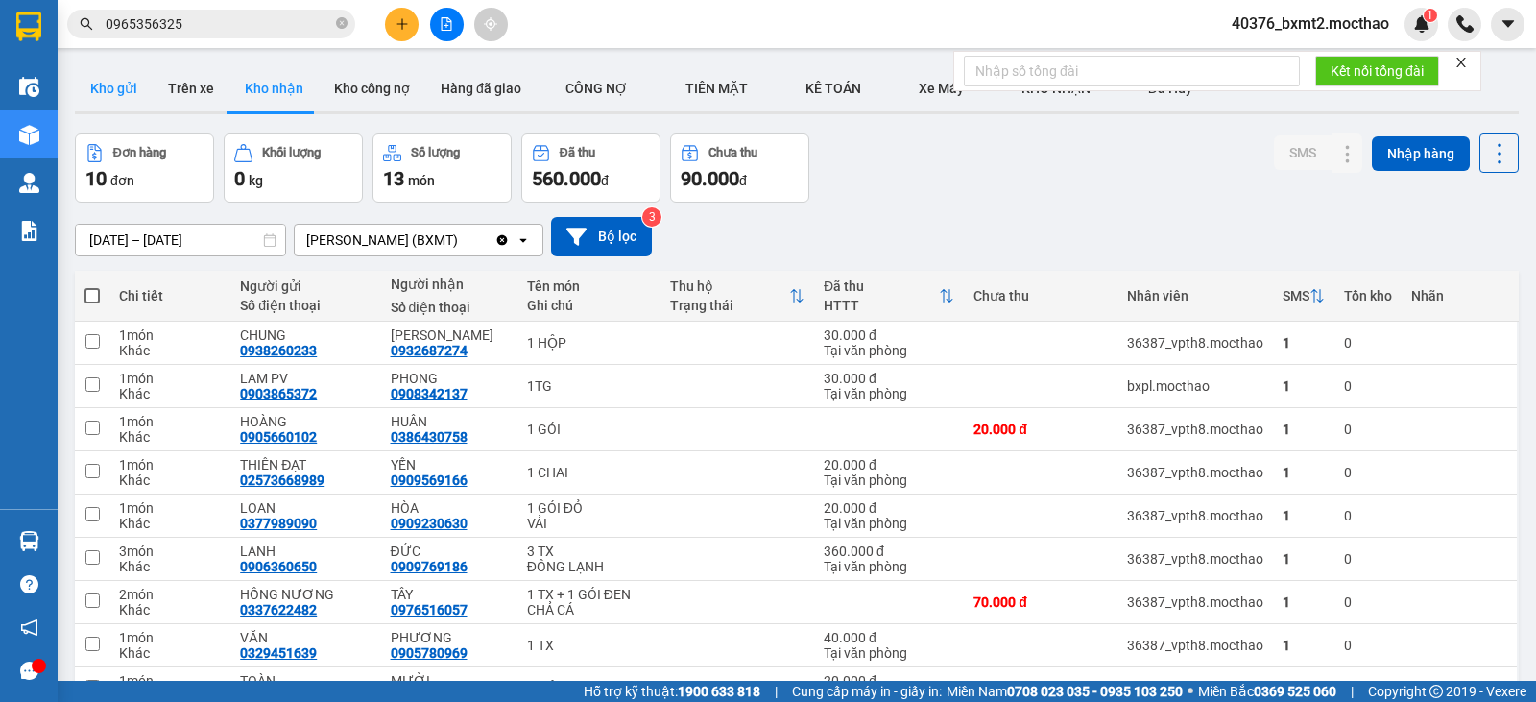
click at [97, 83] on button "Kho gửi" at bounding box center [114, 88] width 78 height 46
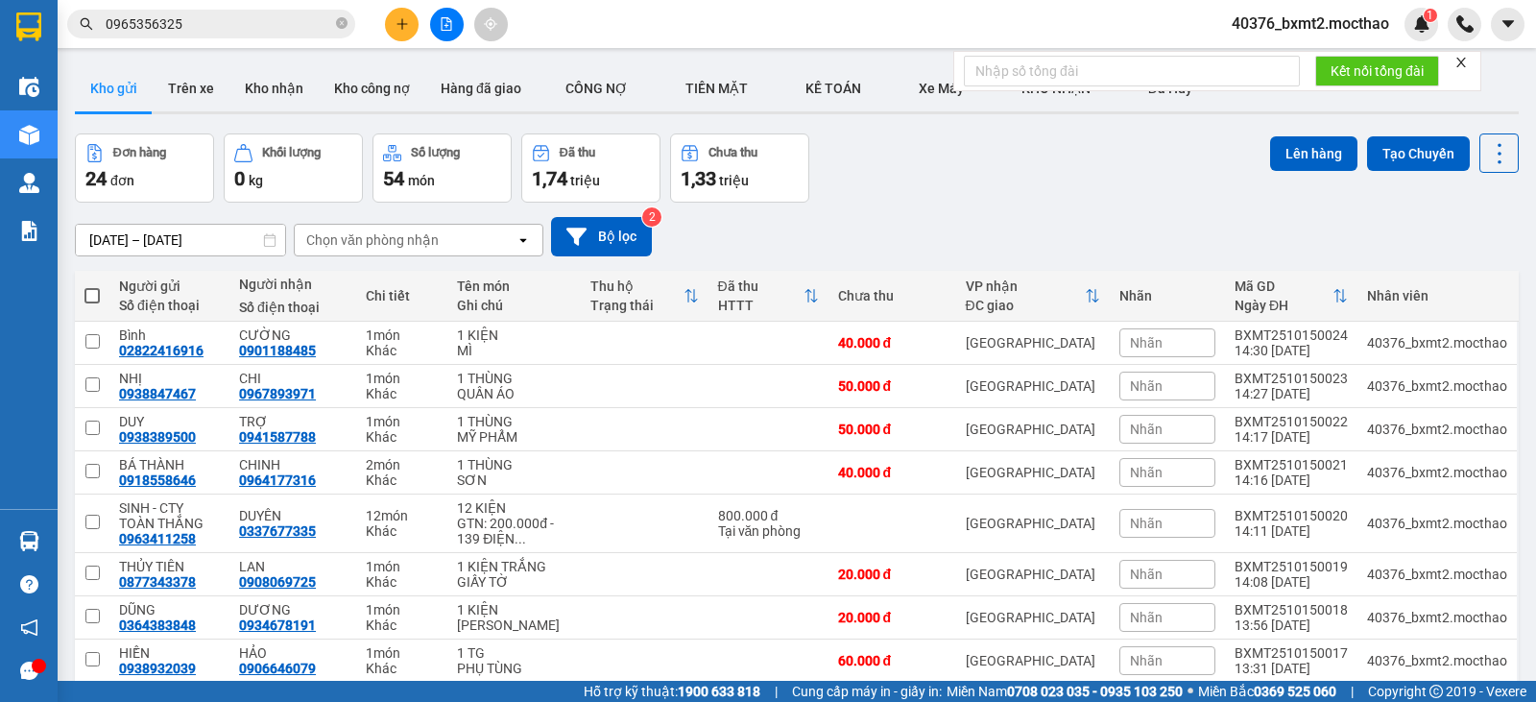
click at [396, 24] on icon "plus" at bounding box center [401, 23] width 13 height 13
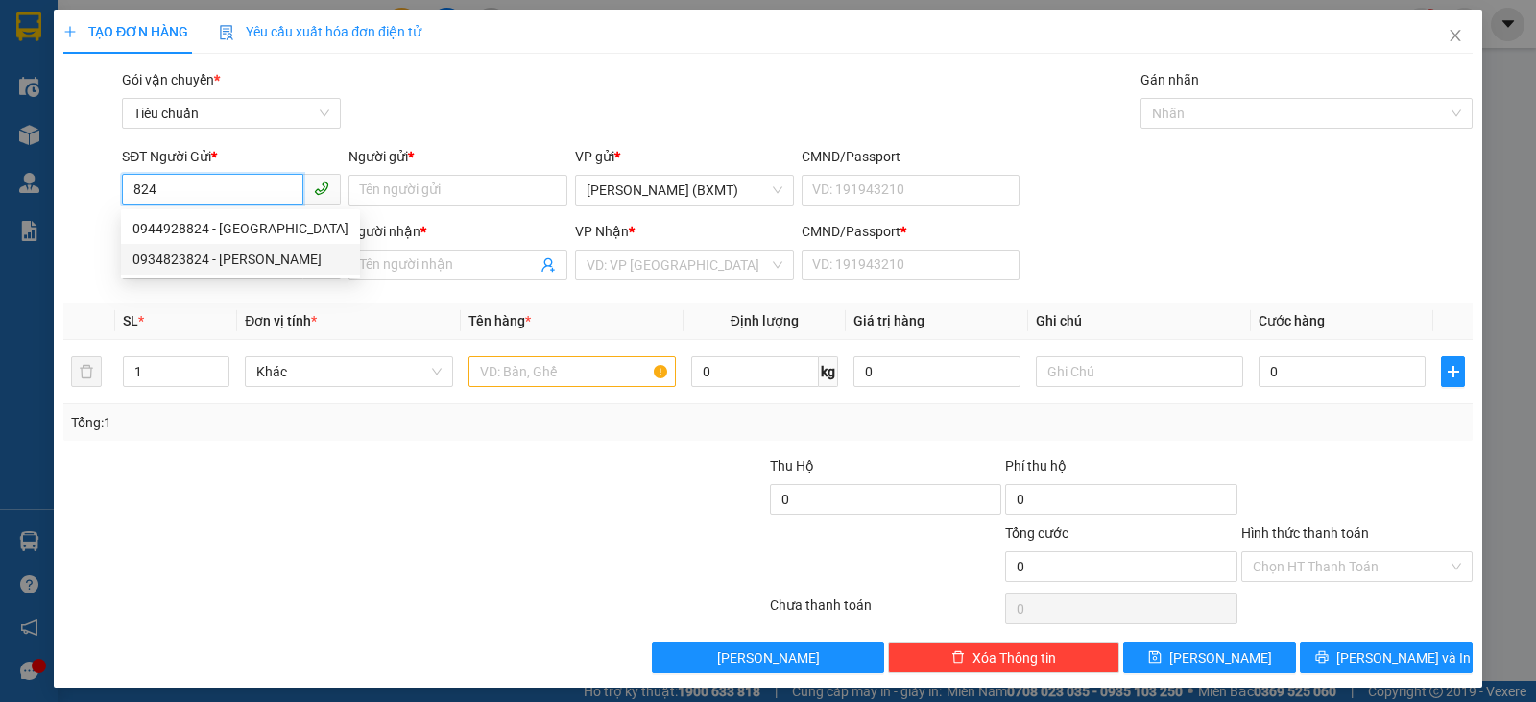
click at [230, 254] on div "0934823824 - CƯỜNG" at bounding box center [240, 259] width 216 height 21
type input "0934823824"
type input "CƯỜNG"
type input "0346865367"
type input "KHEN"
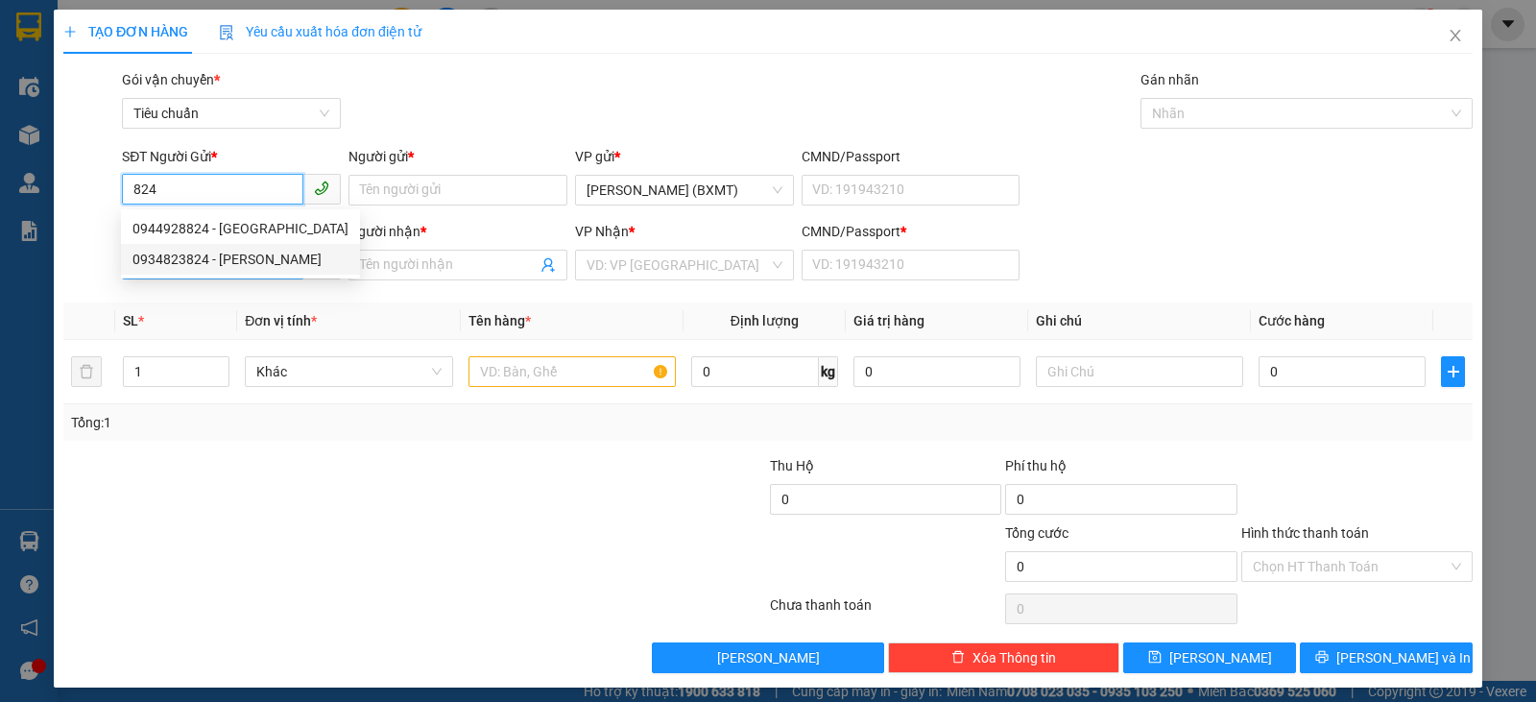
type input "0"
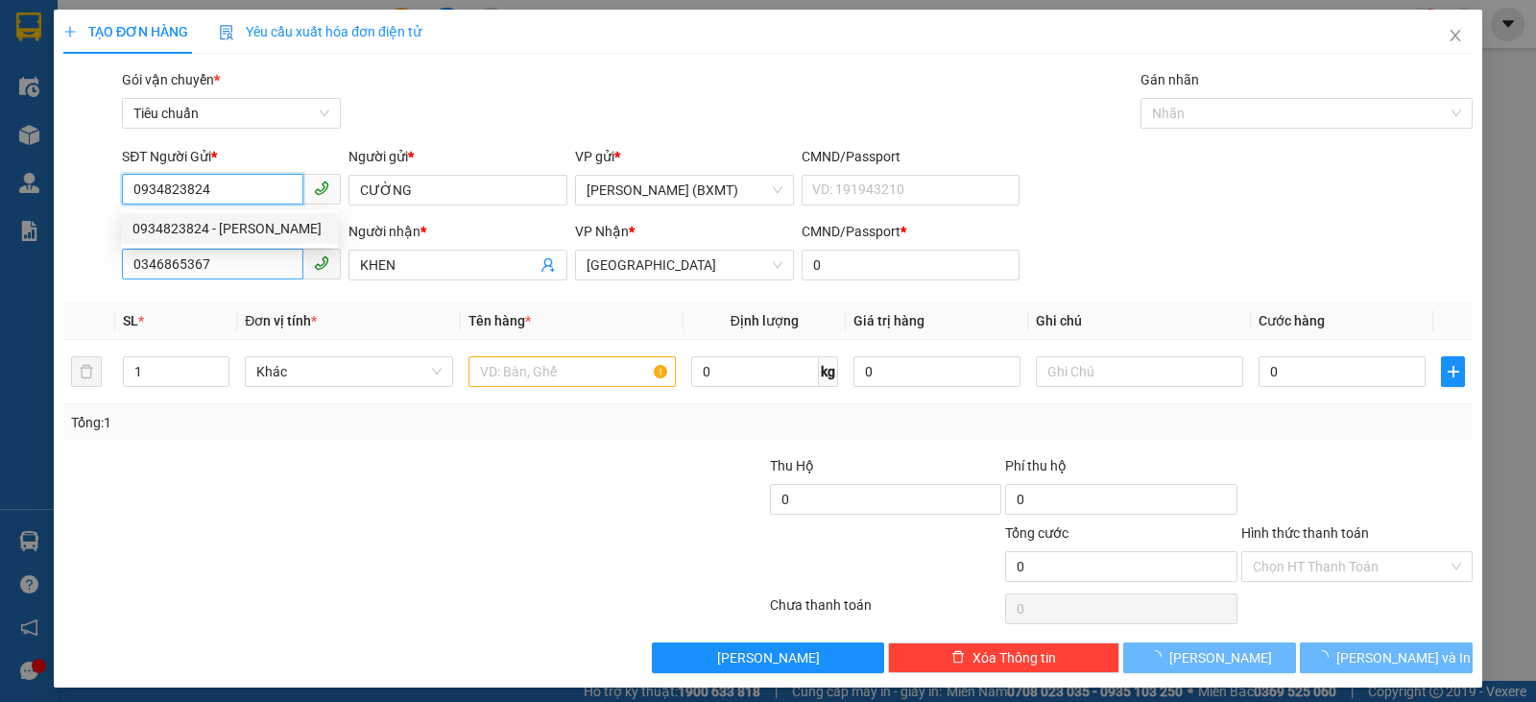
type input "50.000"
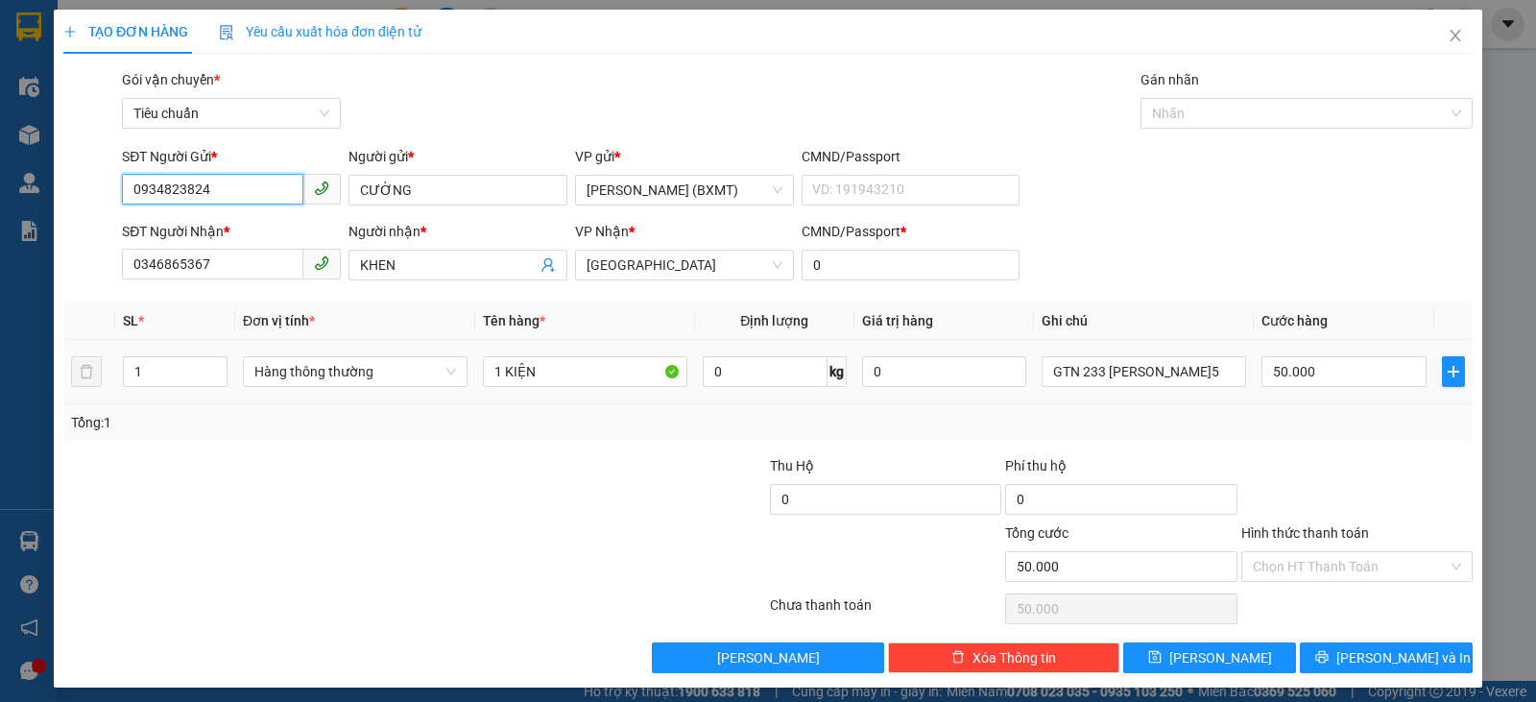
drag, startPoint x: 317, startPoint y: 371, endPoint x: 357, endPoint y: 389, distance: 43.9
click at [317, 372] on span "Hàng thông thường" at bounding box center [355, 371] width 202 height 29
type input "0934823824"
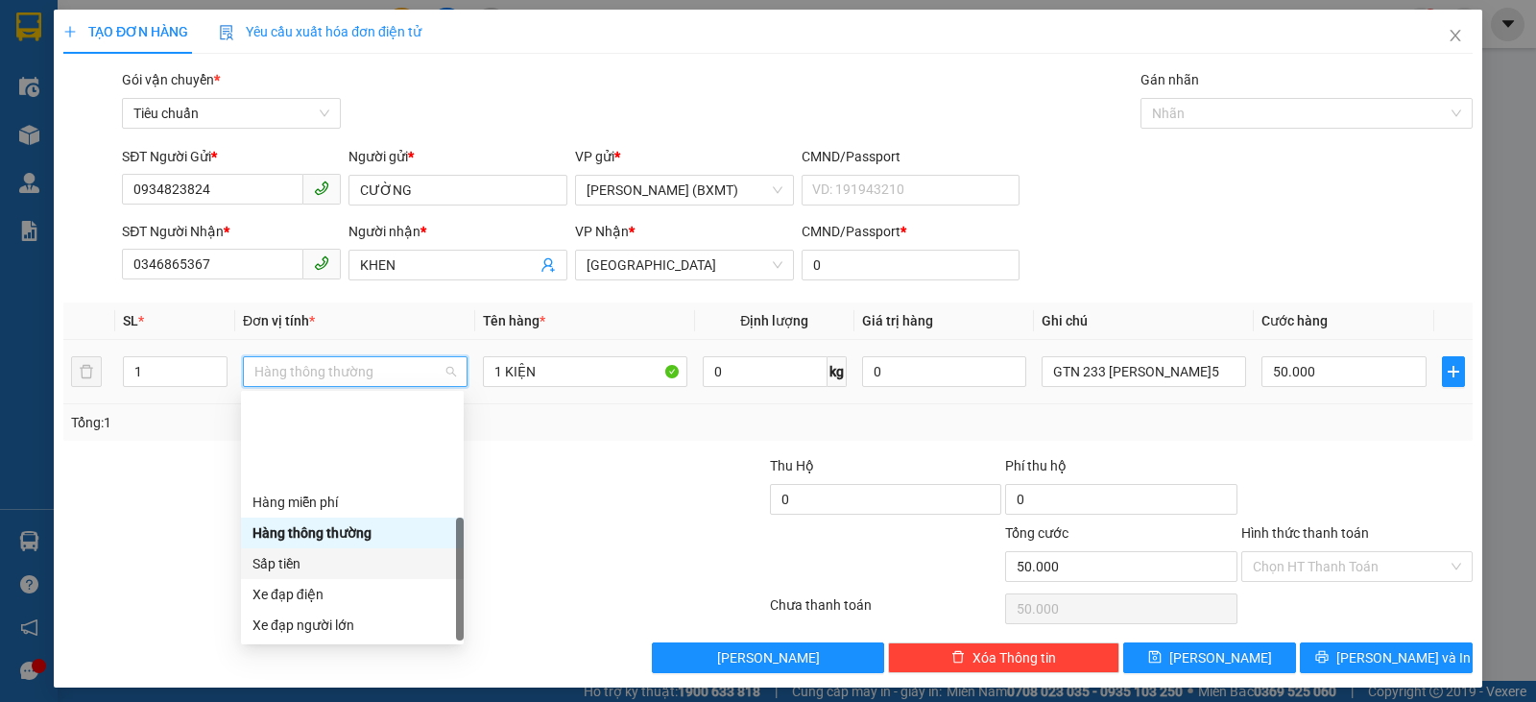
scroll to position [123, 0]
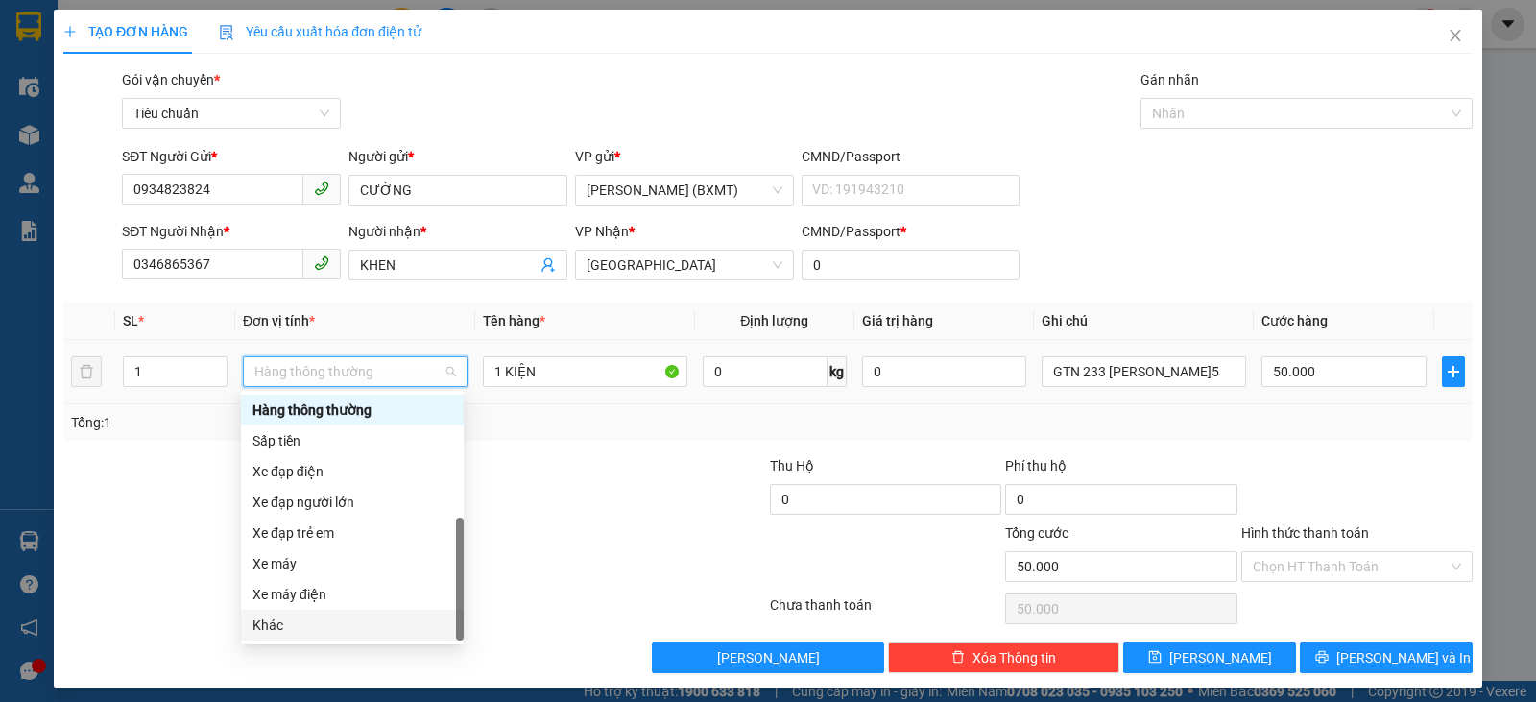
click at [312, 630] on div "Khác" at bounding box center [352, 624] width 200 height 21
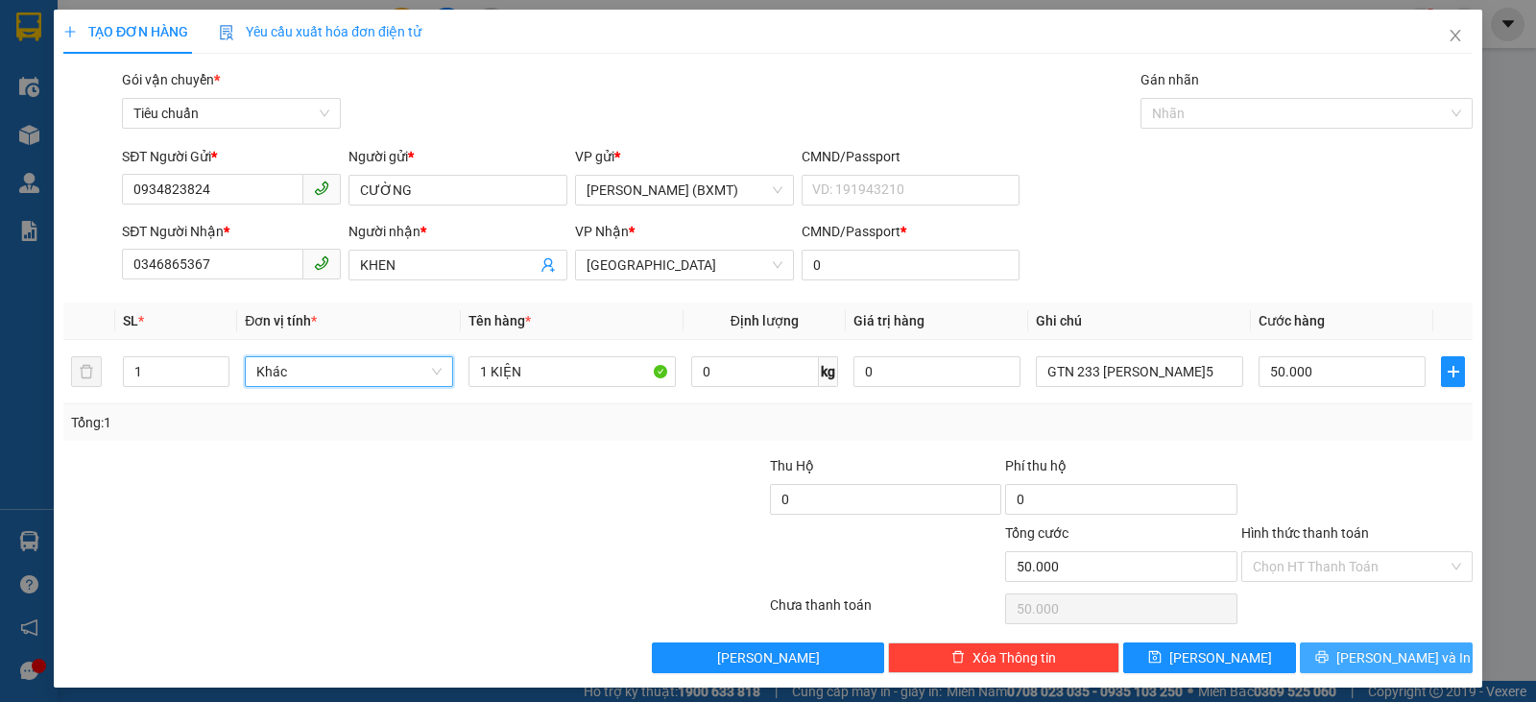
click at [1368, 666] on span "[PERSON_NAME] và In" at bounding box center [1403, 657] width 134 height 21
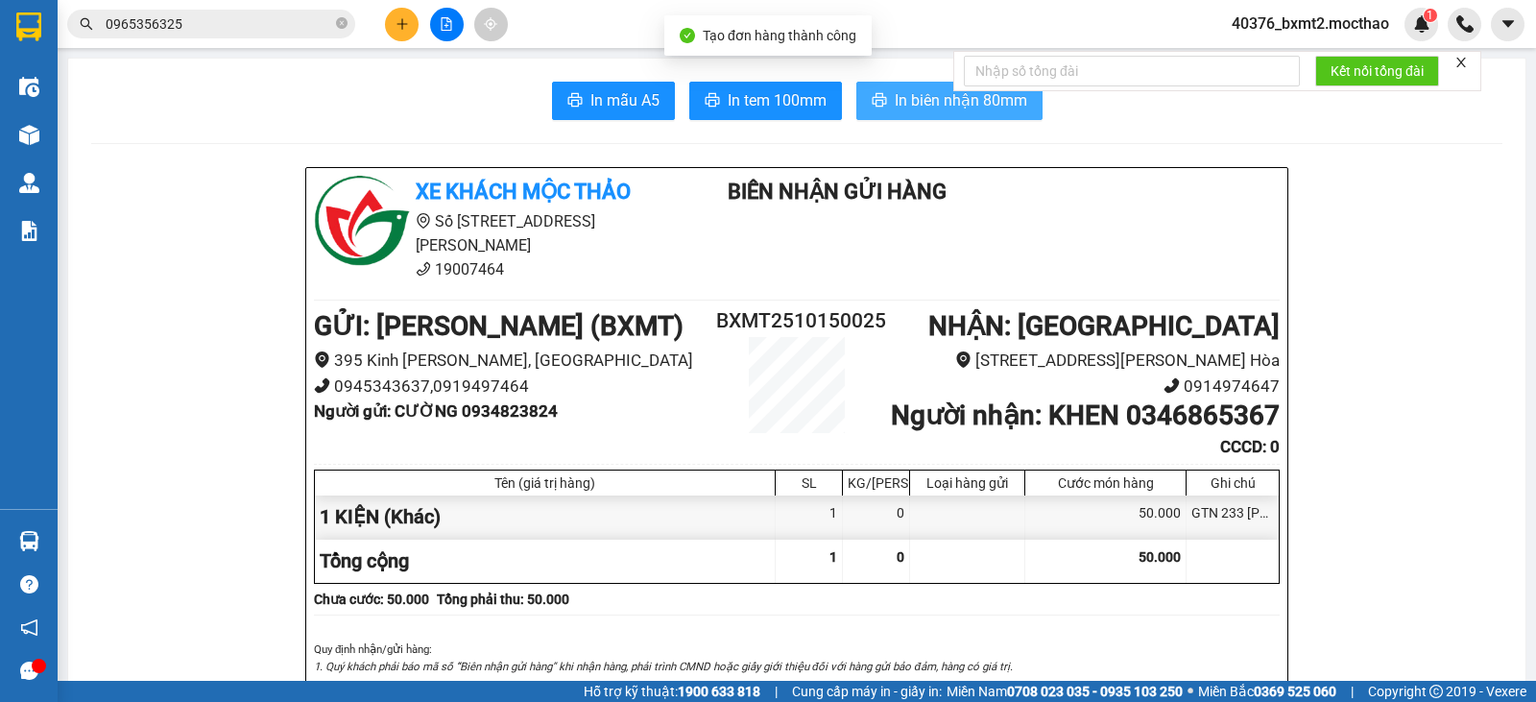
click at [963, 108] on span "In biên nhận 80mm" at bounding box center [961, 100] width 132 height 24
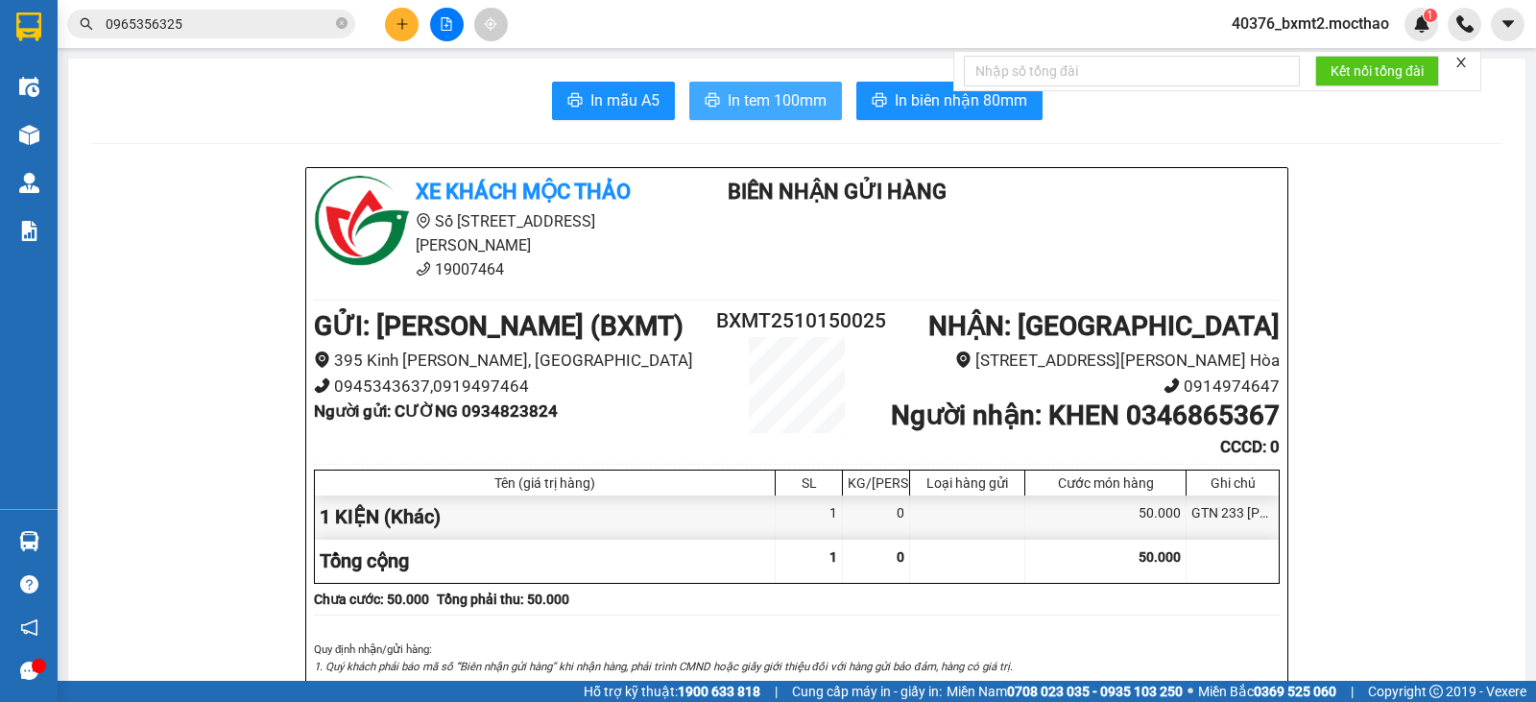
click at [742, 107] on span "In tem 100mm" at bounding box center [777, 100] width 99 height 24
click at [403, 23] on icon "plus" at bounding box center [401, 23] width 13 height 13
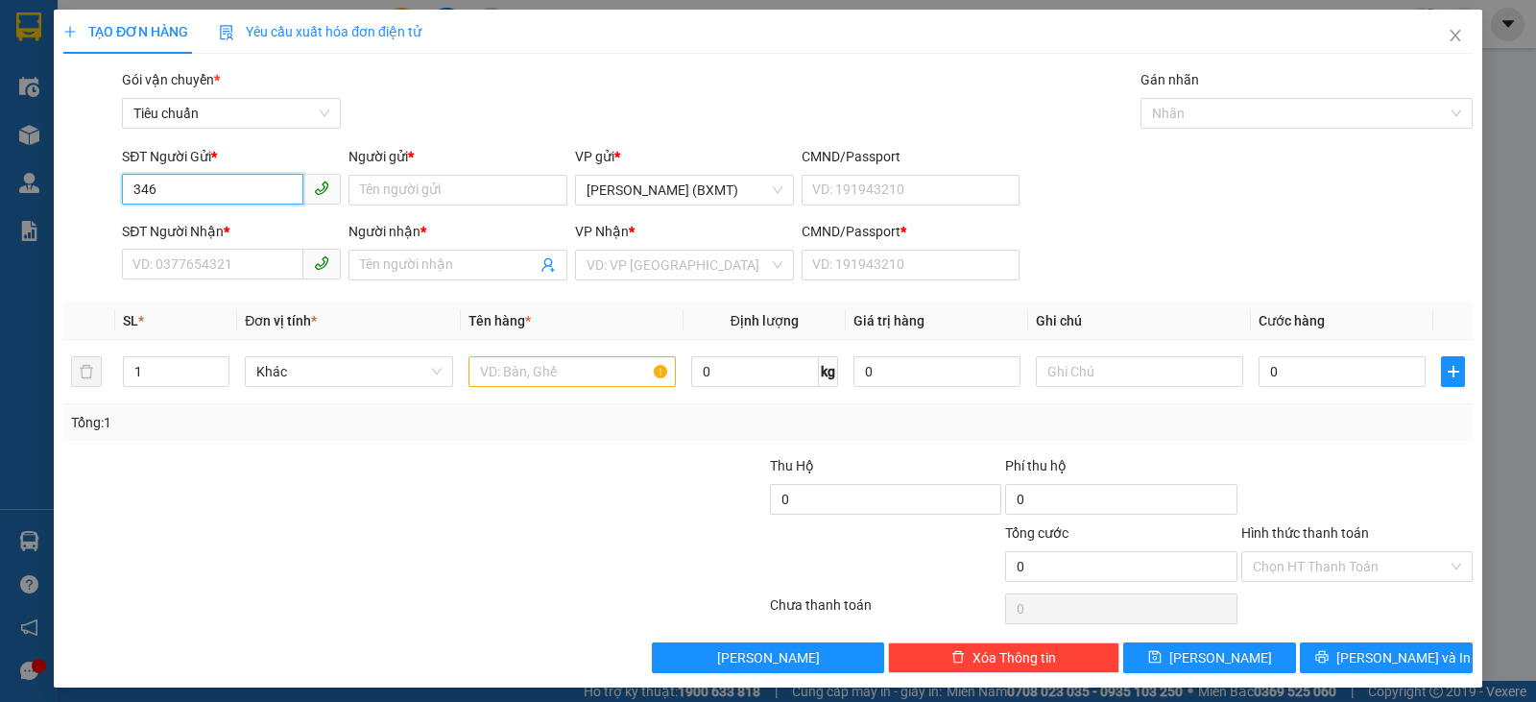
type input "3468"
click at [283, 222] on div "0908593468 - Bé Tí" at bounding box center [229, 228] width 194 height 21
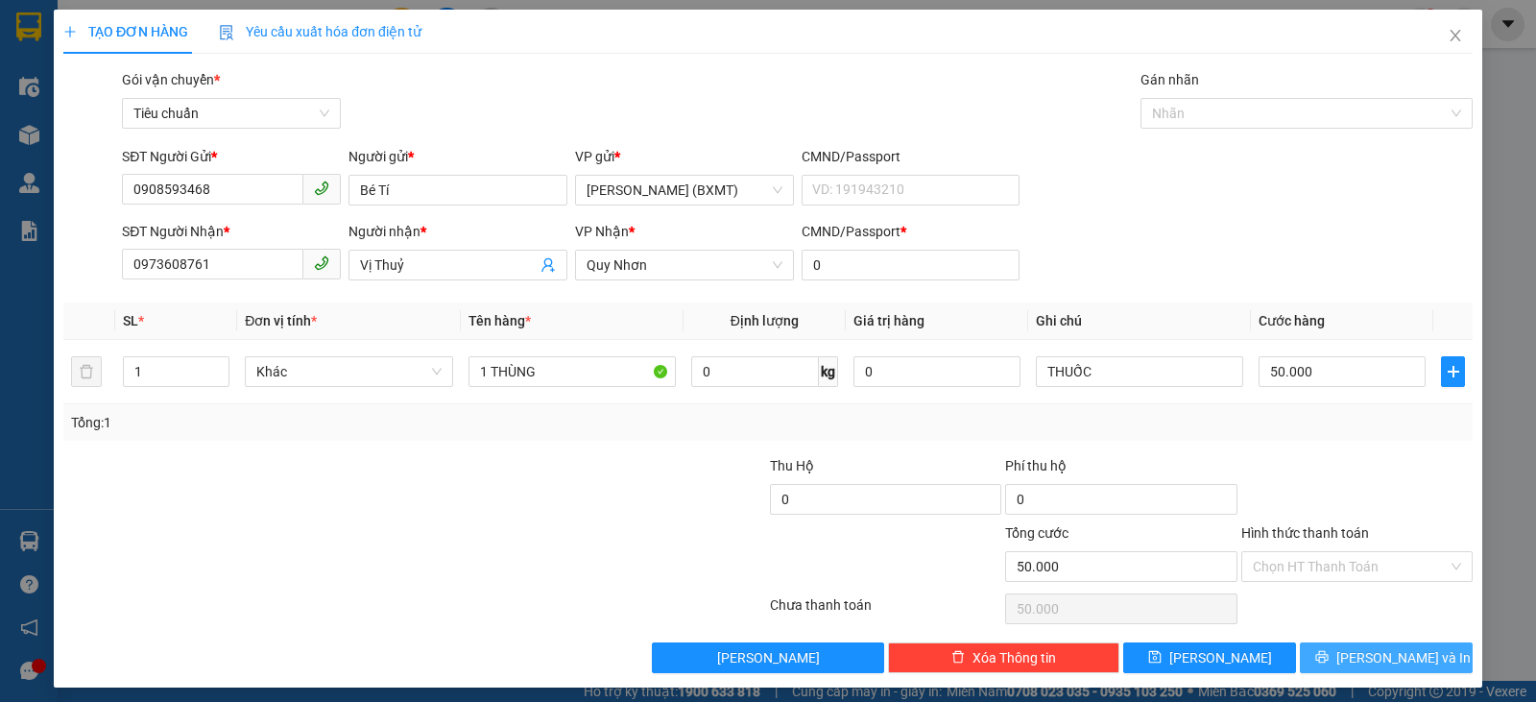
click at [1360, 653] on span "[PERSON_NAME] và In" at bounding box center [1403, 657] width 134 height 21
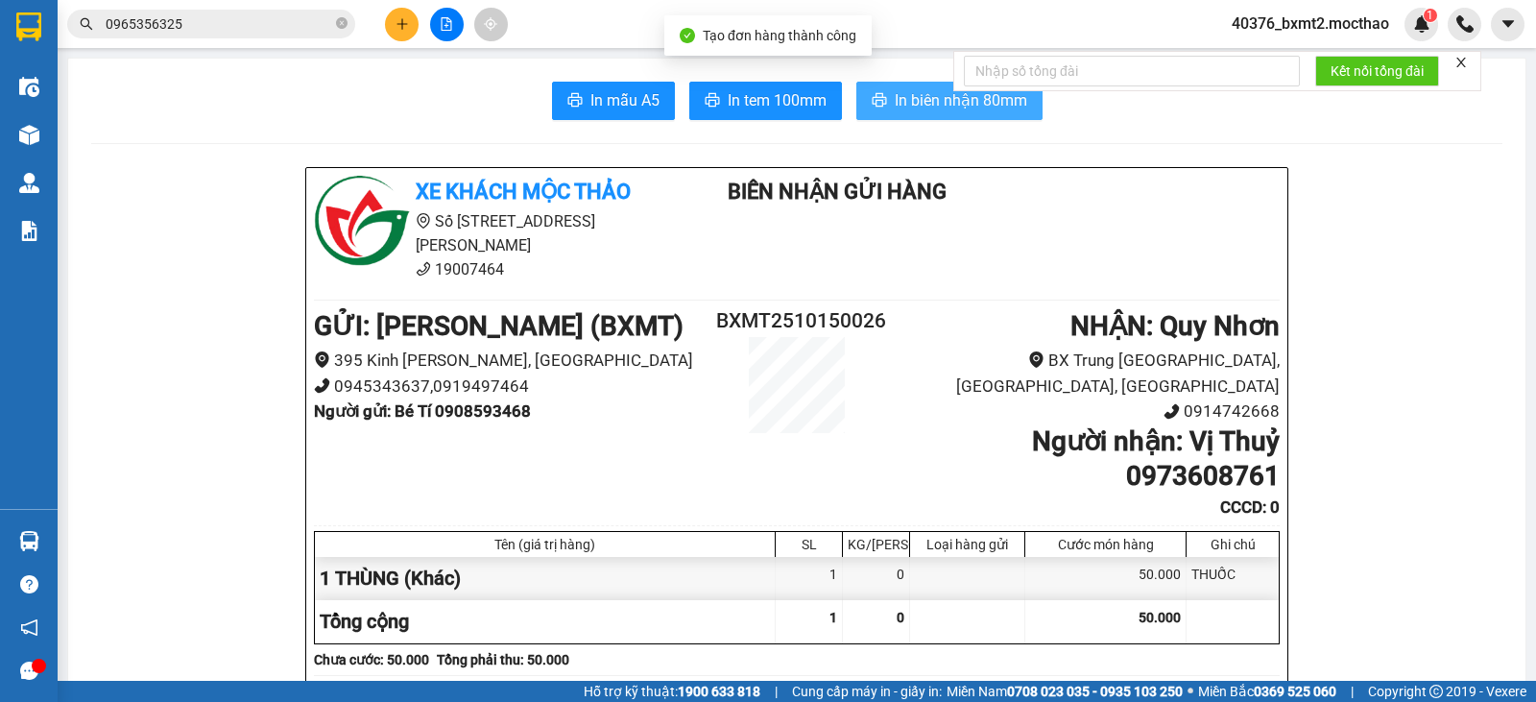
click at [929, 111] on span "In biên nhận 80mm" at bounding box center [961, 100] width 132 height 24
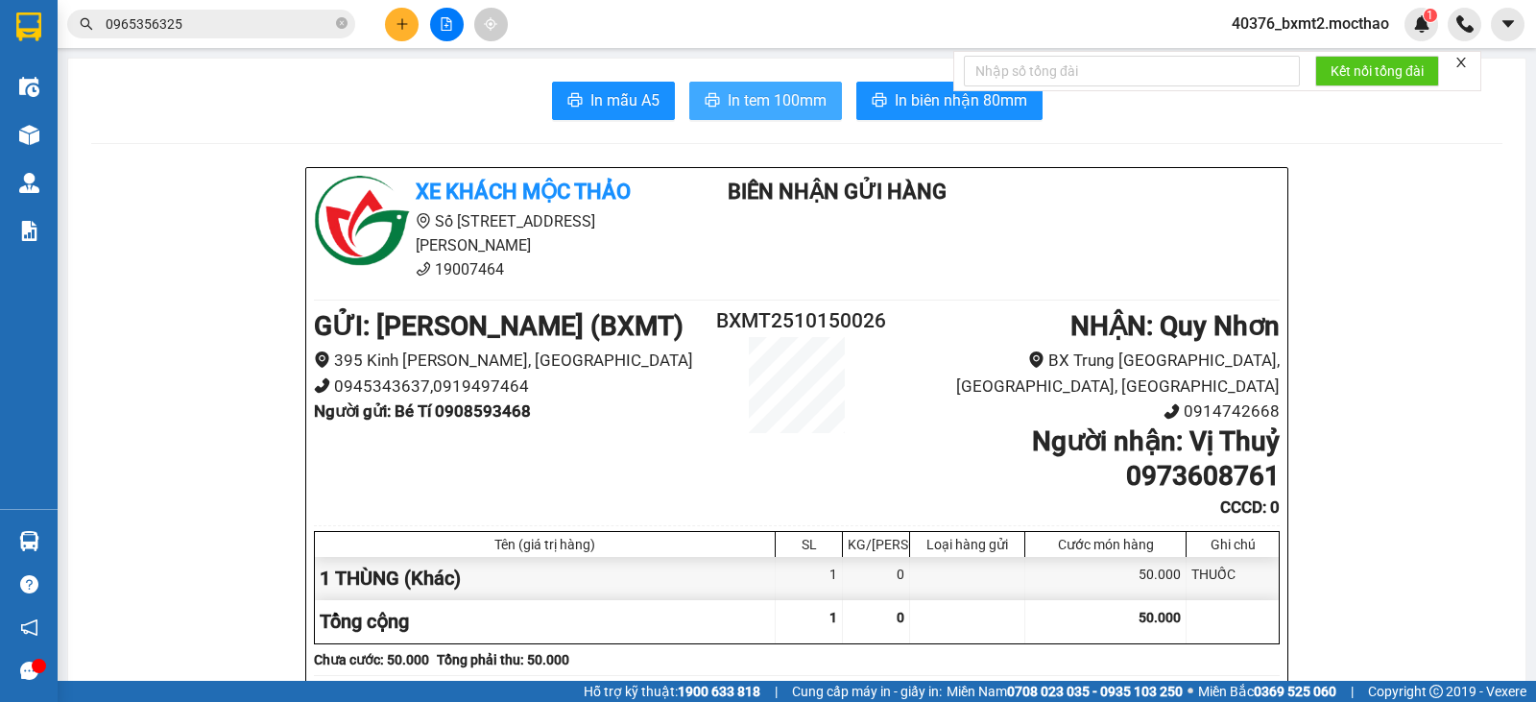
click at [753, 108] on span "In tem 100mm" at bounding box center [777, 100] width 99 height 24
click at [1461, 60] on icon "close" at bounding box center [1460, 62] width 13 height 13
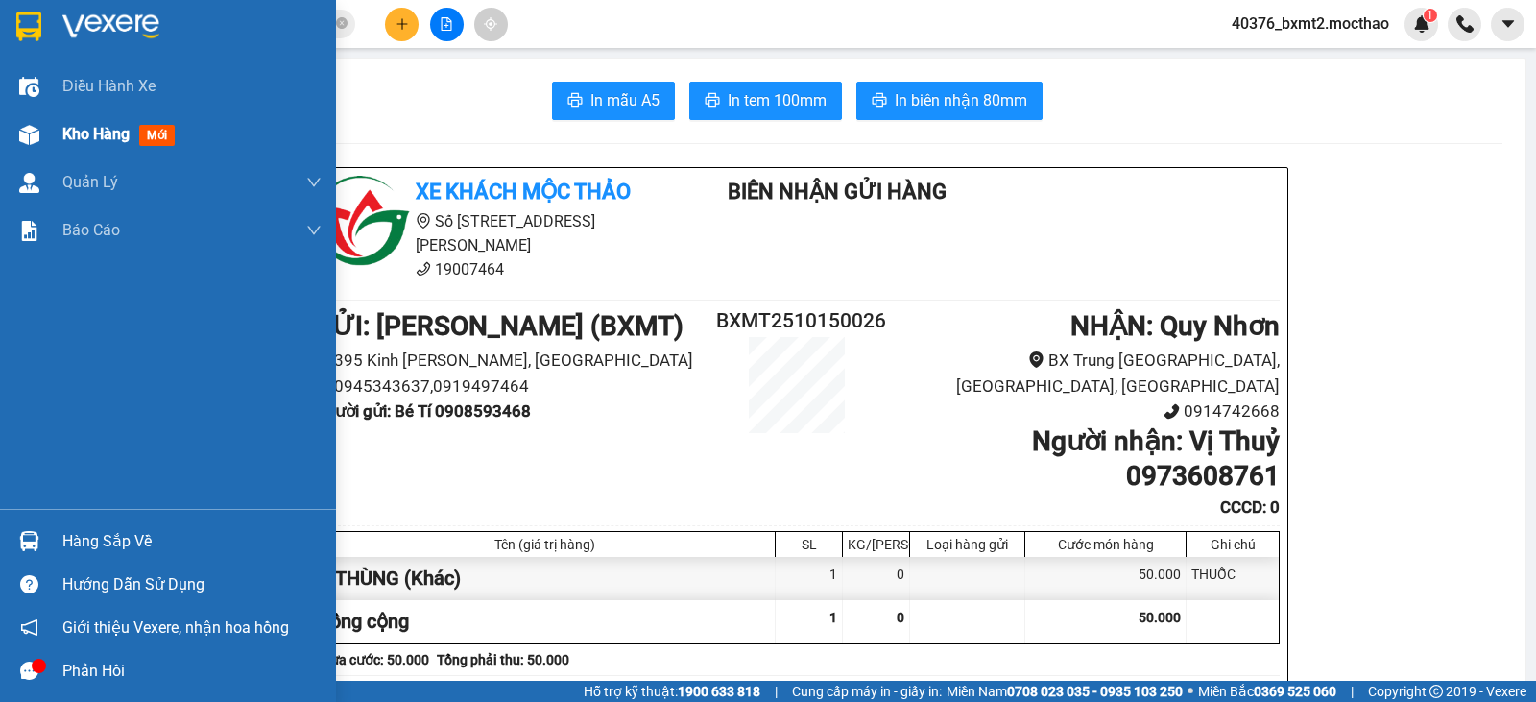
click at [9, 123] on div "Kho hàng mới" at bounding box center [168, 134] width 336 height 48
click at [30, 126] on img at bounding box center [29, 135] width 20 height 20
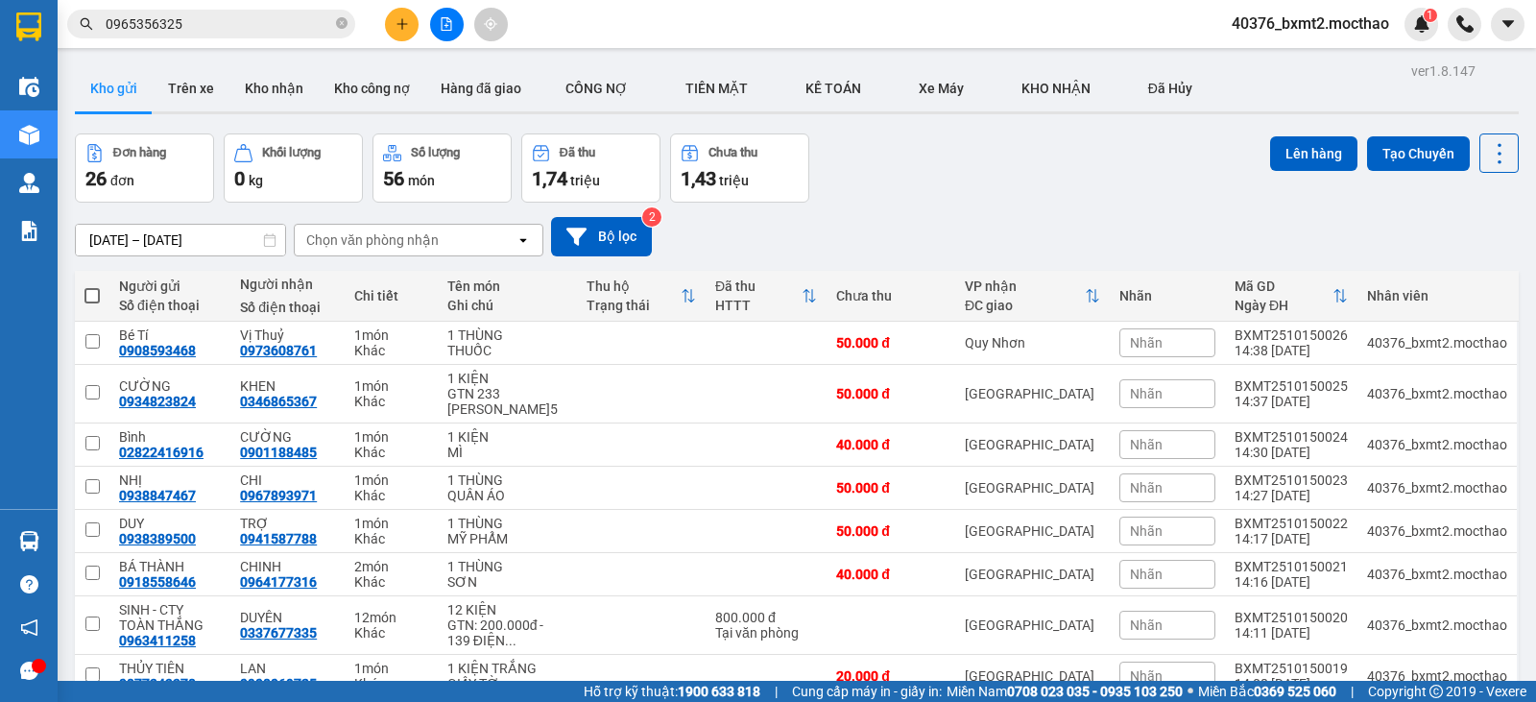
drag, startPoint x: 1426, startPoint y: 599, endPoint x: 1335, endPoint y: 590, distance: 91.6
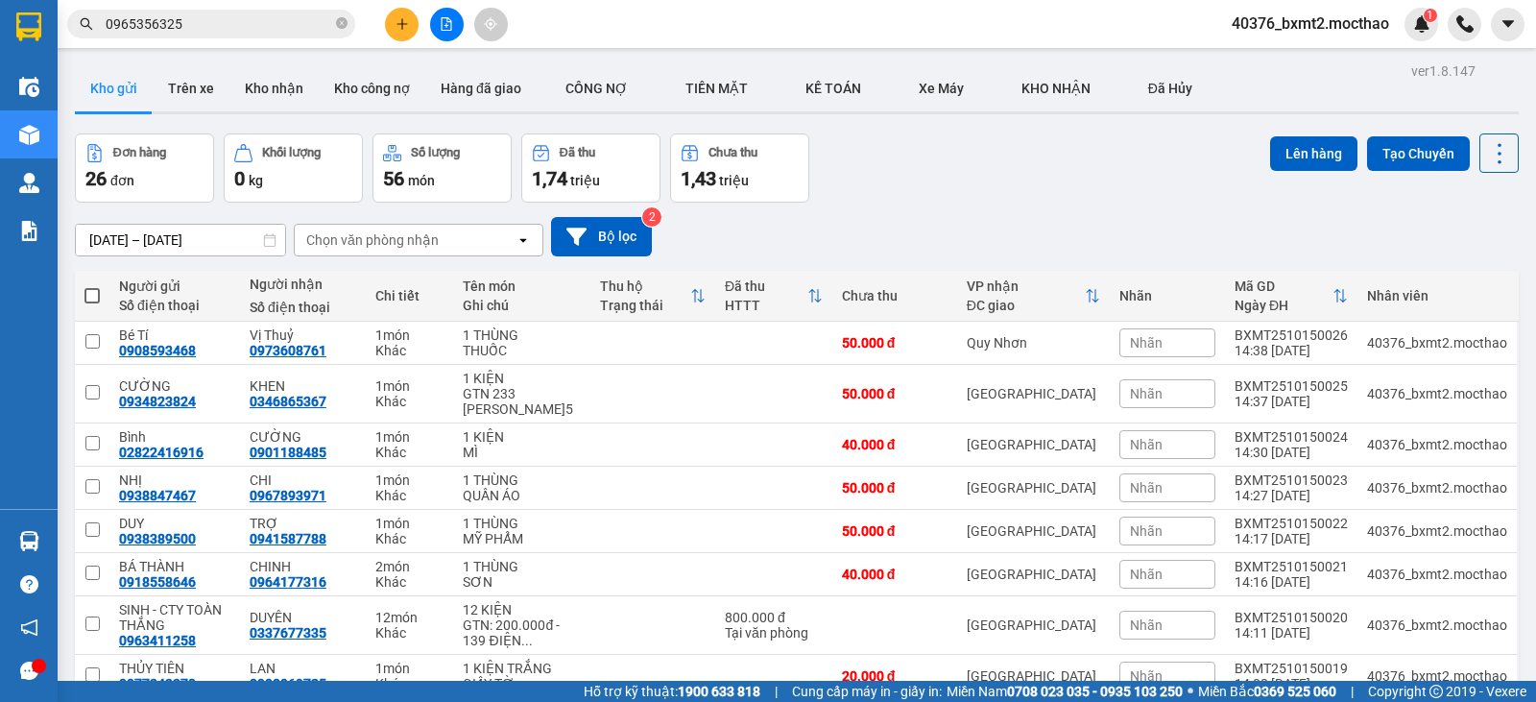
click at [86, 293] on span at bounding box center [91, 295] width 15 height 15
click at [92, 286] on input "checkbox" at bounding box center [92, 286] width 0 height 0
checkbox input "true"
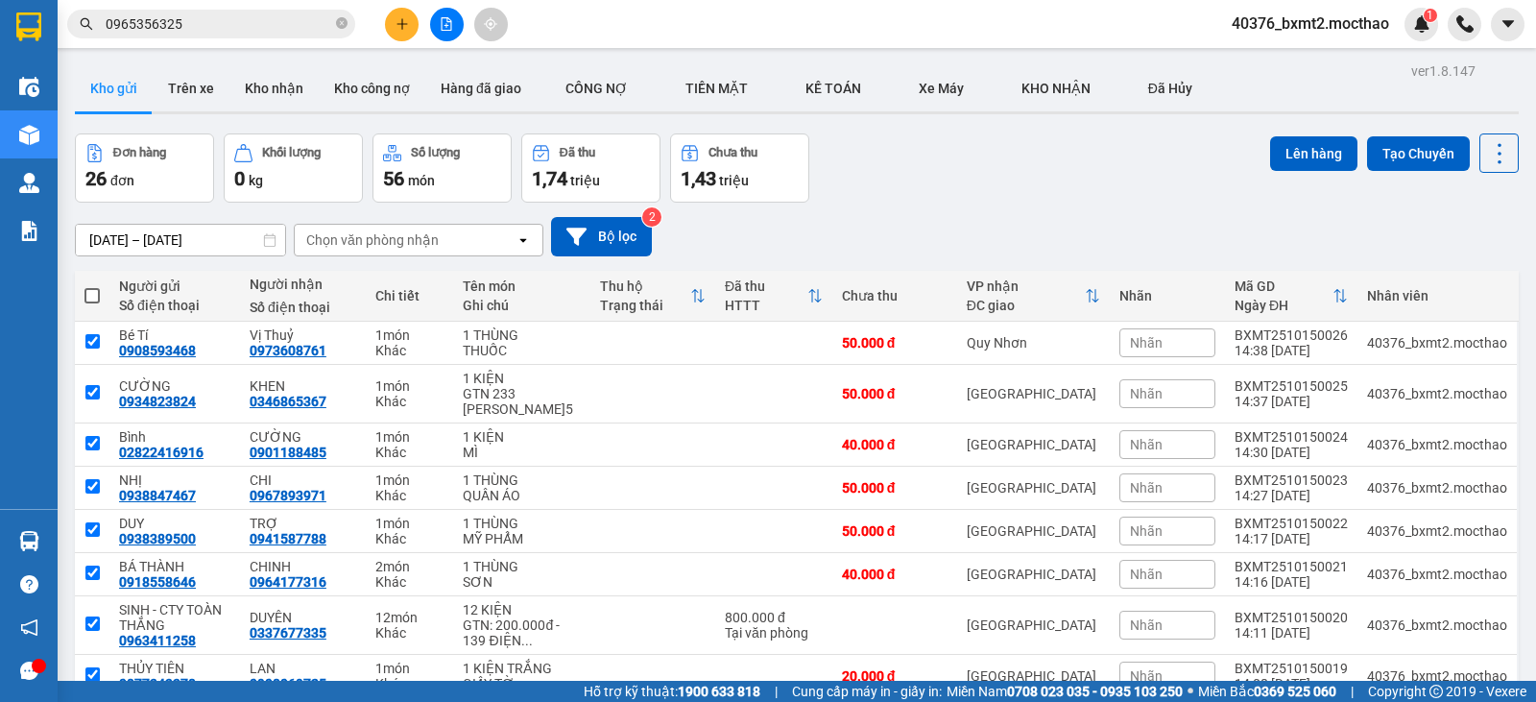
checkbox input "true"
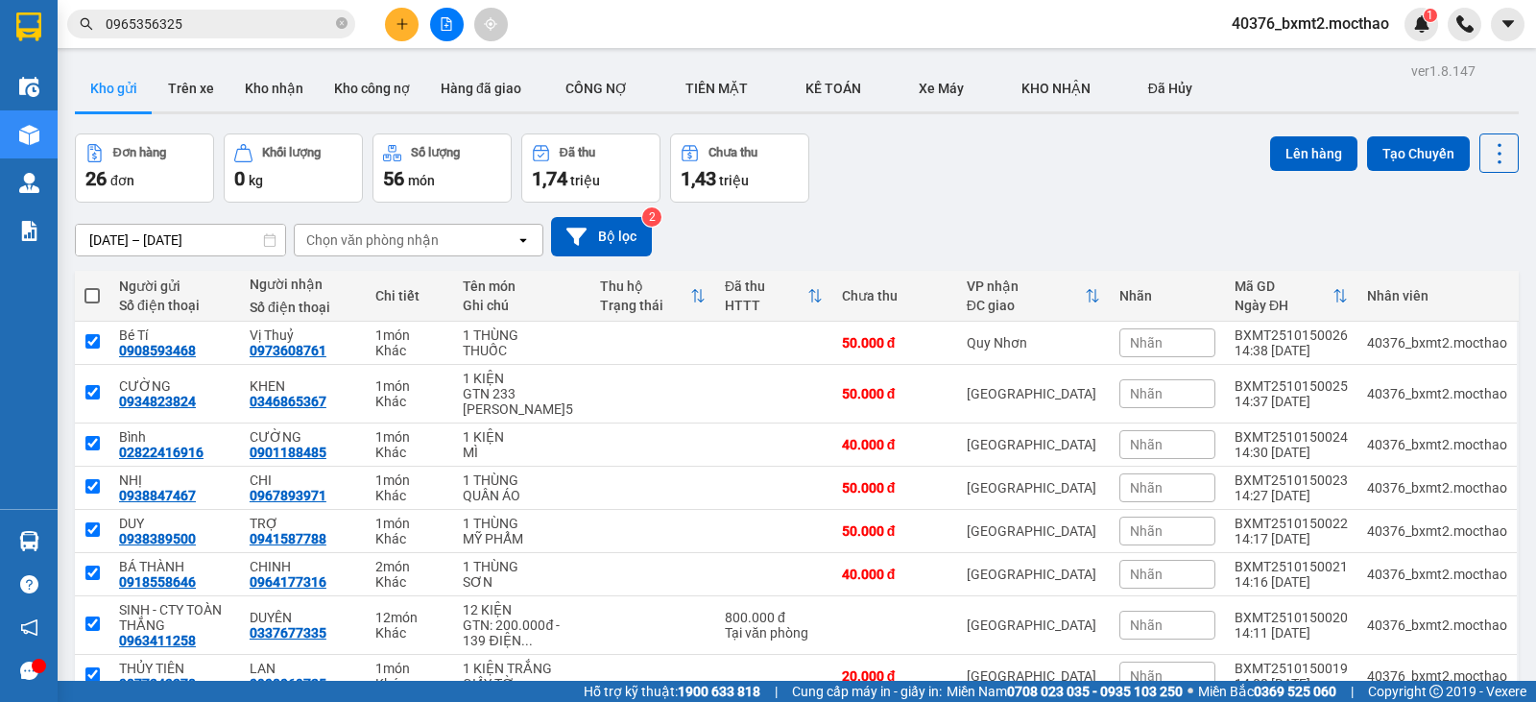
checkbox input "true"
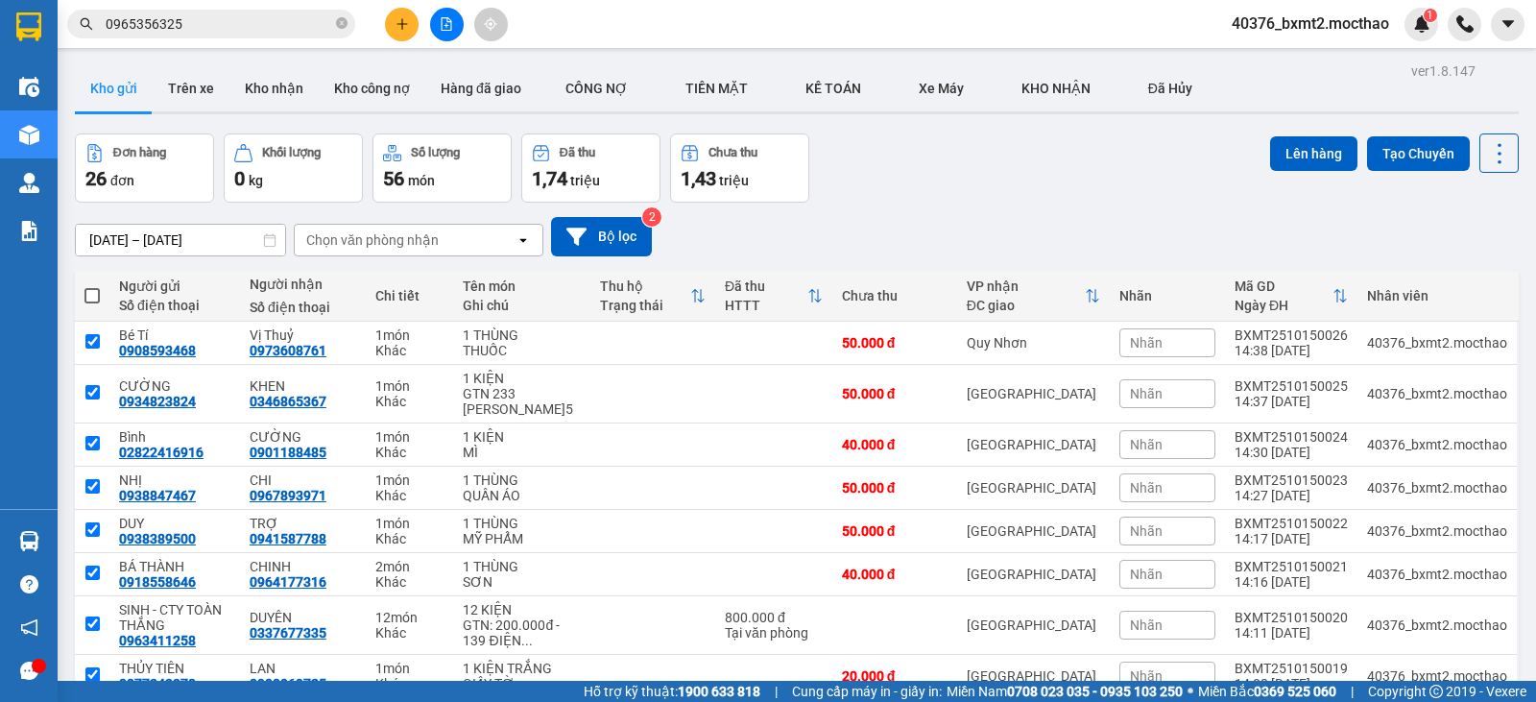
checkbox input "true"
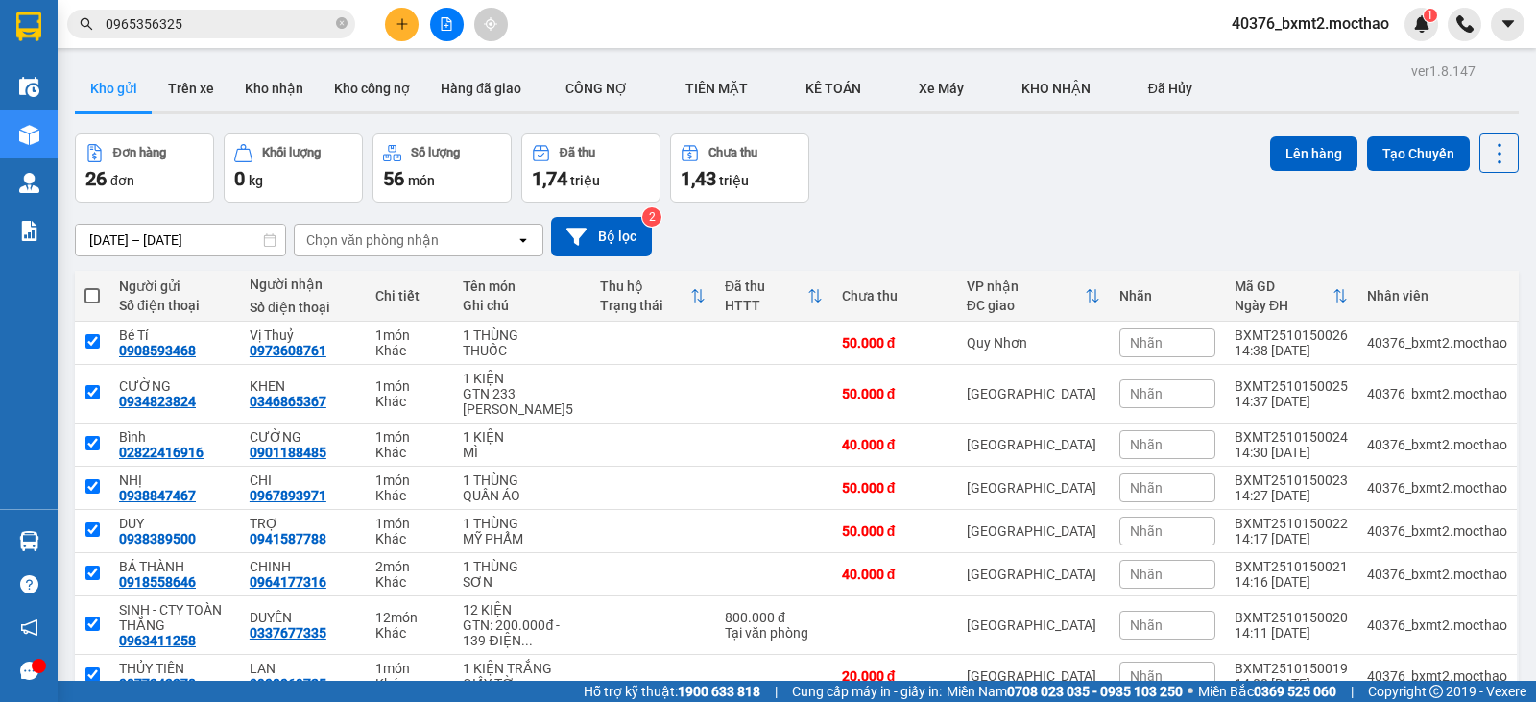
checkbox input "true"
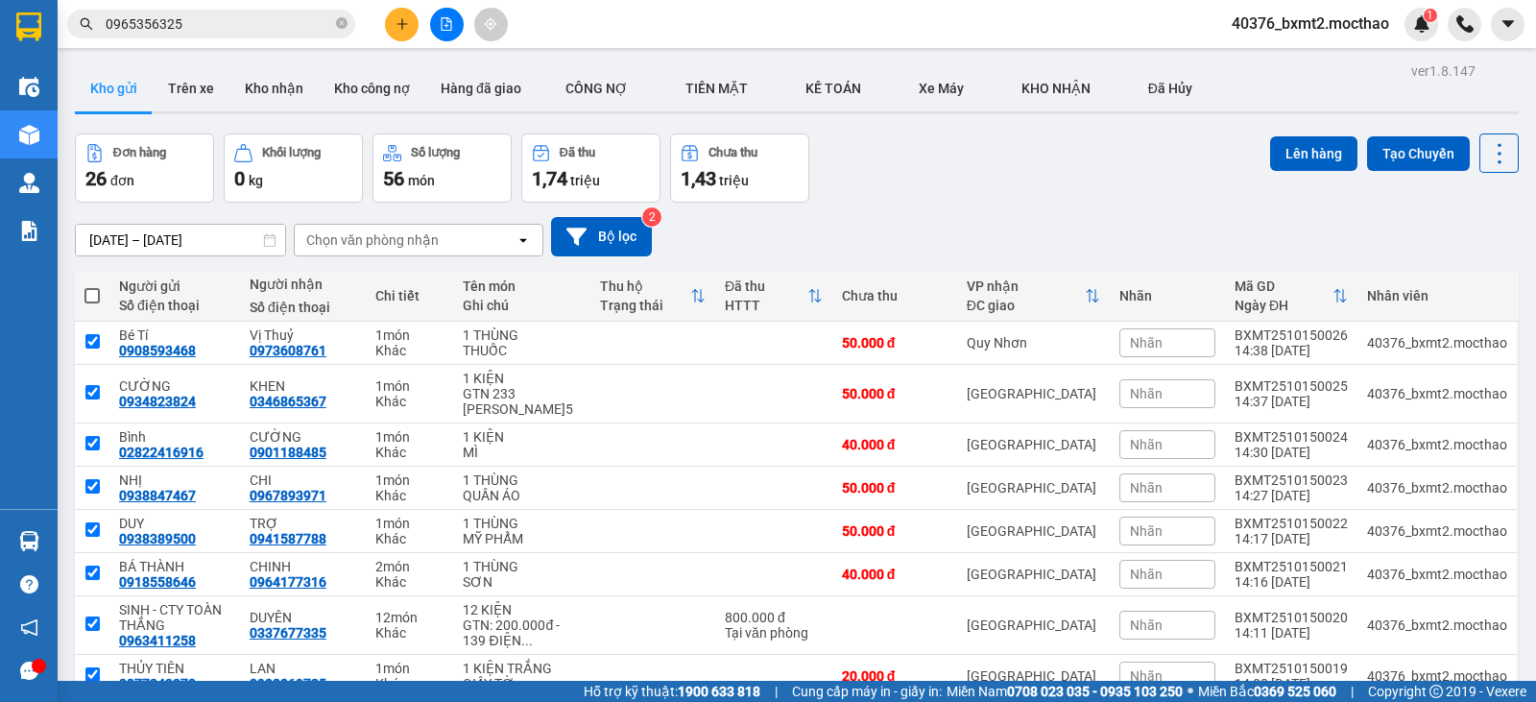
checkbox input "true"
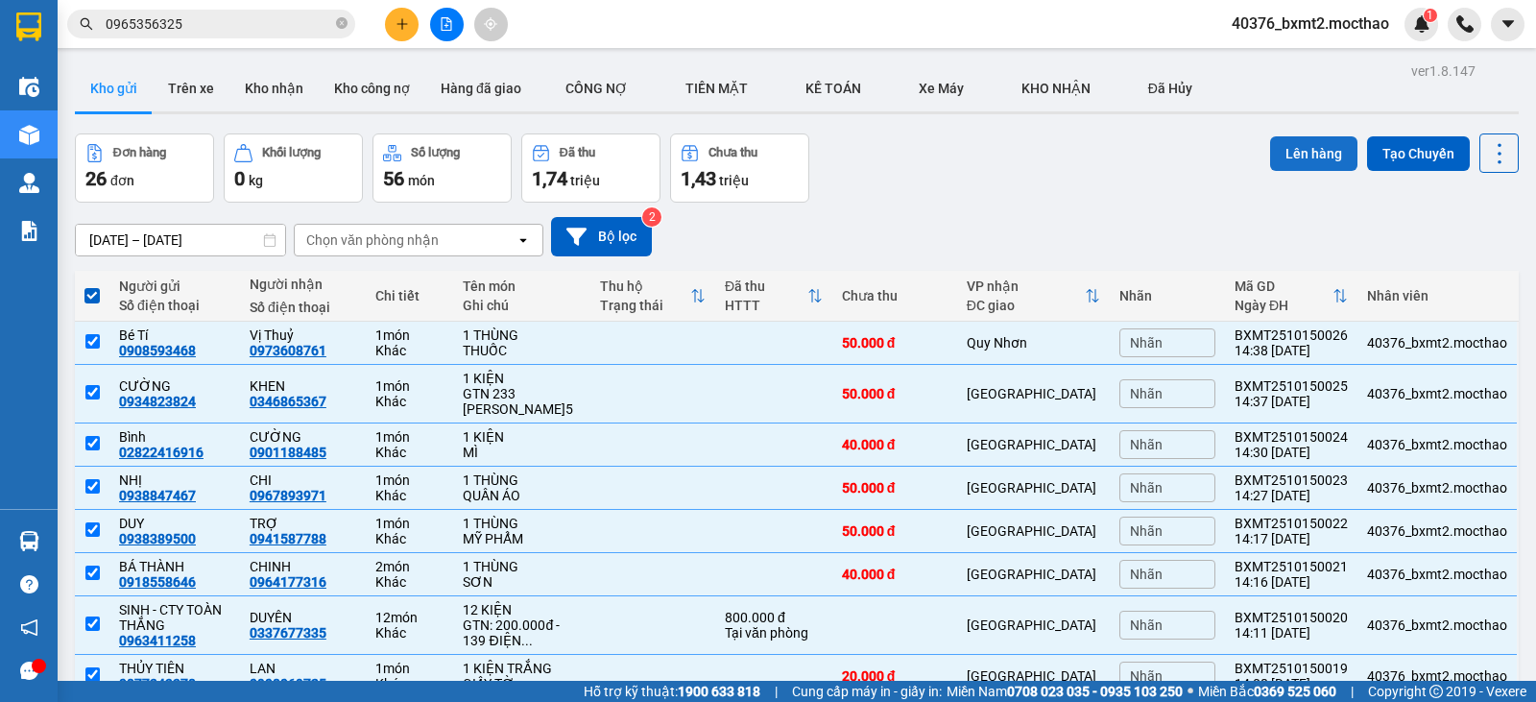
click at [1309, 159] on button "Lên hàng" at bounding box center [1313, 153] width 87 height 35
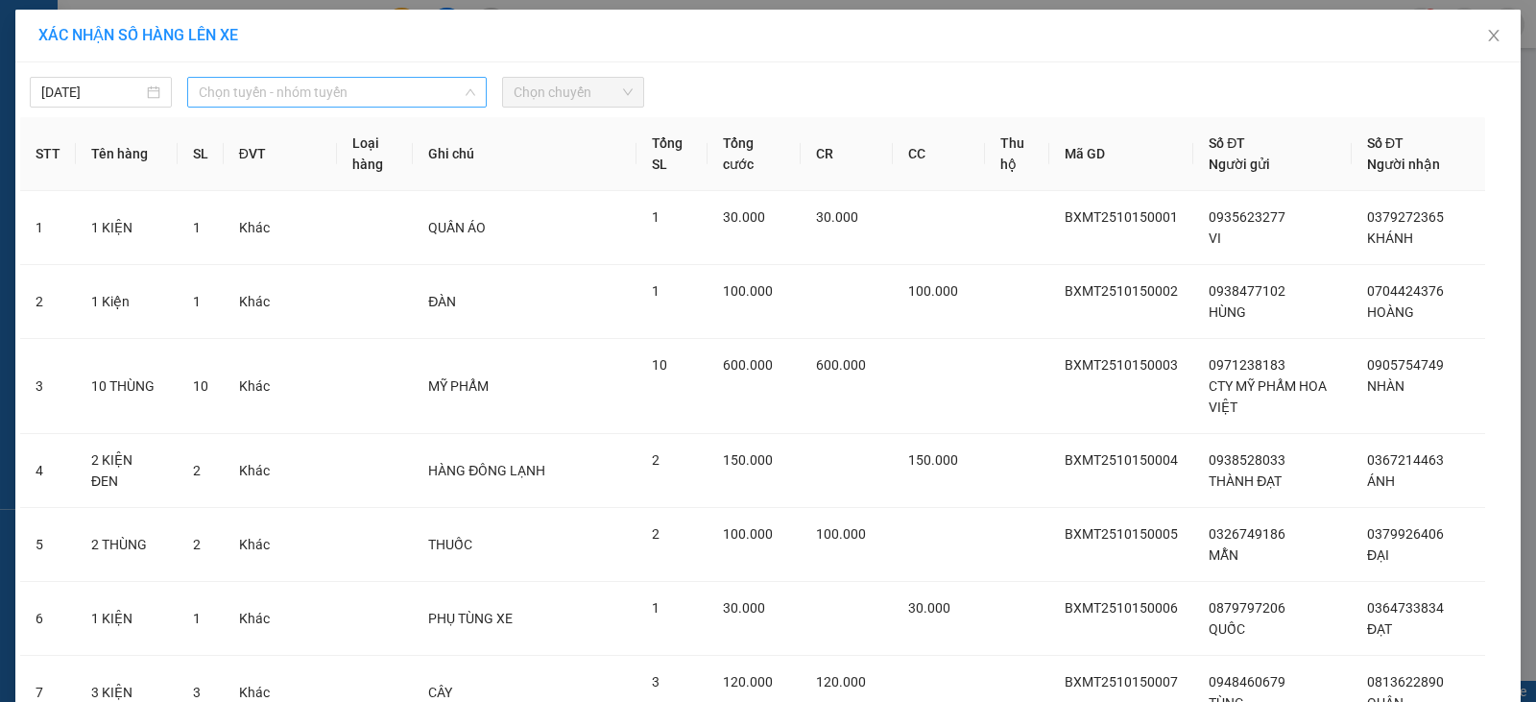
click at [281, 102] on span "Chọn tuyến - nhóm tuyến" at bounding box center [337, 92] width 276 height 29
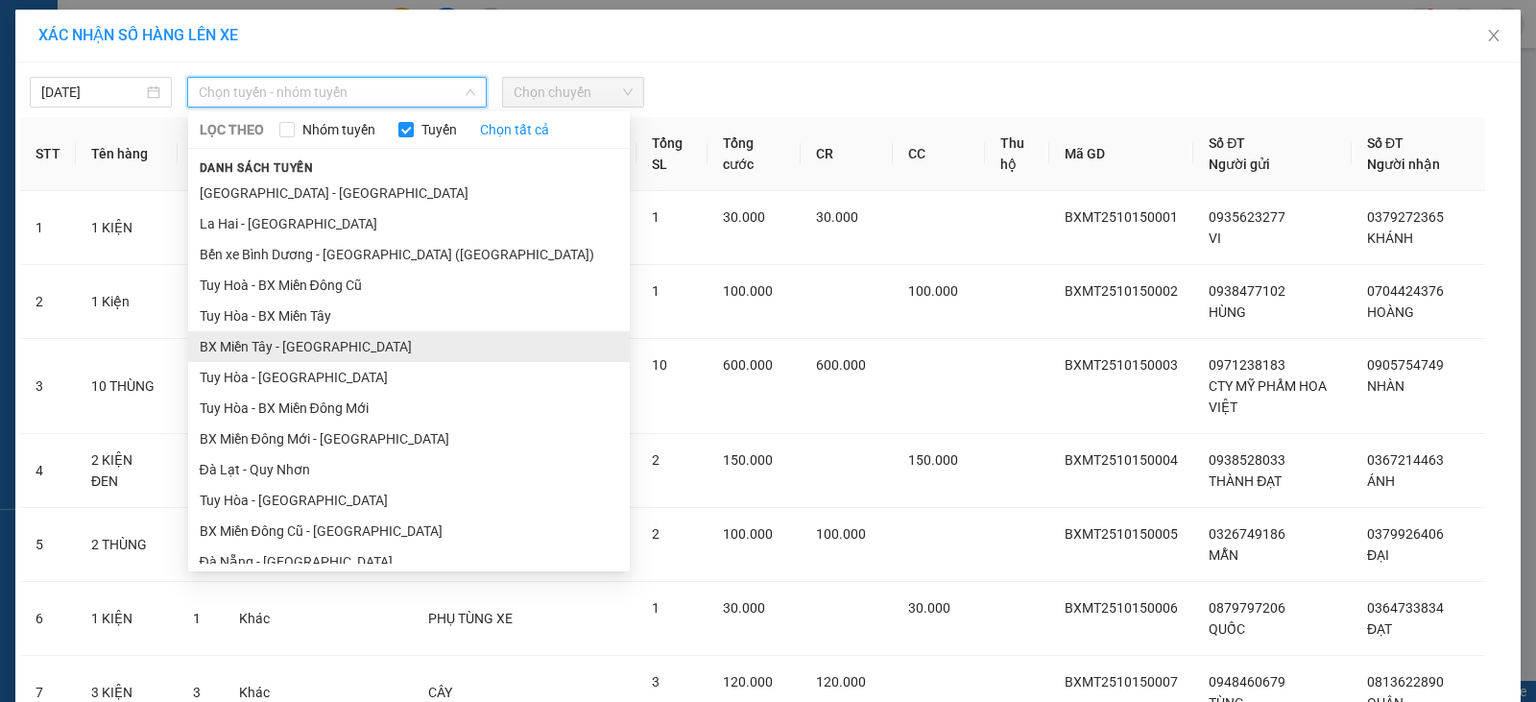
click at [275, 344] on li "BX Miền Tây - Tuy Hòa" at bounding box center [409, 346] width 442 height 31
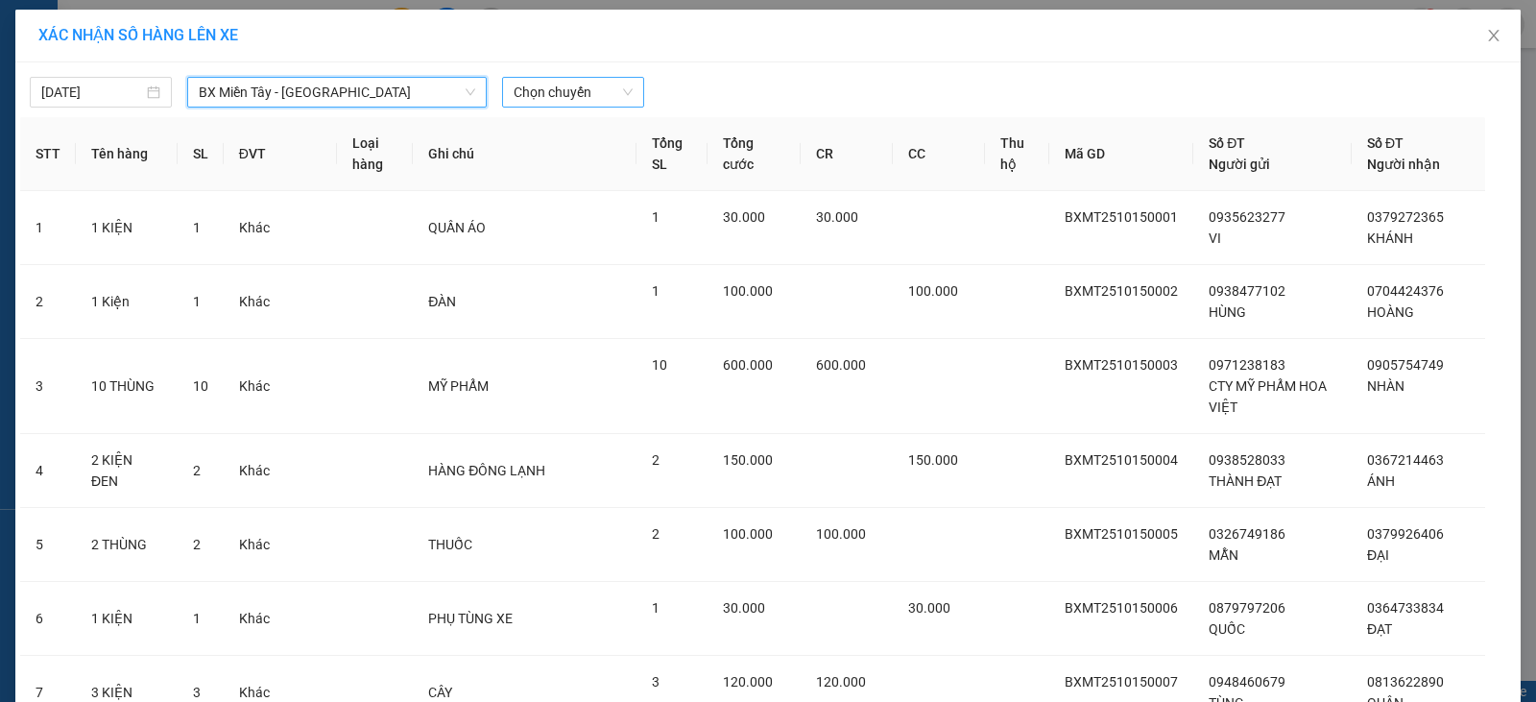
click at [561, 95] on span "Chọn chuyến" at bounding box center [573, 92] width 119 height 29
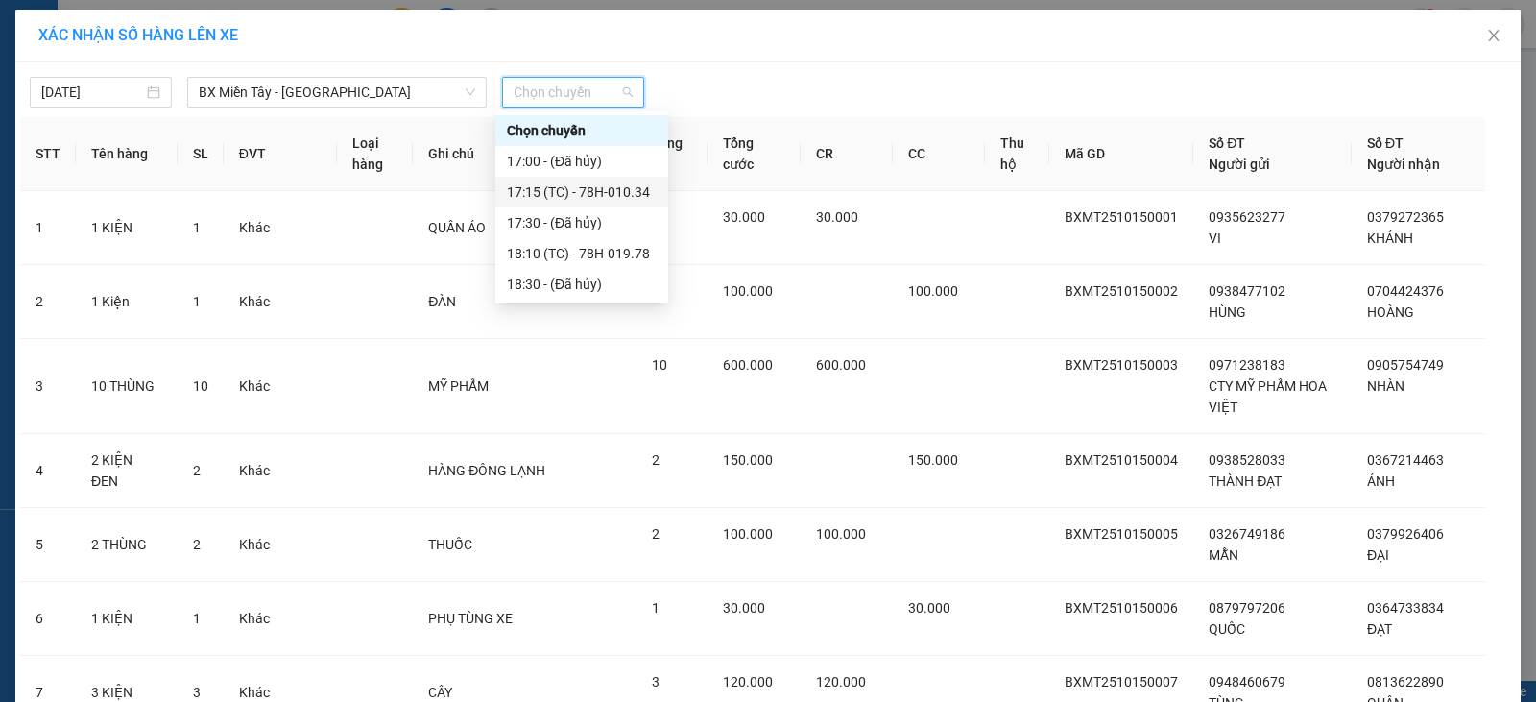
click at [615, 183] on div "17:15 (TC) - 78H-010.34" at bounding box center [582, 191] width 150 height 21
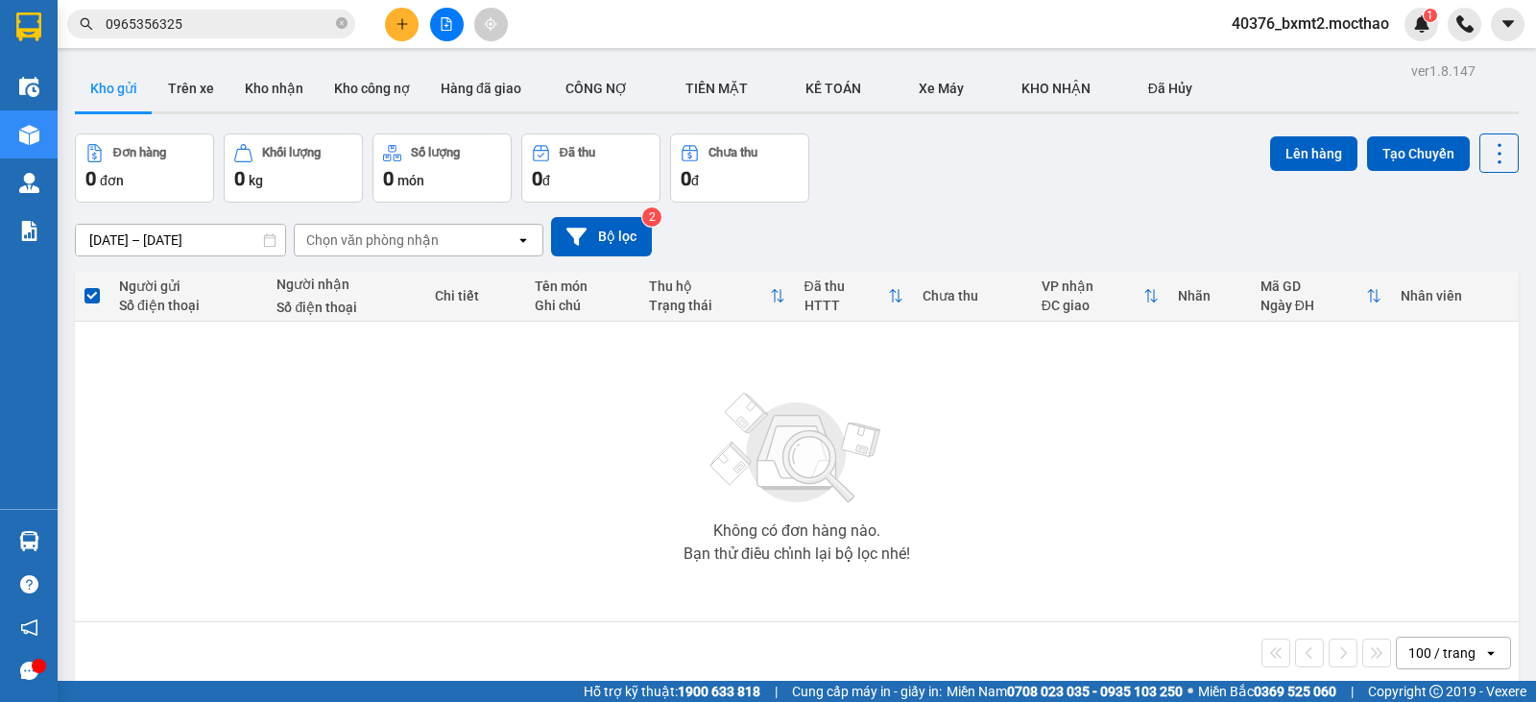
click at [445, 31] on button at bounding box center [447, 25] width 34 height 34
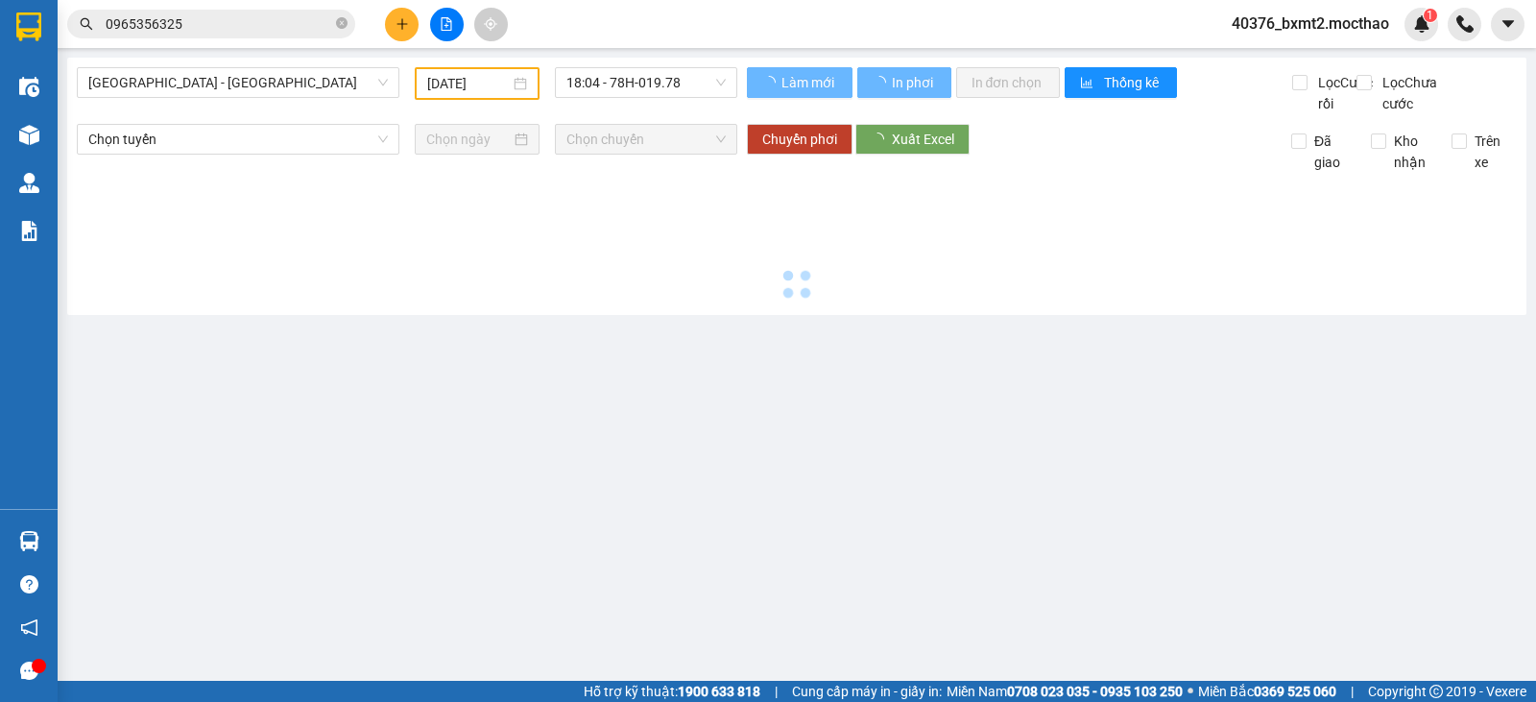
type input "[DATE]"
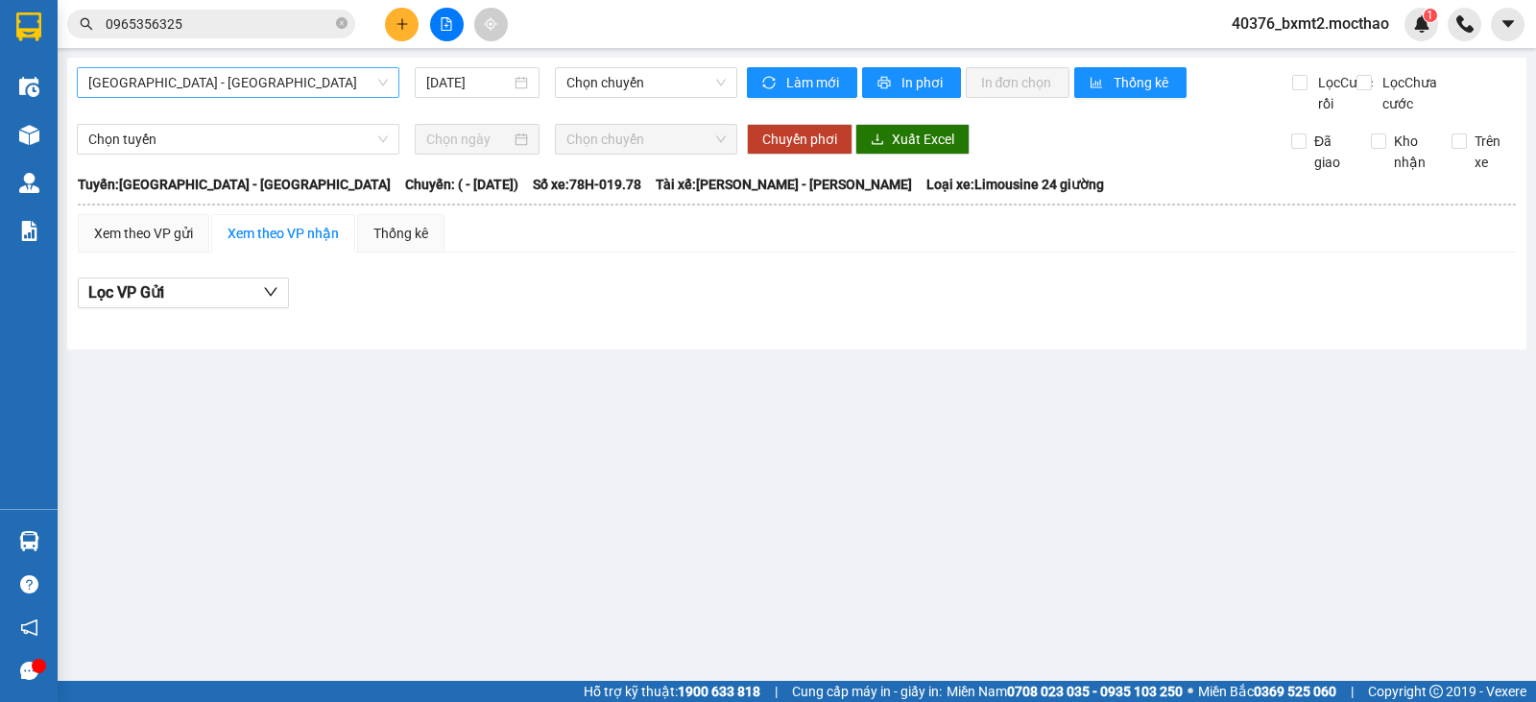
click at [180, 87] on span "Sài Gòn - Tuy Hòa" at bounding box center [237, 82] width 299 height 29
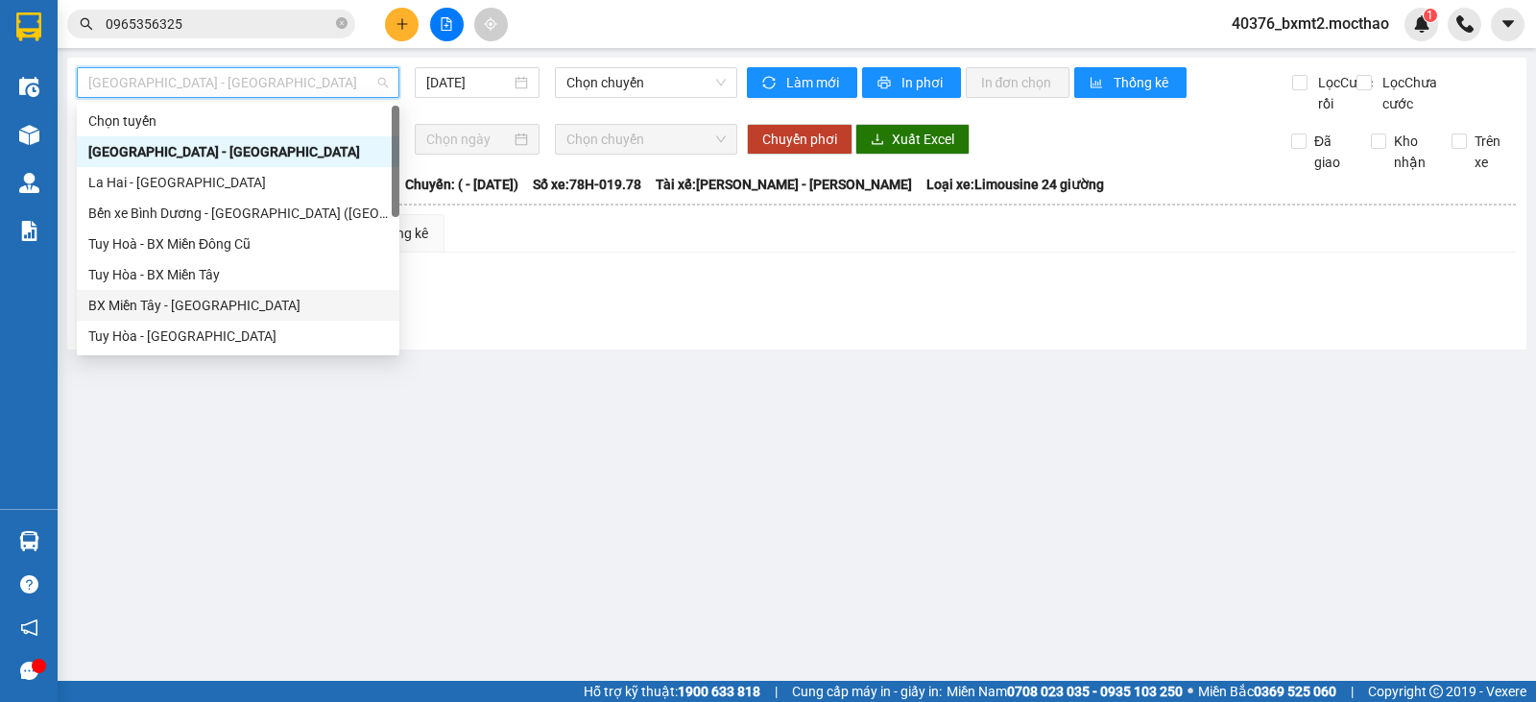
click at [172, 304] on div "BX Miền Tây - Tuy Hòa" at bounding box center [237, 305] width 299 height 21
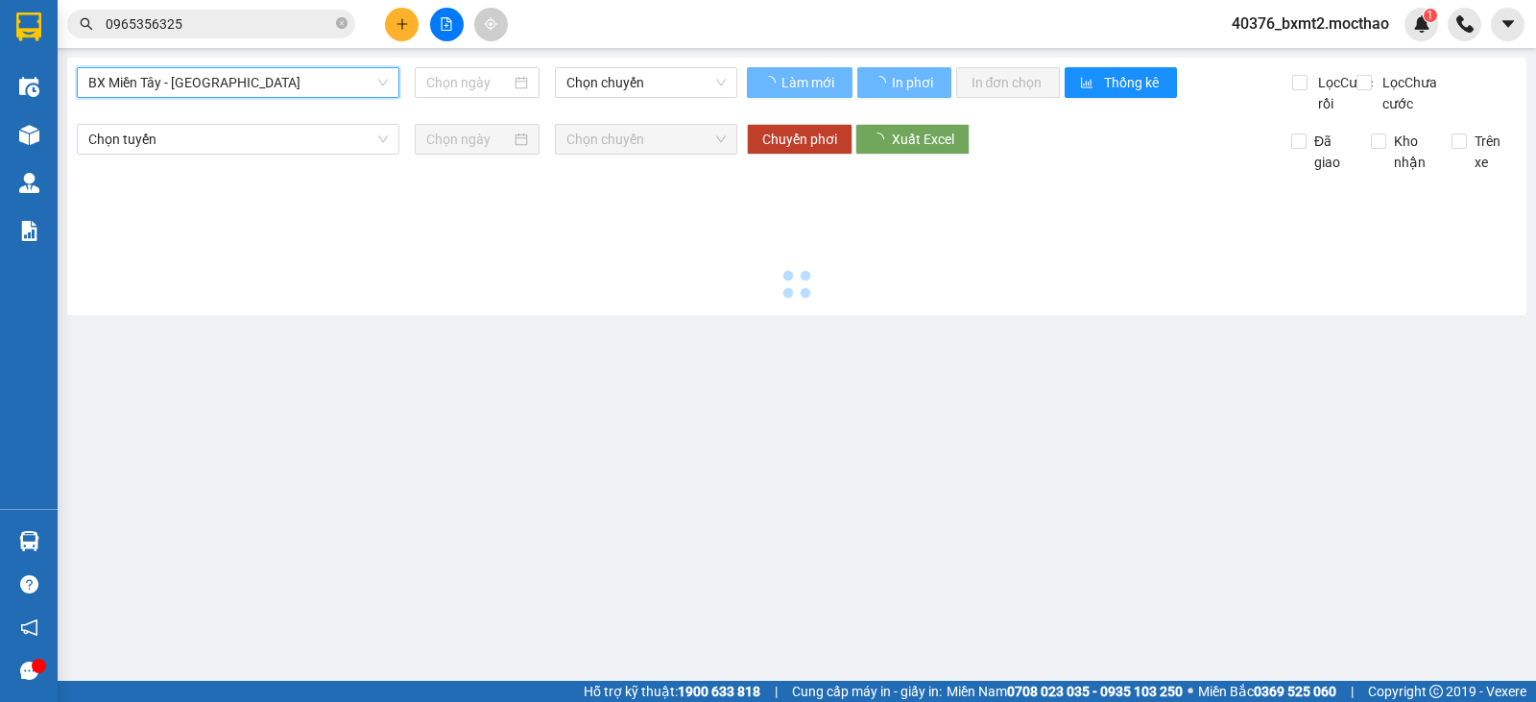
type input "[DATE]"
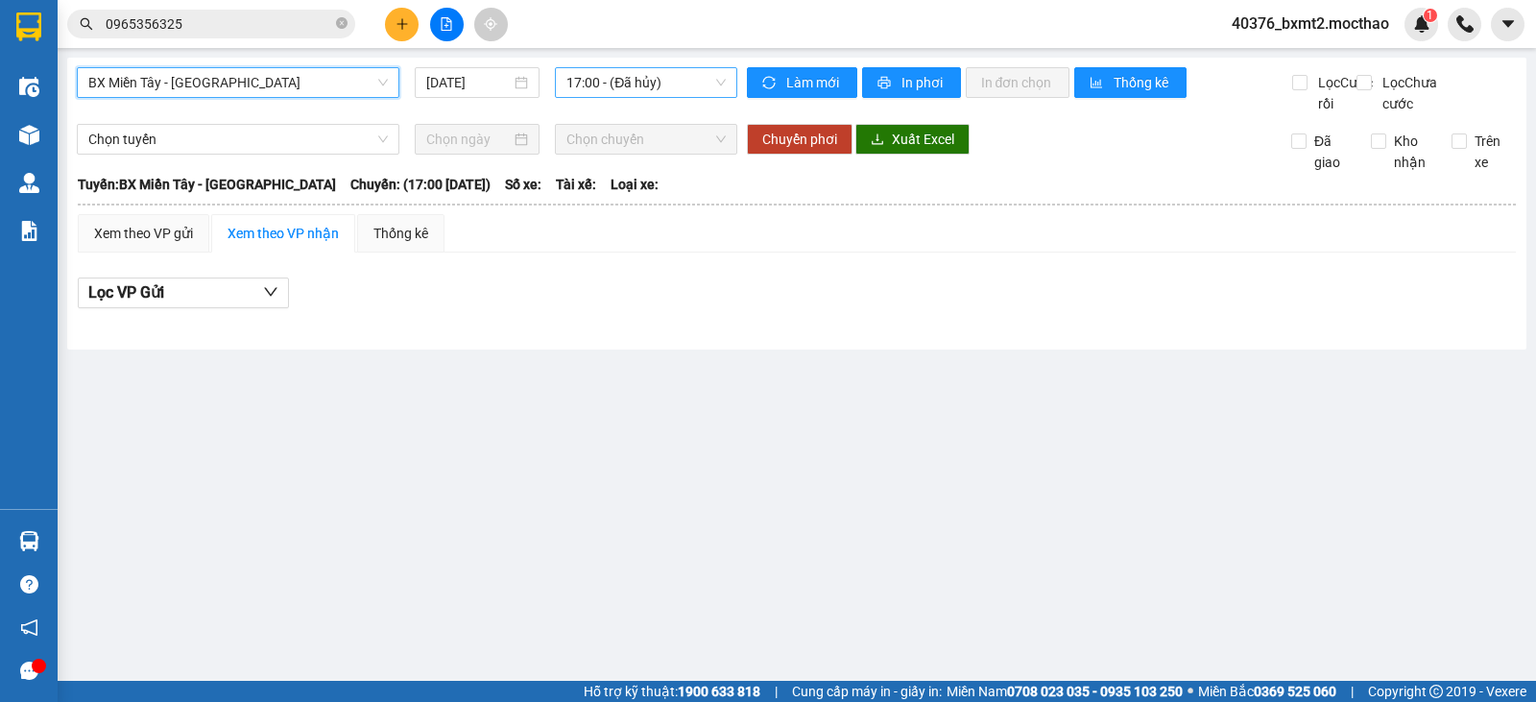
click at [660, 81] on span "17:00 - (Đã hủy)" at bounding box center [645, 82] width 158 height 29
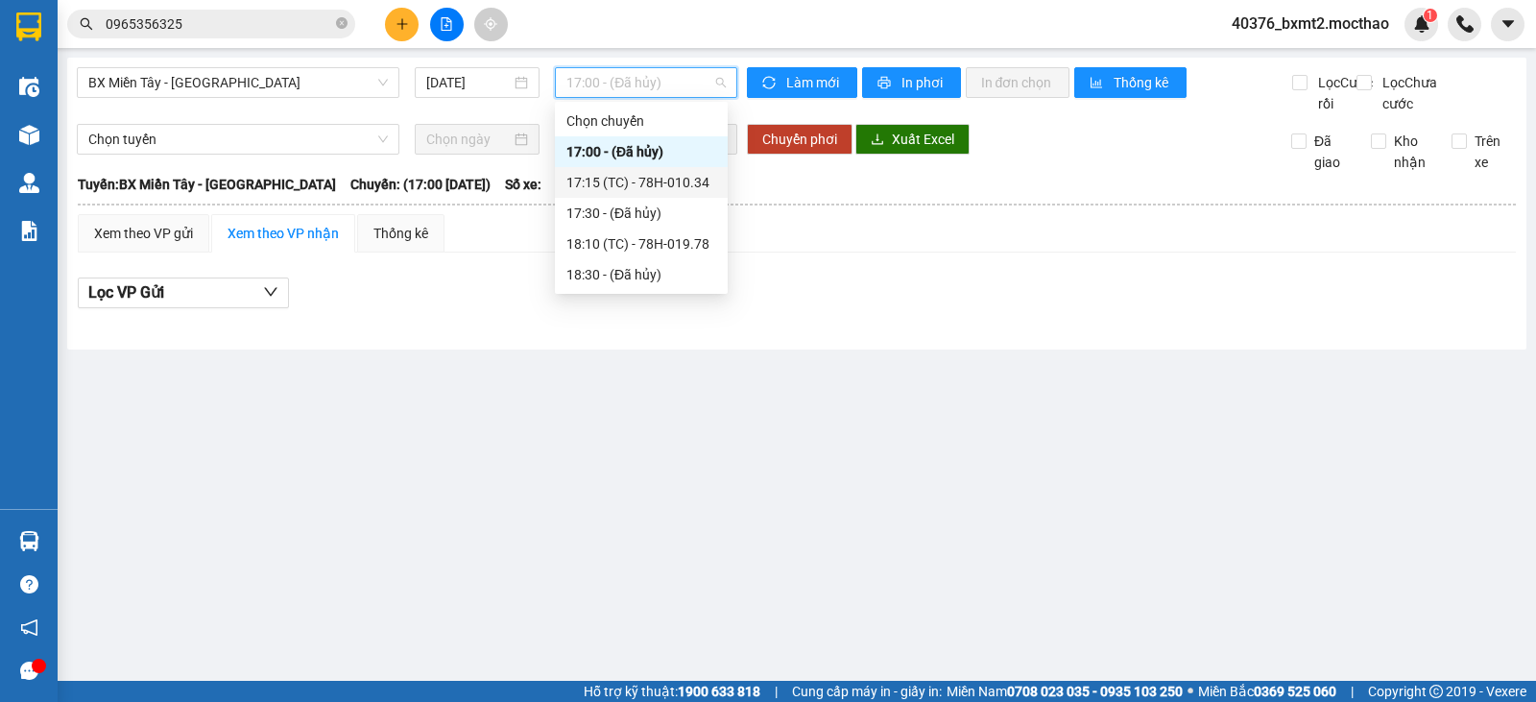
click at [675, 178] on div "17:15 (TC) - 78H-010.34" at bounding box center [641, 182] width 150 height 21
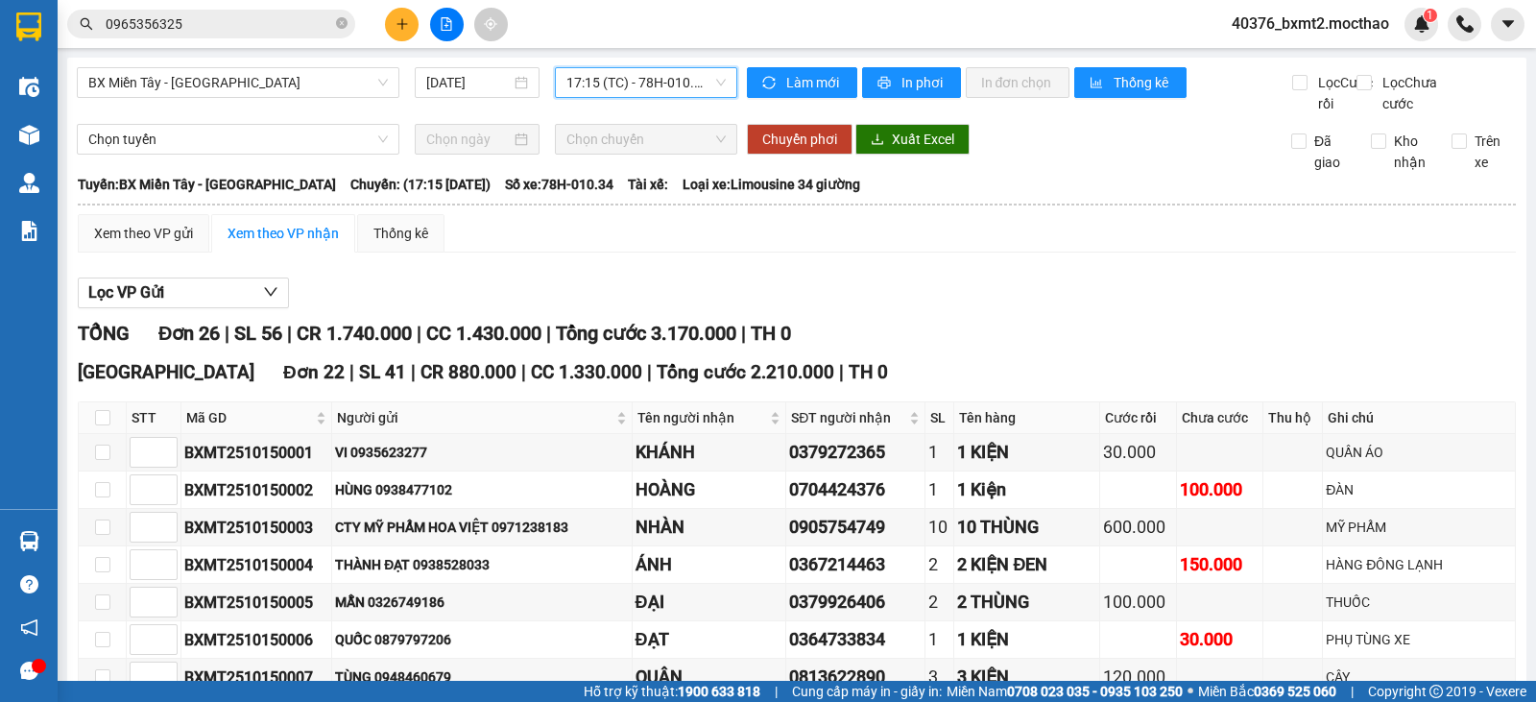
click at [691, 345] on span "Tổng cước 3.170.000" at bounding box center [646, 333] width 180 height 23
